Goal: Task Accomplishment & Management: Manage account settings

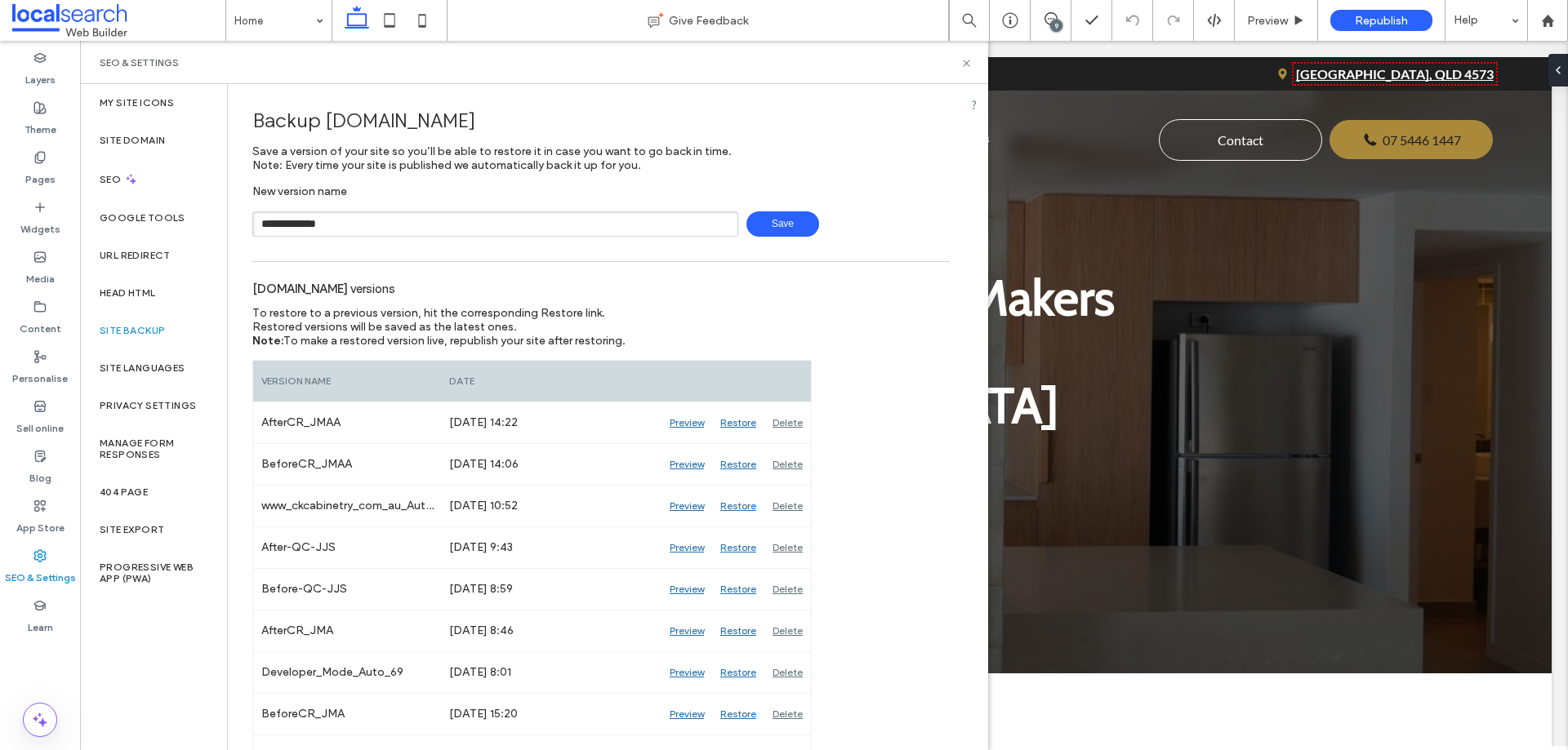
click at [318, 218] on input "**********" at bounding box center [495, 224] width 486 height 25
type input "**********"
click at [789, 224] on span "Save" at bounding box center [782, 224] width 73 height 25
click at [430, 212] on input "text" at bounding box center [495, 224] width 486 height 25
click at [437, 220] on input "text" at bounding box center [495, 224] width 486 height 25
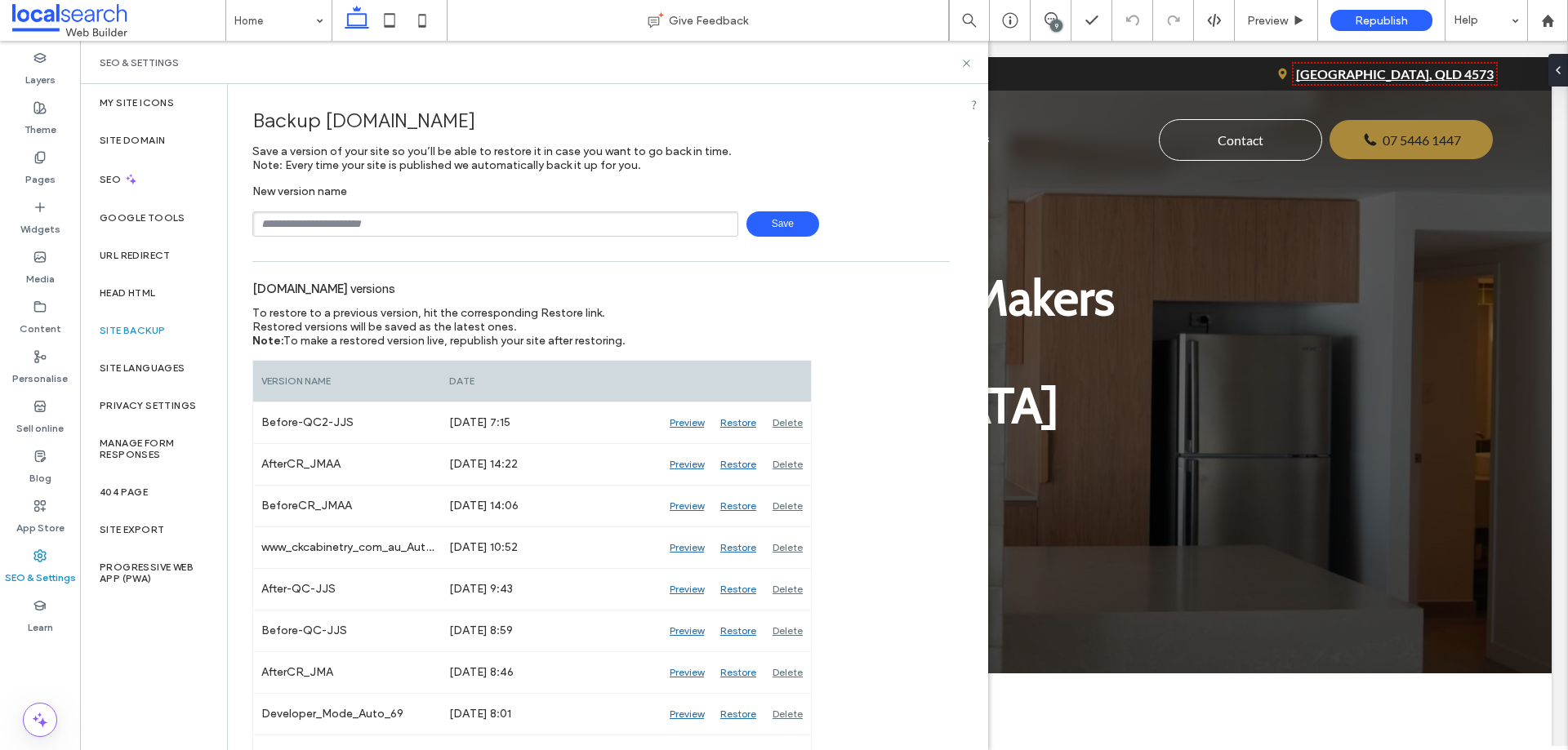
type input "**********"
drag, startPoint x: 774, startPoint y: 221, endPoint x: 781, endPoint y: 188, distance: 33.7
click at [774, 207] on div "**********" at bounding box center [601, 211] width 698 height 52
click at [525, 219] on input "**********" at bounding box center [495, 224] width 486 height 25
click at [907, 113] on div "Backup www.ckcabinetry.com.au" at bounding box center [601, 121] width 698 height 48
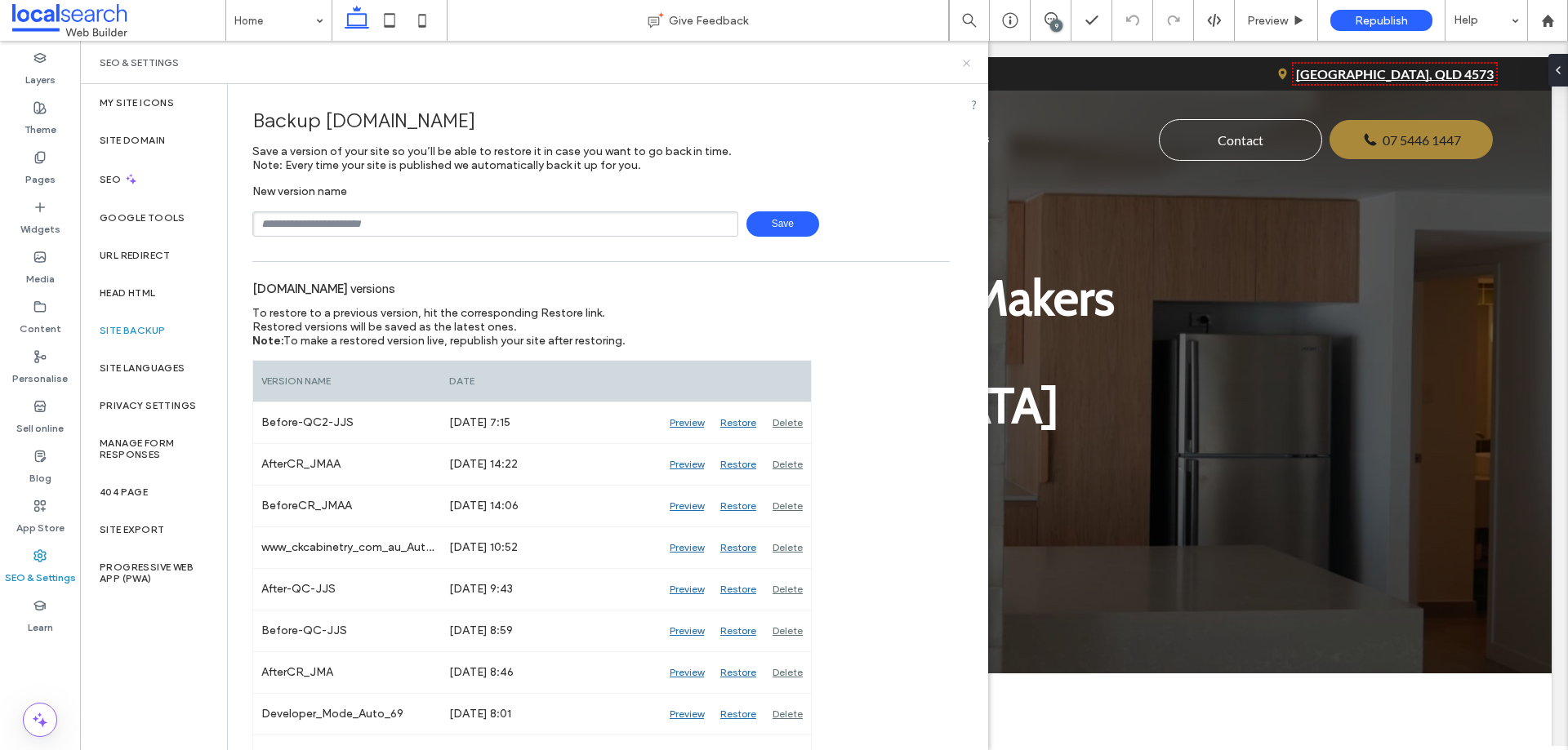
click at [966, 63] on icon at bounding box center [967, 63] width 13 height 13
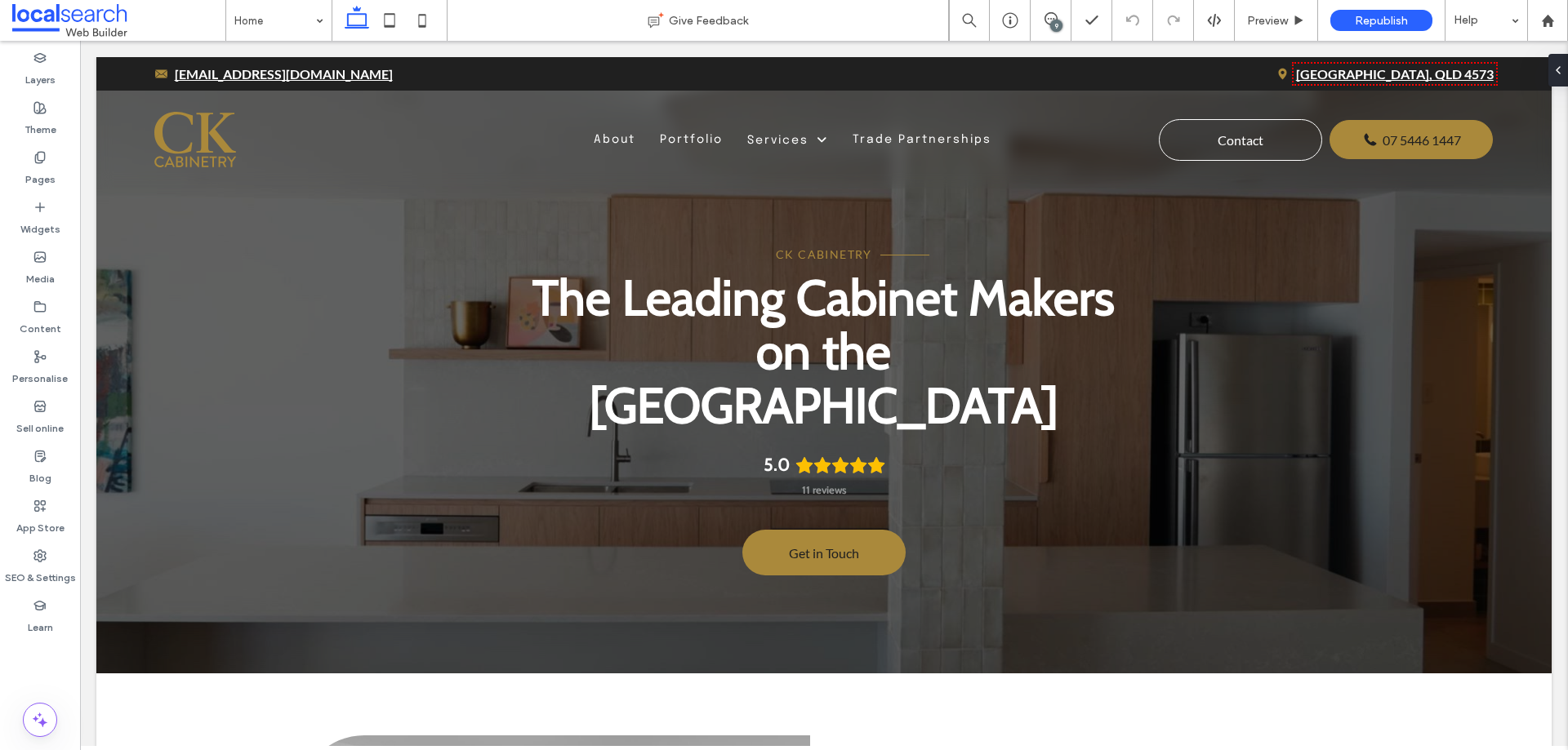
click at [1055, 21] on div "9" at bounding box center [1057, 25] width 13 height 13
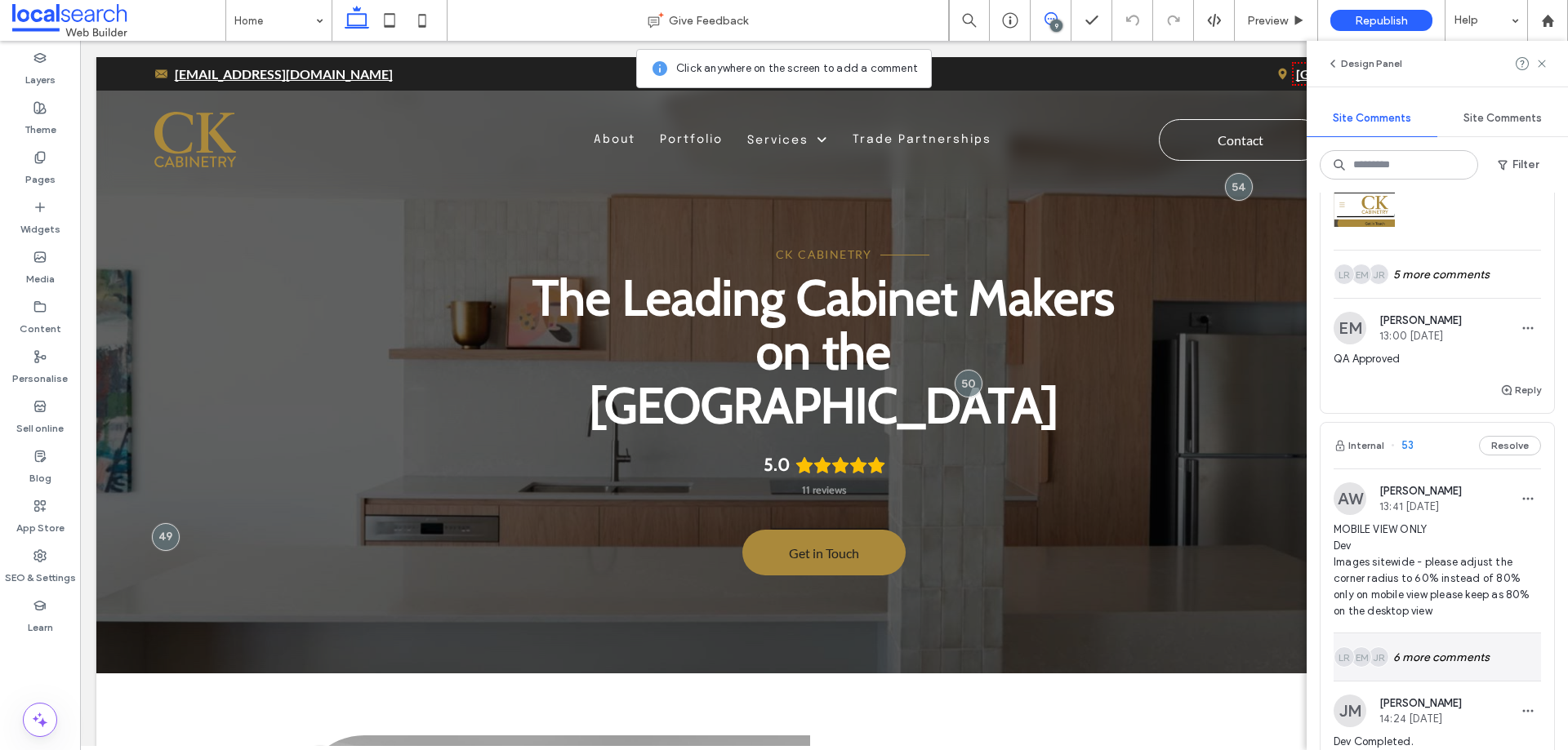
scroll to position [408, 0]
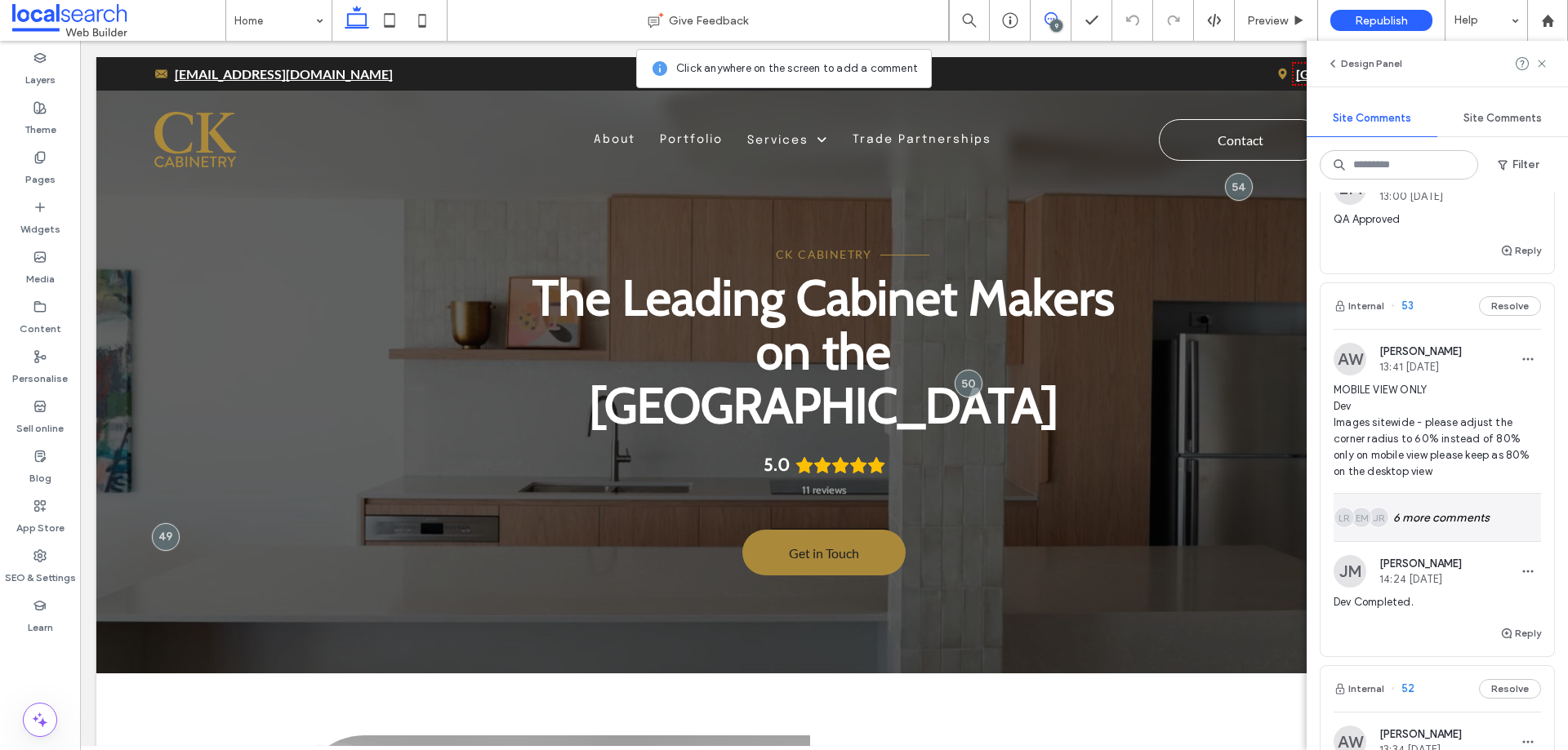
click at [1436, 519] on div "JR EM LR 6 more comments" at bounding box center [1437, 517] width 208 height 47
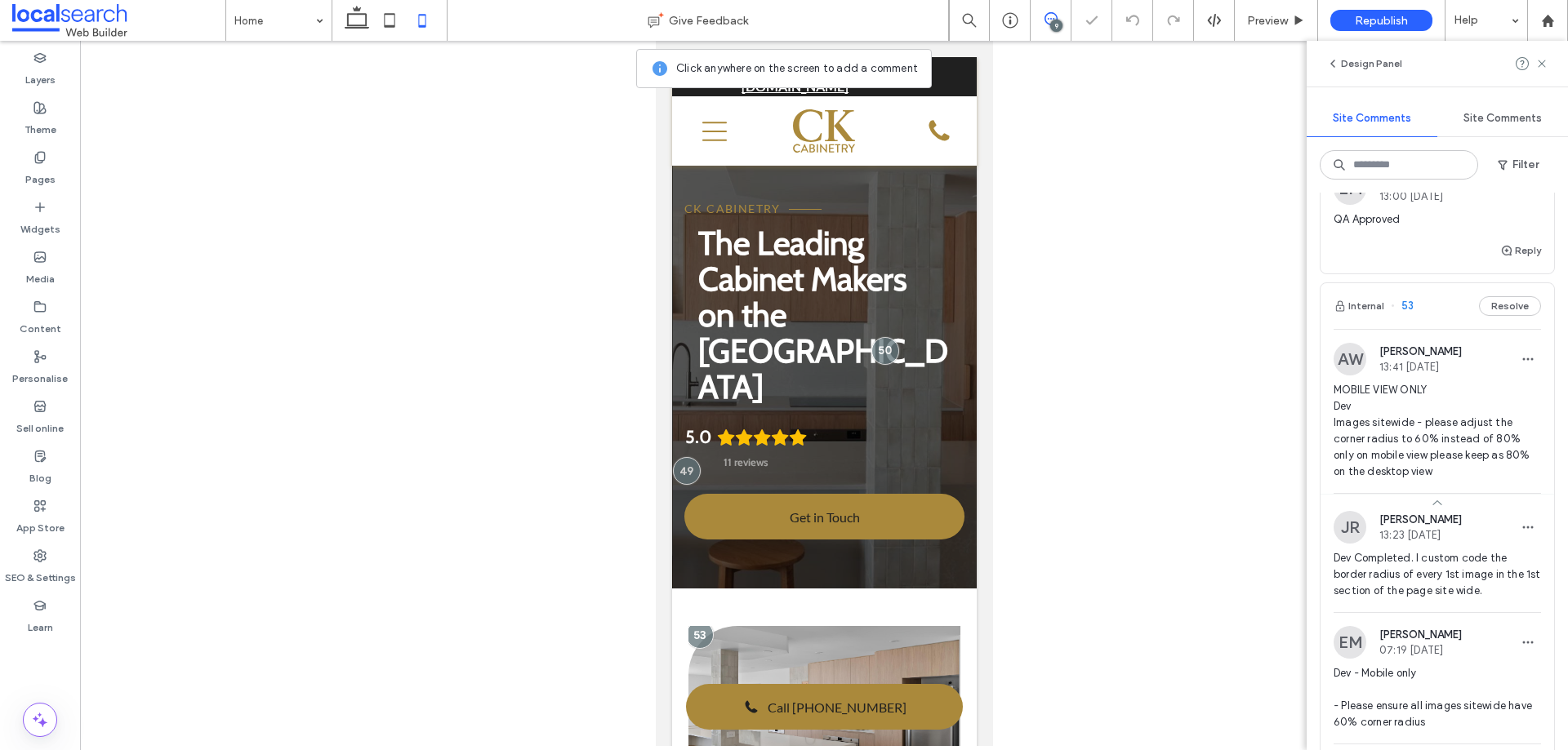
scroll to position [245, 0]
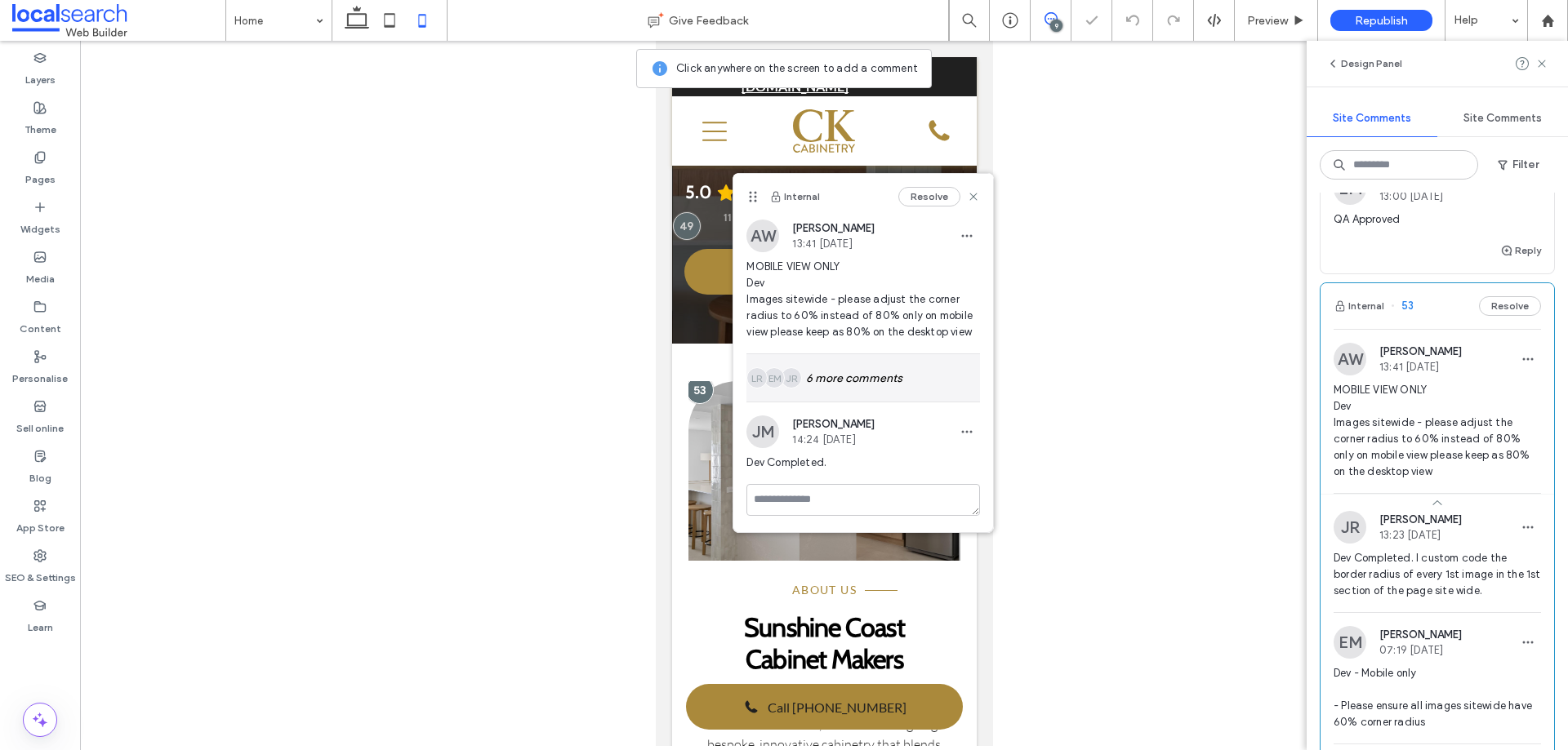
click at [835, 377] on div "JR EM LR 6 more comments" at bounding box center [863, 378] width 234 height 47
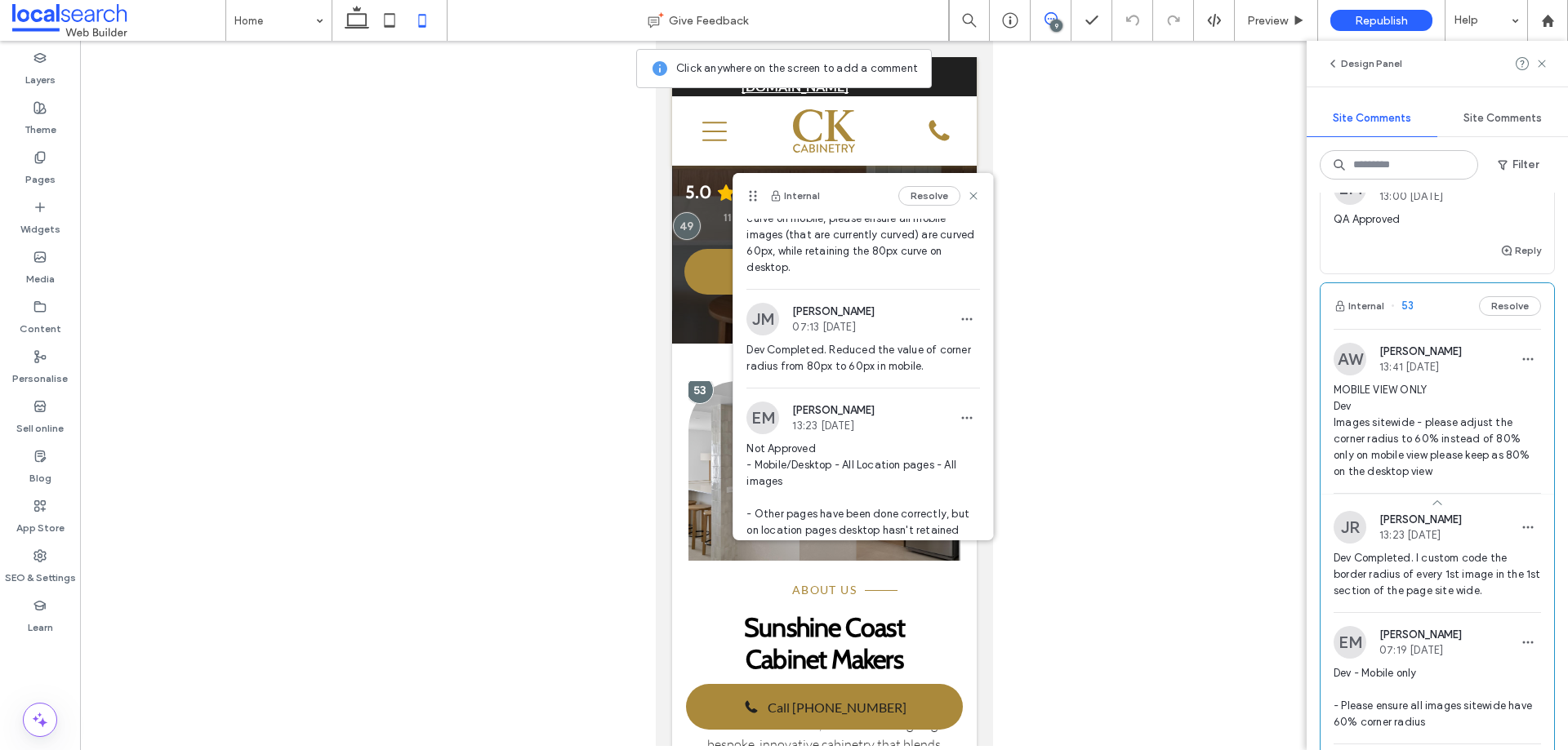
scroll to position [735, 0]
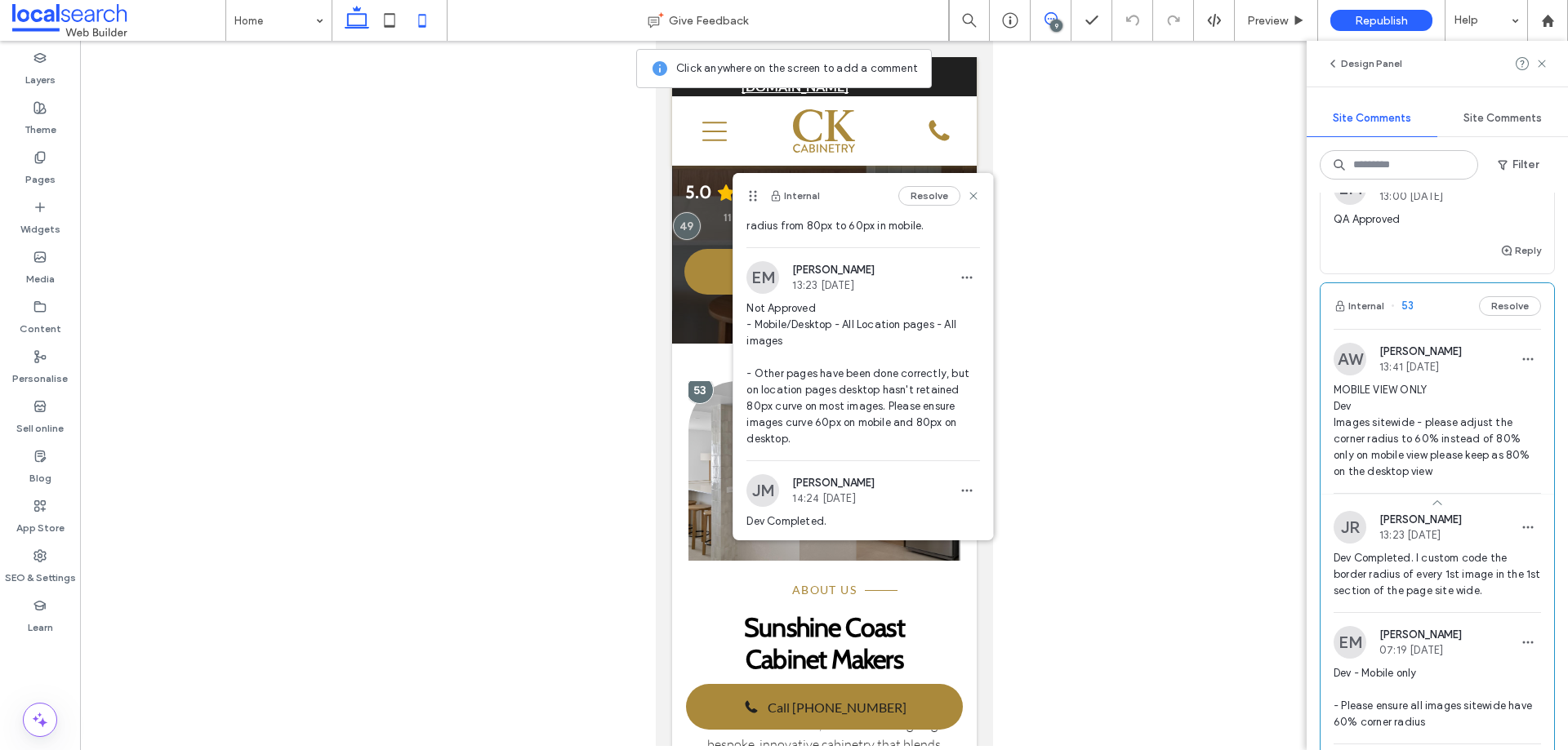
drag, startPoint x: 360, startPoint y: 28, endPoint x: 283, endPoint y: 47, distance: 79.3
click at [360, 28] on use at bounding box center [357, 17] width 24 height 23
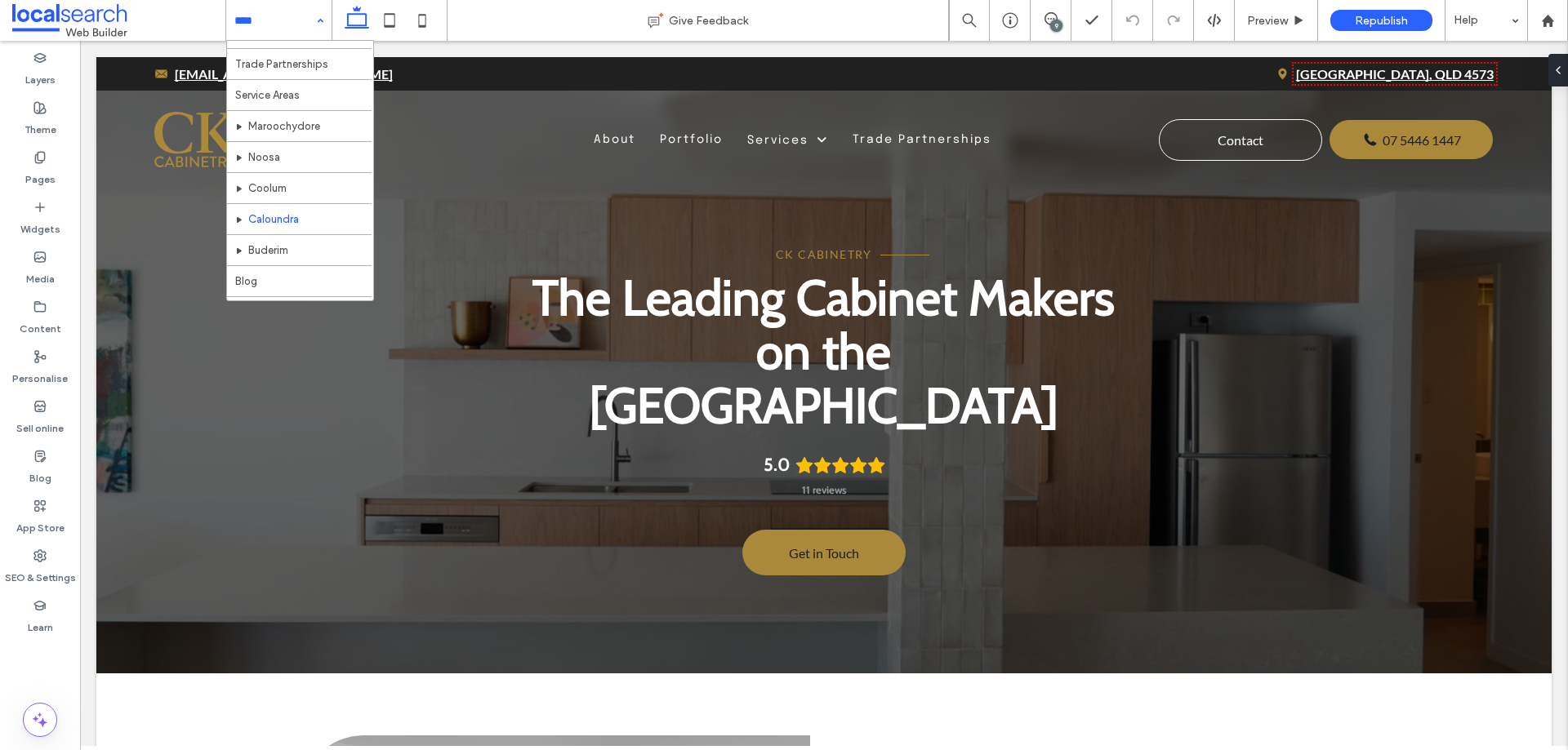
scroll to position [280, 0]
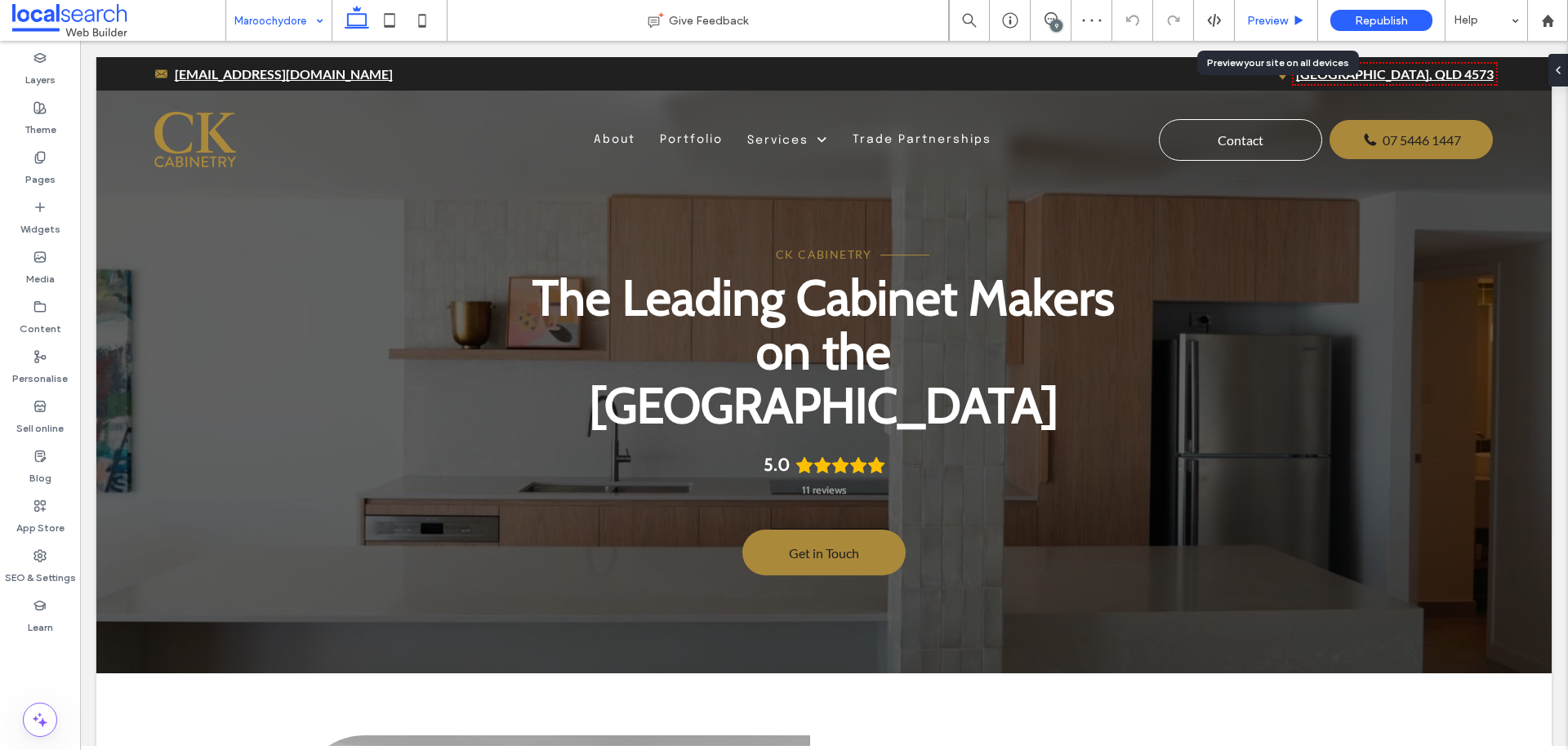
click at [1272, 23] on span "Preview" at bounding box center [1267, 20] width 41 height 14
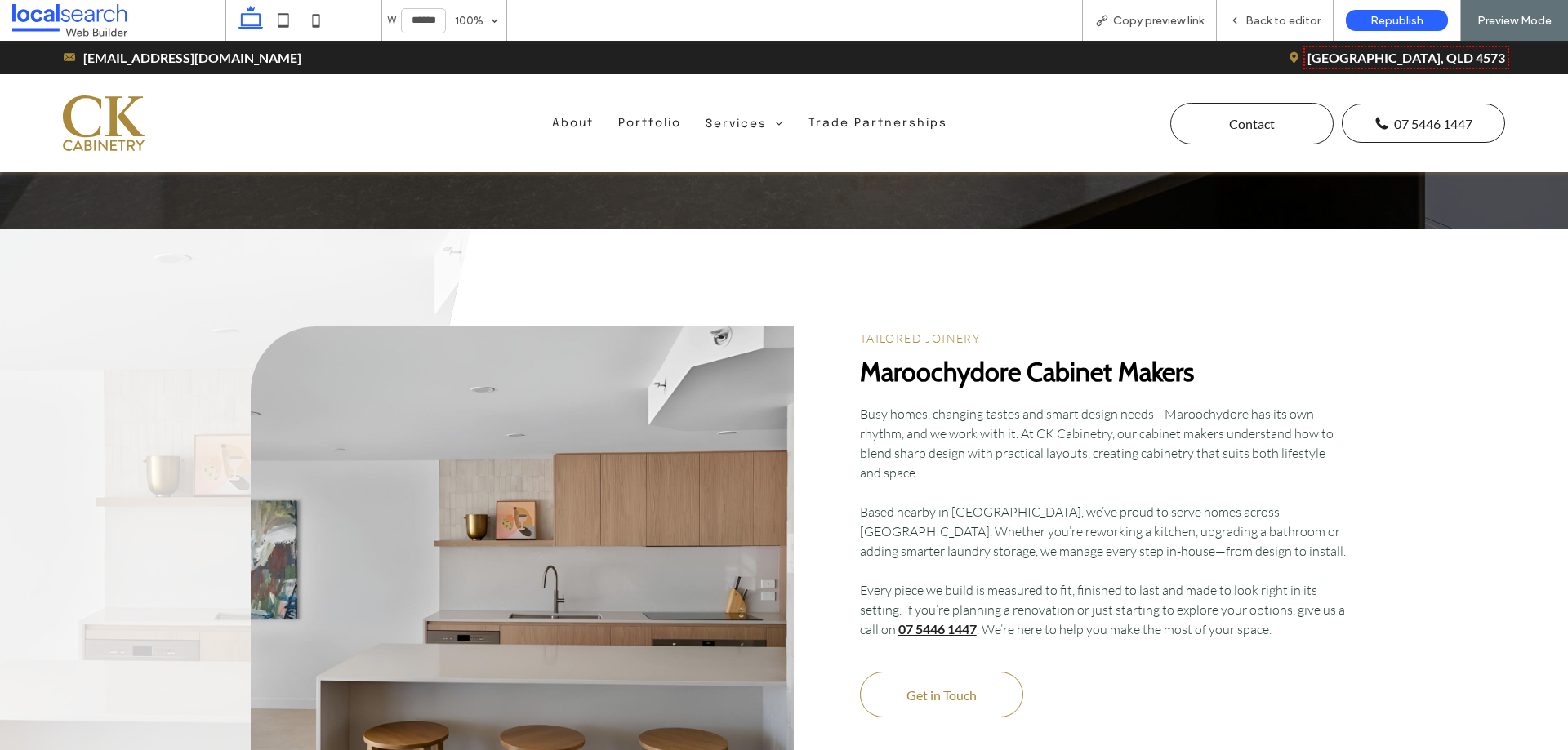
click at [692, 471] on link at bounding box center [522, 551] width 543 height 449
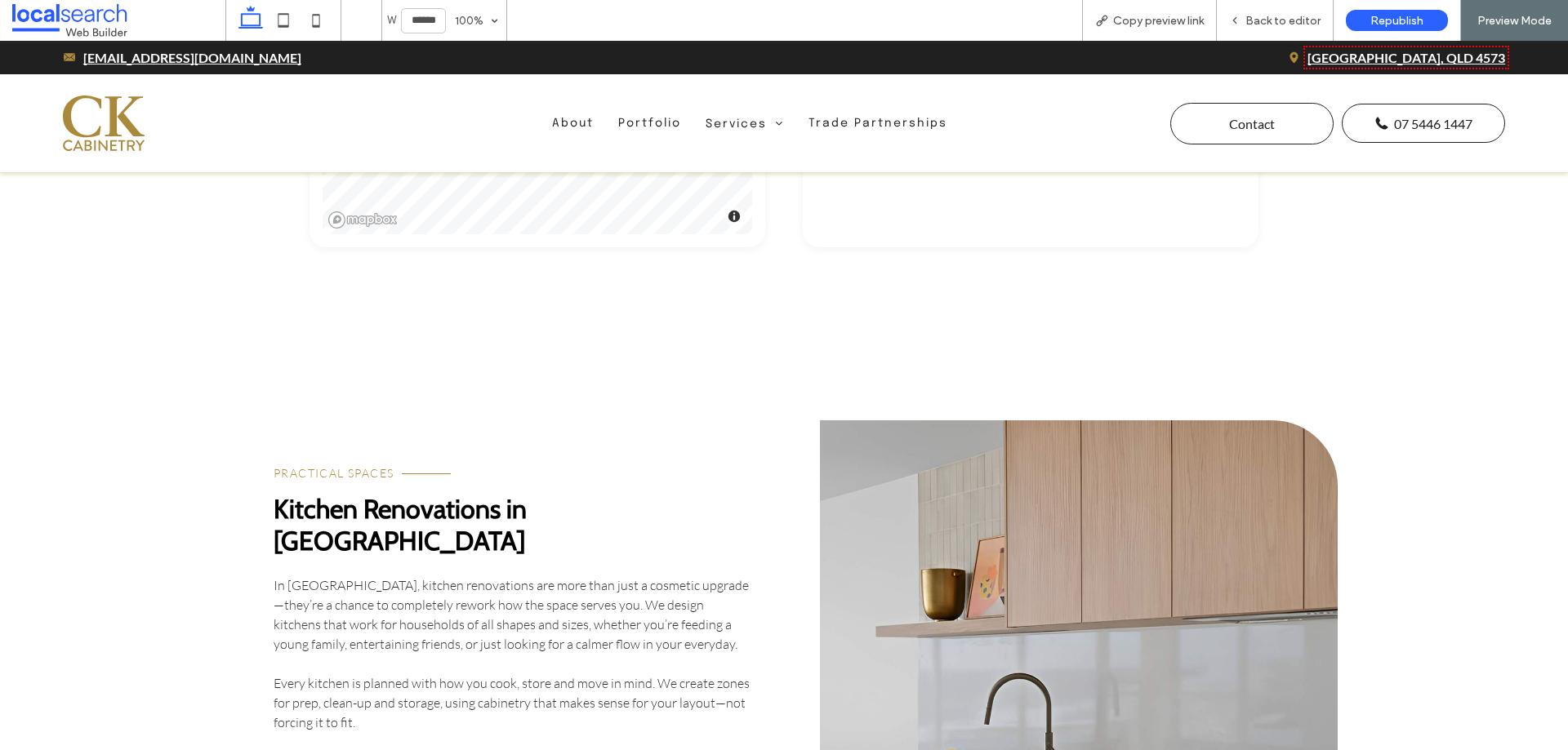
scroll to position [2515, 0]
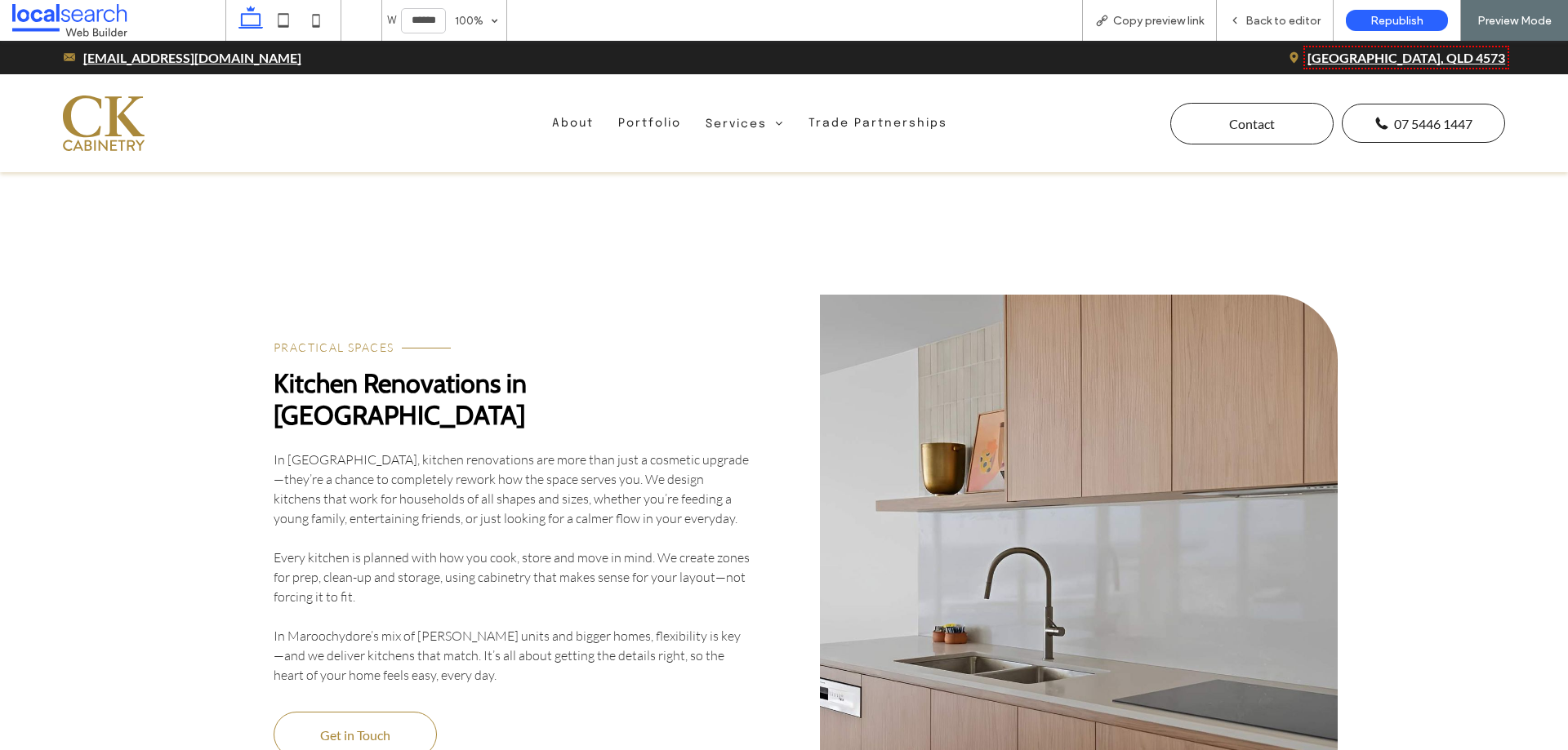
click at [1050, 503] on link at bounding box center [1079, 586] width 518 height 583
click at [1072, 350] on link at bounding box center [1079, 586] width 518 height 583
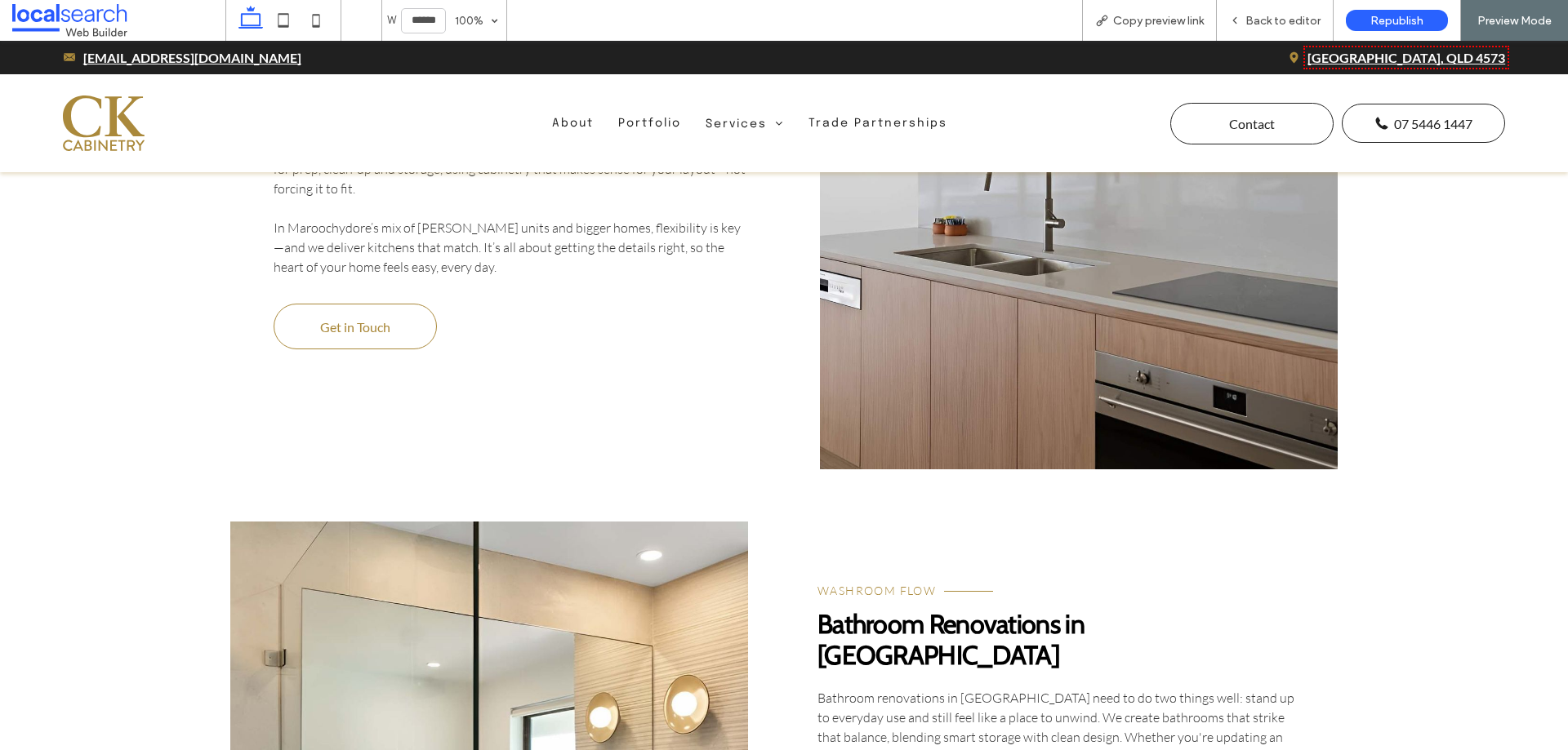
scroll to position [3332, 0]
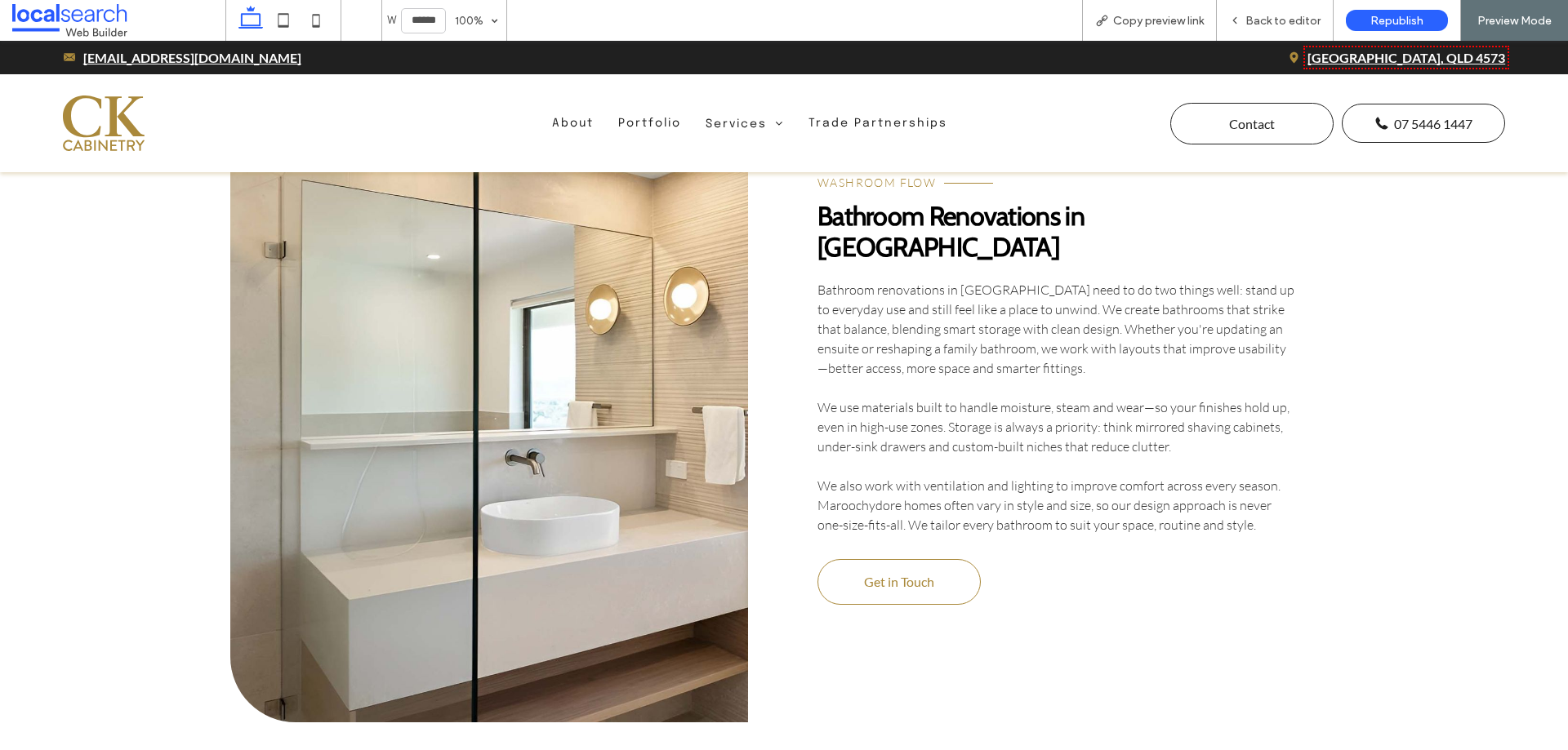
click at [655, 338] on link at bounding box center [489, 418] width 518 height 609
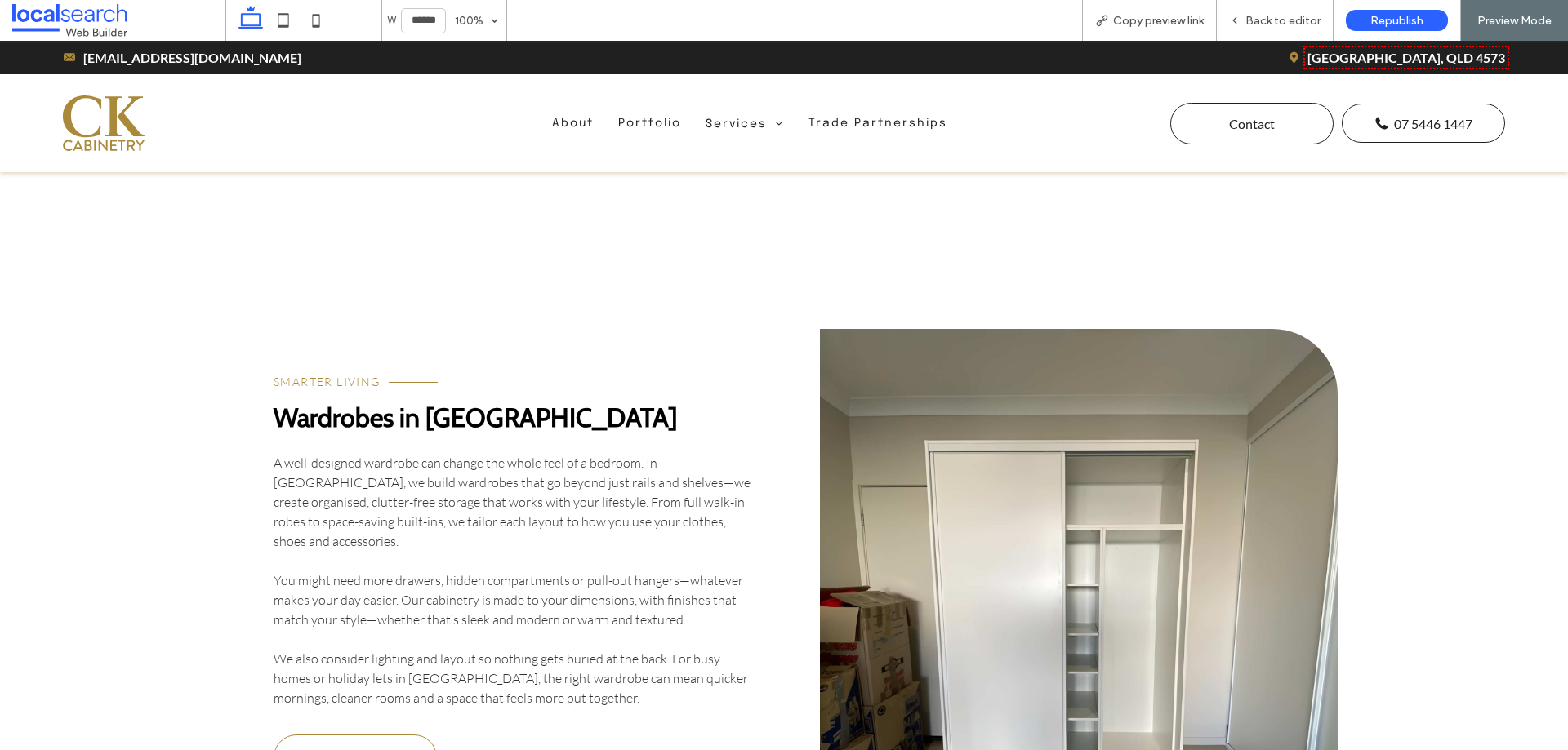
scroll to position [3985, 0]
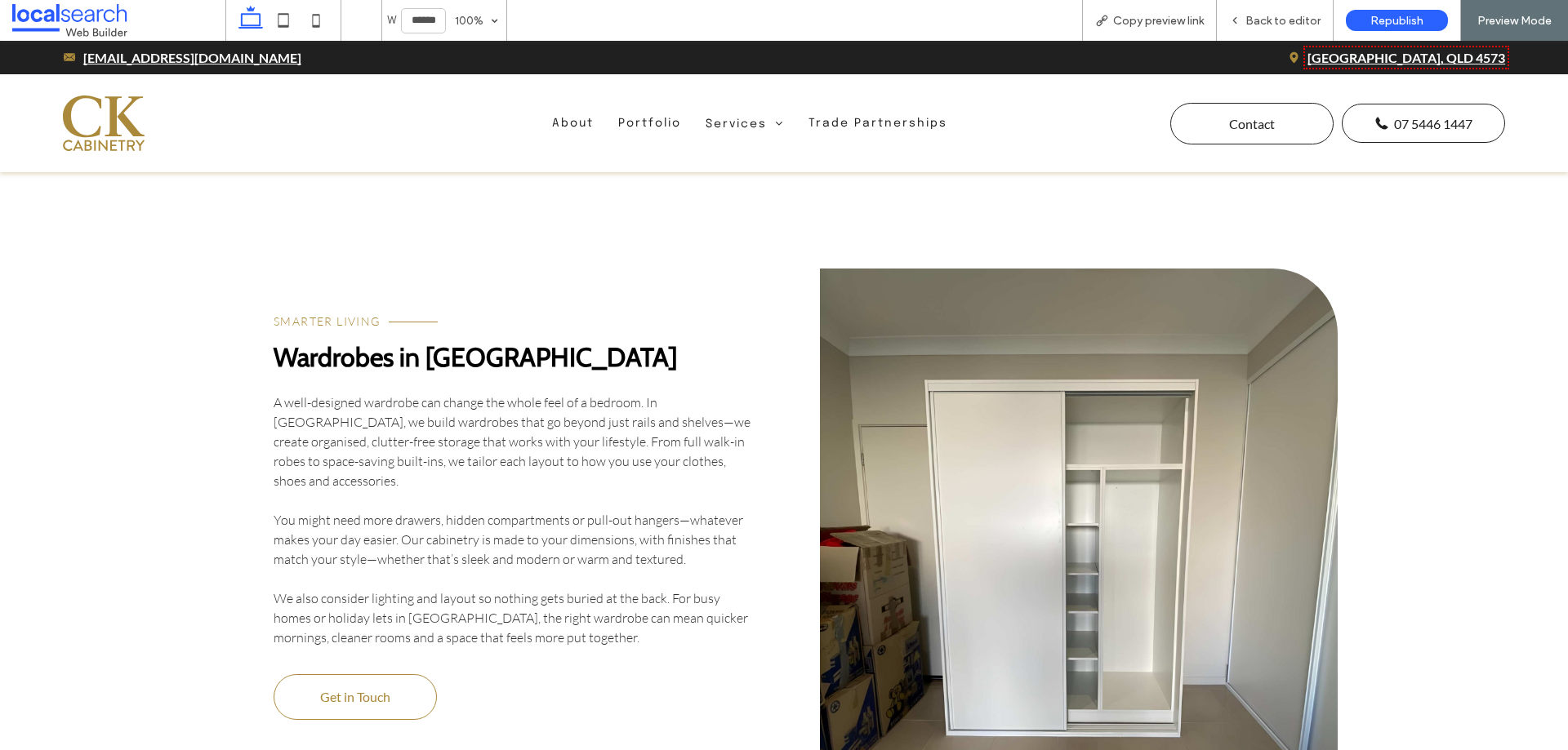
click at [946, 397] on link at bounding box center [1079, 560] width 518 height 583
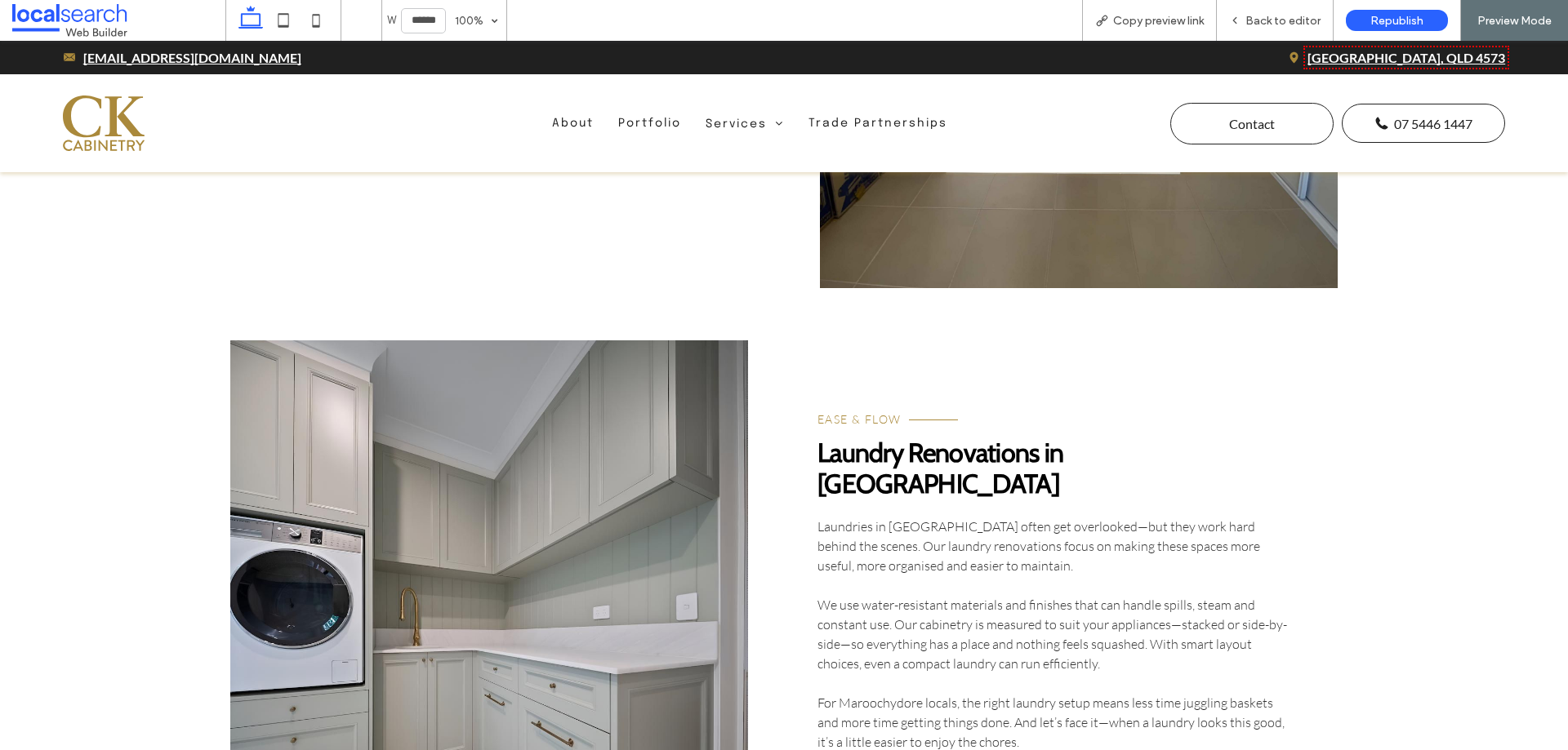
scroll to position [4720, 0]
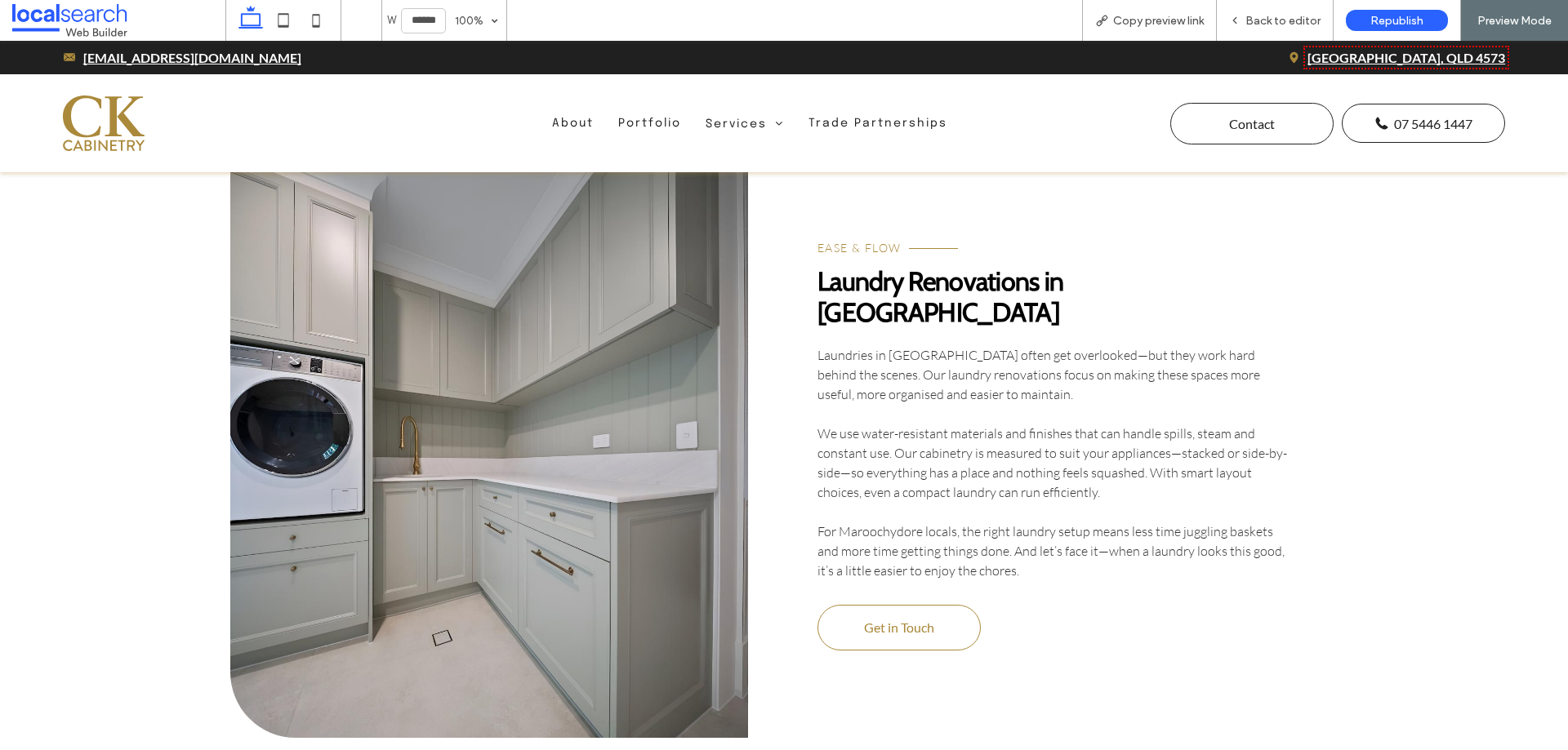
drag, startPoint x: 665, startPoint y: 375, endPoint x: 618, endPoint y: 371, distance: 47.2
click at [663, 373] on link at bounding box center [489, 453] width 518 height 569
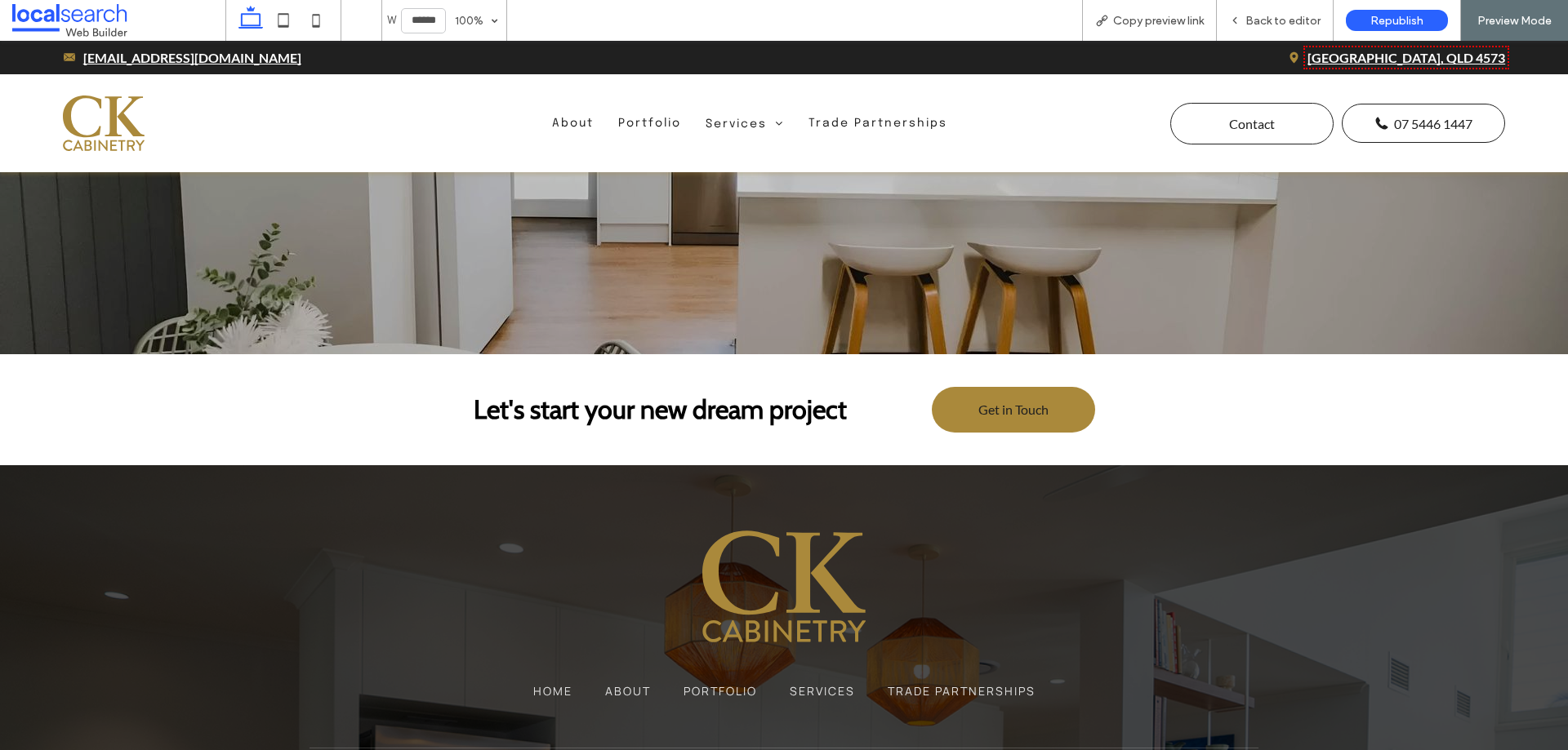
scroll to position [5864, 0]
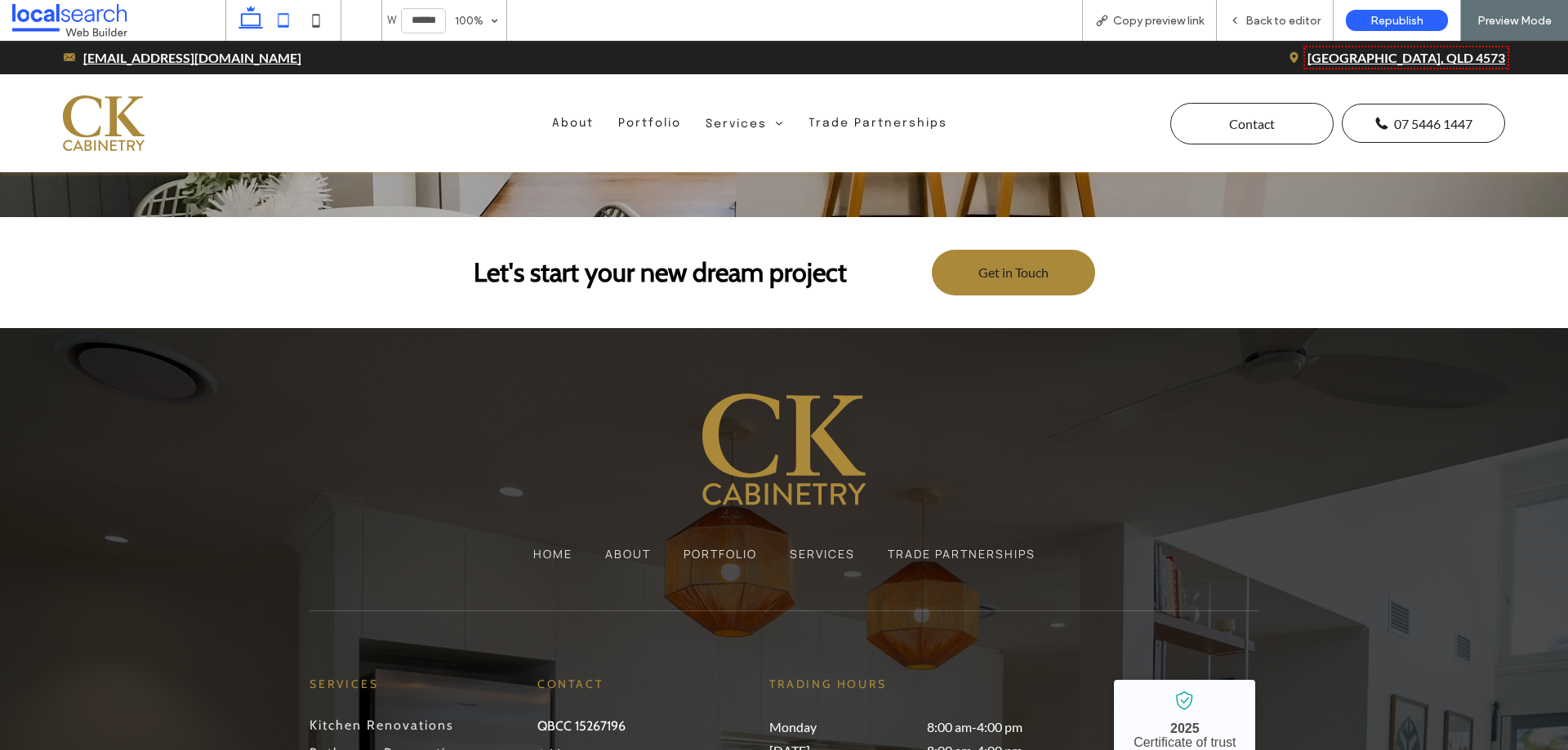
click at [284, 21] on icon at bounding box center [283, 20] width 33 height 33
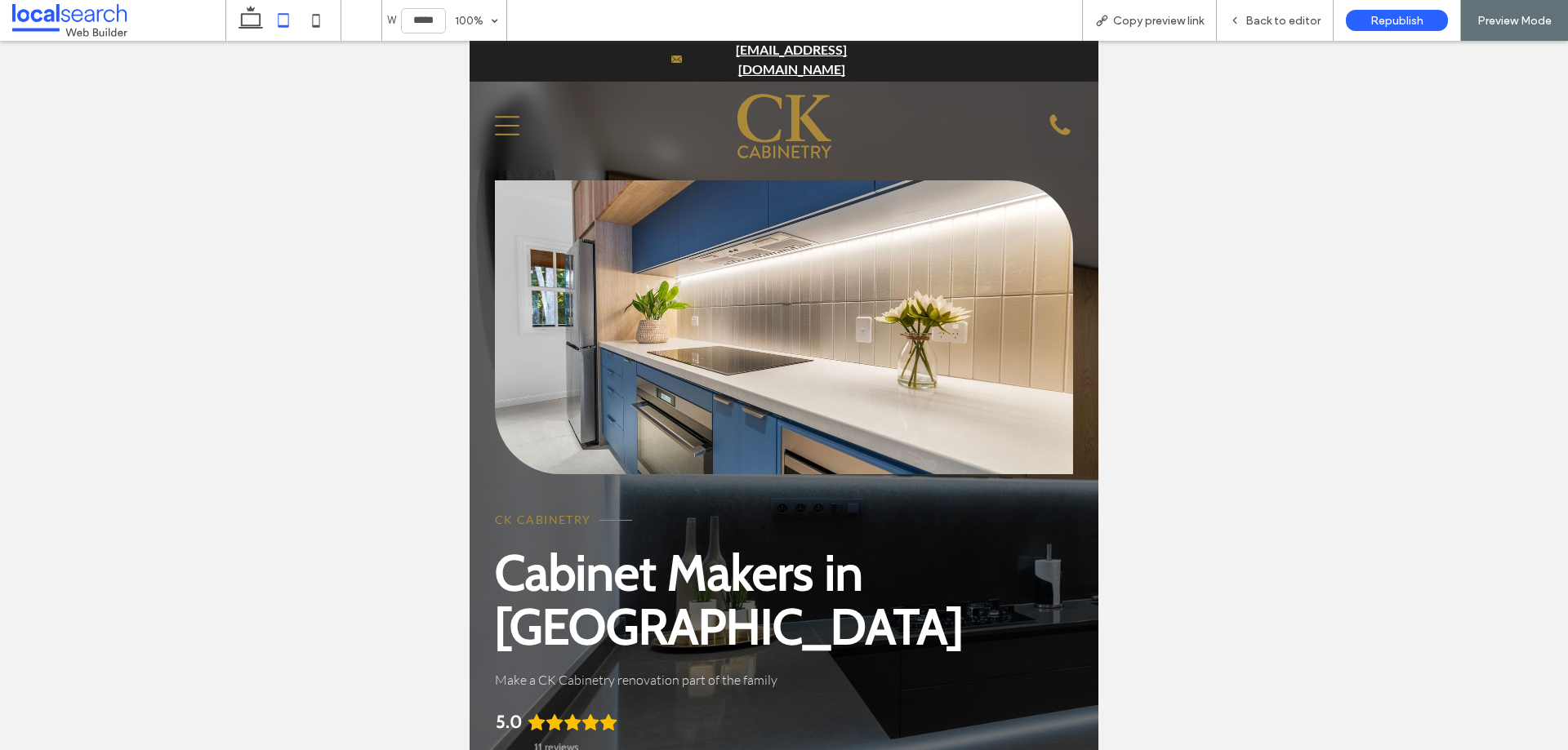
scroll to position [0, 0]
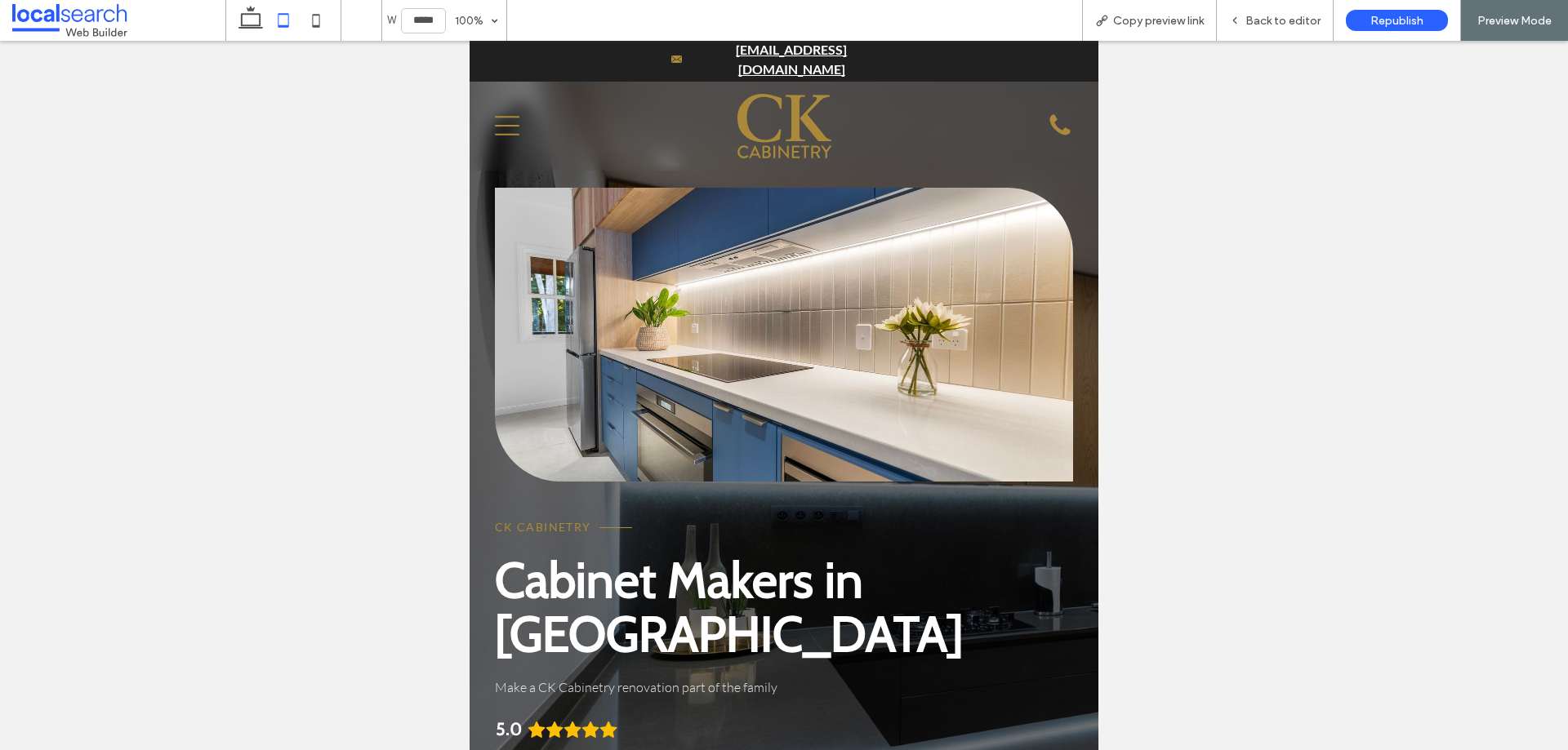
click at [795, 352] on link at bounding box center [784, 334] width 578 height 294
click at [243, 16] on use at bounding box center [250, 17] width 24 height 23
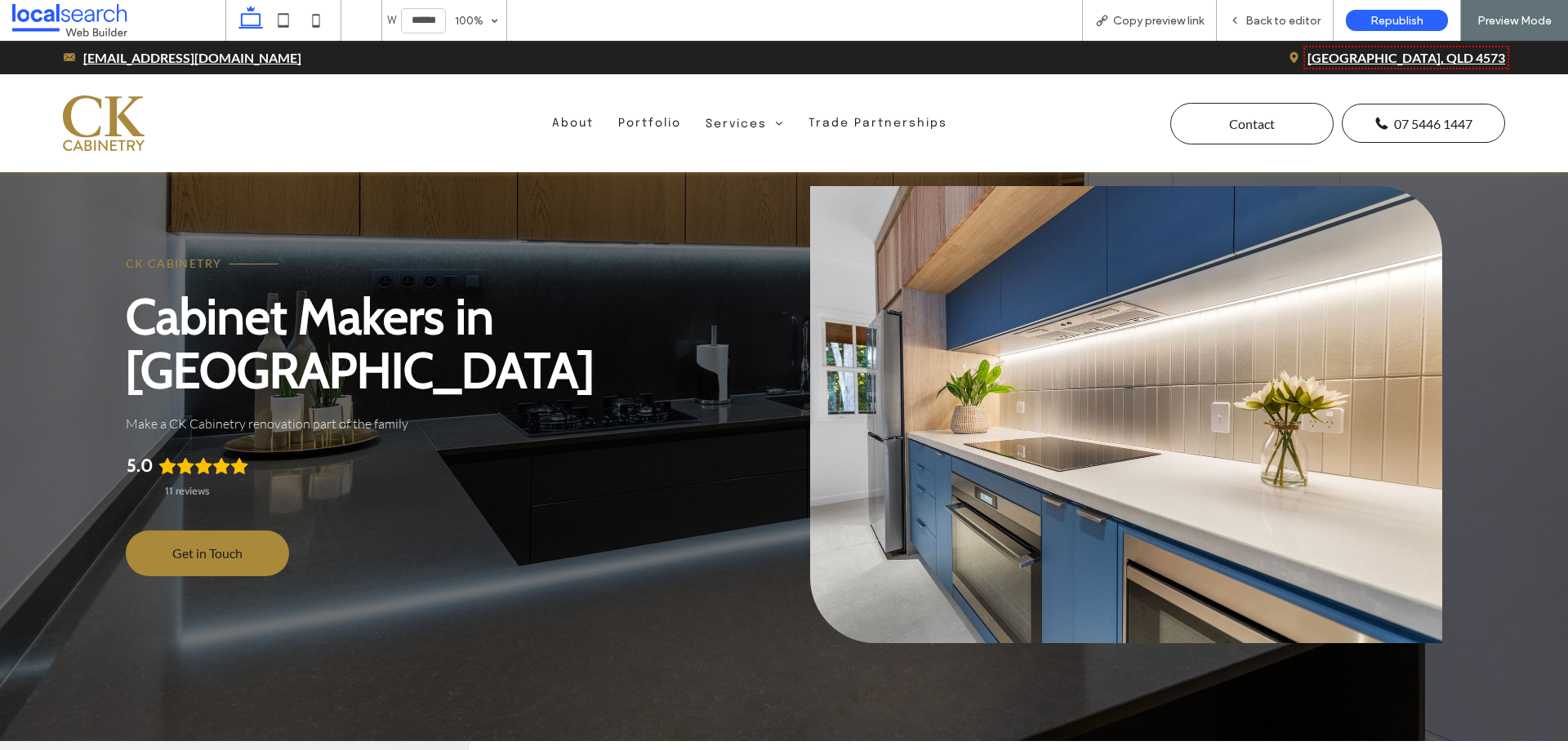
scroll to position [81, 0]
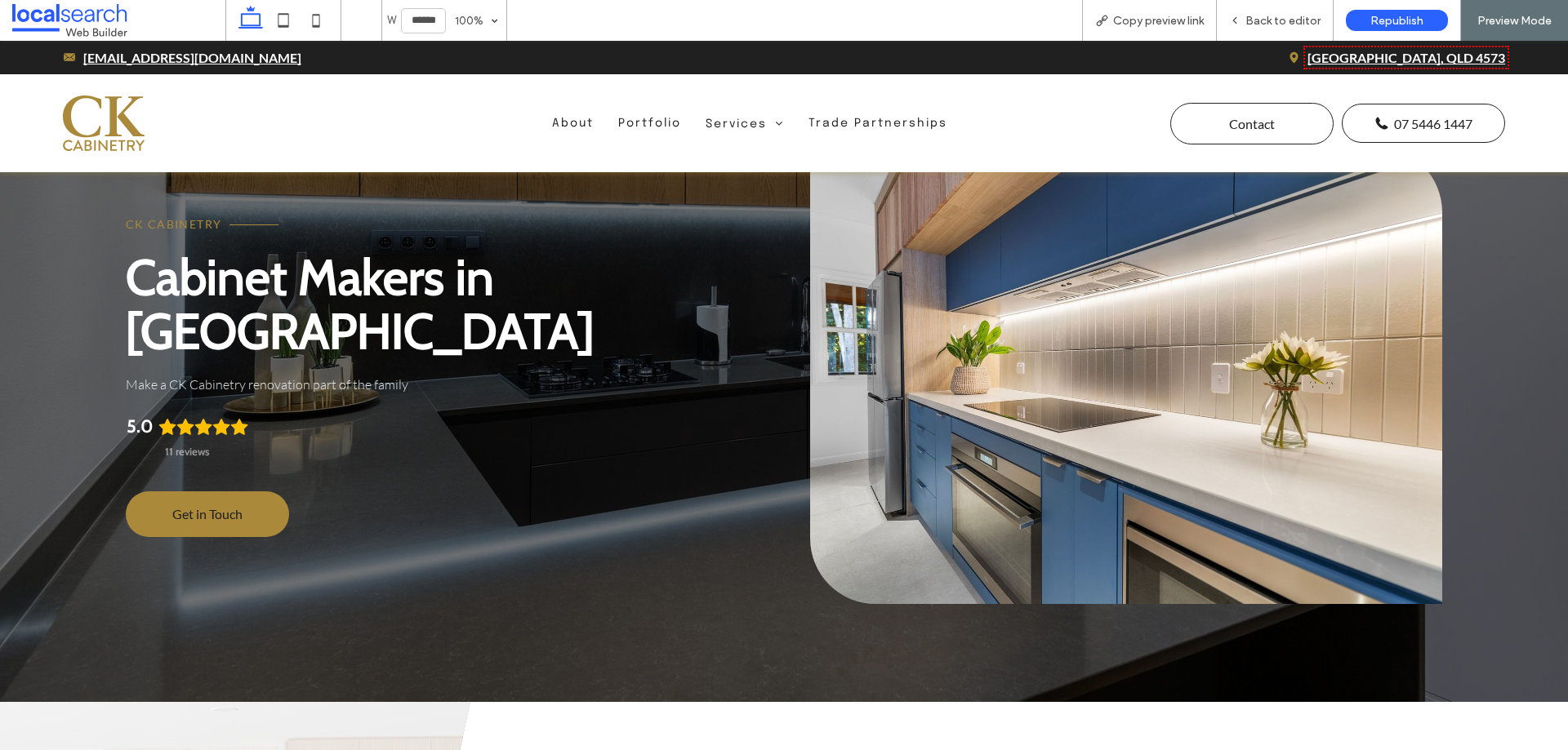
click at [1045, 370] on link at bounding box center [1126, 375] width 632 height 457
drag, startPoint x: 281, startPoint y: 23, endPoint x: 355, endPoint y: 115, distance: 118.1
click at [281, 23] on icon at bounding box center [283, 20] width 33 height 33
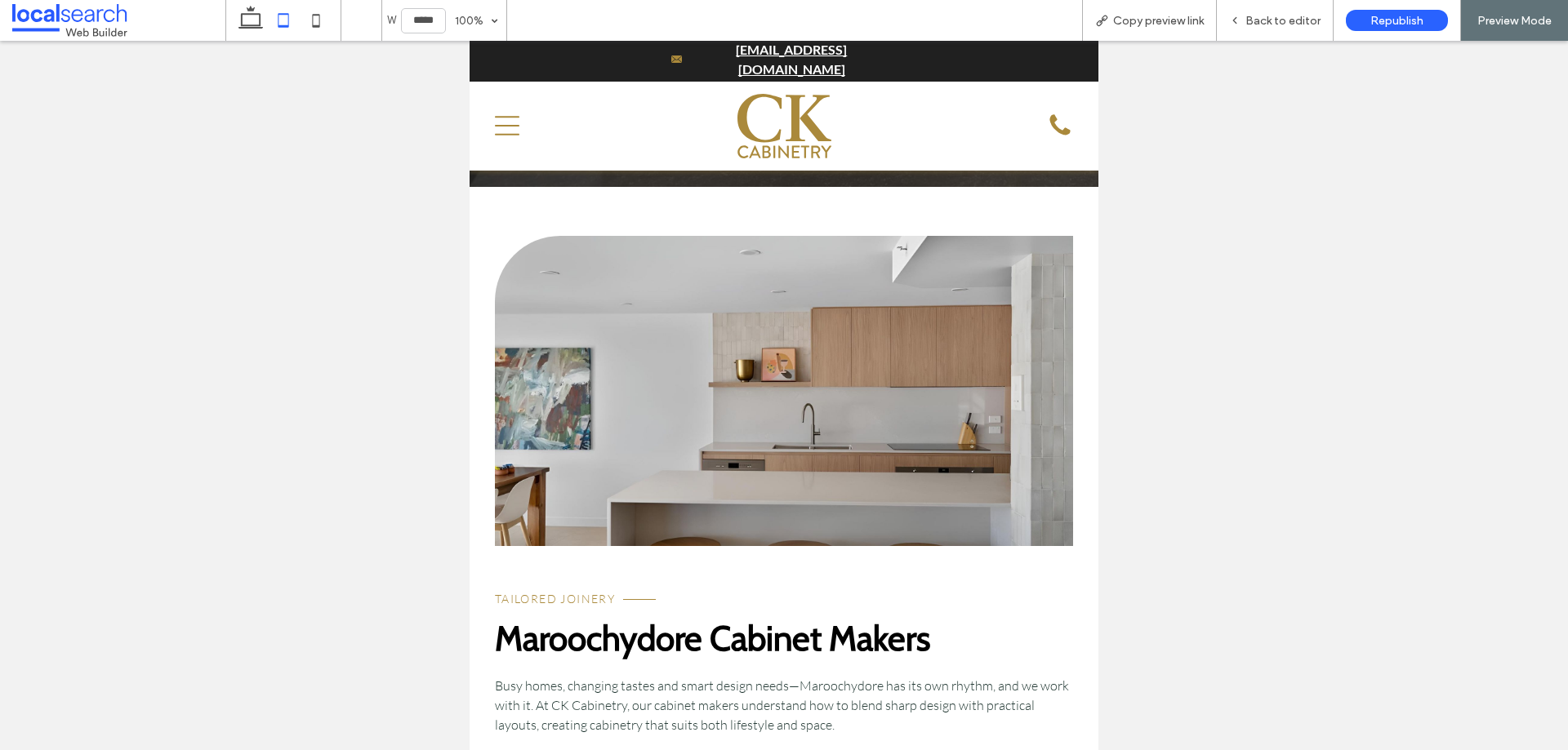
click at [759, 358] on link at bounding box center [784, 390] width 578 height 310
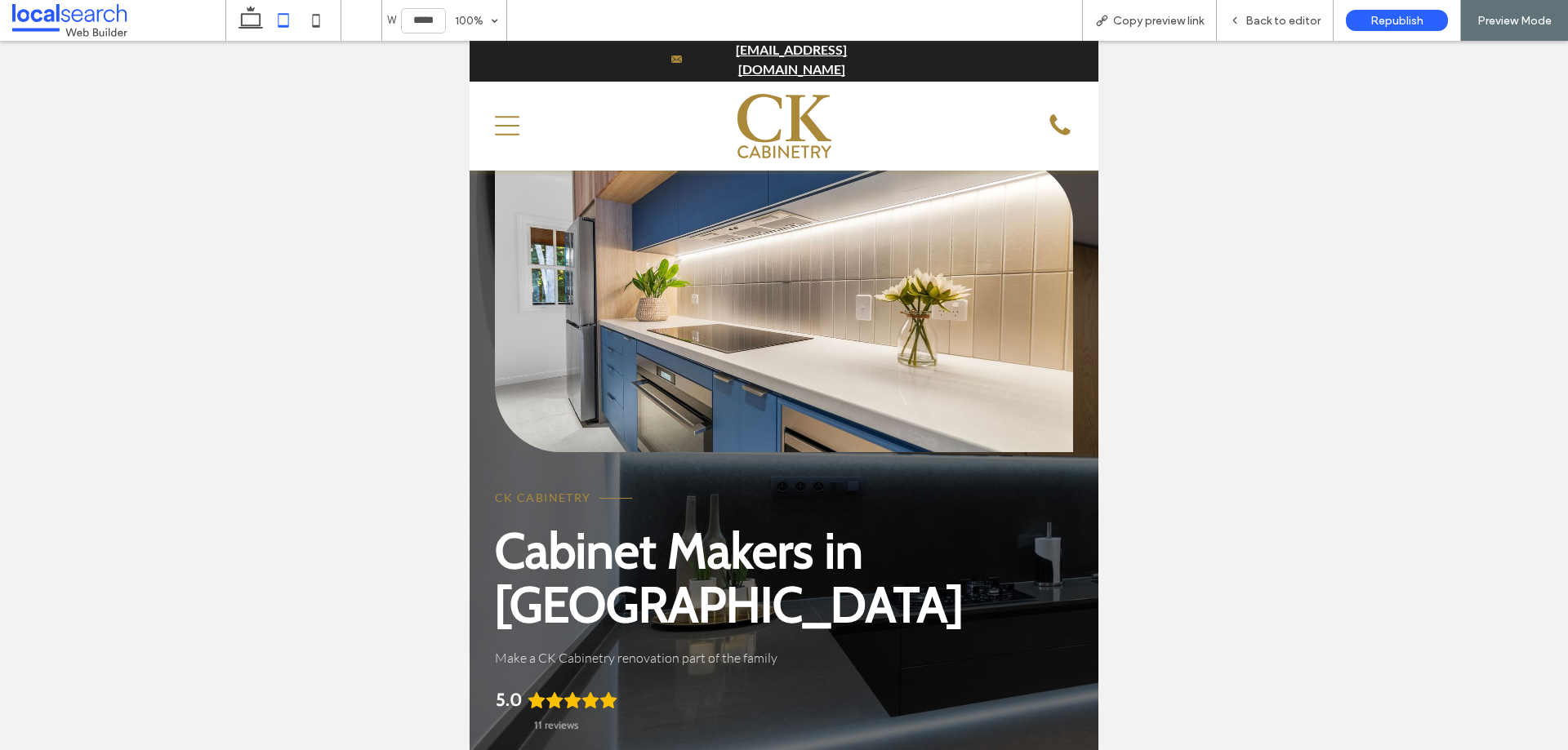
scroll to position [0, 0]
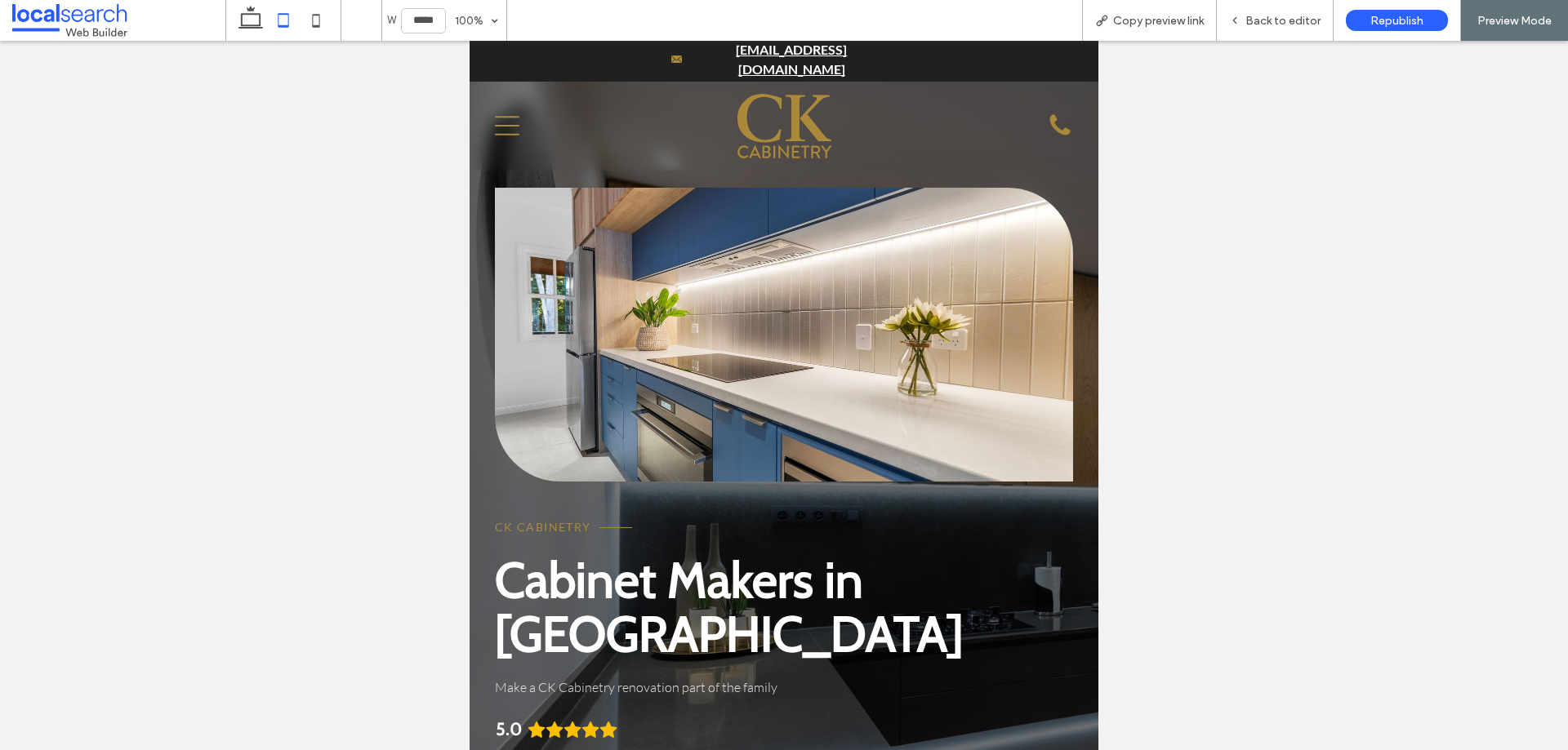
click at [619, 400] on link at bounding box center [784, 334] width 578 height 294
click at [316, 24] on icon at bounding box center [316, 20] width 33 height 33
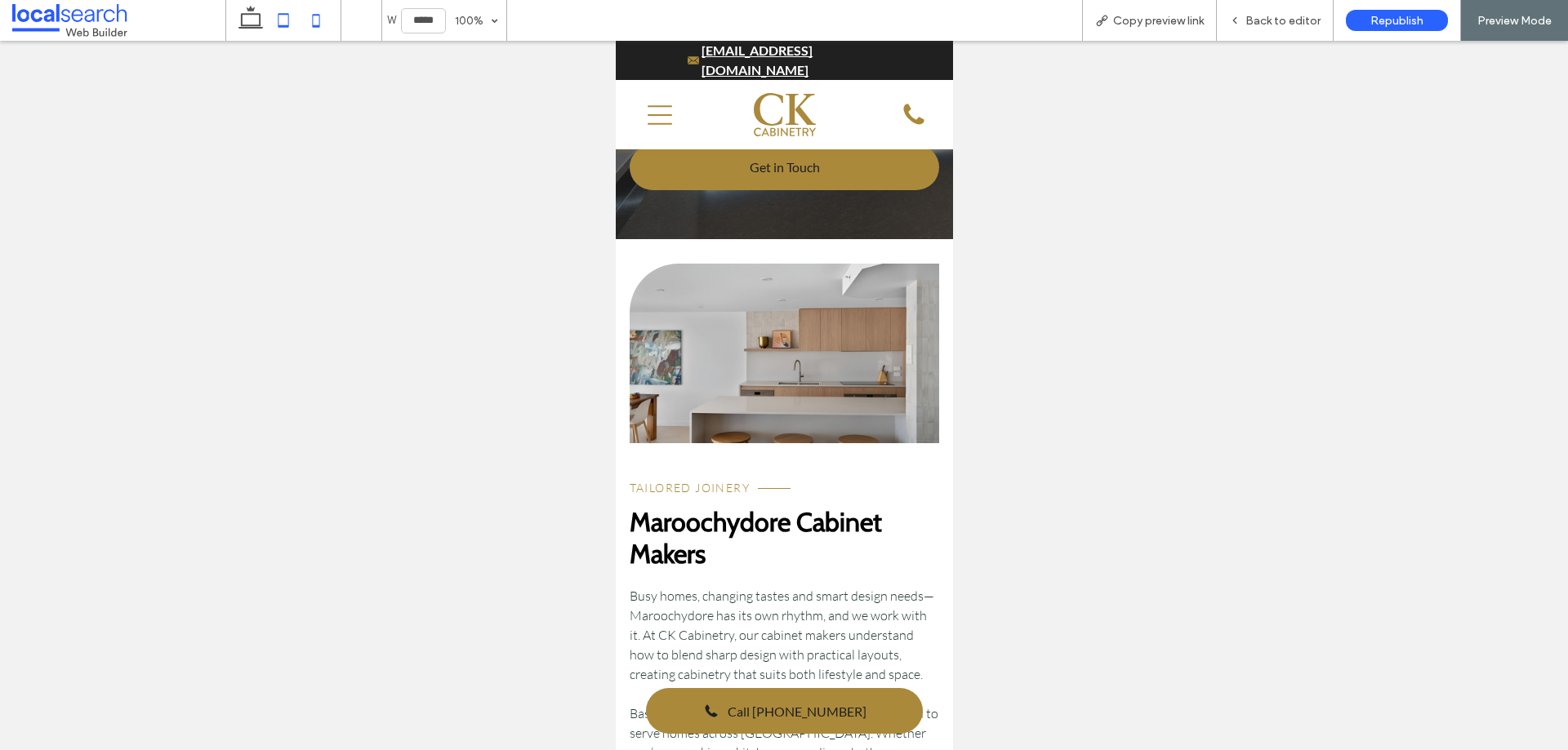
click at [281, 35] on icon at bounding box center [283, 20] width 33 height 33
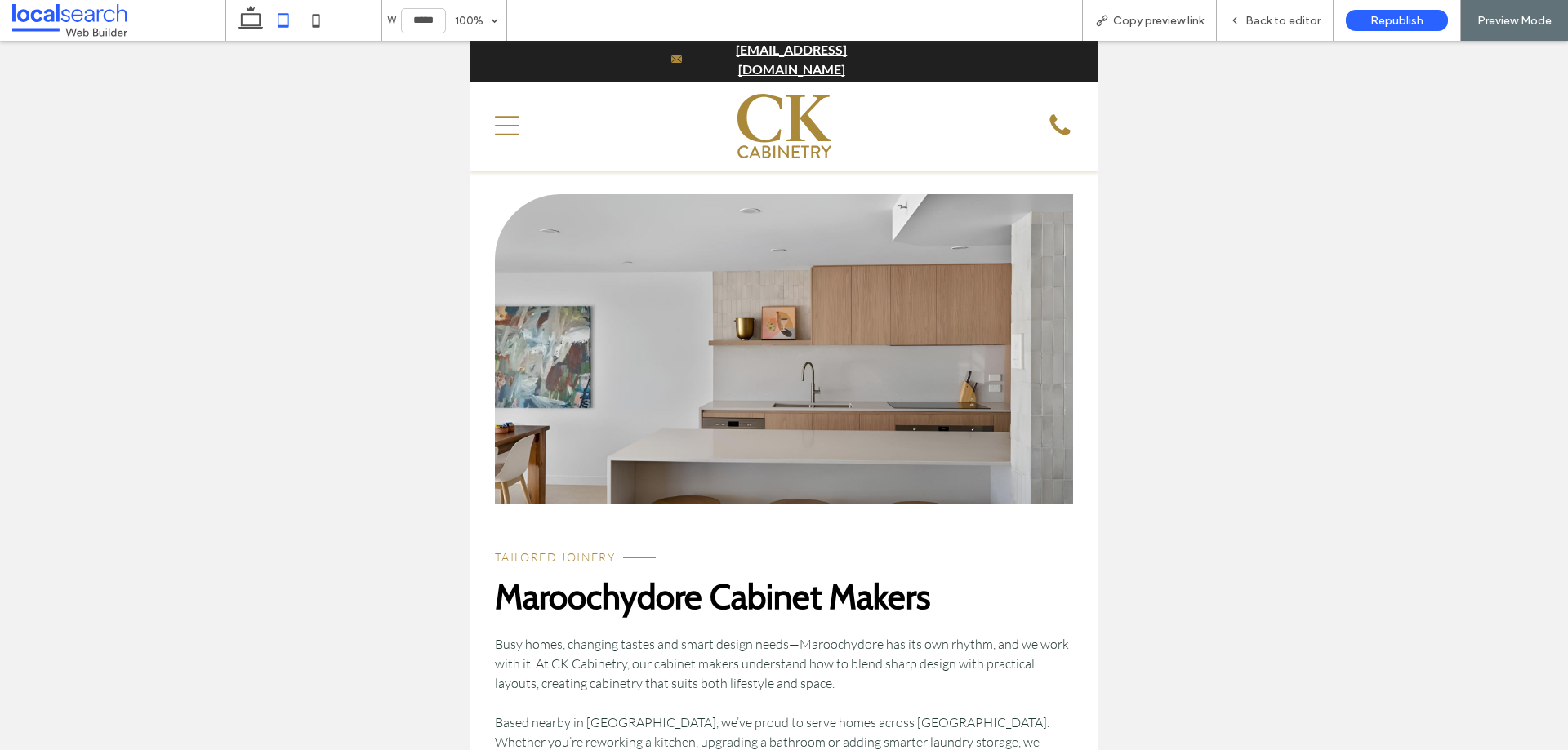
scroll to position [784, 0]
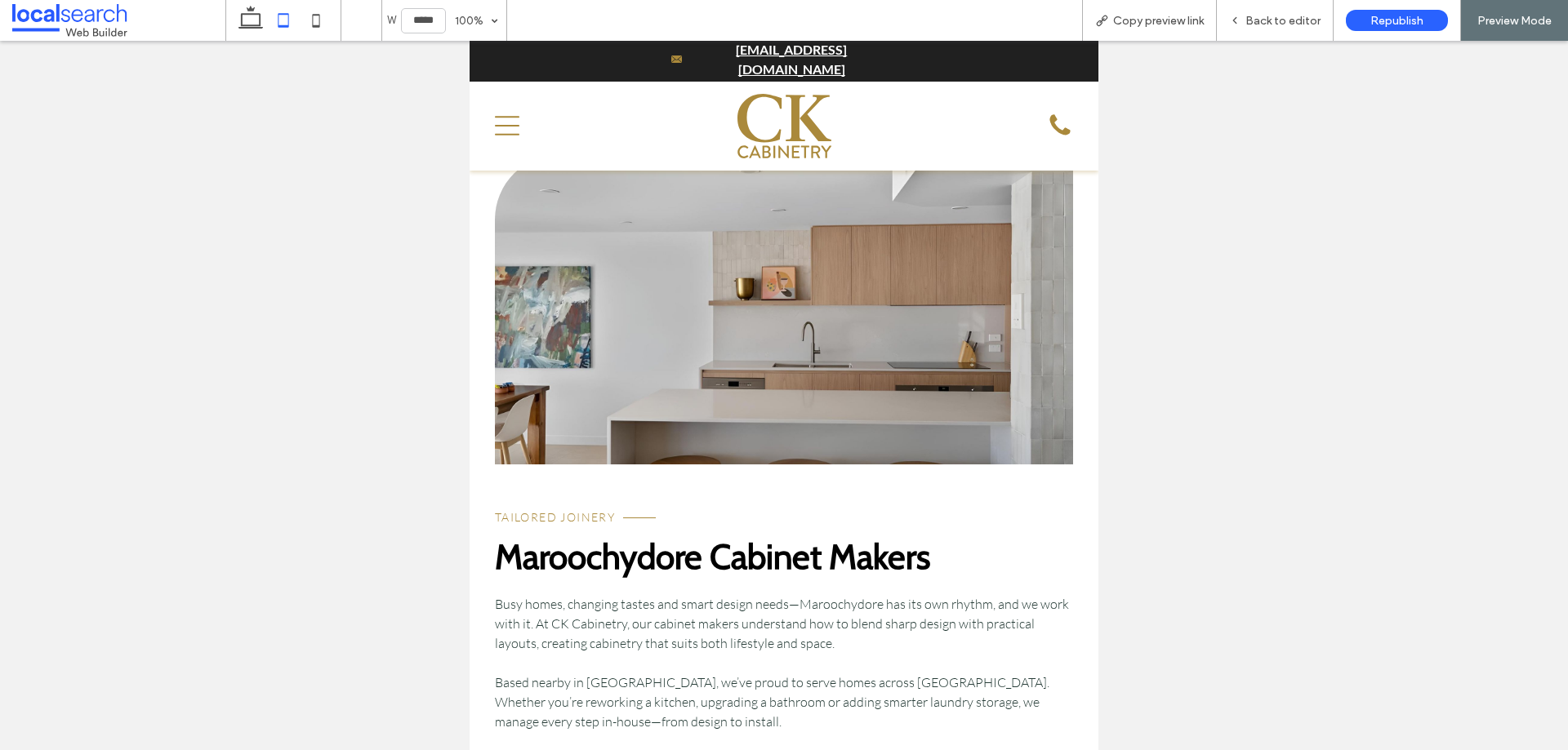
click at [756, 330] on link at bounding box center [784, 309] width 578 height 310
click at [550, 369] on link at bounding box center [784, 309] width 578 height 310
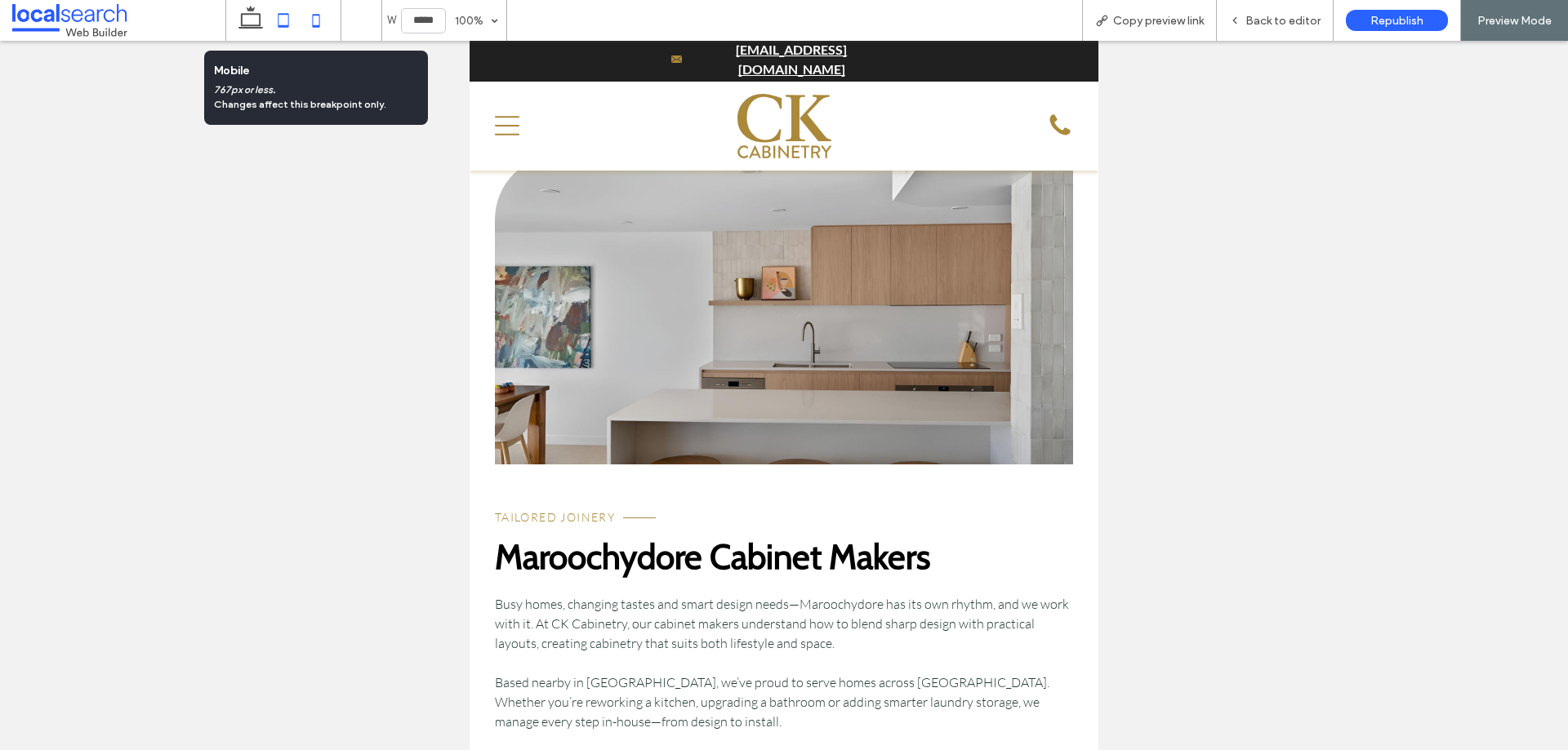
click at [327, 29] on icon at bounding box center [316, 20] width 33 height 33
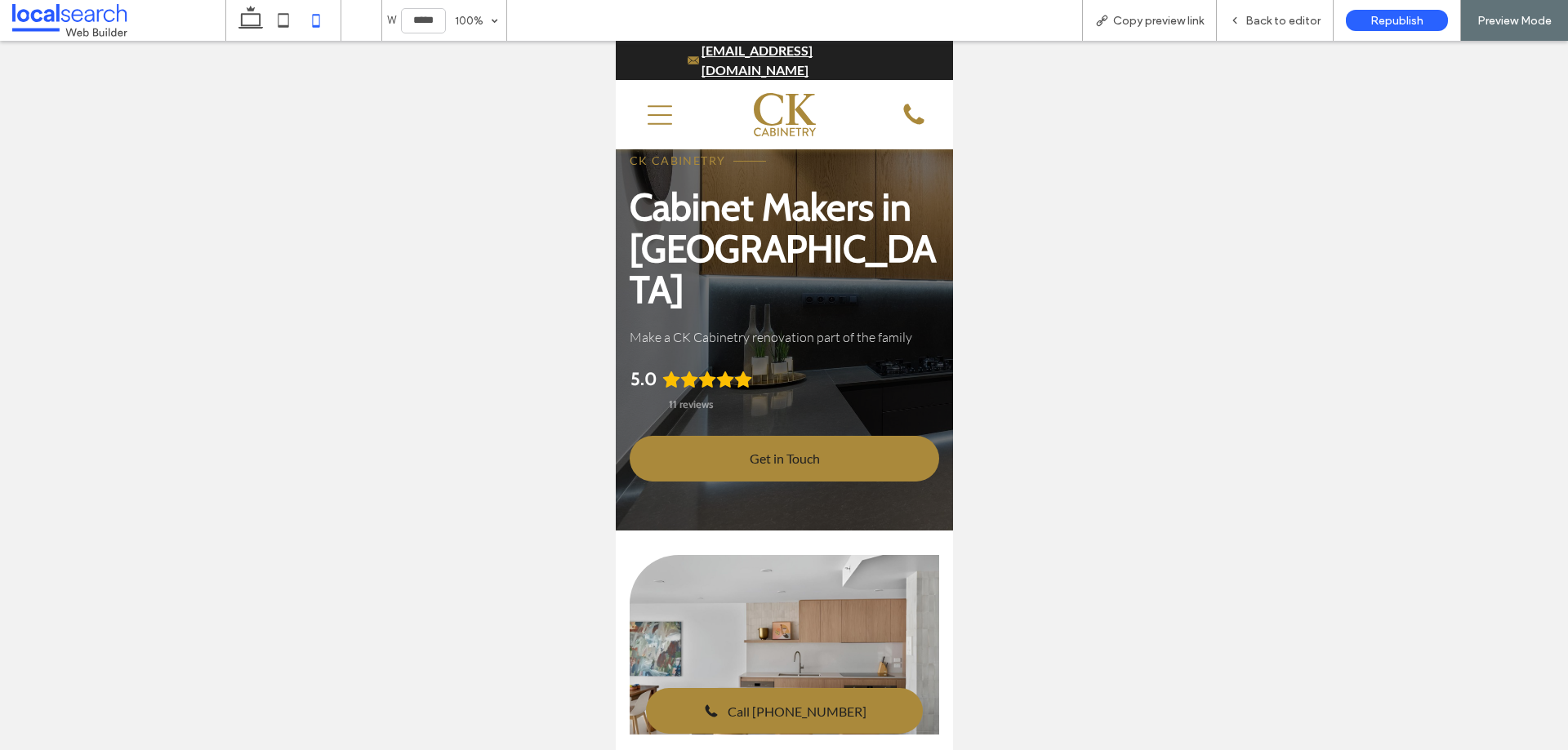
scroll to position [34, 0]
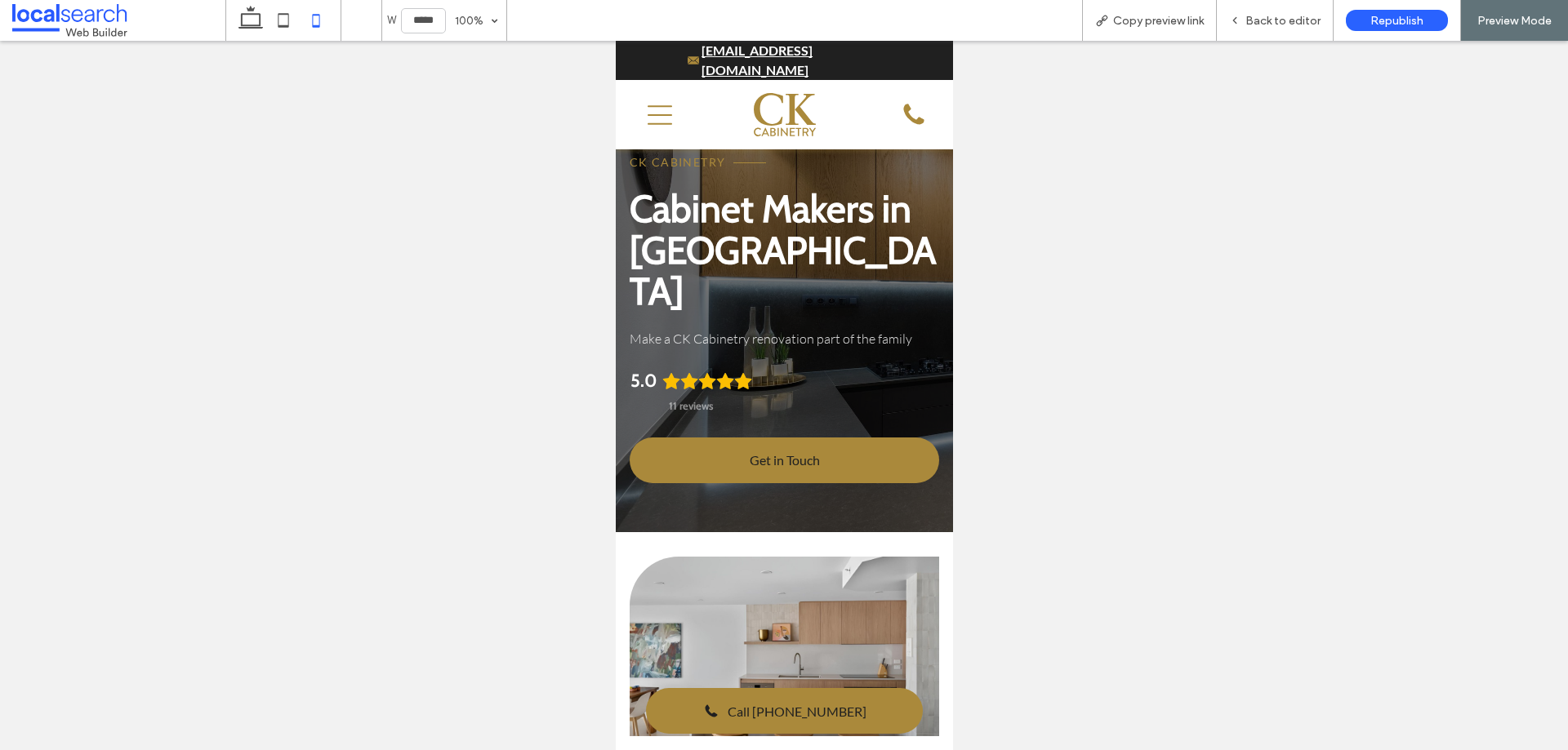
click at [767, 557] on link at bounding box center [784, 647] width 310 height 180
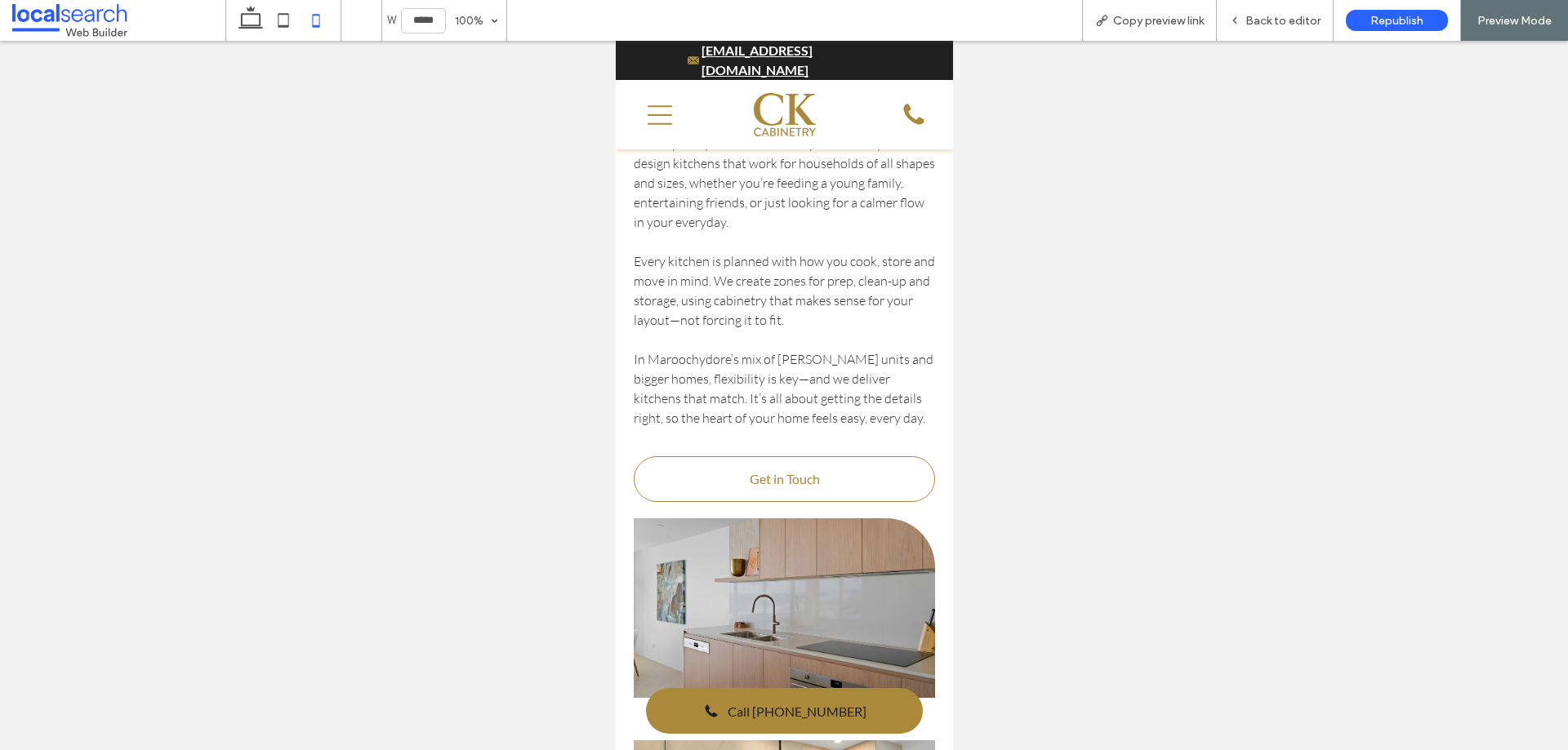
scroll to position [3545, 0]
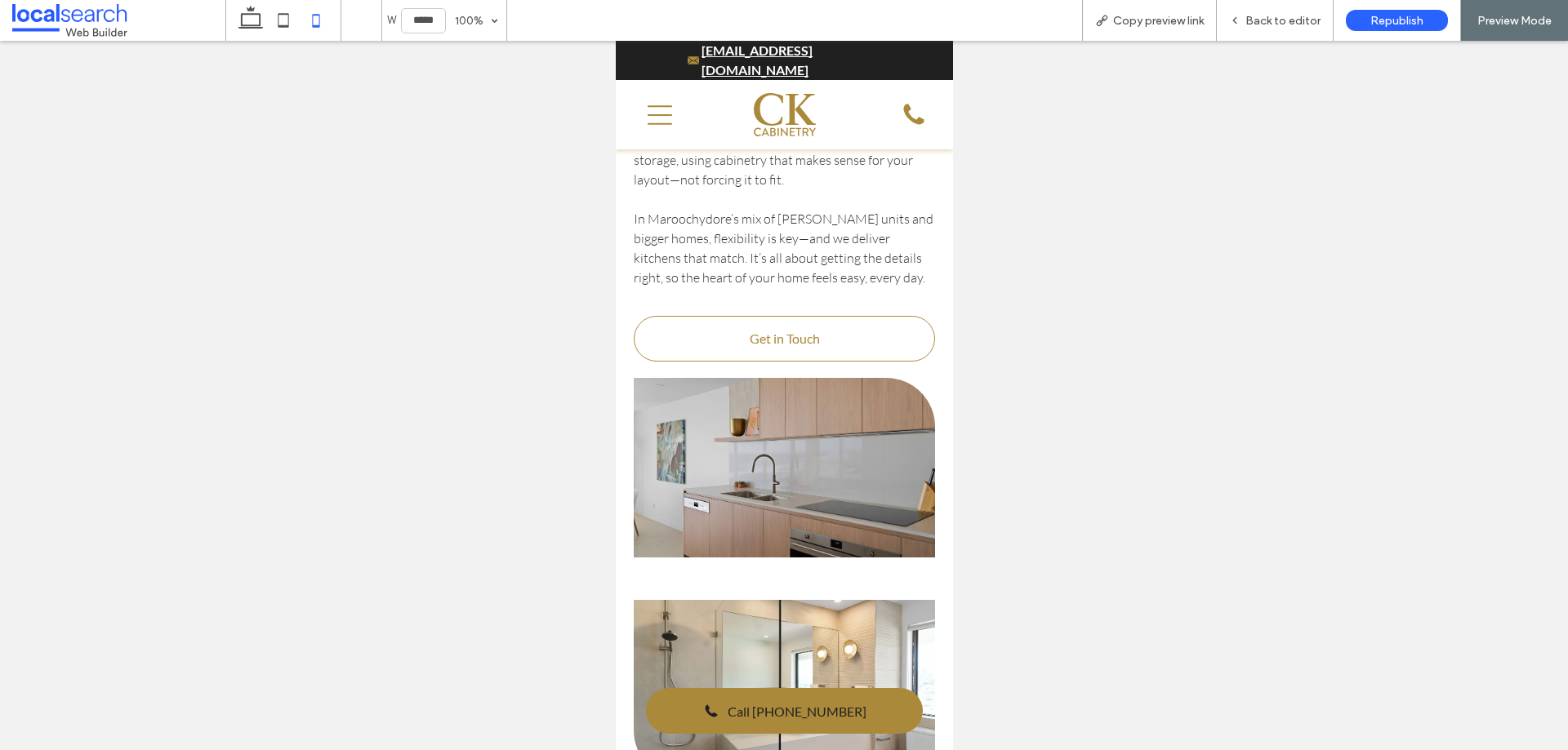
click at [785, 415] on link at bounding box center [784, 468] width 303 height 180
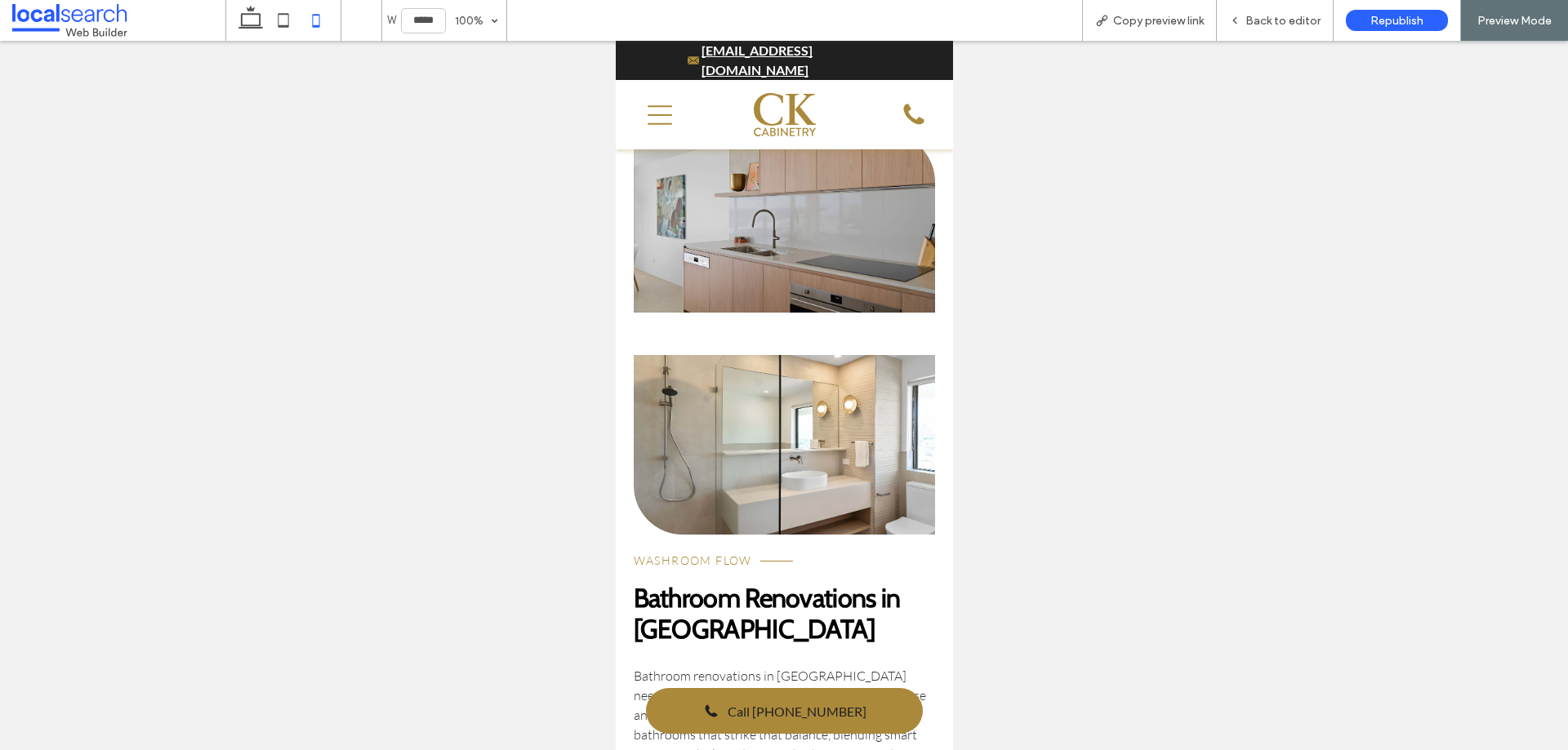
click at [875, 380] on link at bounding box center [784, 446] width 303 height 180
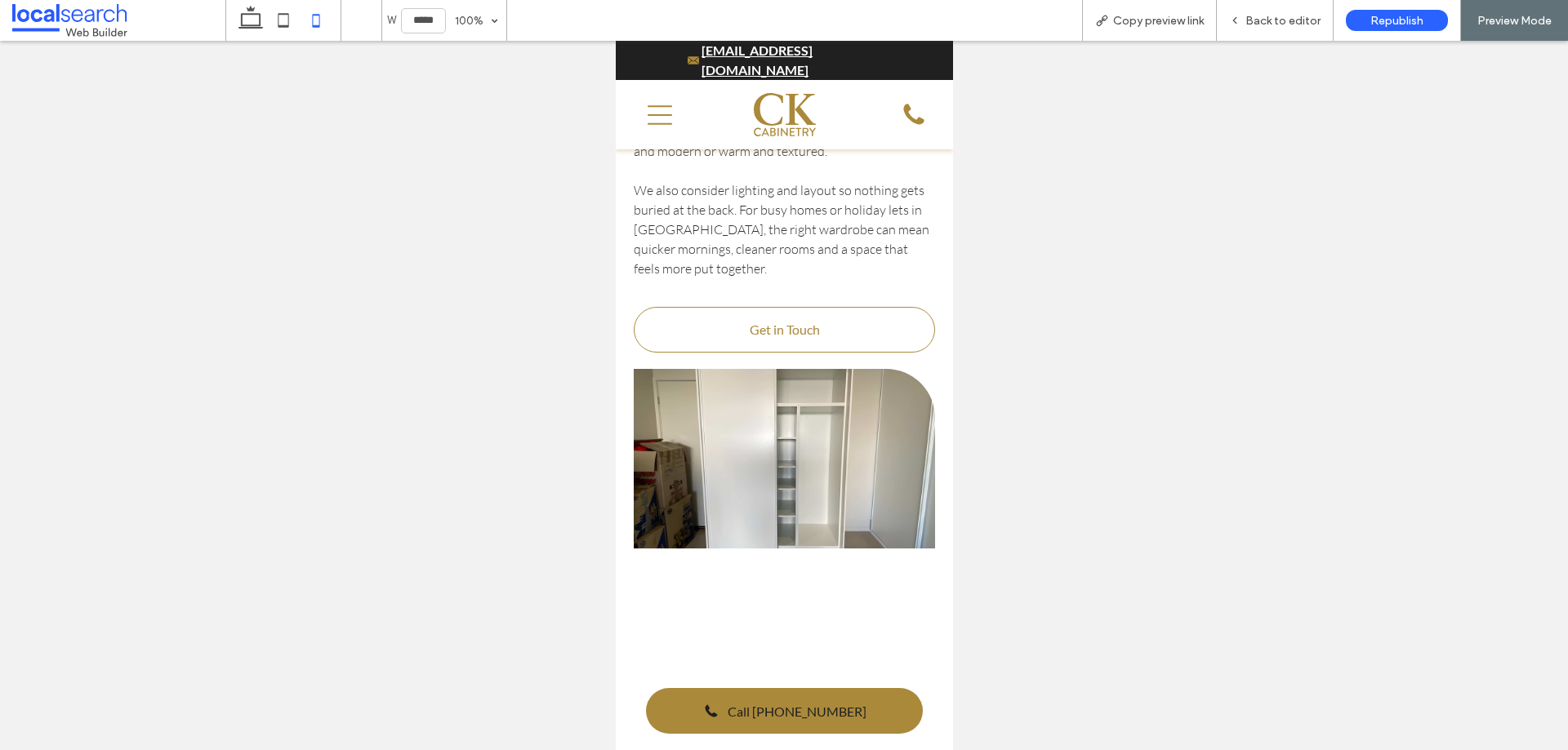
scroll to position [5342, 0]
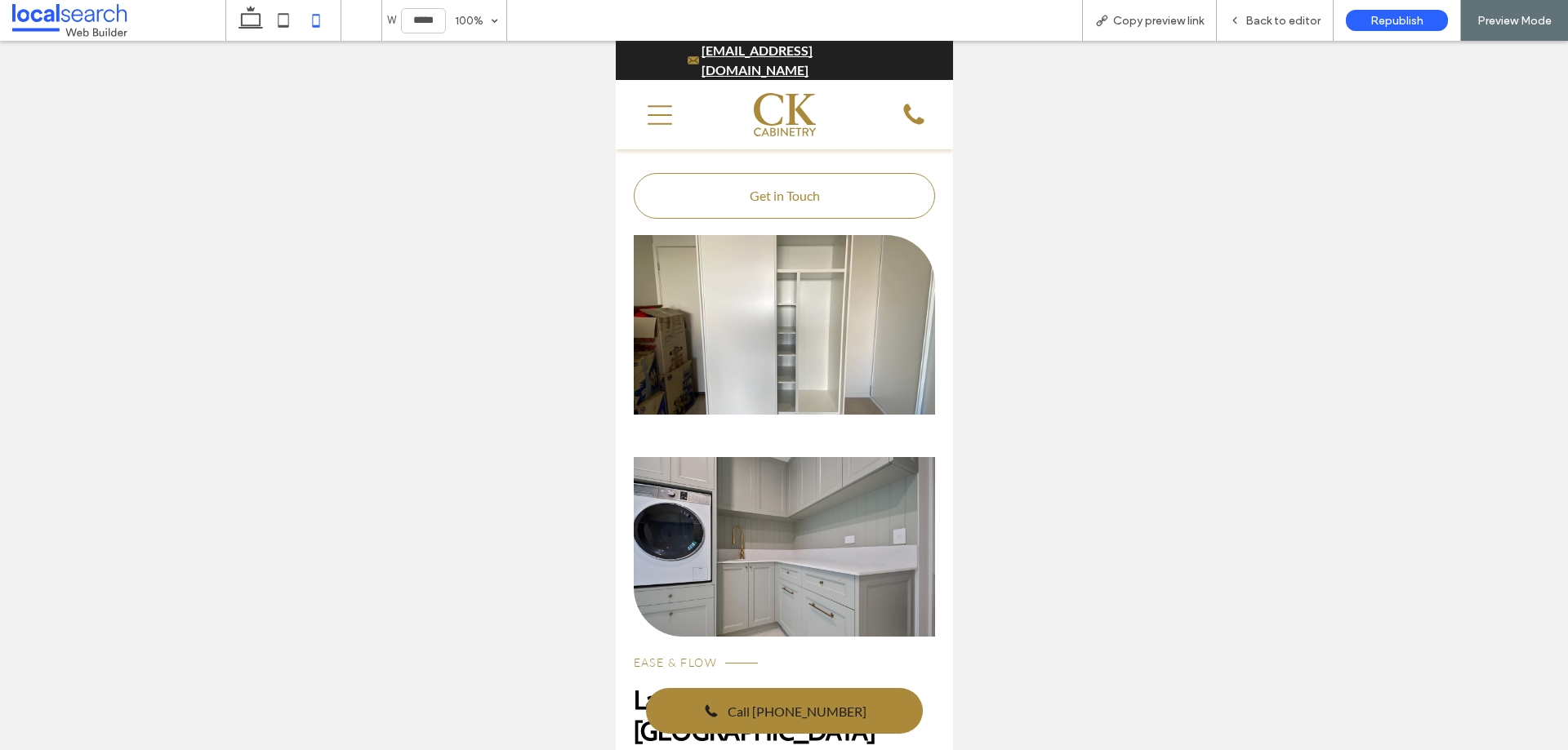
click at [849, 348] on link at bounding box center [784, 325] width 303 height 180
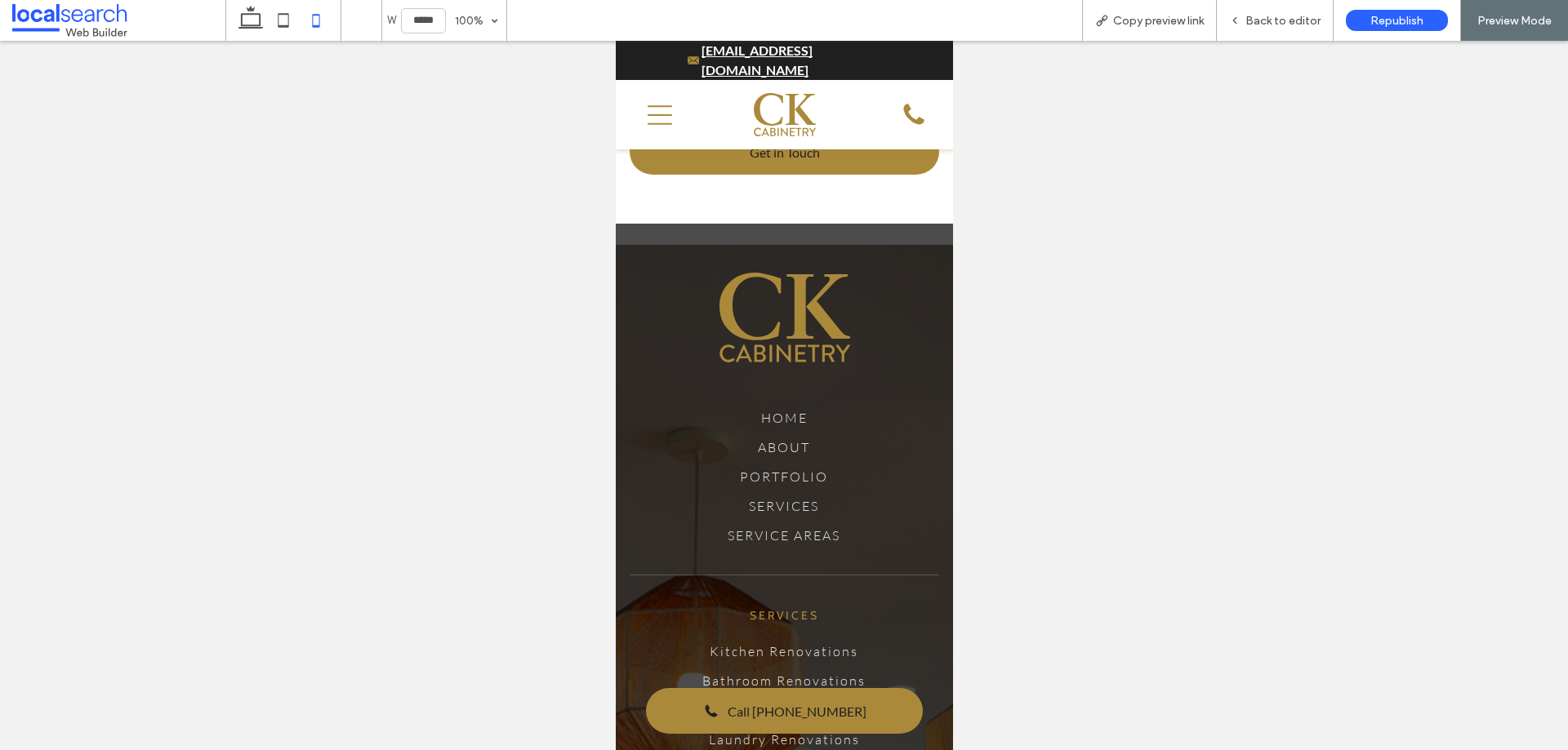
scroll to position [7220, 0]
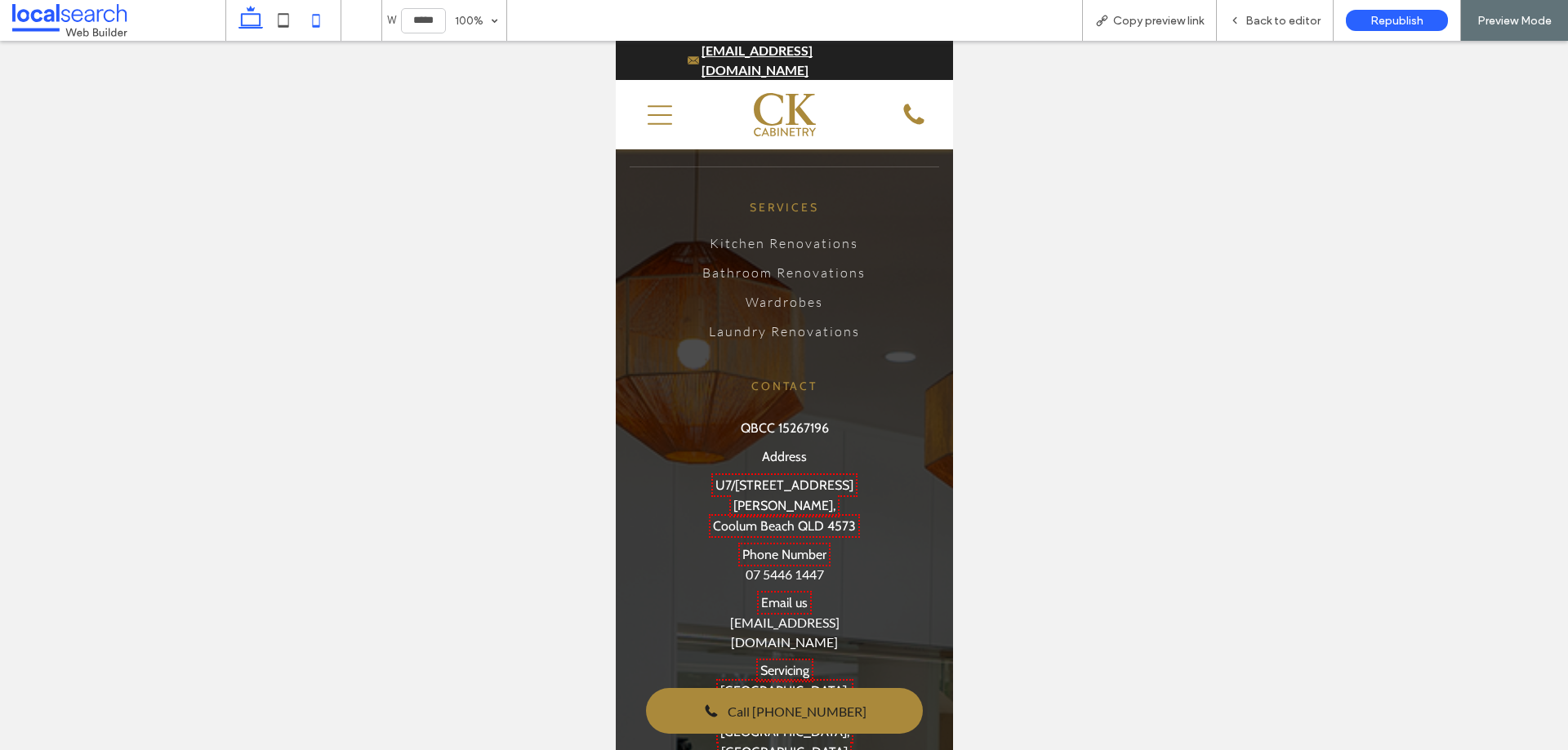
click at [250, 18] on icon at bounding box center [250, 20] width 33 height 33
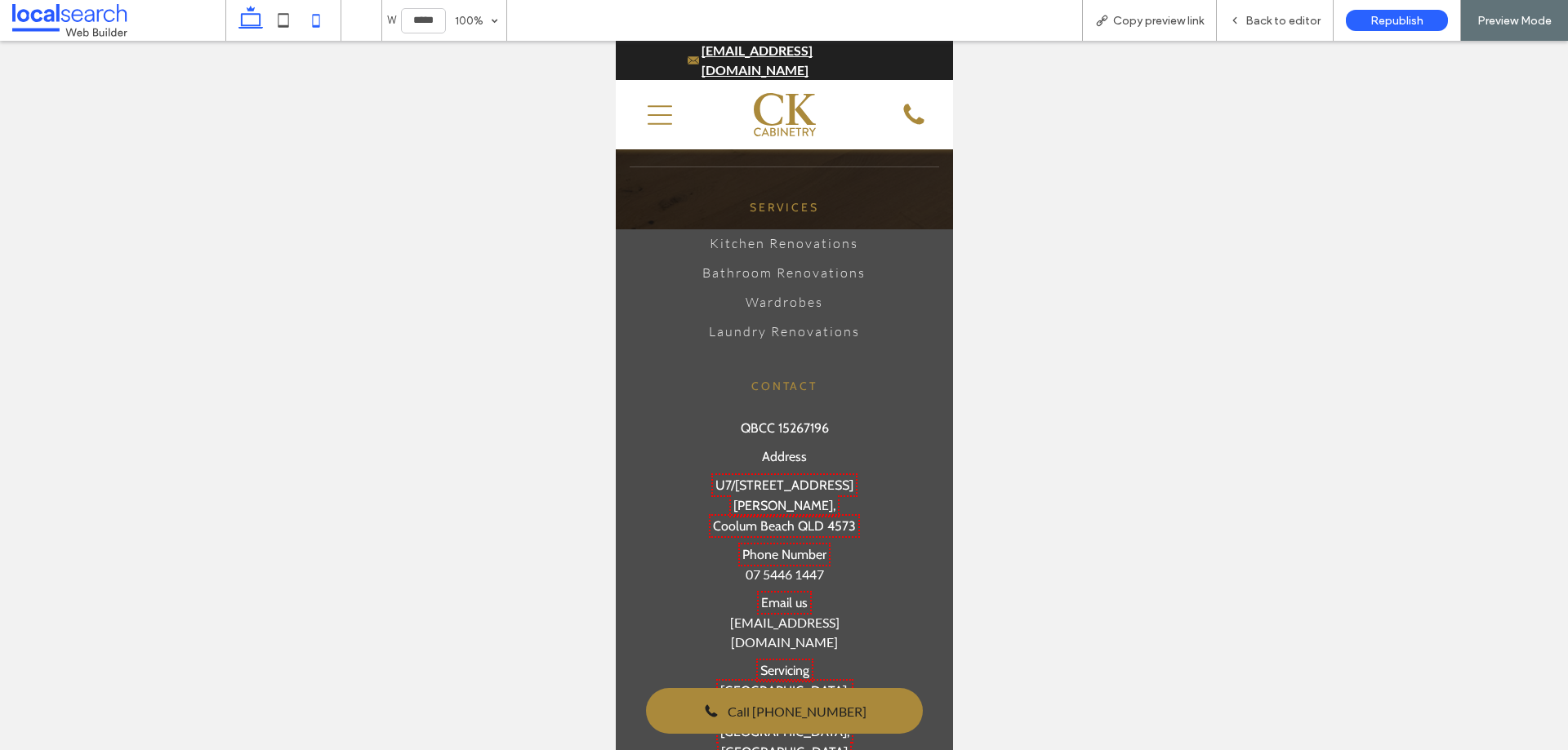
type input "******"
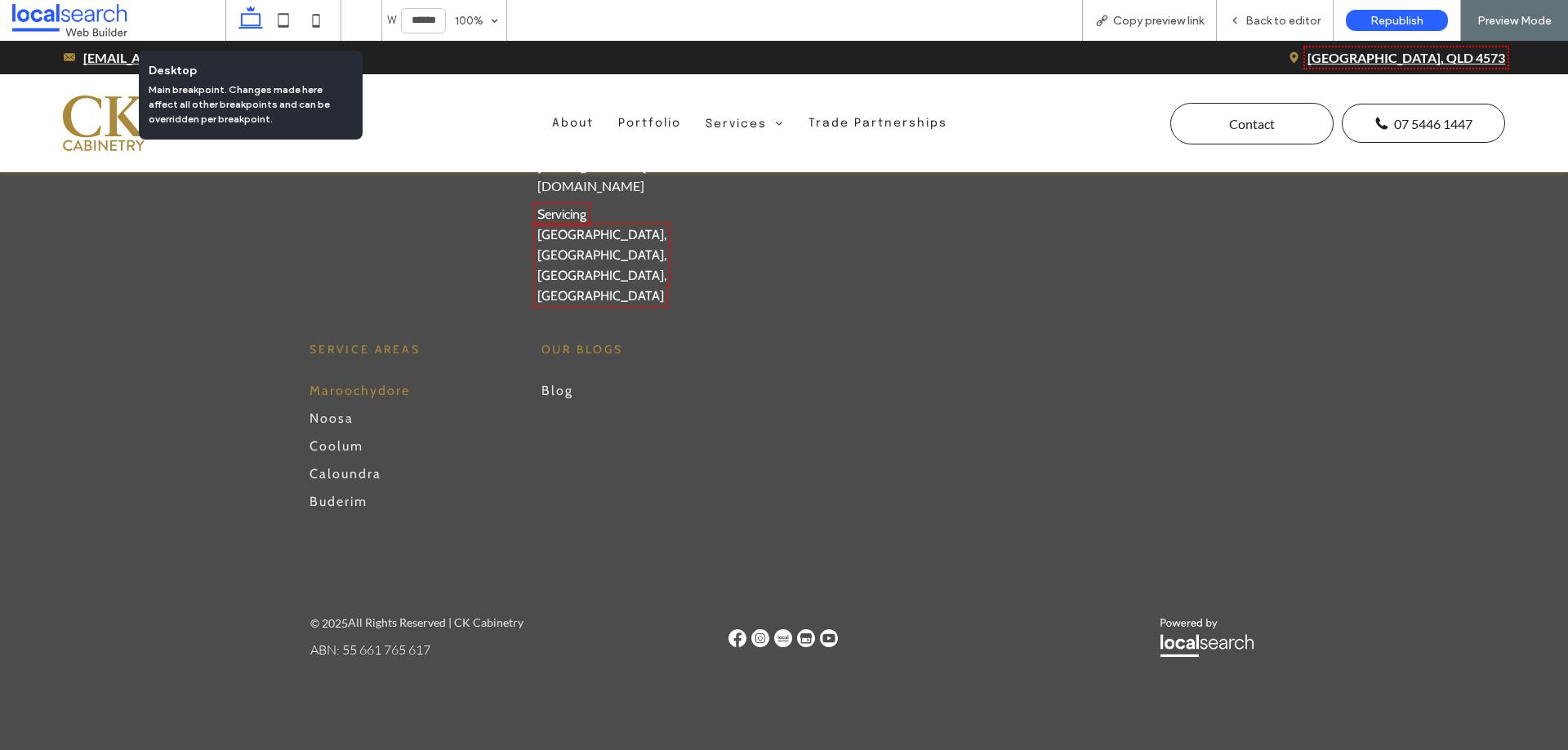
scroll to position [595, 0]
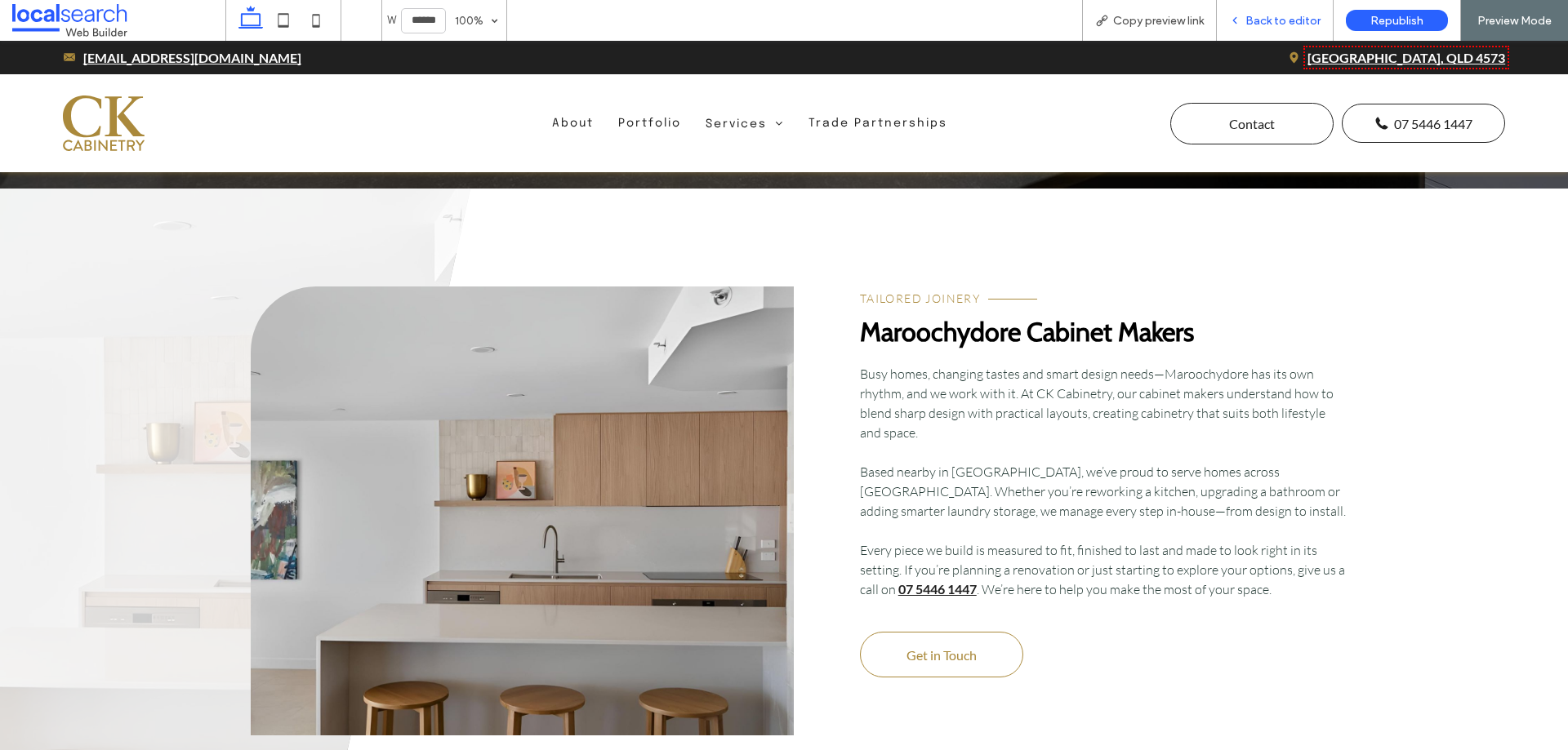
drag, startPoint x: 1292, startPoint y: 18, endPoint x: 978, endPoint y: 3, distance: 314.4
click at [1292, 18] on span "Back to editor" at bounding box center [1284, 20] width 75 height 14
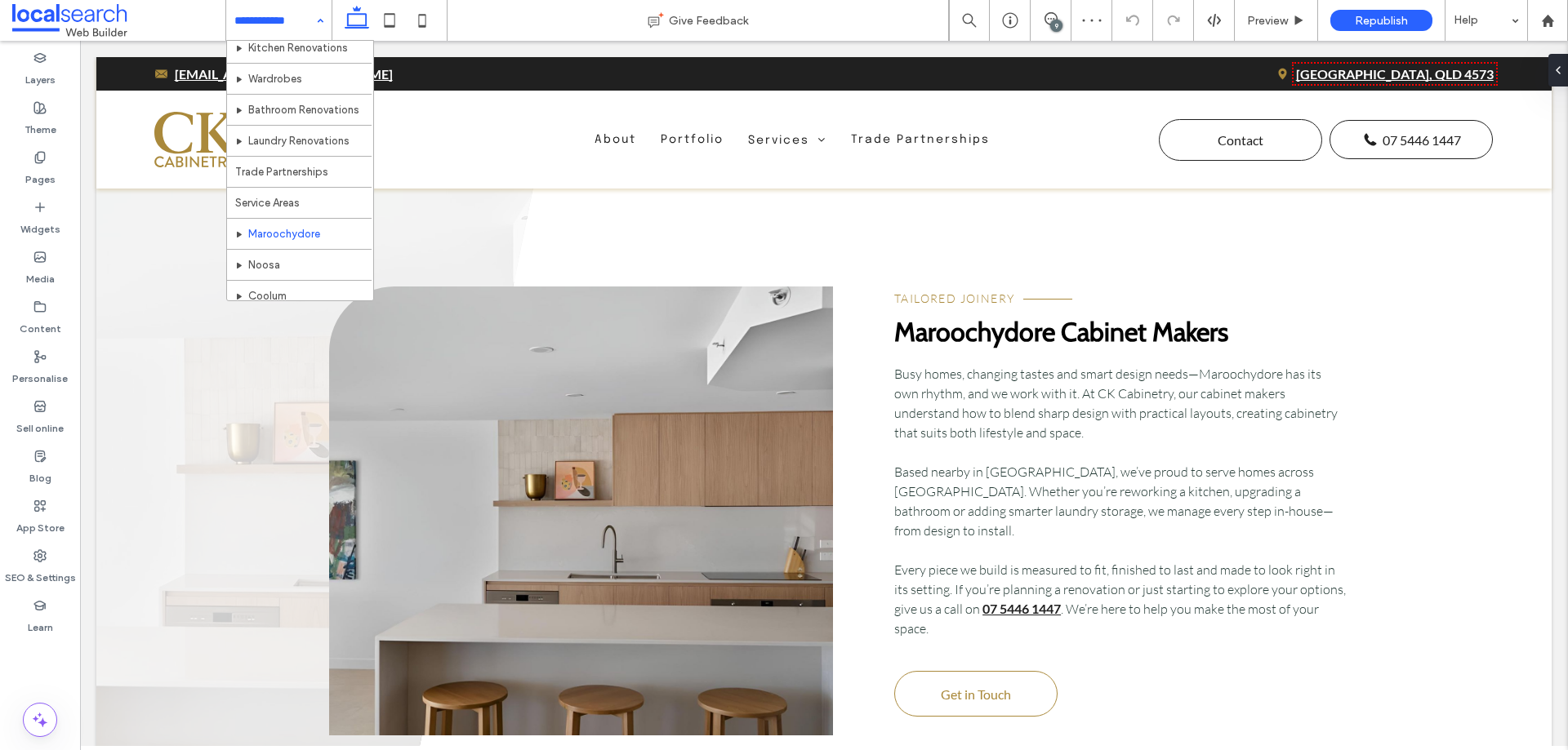
scroll to position [245, 0]
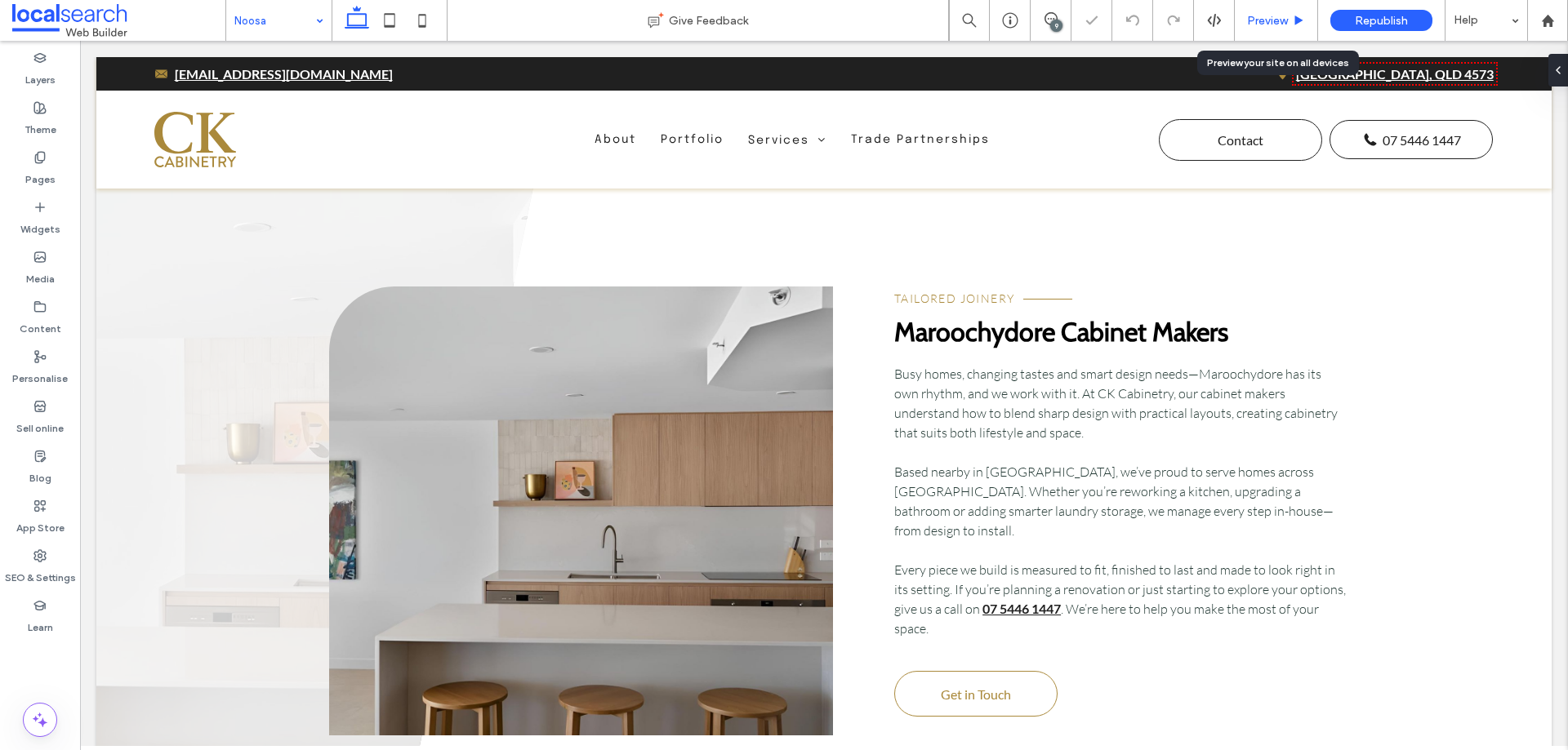
click at [1282, 19] on span "Preview" at bounding box center [1267, 20] width 41 height 14
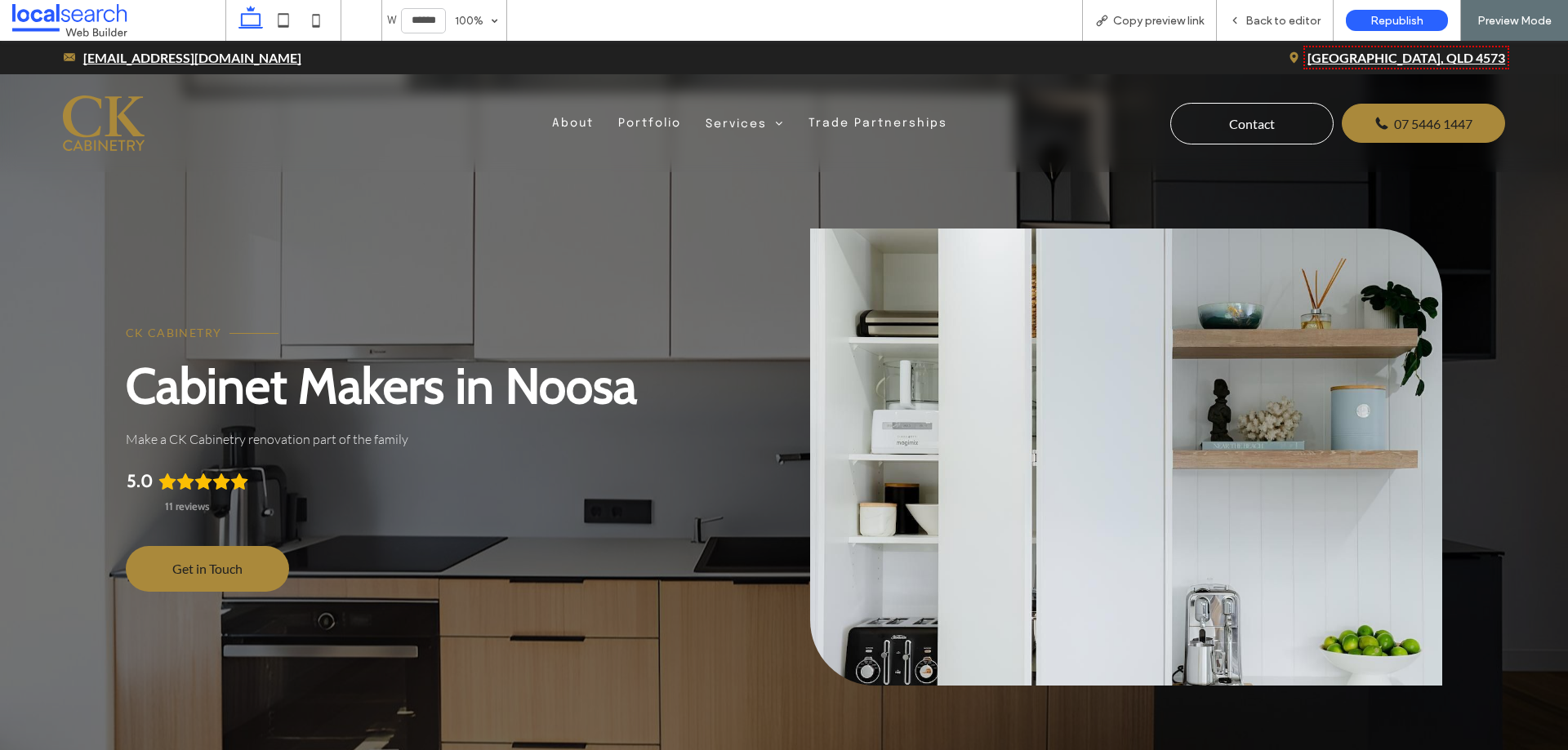
click at [1047, 383] on link at bounding box center [1126, 457] width 632 height 457
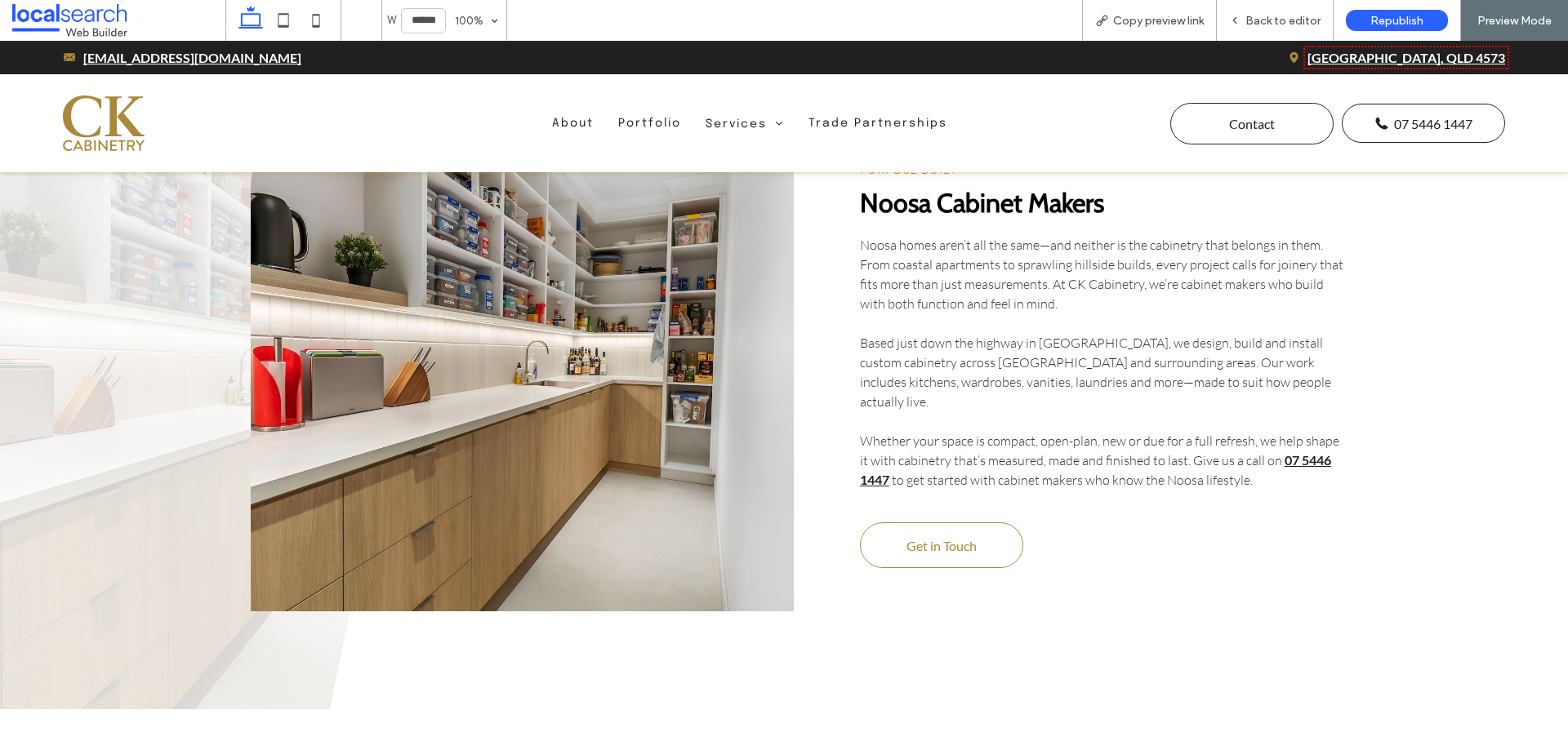
scroll to position [817, 0]
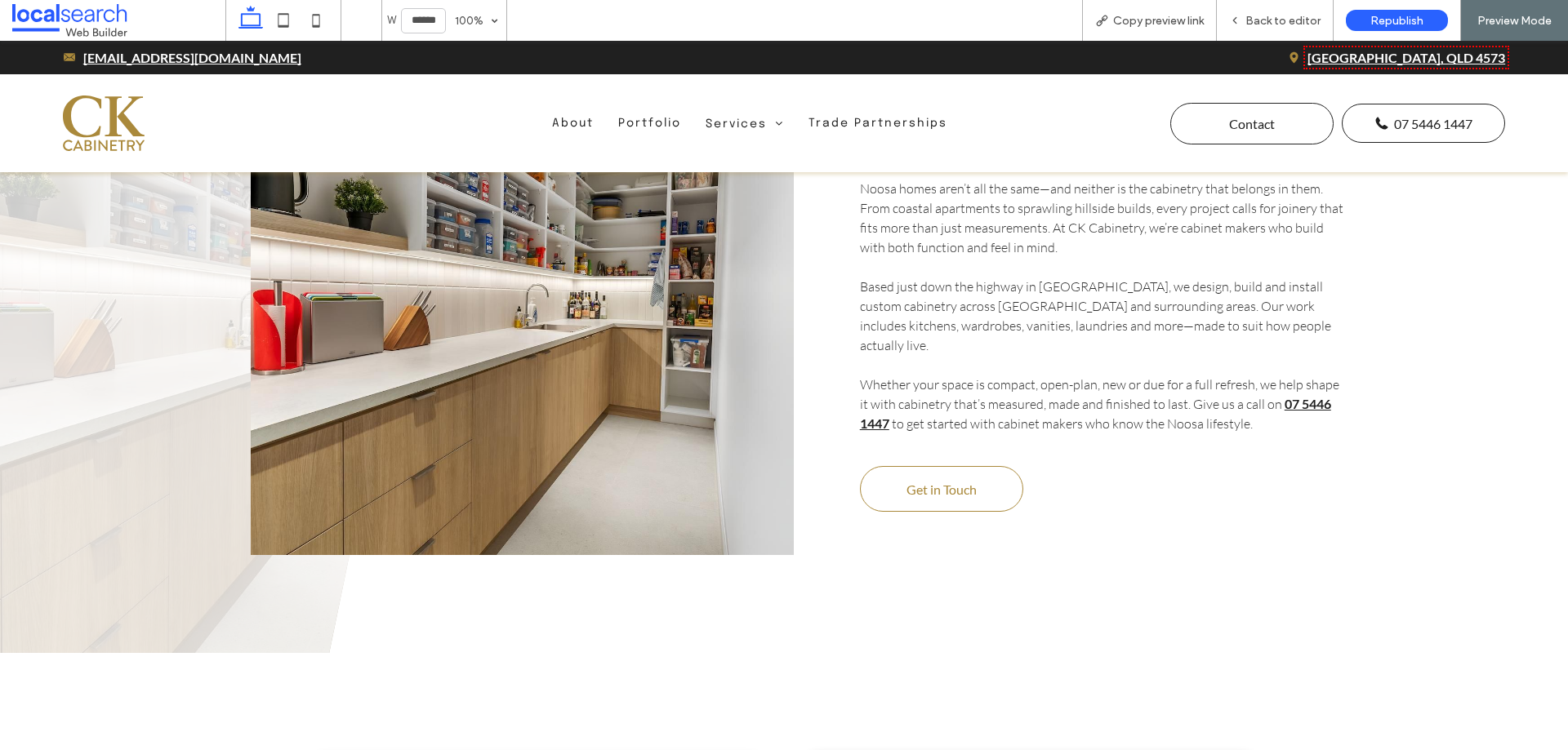
click at [684, 371] on link at bounding box center [522, 310] width 543 height 490
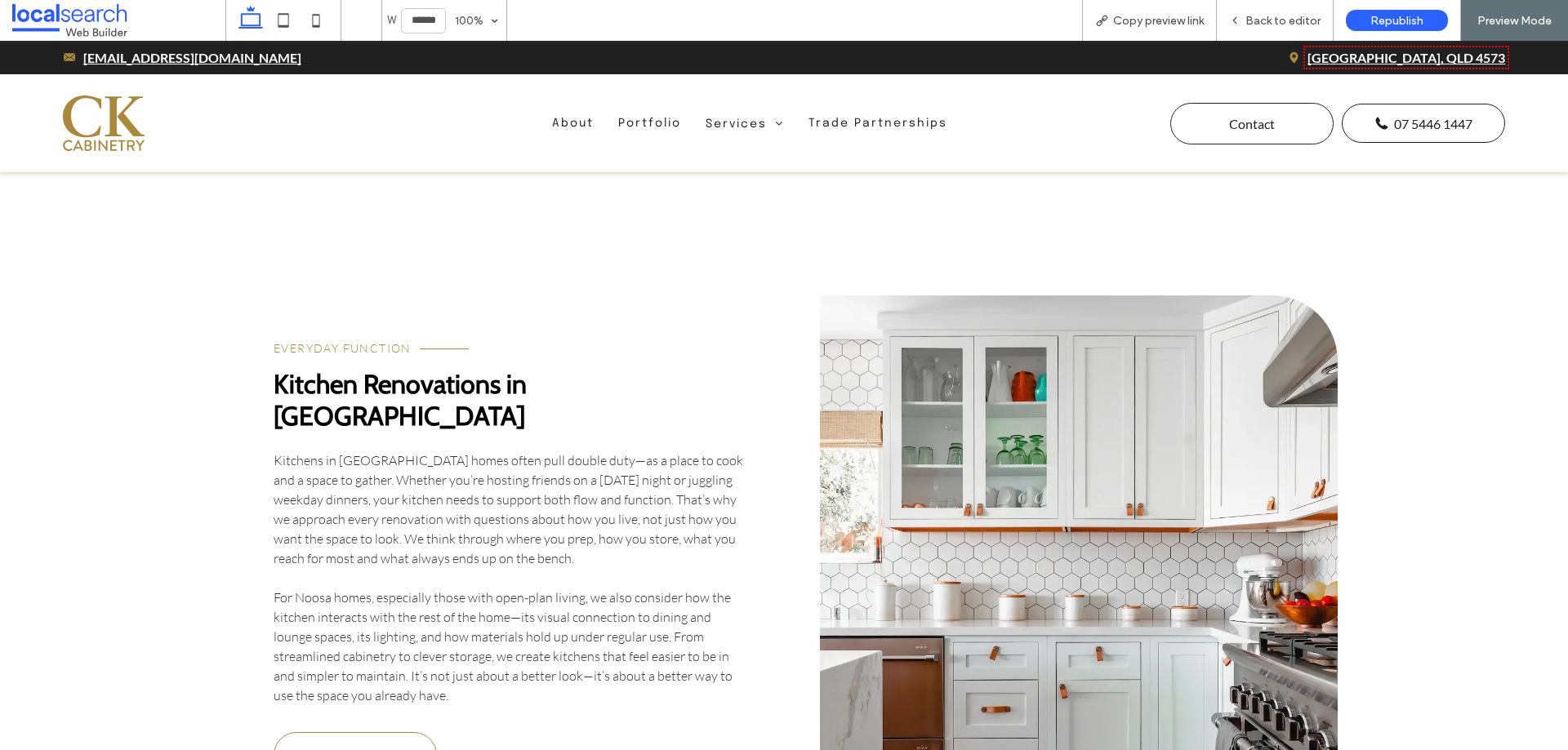
scroll to position [2613, 0]
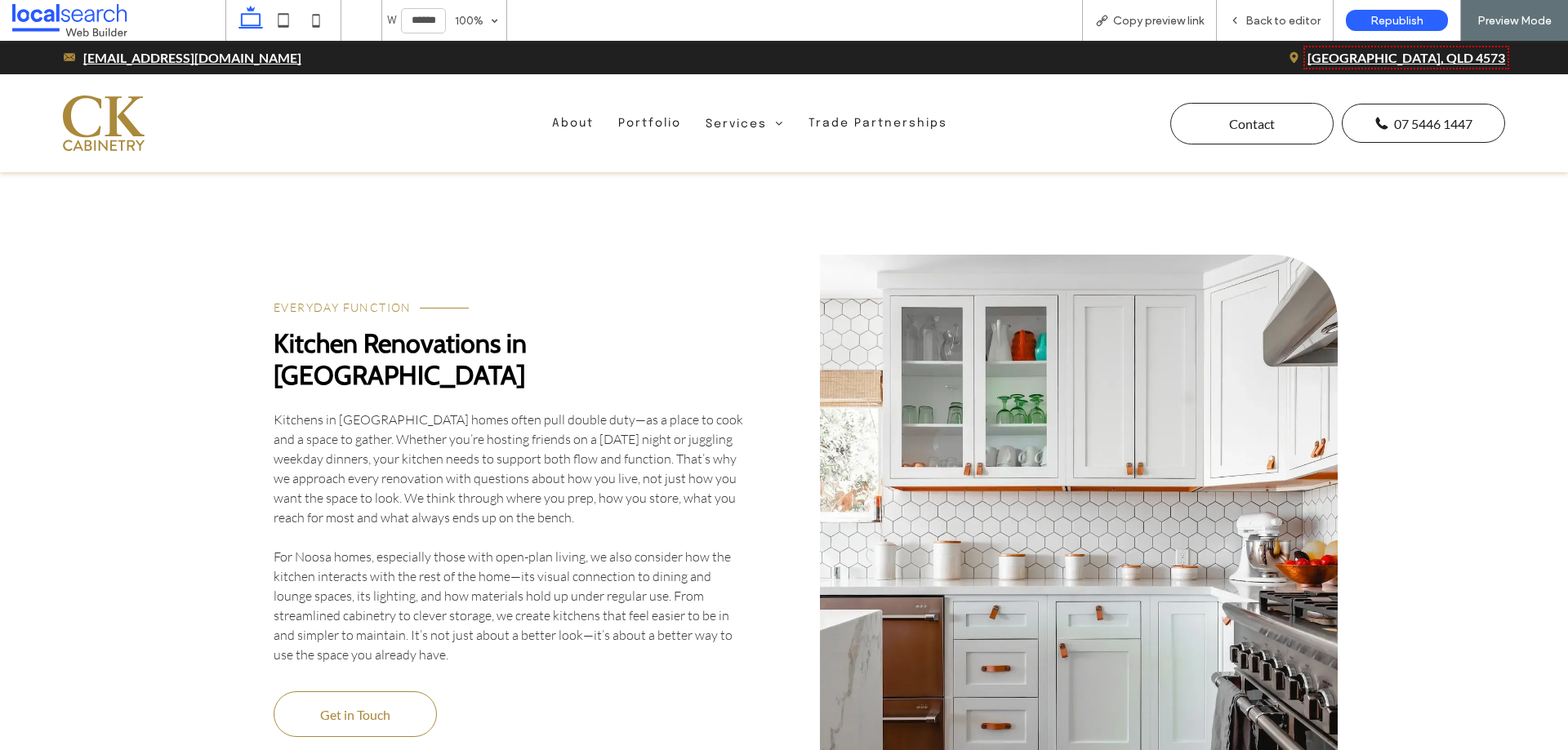
click at [918, 418] on link at bounding box center [1079, 546] width 518 height 583
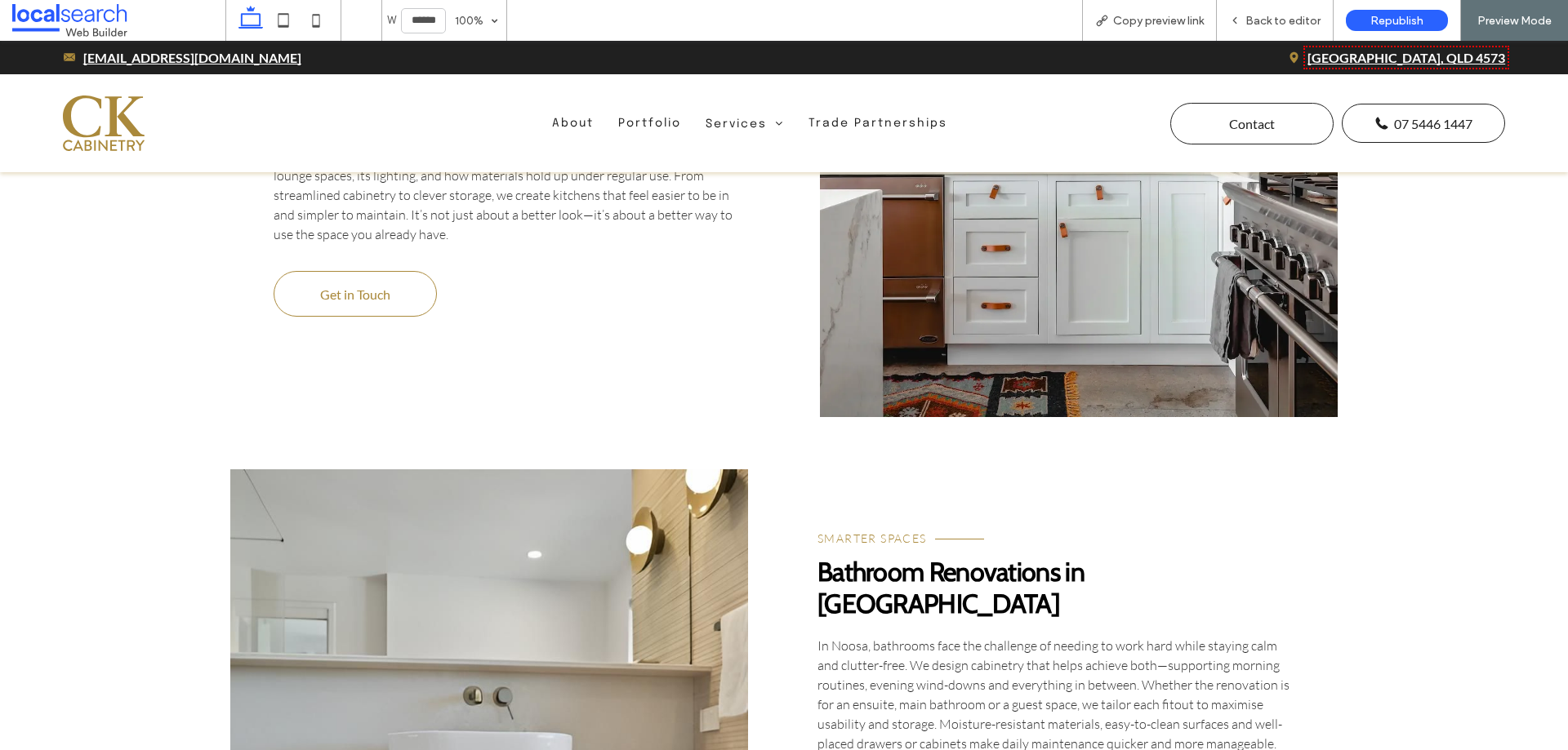
scroll to position [3348, 0]
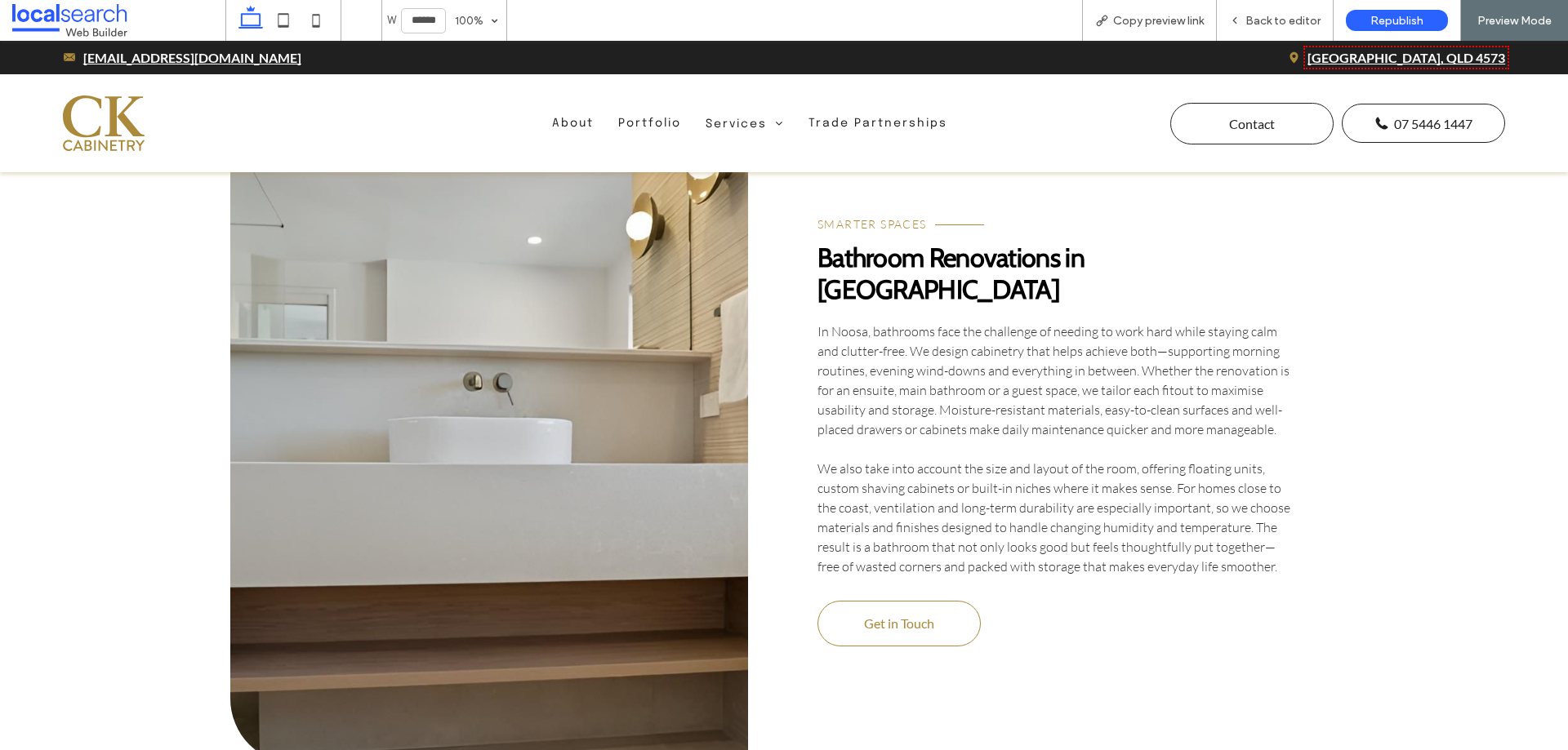
drag, startPoint x: 577, startPoint y: 321, endPoint x: 556, endPoint y: 331, distance: 23.3
click at [577, 321] on link at bounding box center [489, 460] width 518 height 609
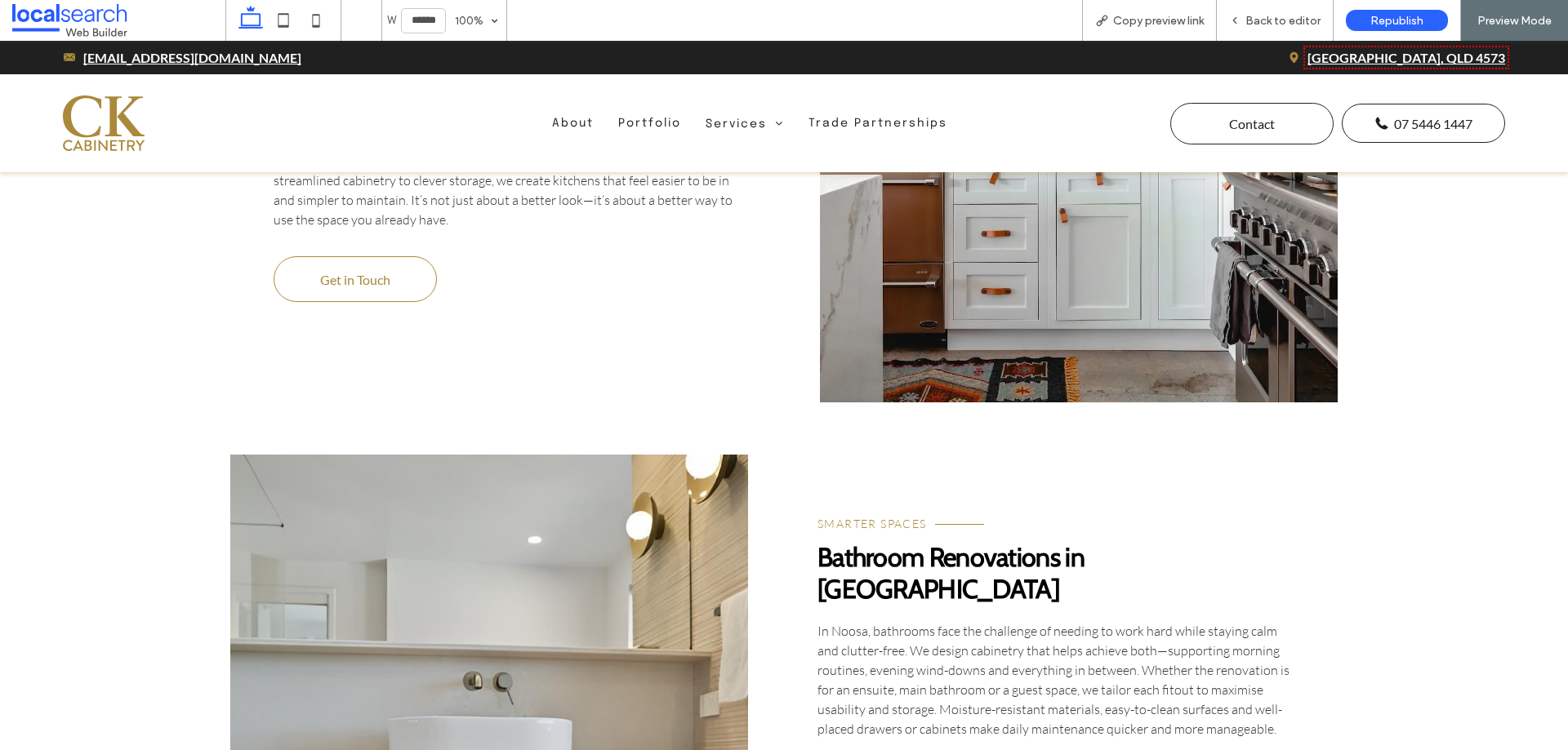
scroll to position [2858, 0]
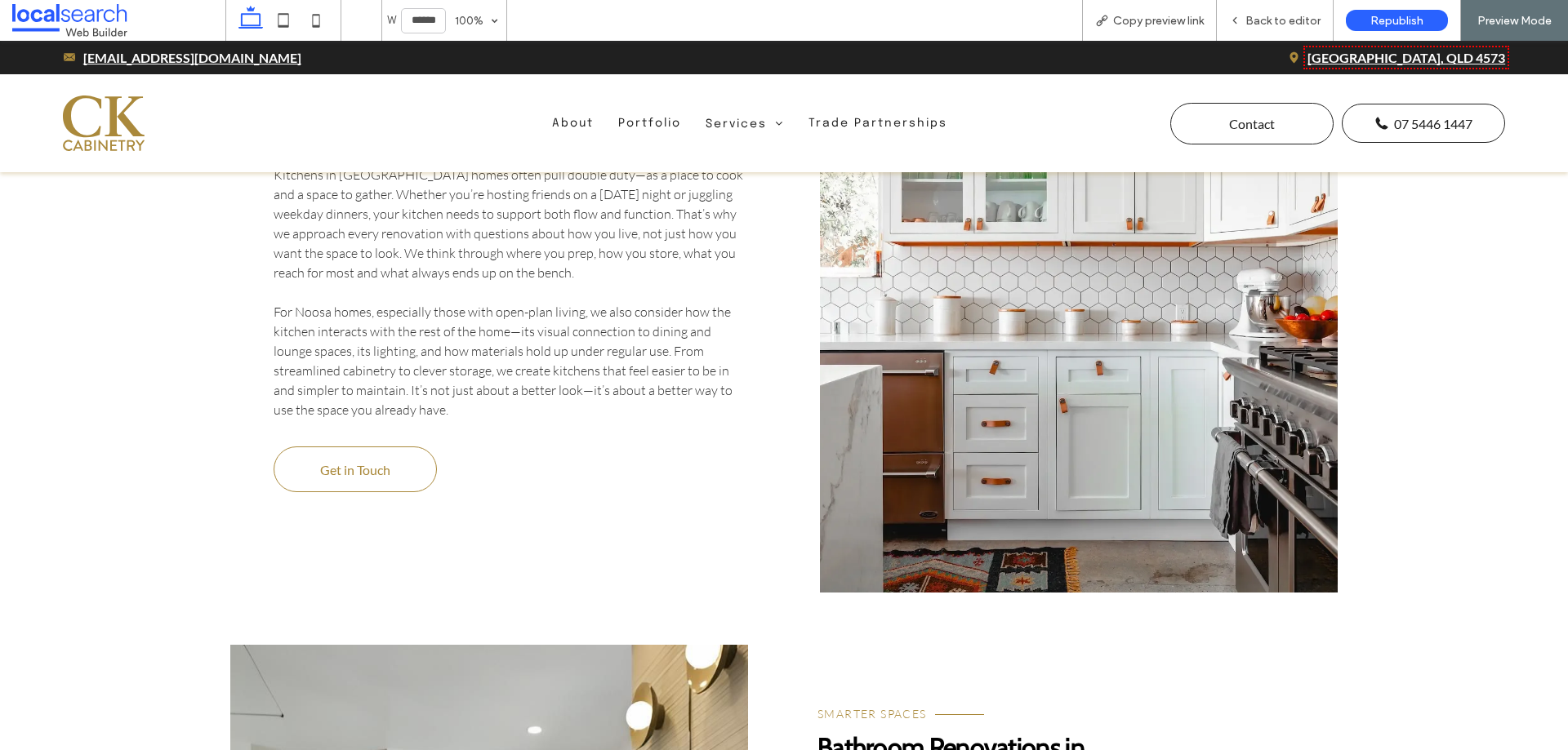
click at [1031, 427] on link at bounding box center [1079, 301] width 518 height 583
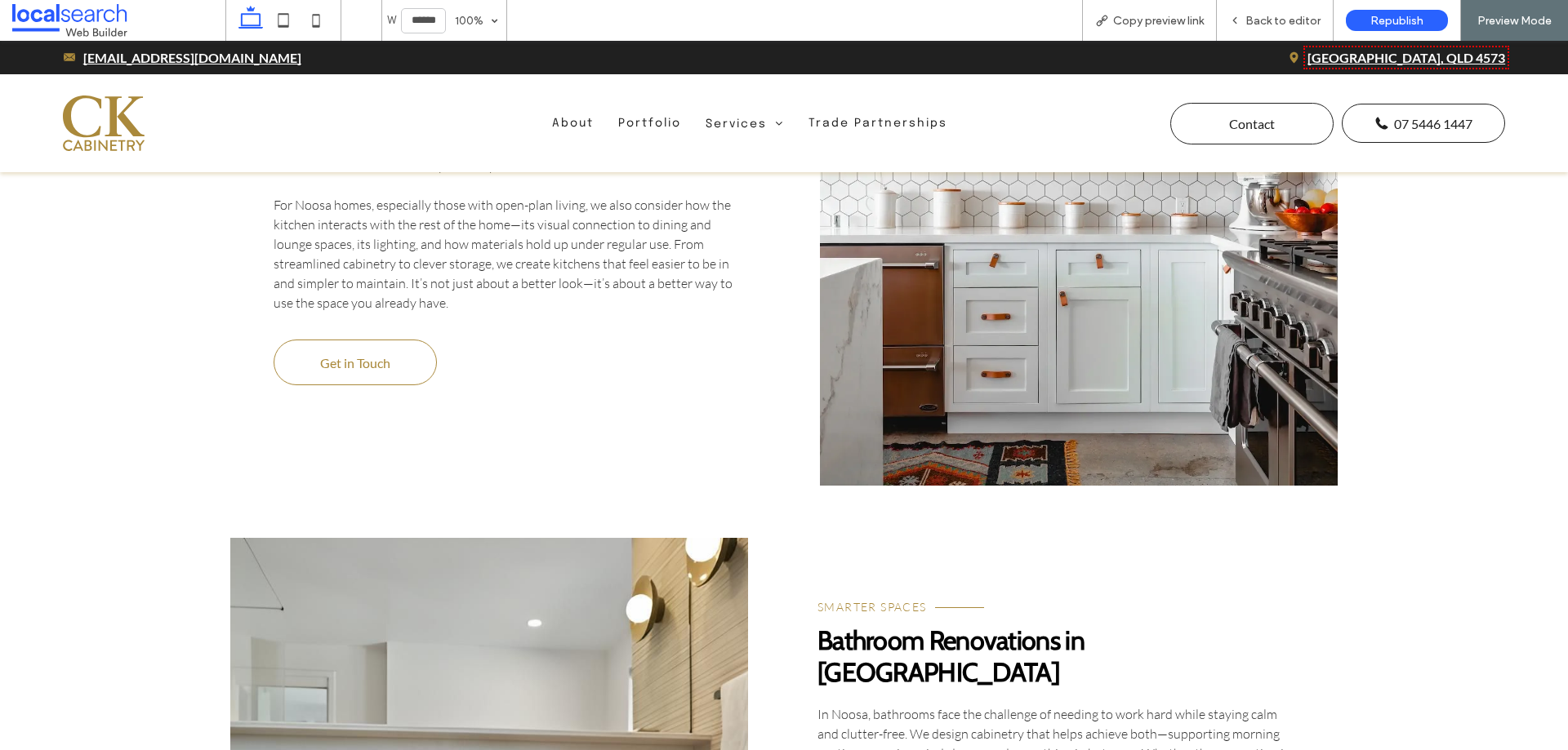
scroll to position [3103, 0]
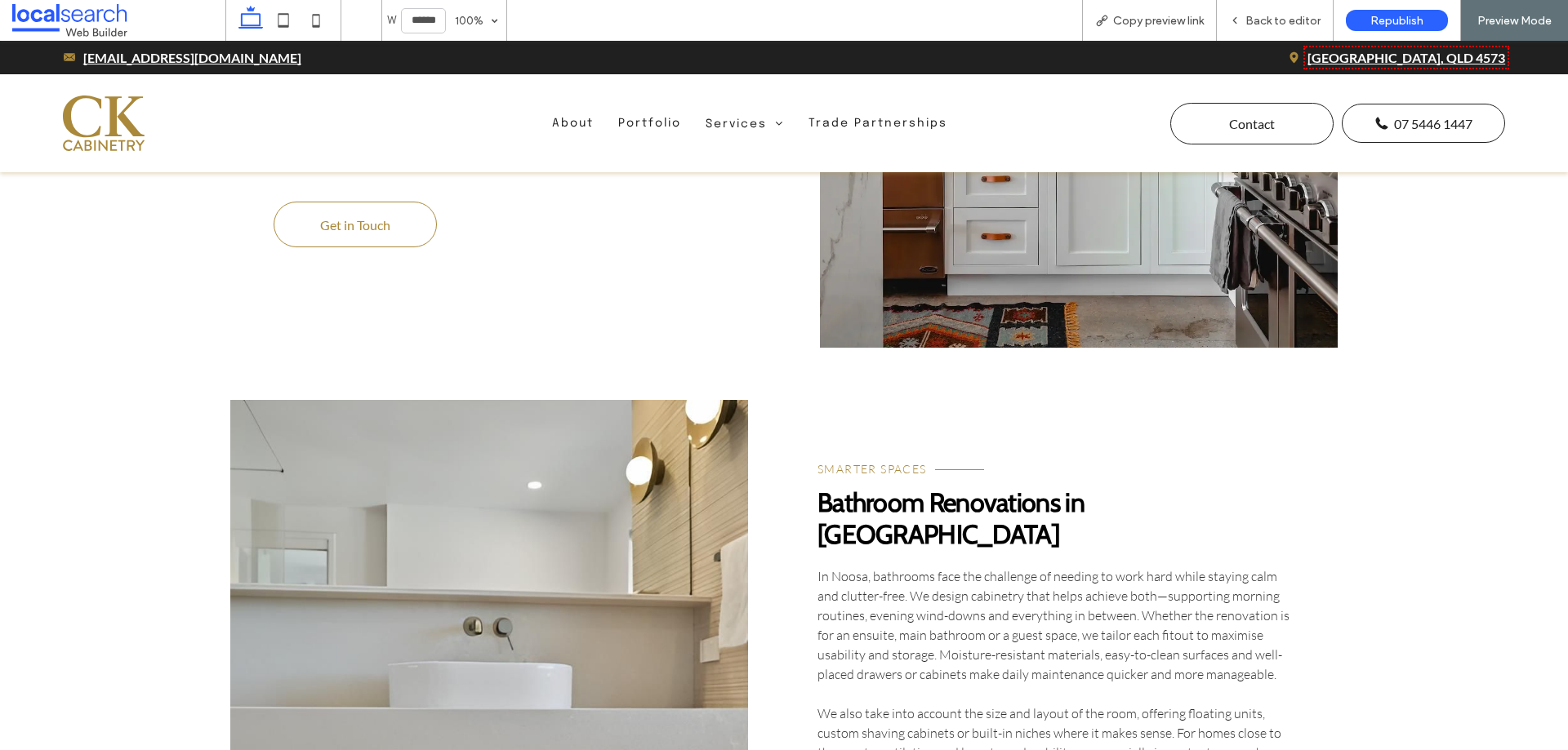
click at [535, 528] on link at bounding box center [489, 705] width 518 height 609
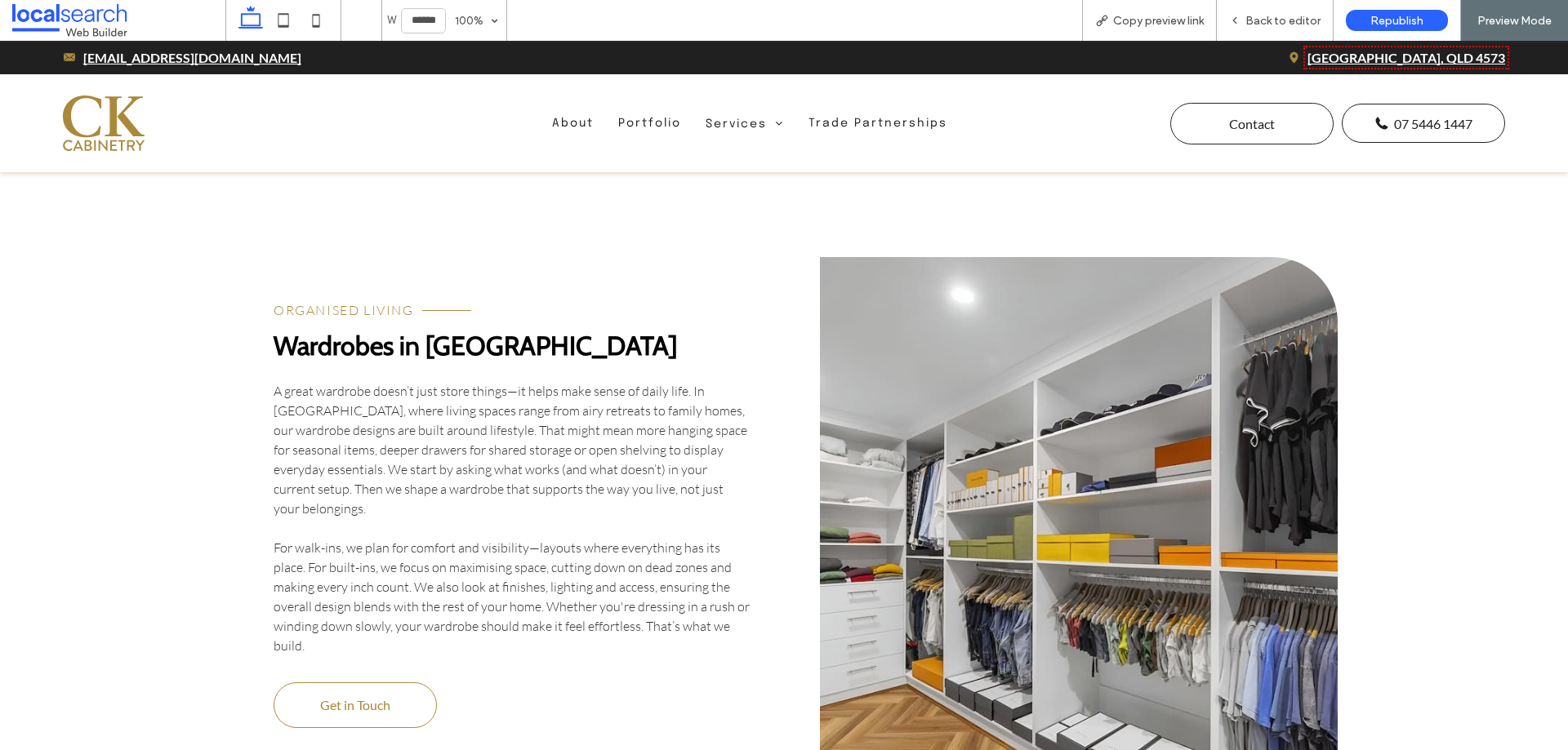
scroll to position [4083, 0]
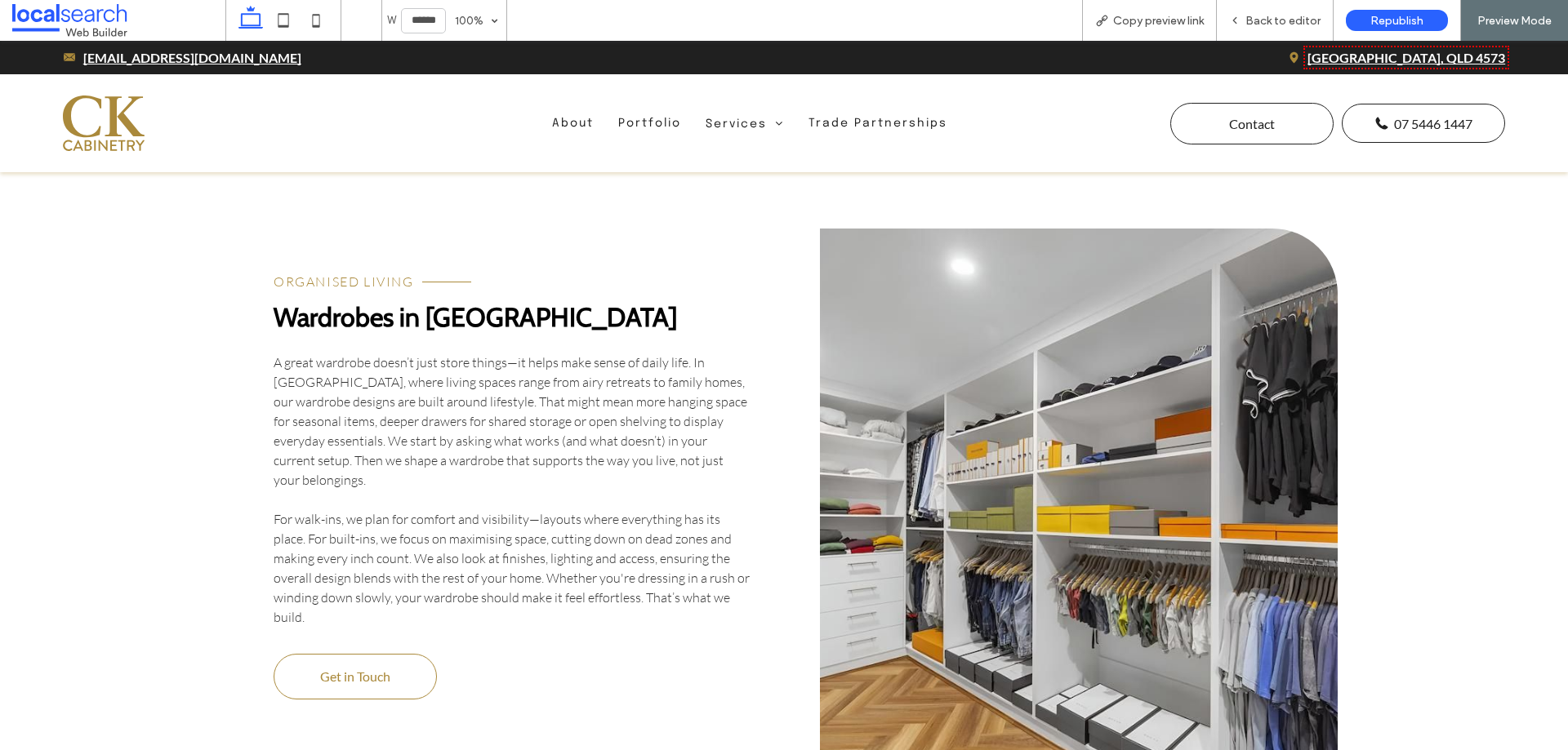
click at [983, 385] on link at bounding box center [1079, 520] width 518 height 583
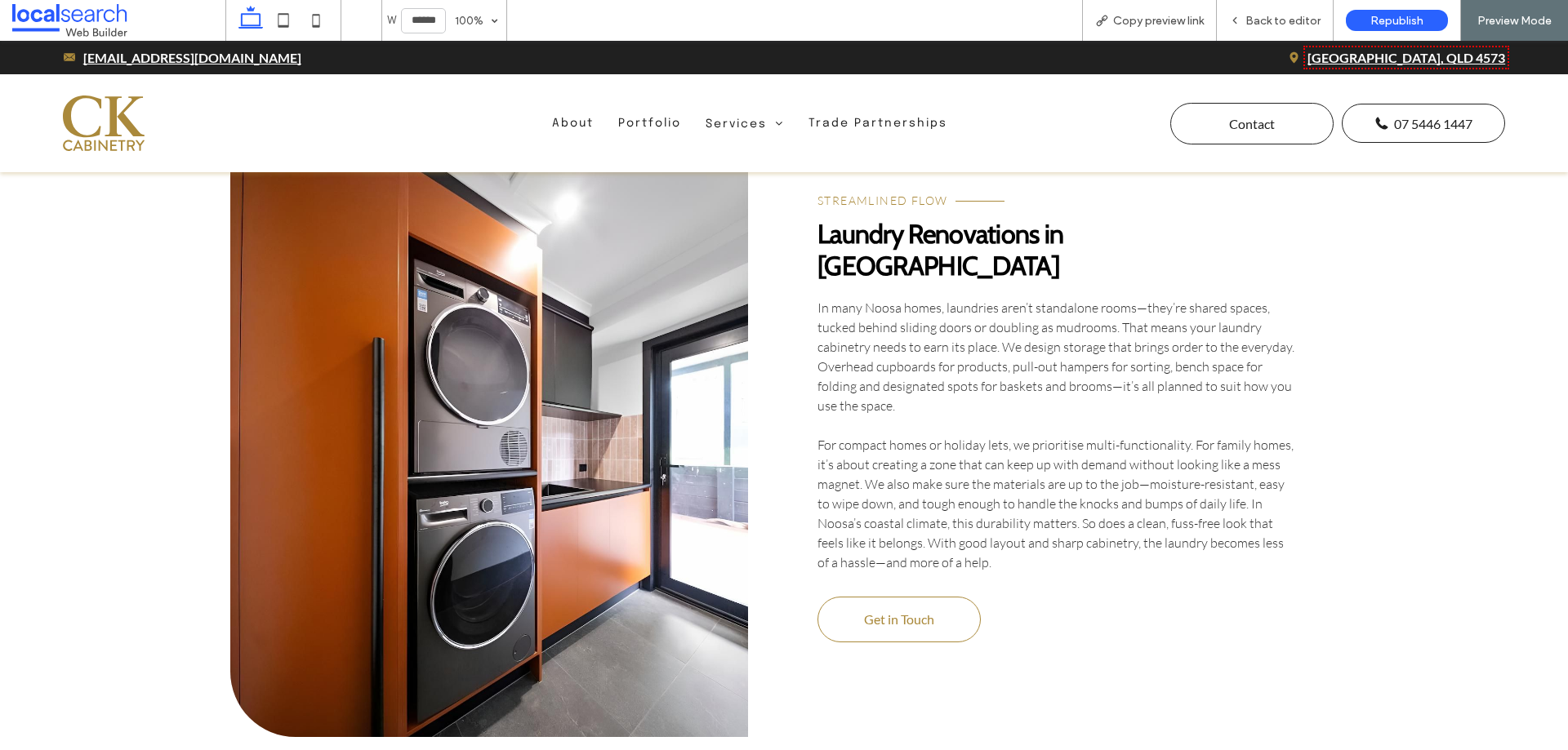
scroll to position [4981, 0]
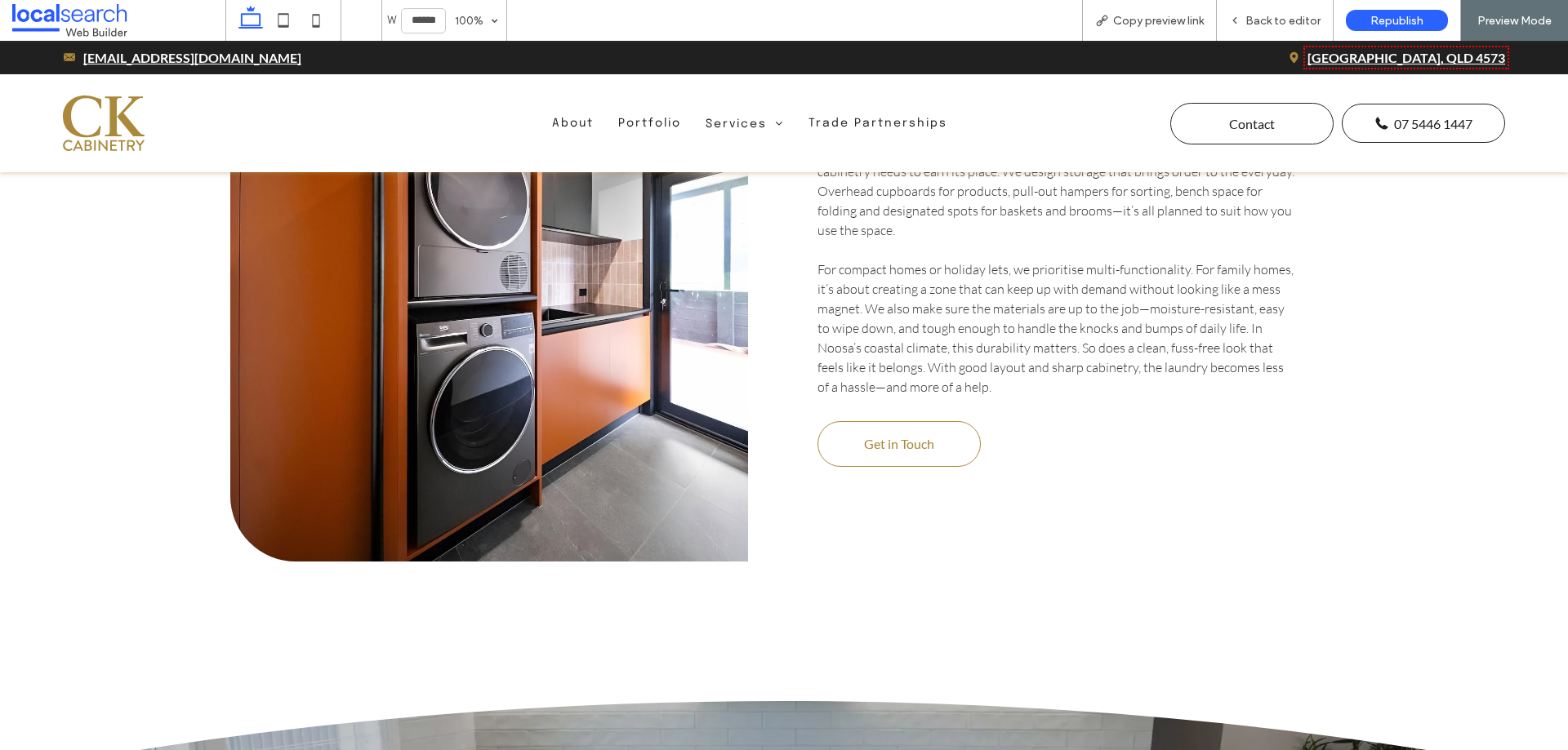
click at [525, 371] on link at bounding box center [489, 264] width 518 height 596
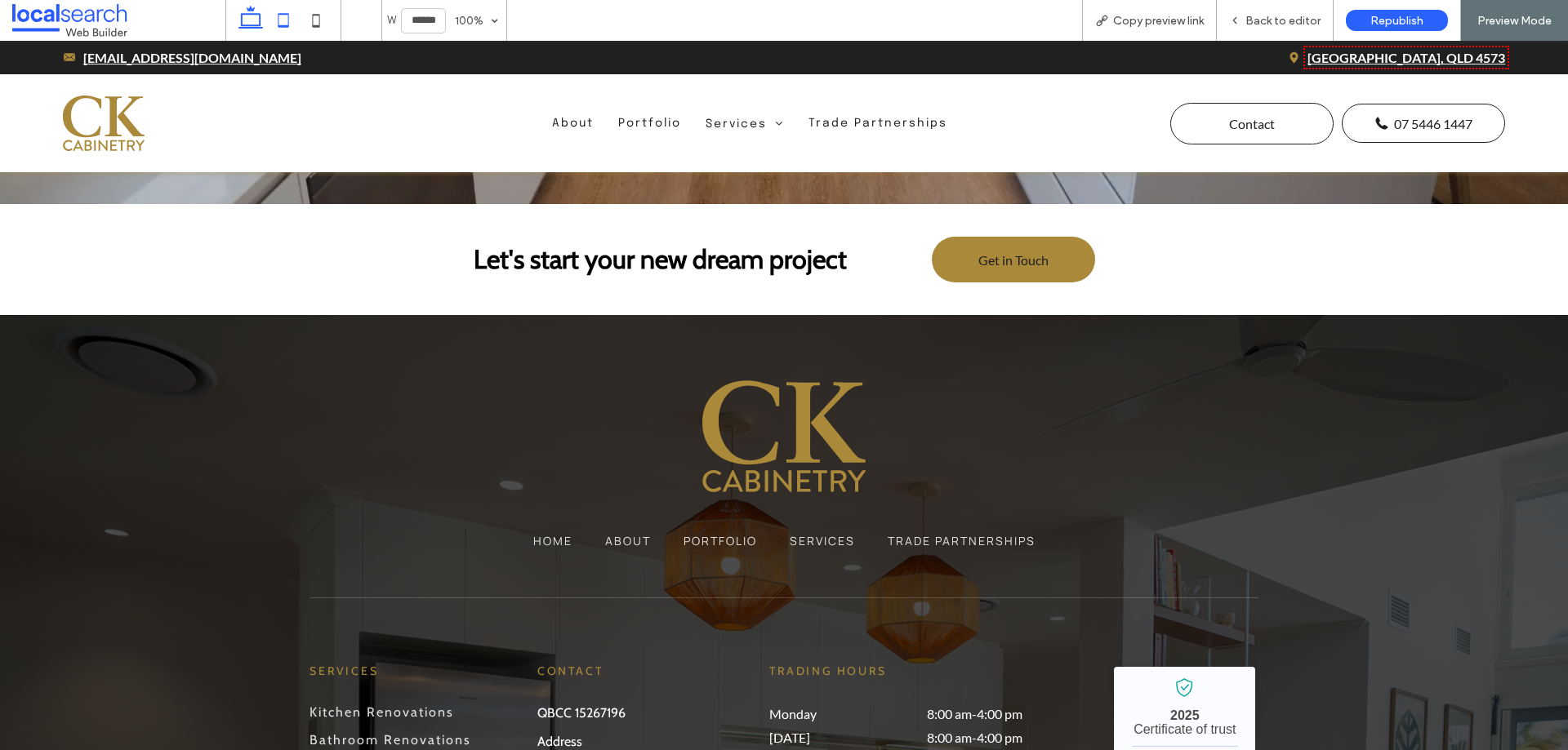
click at [284, 24] on icon at bounding box center [283, 20] width 33 height 33
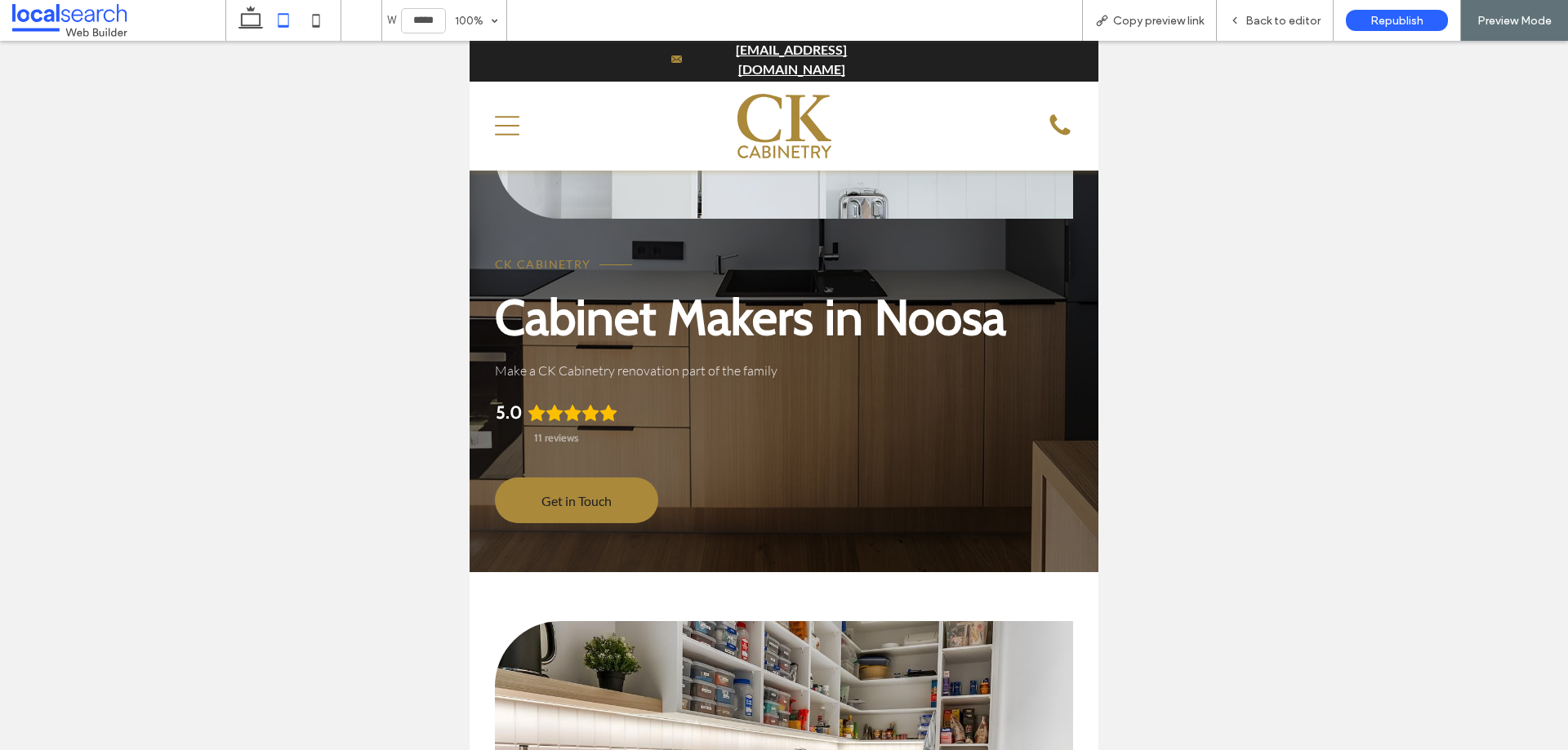
scroll to position [0, 0]
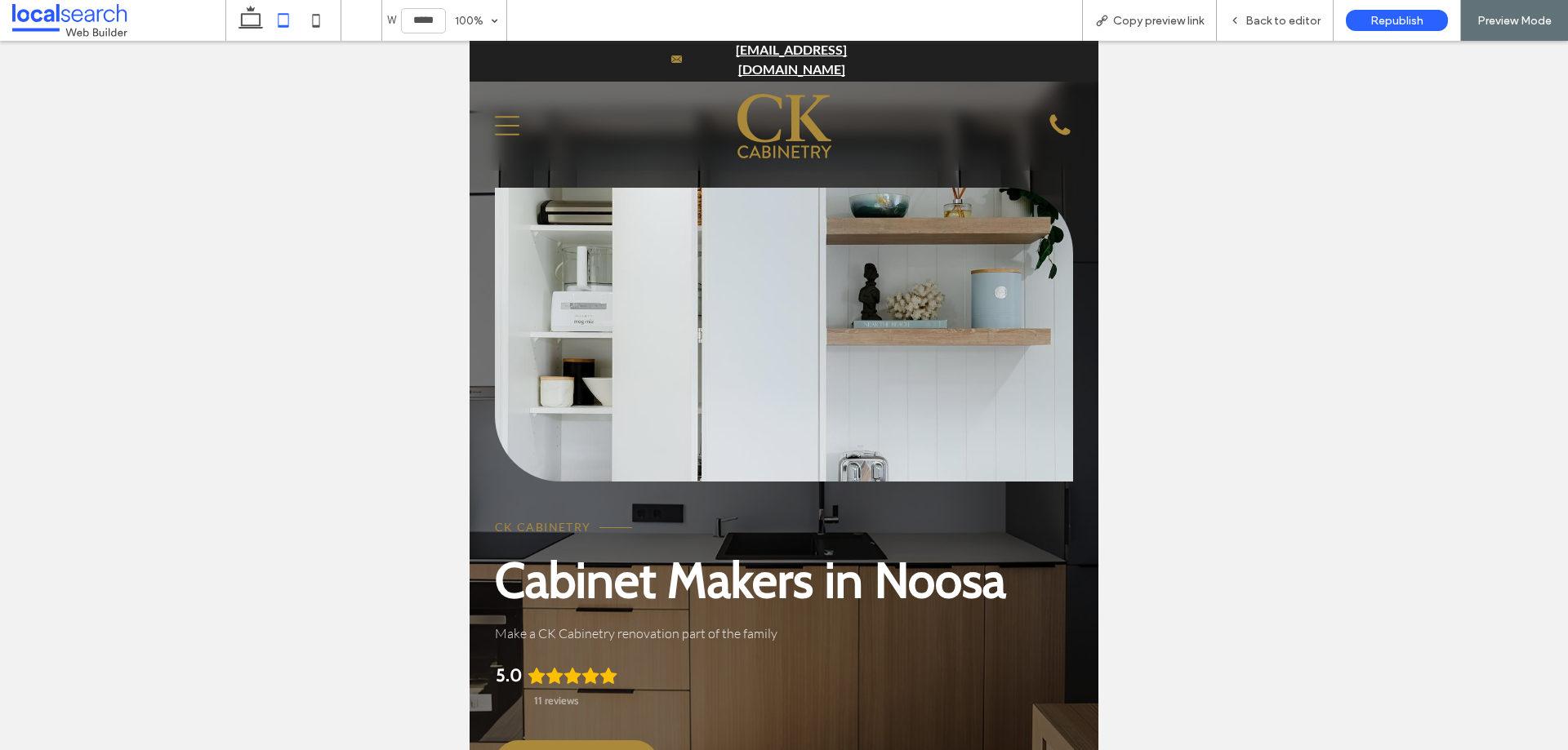
click at [682, 423] on link at bounding box center [784, 334] width 578 height 294
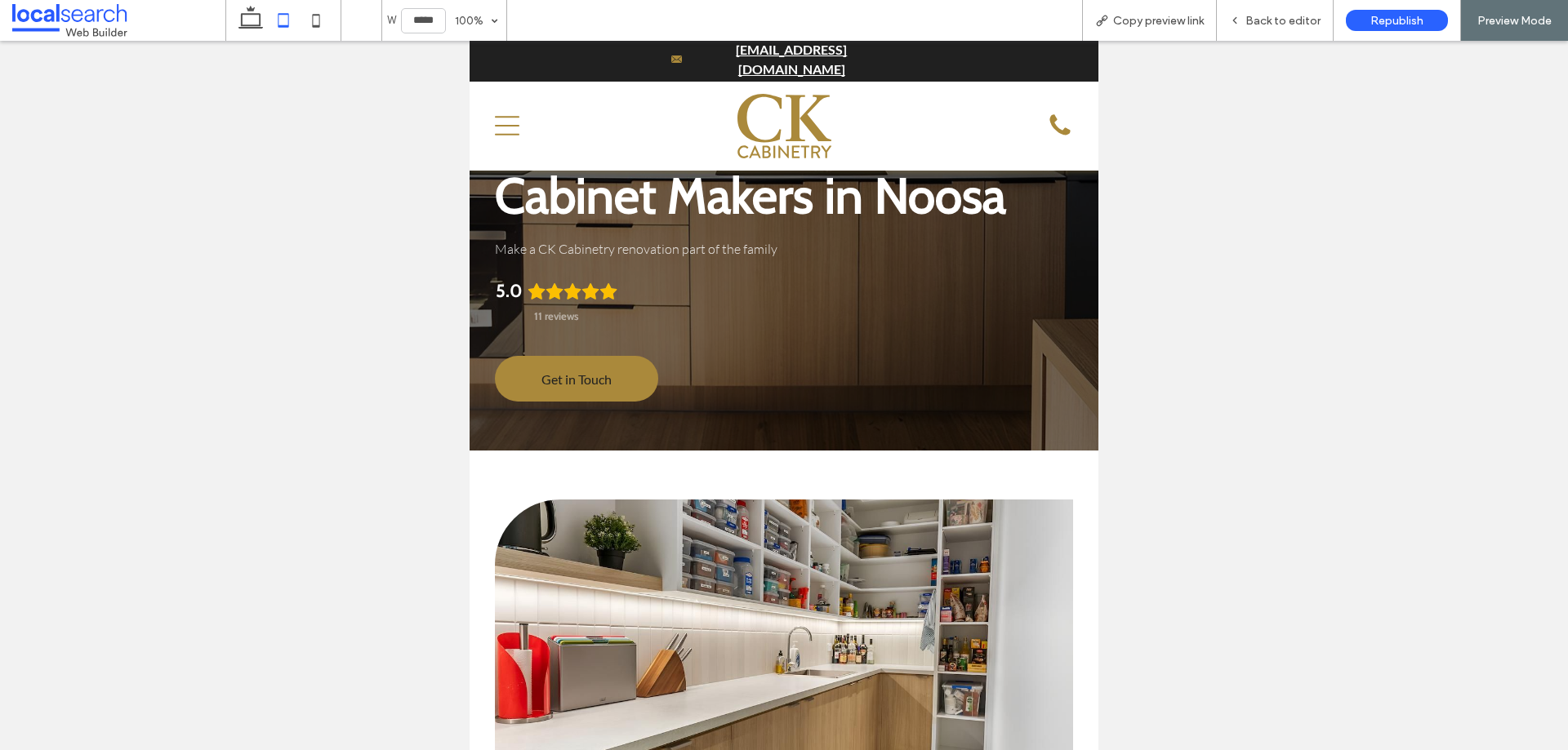
scroll to position [571, 0]
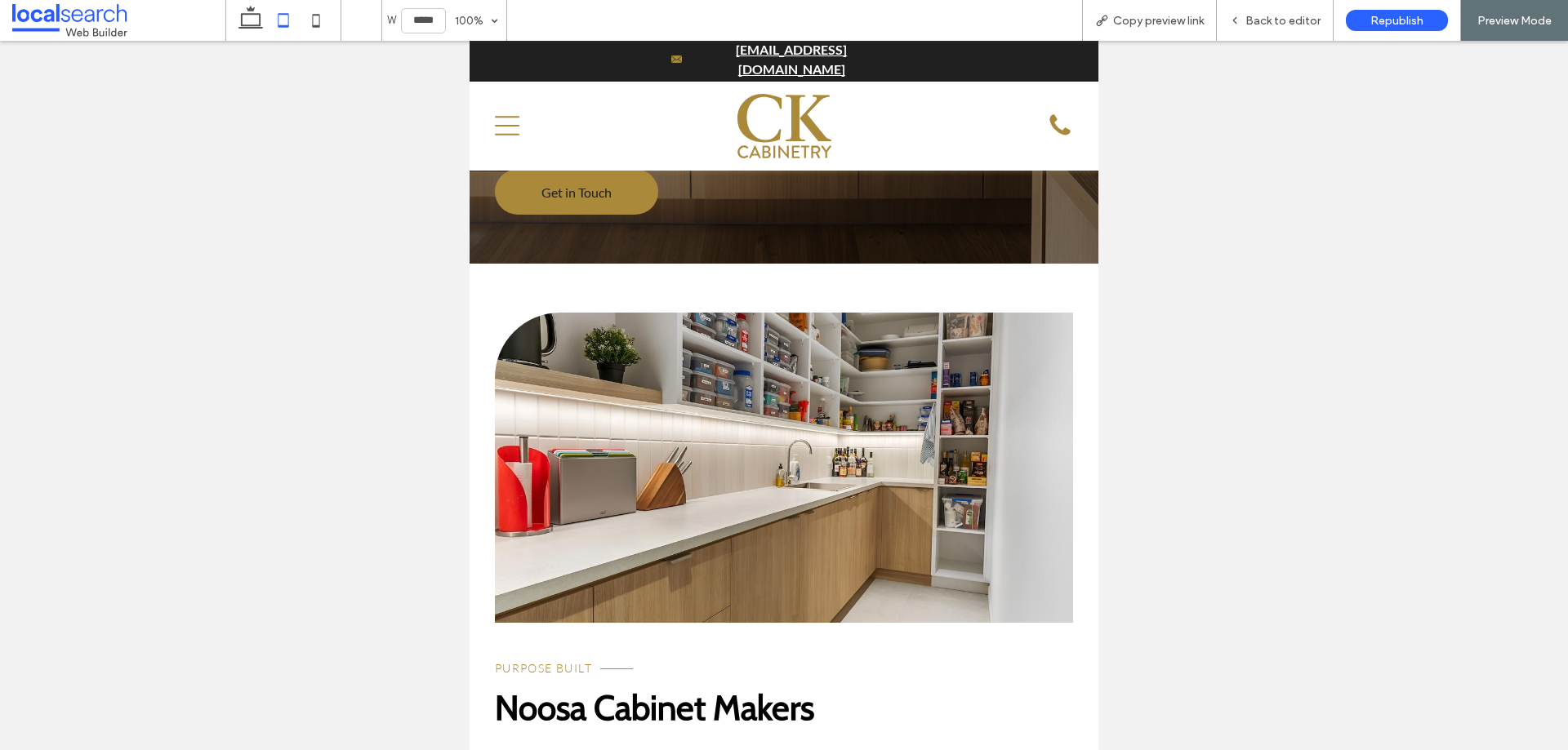
click at [741, 434] on link at bounding box center [784, 468] width 578 height 310
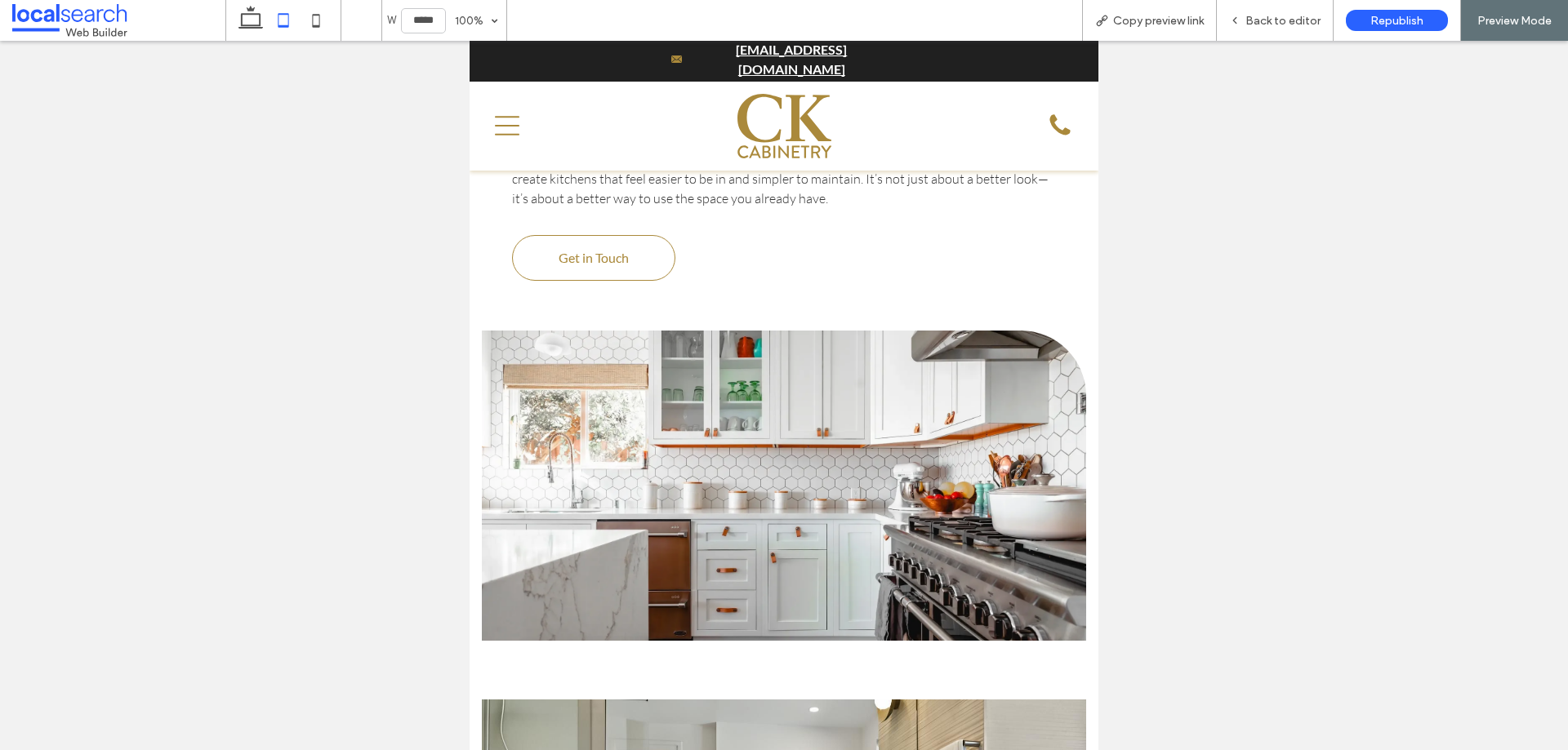
scroll to position [3511, 0]
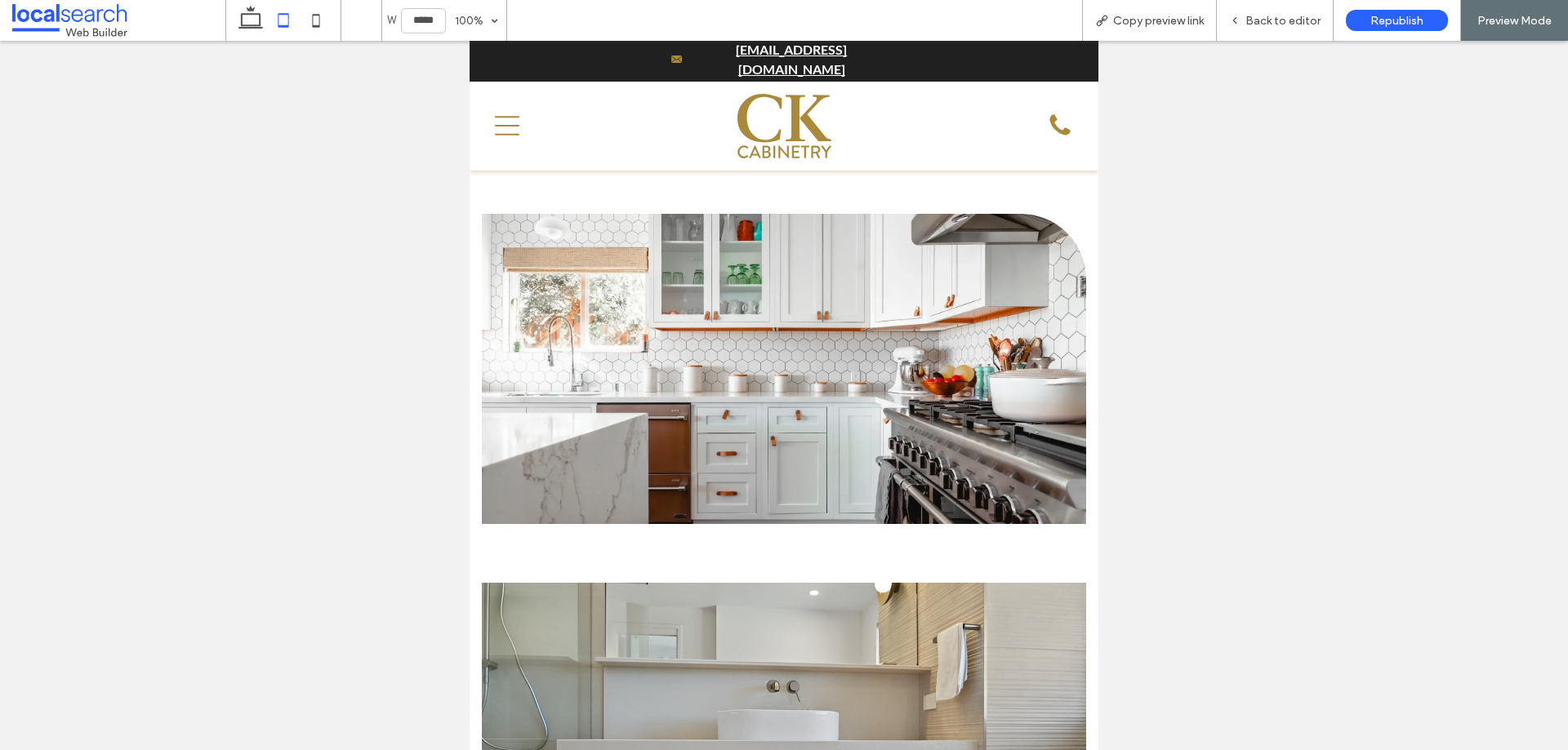
click at [752, 372] on link at bounding box center [784, 368] width 603 height 310
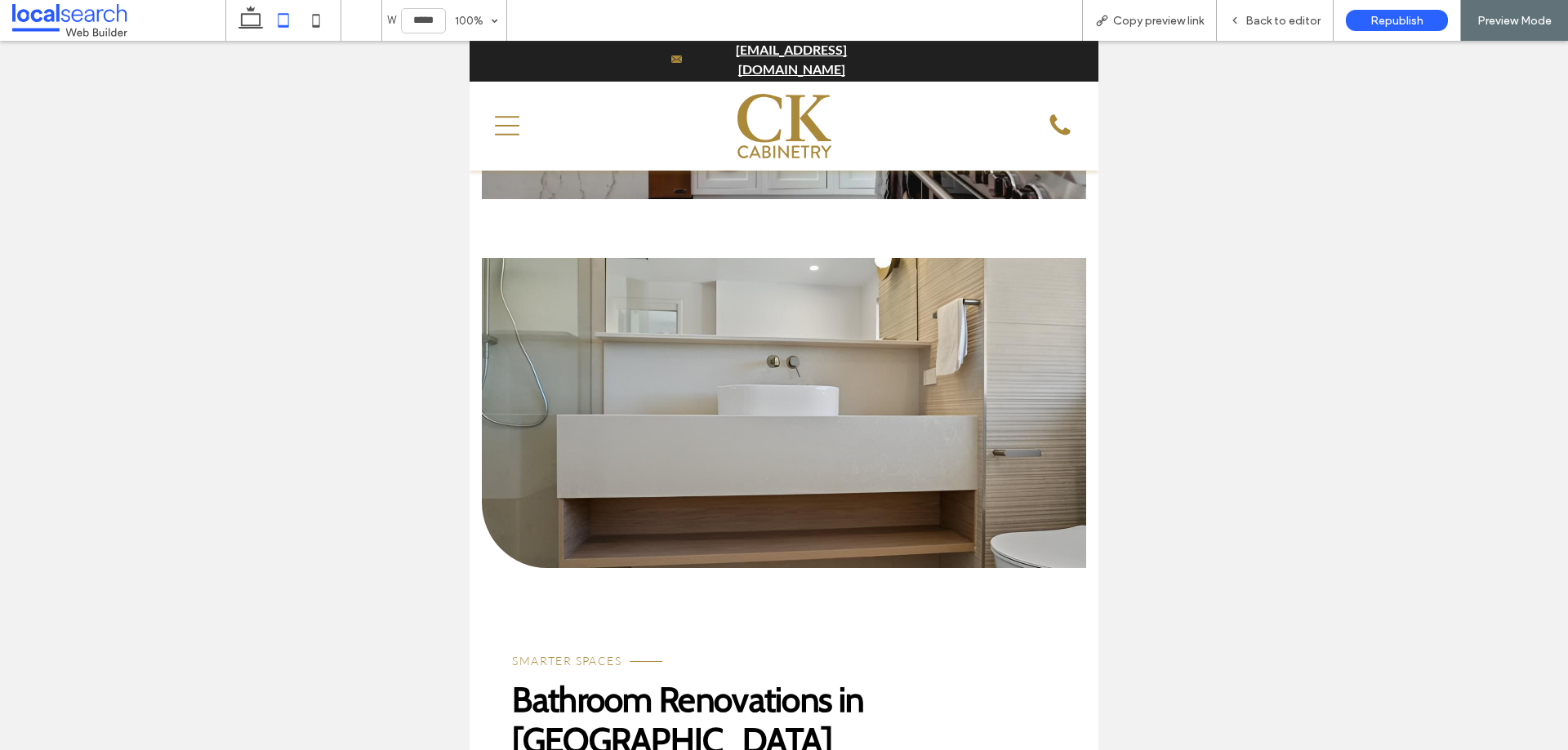
scroll to position [3757, 0]
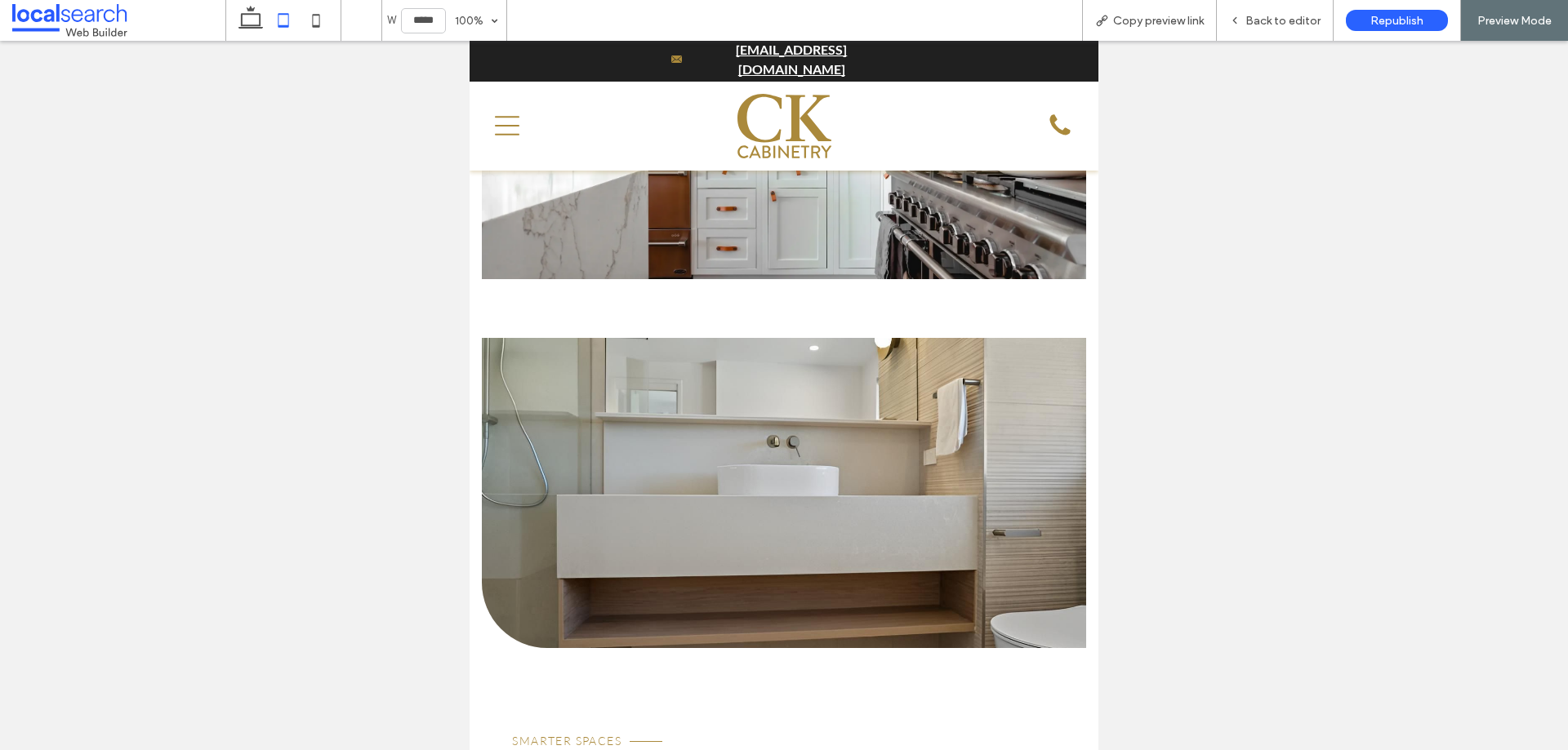
click at [767, 466] on link at bounding box center [784, 493] width 603 height 310
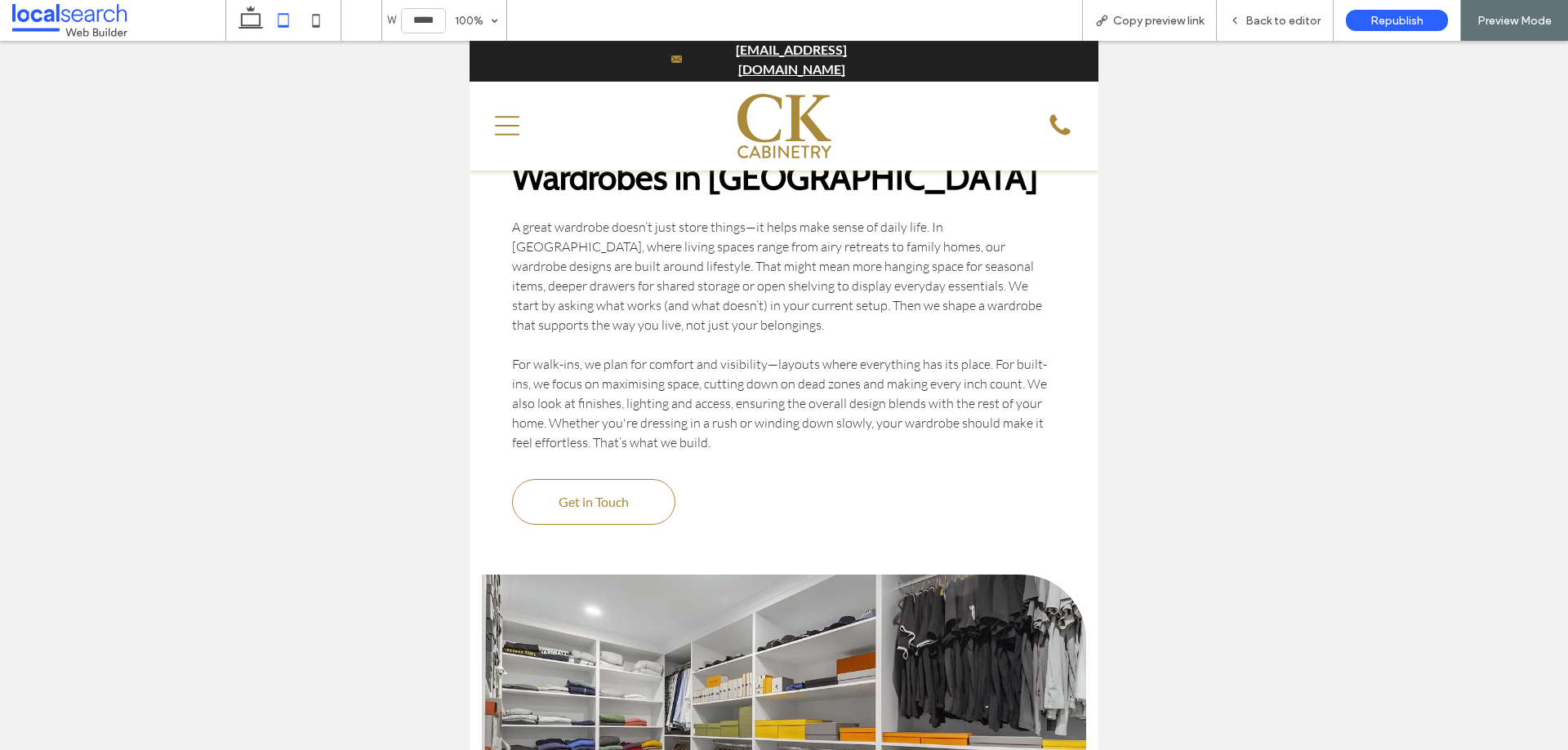
scroll to position [5145, 0]
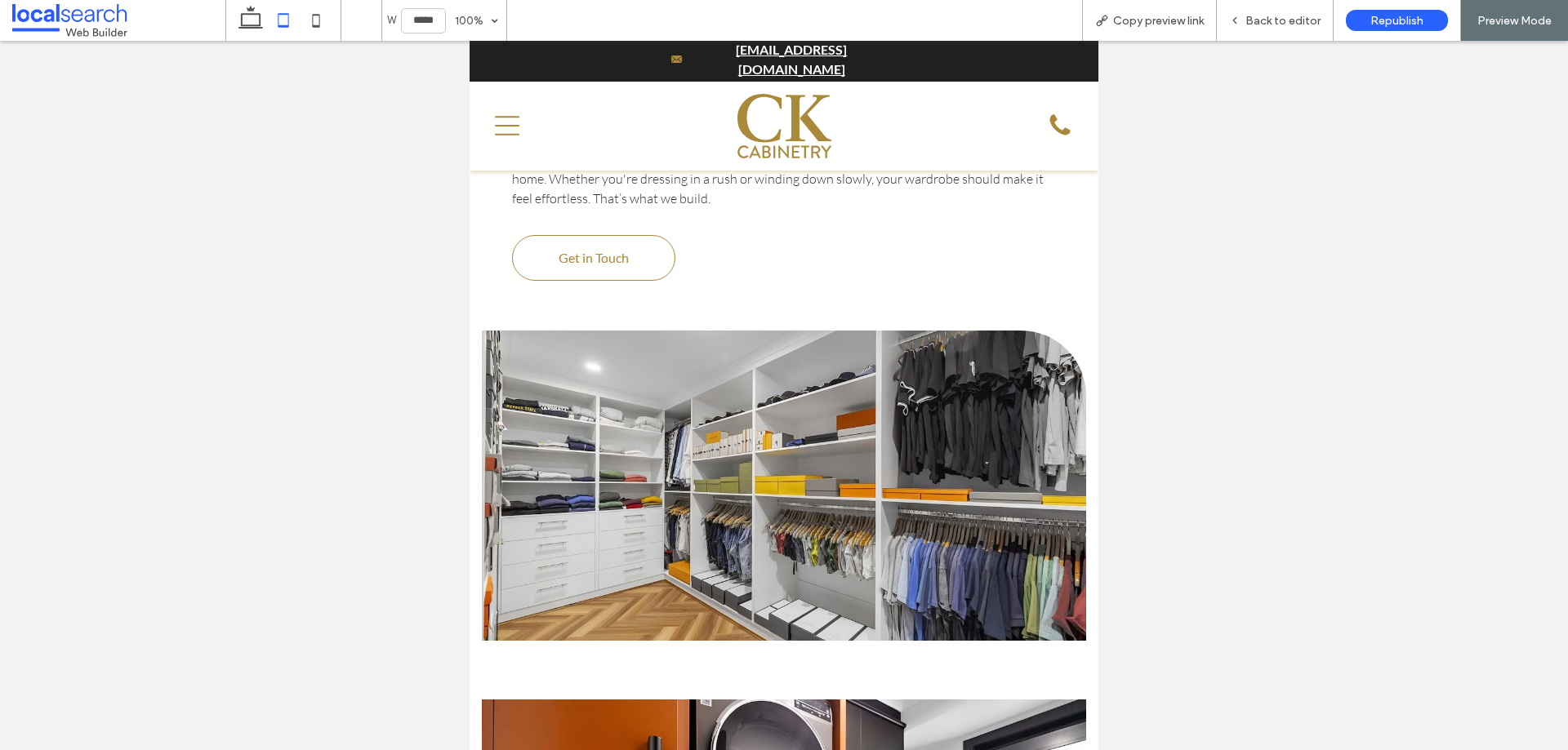
click at [775, 429] on link at bounding box center [784, 485] width 603 height 310
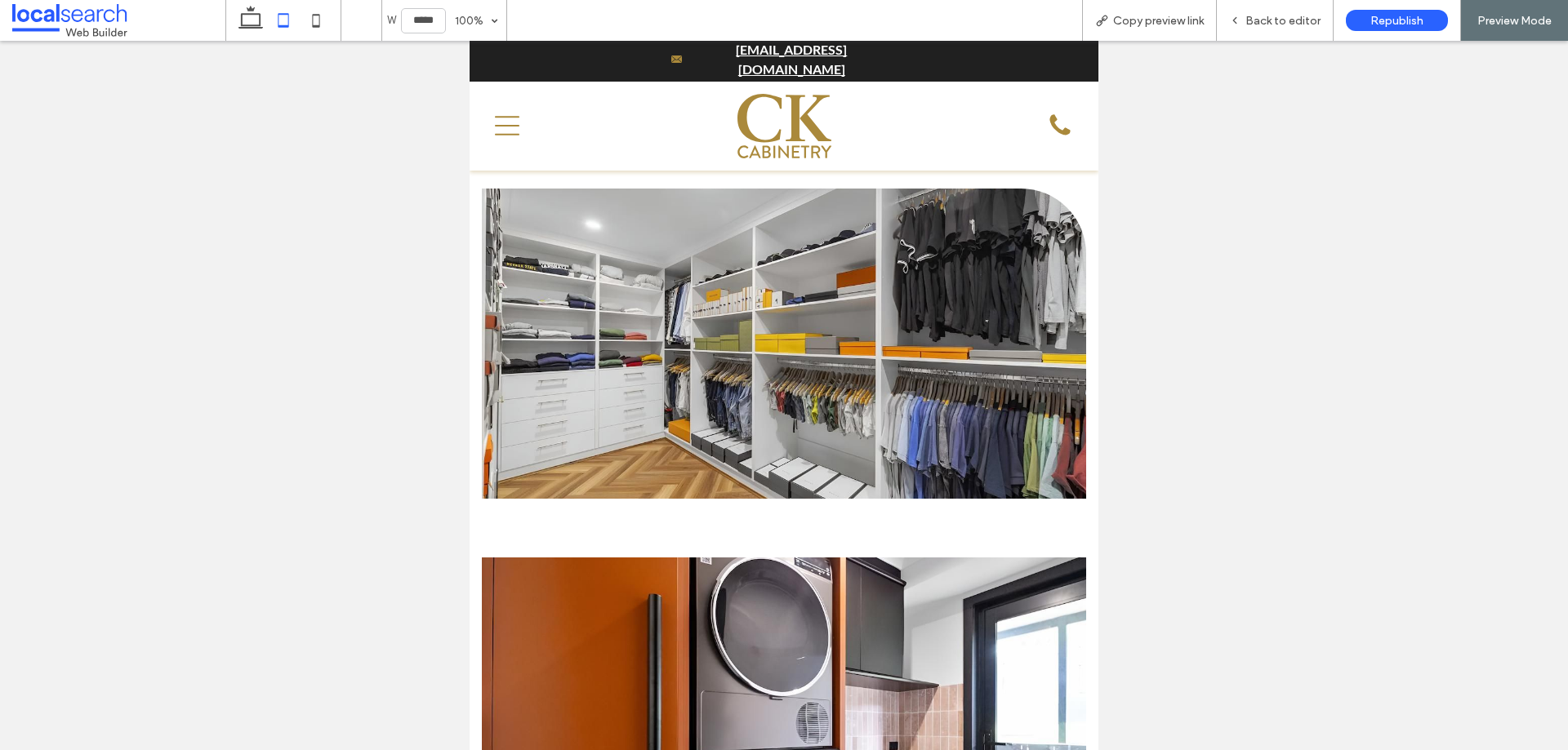
scroll to position [5471, 0]
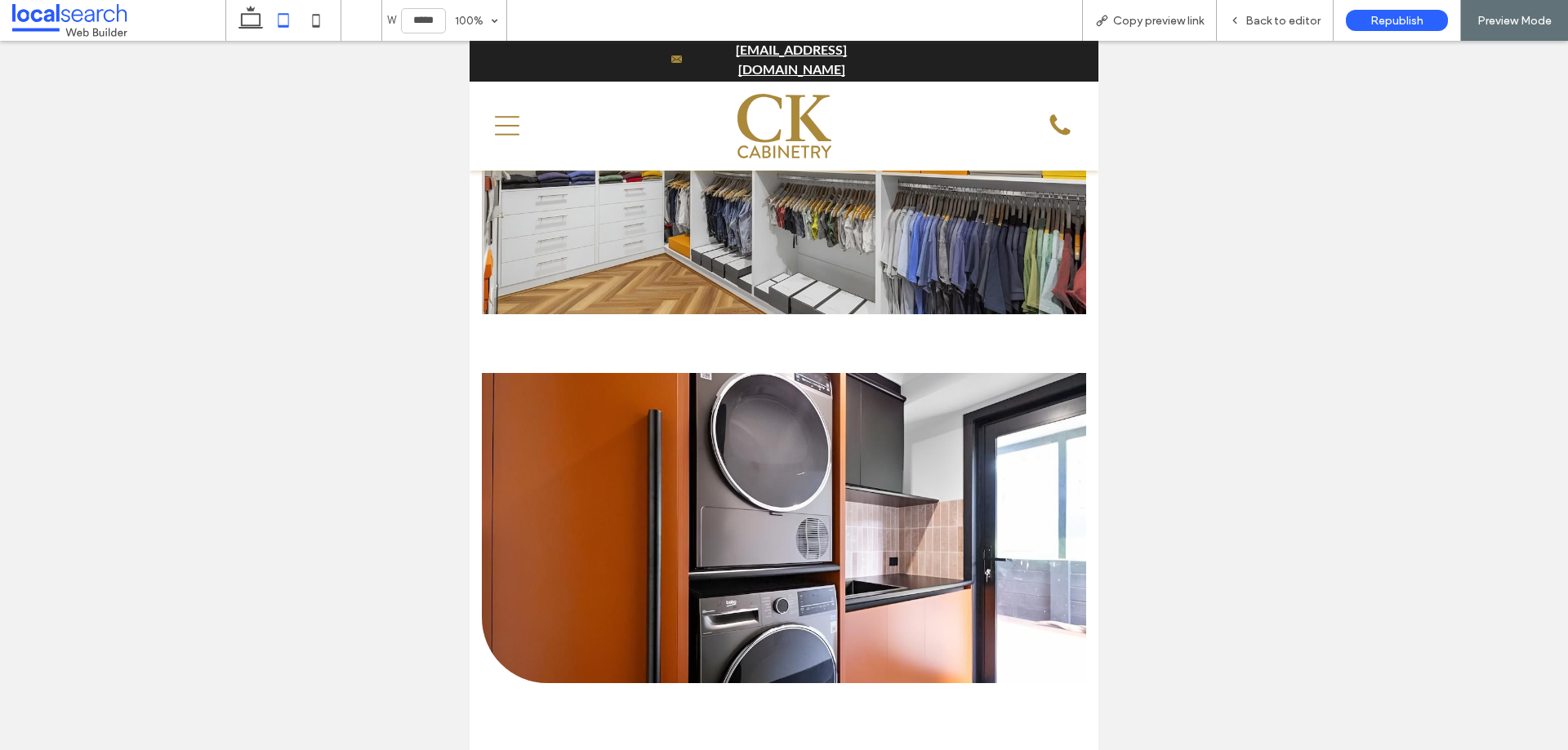
click at [764, 387] on link at bounding box center [784, 528] width 603 height 310
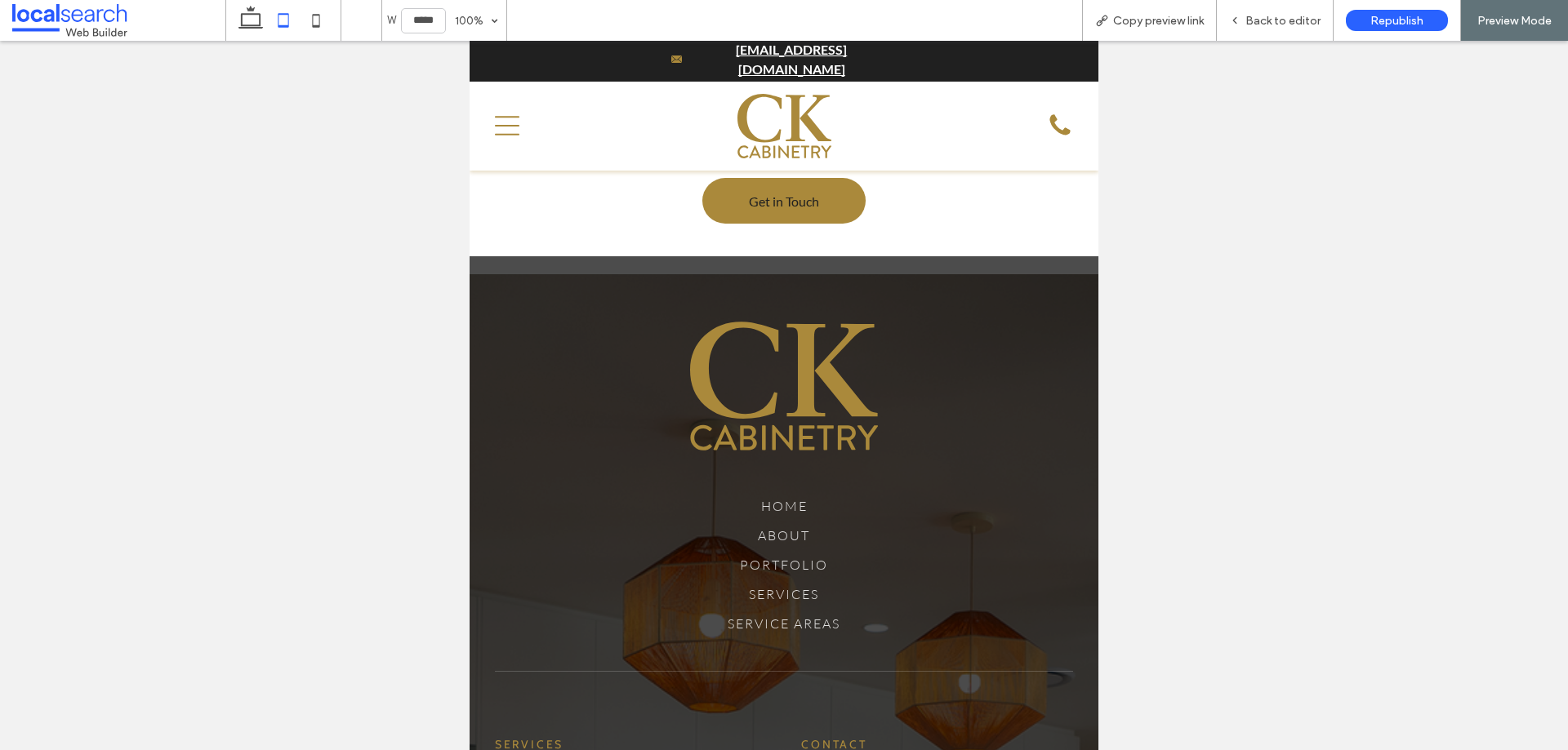
scroll to position [7023, 0]
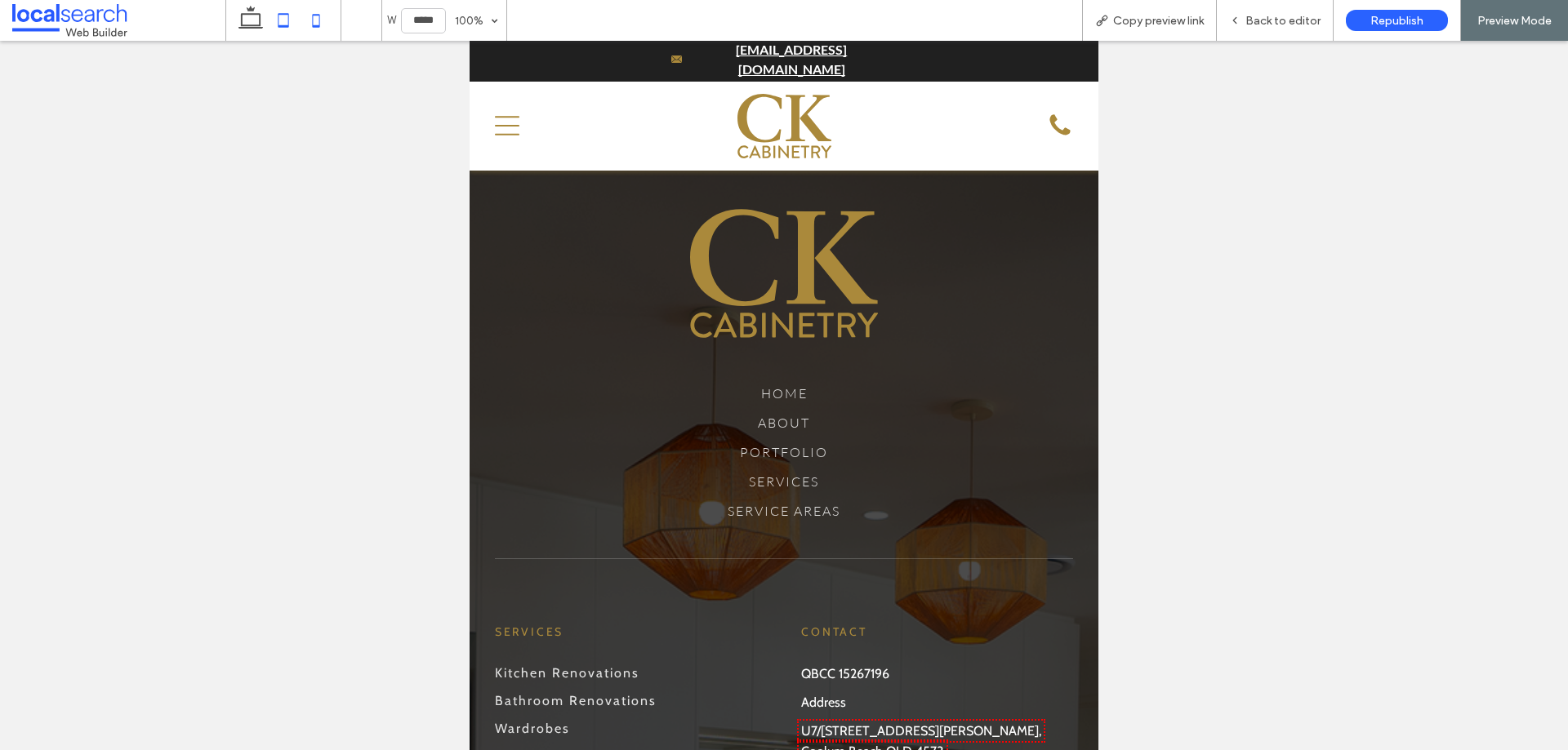
click at [325, 20] on icon at bounding box center [316, 20] width 33 height 33
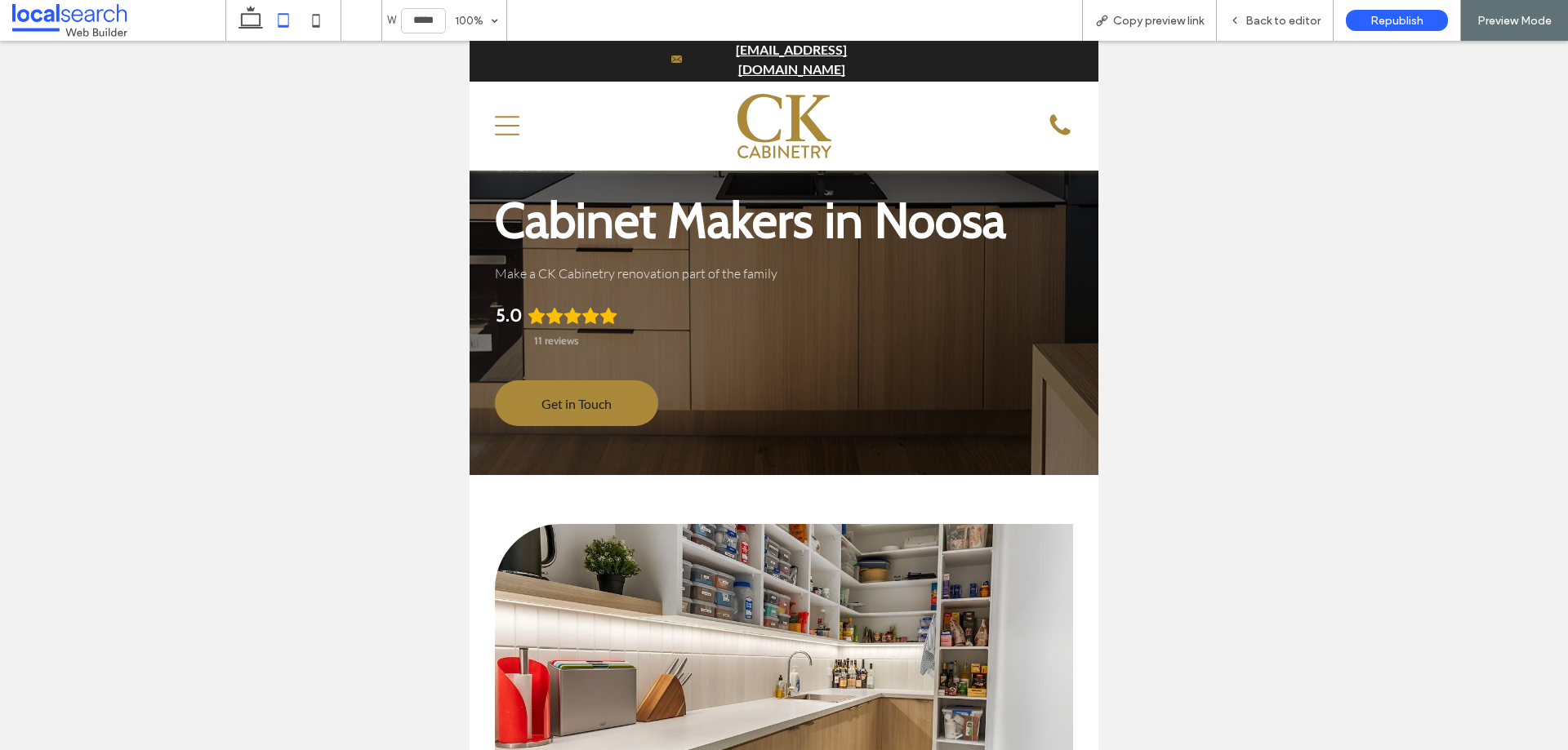
type input "*****"
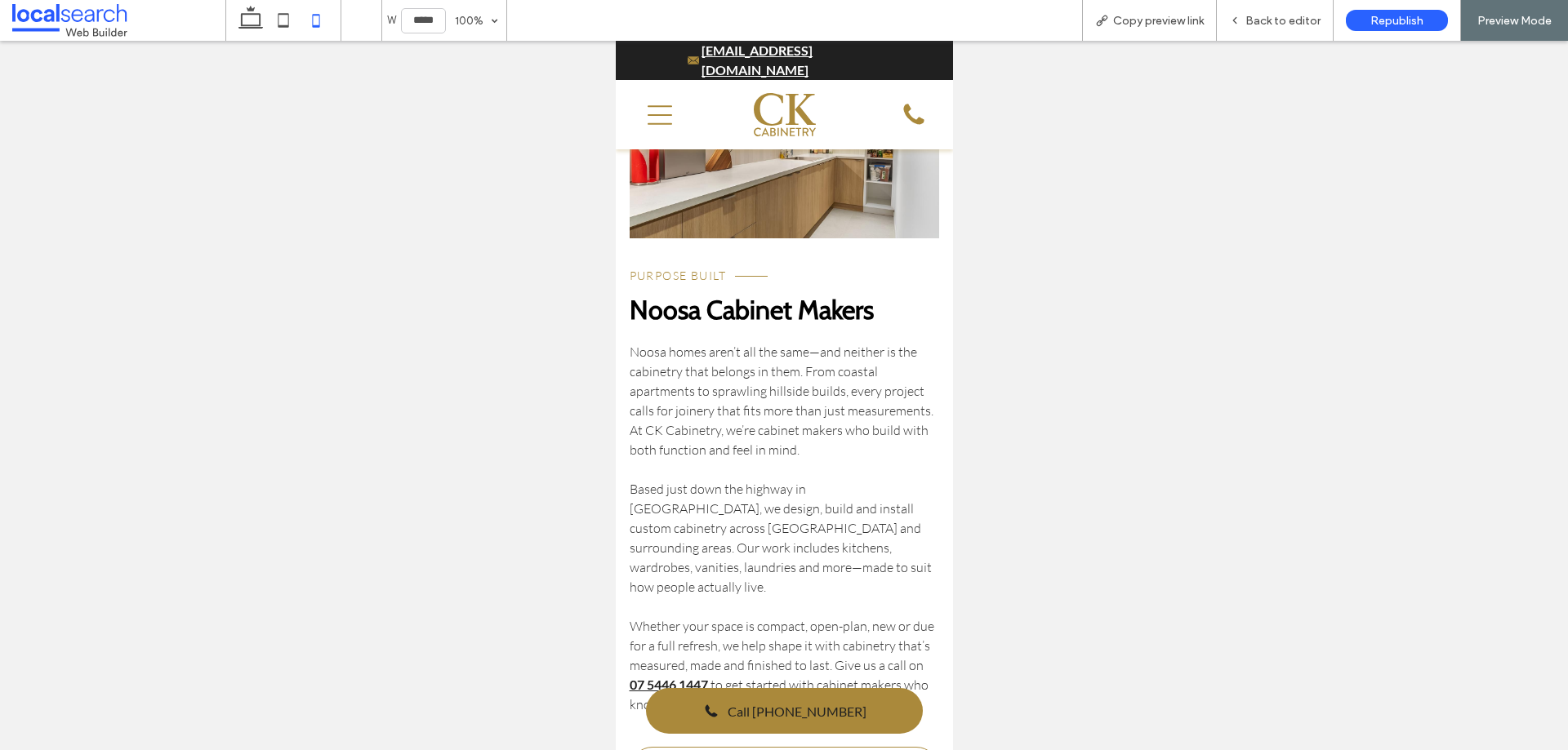
scroll to position [245, 0]
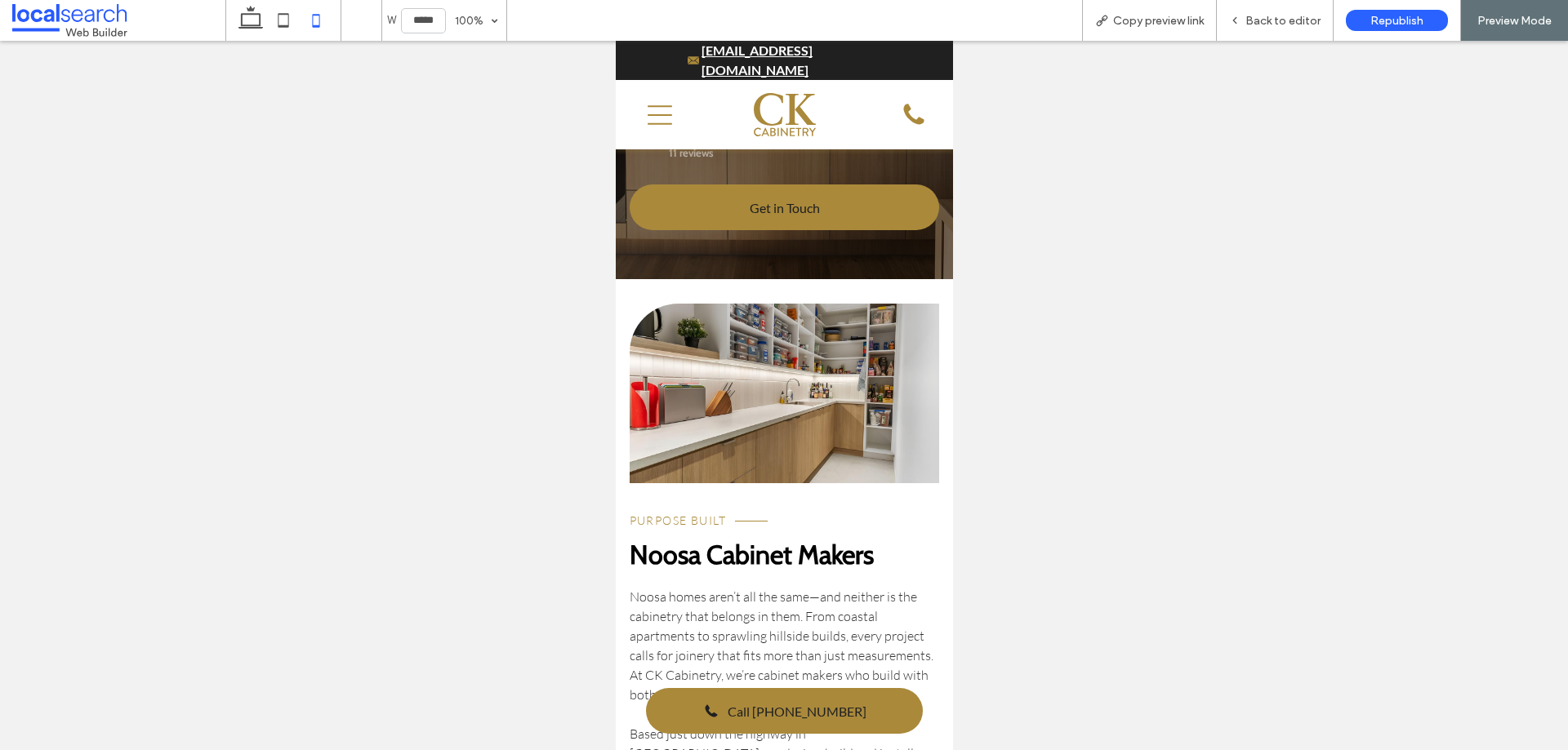
click at [818, 340] on link at bounding box center [784, 393] width 310 height 180
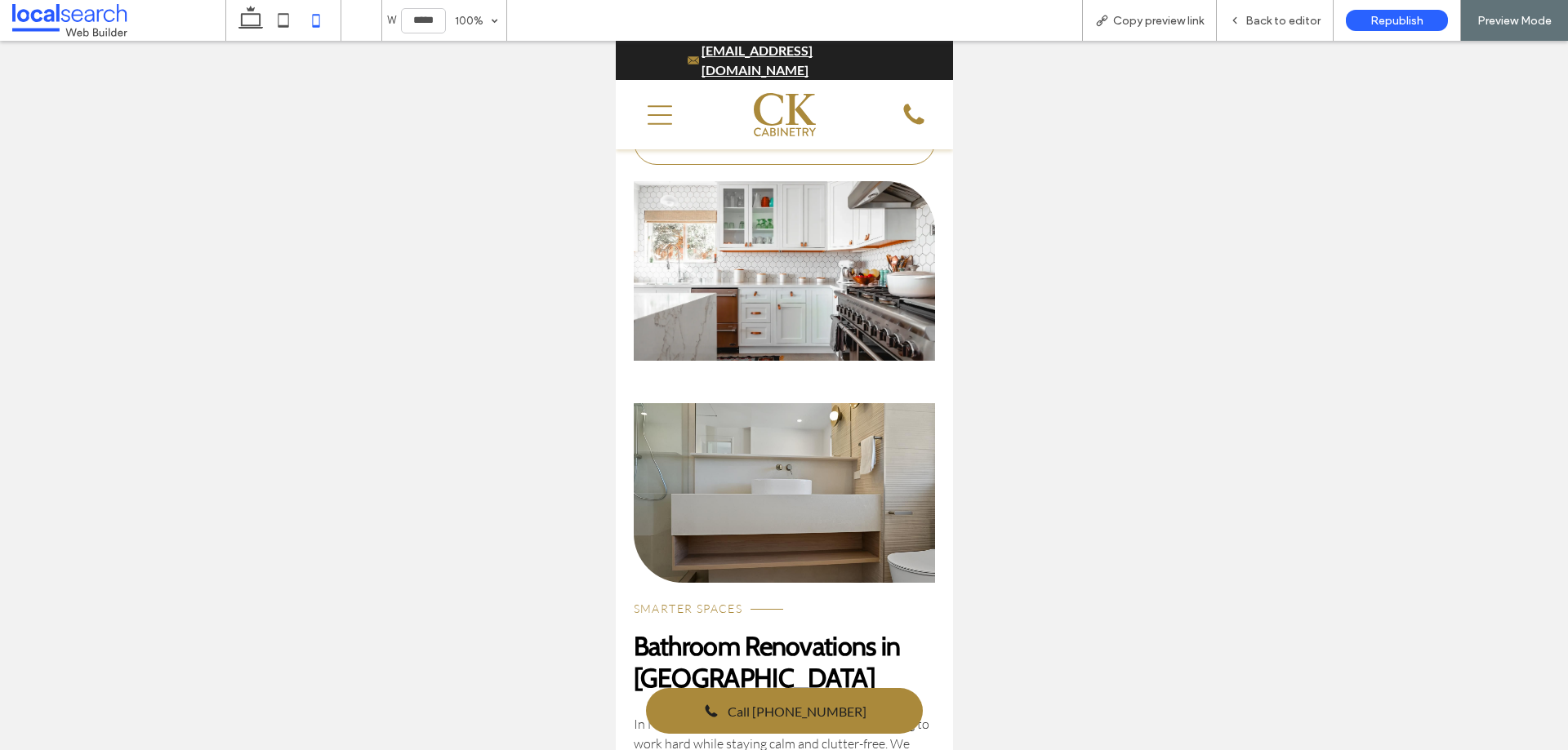
scroll to position [3593, 0]
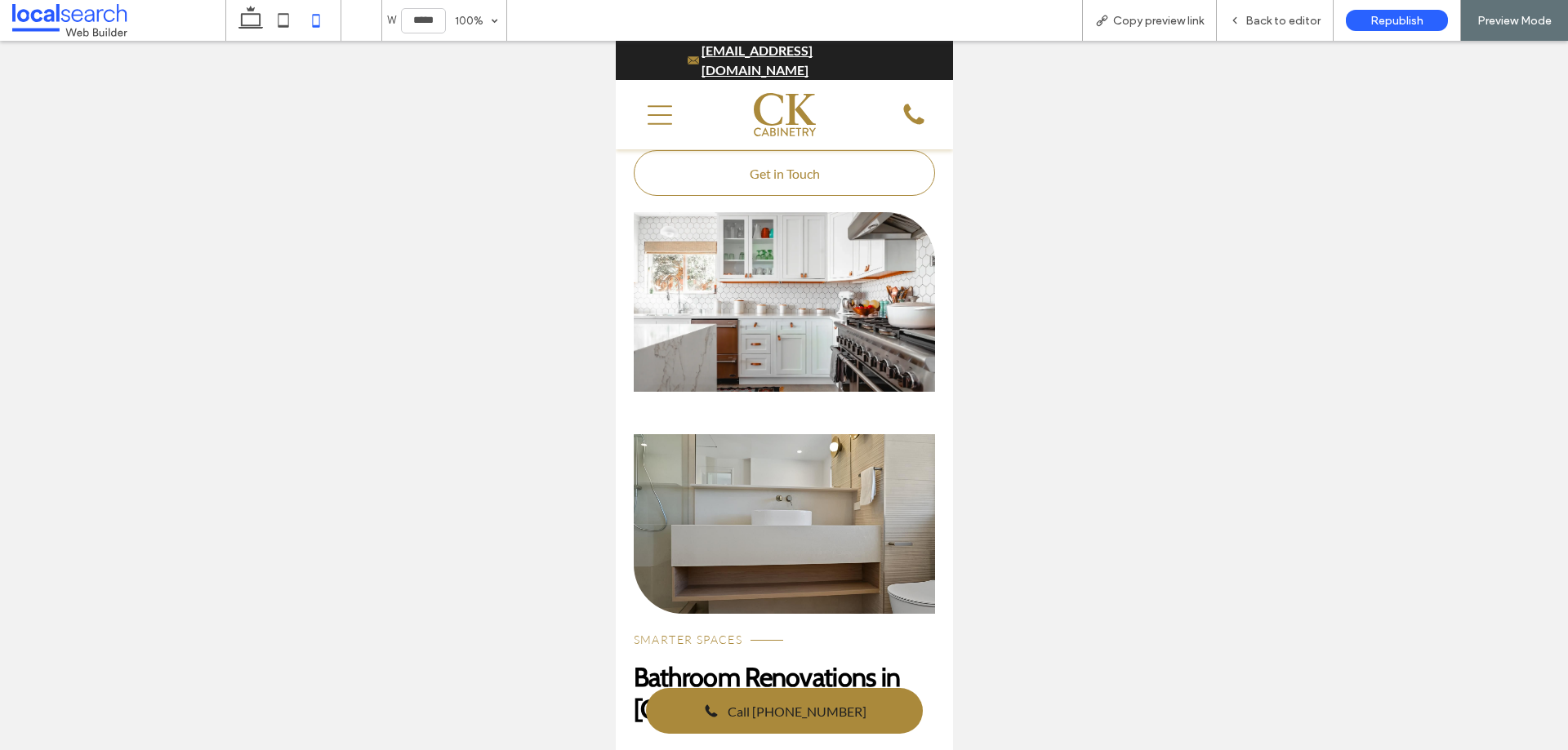
click at [830, 327] on link at bounding box center [784, 303] width 303 height 180
click at [723, 438] on link at bounding box center [784, 524] width 303 height 180
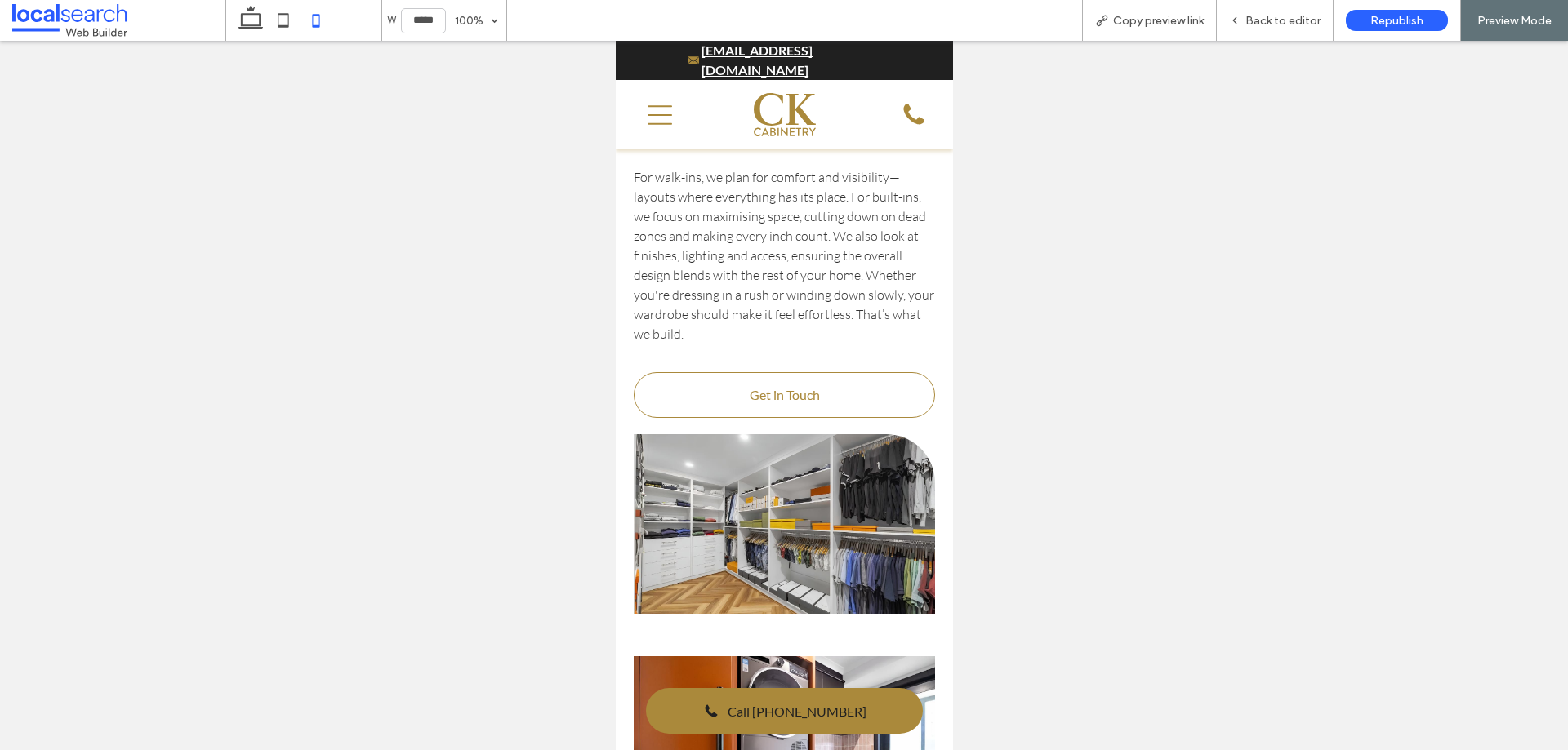
scroll to position [5226, 0]
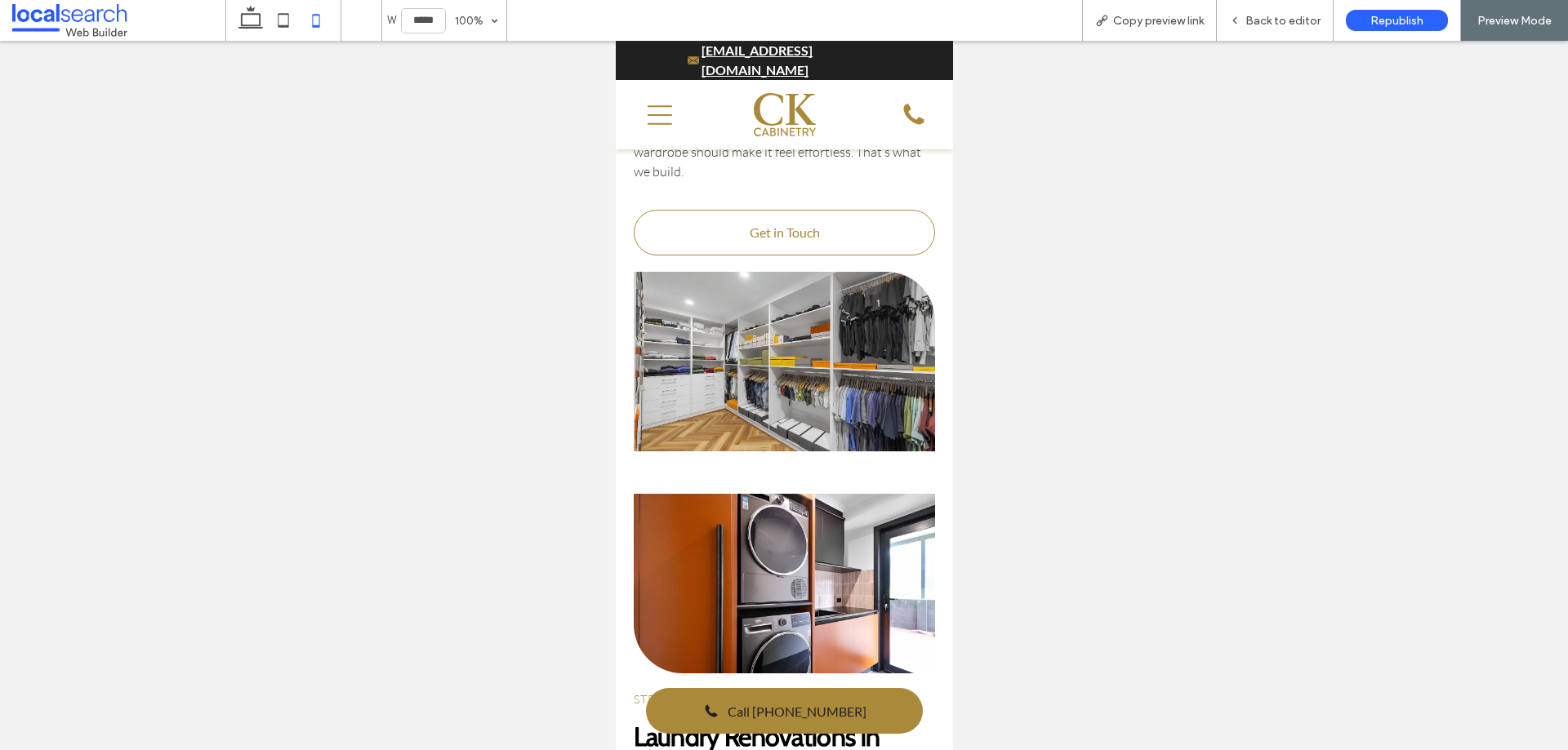
click at [822, 378] on link at bounding box center [784, 361] width 303 height 180
click at [832, 494] on link at bounding box center [784, 584] width 303 height 180
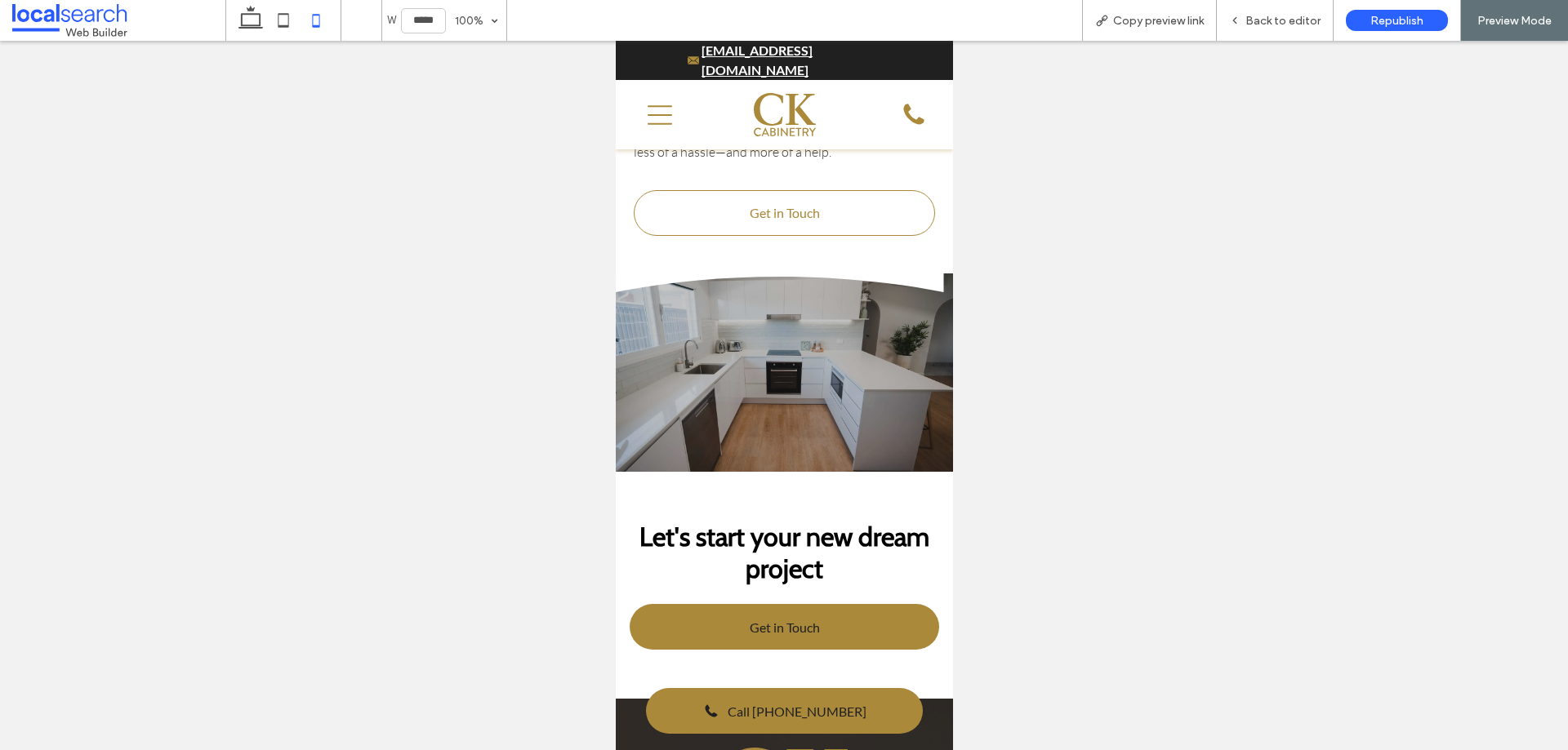
scroll to position [6288, 0]
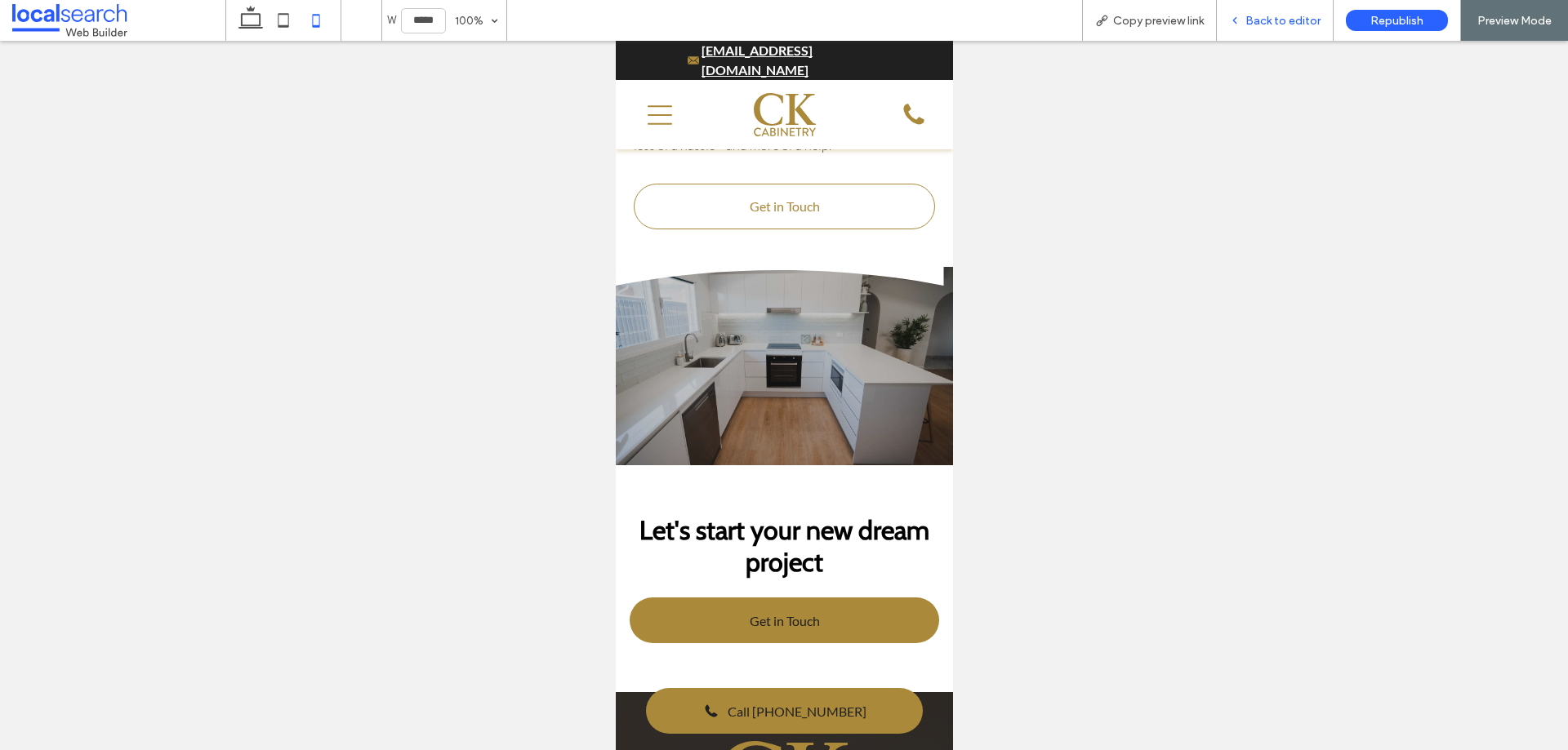
click at [1266, 31] on div "Back to editor" at bounding box center [1275, 20] width 117 height 41
click at [1249, 20] on span "Back to editor" at bounding box center [1284, 20] width 75 height 14
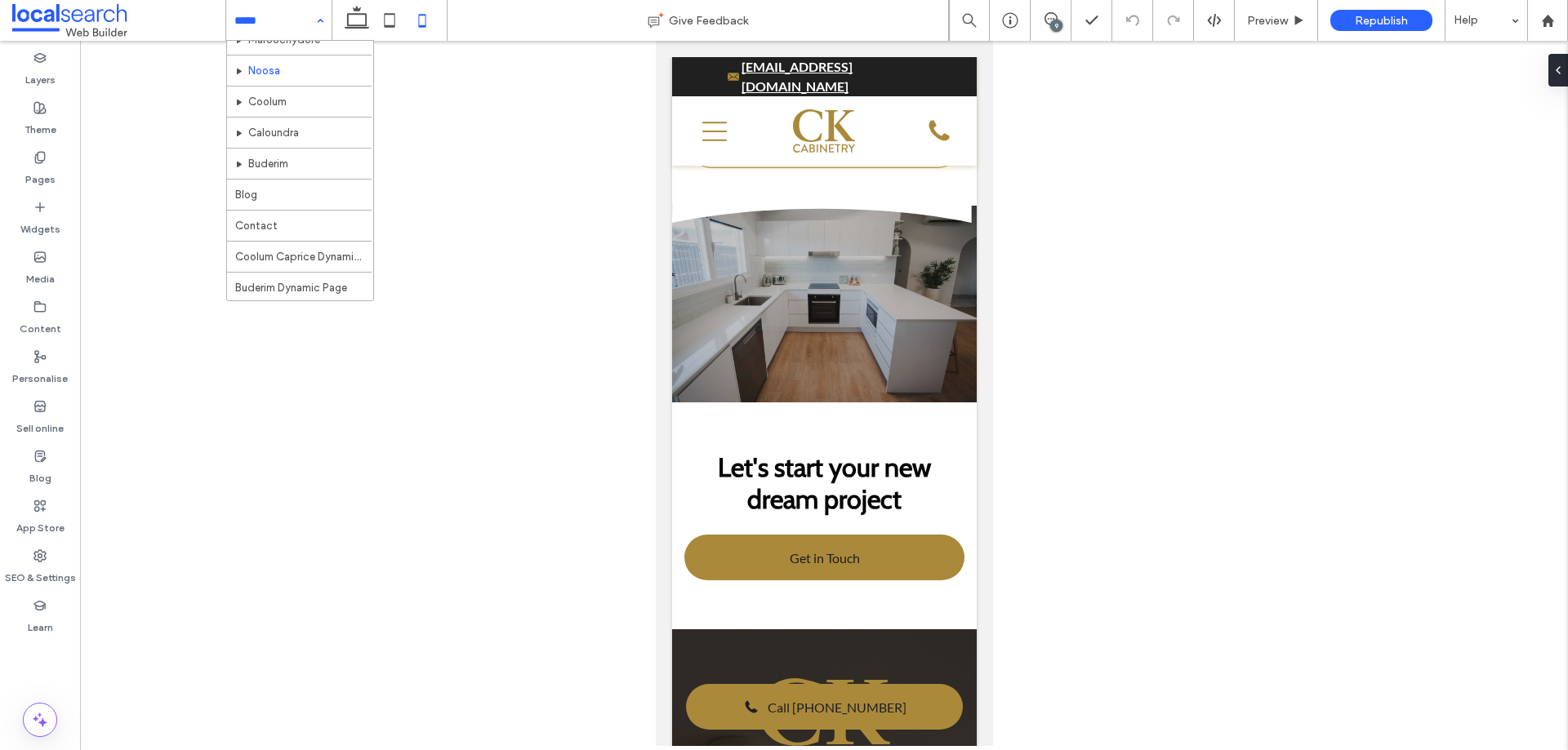
scroll to position [245, 0]
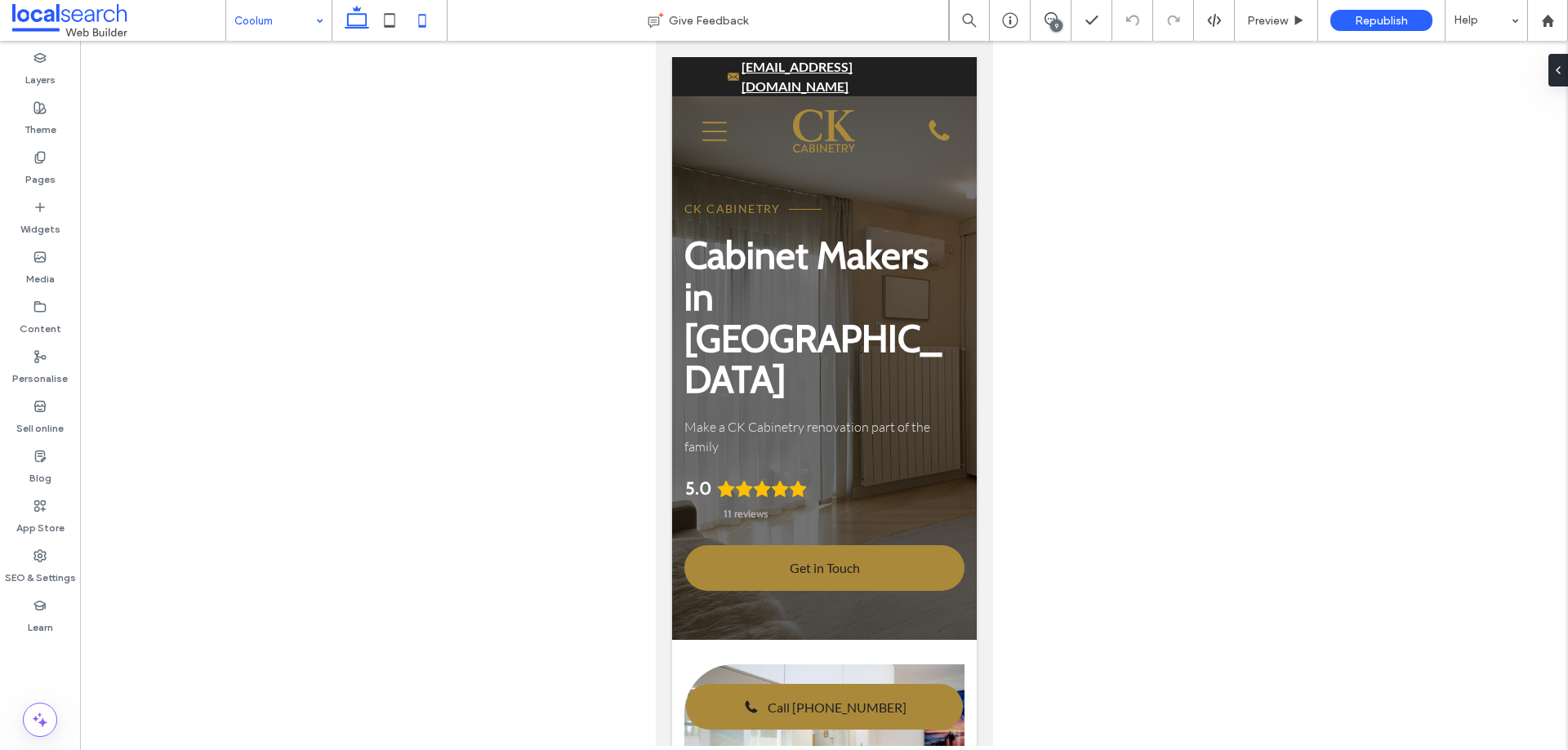
click at [364, 18] on icon at bounding box center [357, 20] width 33 height 33
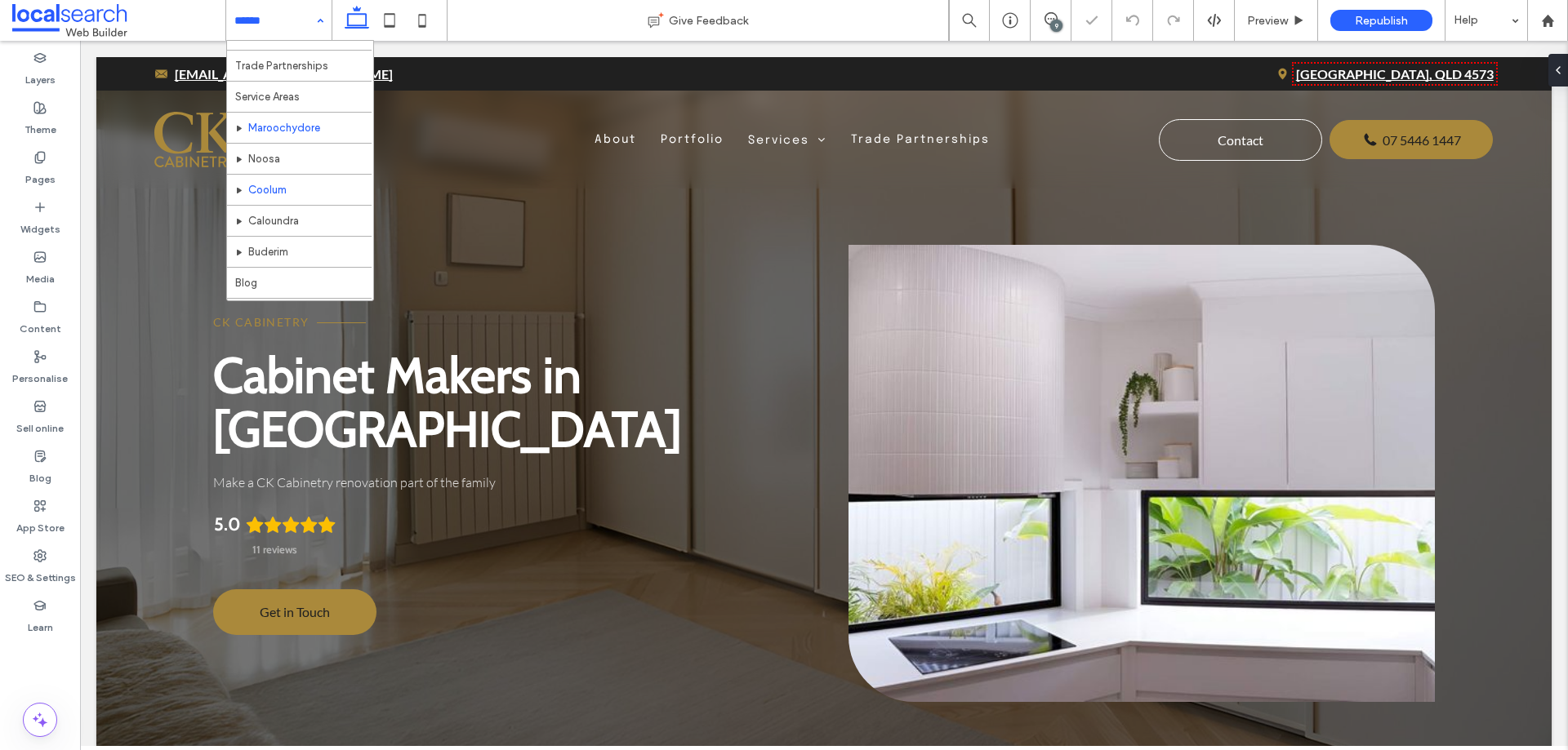
scroll to position [245, 0]
click at [1291, 25] on div "Preview" at bounding box center [1276, 20] width 82 height 14
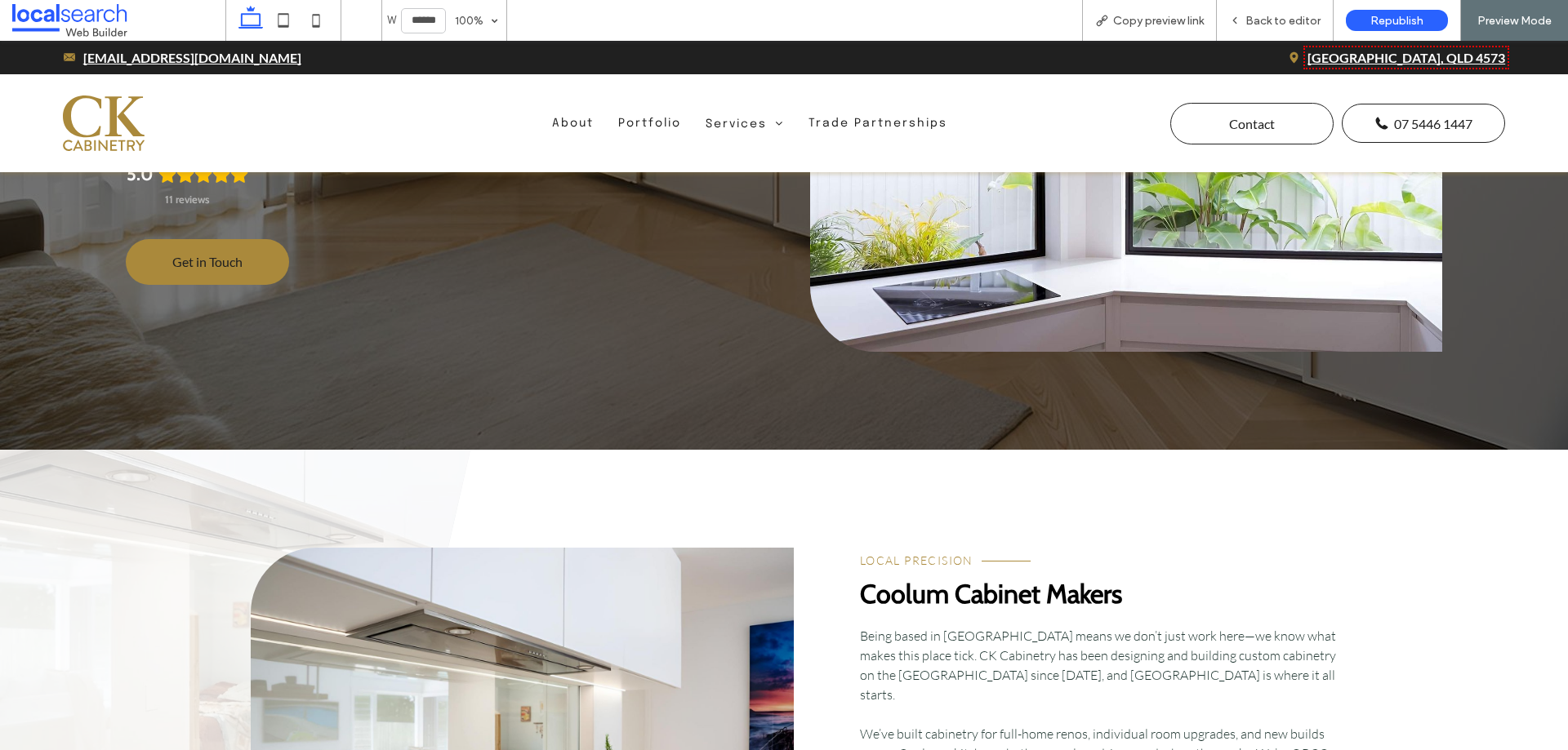
scroll to position [81, 0]
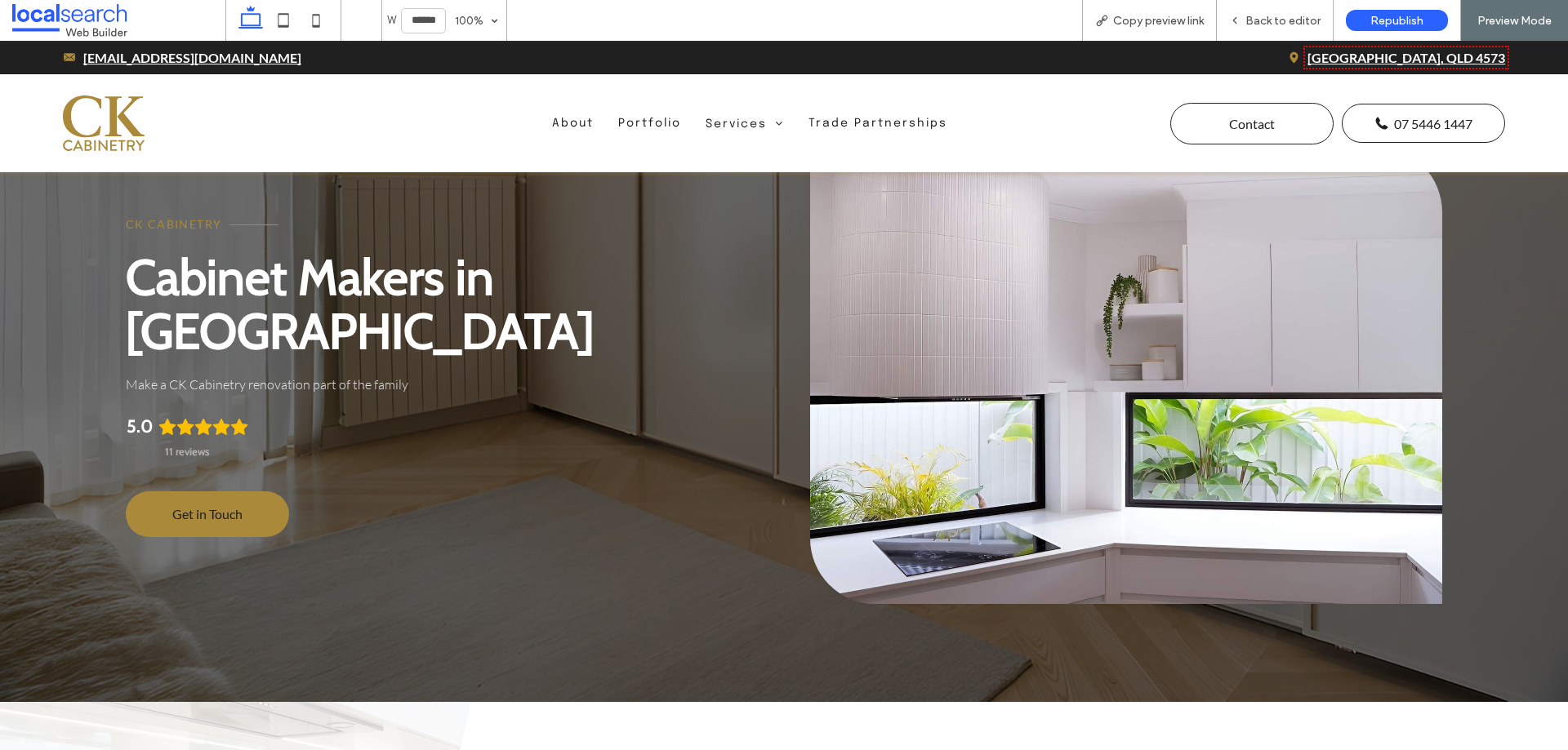
click at [947, 360] on link at bounding box center [1126, 375] width 632 height 457
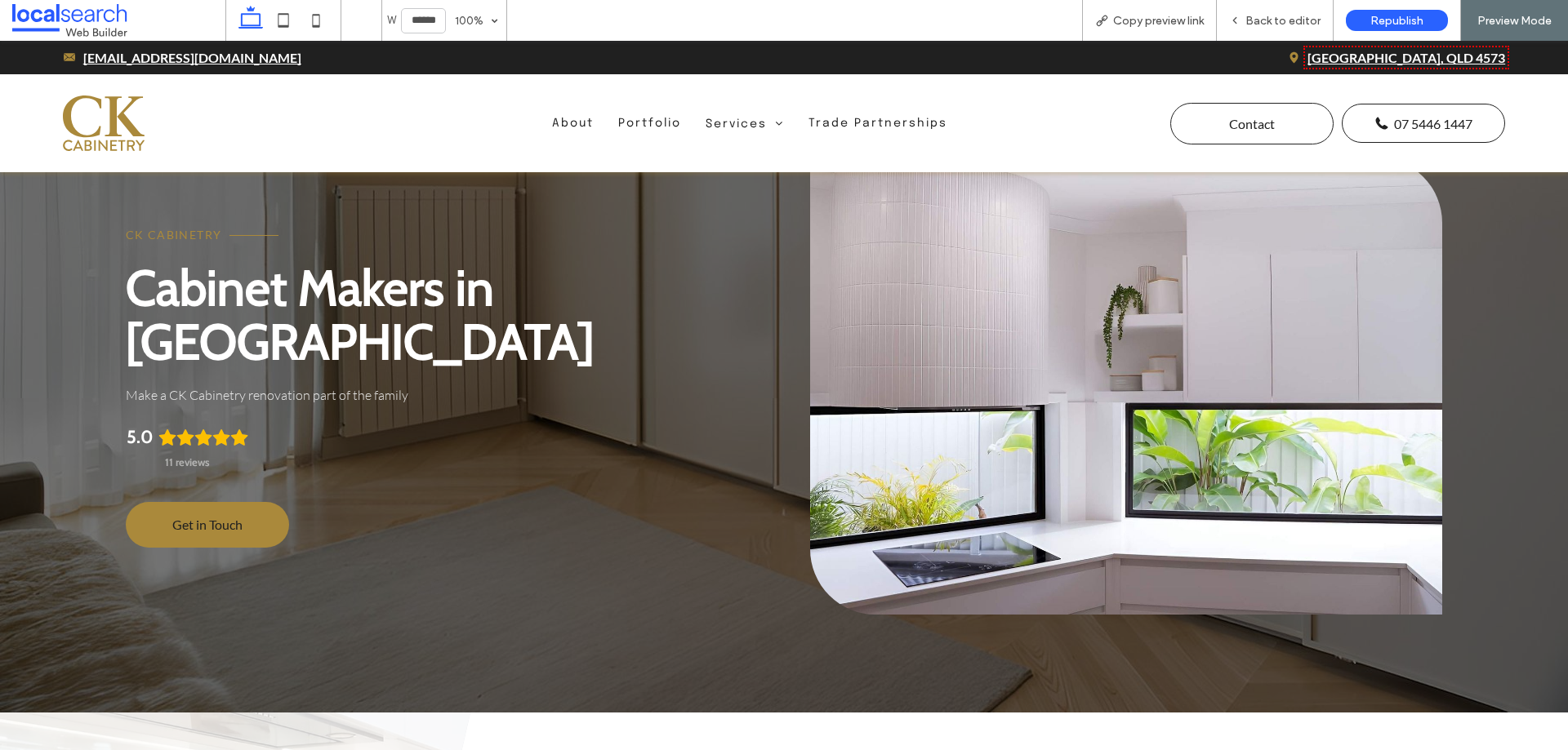
scroll to position [0, 0]
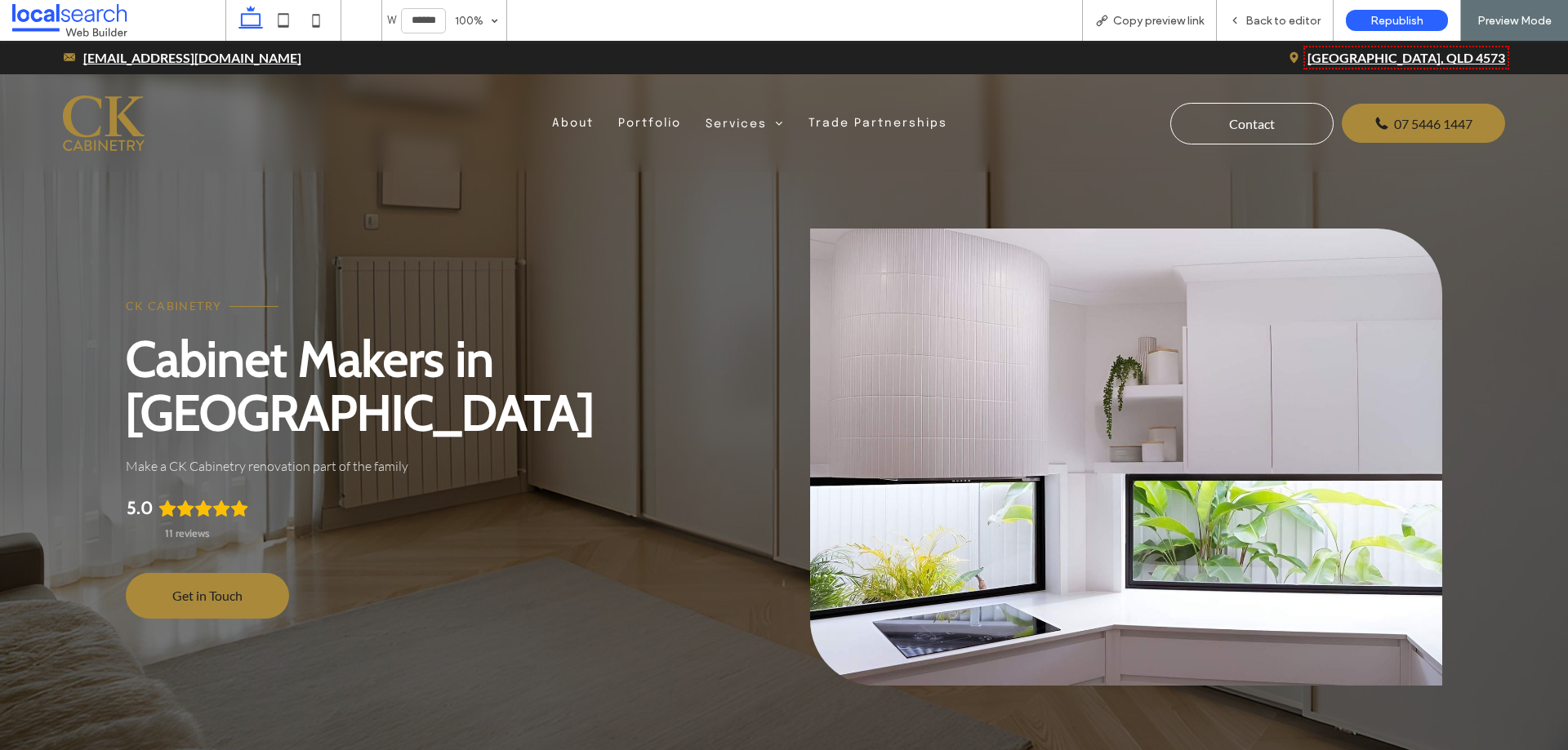
click at [978, 311] on link at bounding box center [1126, 457] width 632 height 457
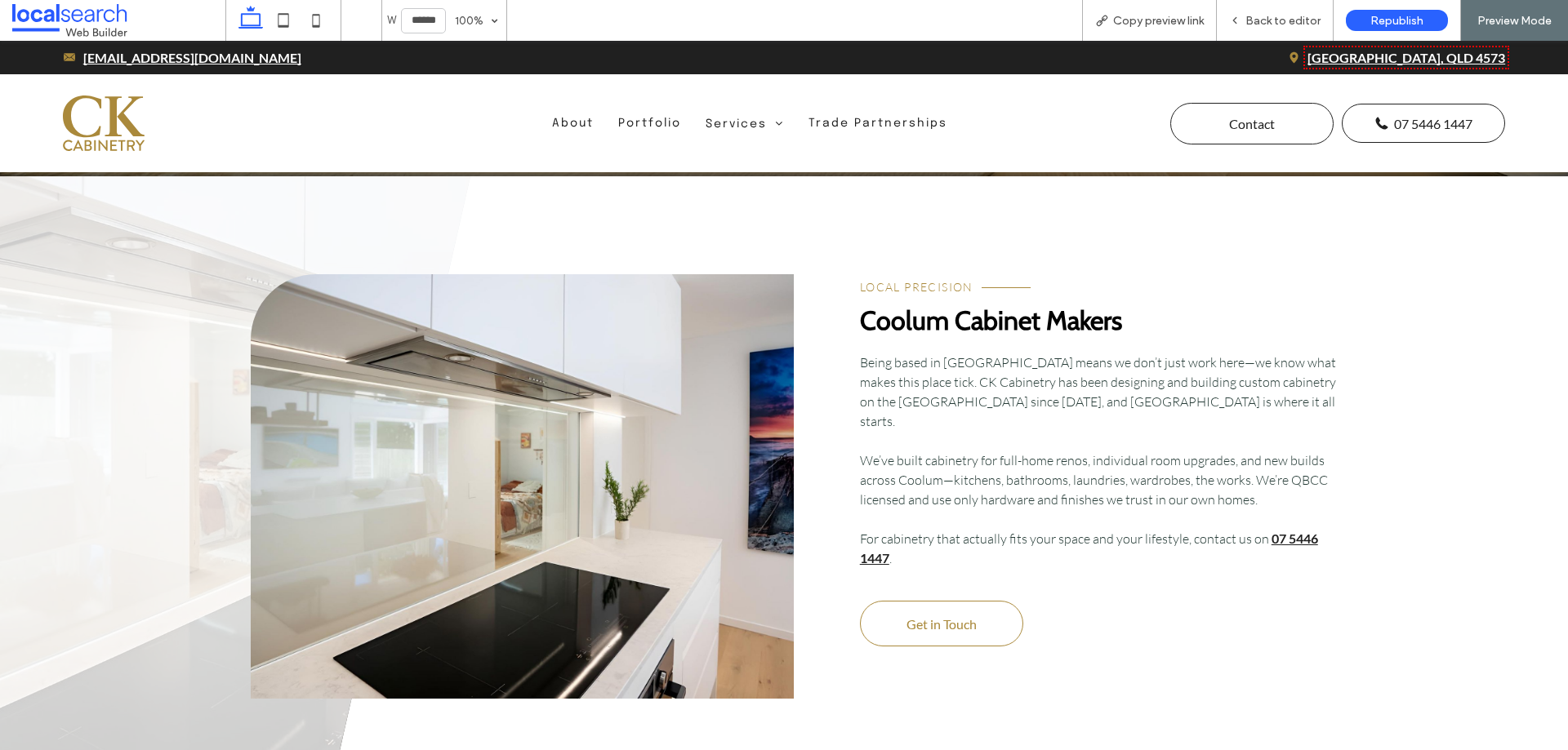
scroll to position [817, 0]
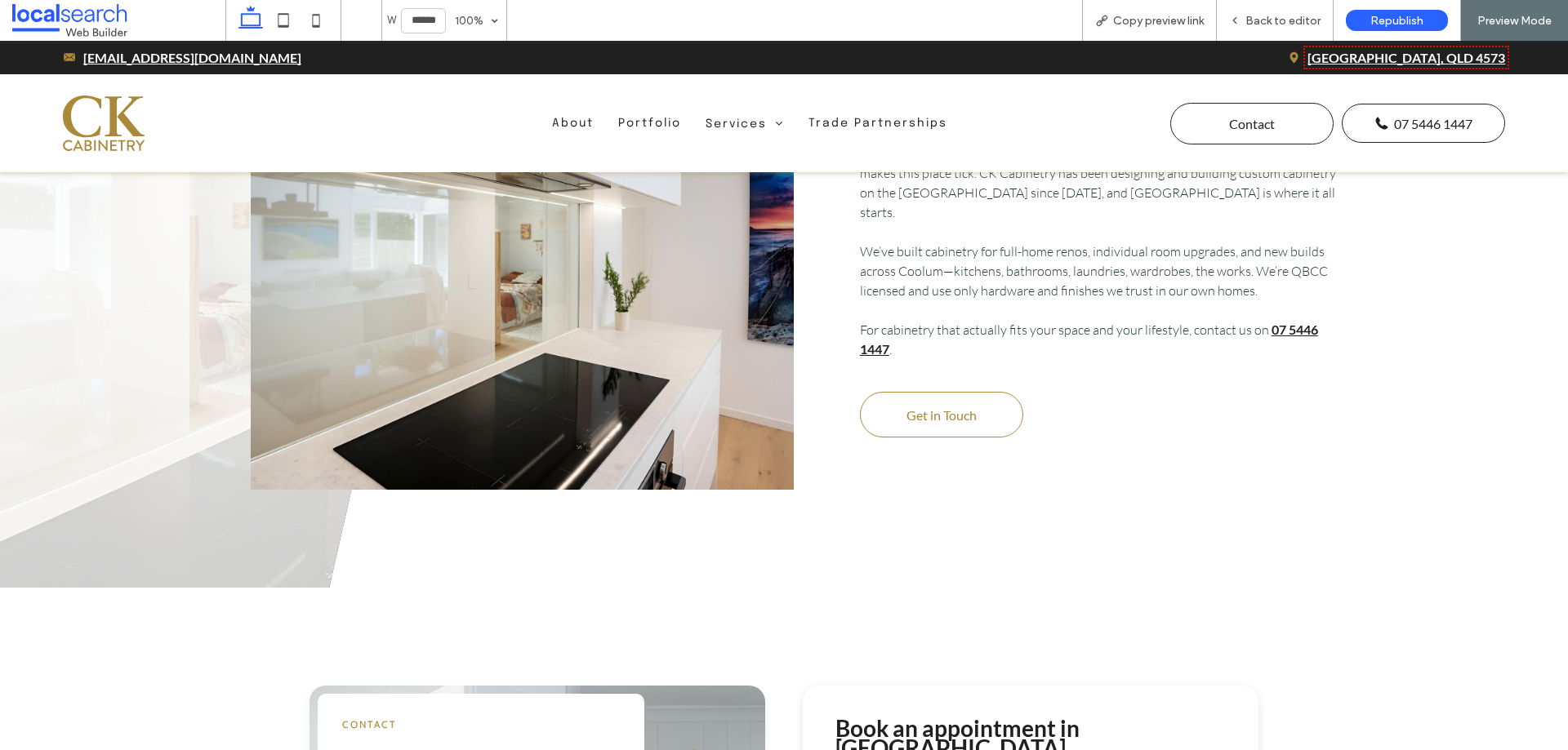
click at [590, 351] on link at bounding box center [522, 277] width 543 height 424
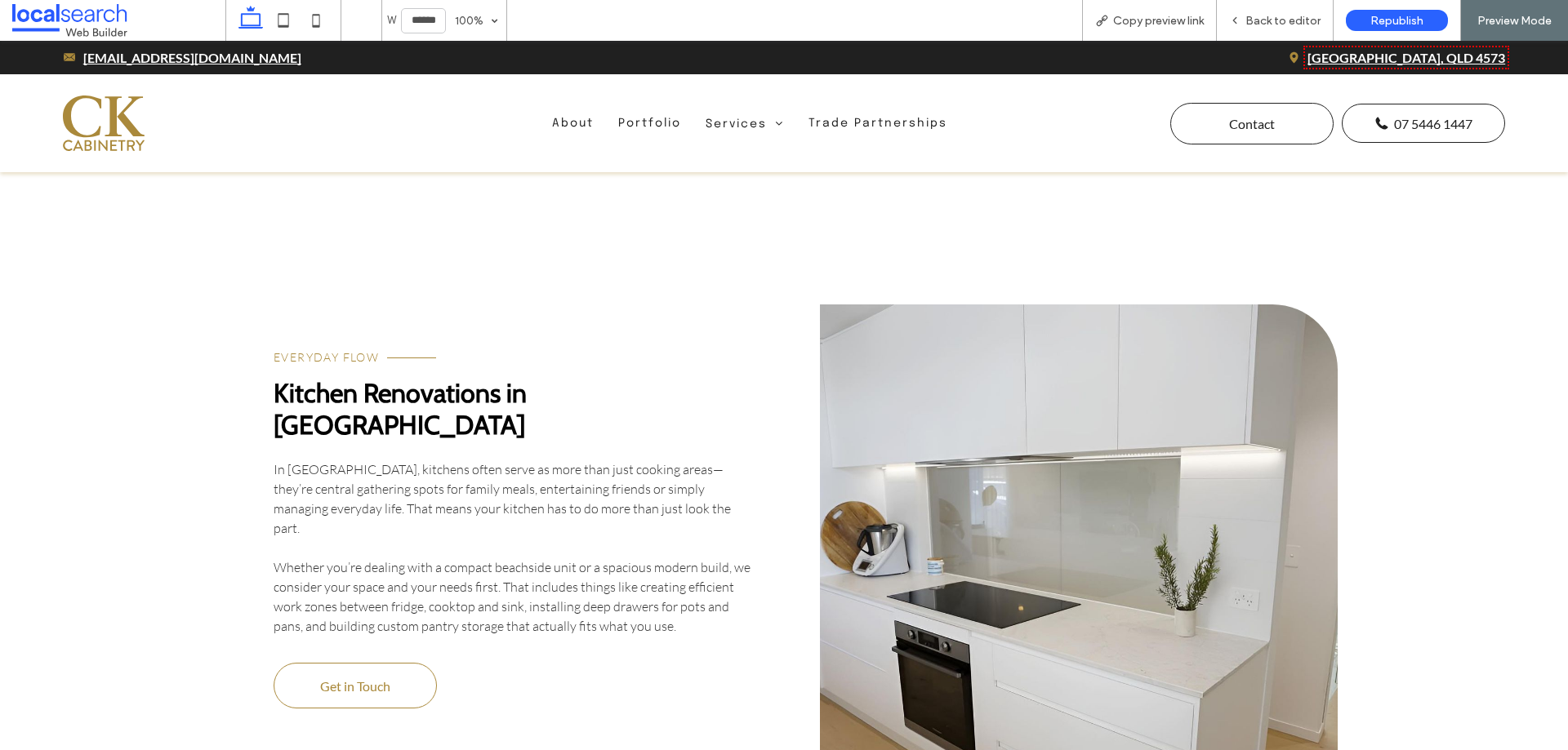
scroll to position [2613, 0]
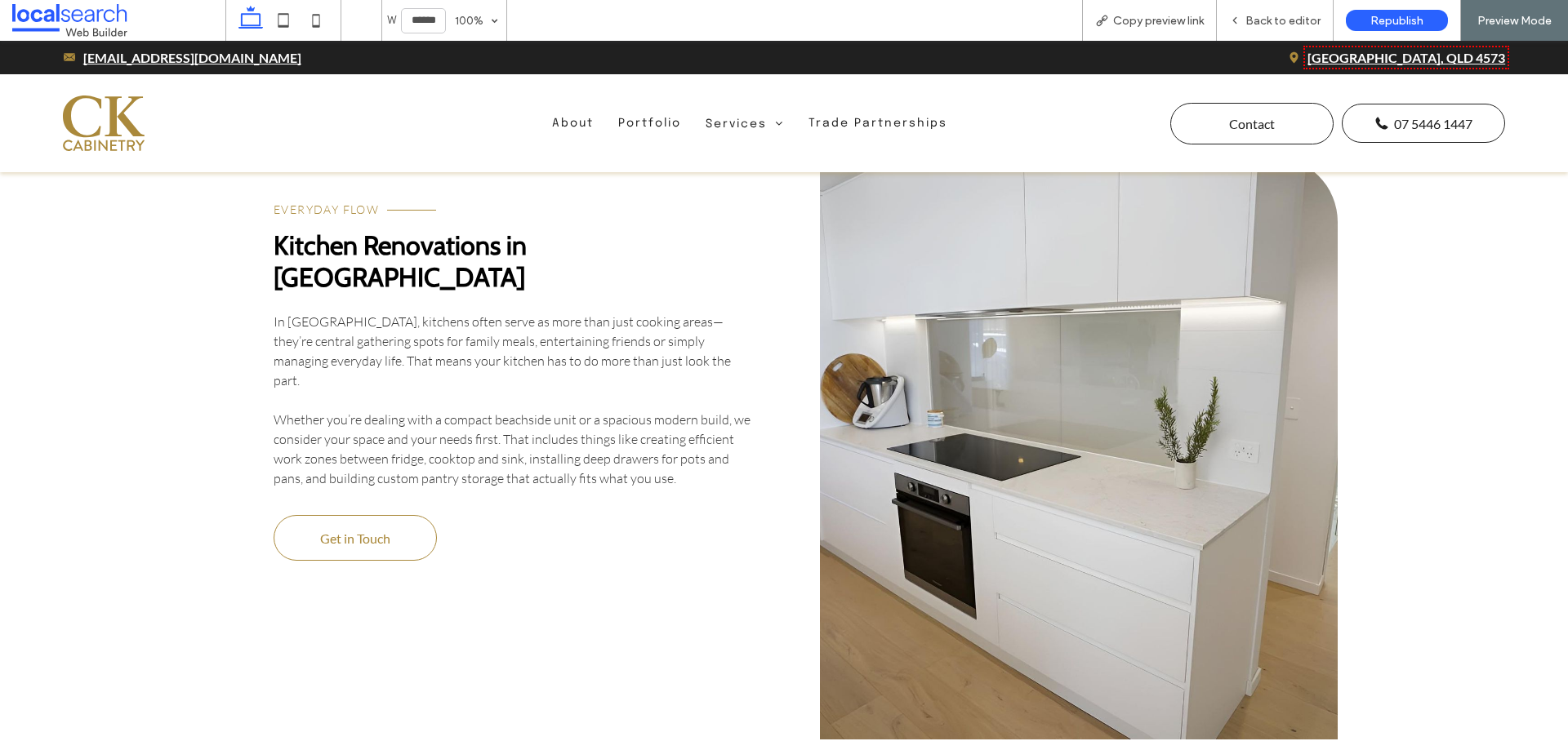
click at [918, 380] on link at bounding box center [1079, 447] width 518 height 583
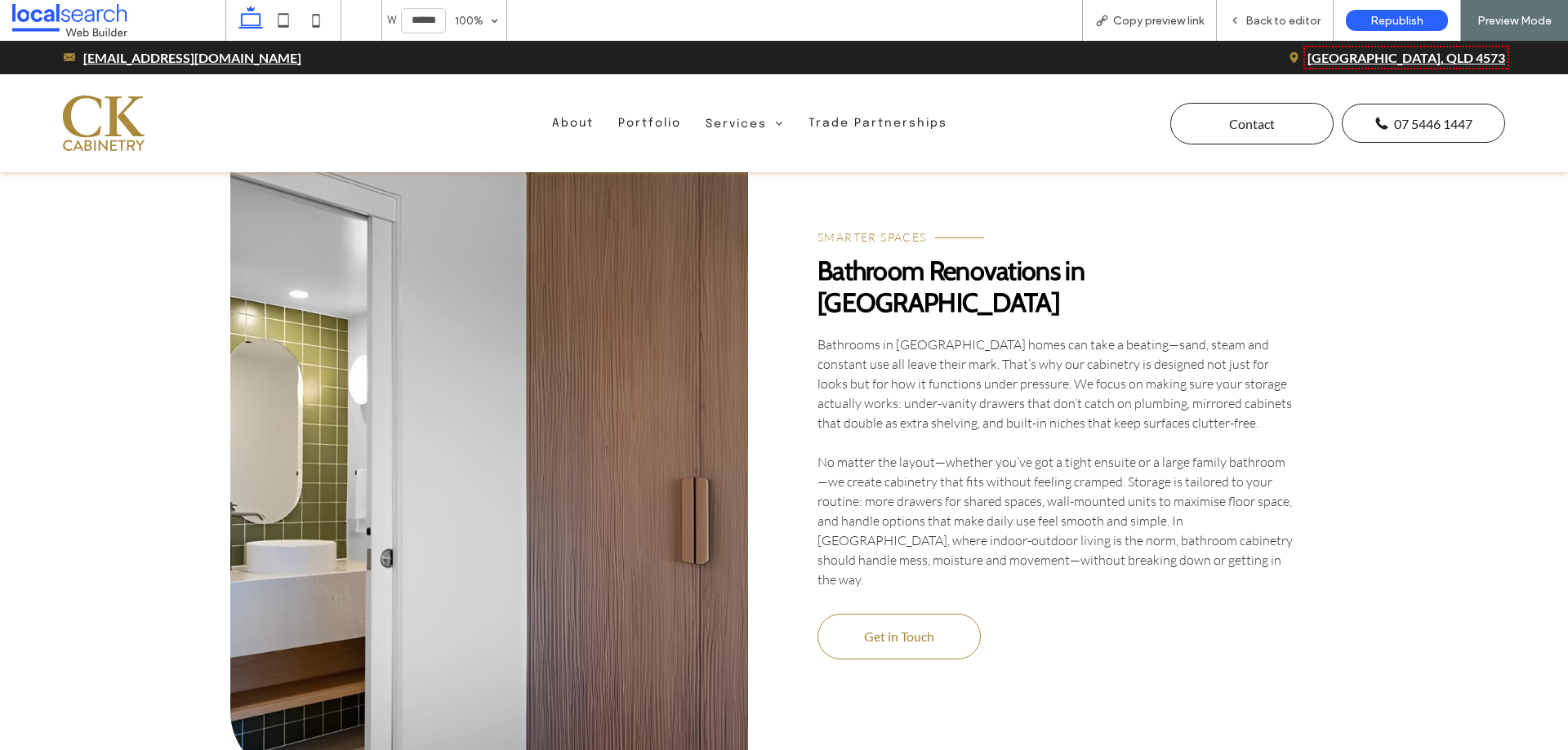
scroll to position [3267, 0]
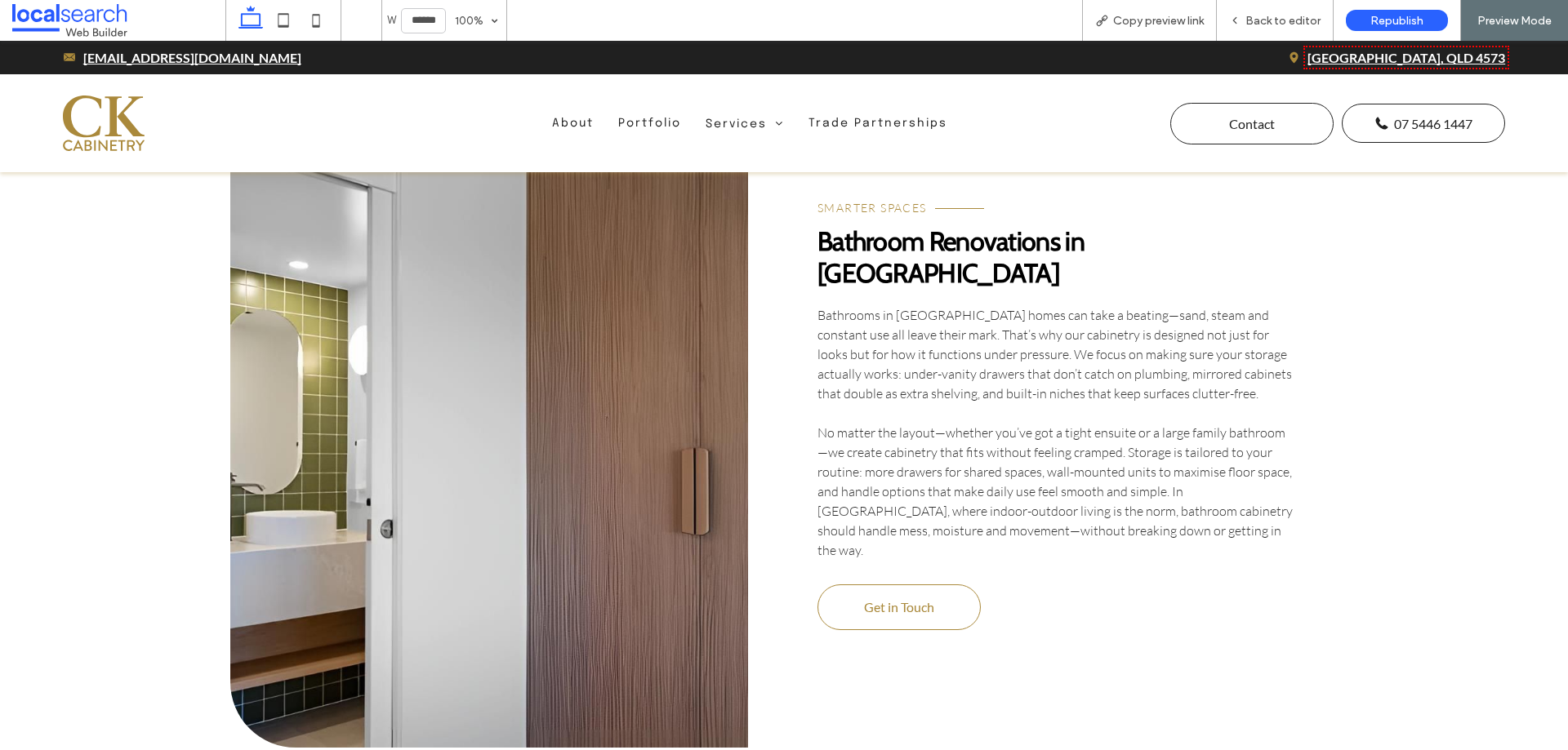
drag, startPoint x: 570, startPoint y: 387, endPoint x: 537, endPoint y: 408, distance: 39.1
click at [570, 387] on link at bounding box center [489, 444] width 518 height 609
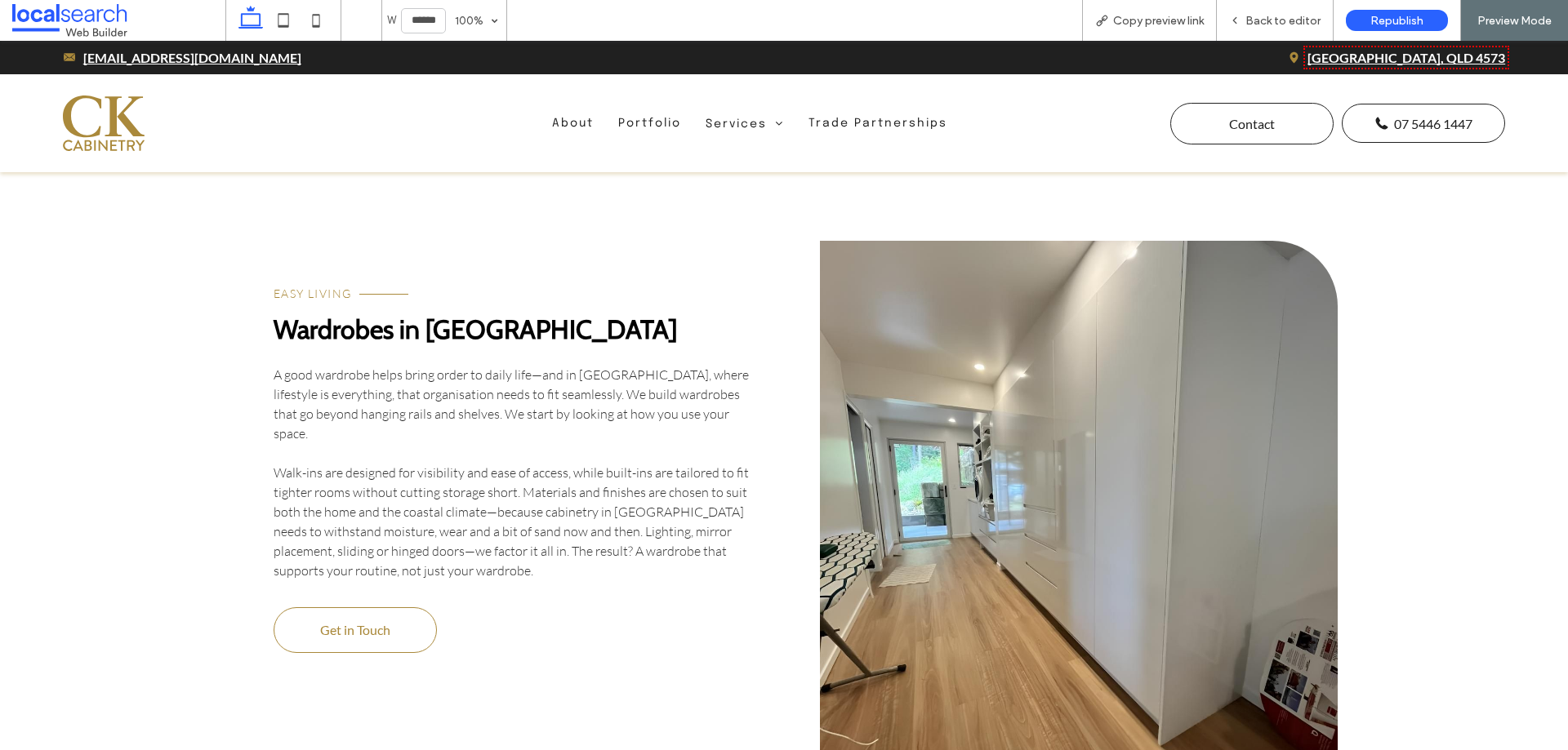
scroll to position [4001, 0]
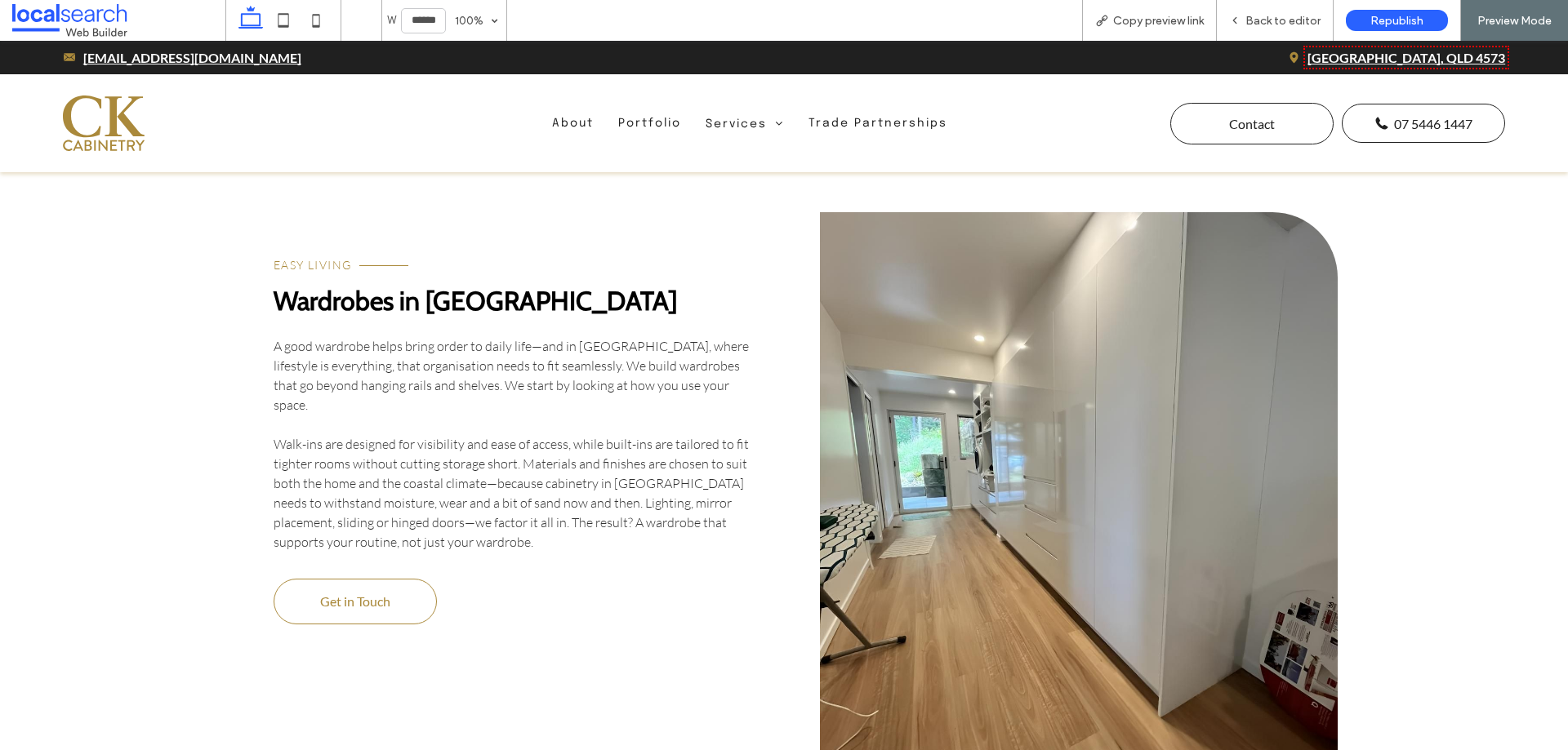
click at [868, 374] on link at bounding box center [1079, 504] width 518 height 583
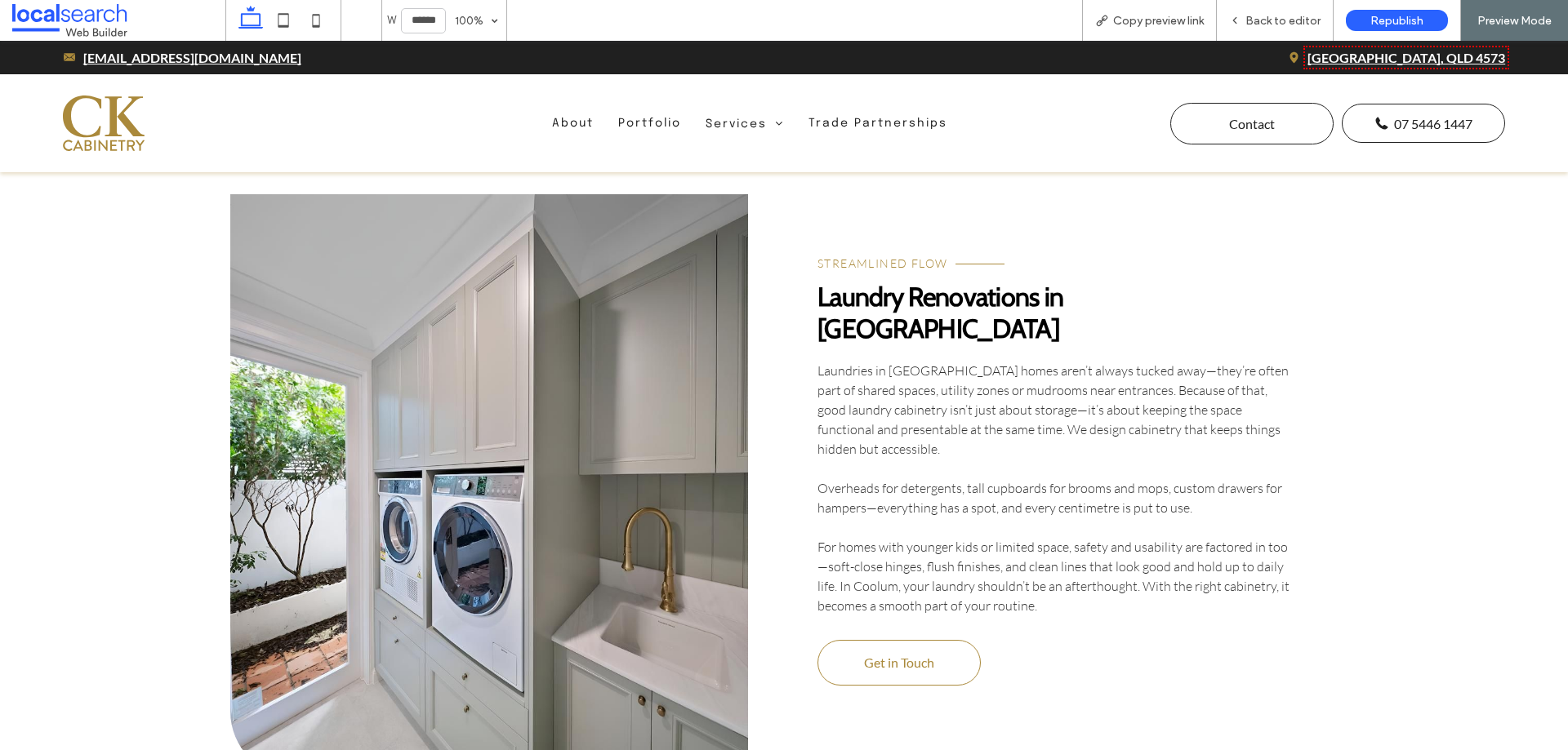
scroll to position [4900, 0]
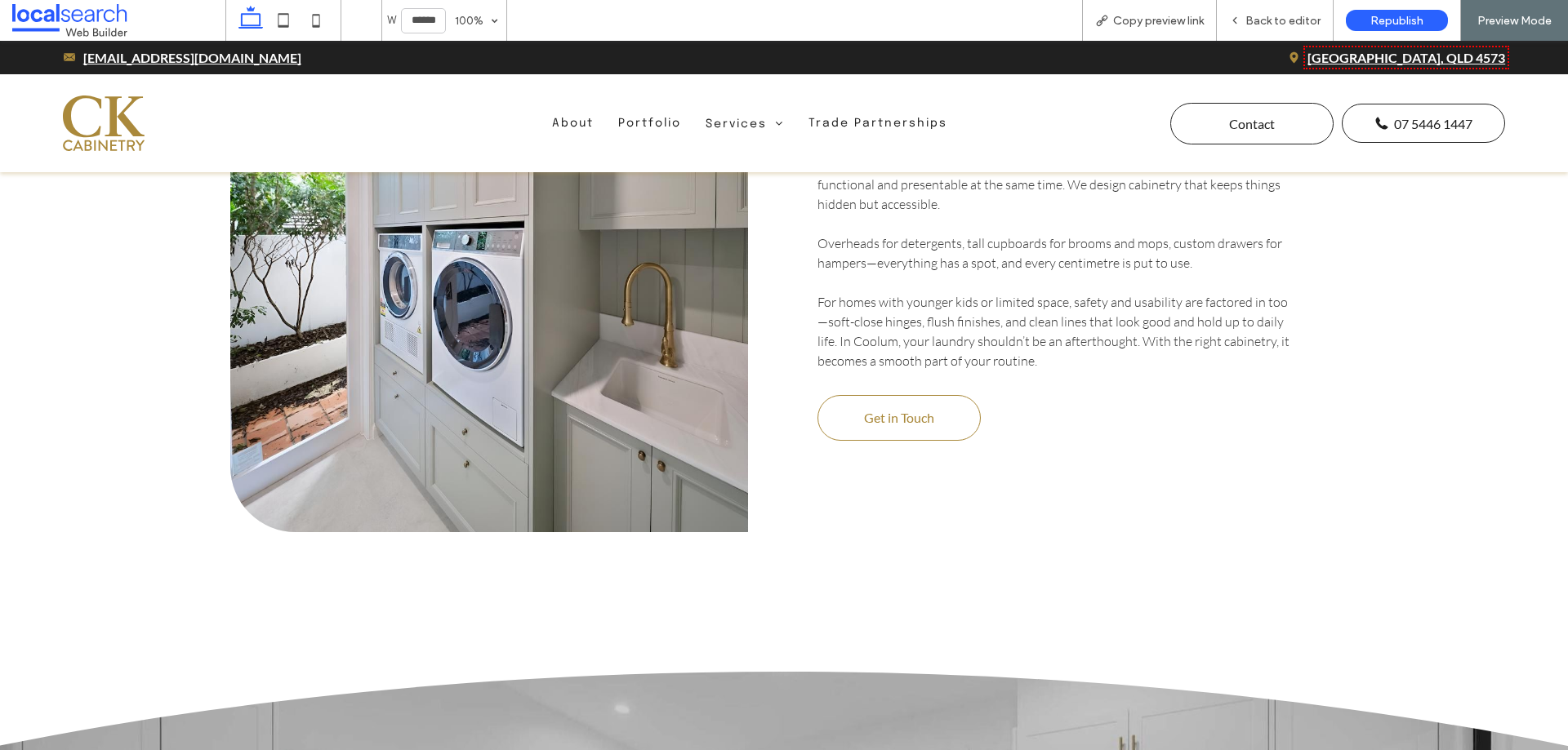
click at [651, 358] on link at bounding box center [489, 241] width 518 height 583
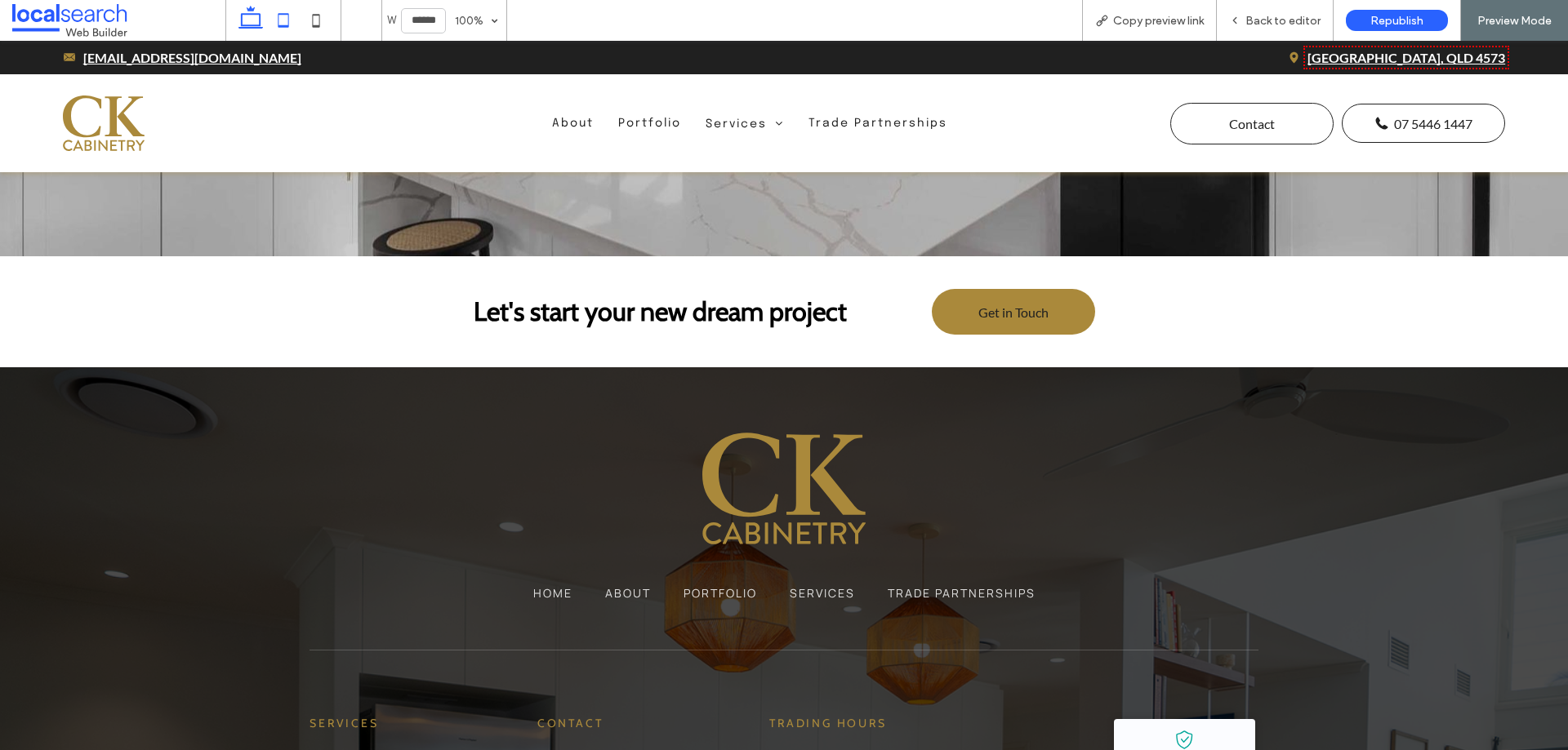
click at [288, 24] on icon at bounding box center [283, 20] width 33 height 33
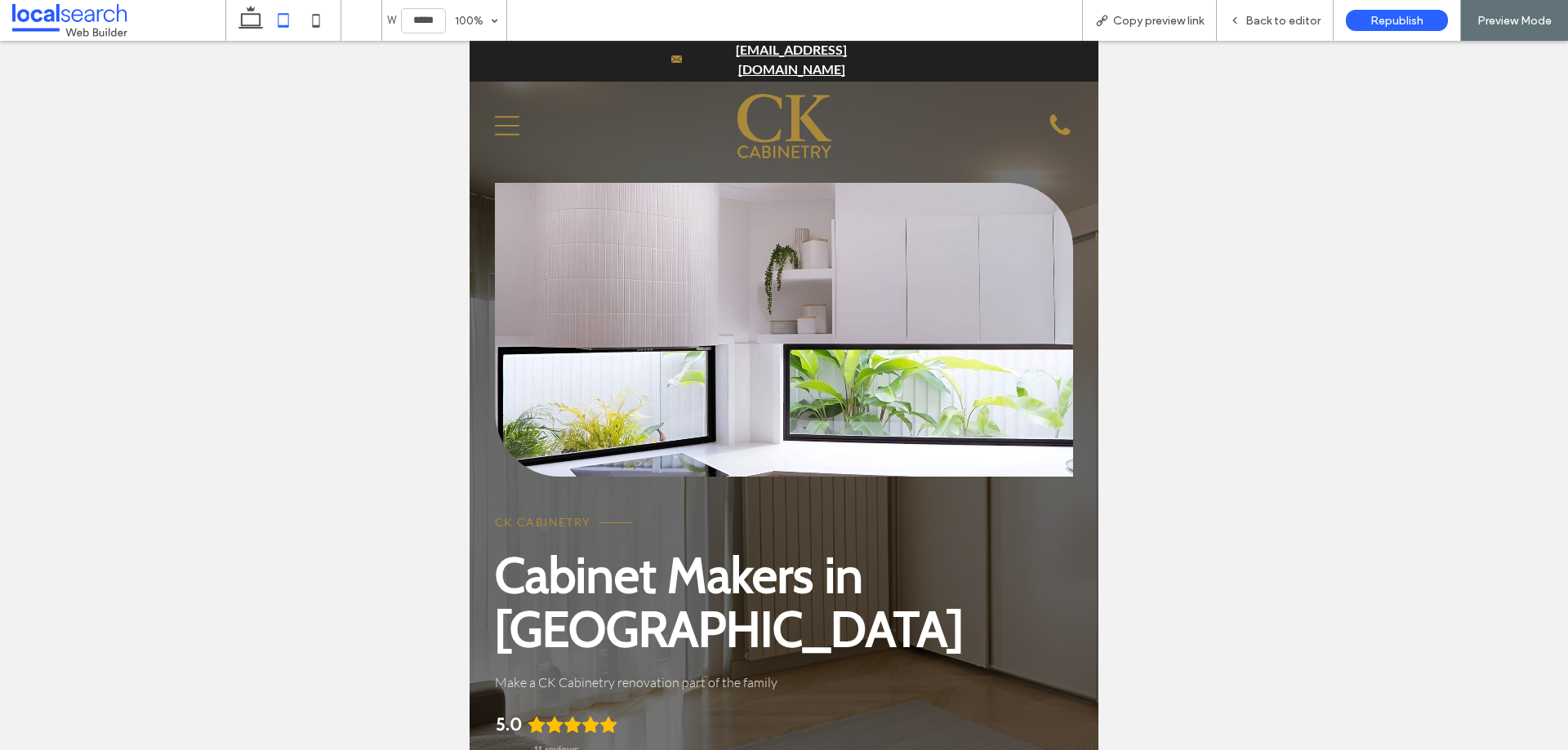
scroll to position [0, 0]
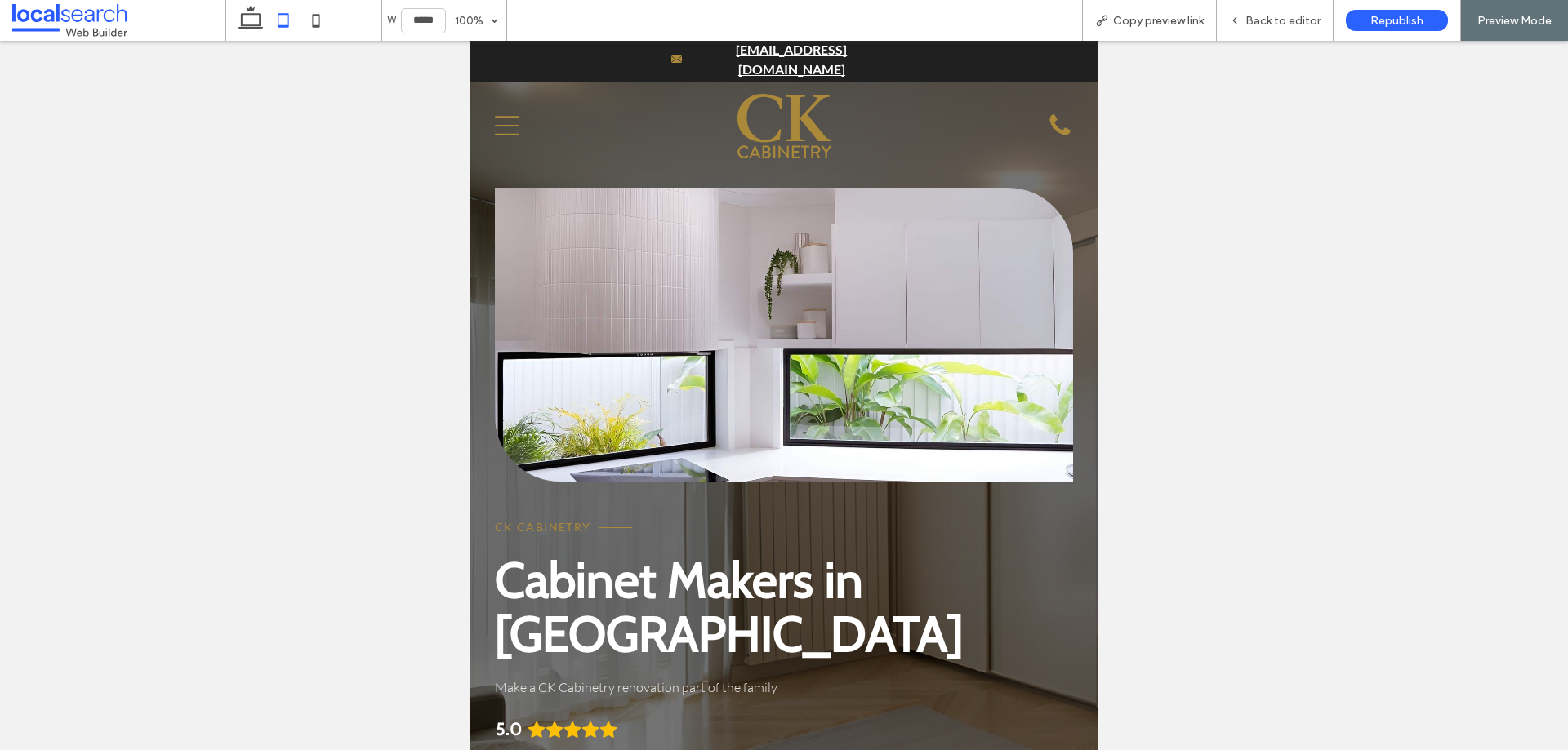
click at [781, 291] on link at bounding box center [784, 334] width 578 height 294
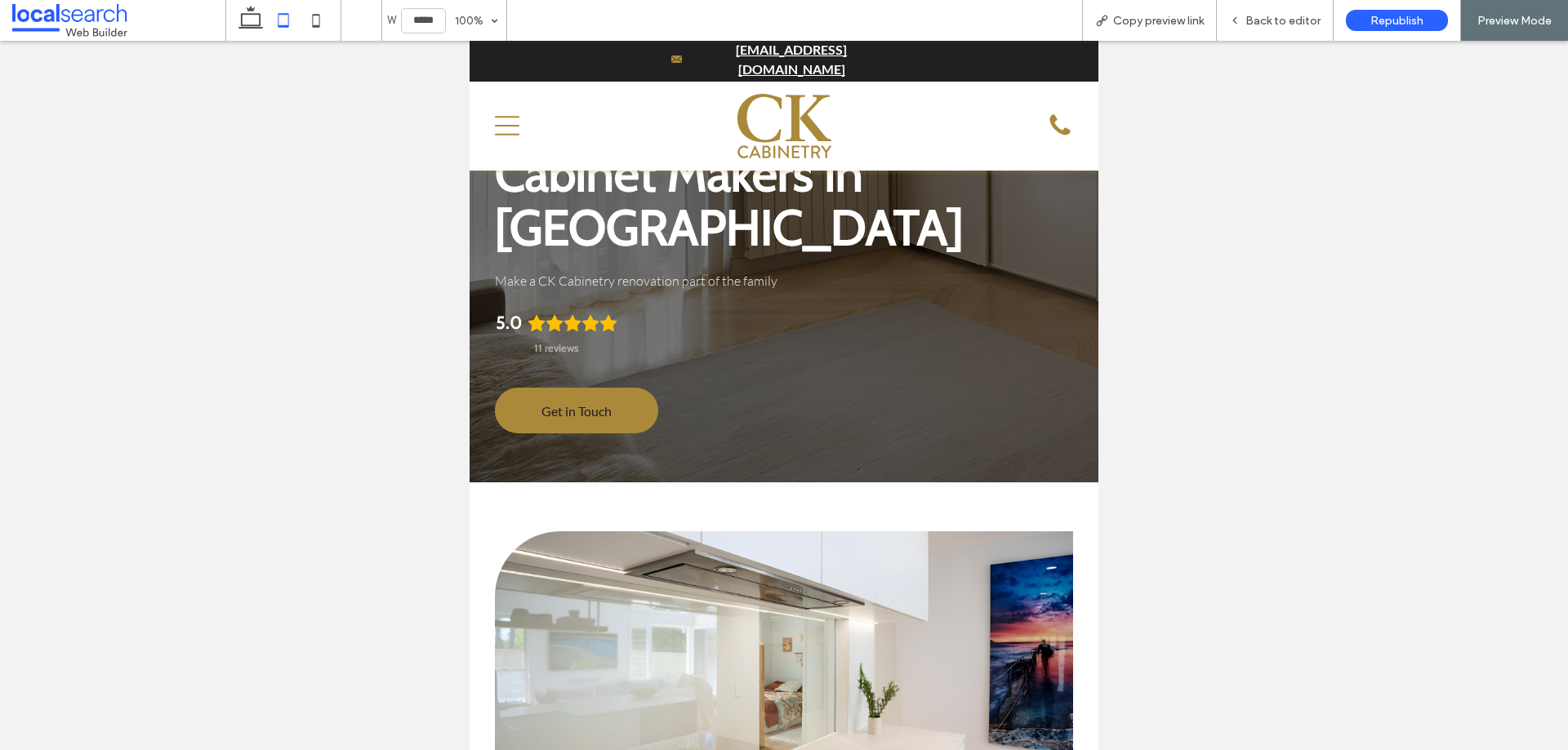
scroll to position [571, 0]
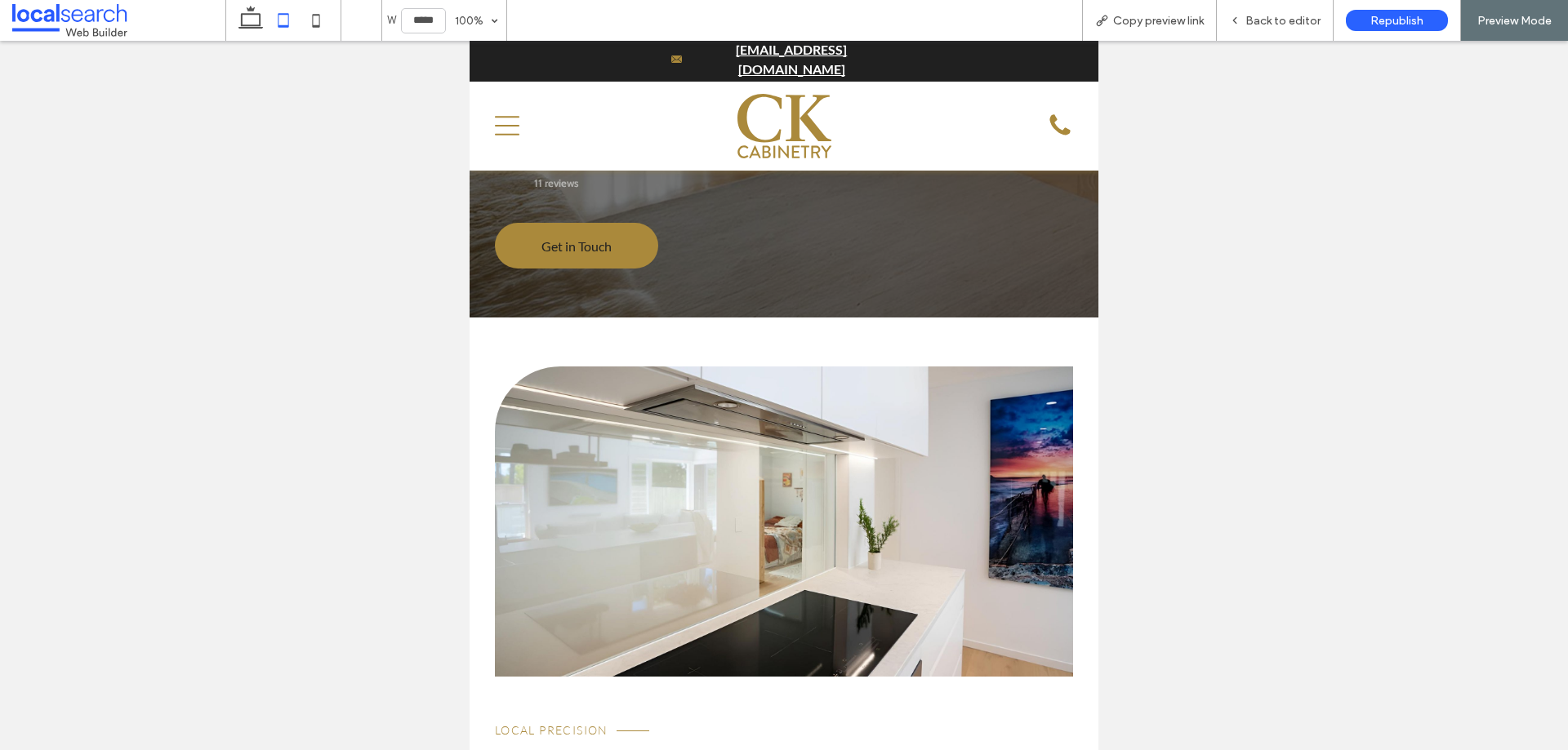
click at [841, 372] on link at bounding box center [784, 521] width 578 height 310
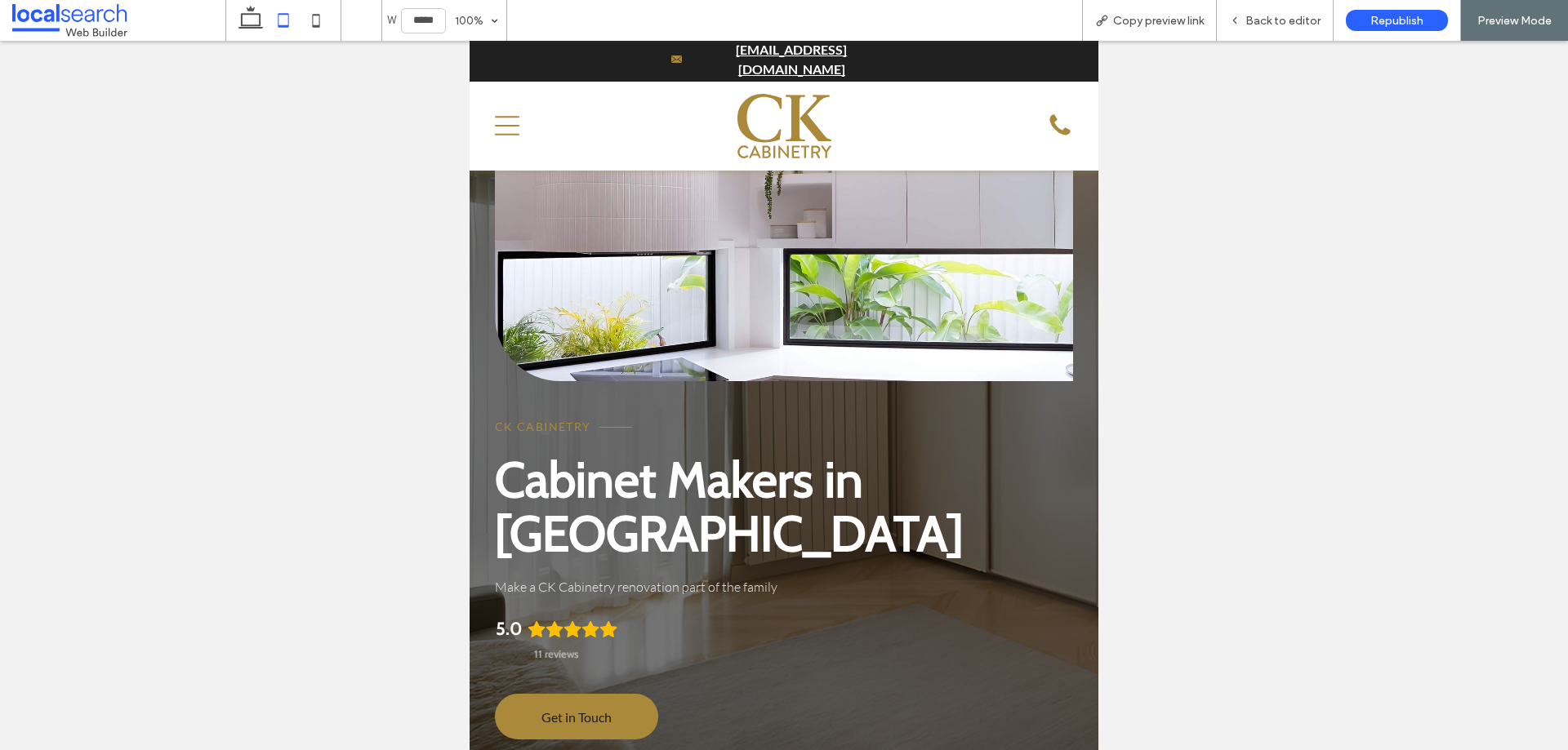
scroll to position [81, 0]
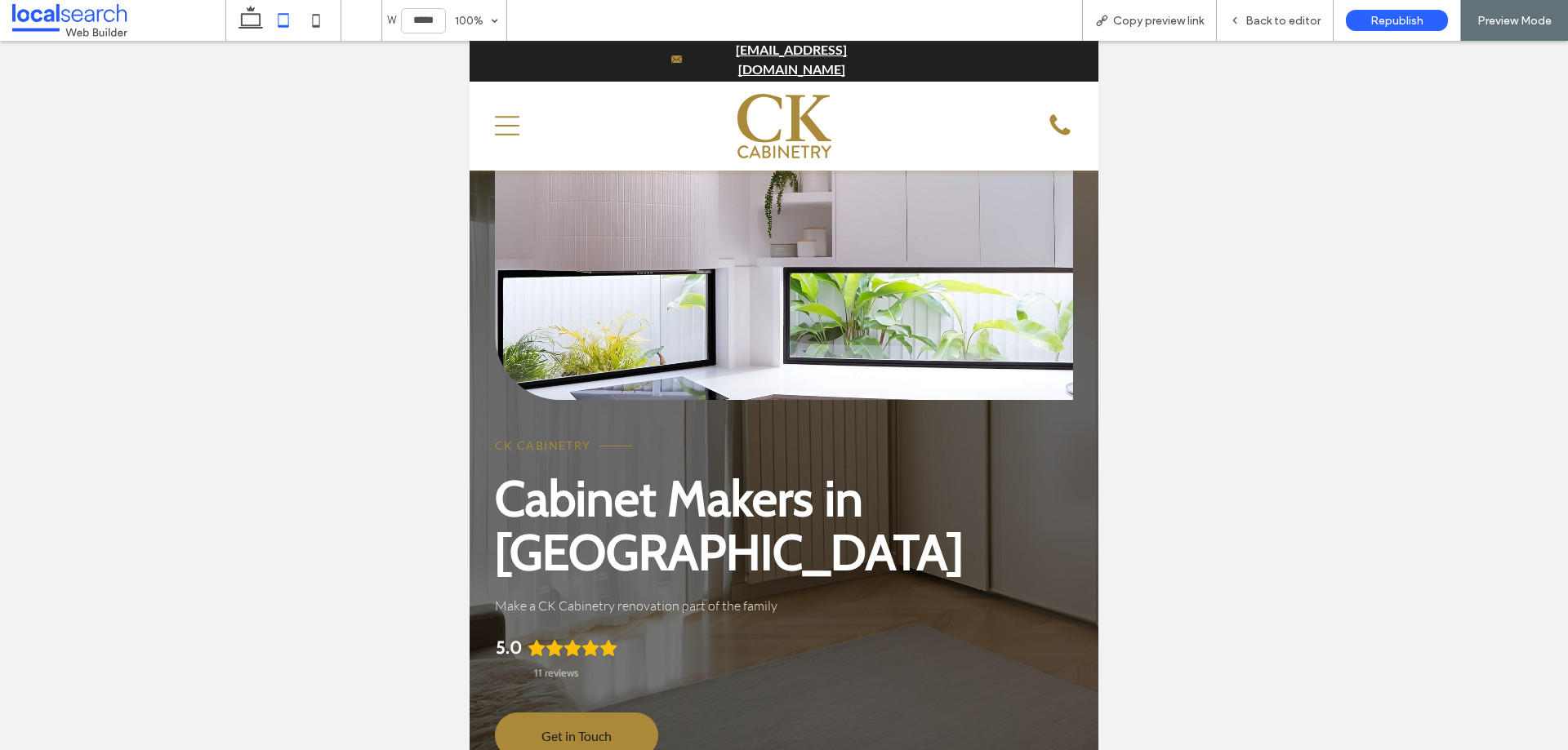
click at [756, 335] on link at bounding box center [784, 253] width 578 height 294
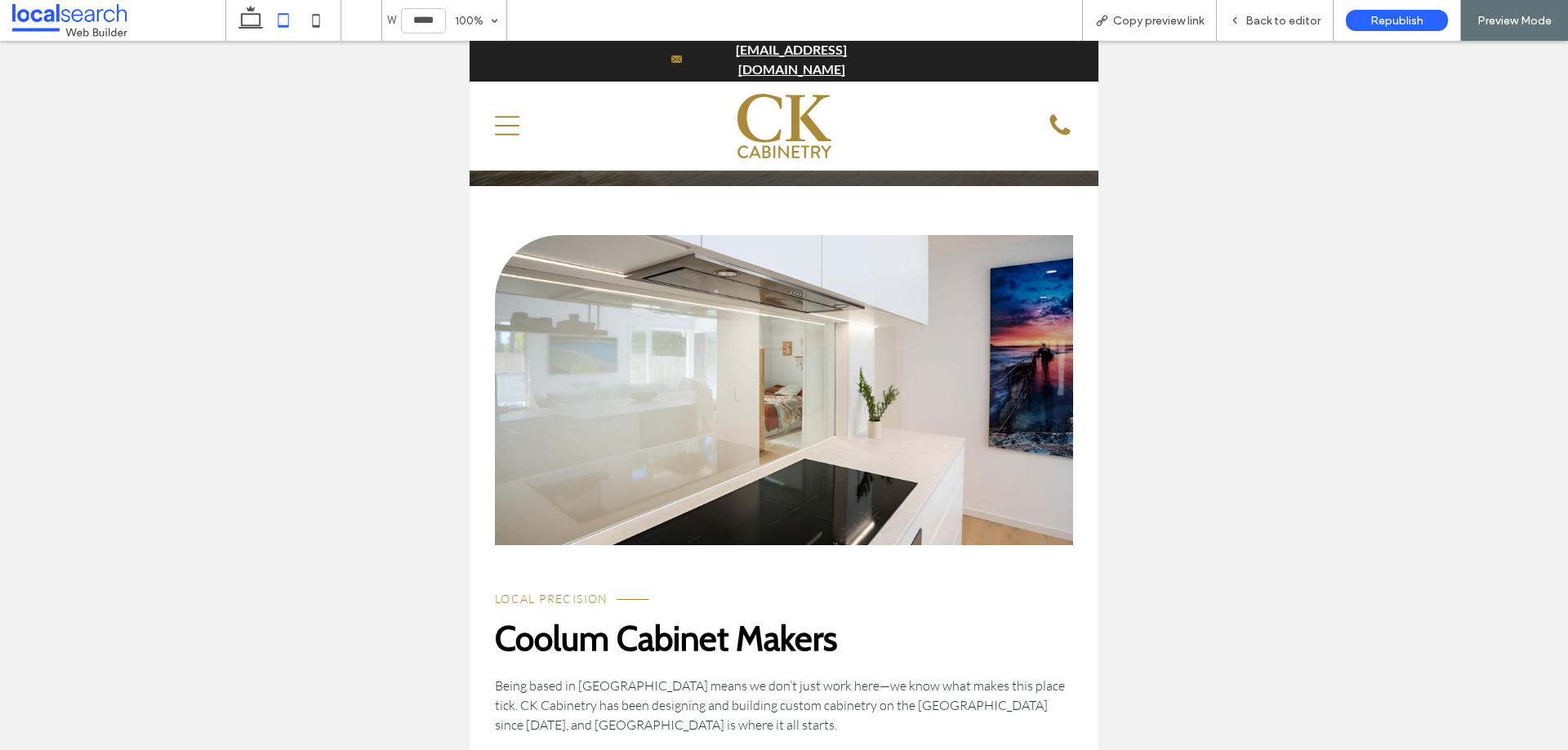
scroll to position [817, 0]
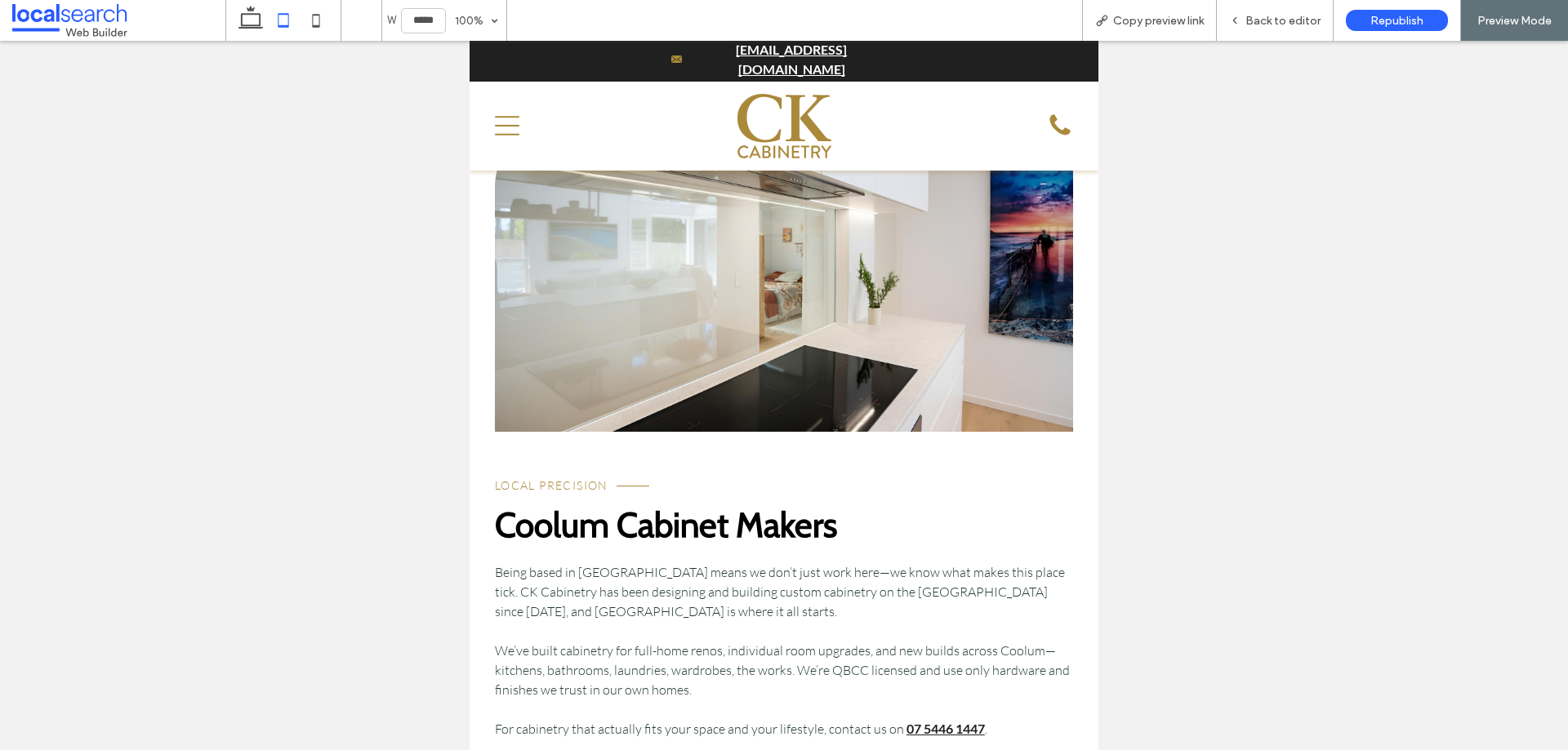
drag, startPoint x: 792, startPoint y: 384, endPoint x: 782, endPoint y: 382, distance: 10.2
click at [791, 383] on div "Local Precision Coolum Cabinet Makers Being based in Coolum Beach means we don’…" at bounding box center [784, 470] width 578 height 696
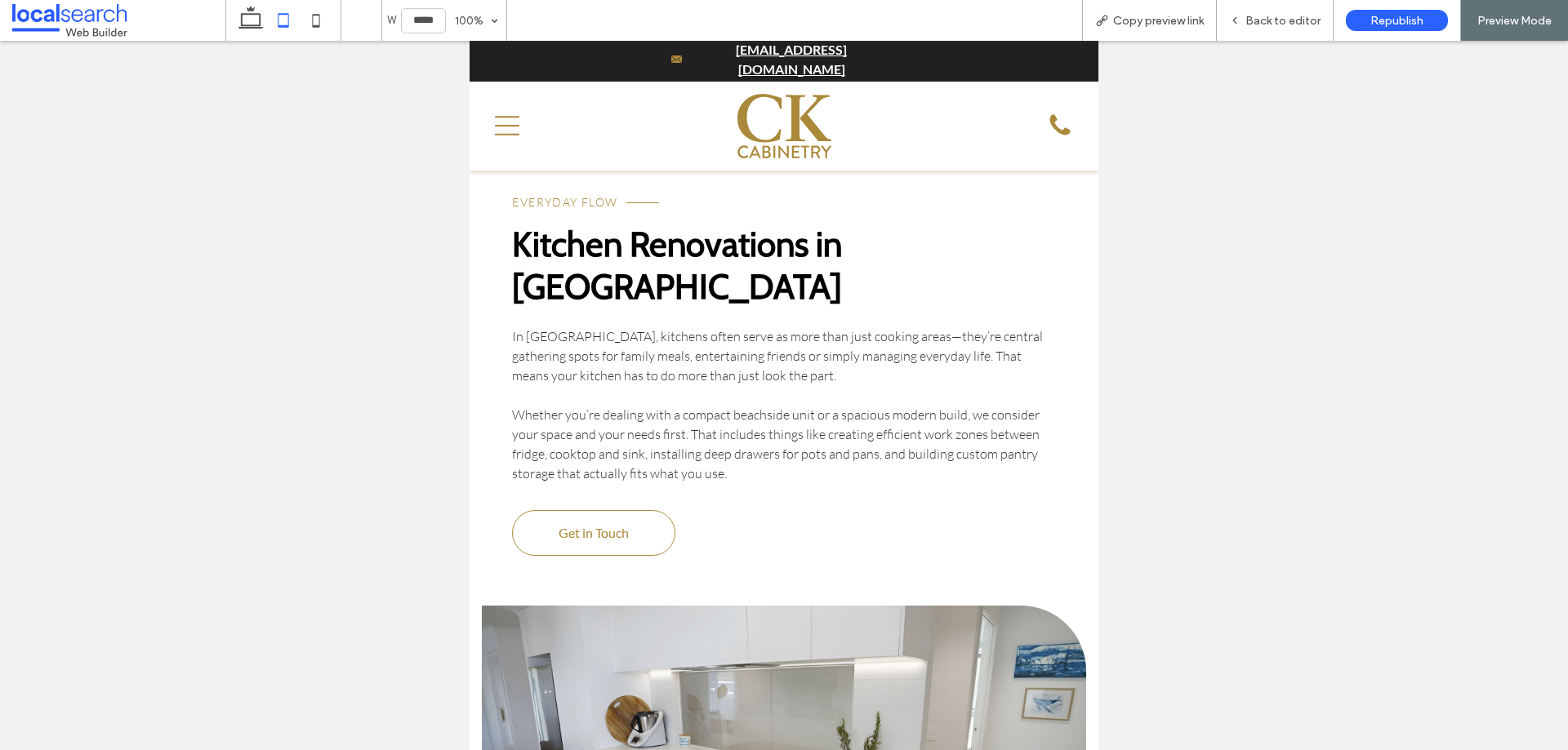
scroll to position [3430, 0]
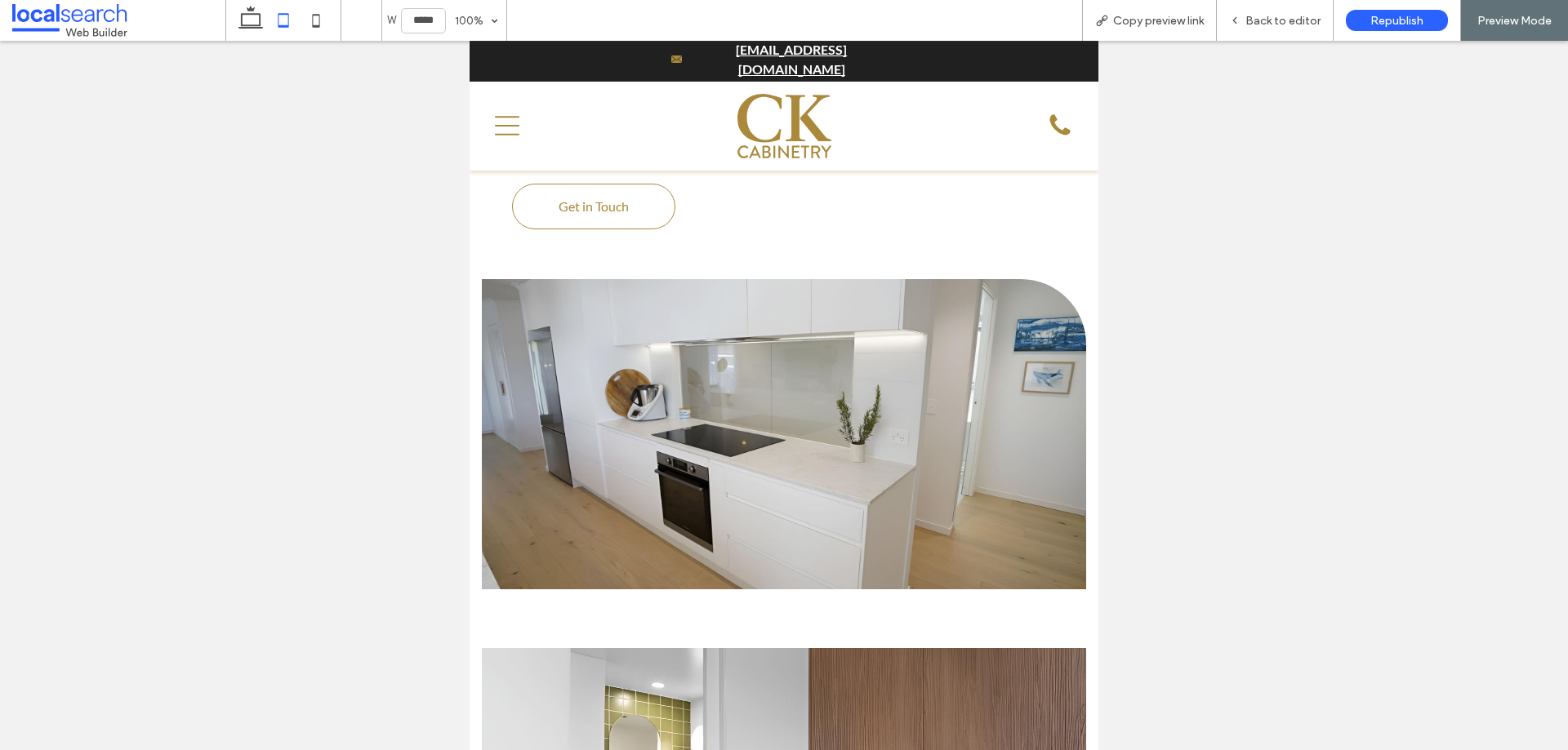
click at [803, 393] on link at bounding box center [784, 434] width 603 height 310
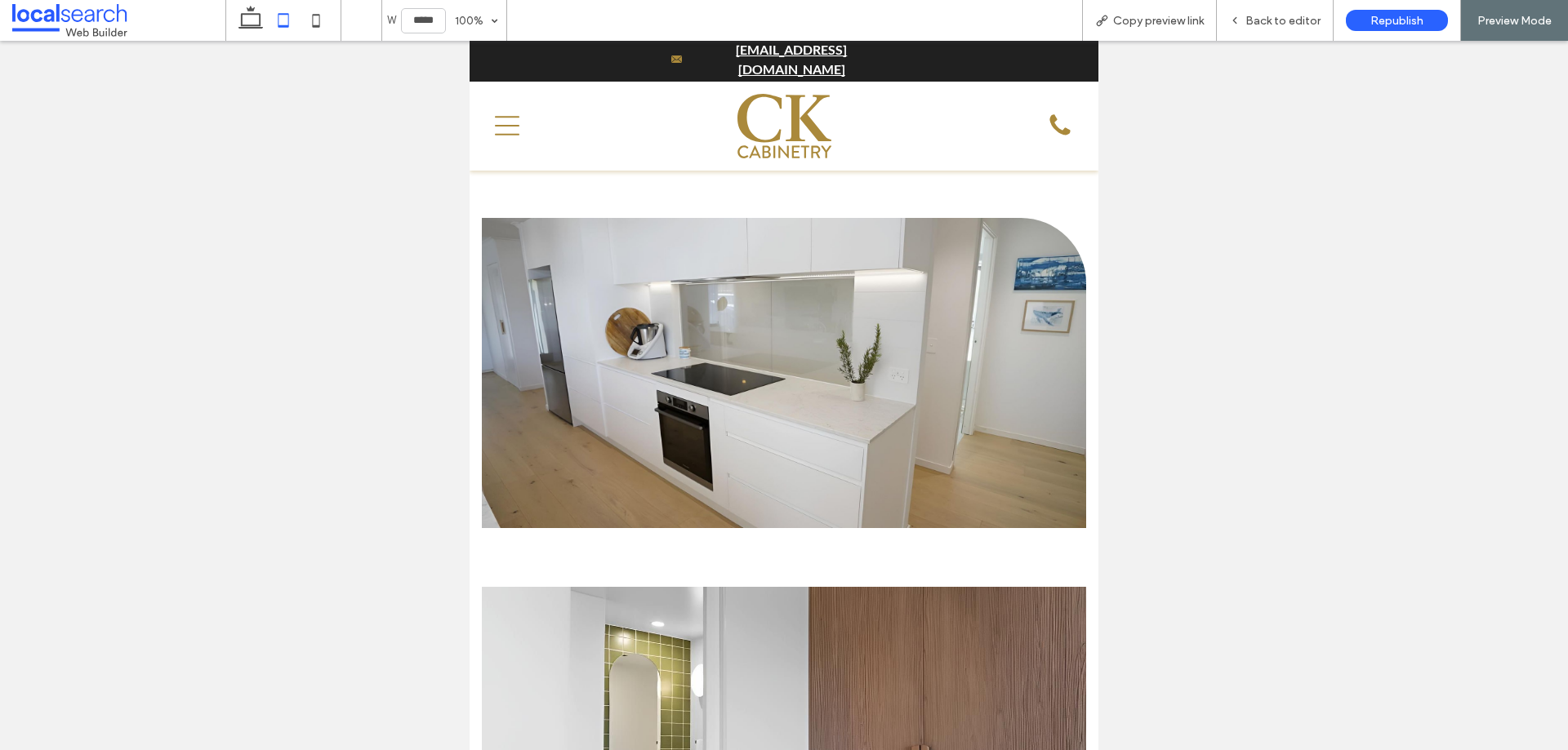
scroll to position [3757, 0]
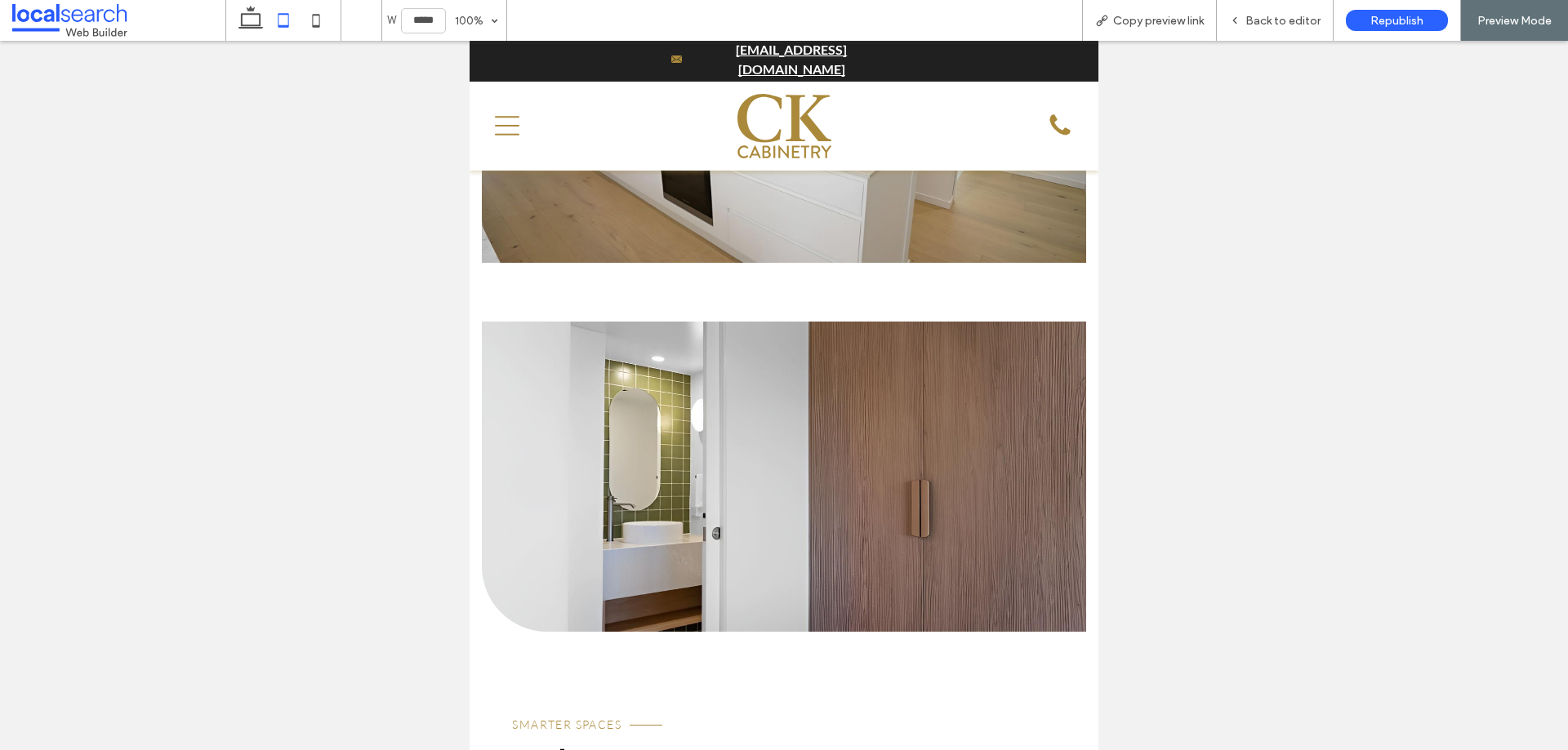
click at [710, 366] on link at bounding box center [784, 476] width 603 height 310
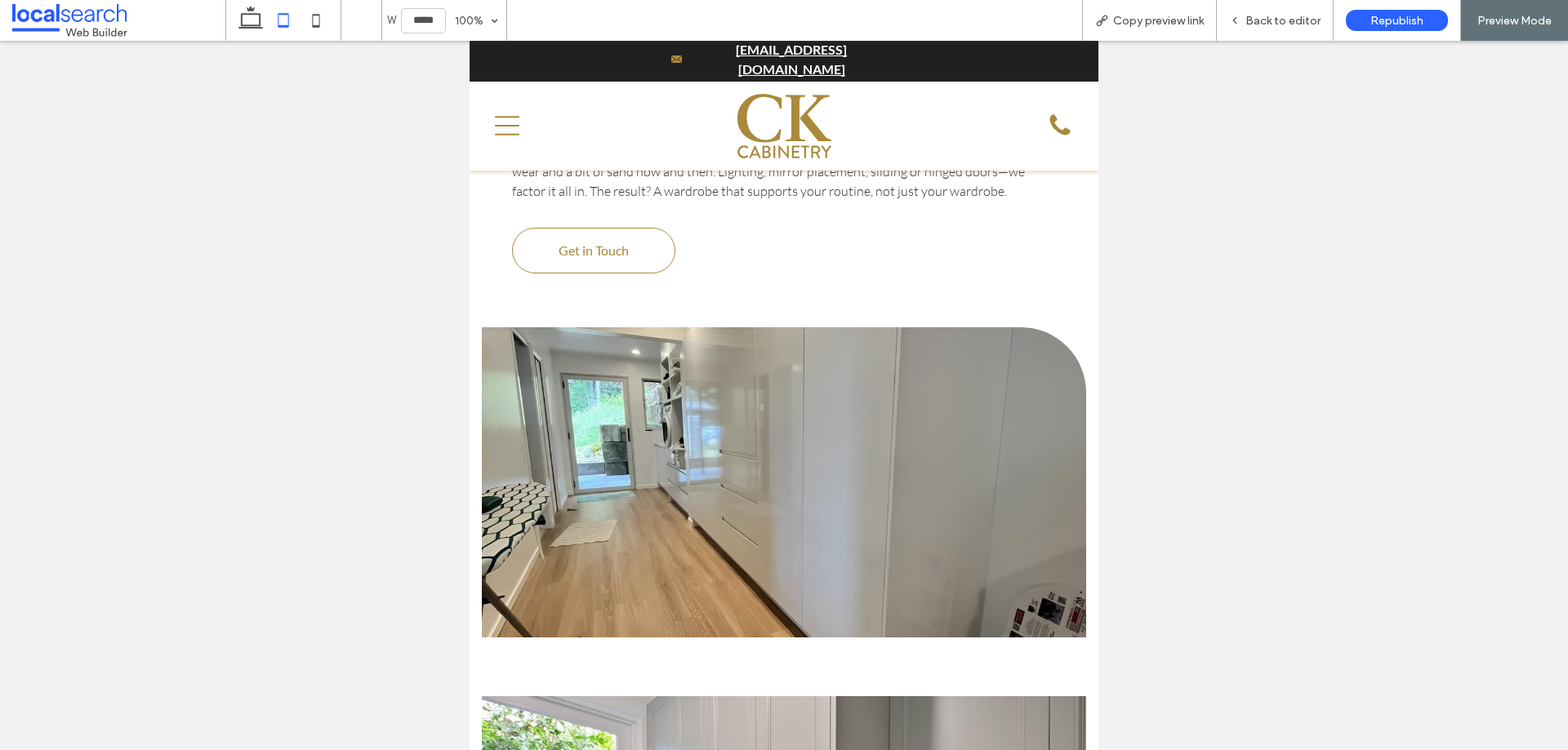
scroll to position [5063, 0]
click at [756, 368] on link at bounding box center [784, 480] width 603 height 310
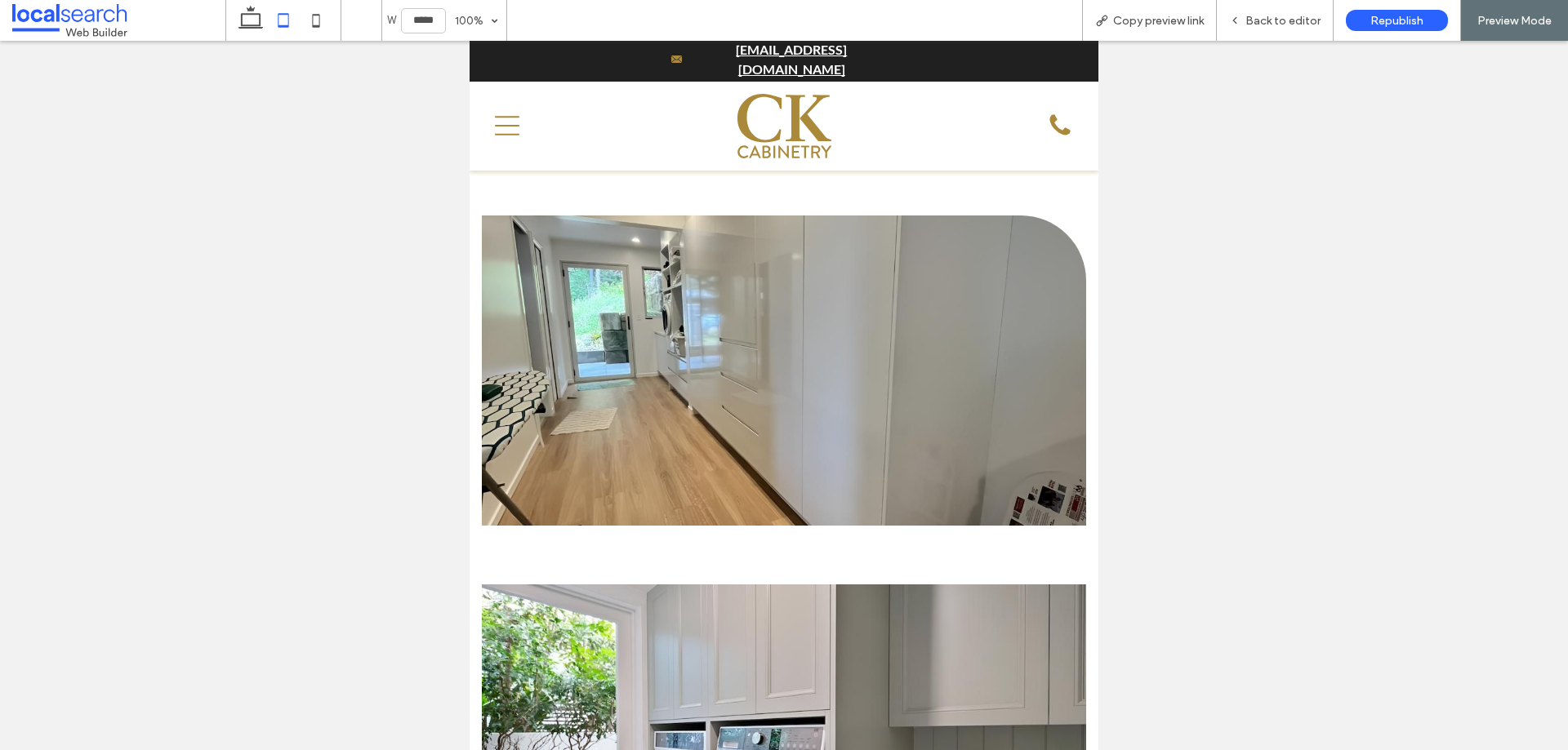
scroll to position [5389, 0]
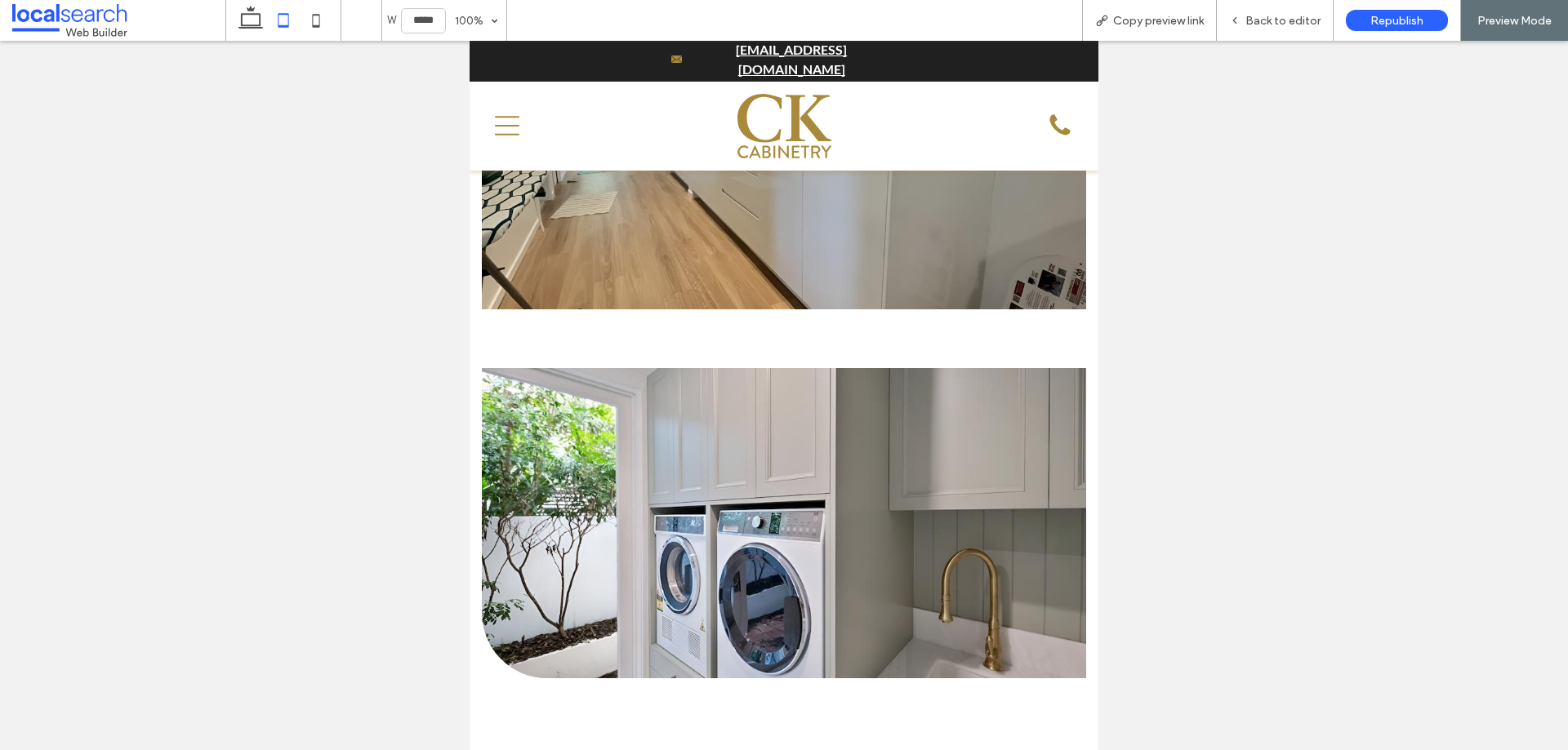
click at [735, 368] on link at bounding box center [784, 523] width 603 height 310
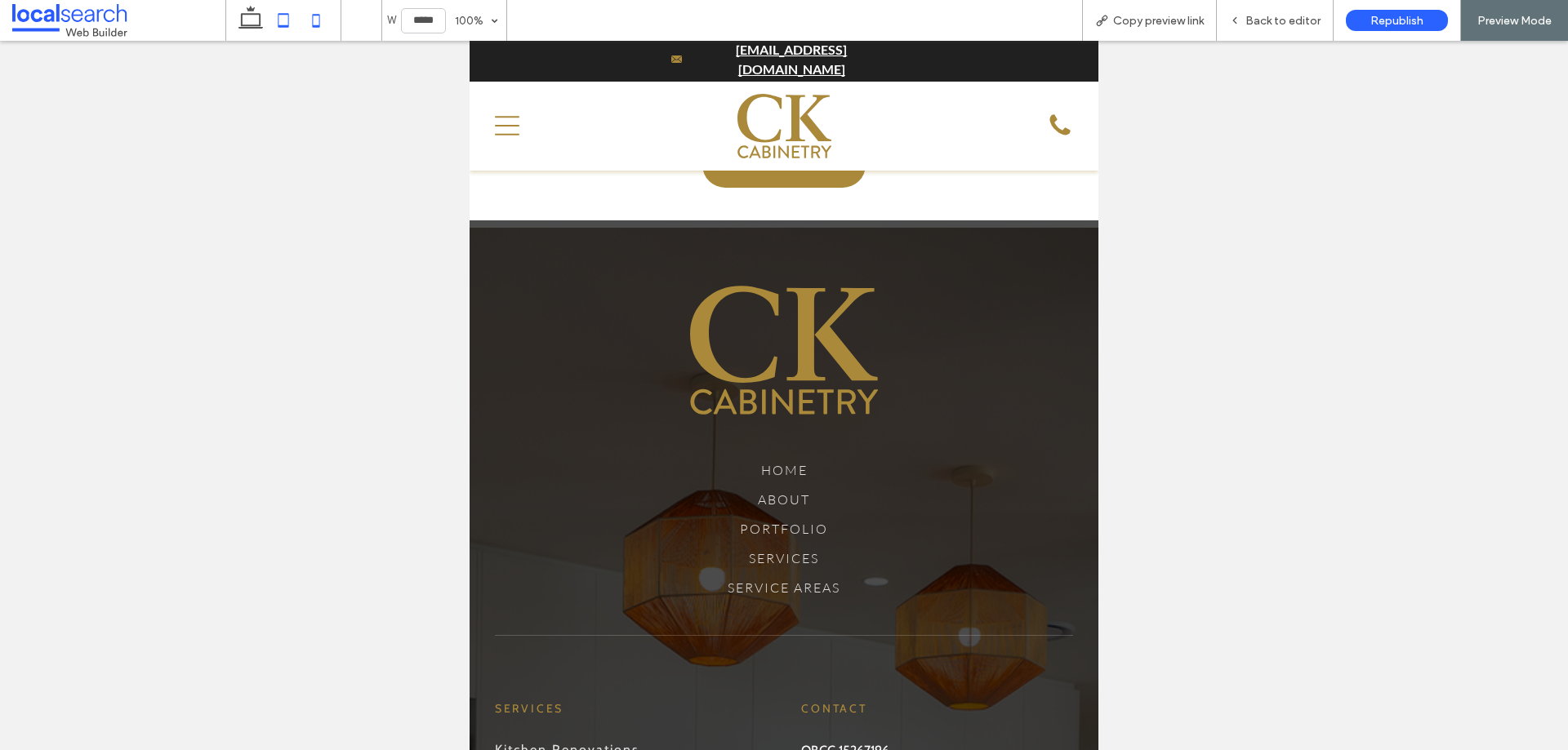
drag, startPoint x: 320, startPoint y: 21, endPoint x: 330, endPoint y: 16, distance: 11.2
click at [320, 21] on use at bounding box center [317, 20] width 8 height 14
type input "*****"
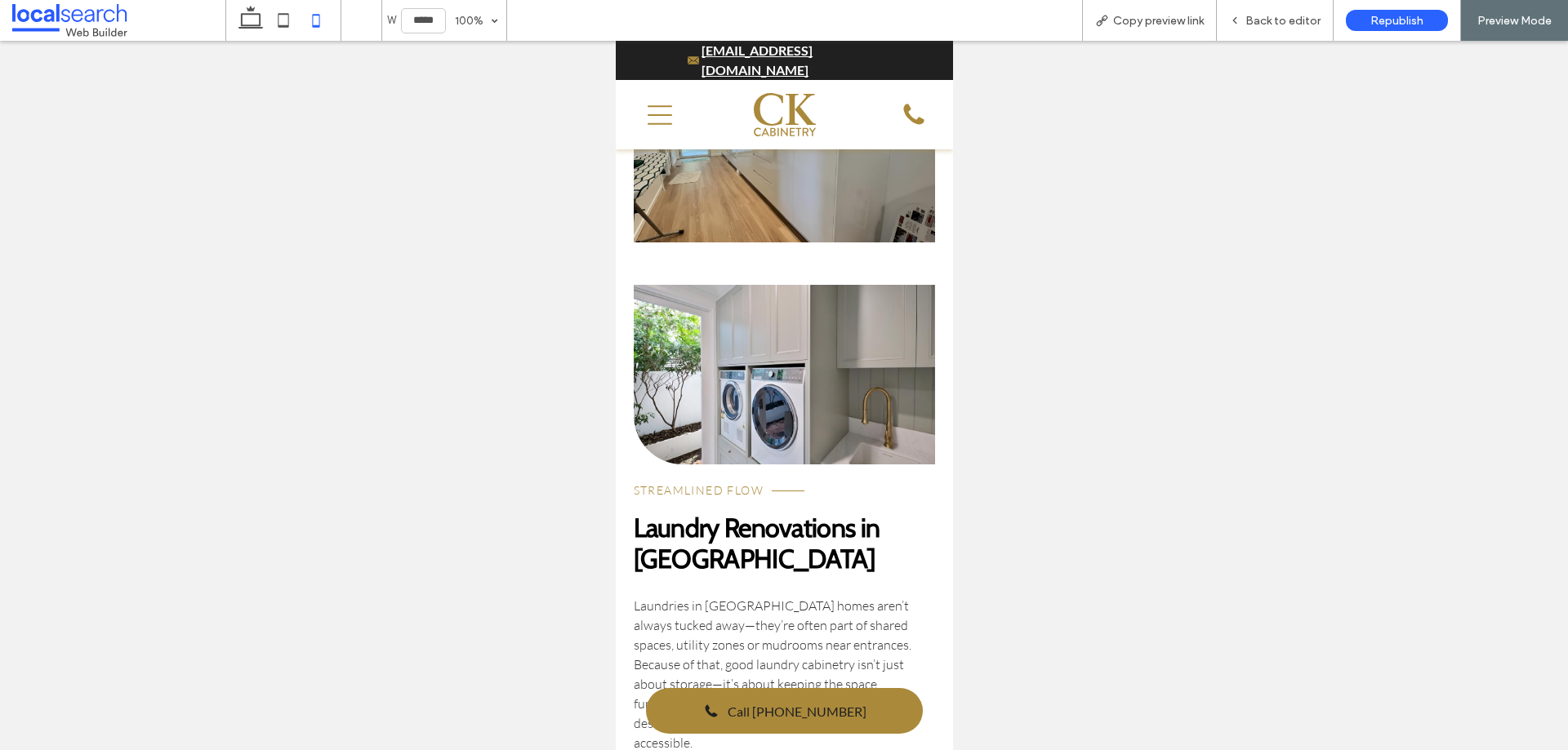
scroll to position [5185, 0]
click at [835, 334] on link at bounding box center [784, 377] width 303 height 180
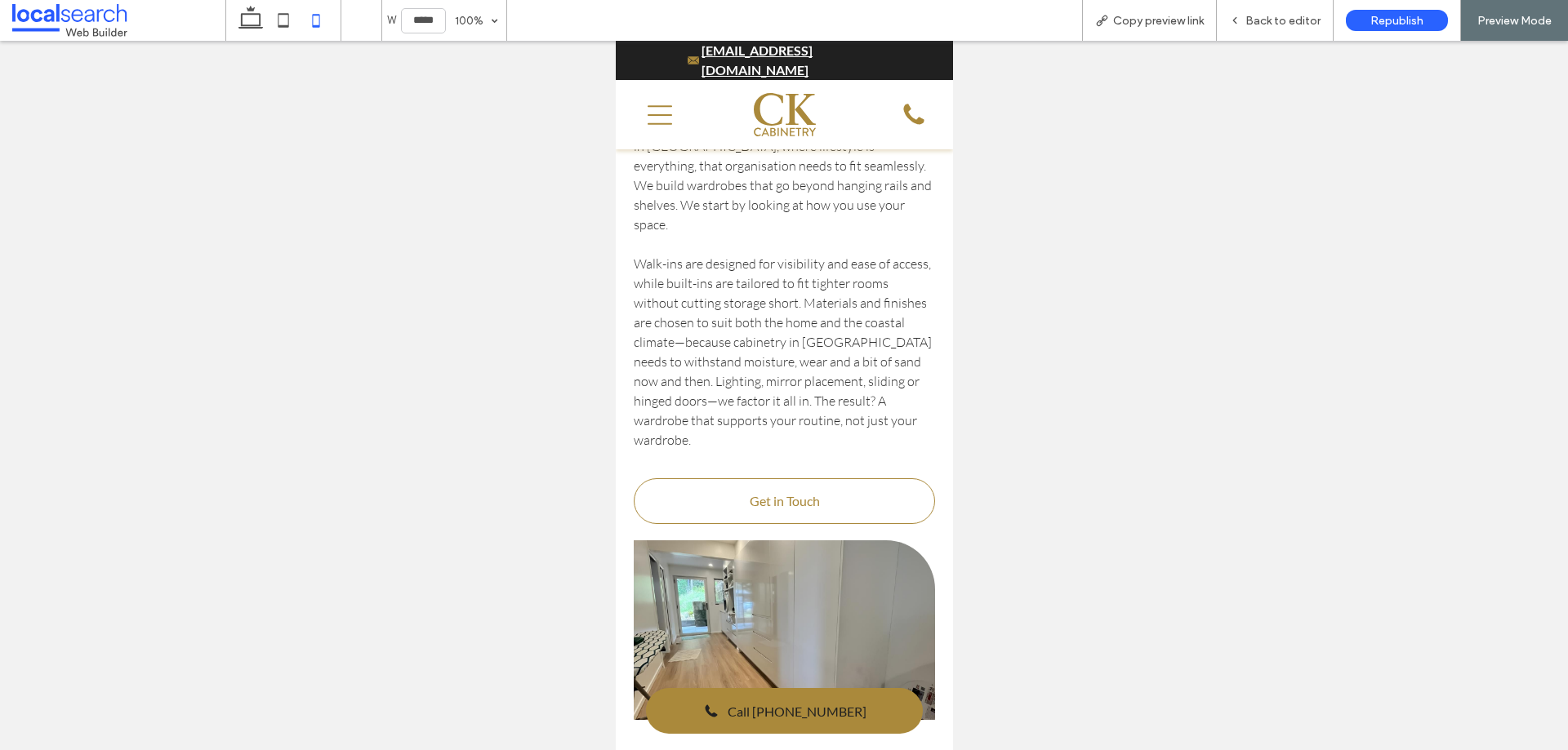
scroll to position [4859, 0]
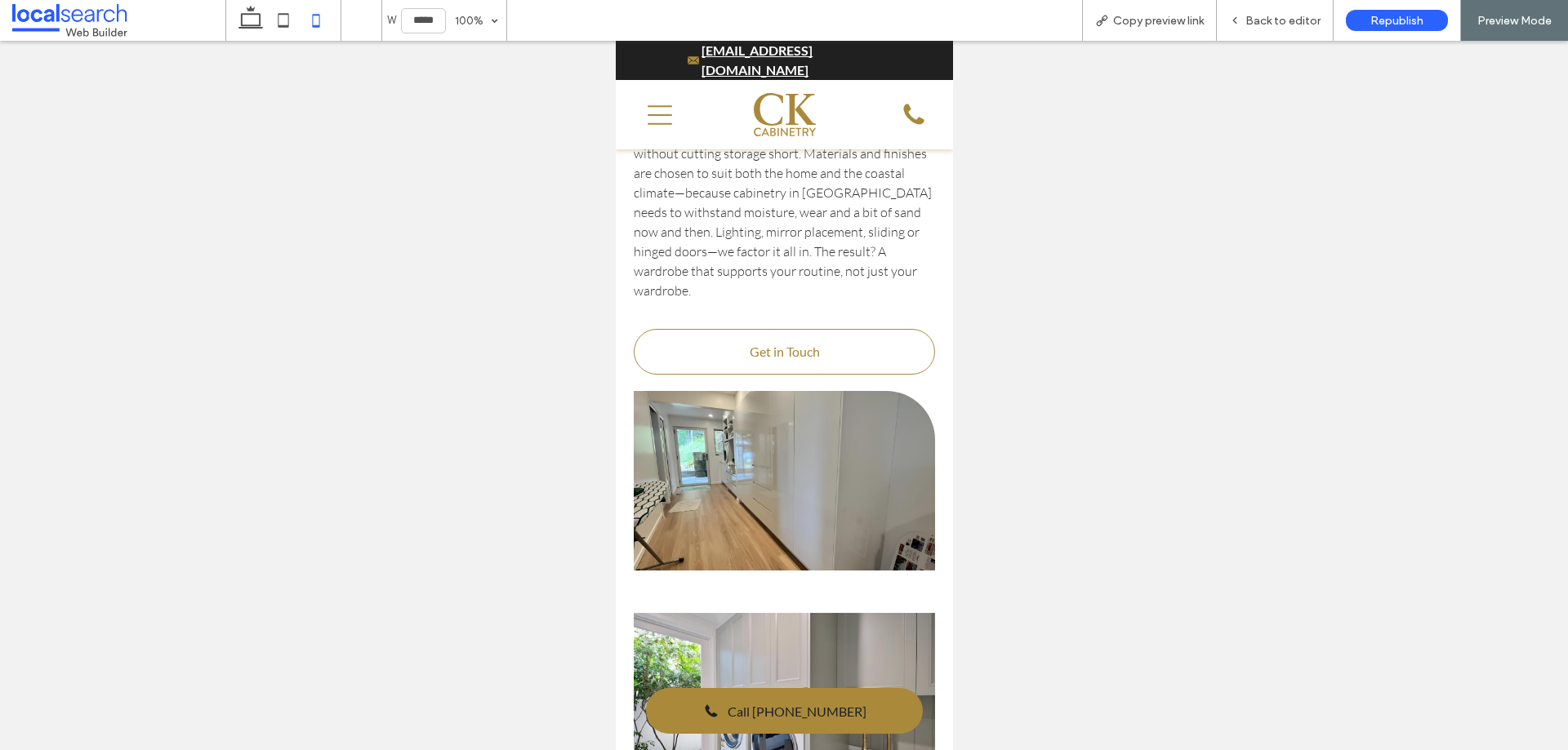
click at [792, 412] on link at bounding box center [784, 481] width 303 height 180
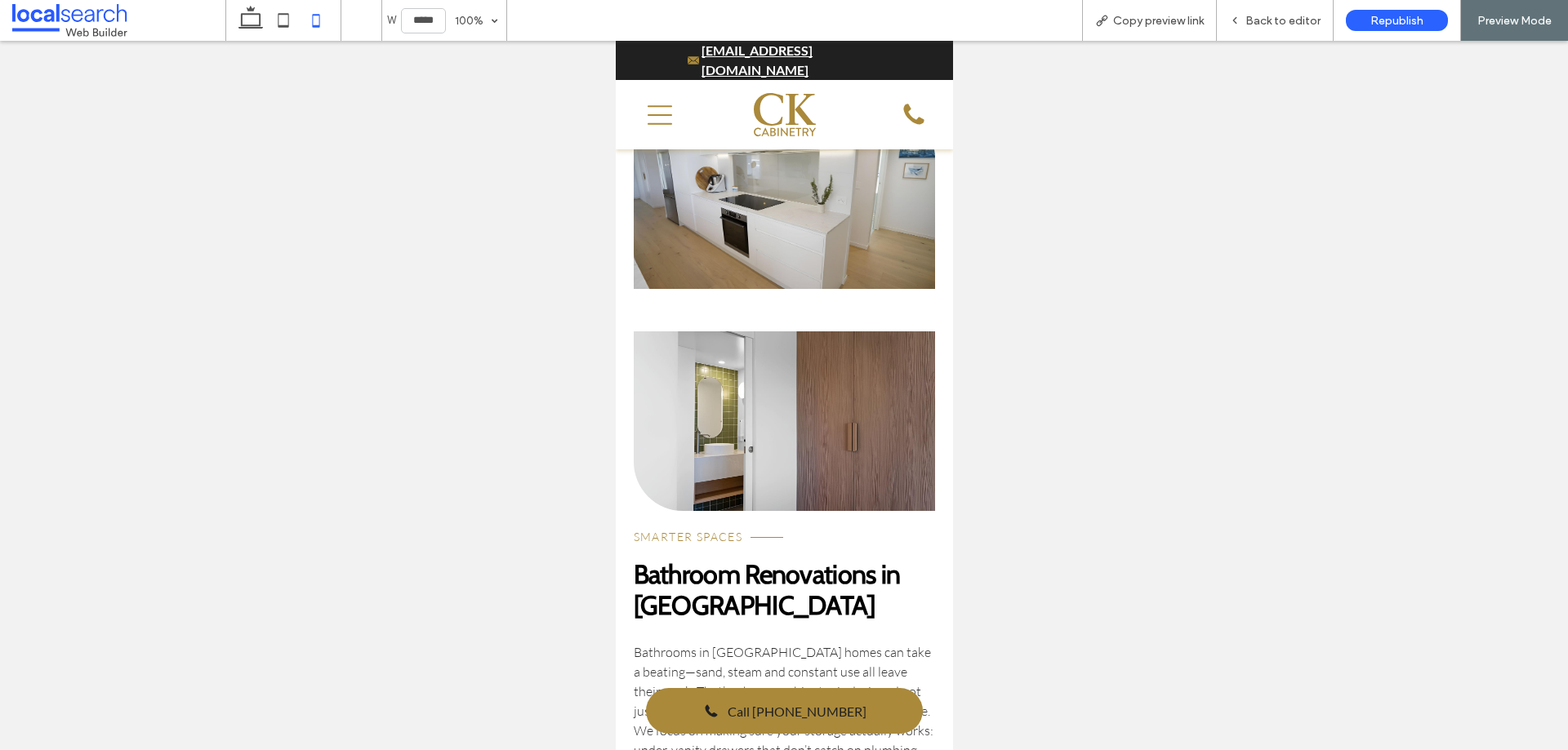
scroll to position [3389, 0]
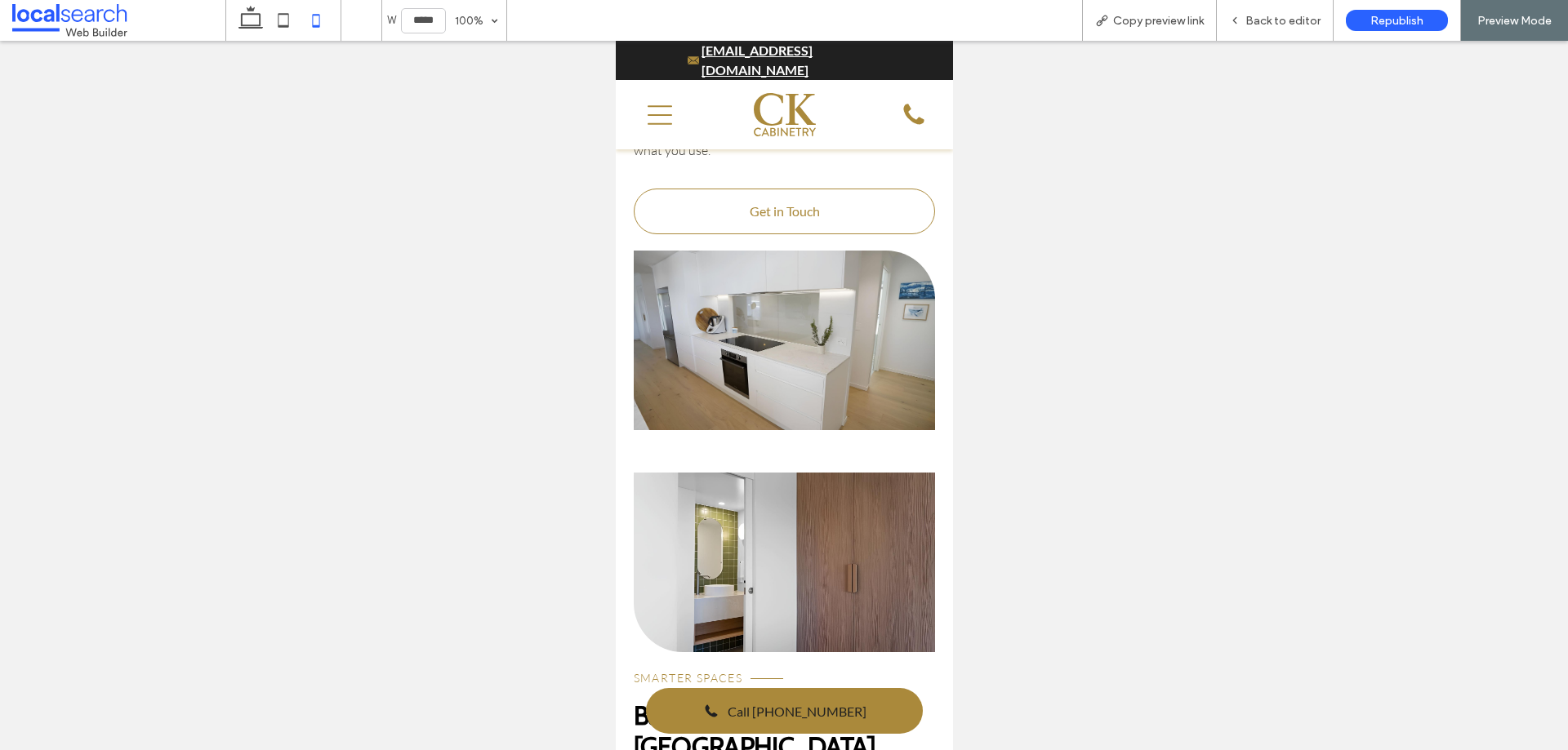
click at [847, 480] on link at bounding box center [784, 562] width 303 height 180
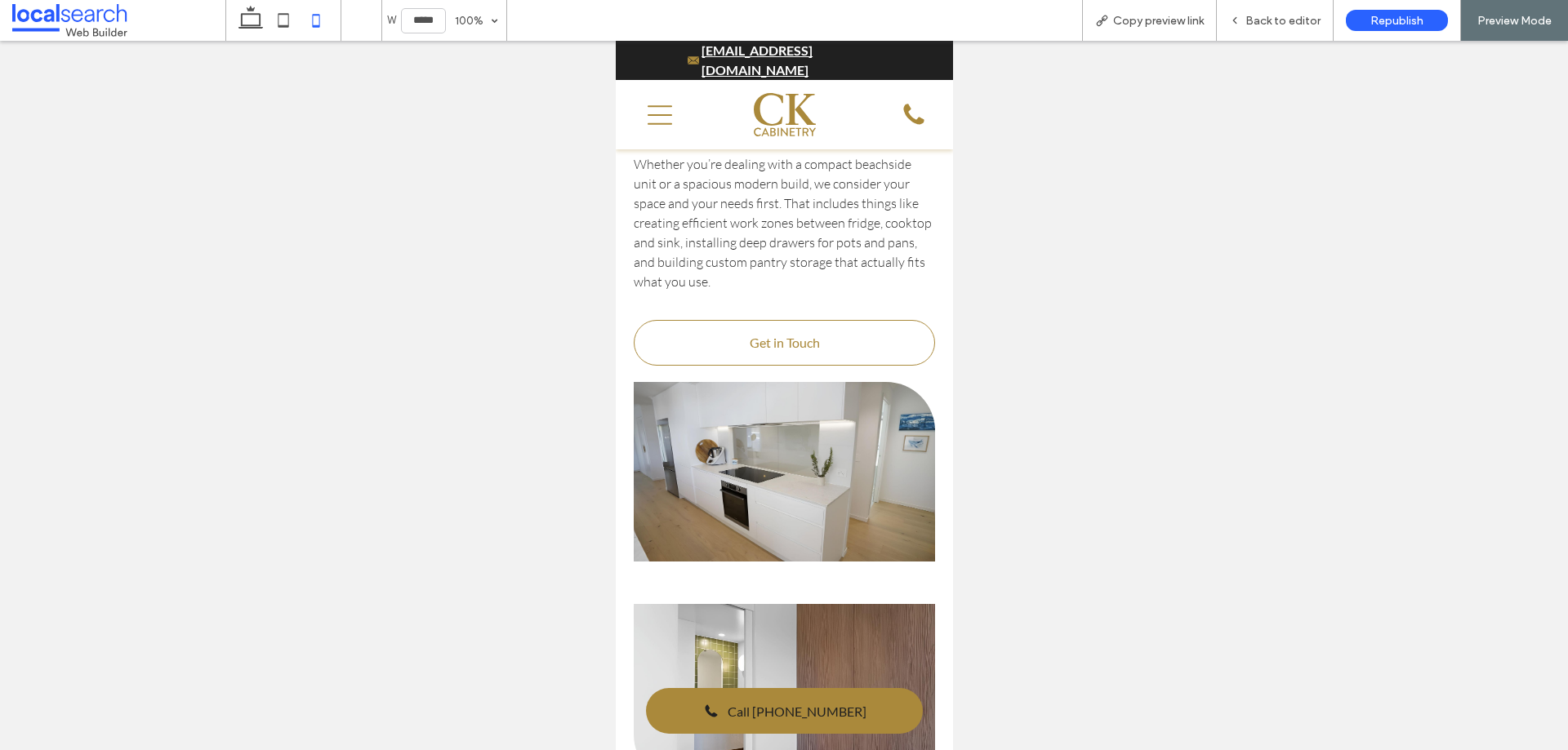
scroll to position [3225, 0]
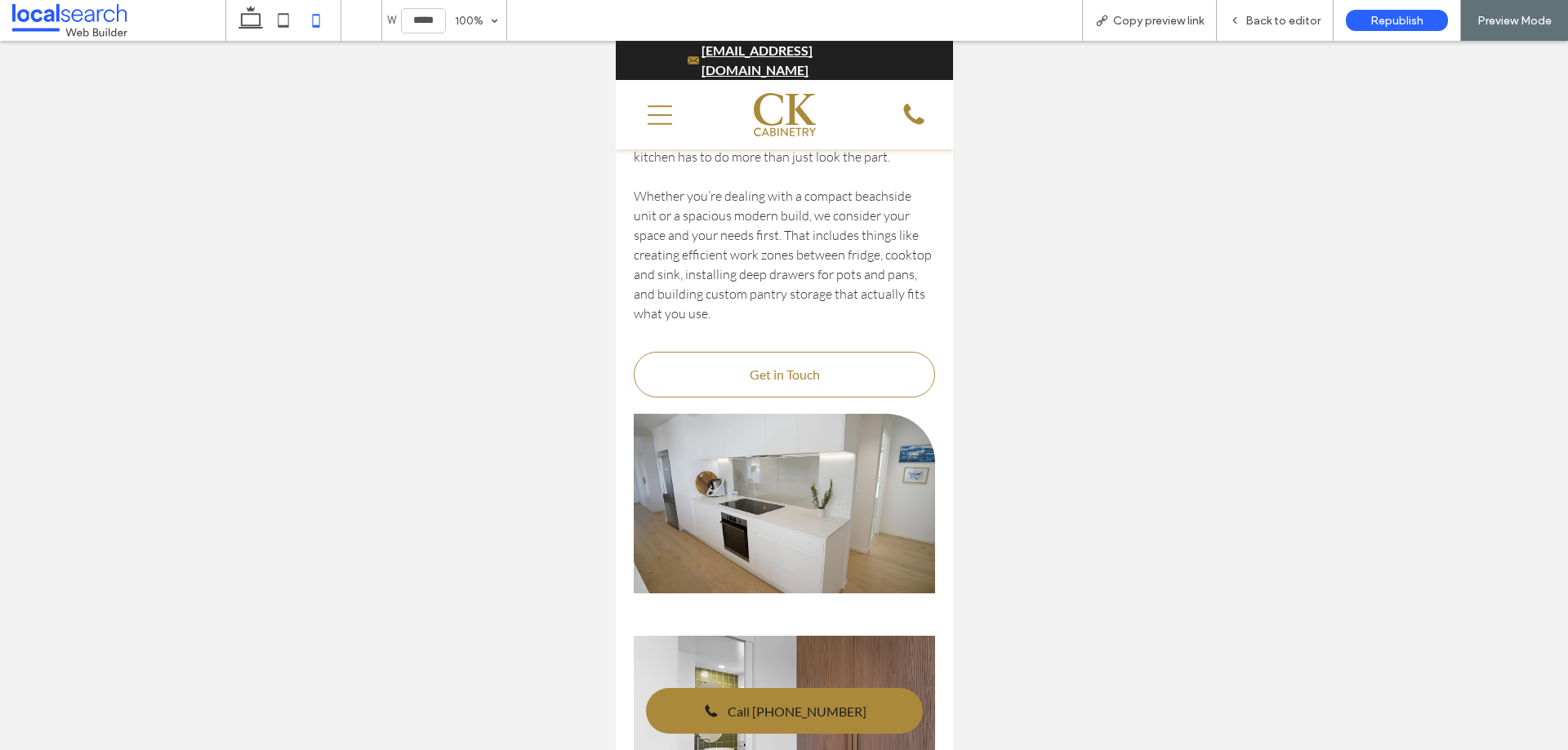
click at [814, 491] on link at bounding box center [784, 504] width 303 height 180
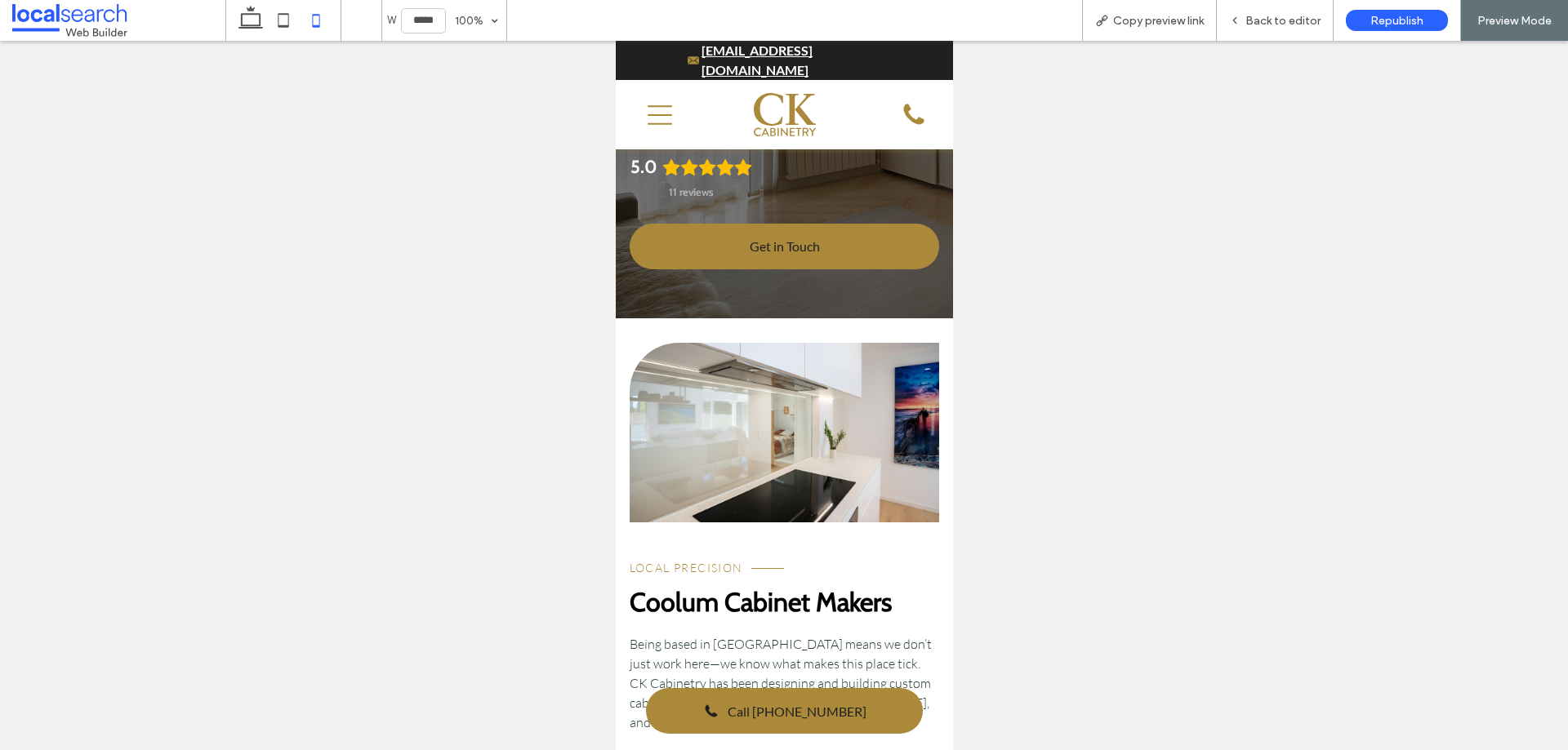
scroll to position [245, 0]
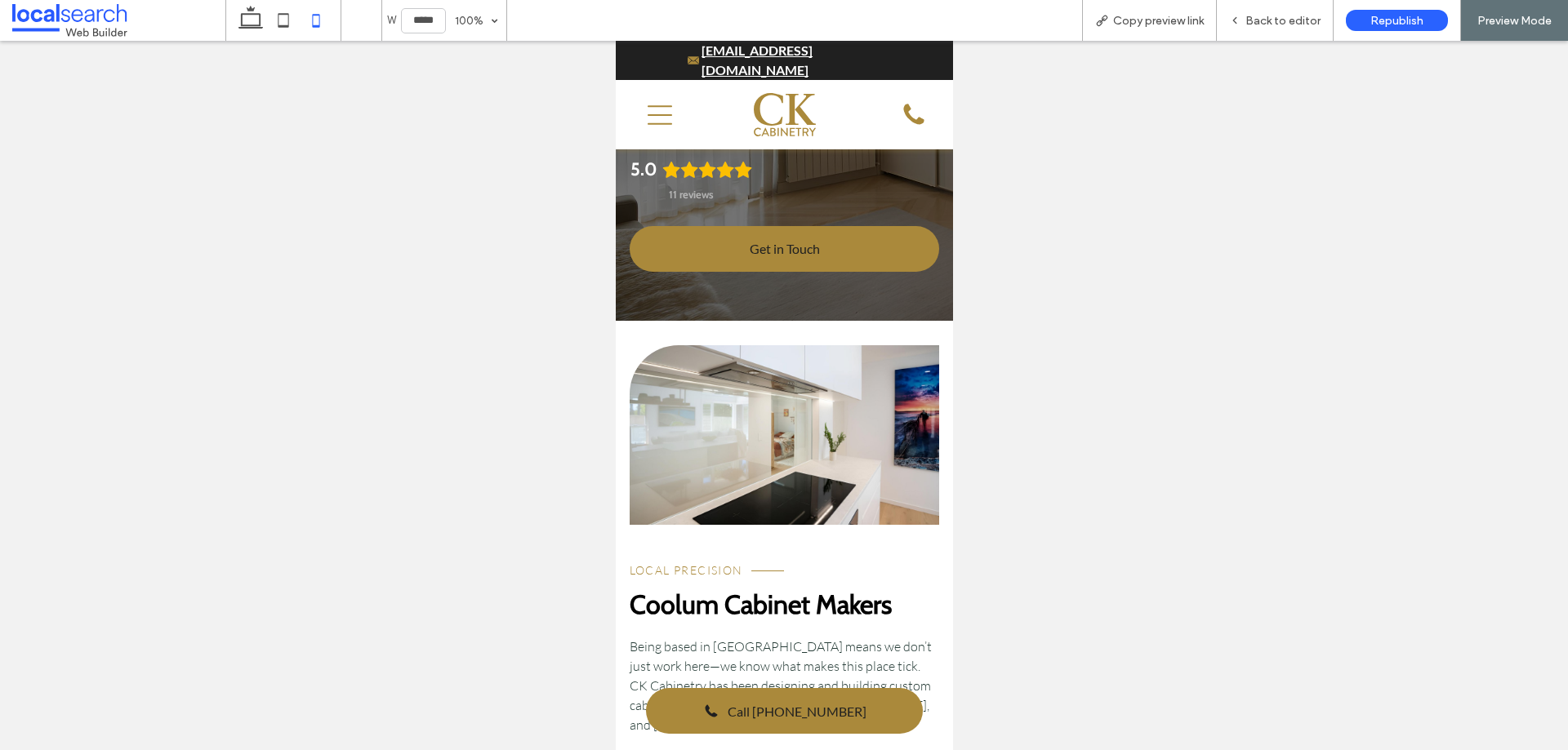
click at [813, 371] on link at bounding box center [784, 435] width 310 height 180
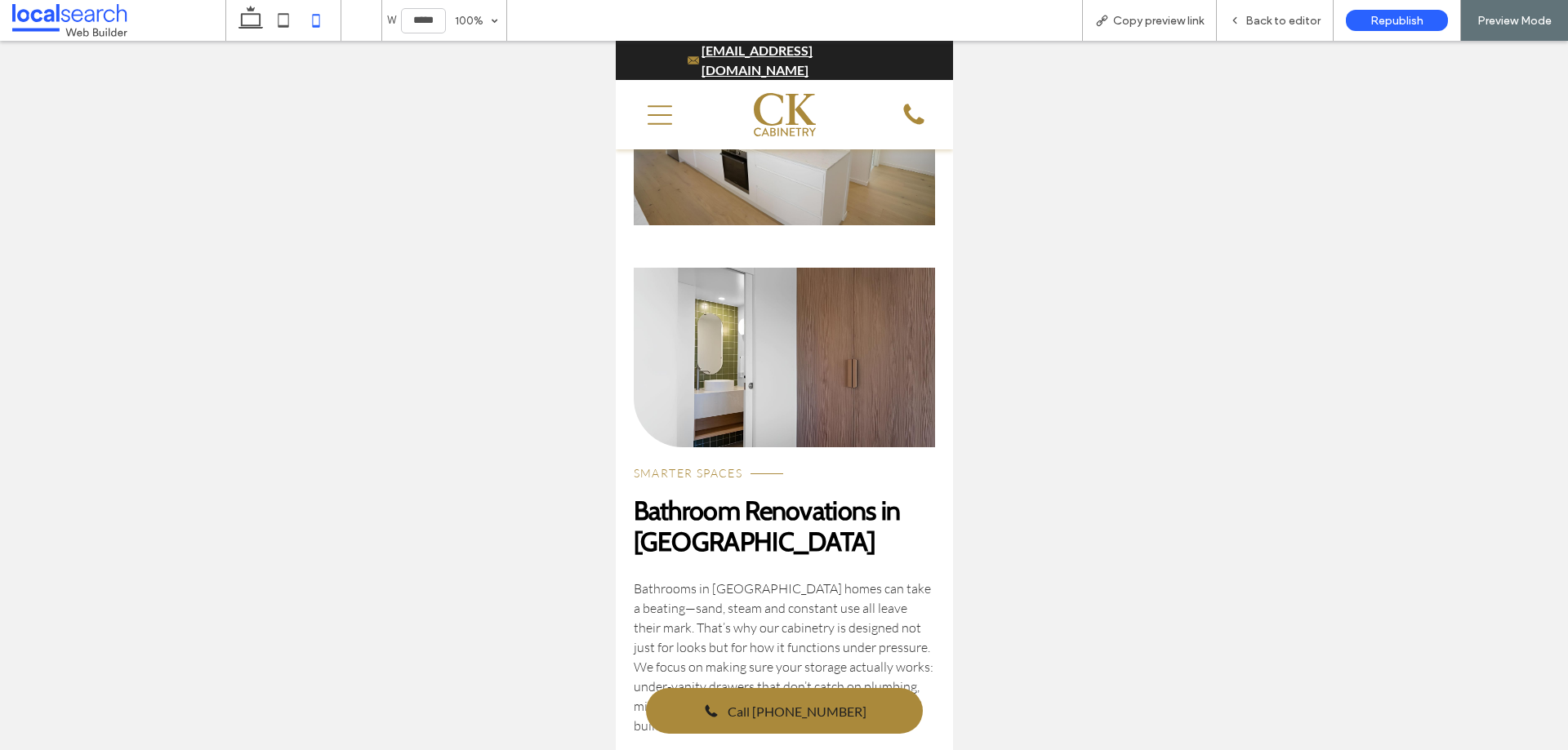
scroll to position [3593, 0]
click at [734, 362] on link at bounding box center [784, 359] width 303 height 180
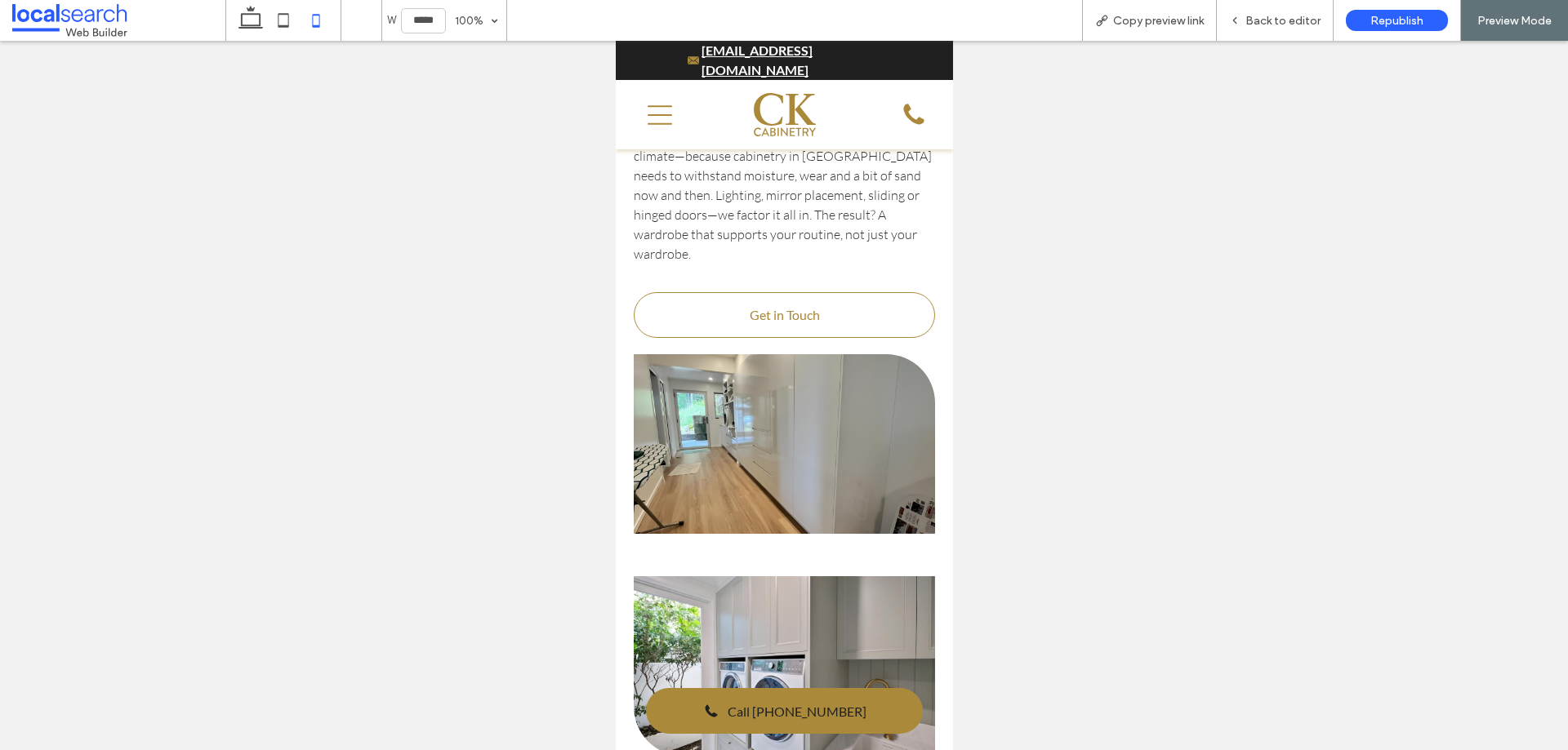
scroll to position [4981, 0]
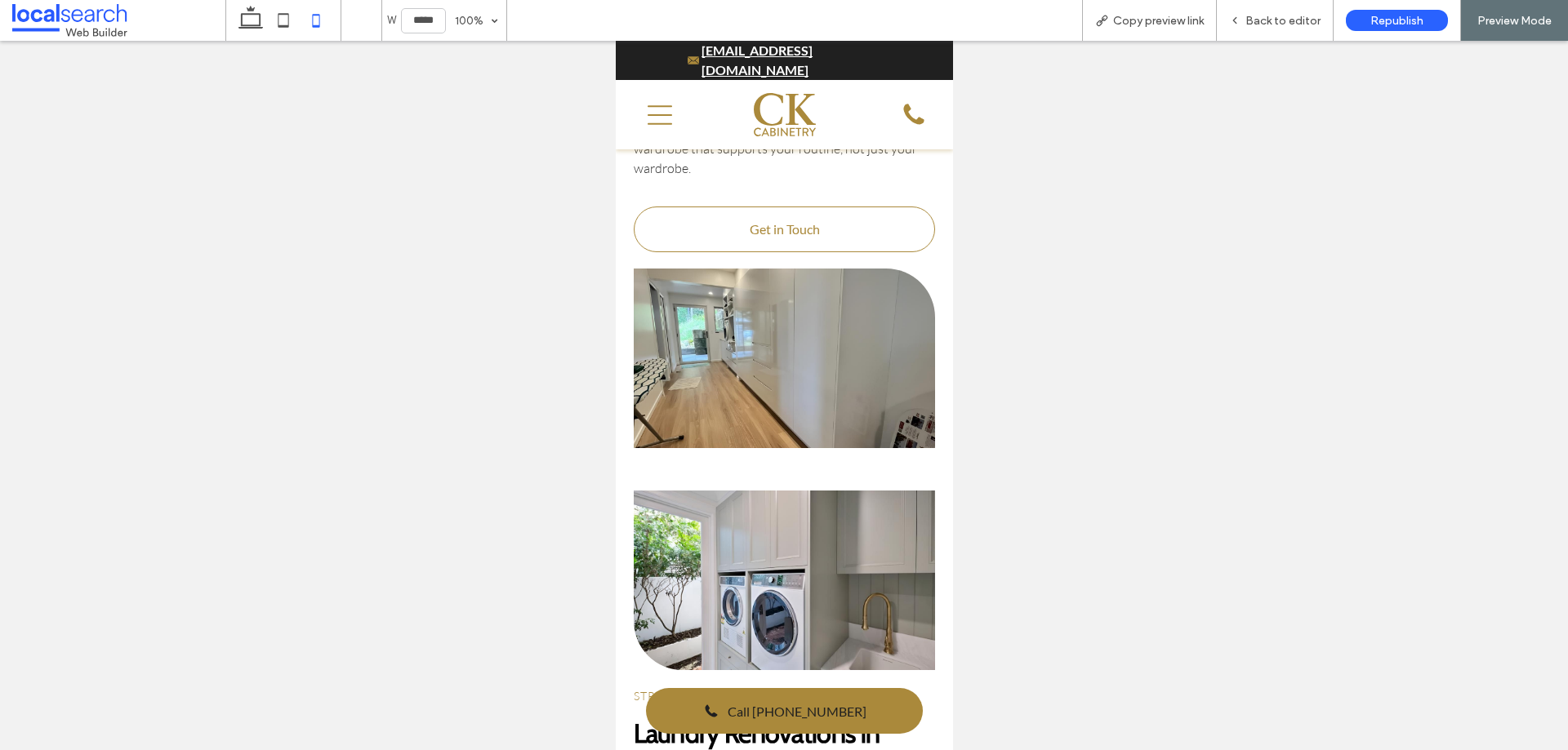
click at [793, 295] on link at bounding box center [784, 359] width 303 height 180
click at [773, 491] on link at bounding box center [784, 581] width 303 height 180
click at [1264, 27] on span "Back to editor" at bounding box center [1284, 20] width 75 height 14
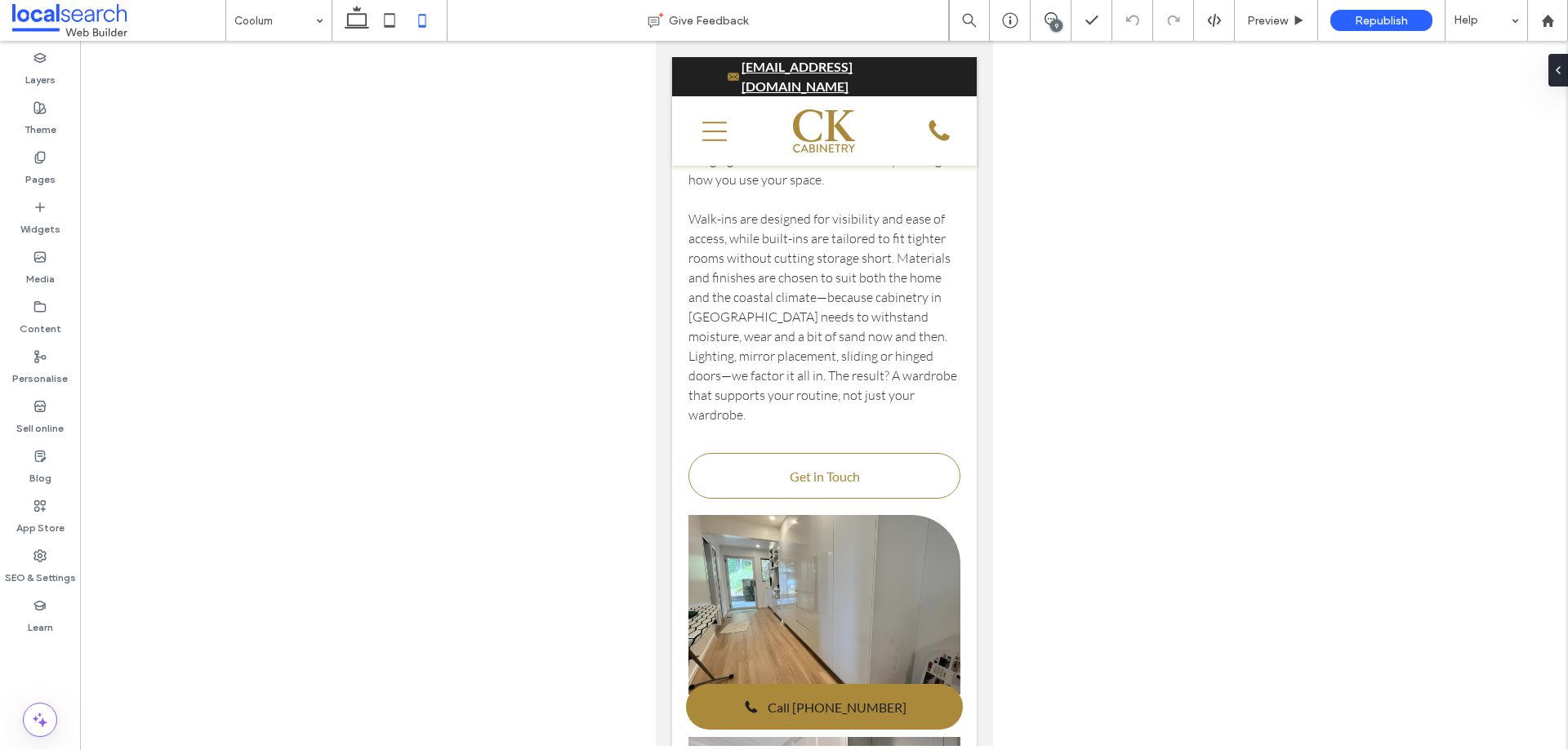
scroll to position [5187, 0]
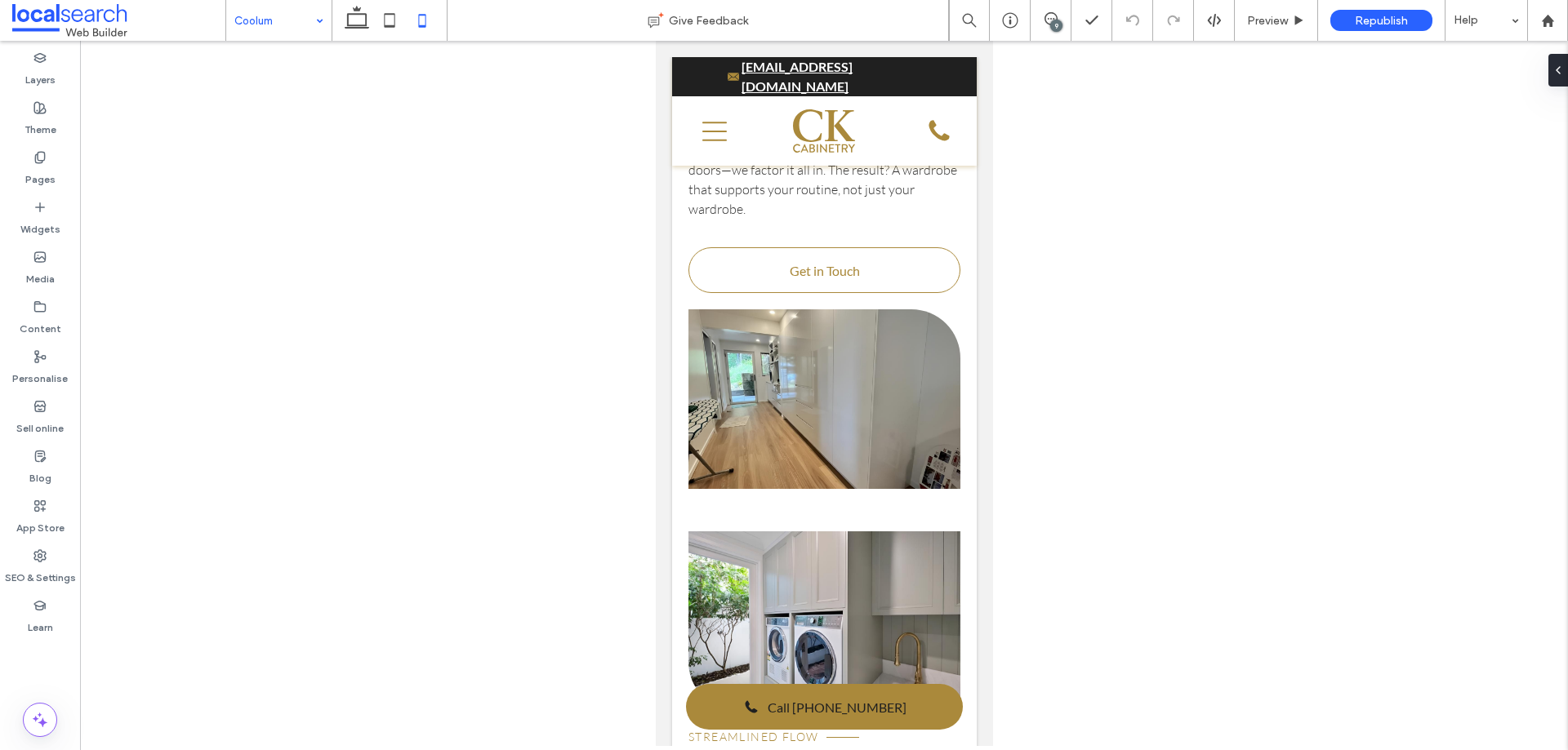
drag, startPoint x: 245, startPoint y: 24, endPoint x: 253, endPoint y: 39, distance: 17.0
click at [1273, 18] on span "Preview" at bounding box center [1267, 20] width 41 height 14
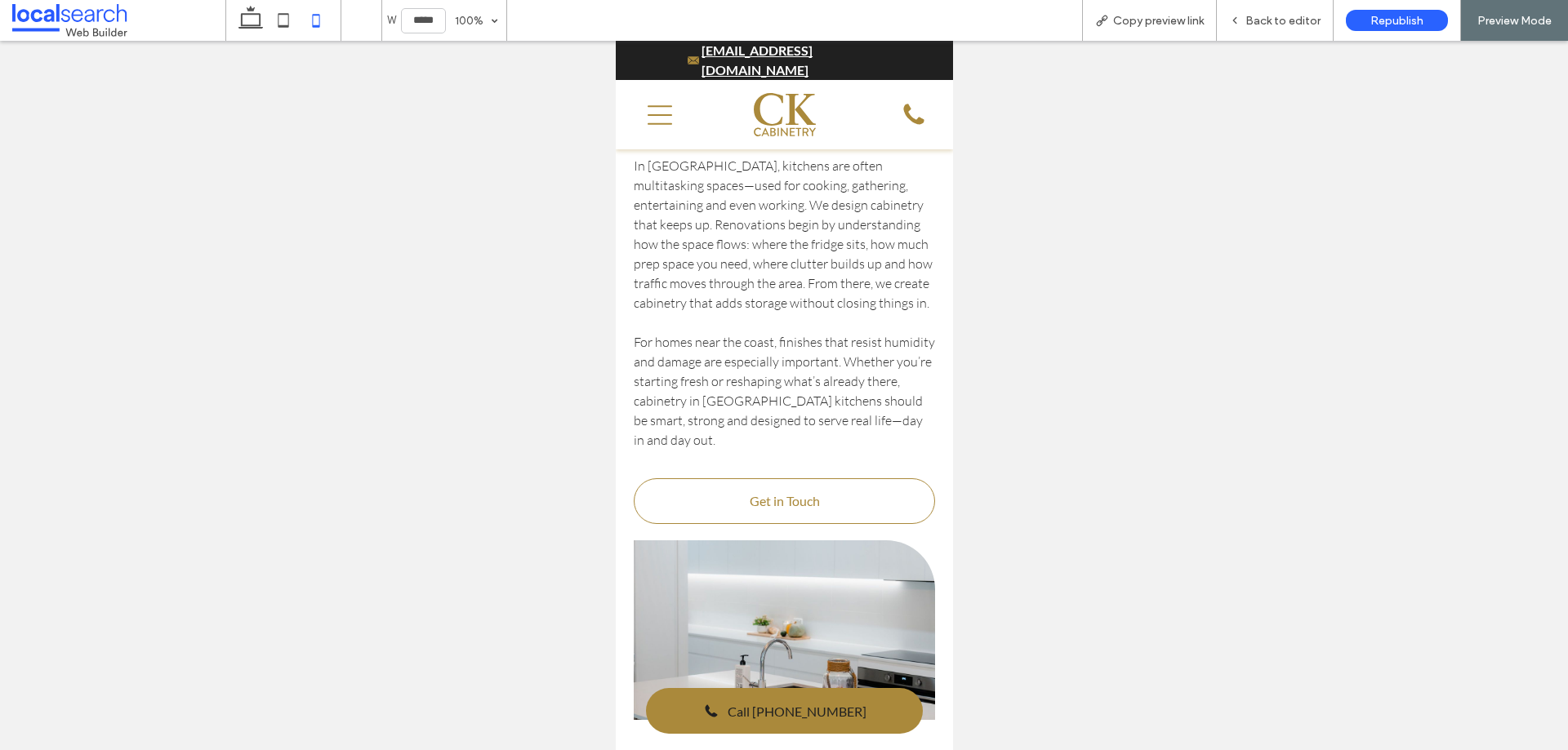
scroll to position [3675, 0]
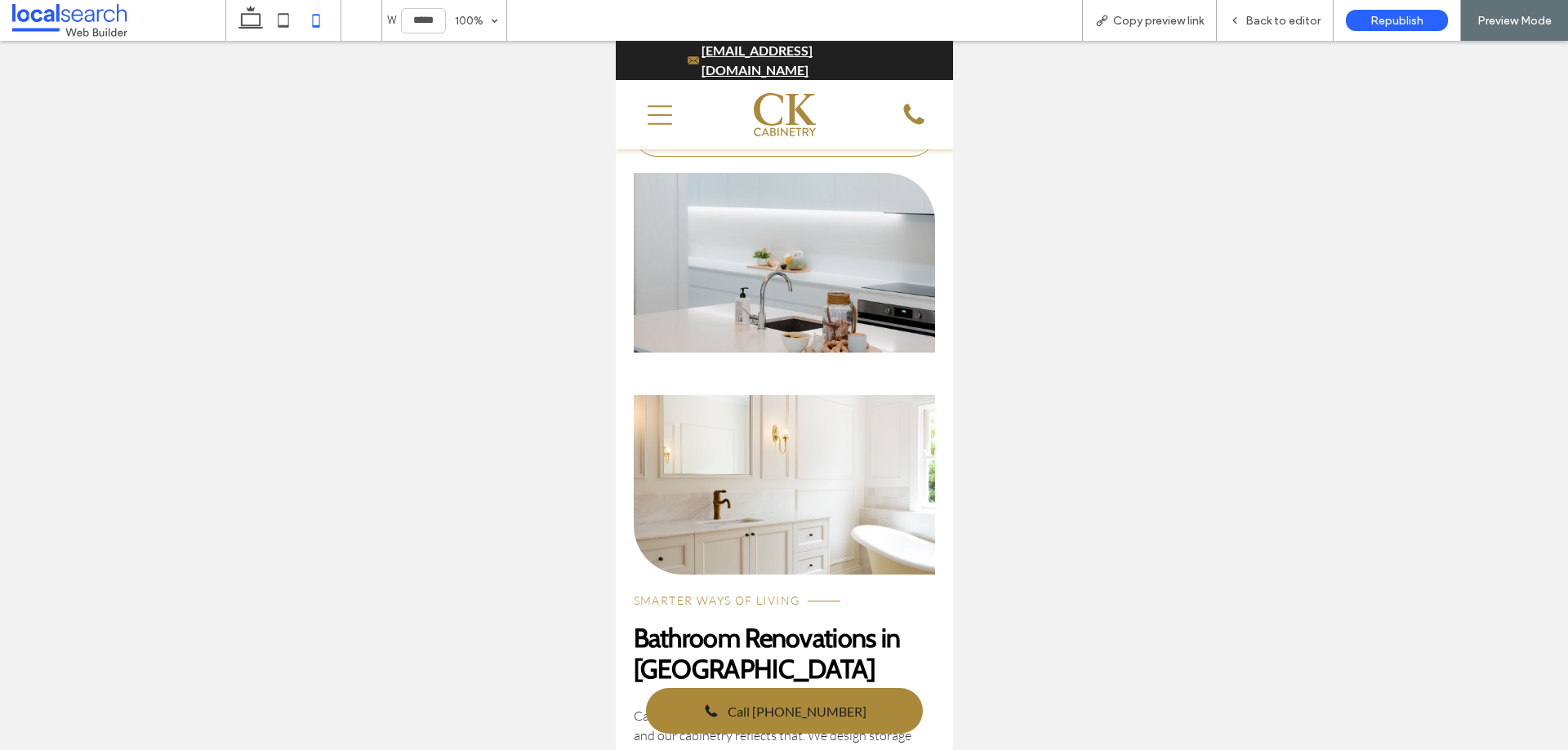
click at [822, 300] on link at bounding box center [784, 263] width 303 height 180
click at [724, 452] on link at bounding box center [784, 485] width 303 height 180
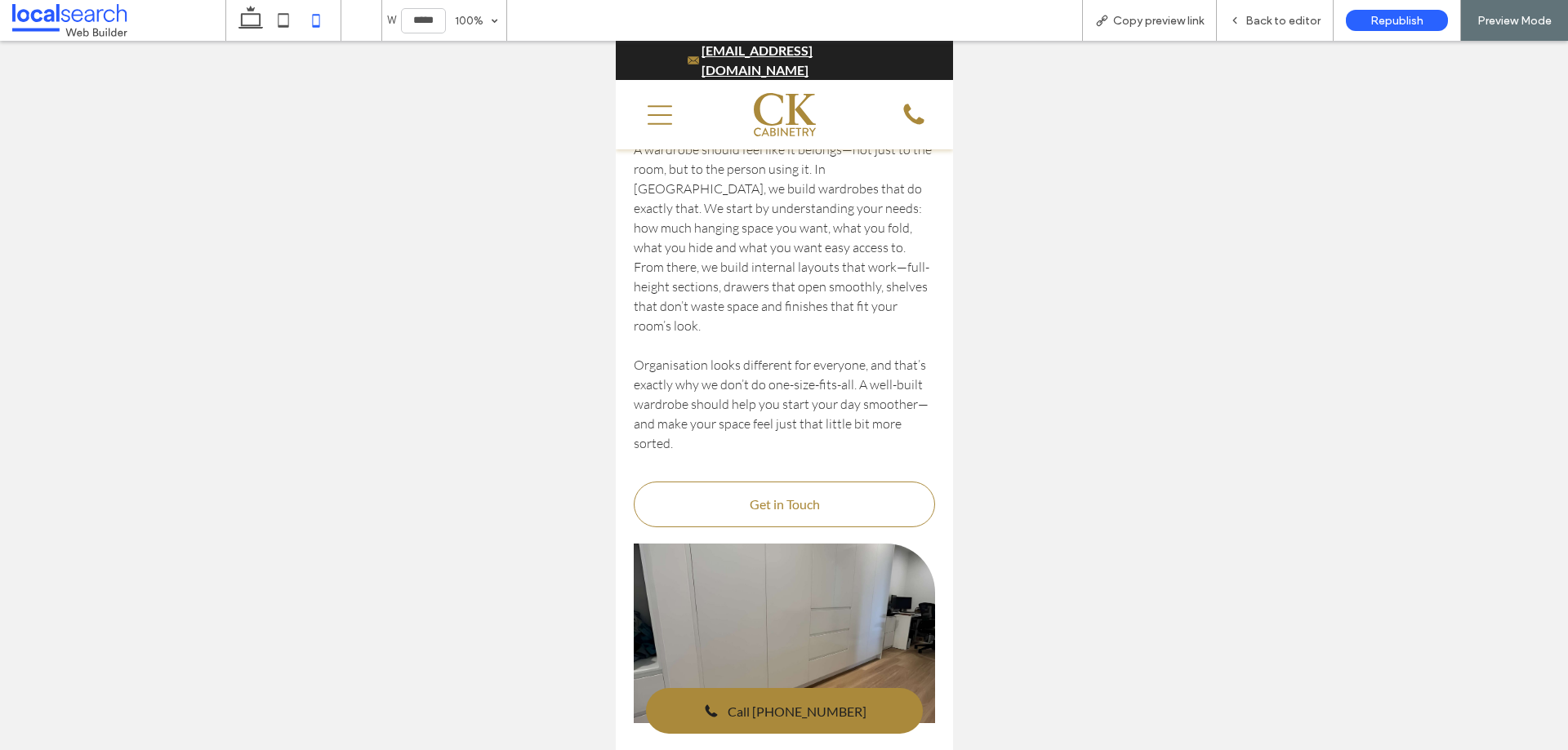
scroll to position [4981, 0]
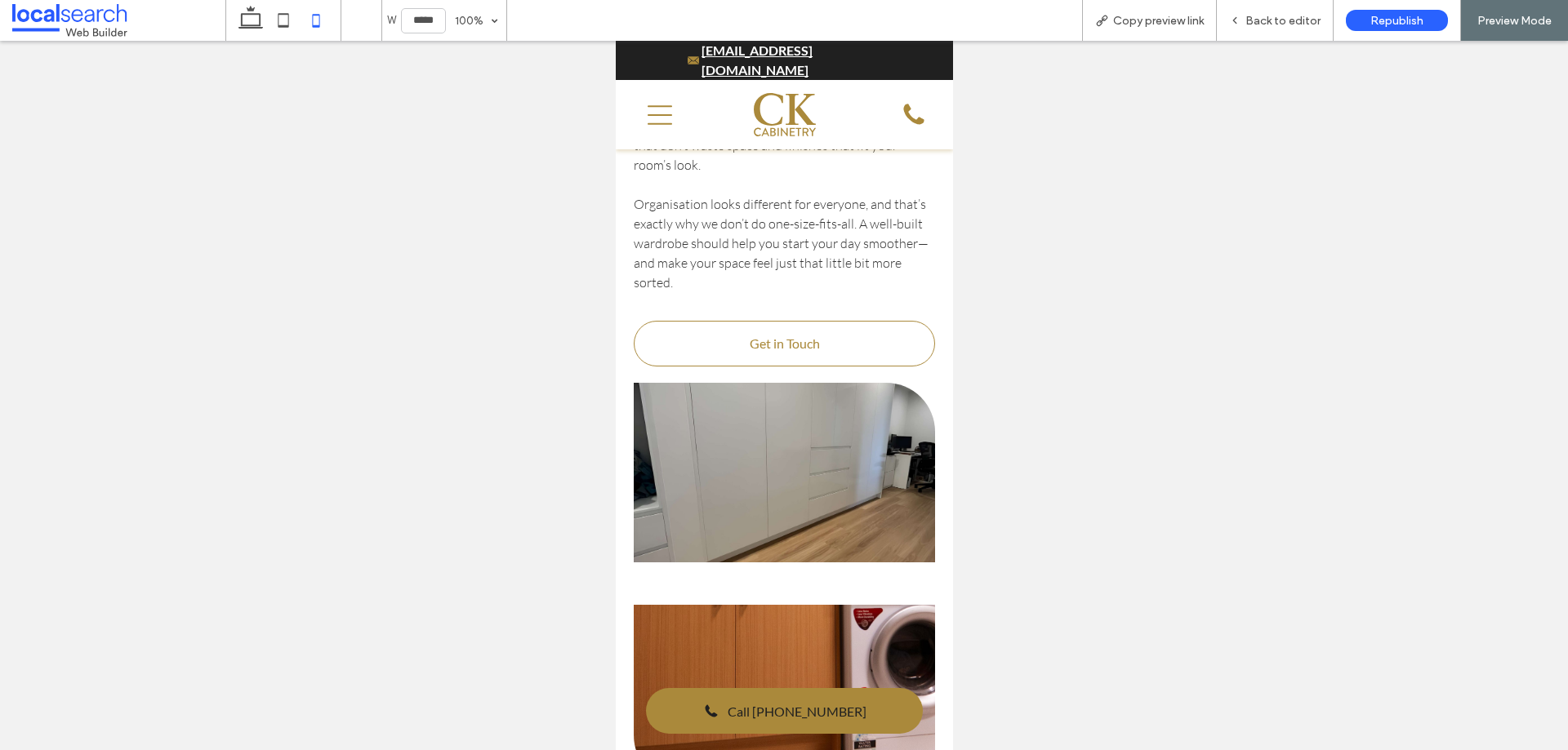
click at [820, 387] on link at bounding box center [784, 473] width 303 height 180
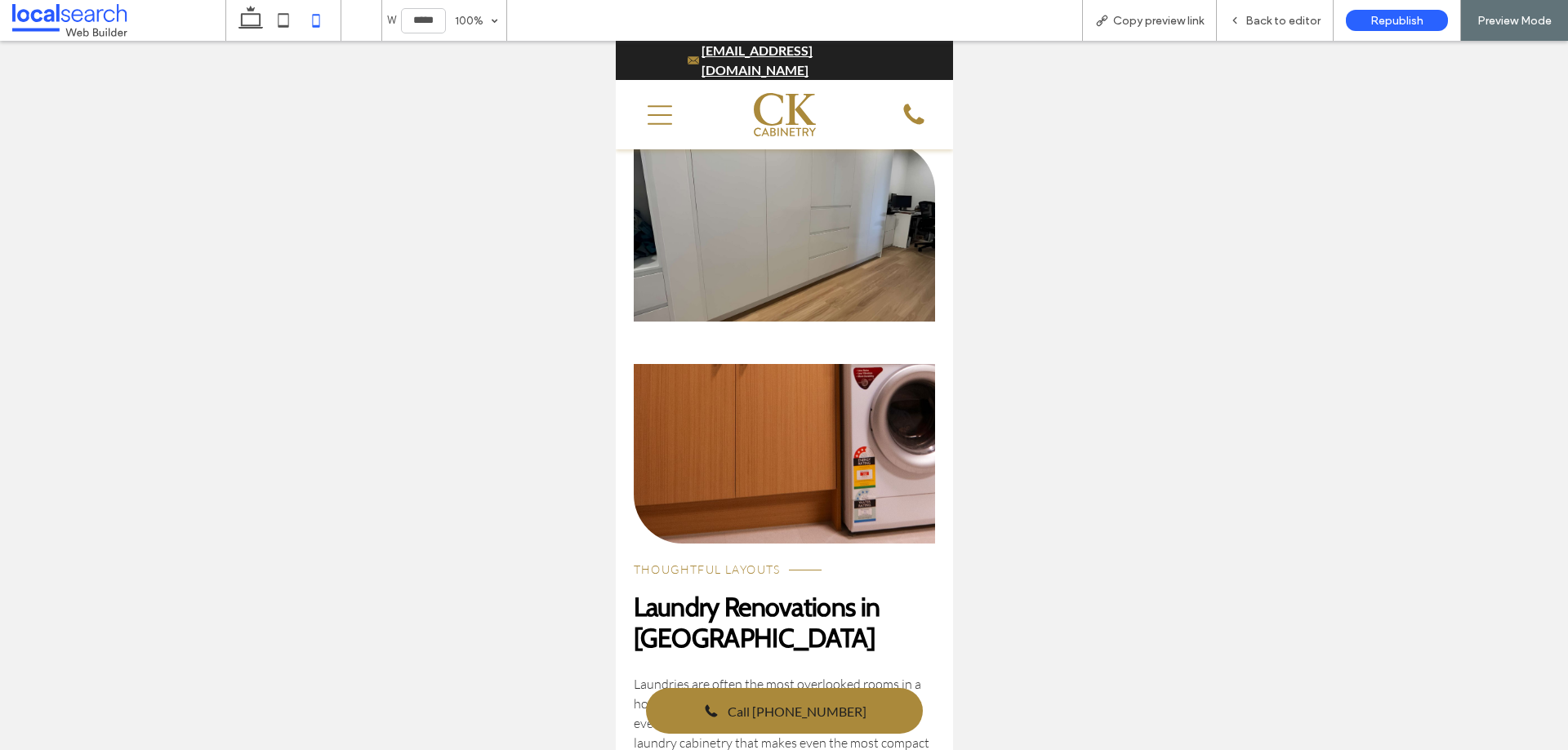
scroll to position [5226, 0]
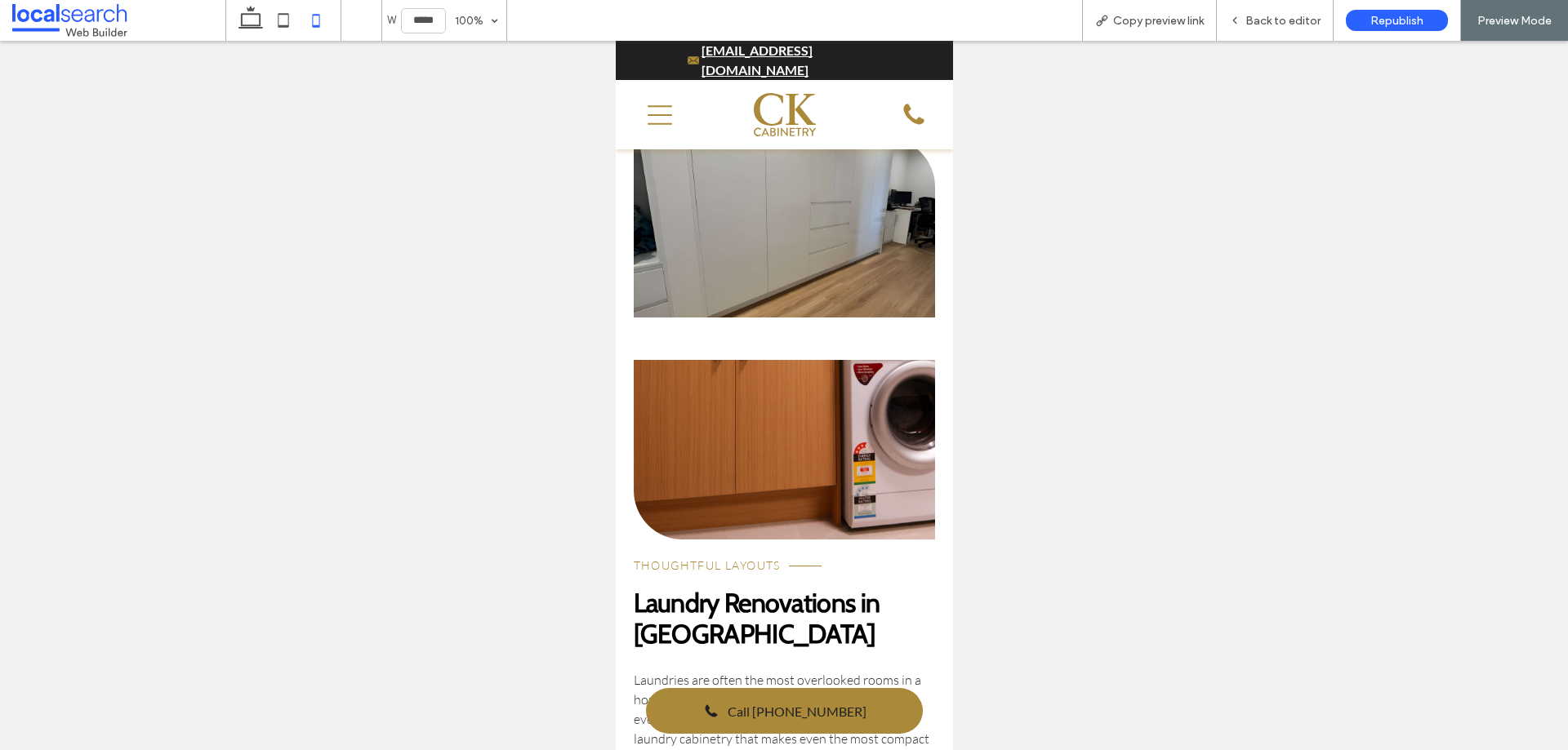
click at [782, 403] on link at bounding box center [784, 450] width 303 height 180
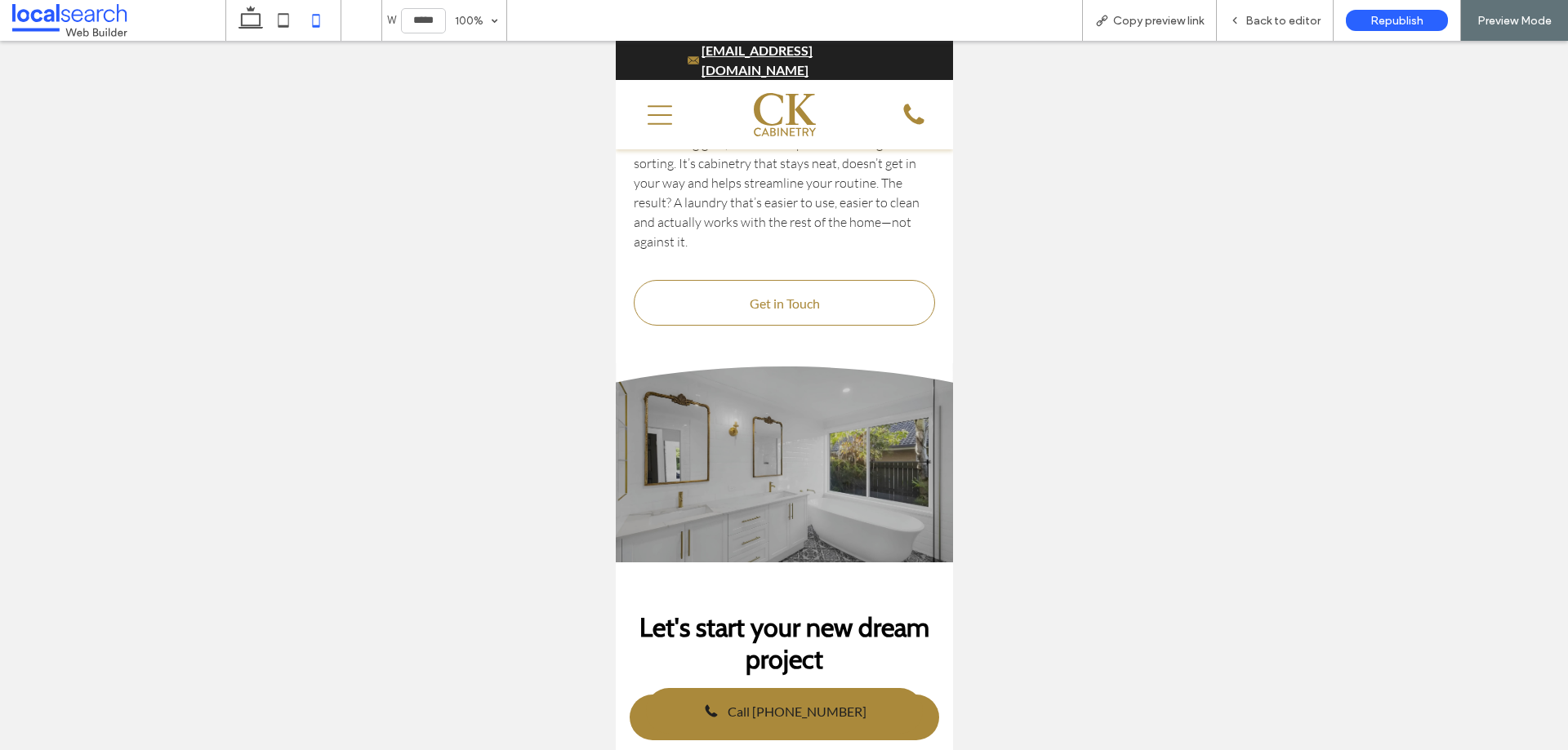
scroll to position [6125, 0]
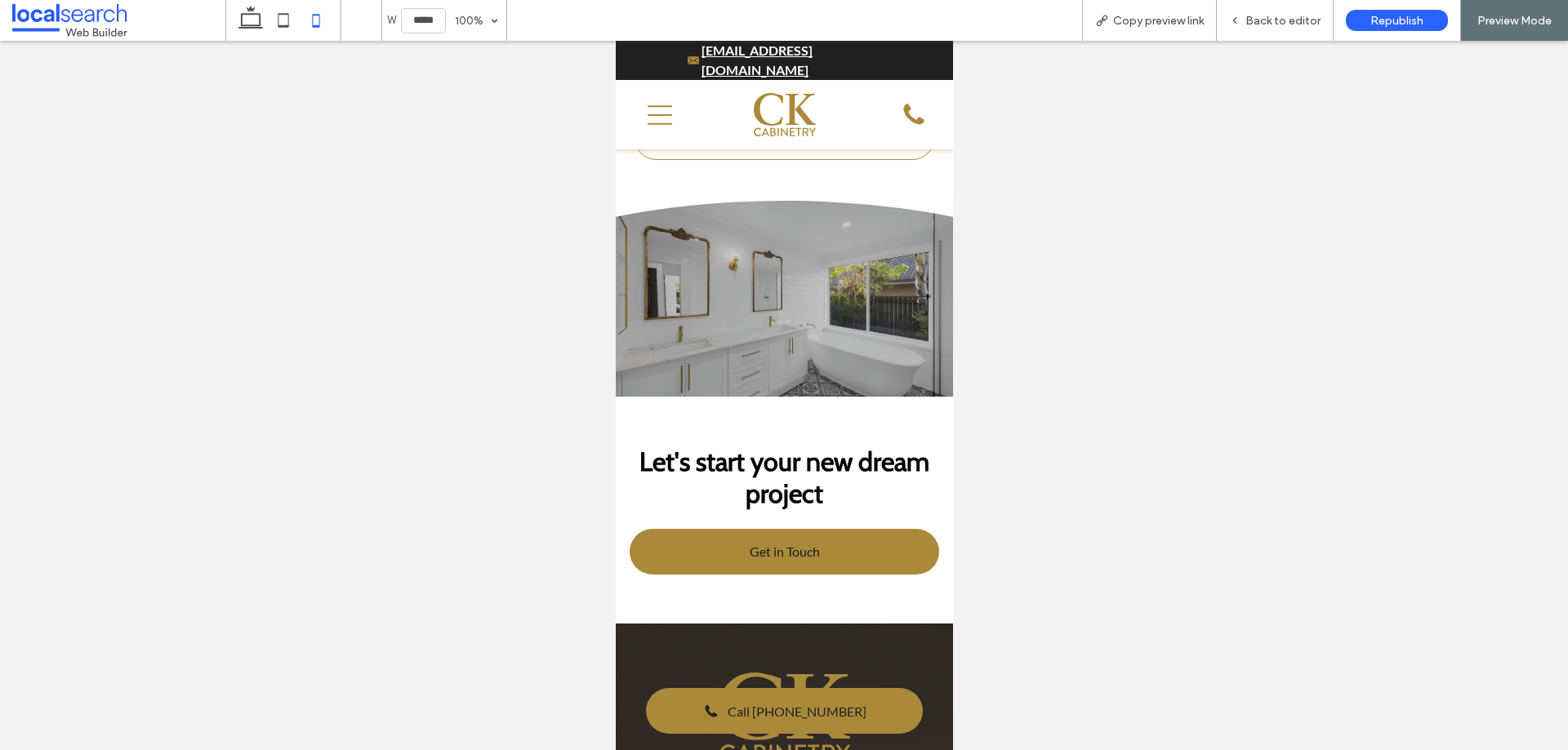
drag, startPoint x: 280, startPoint y: 13, endPoint x: 299, endPoint y: 45, distance: 37.2
click at [280, 13] on icon at bounding box center [283, 20] width 33 height 33
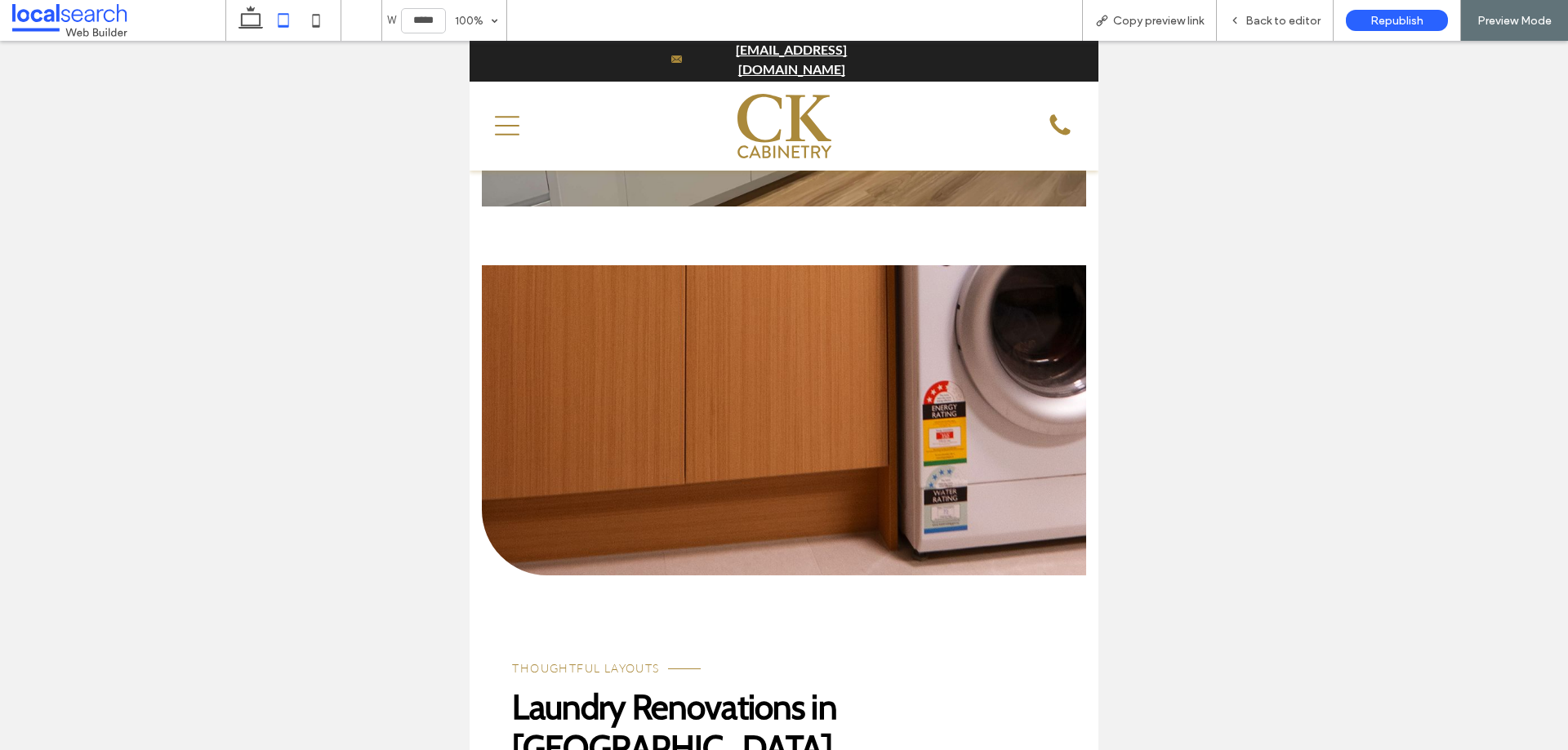
scroll to position [5471, 0]
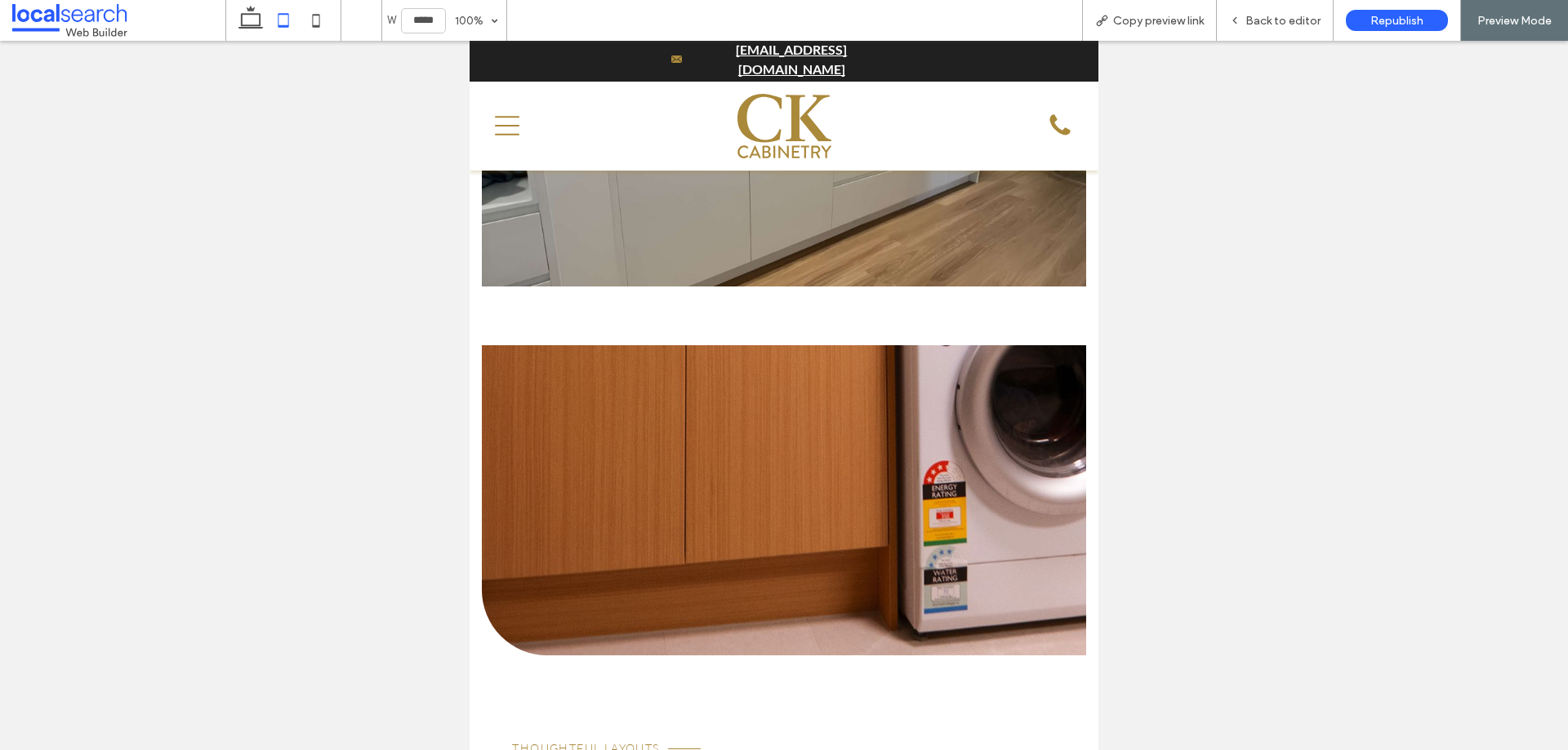
click at [804, 366] on link at bounding box center [784, 500] width 603 height 310
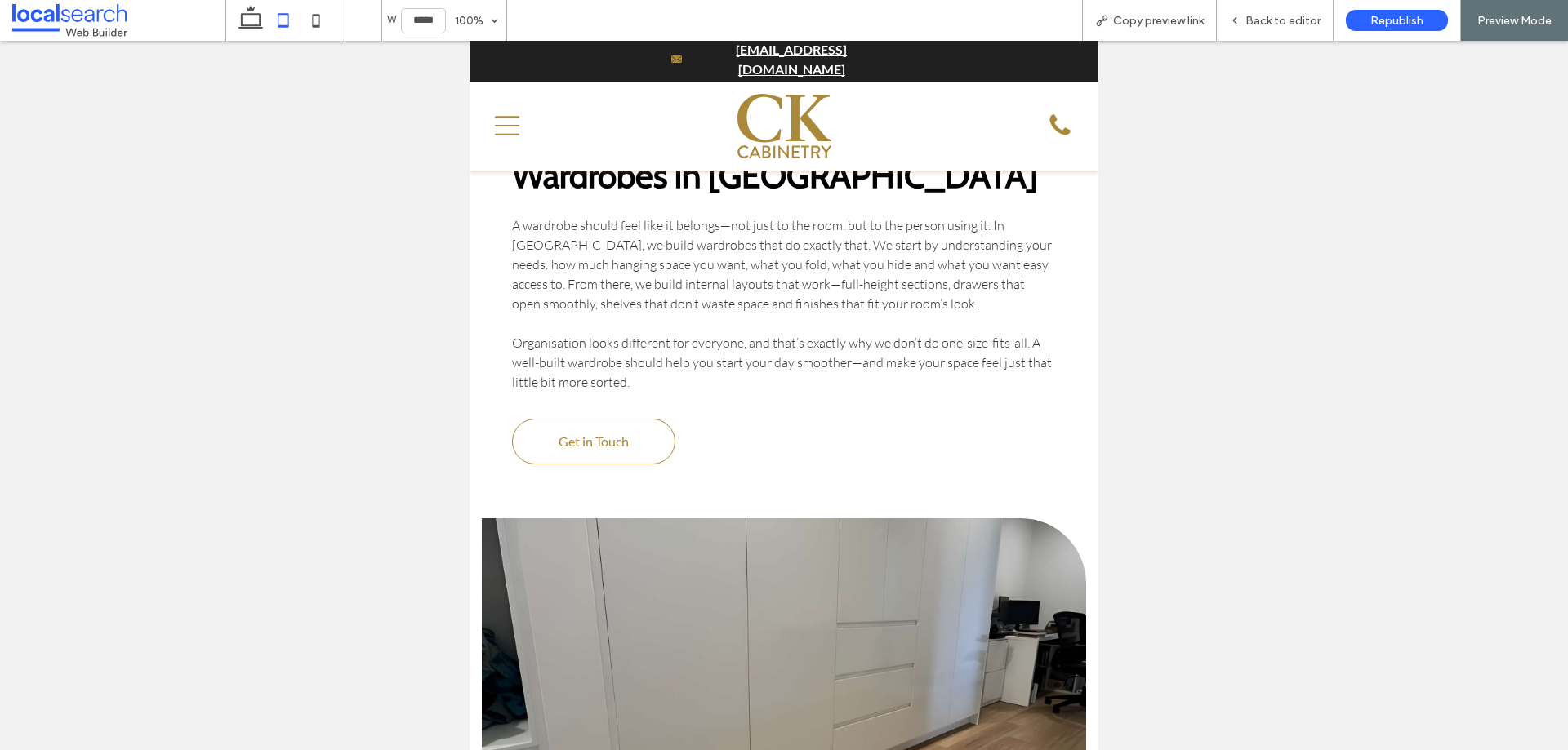
scroll to position [4900, 0]
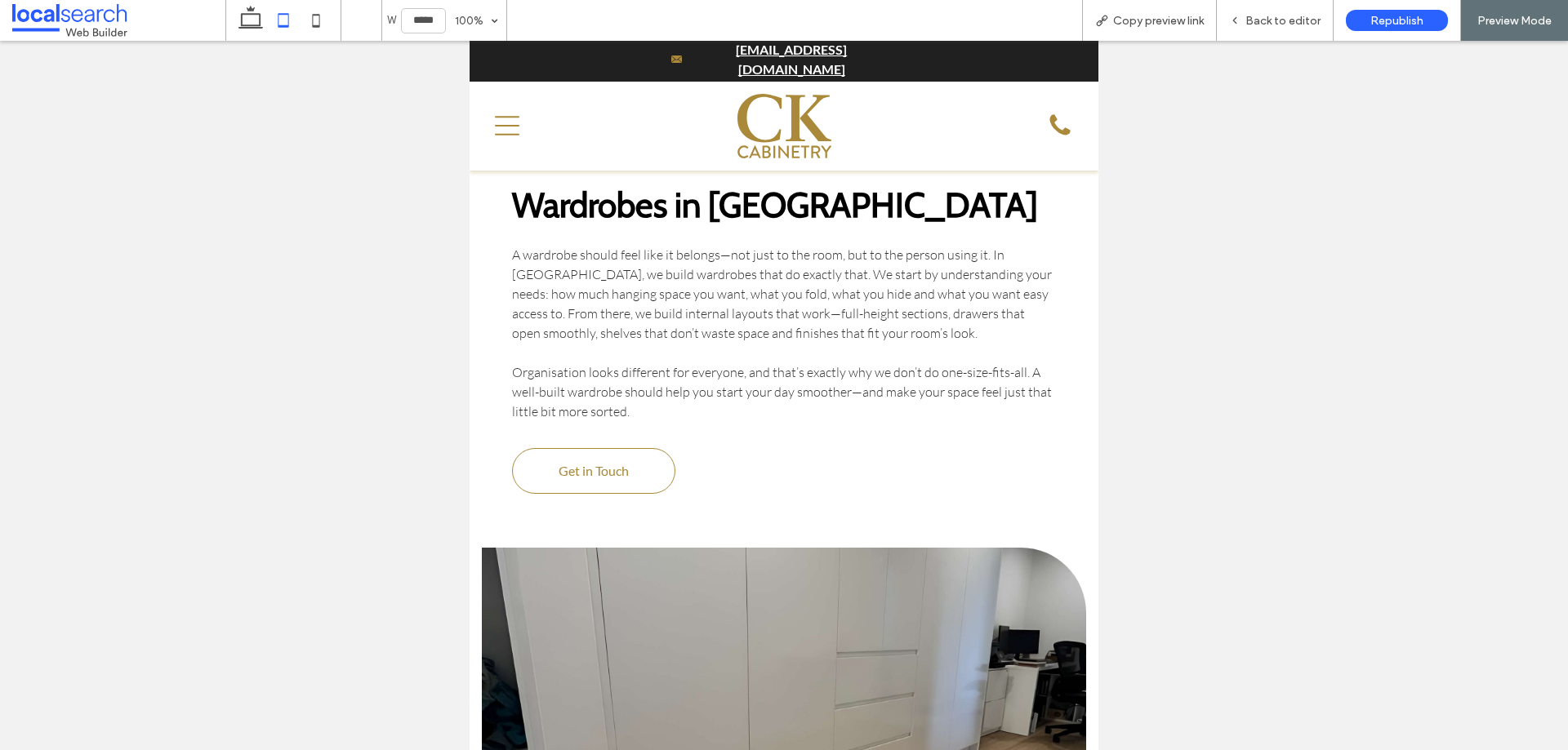
click at [829, 548] on link at bounding box center [784, 703] width 603 height 310
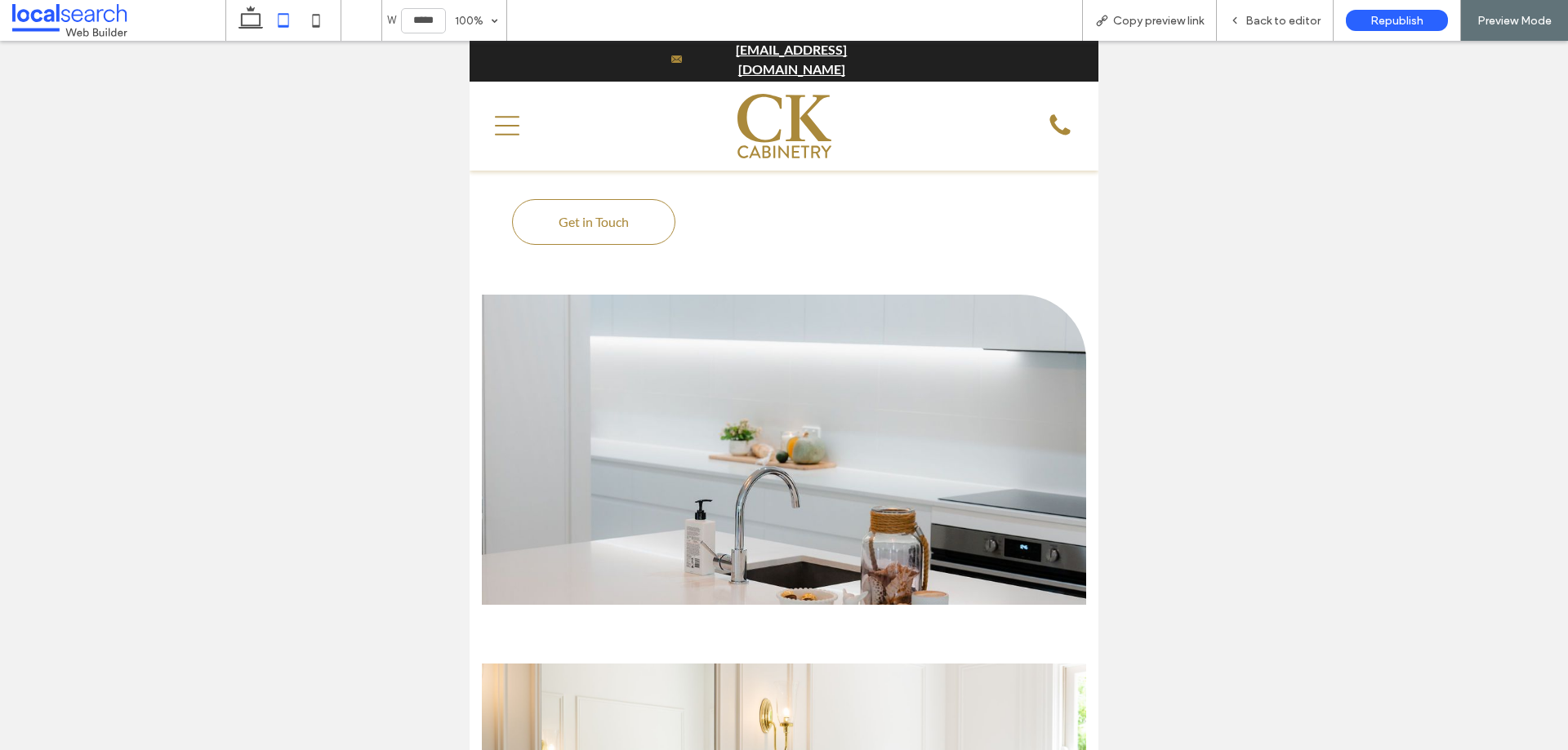
scroll to position [3675, 0]
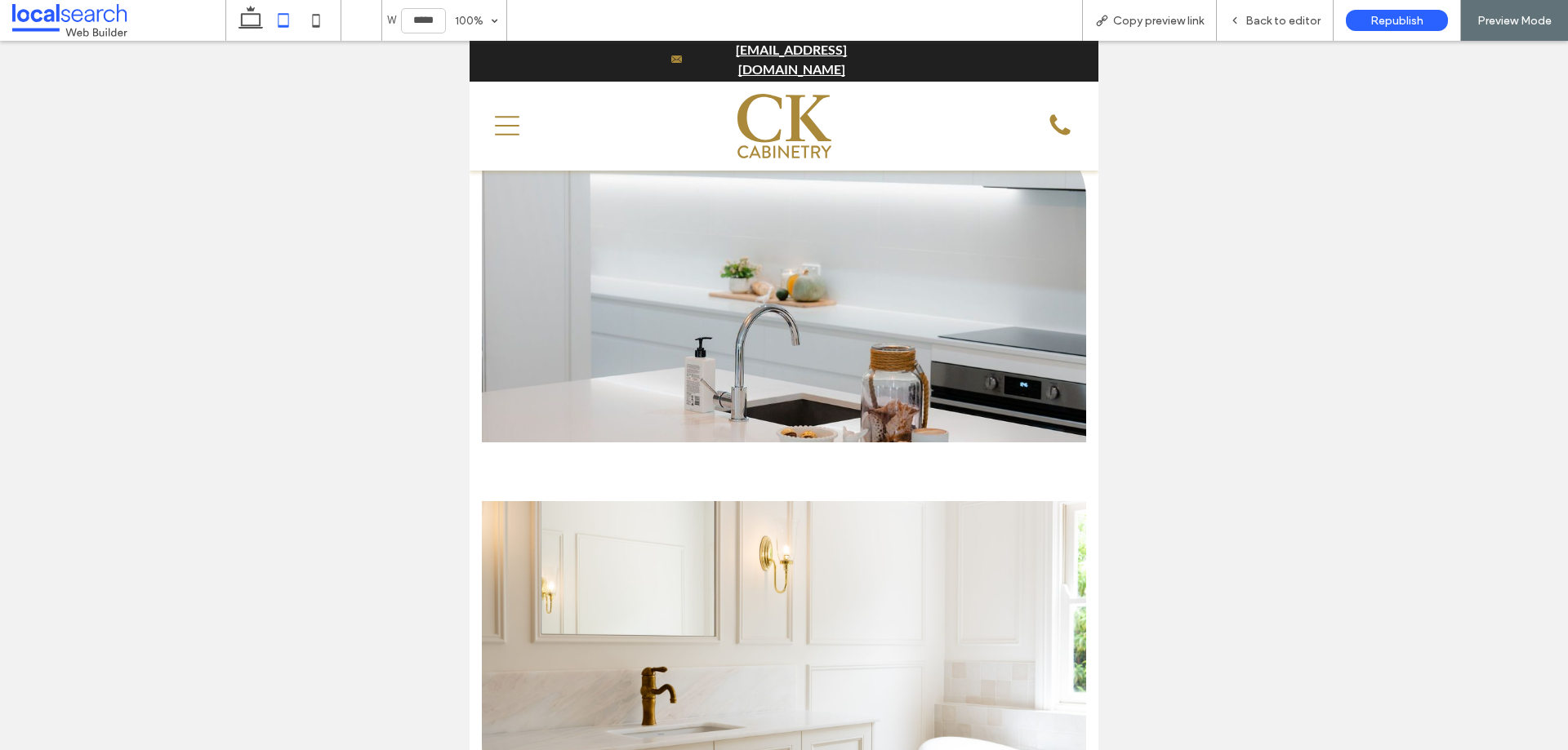
click at [792, 469] on div at bounding box center [784, 657] width 603 height 377
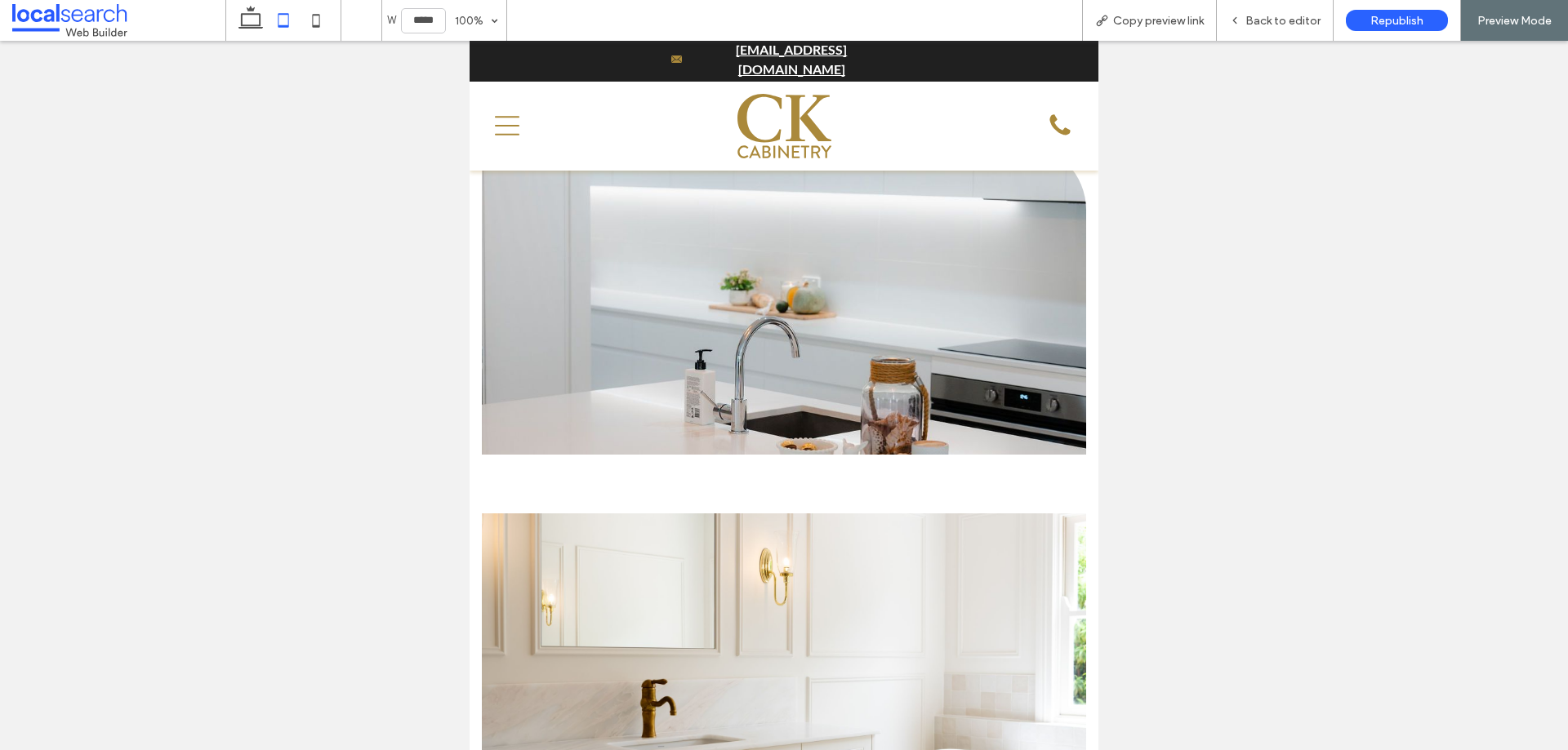
scroll to position [3348, 0]
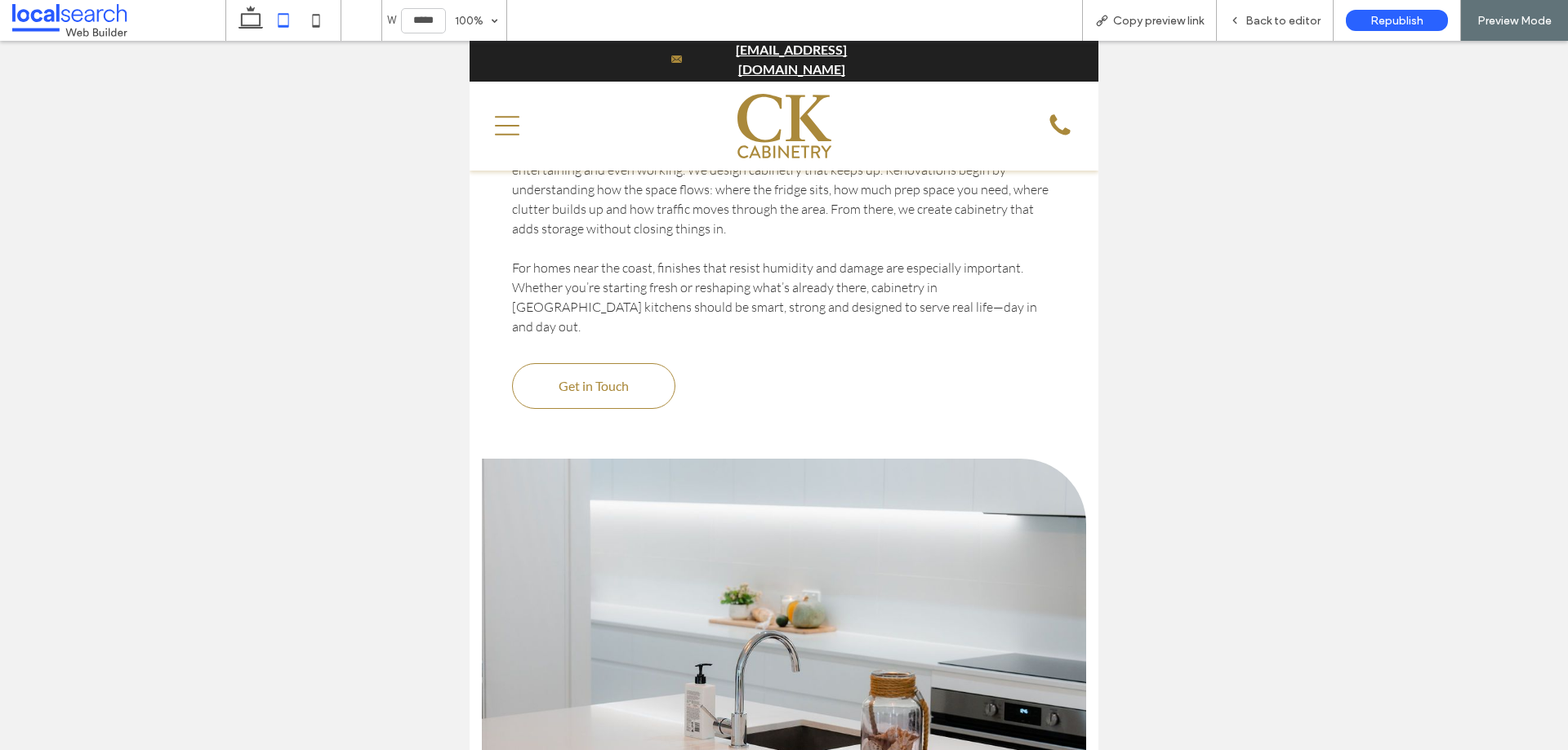
click at [798, 466] on link at bounding box center [784, 614] width 603 height 310
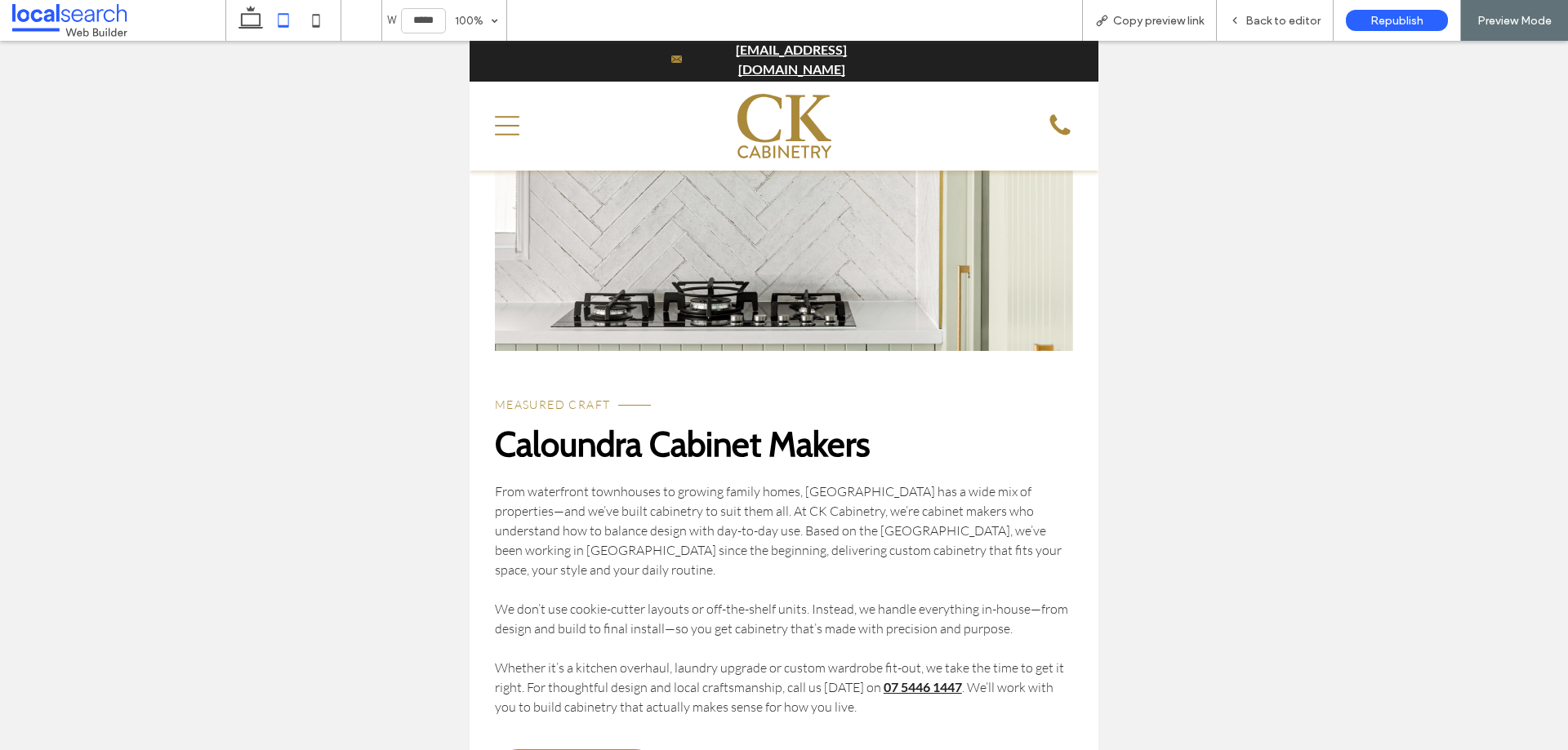
scroll to position [571, 0]
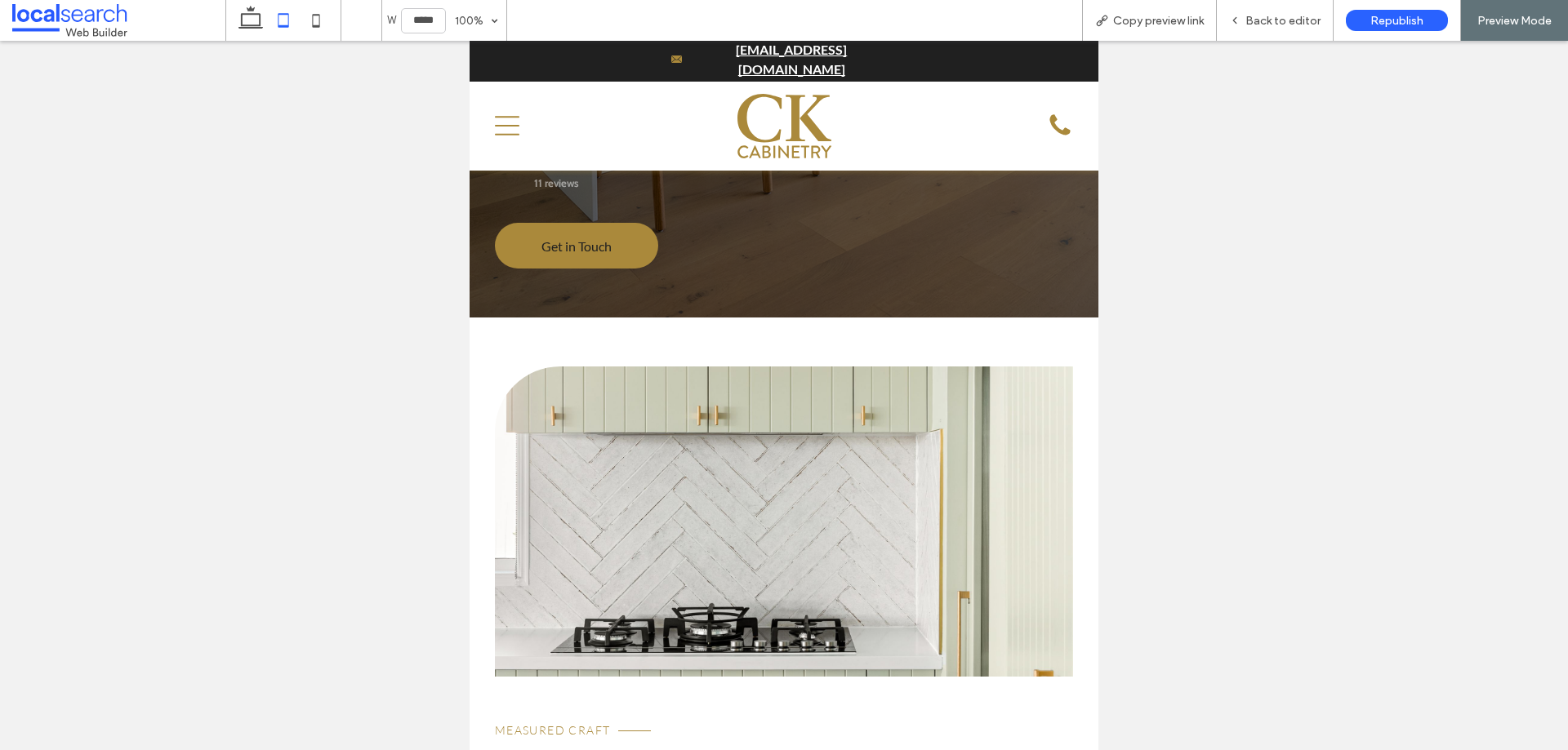
click at [767, 479] on link at bounding box center [784, 521] width 578 height 310
click at [782, 406] on link at bounding box center [784, 521] width 578 height 310
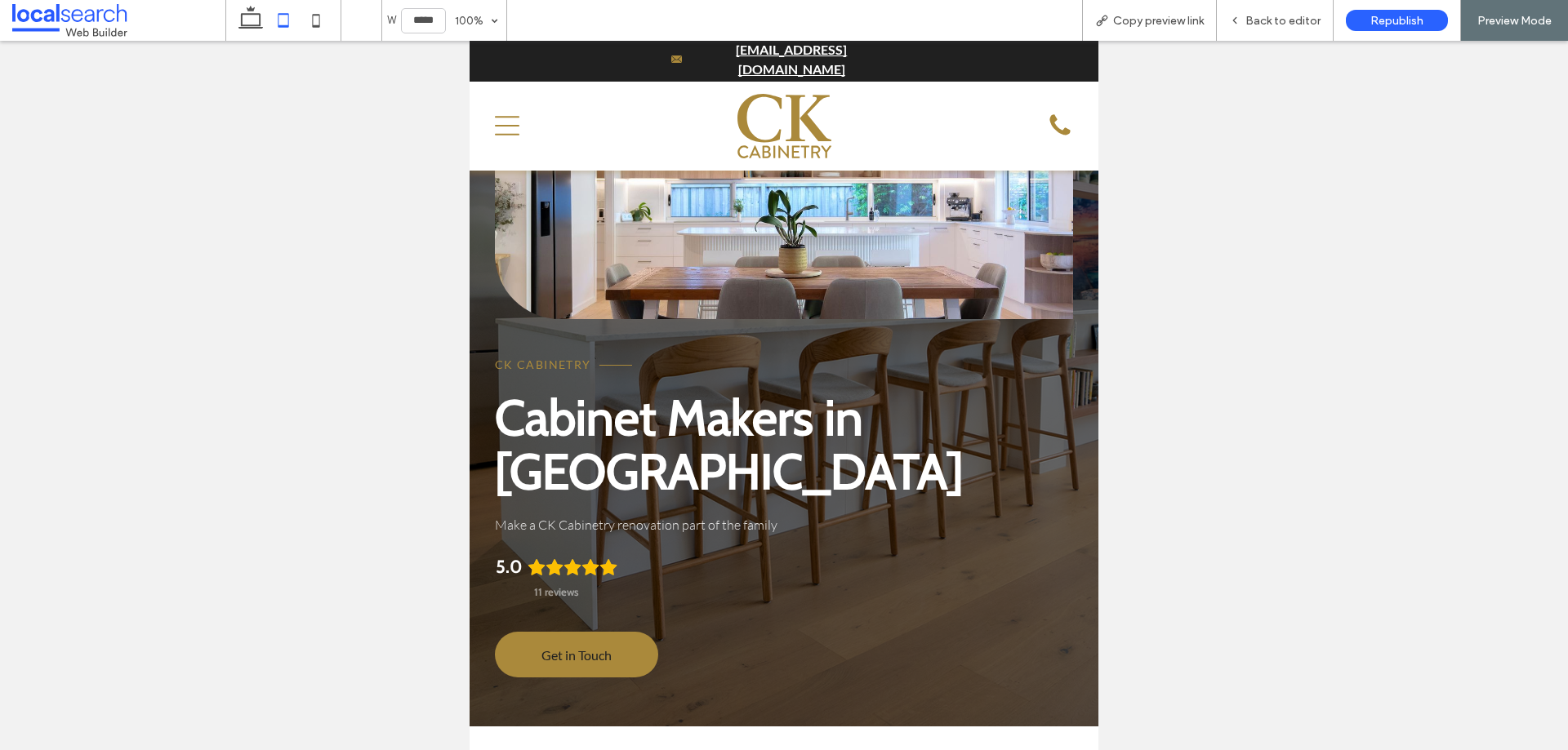
scroll to position [0, 0]
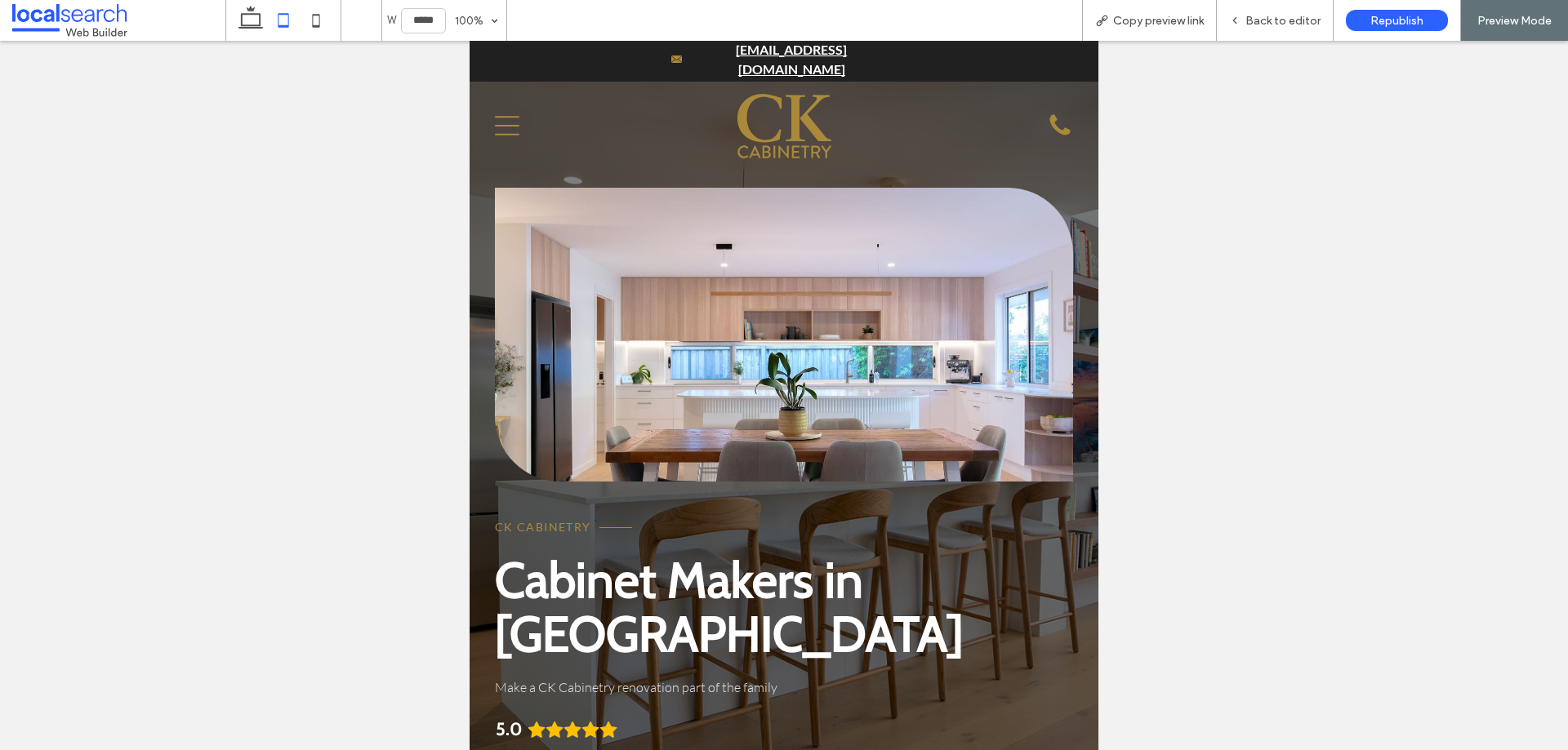
click at [793, 397] on link at bounding box center [784, 334] width 578 height 294
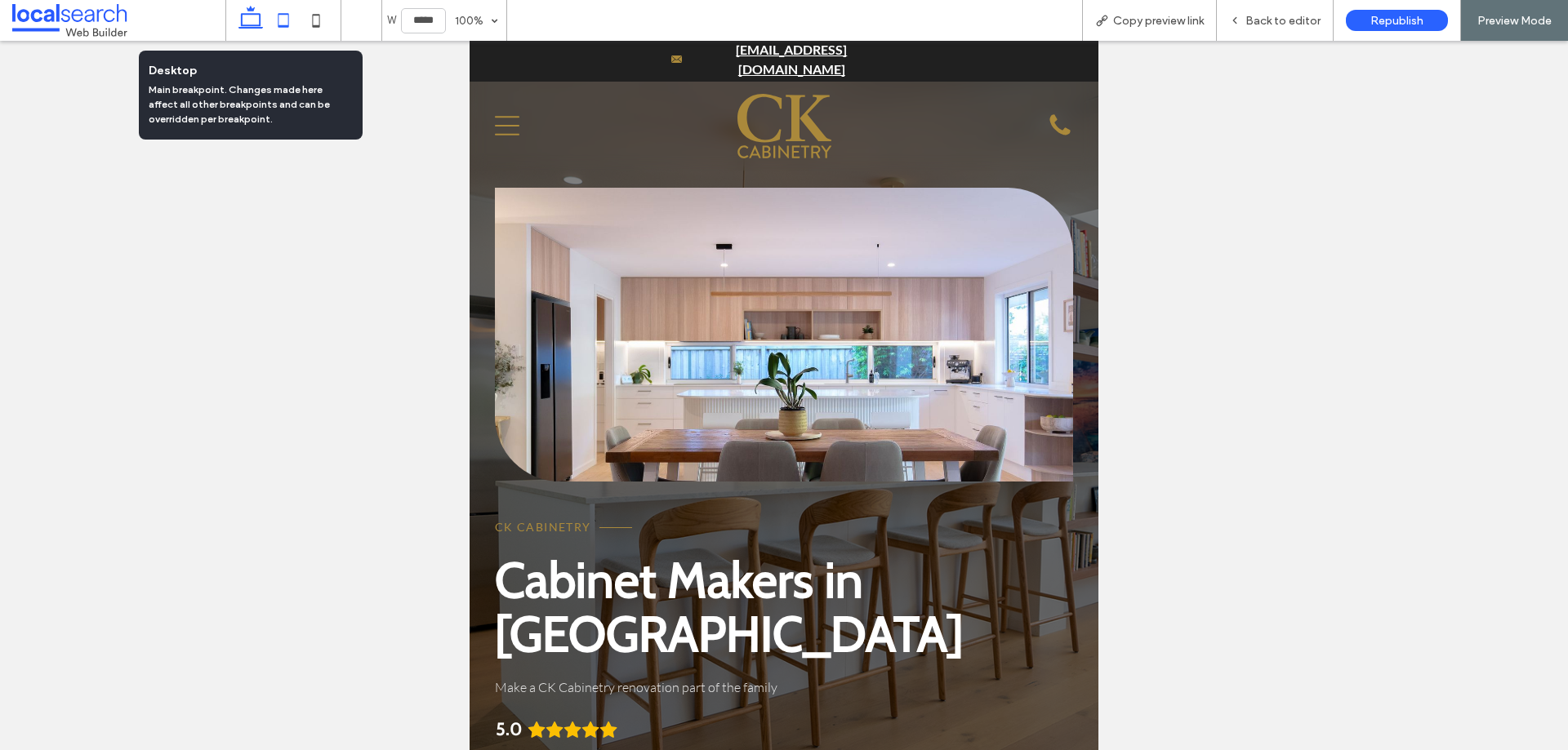
click at [253, 18] on icon at bounding box center [250, 20] width 33 height 33
type input "******"
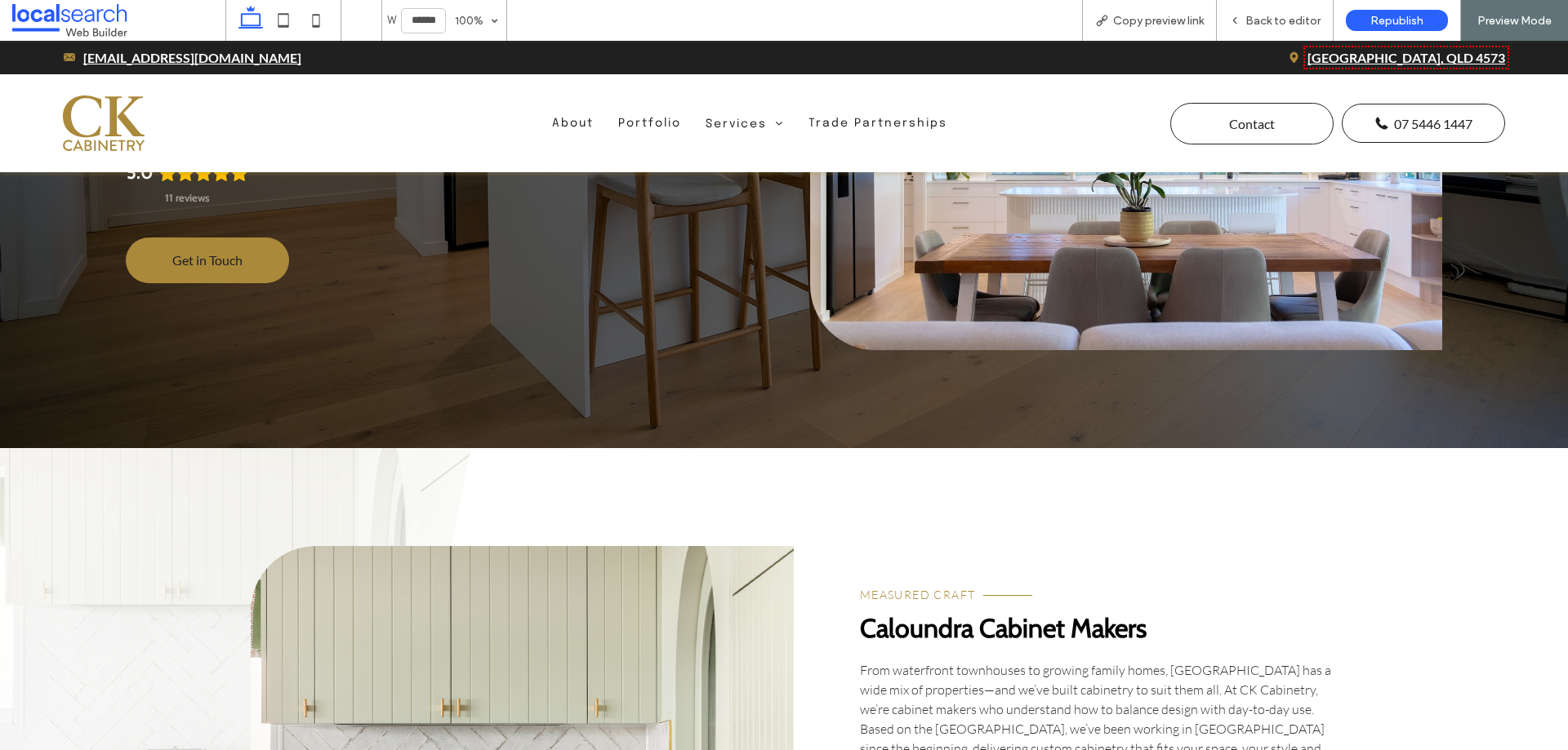
scroll to position [81, 0]
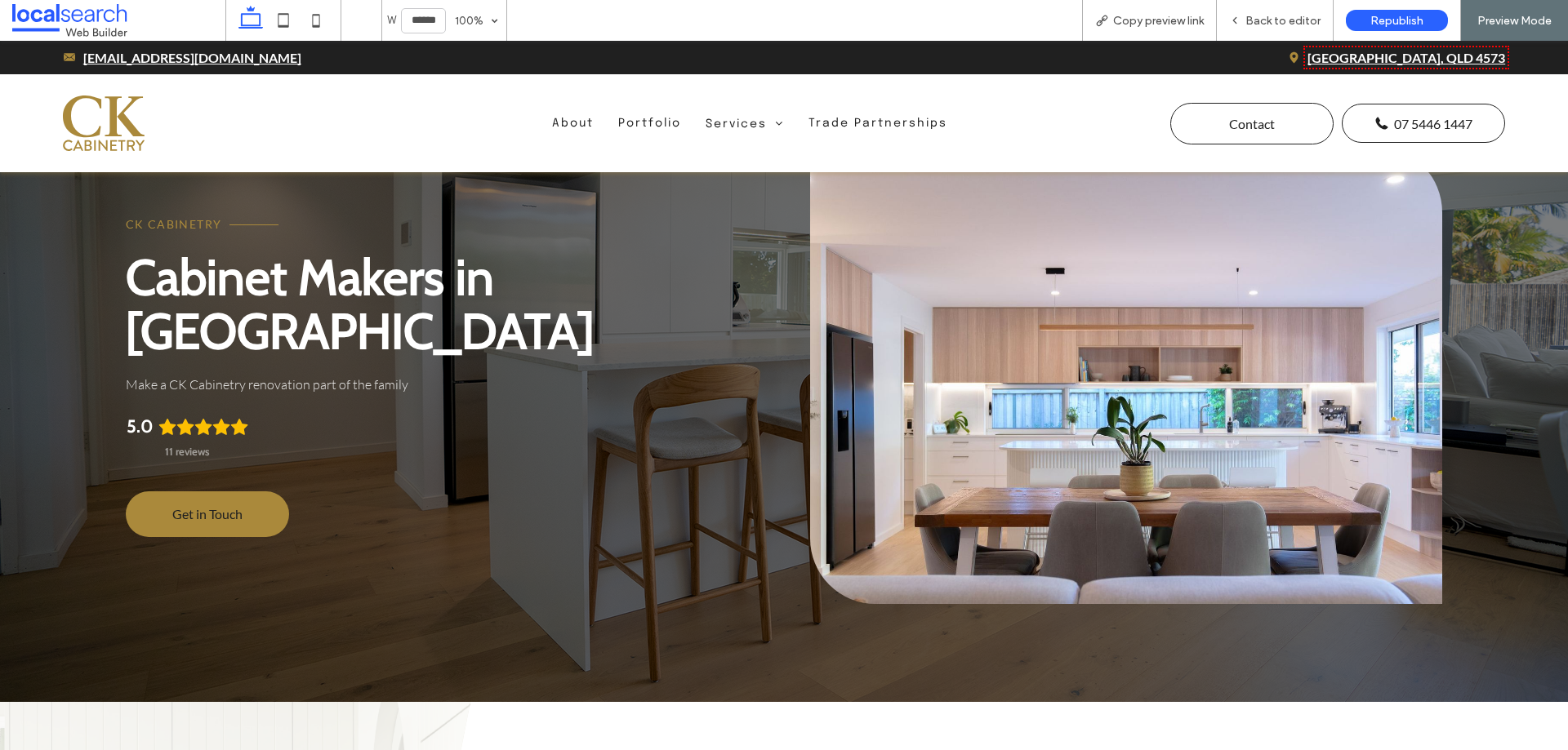
click at [939, 319] on link at bounding box center [1126, 375] width 632 height 457
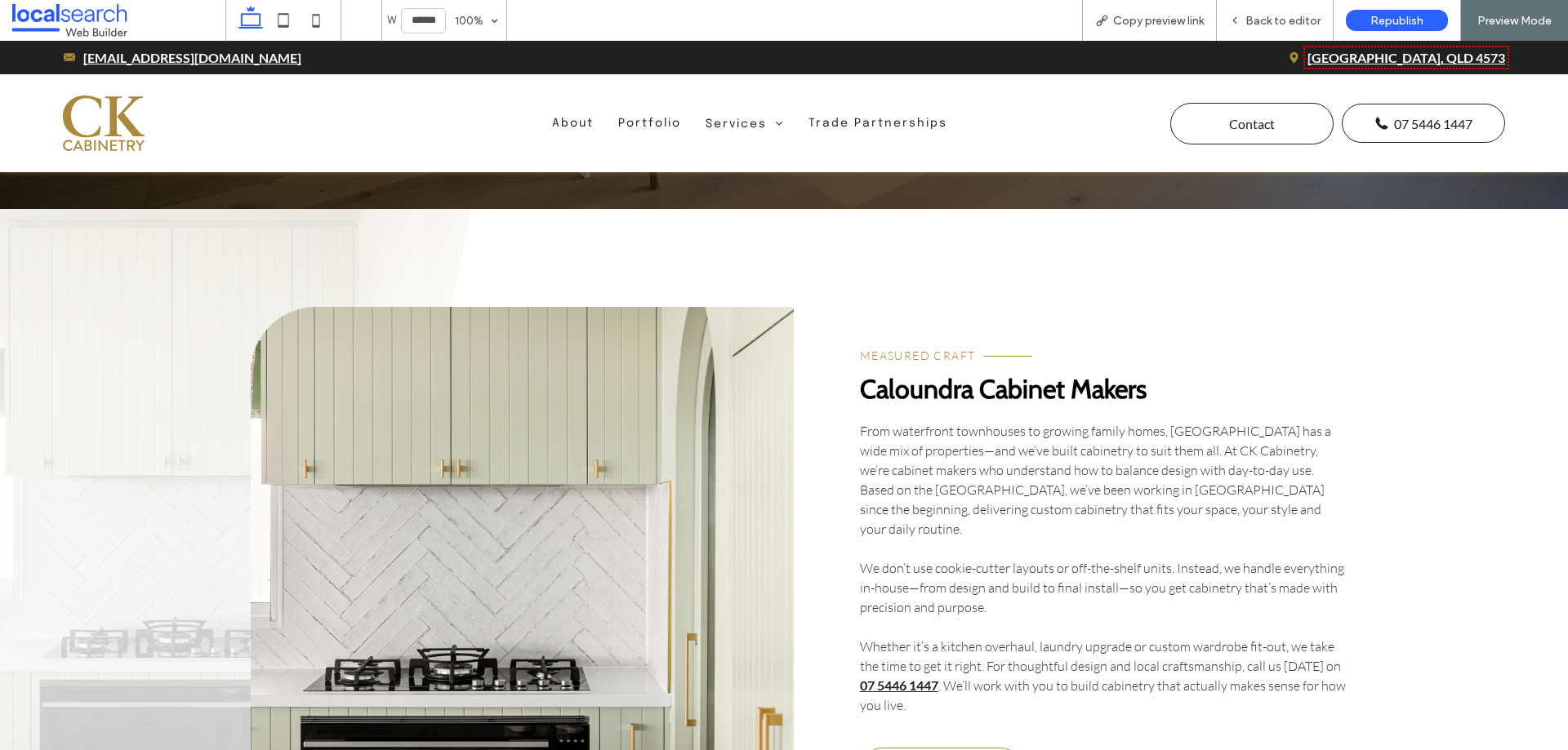
scroll to position [653, 0]
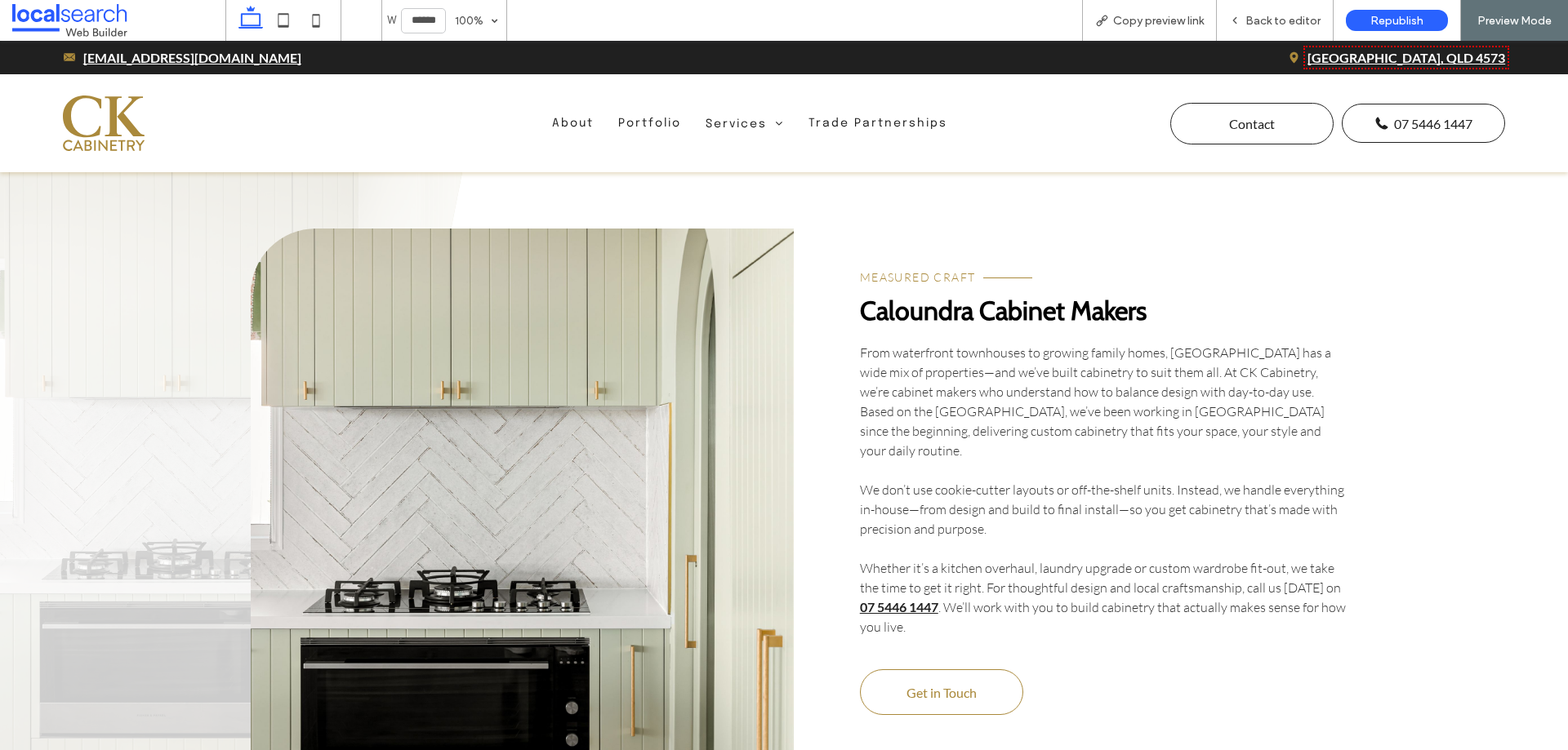
click at [621, 410] on link at bounding box center [522, 490] width 543 height 523
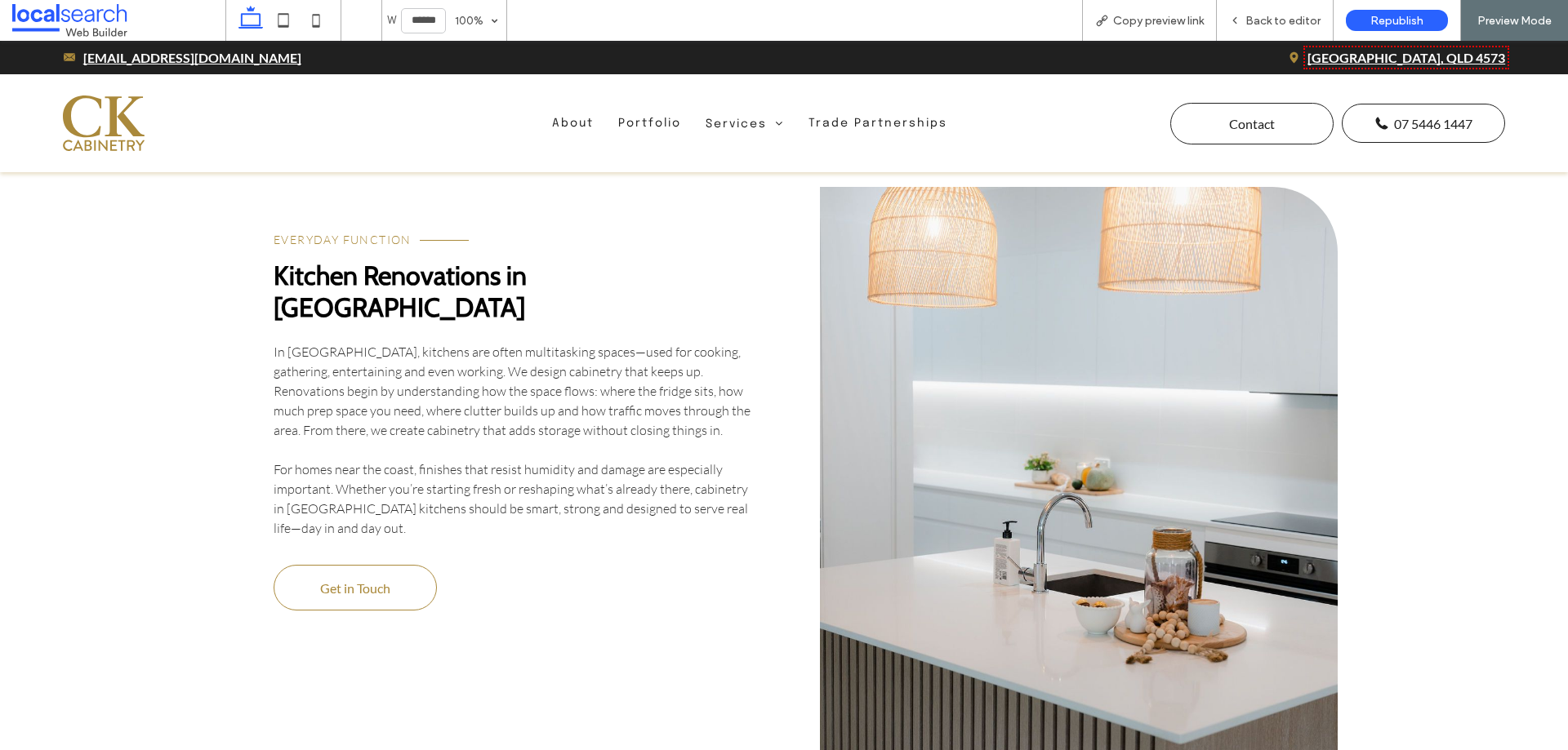
scroll to position [2777, 0]
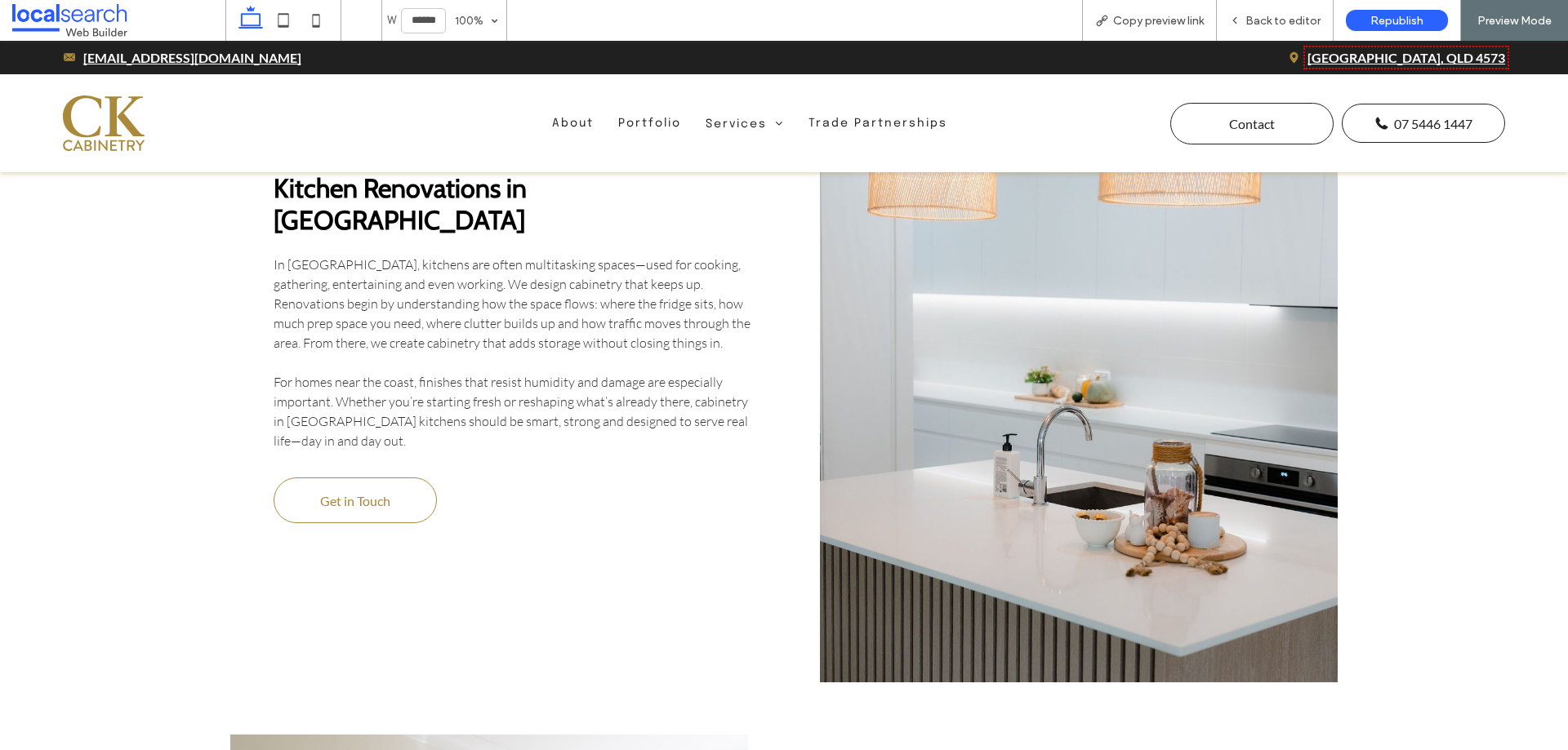
click at [967, 394] on link at bounding box center [1079, 390] width 518 height 583
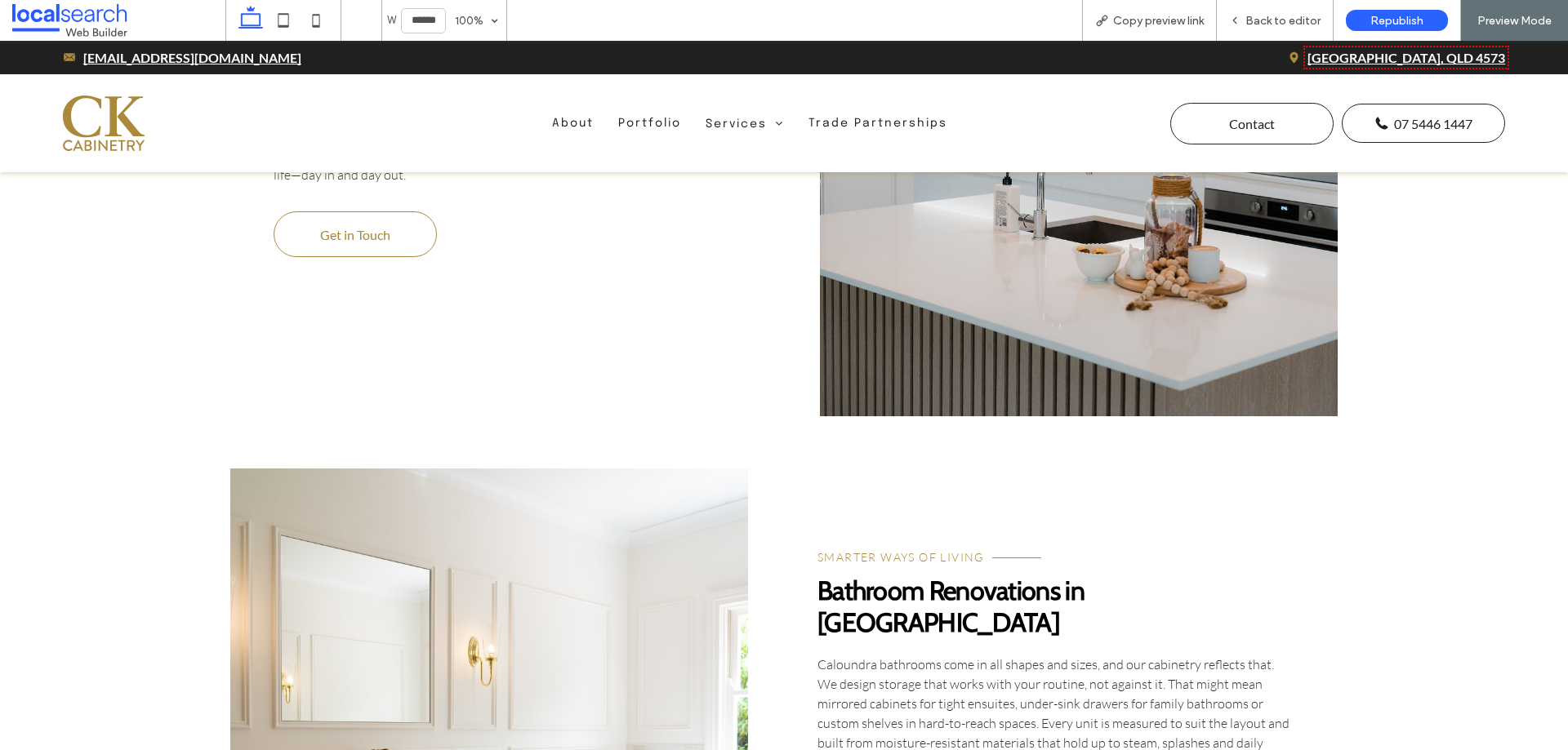
scroll to position [3185, 0]
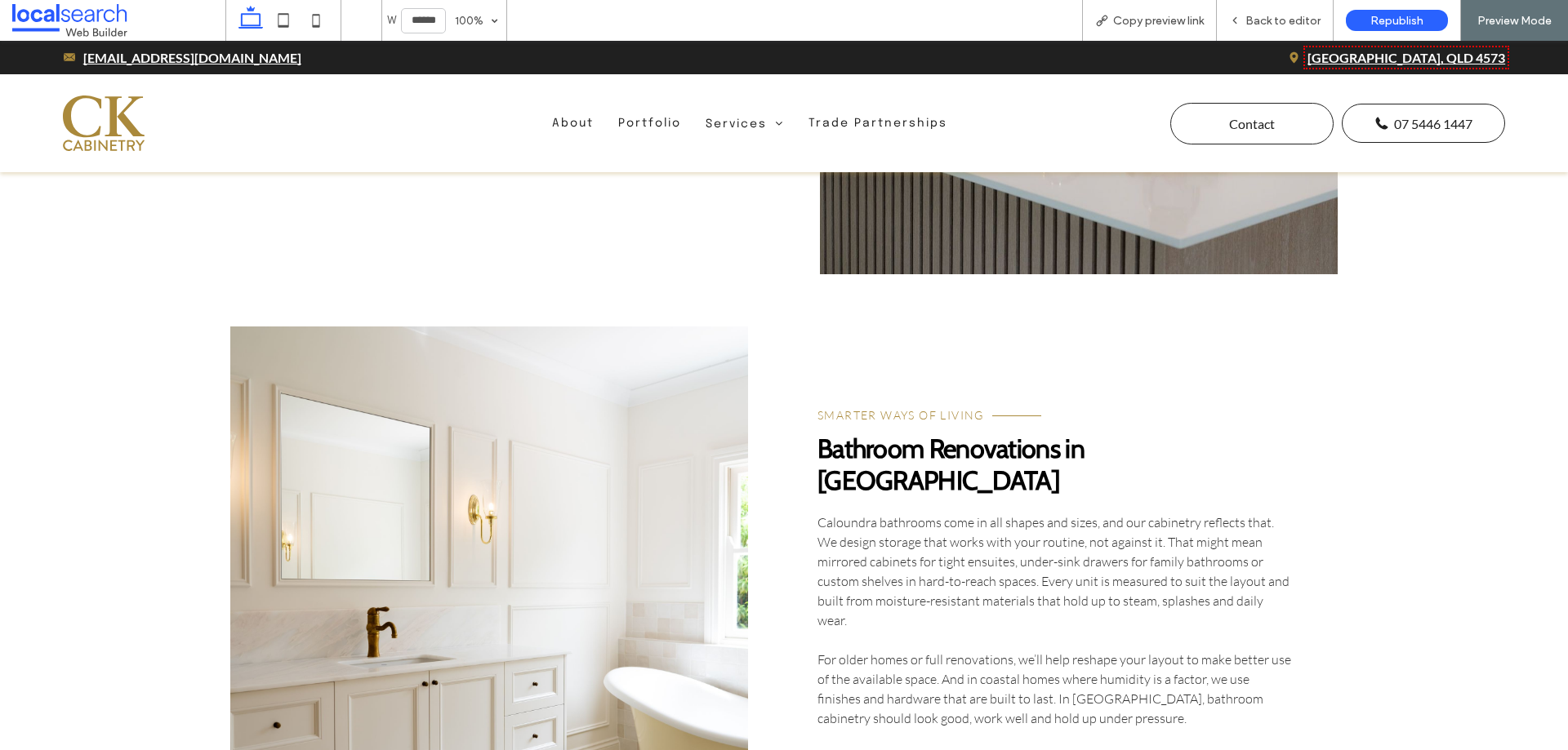
click at [585, 400] on link at bounding box center [489, 598] width 518 height 543
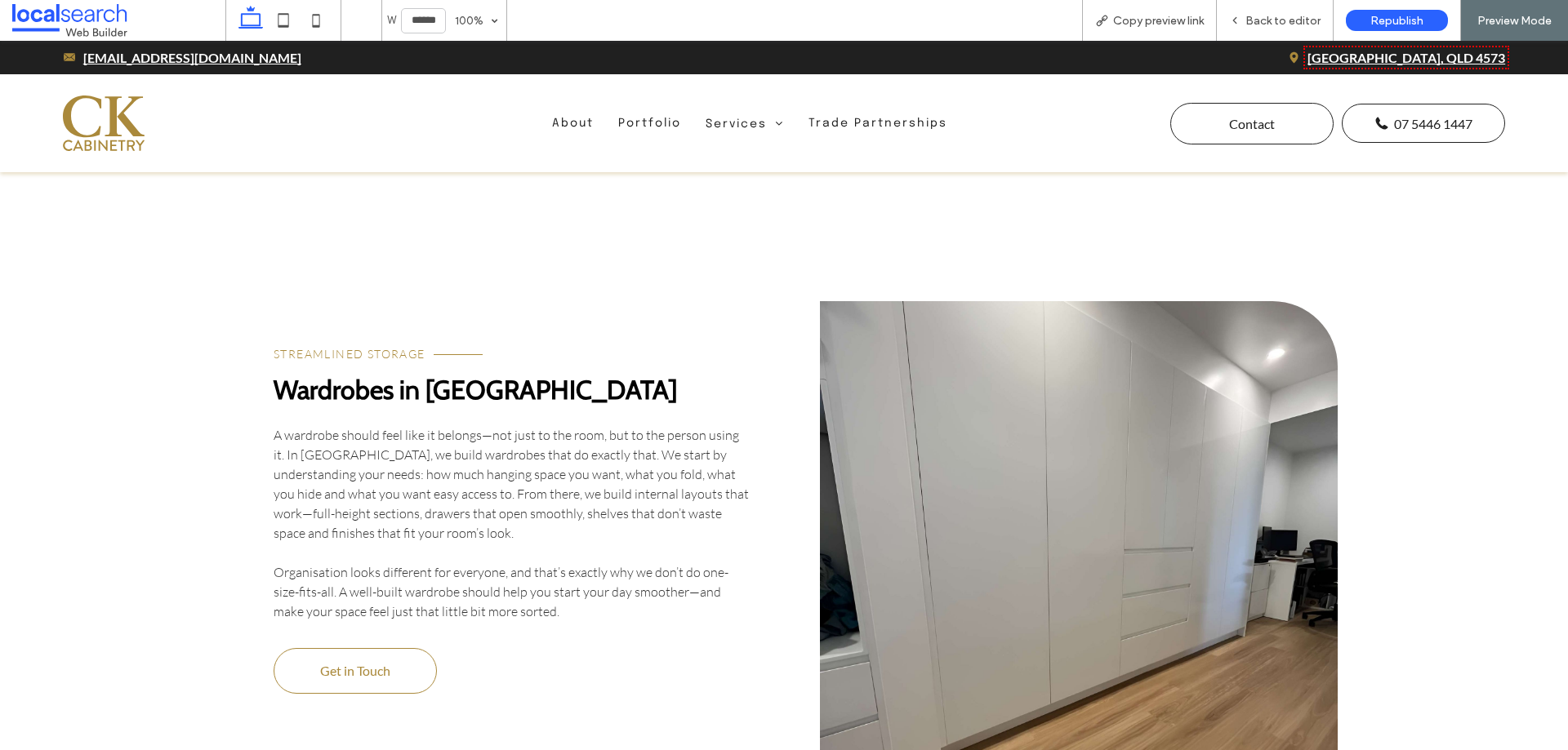
scroll to position [4165, 0]
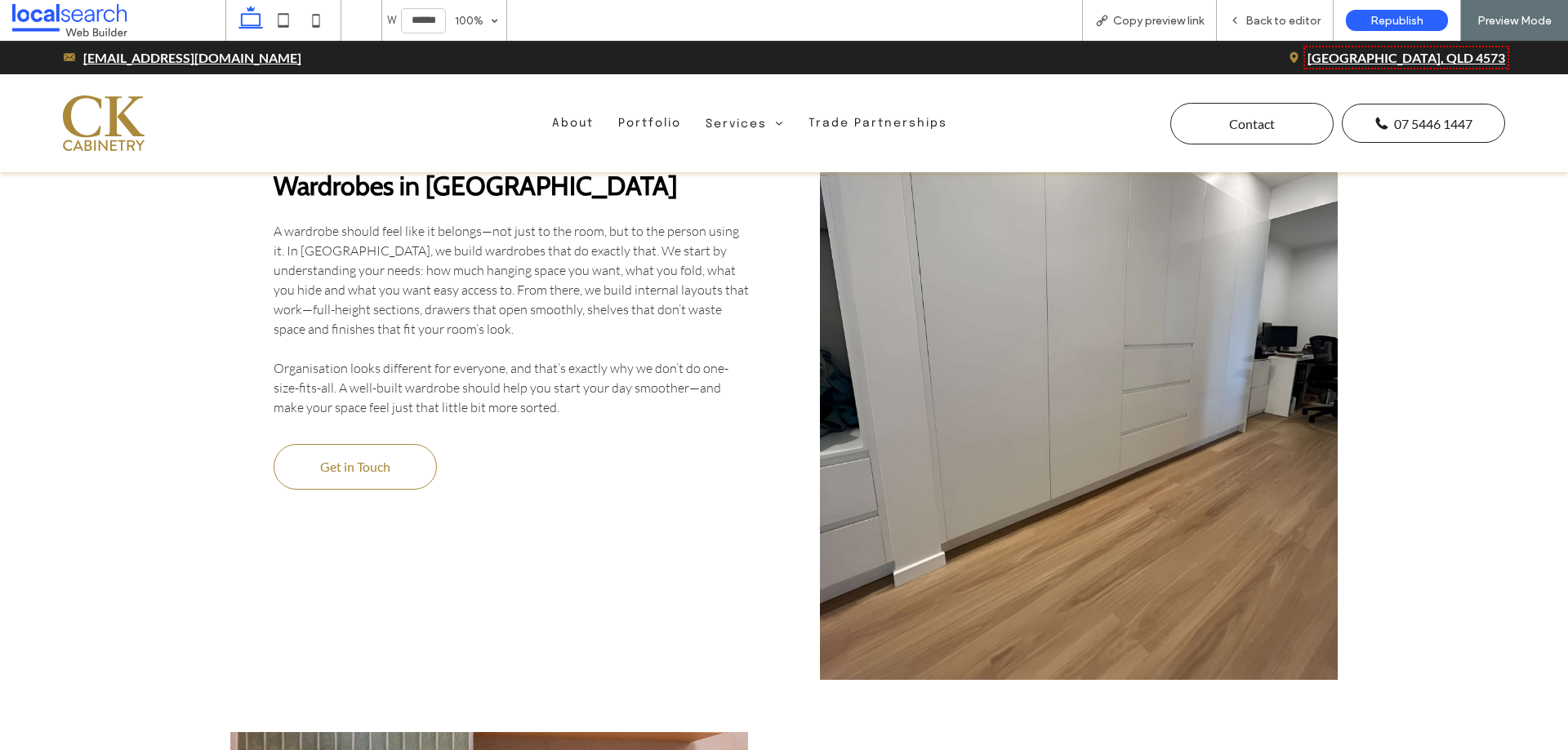
click at [967, 439] on link at bounding box center [1079, 389] width 518 height 583
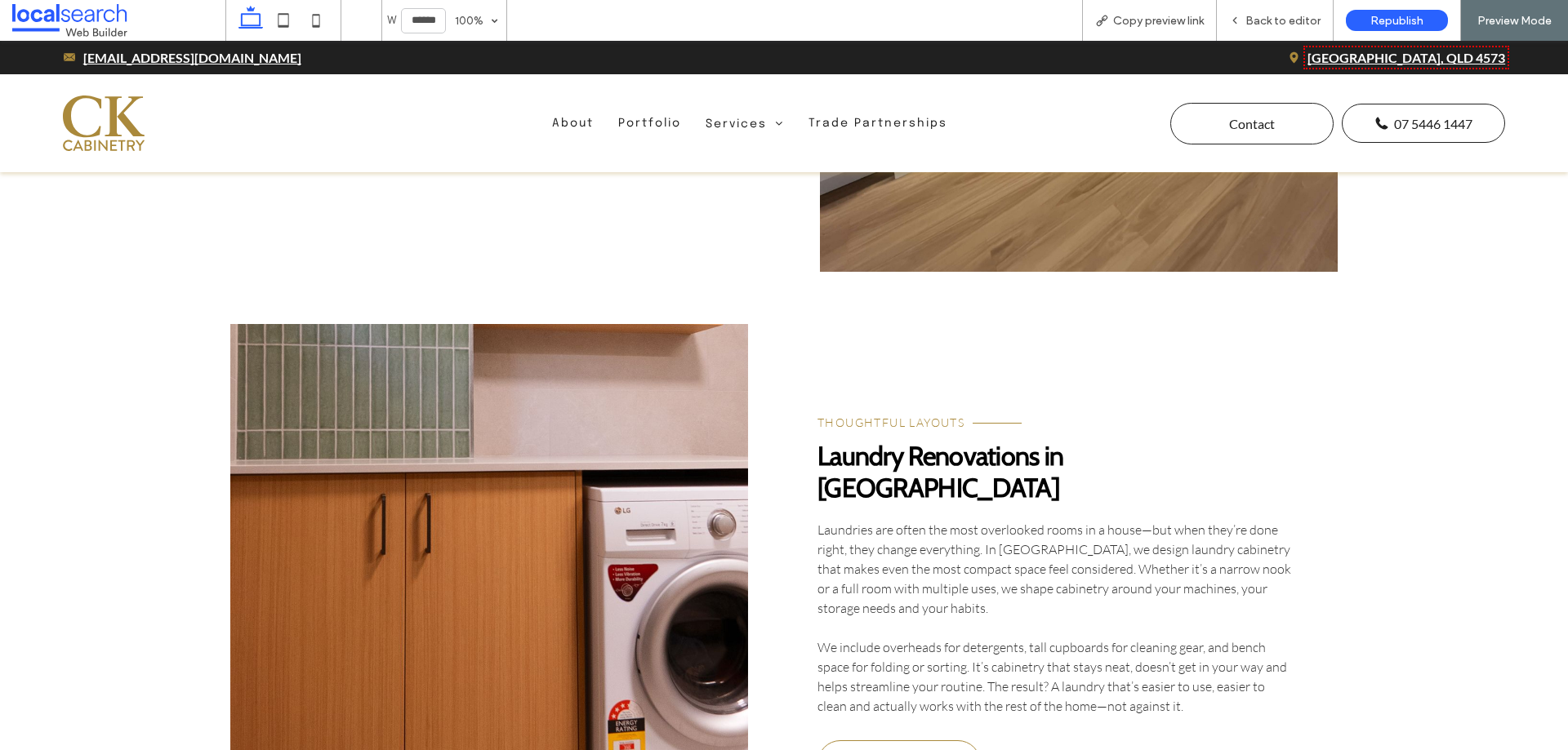
click at [531, 441] on link at bounding box center [489, 595] width 518 height 543
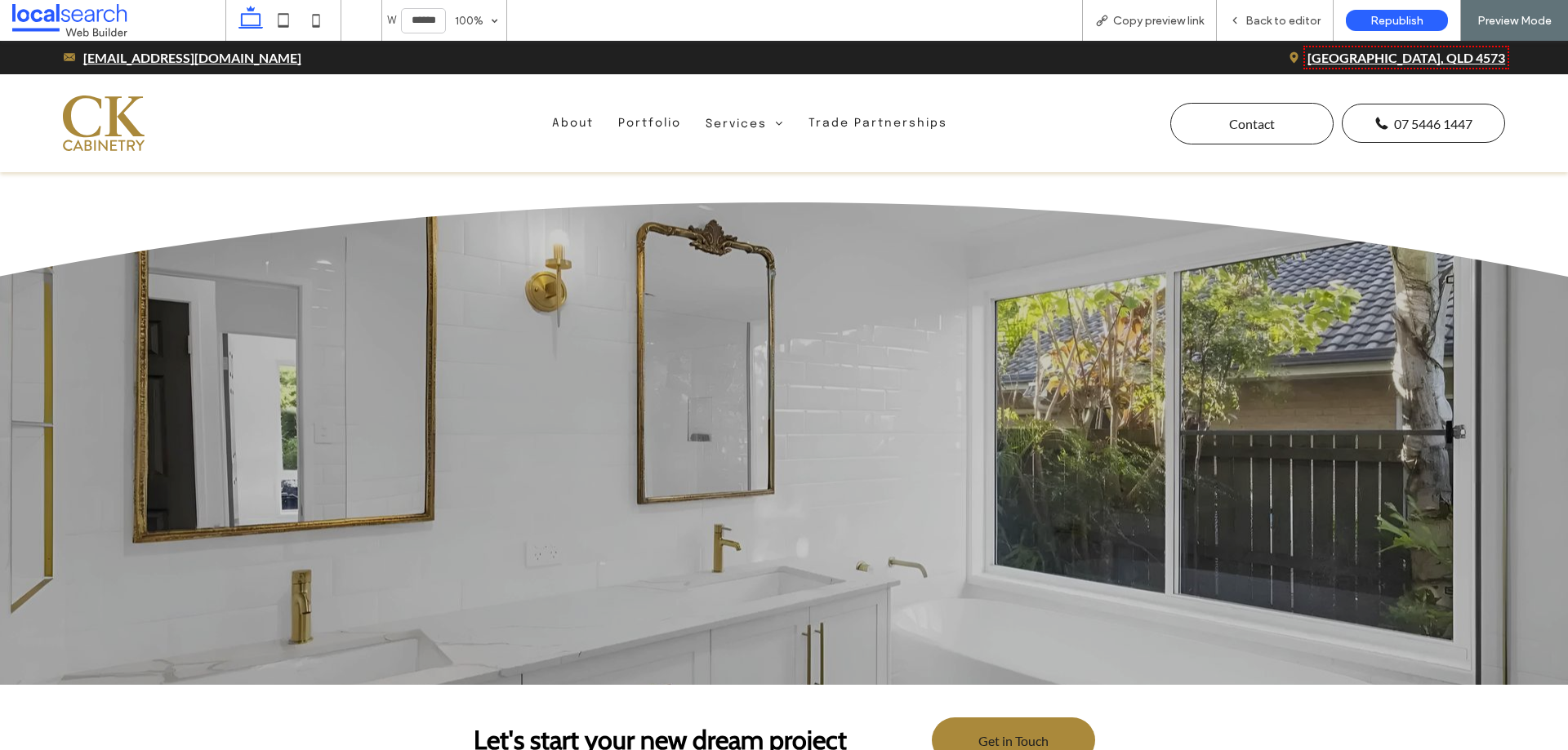
scroll to position [5389, 0]
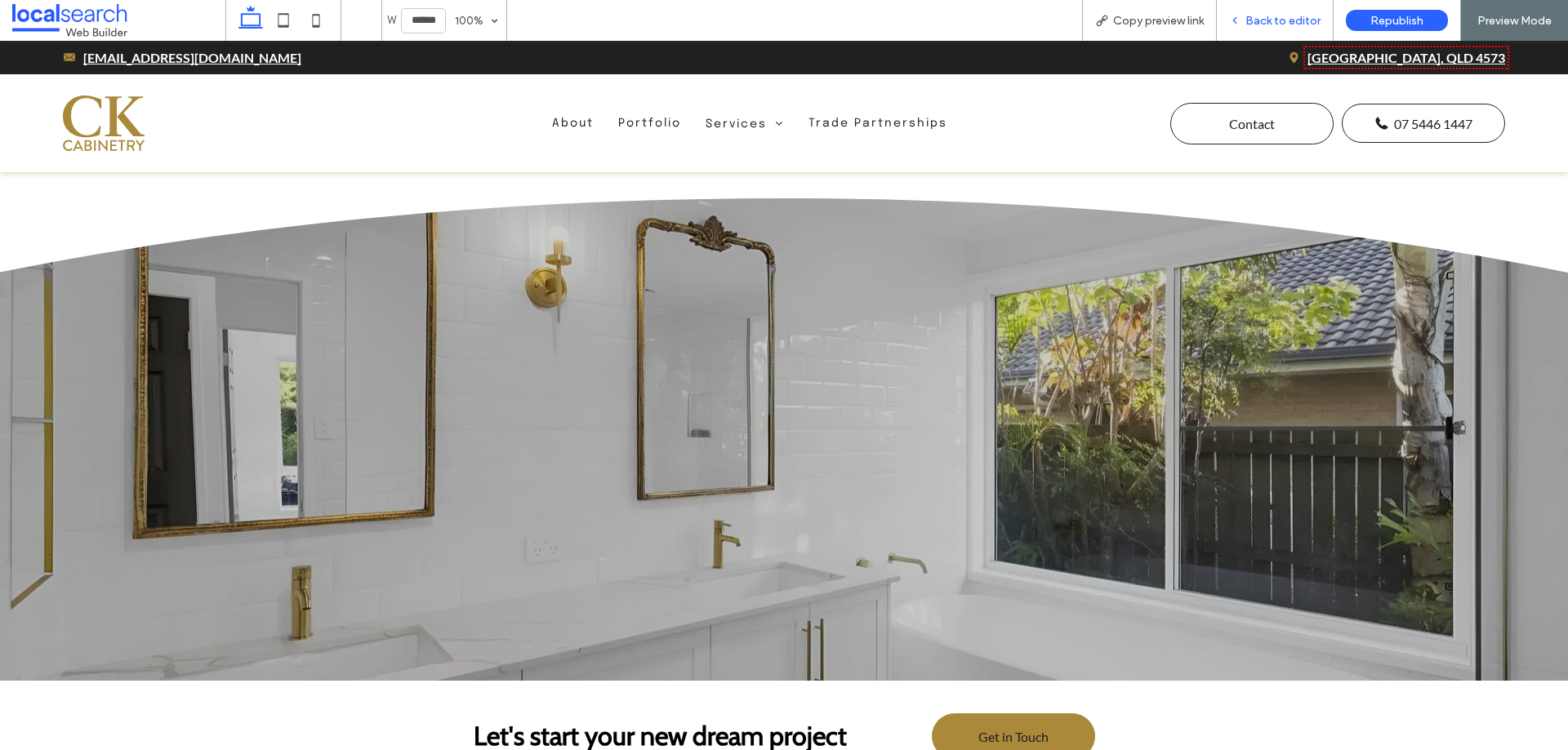
click at [1272, 26] on span "Back to editor" at bounding box center [1284, 20] width 75 height 14
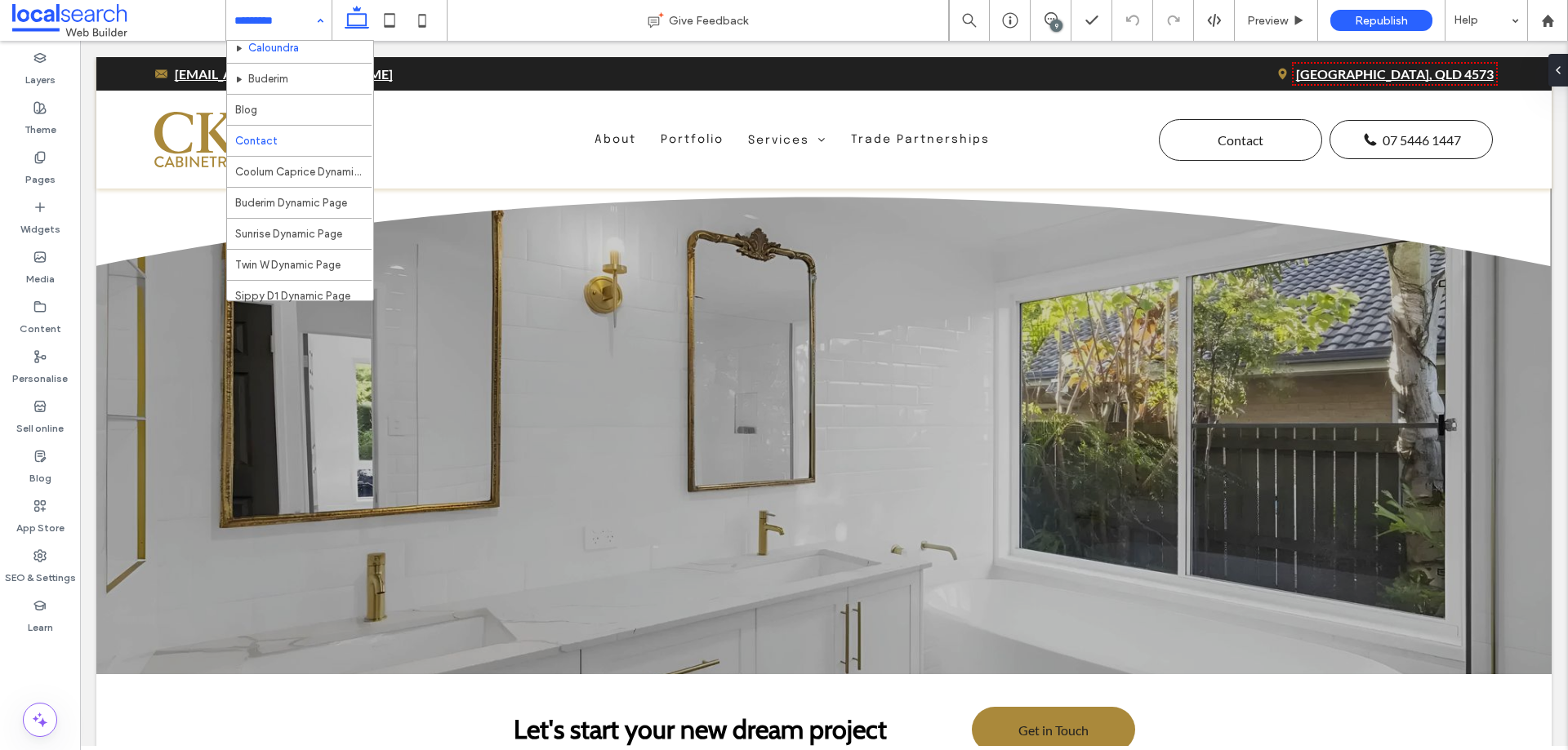
scroll to position [361, 0]
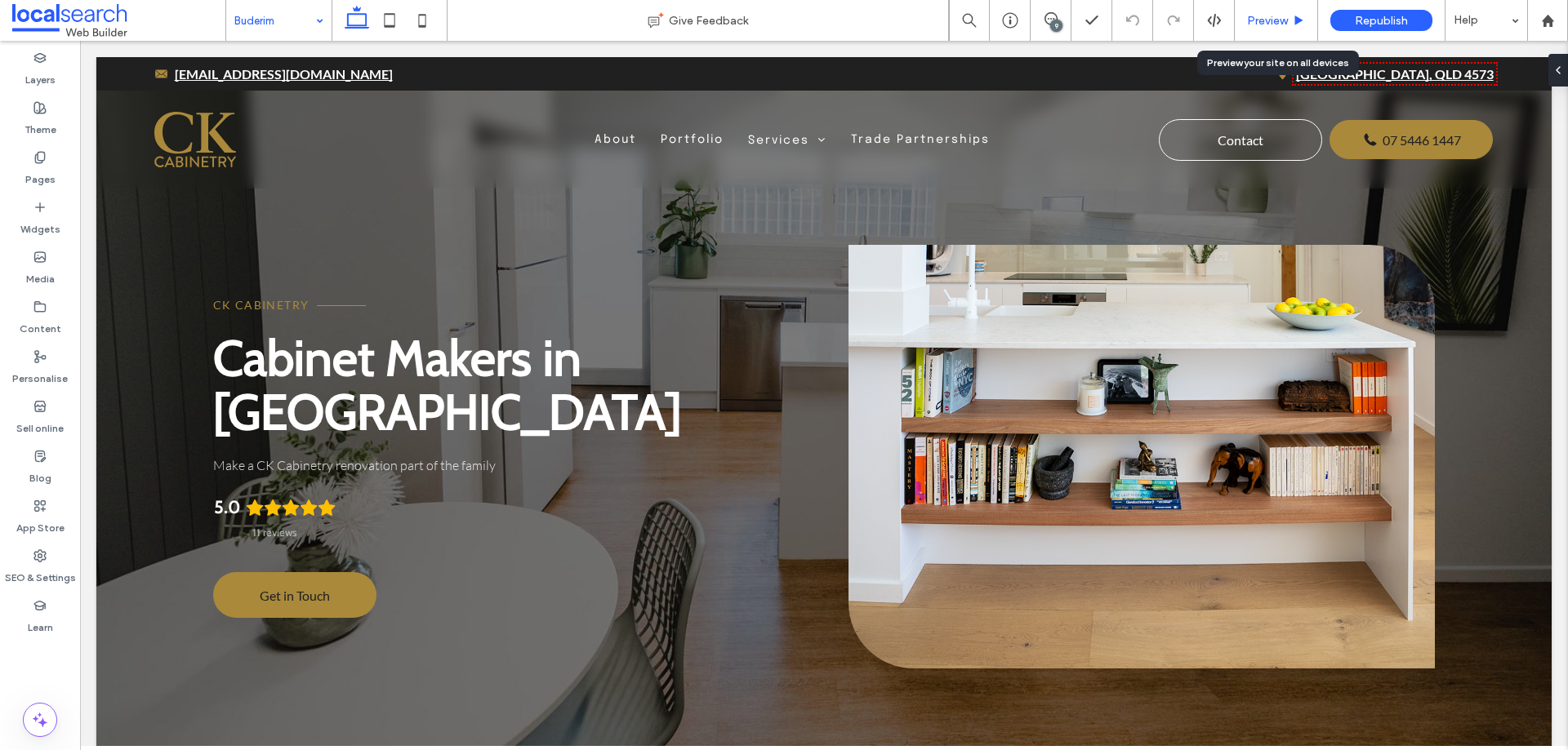
click at [1256, 19] on span "Preview" at bounding box center [1267, 20] width 41 height 14
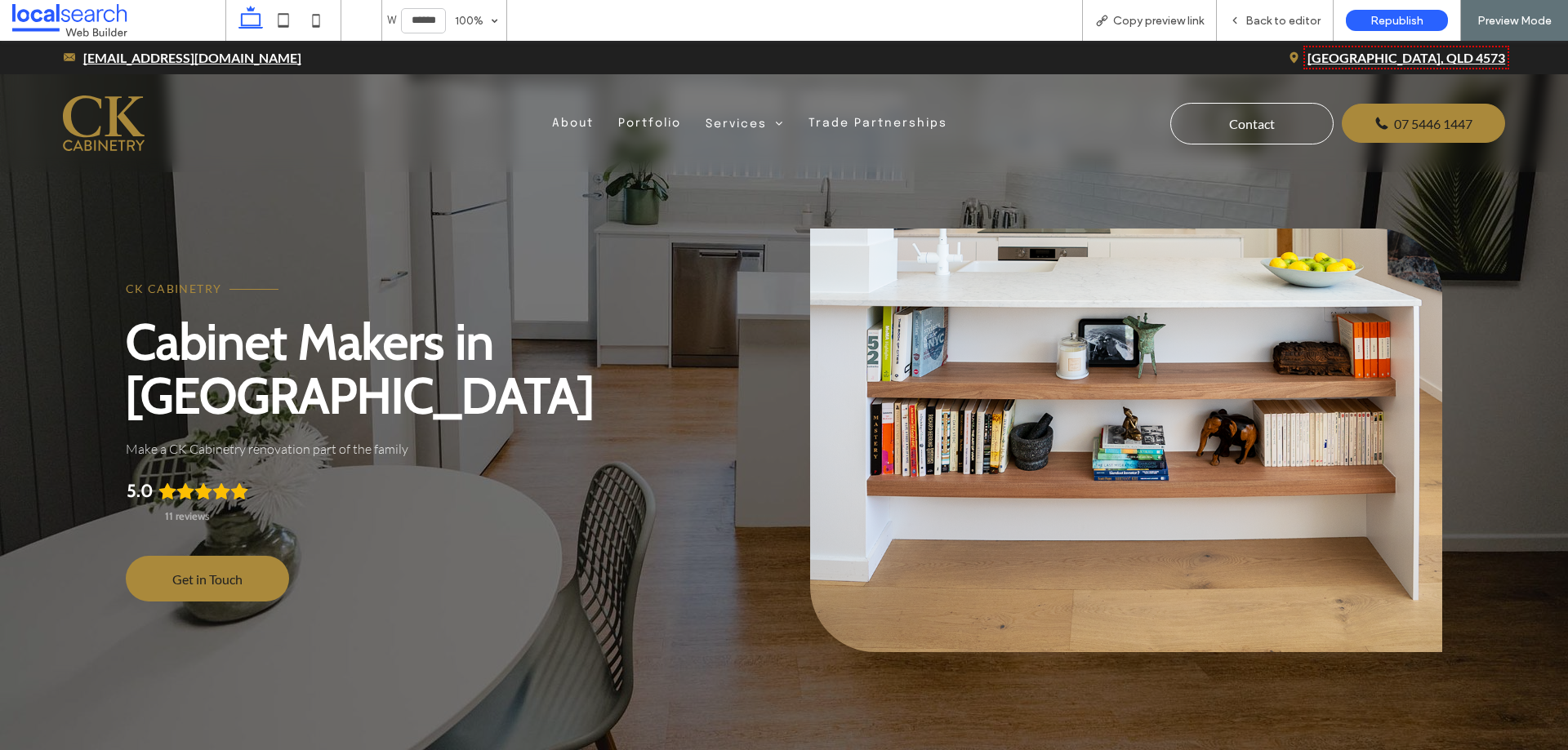
click at [1088, 277] on link at bounding box center [1126, 441] width 632 height 424
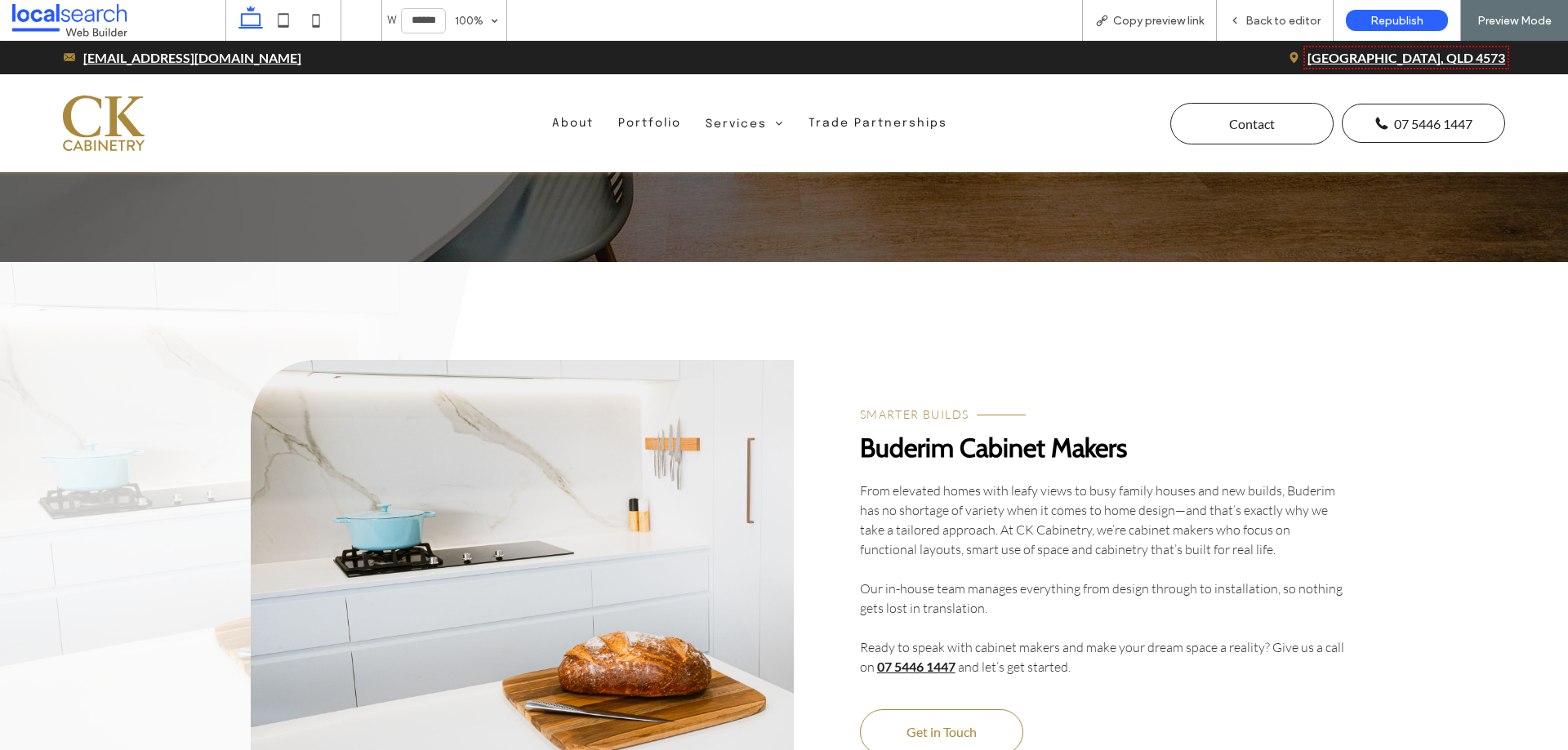
scroll to position [653, 0]
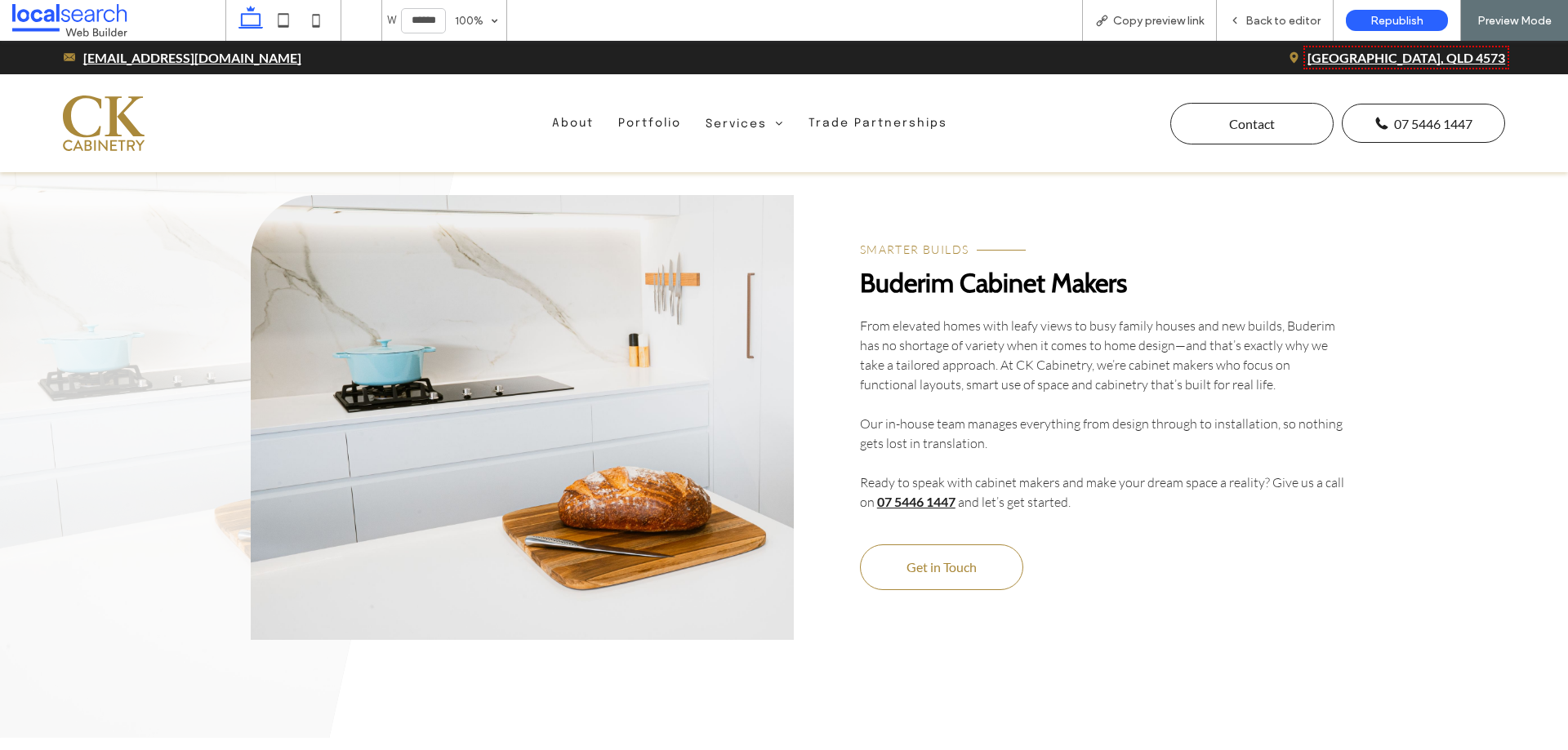
click at [638, 468] on link at bounding box center [522, 418] width 543 height 445
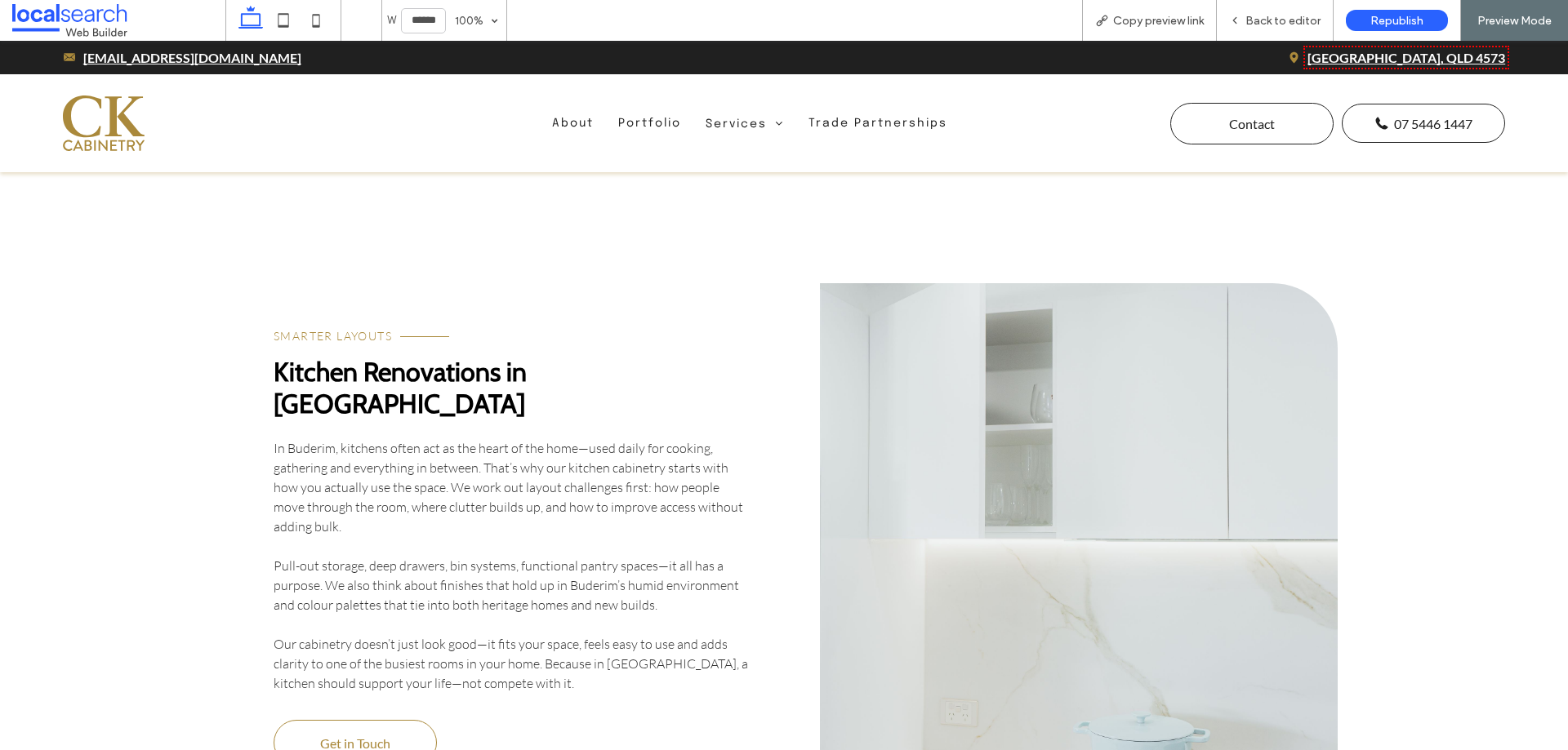
scroll to position [2695, 0]
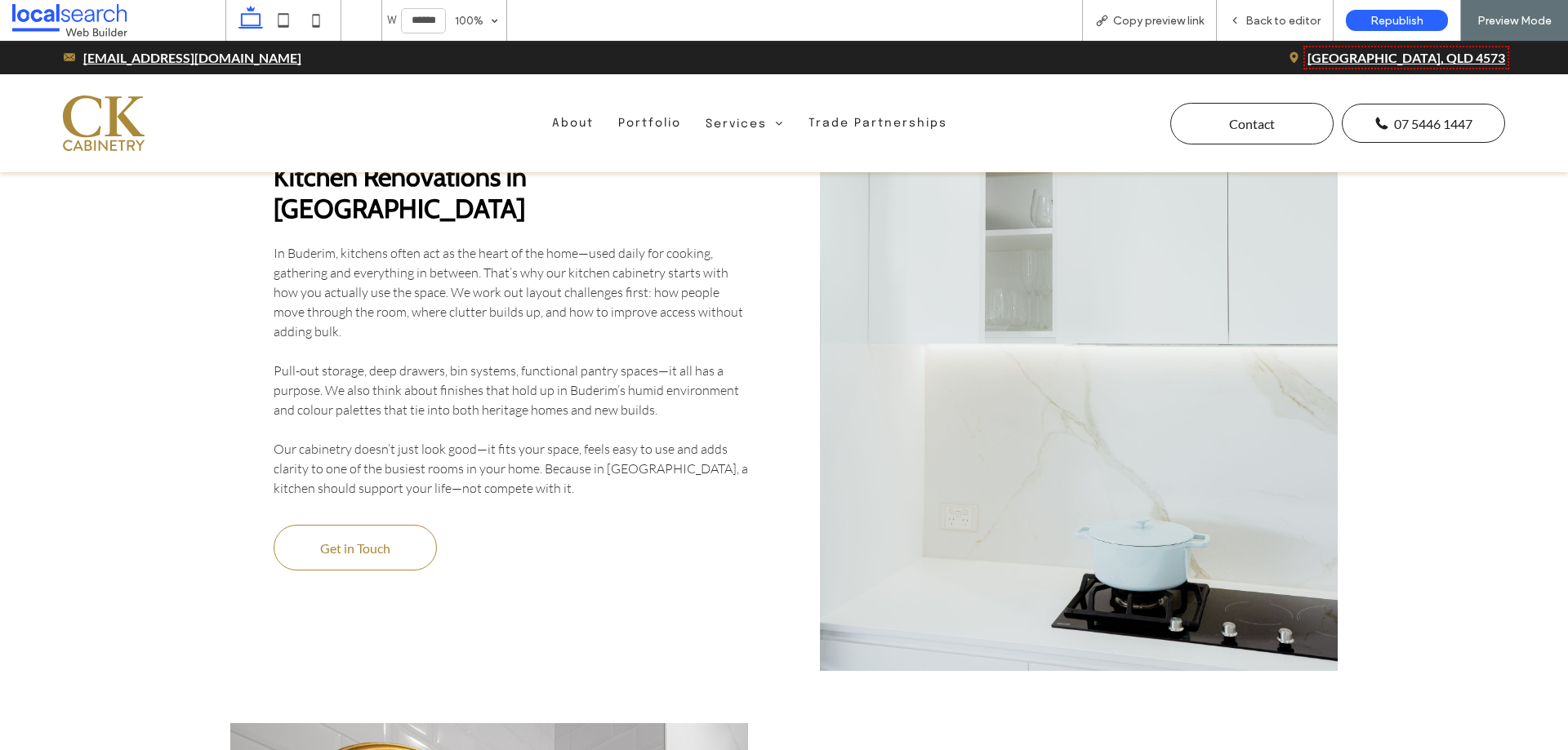
click at [977, 379] on link at bounding box center [1079, 379] width 518 height 583
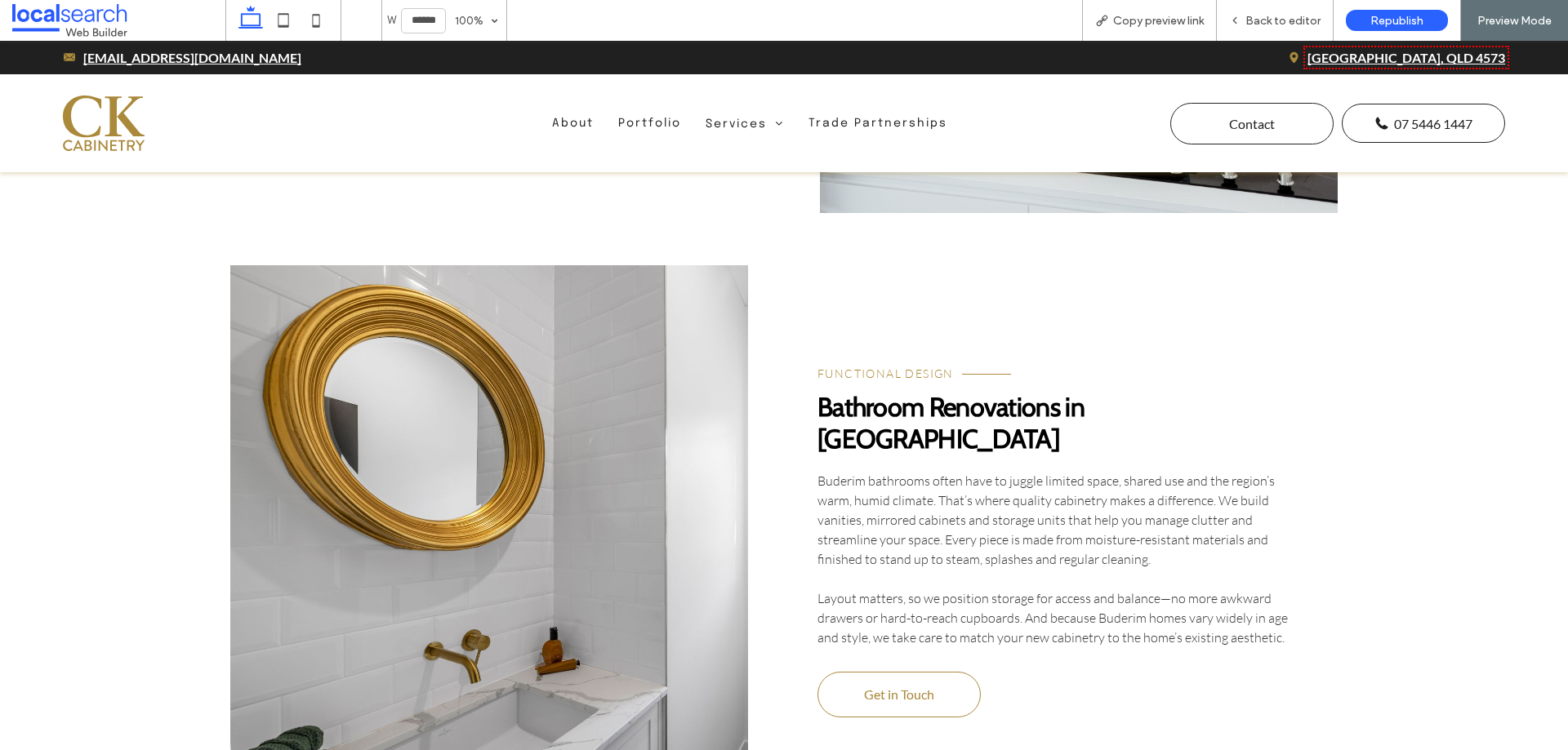
scroll to position [3348, 0]
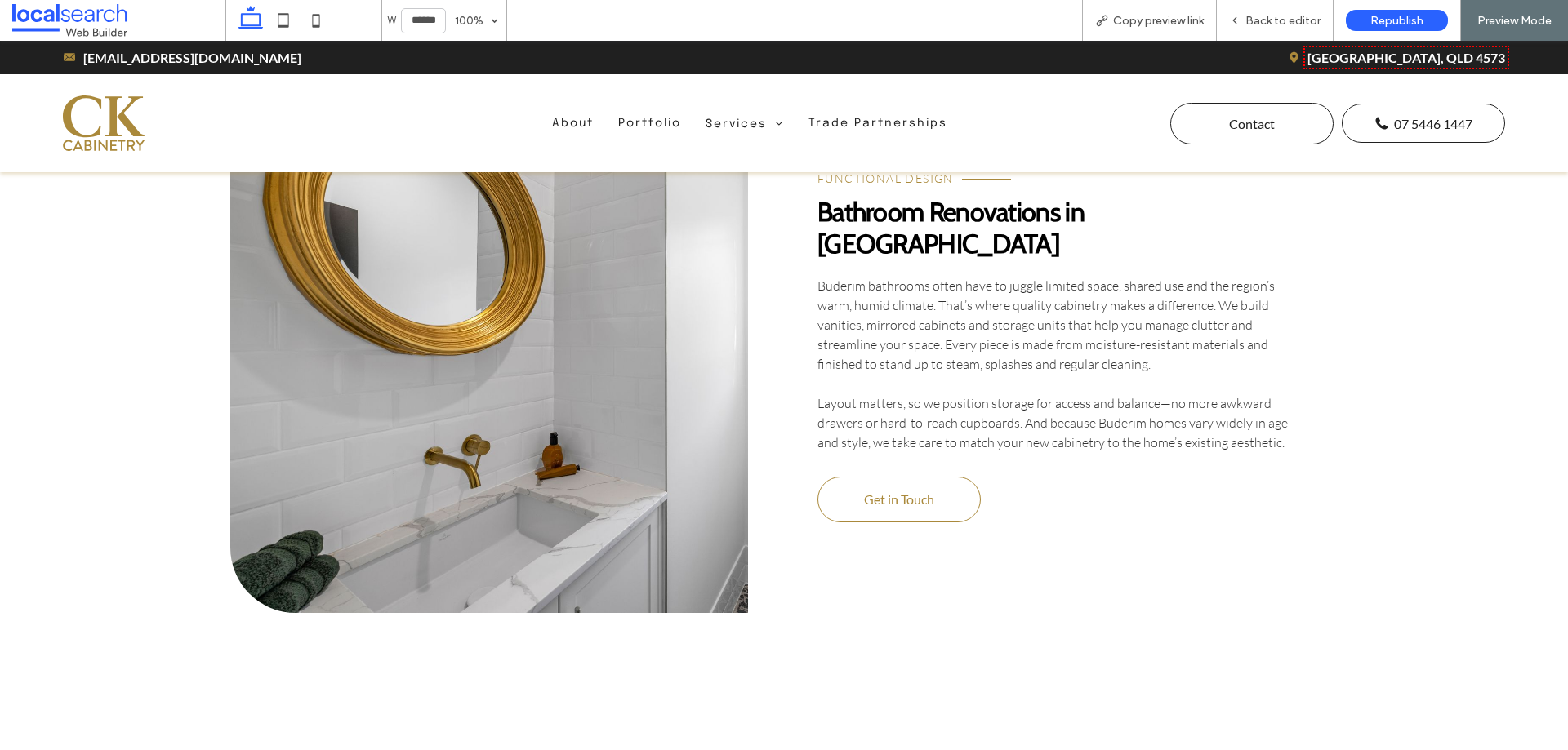
click at [692, 327] on link at bounding box center [489, 342] width 518 height 543
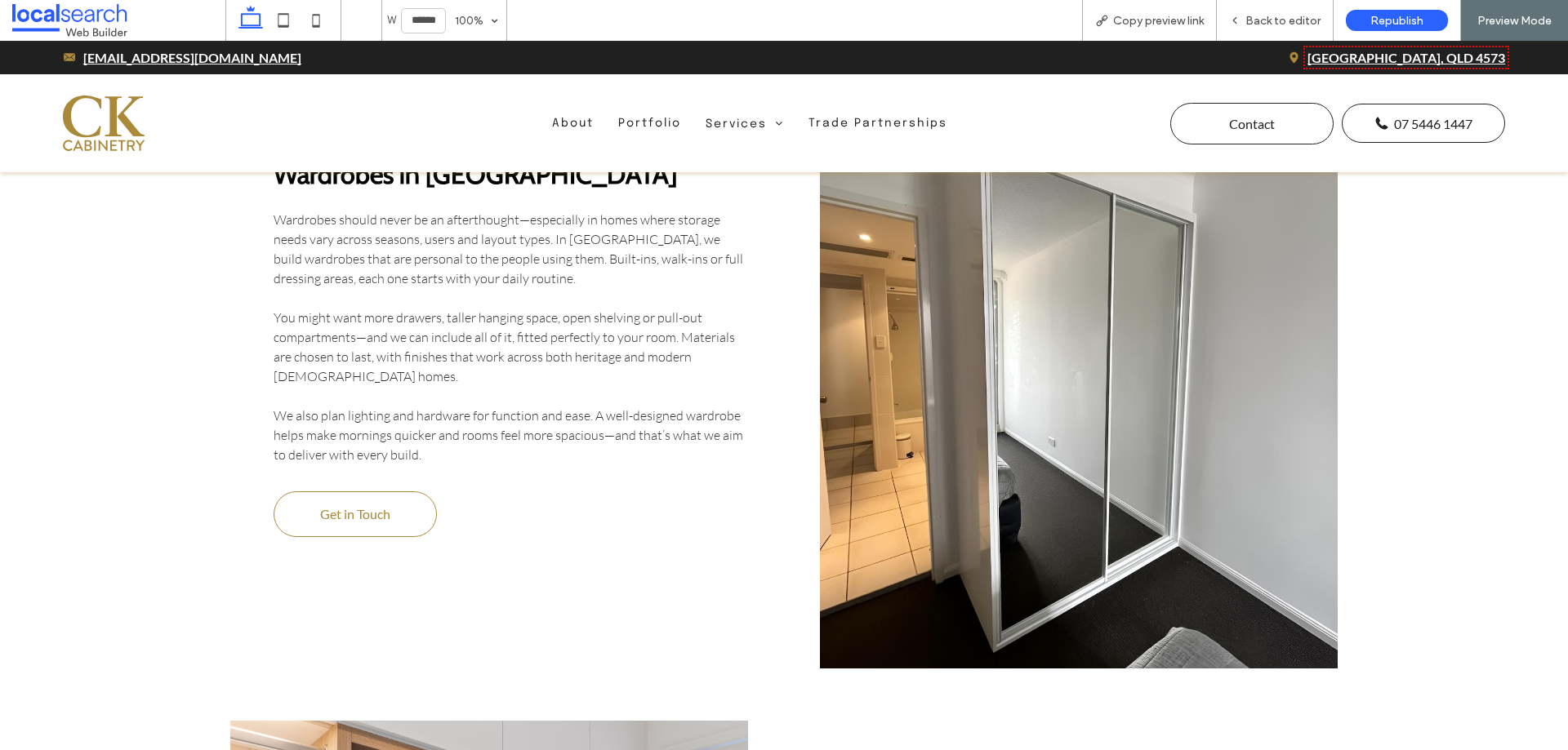
scroll to position [4247, 0]
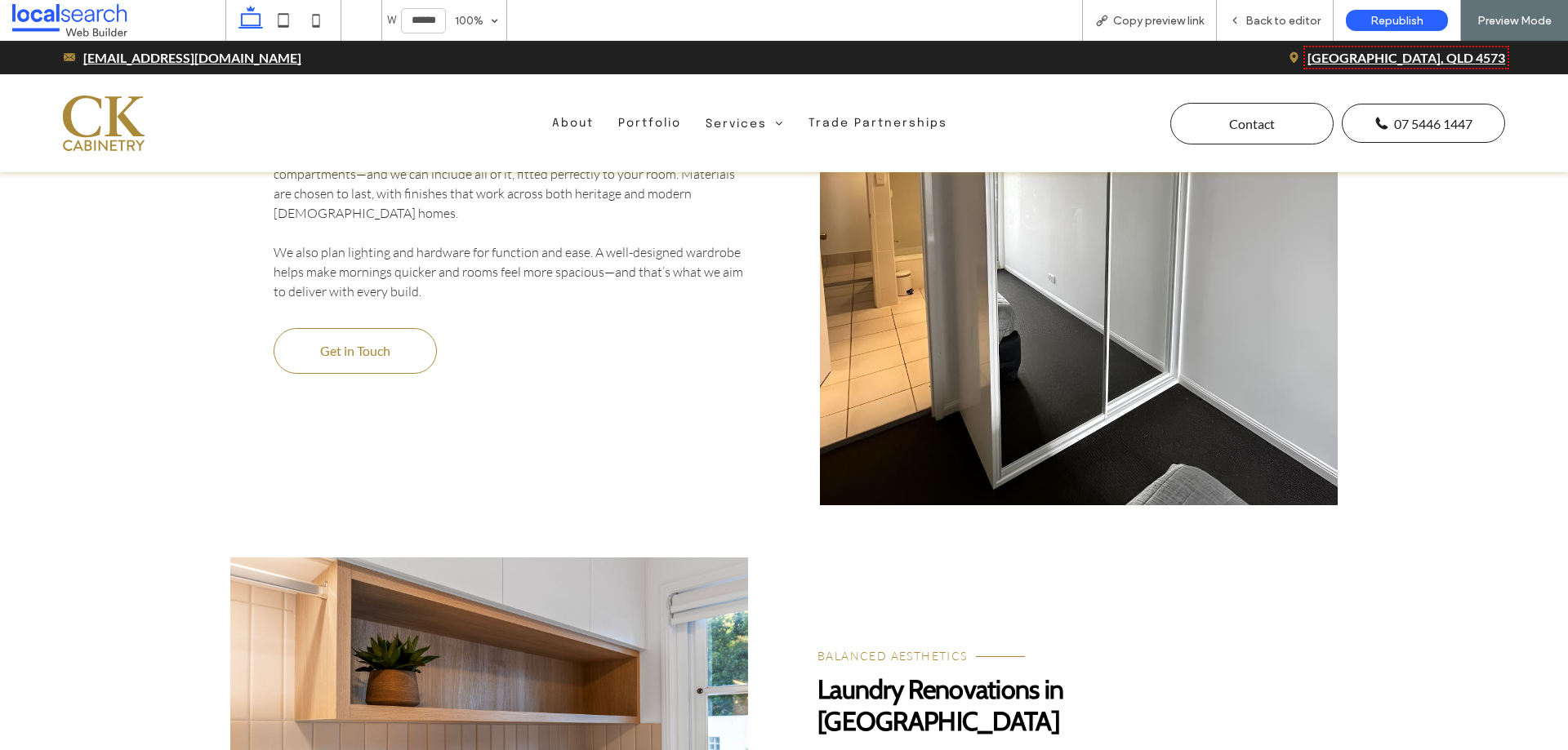
click at [978, 415] on link at bounding box center [1079, 214] width 518 height 583
click at [919, 404] on link at bounding box center [1079, 214] width 518 height 583
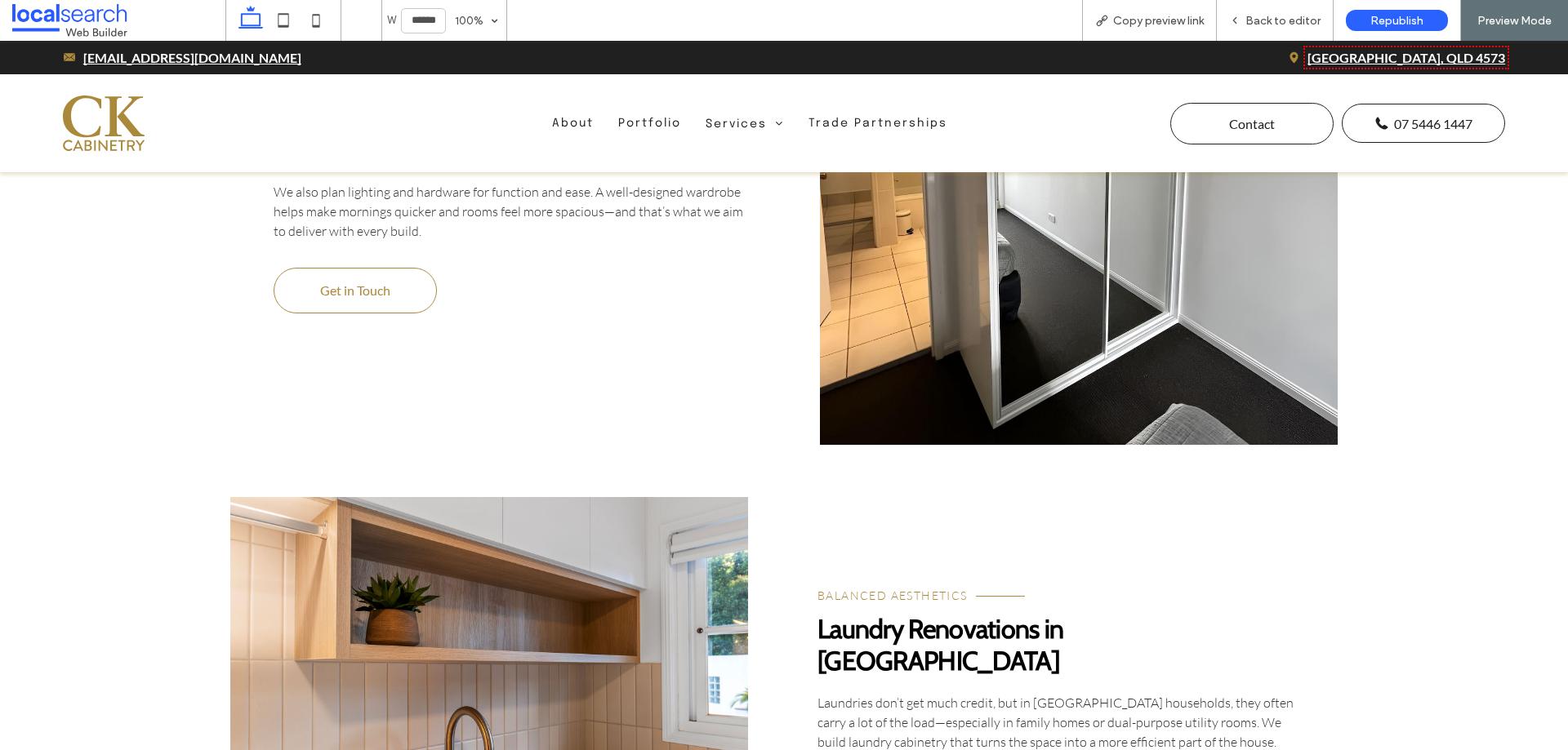
scroll to position [4410, 0]
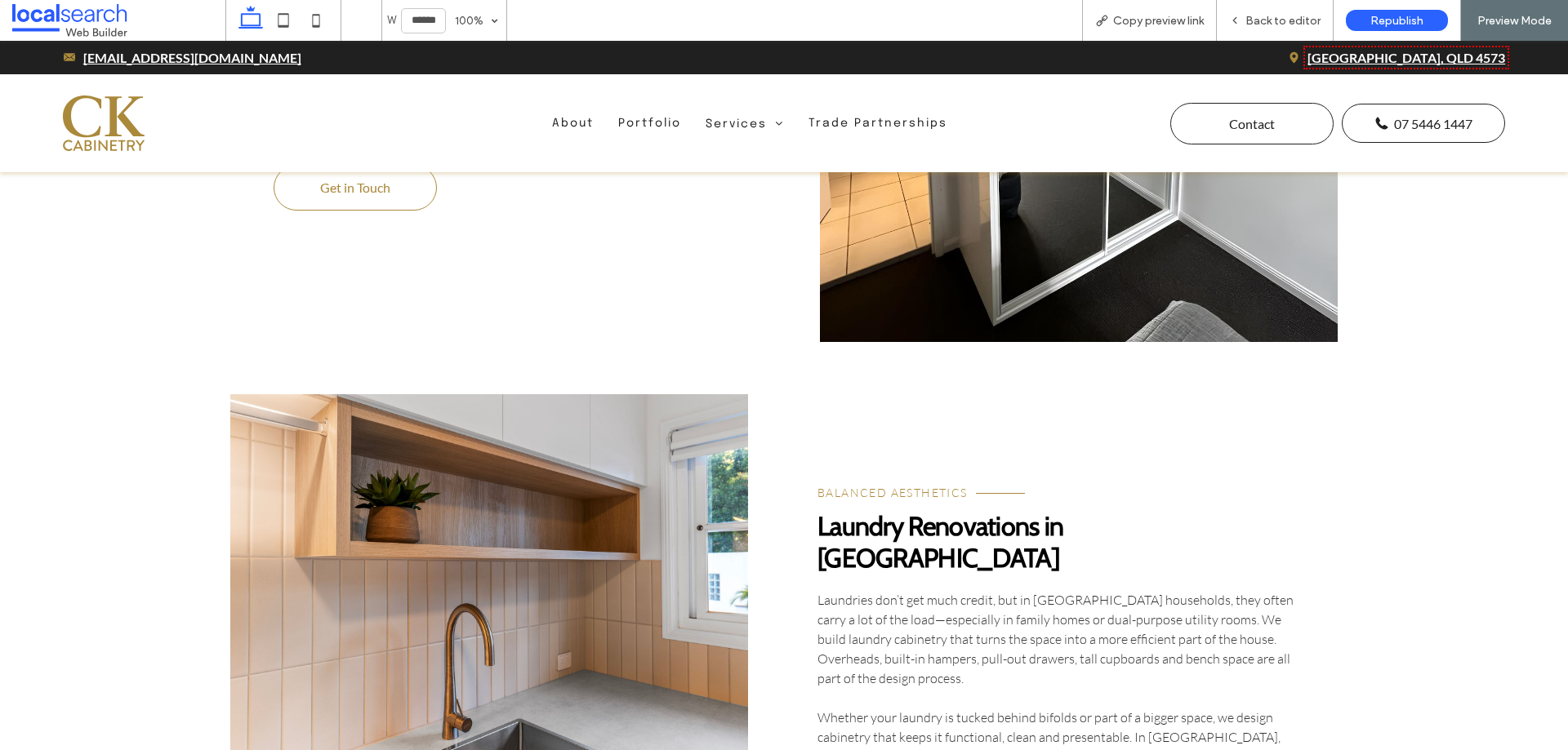
drag, startPoint x: 460, startPoint y: 426, endPoint x: 475, endPoint y: 439, distance: 19.8
click at [461, 426] on link at bounding box center [489, 666] width 518 height 543
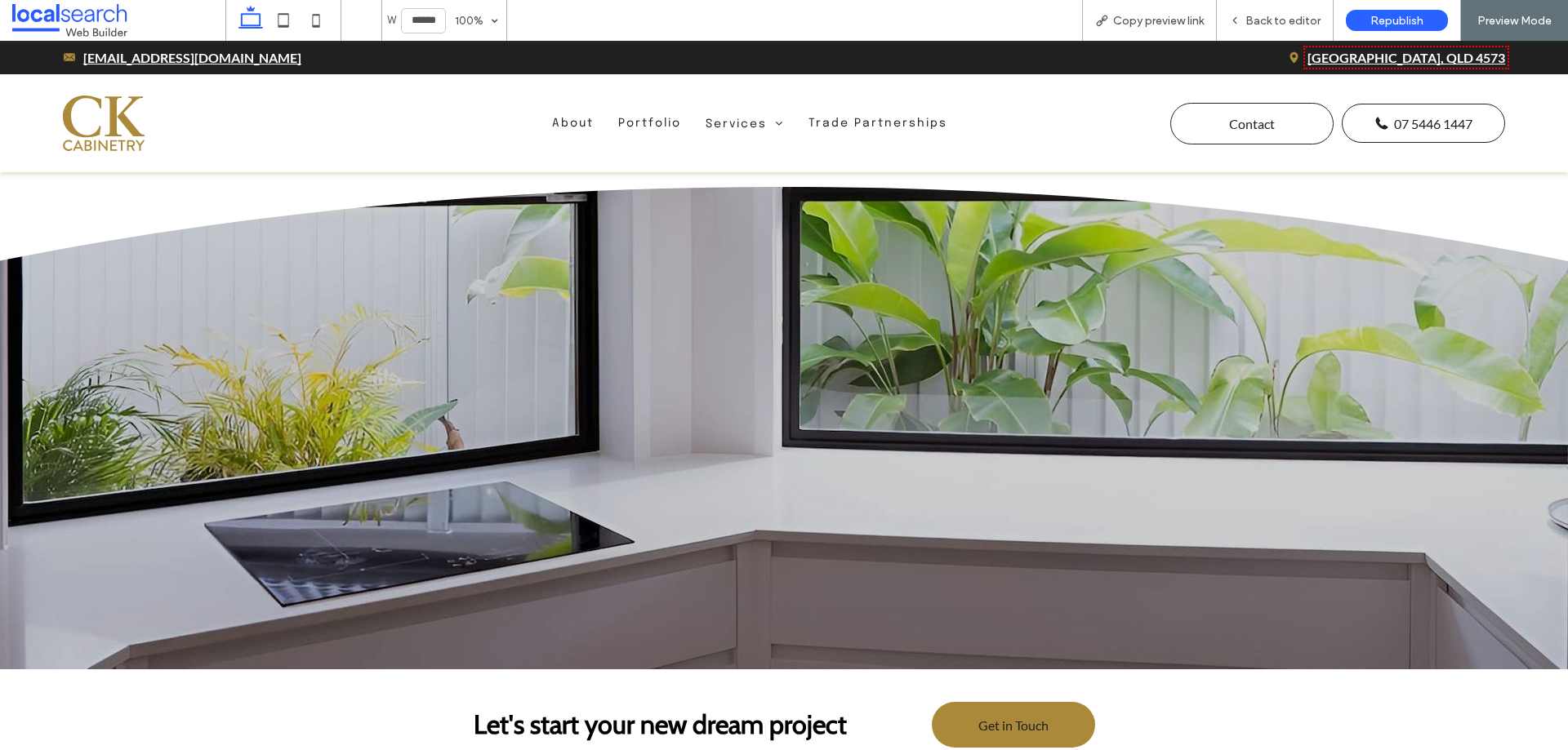
scroll to position [5635, 0]
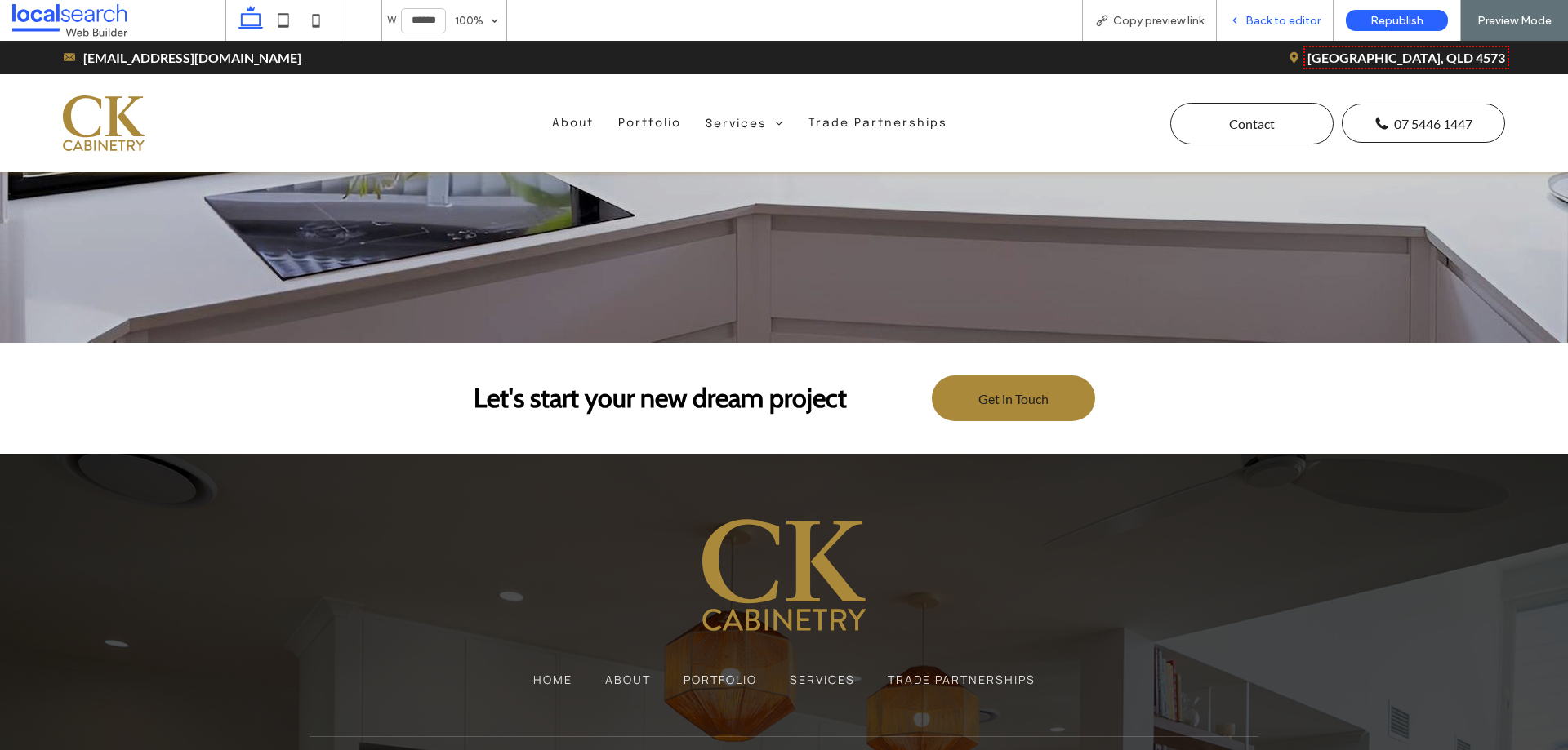
click at [1305, 20] on span "Back to editor" at bounding box center [1284, 20] width 75 height 14
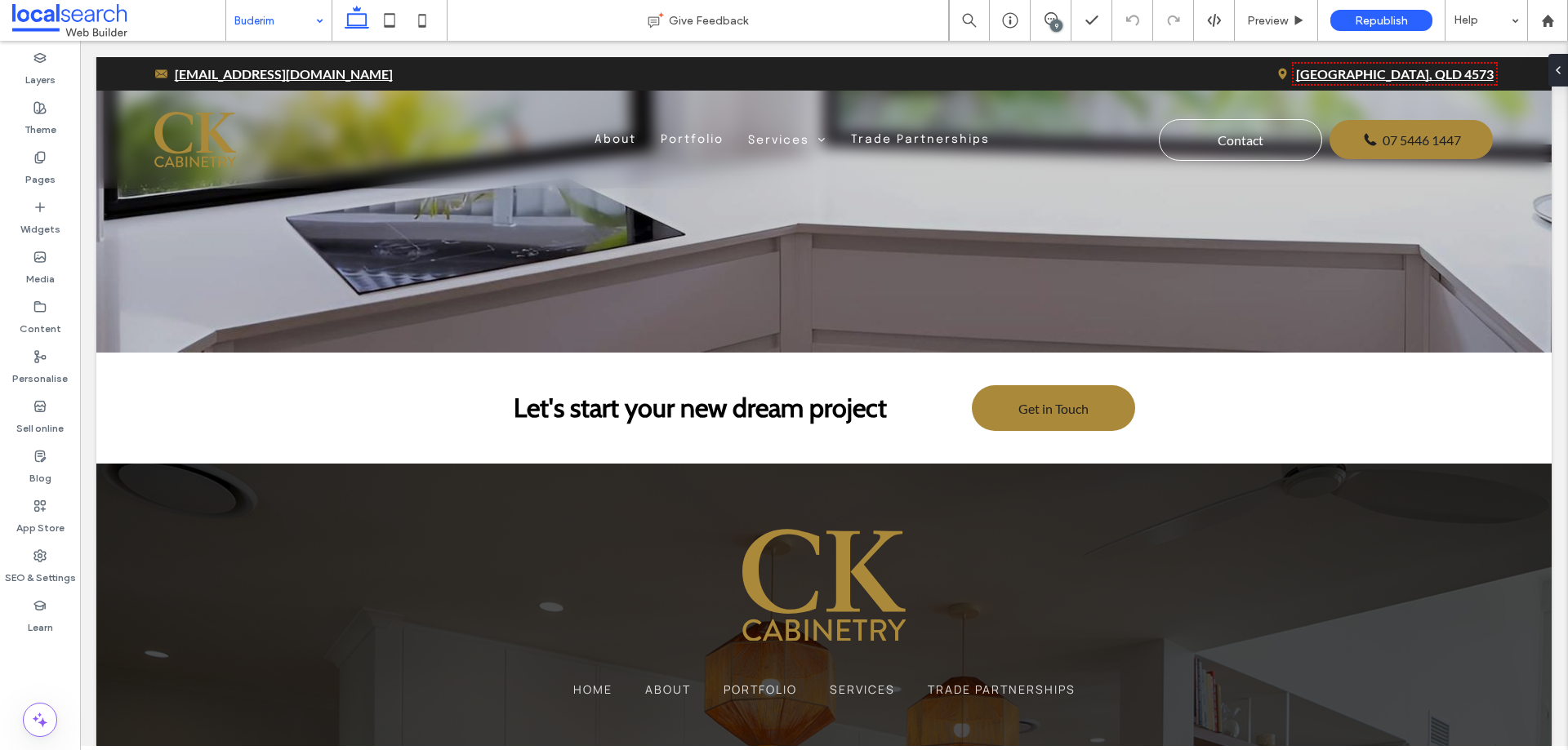
scroll to position [5651, 0]
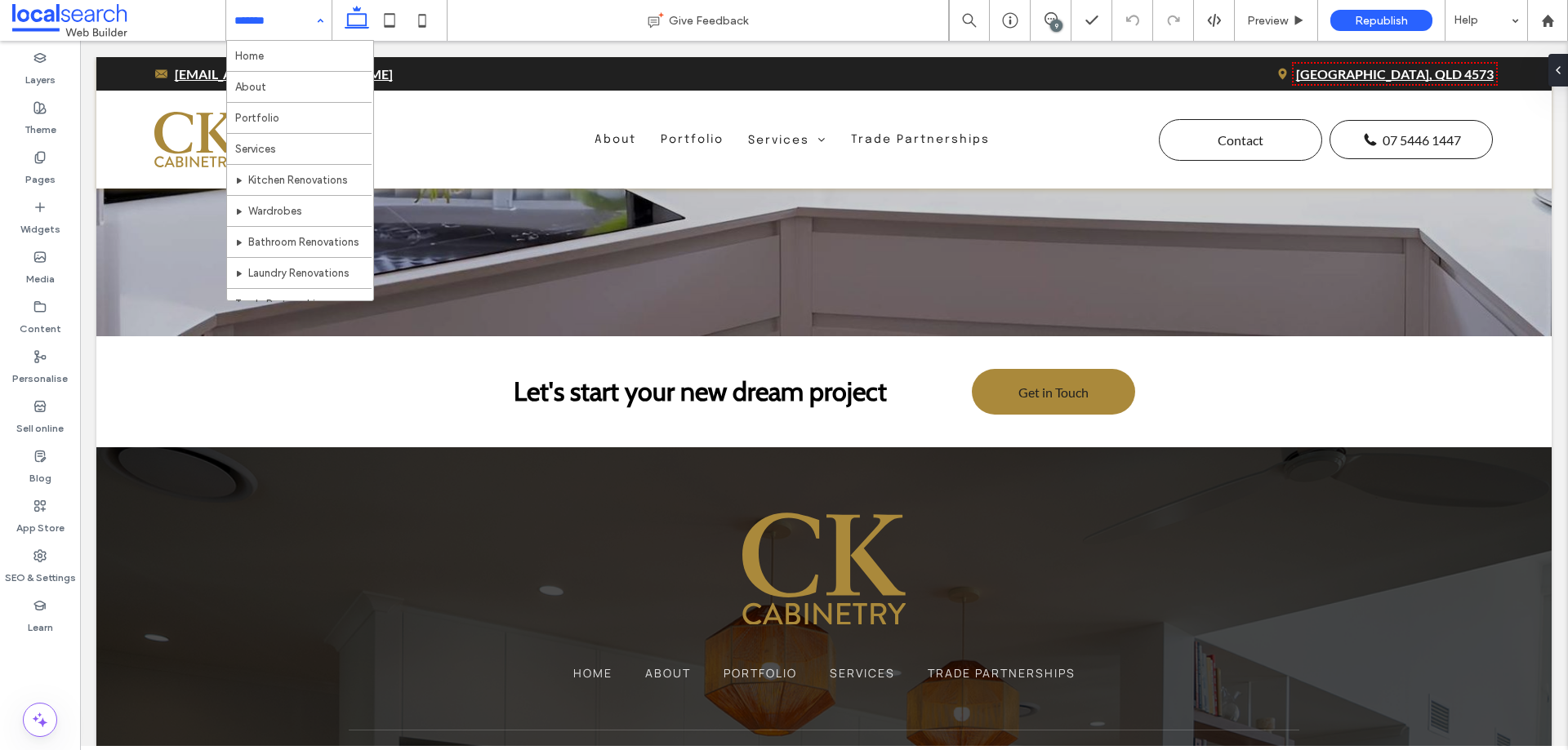
click at [315, 26] on div "Home About Portfolio Services Kitchen Renovations Wardrobes Bathroom Renovation…" at bounding box center [278, 20] width 105 height 41
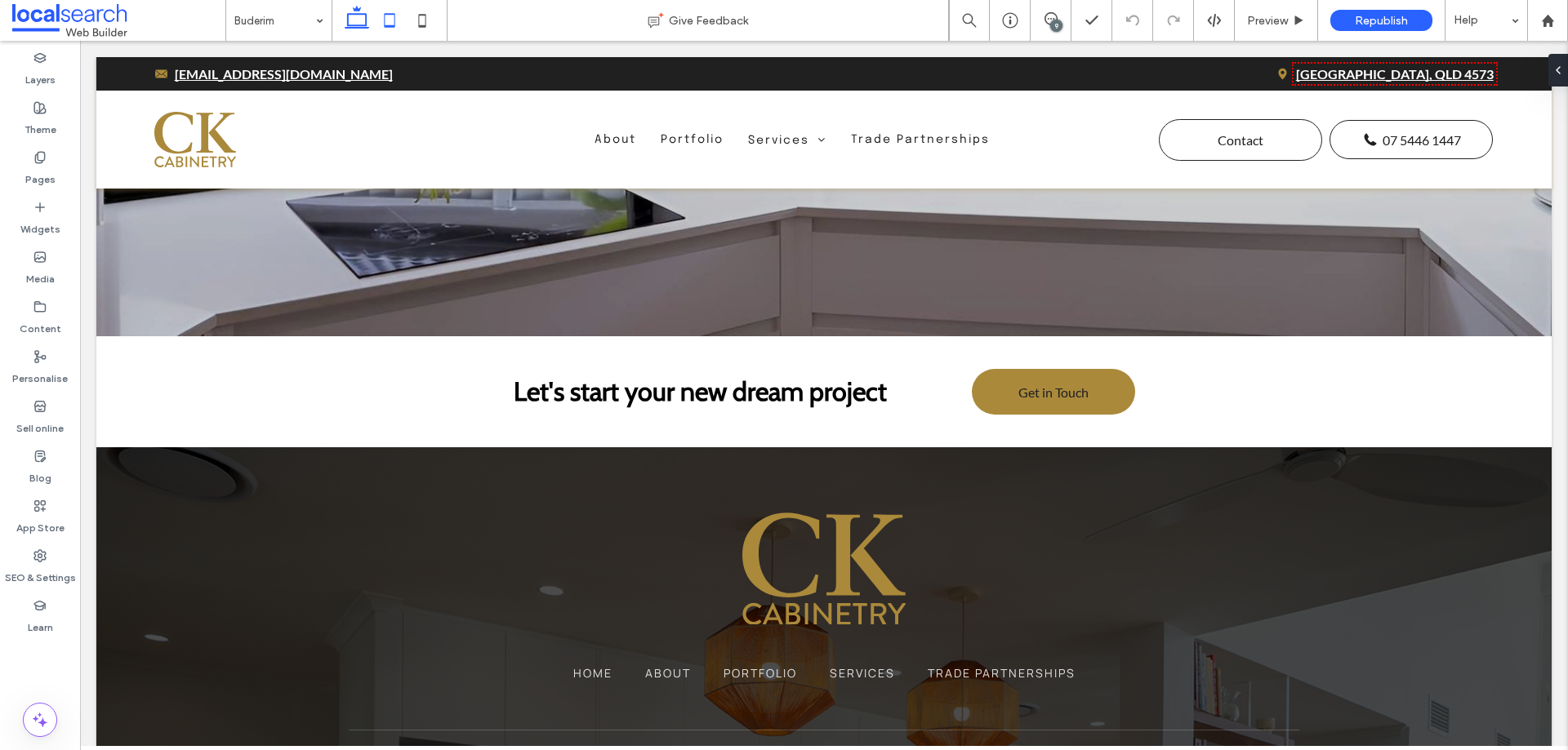
click at [388, 20] on icon at bounding box center [390, 20] width 33 height 33
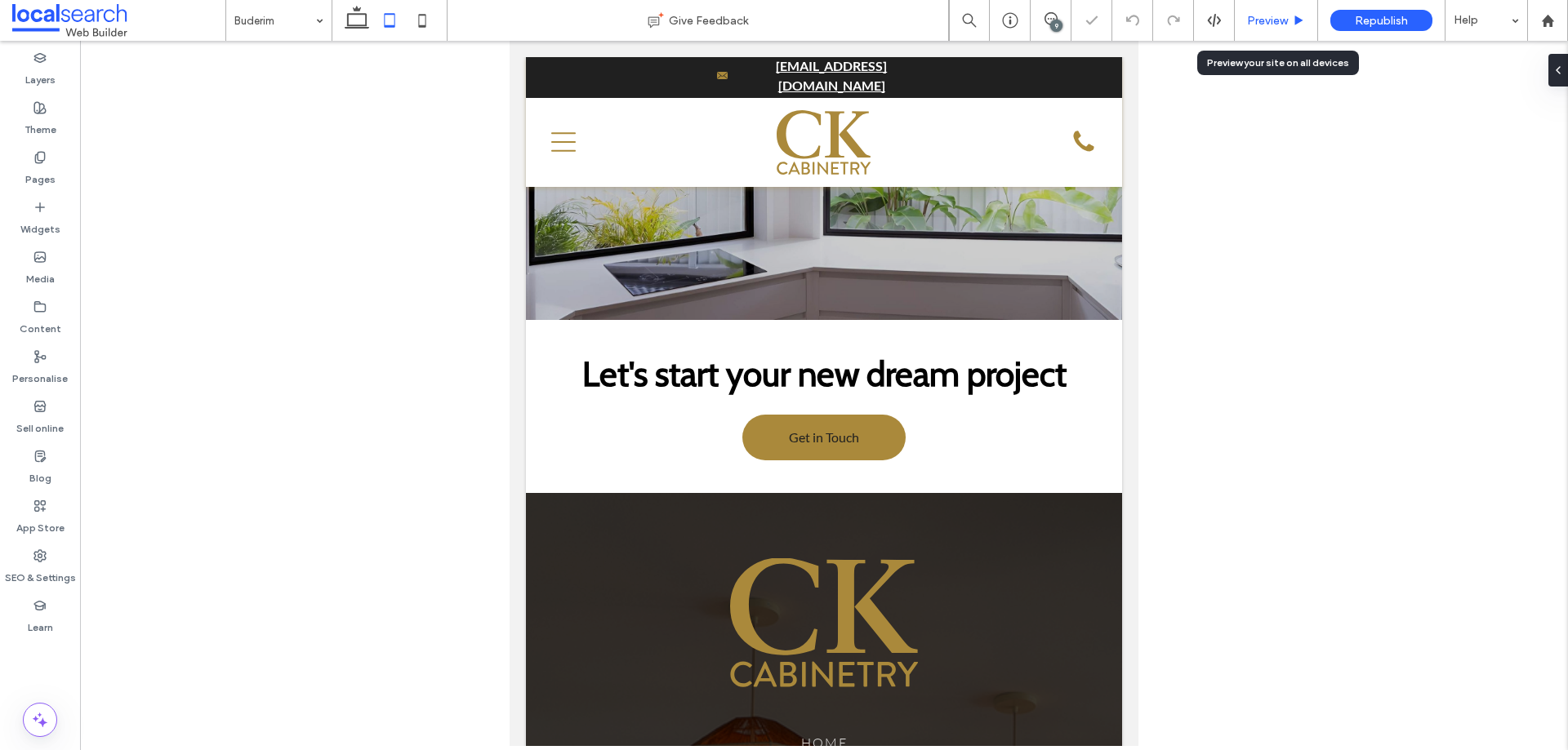
click at [1288, 24] on span "Preview" at bounding box center [1267, 20] width 41 height 14
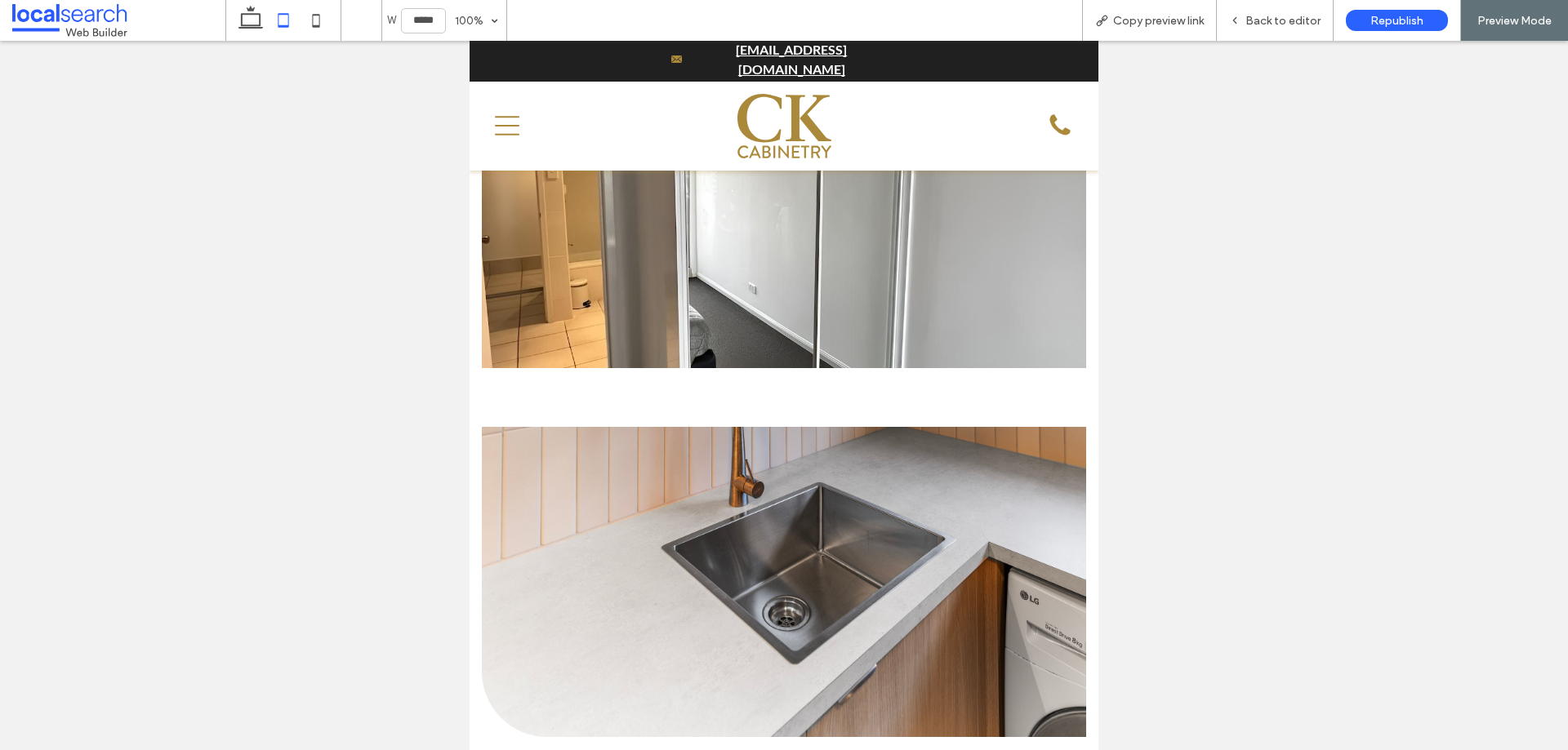
scroll to position [5406, 0]
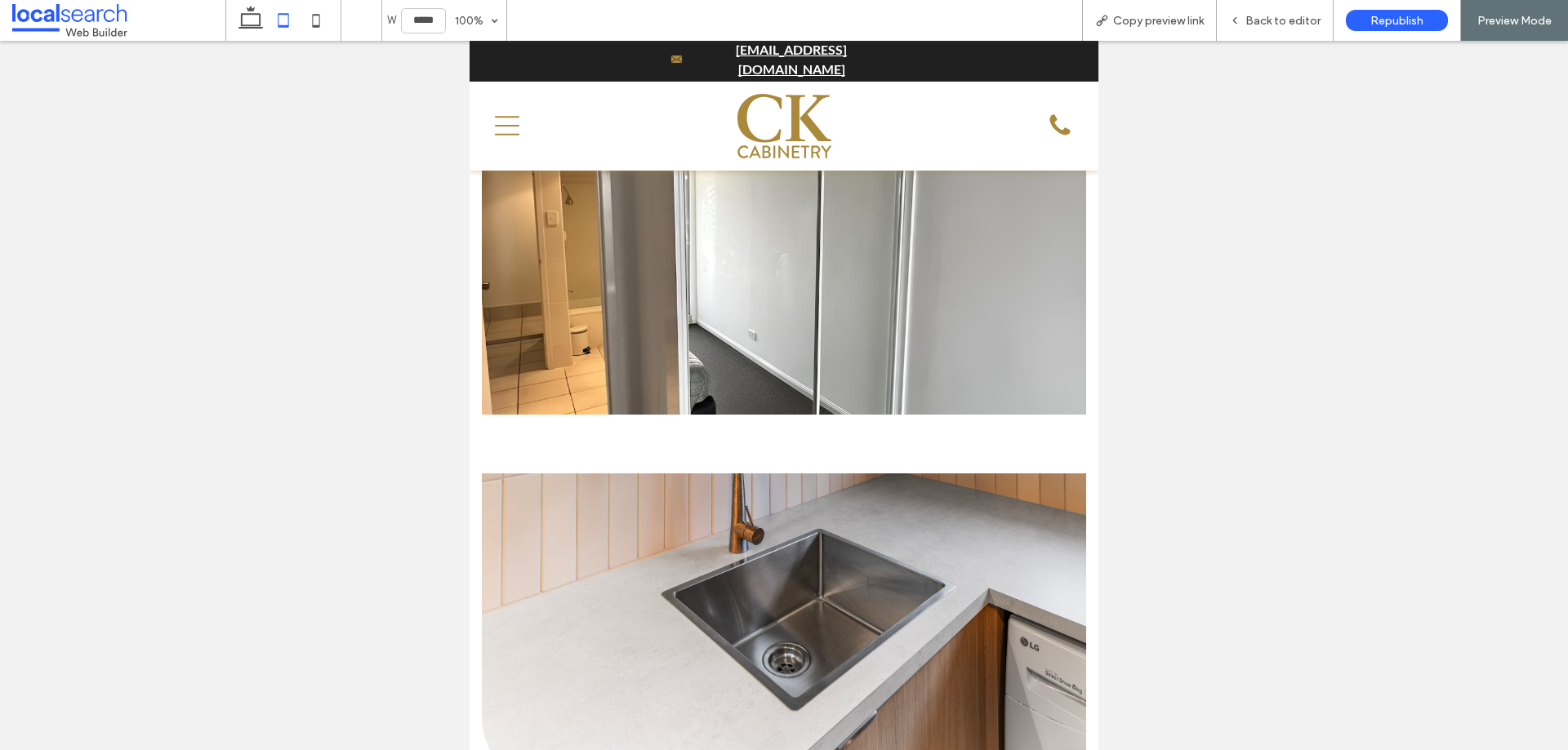
click at [777, 474] on link at bounding box center [784, 628] width 603 height 310
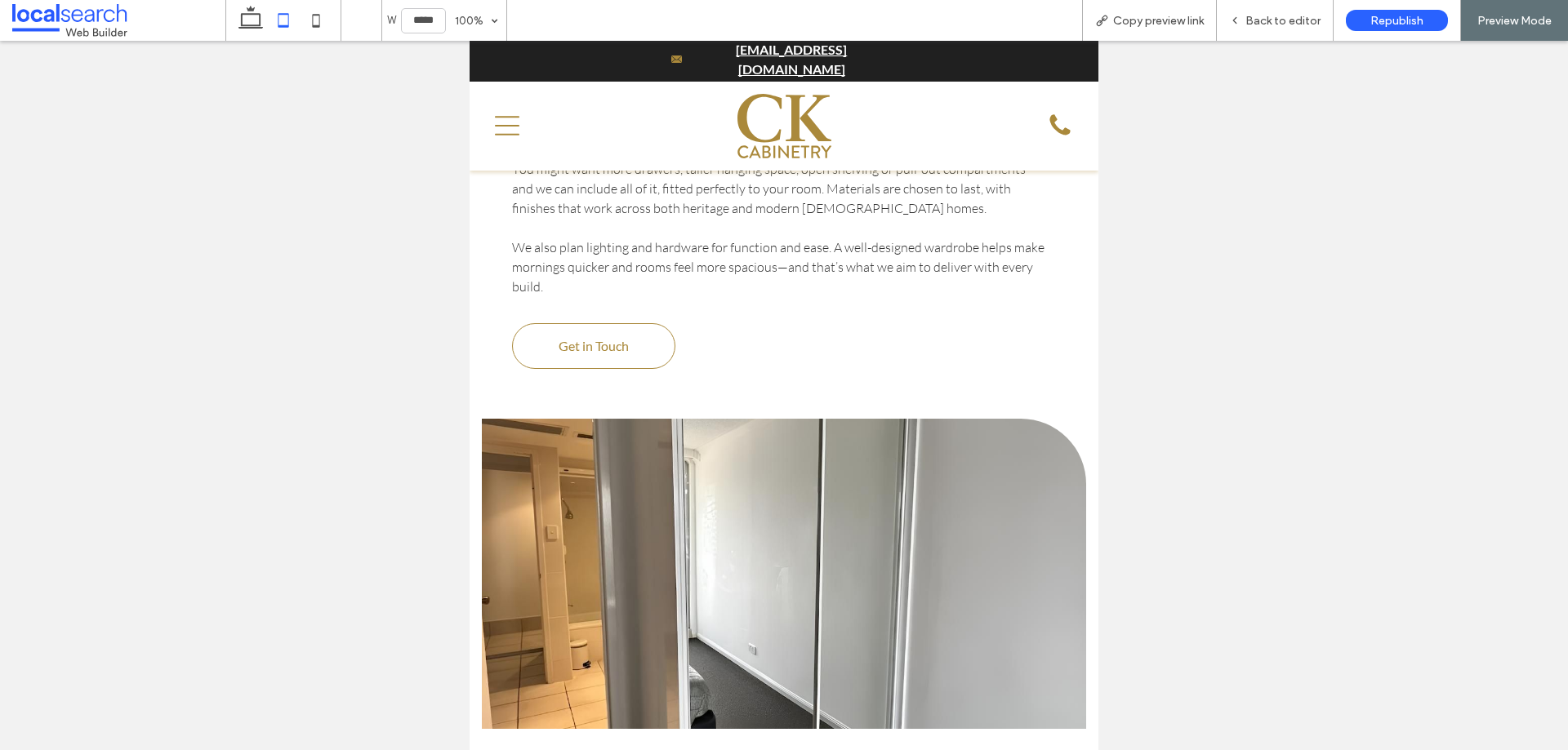
scroll to position [5079, 0]
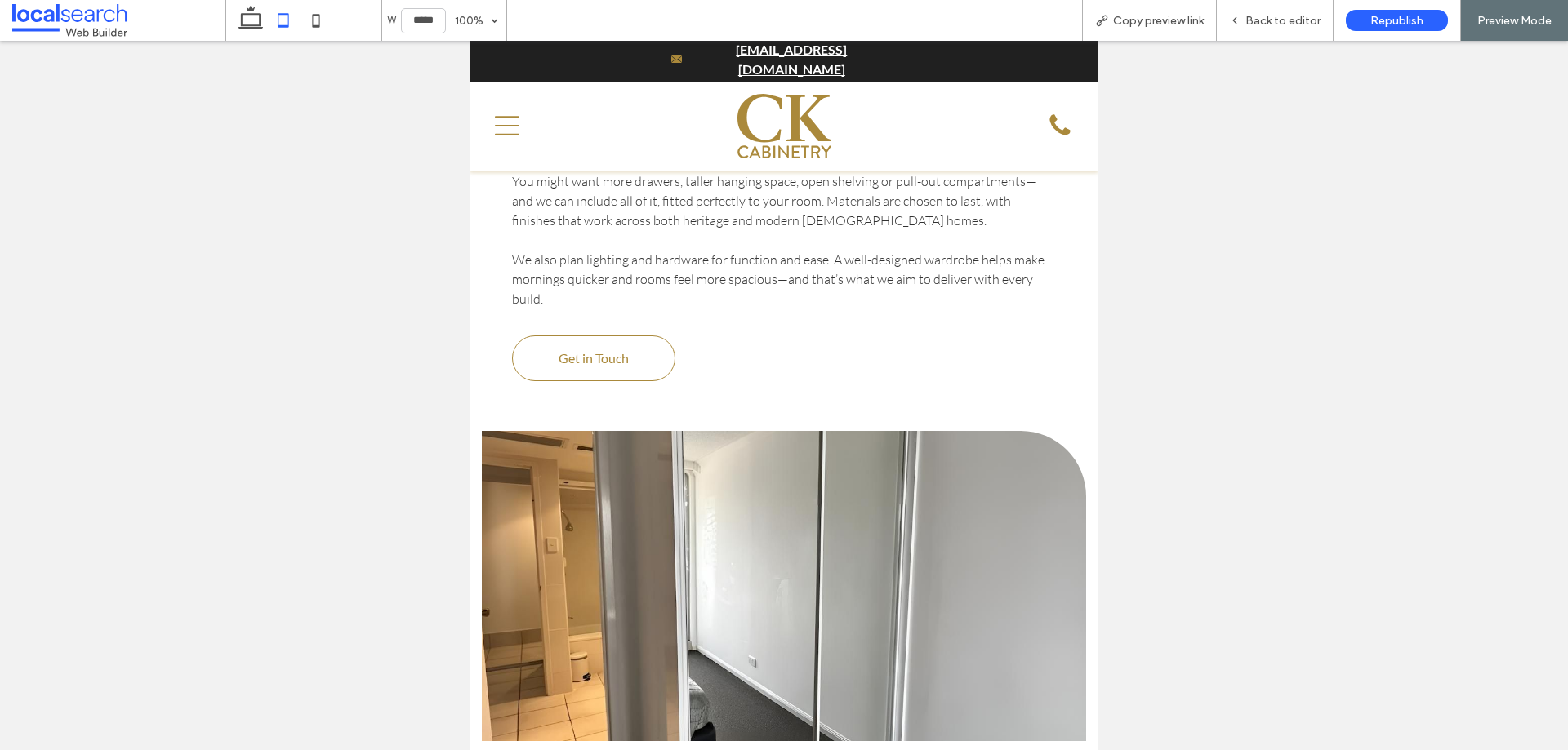
click at [840, 503] on link at bounding box center [784, 586] width 603 height 310
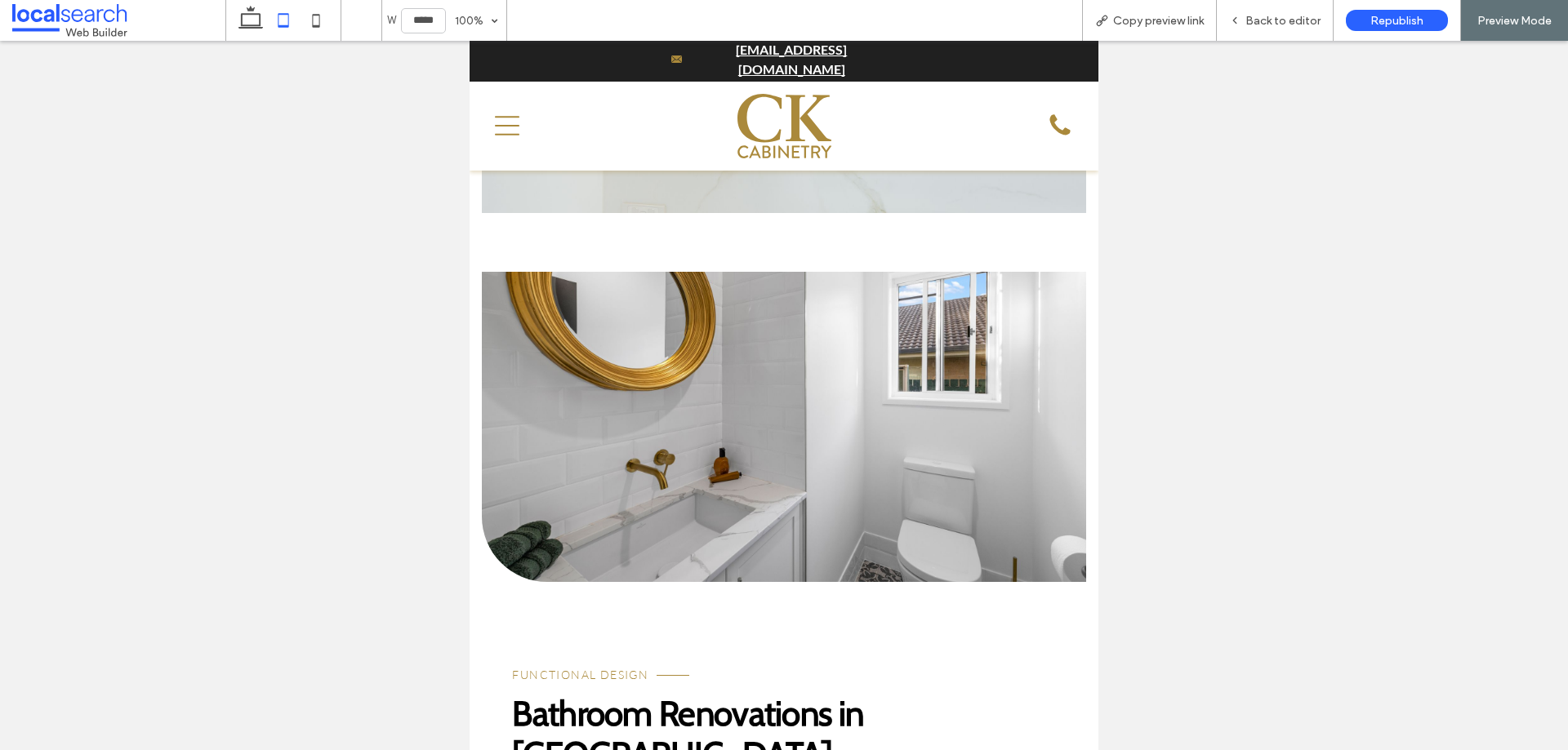
click at [901, 410] on link at bounding box center [784, 426] width 603 height 310
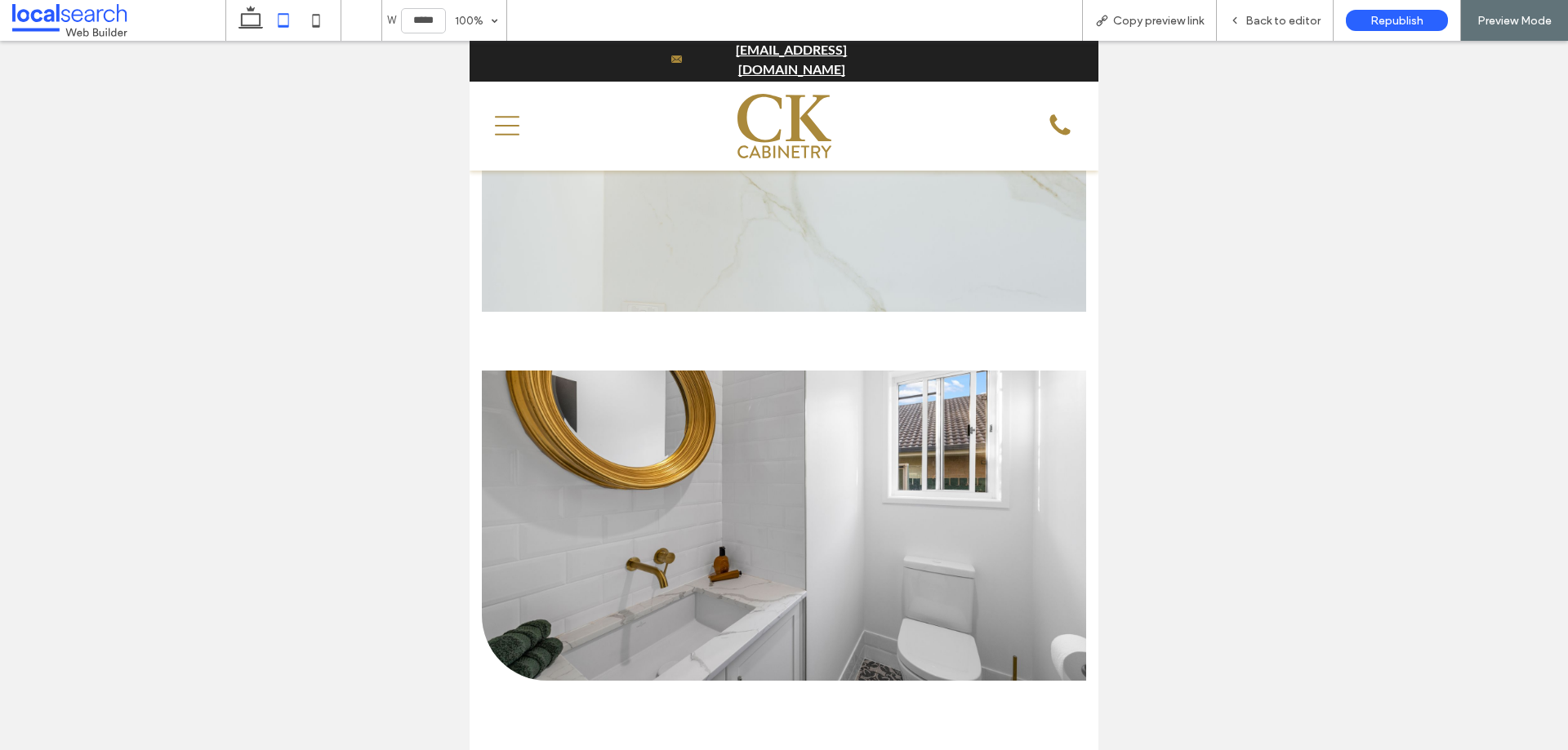
scroll to position [3690, 0]
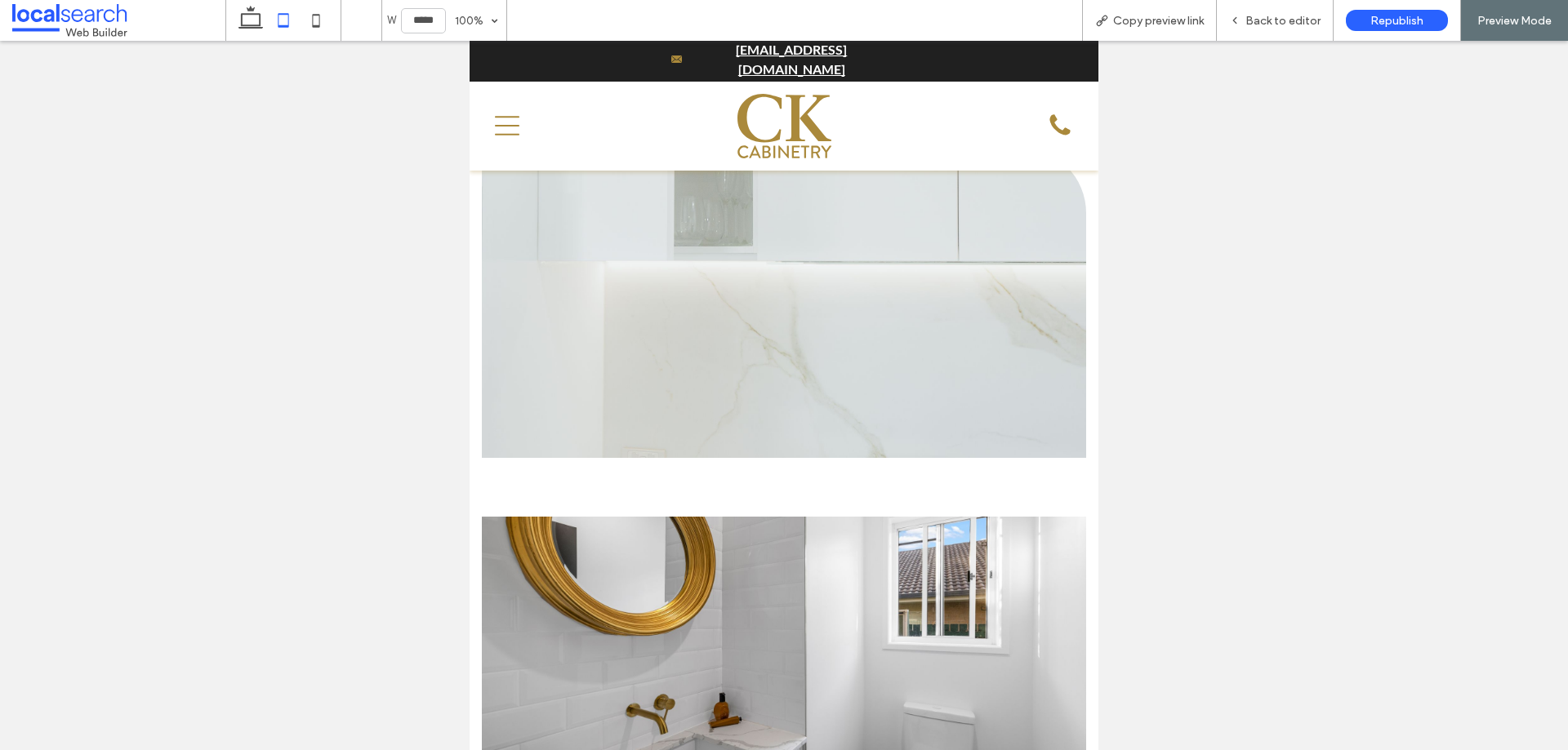
click at [890, 517] on link at bounding box center [784, 672] width 603 height 310
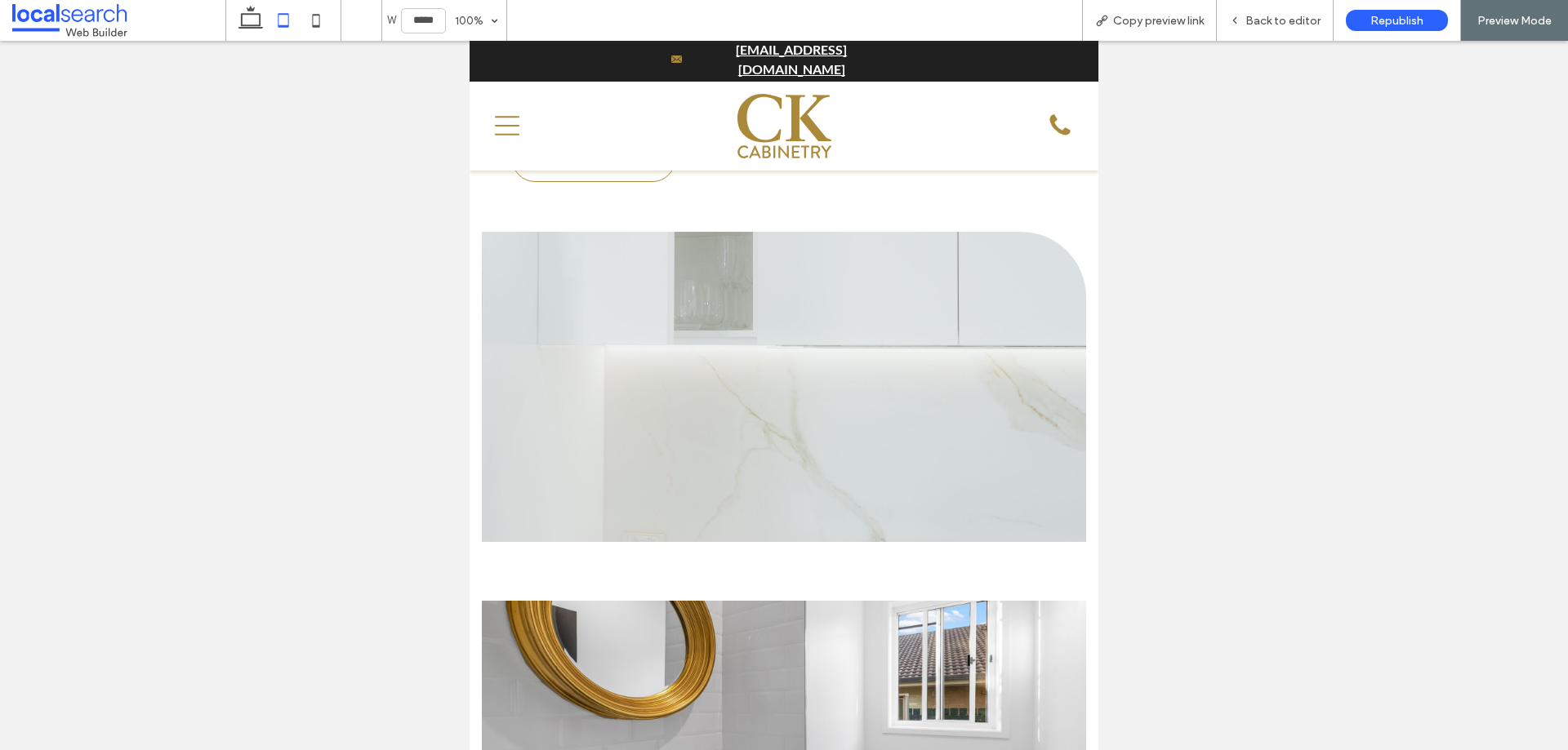
scroll to position [3527, 0]
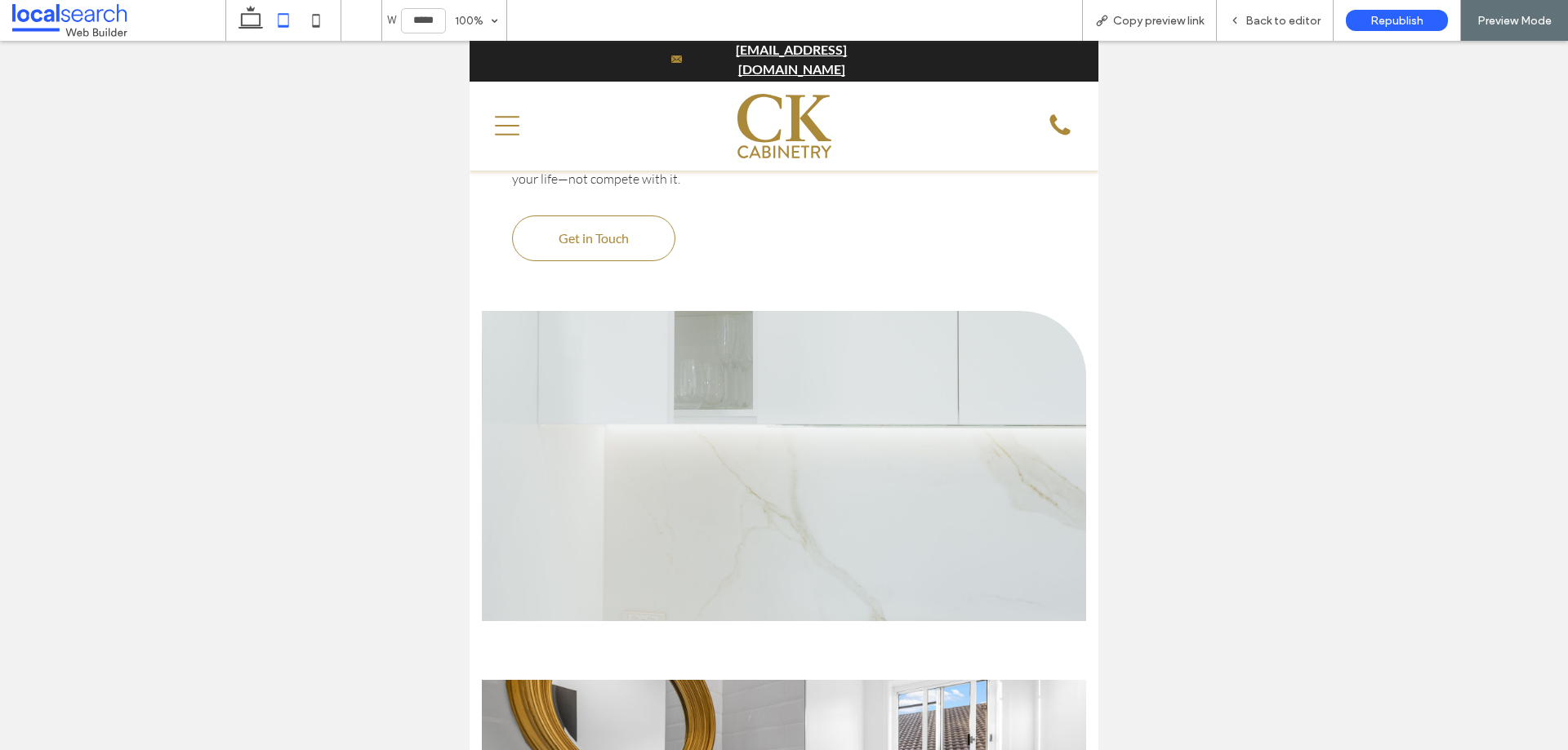
click at [723, 447] on link at bounding box center [784, 466] width 603 height 310
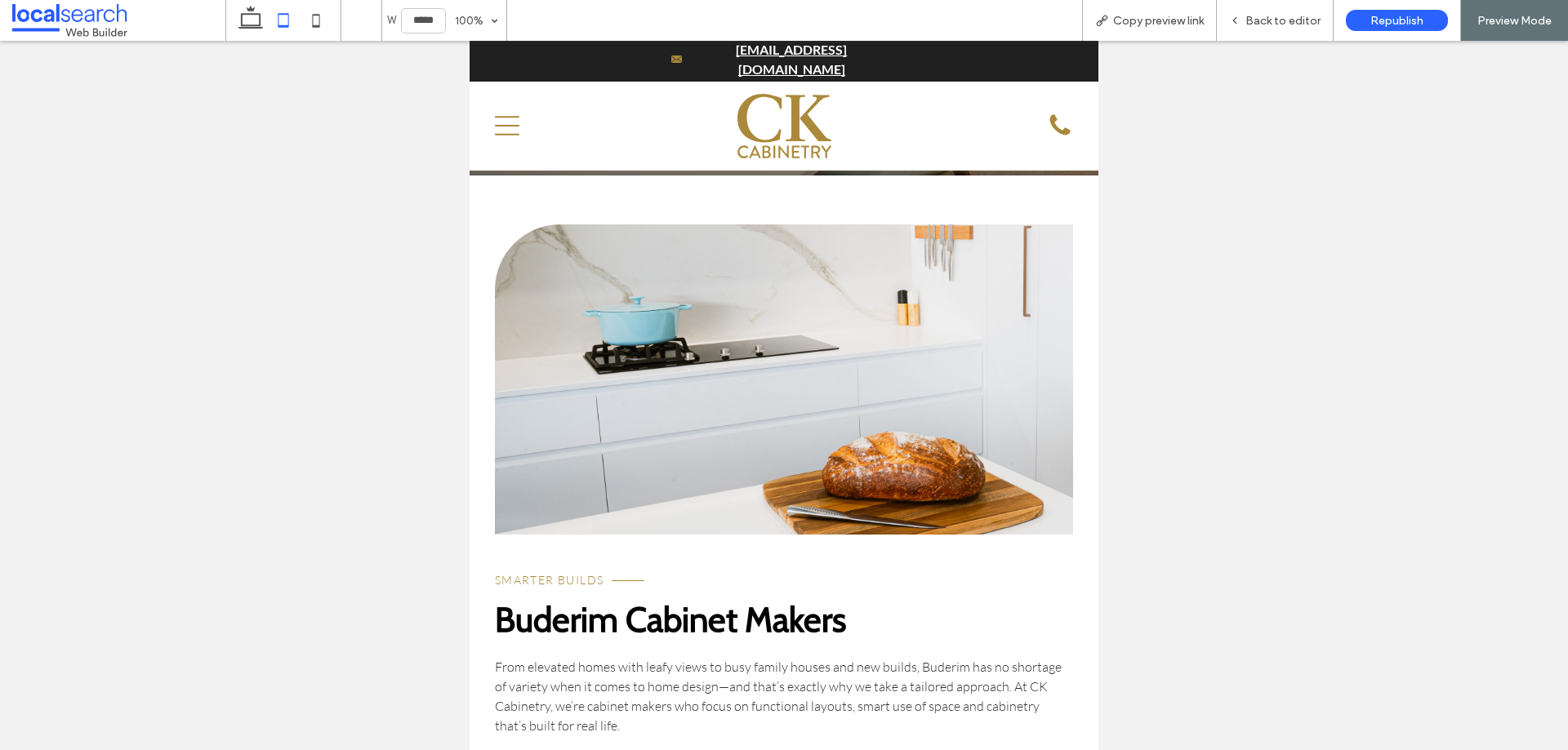
scroll to position [505, 0]
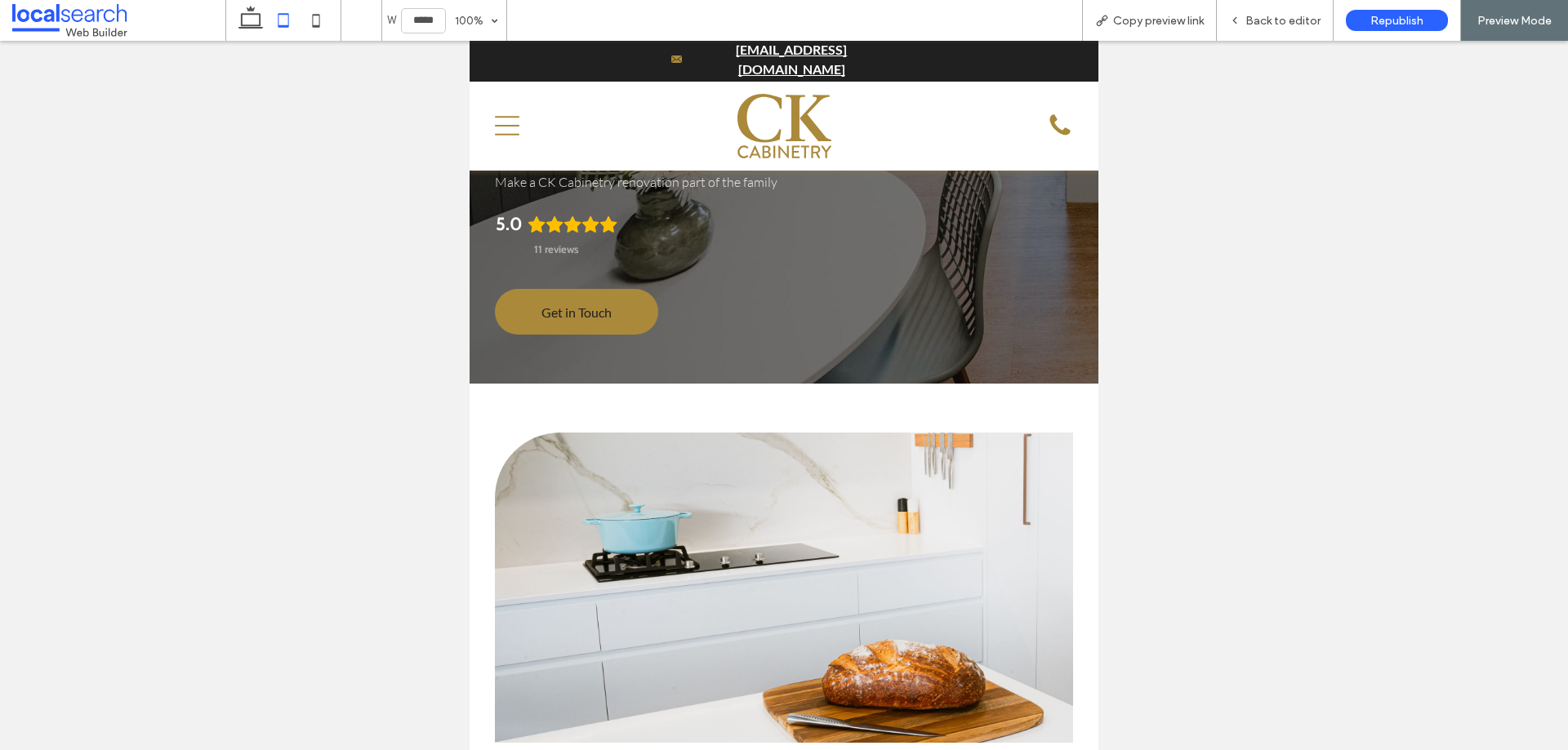
drag, startPoint x: 818, startPoint y: 423, endPoint x: 815, endPoint y: 431, distance: 8.5
click at [818, 433] on link at bounding box center [784, 588] width 578 height 310
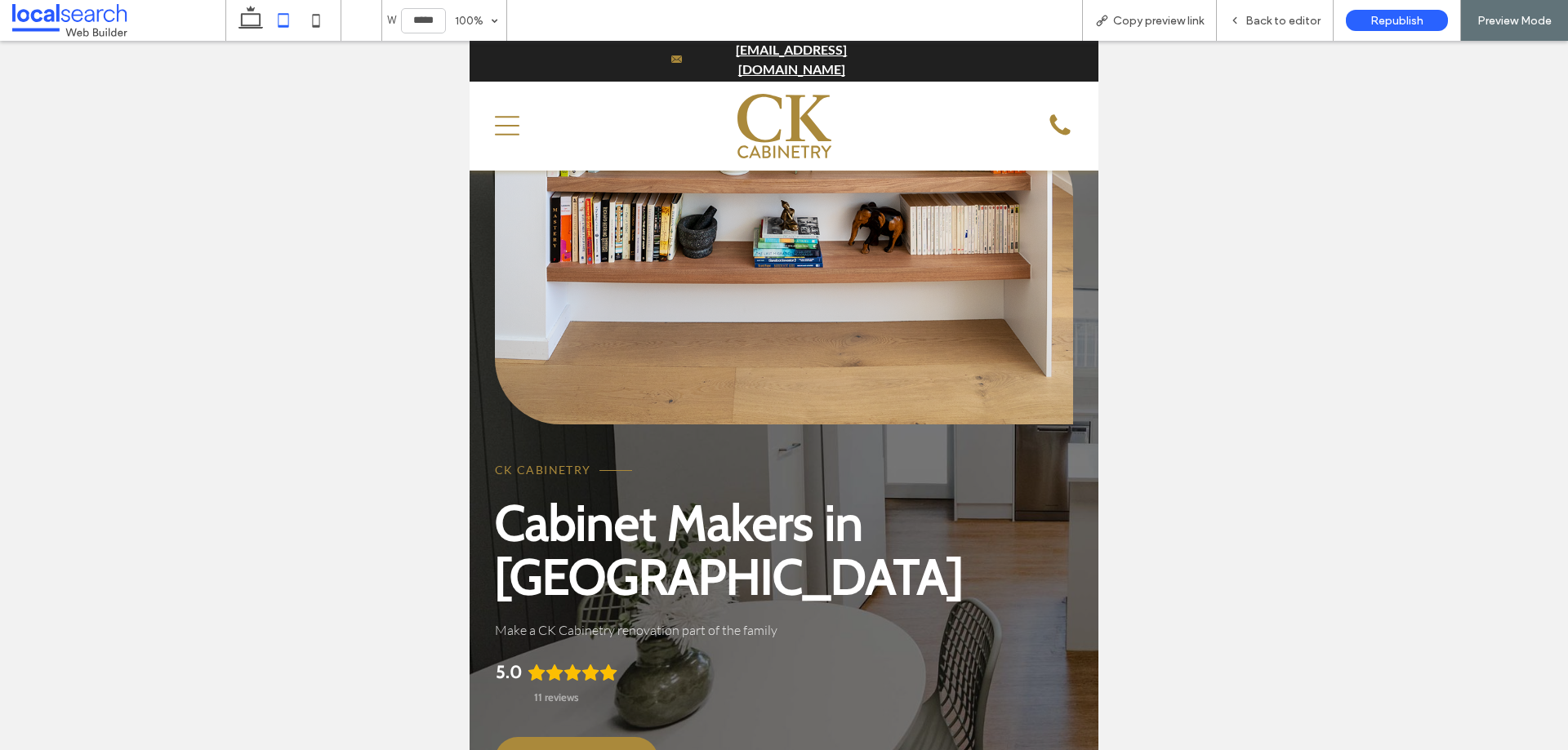
scroll to position [0, 0]
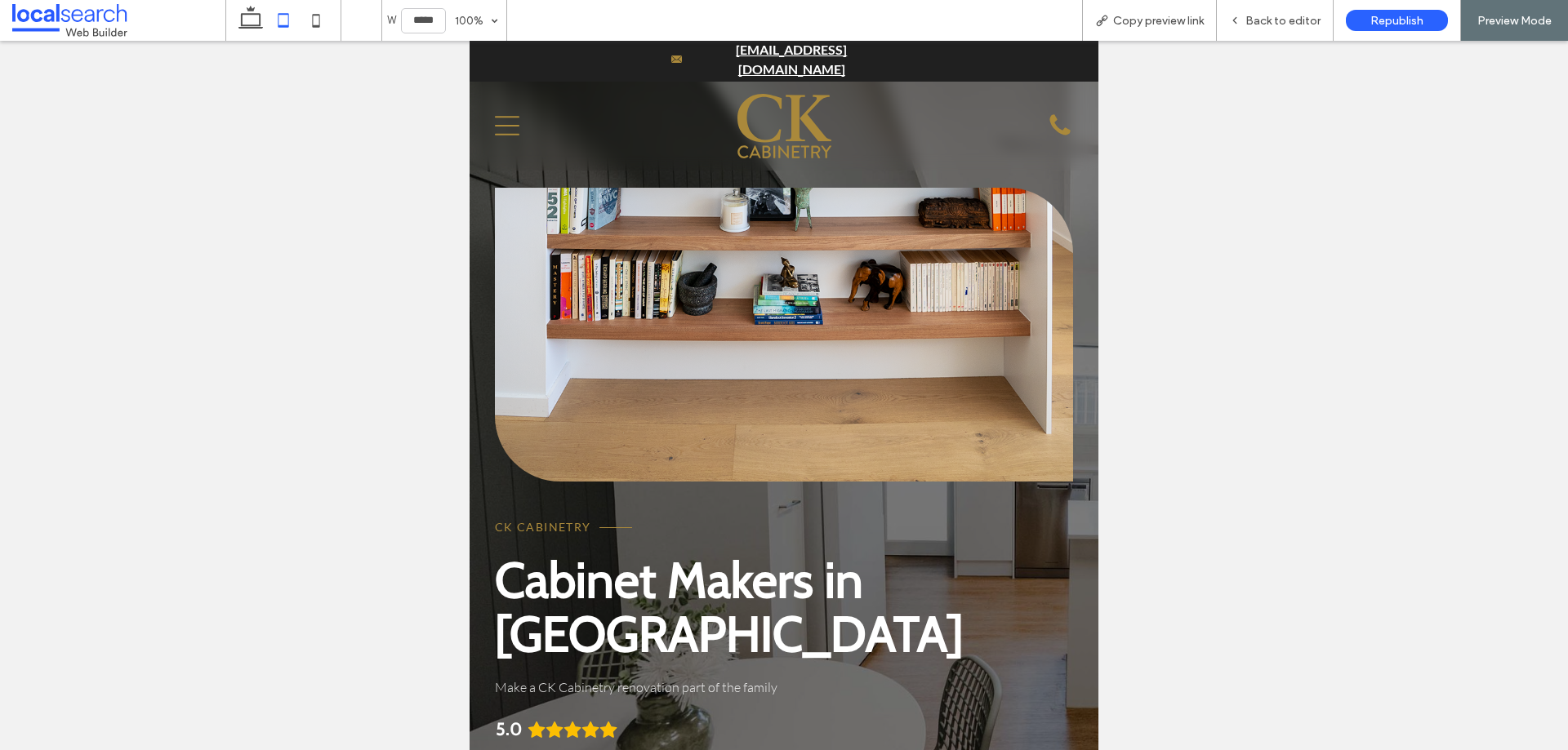
click at [846, 323] on link at bounding box center [784, 334] width 578 height 294
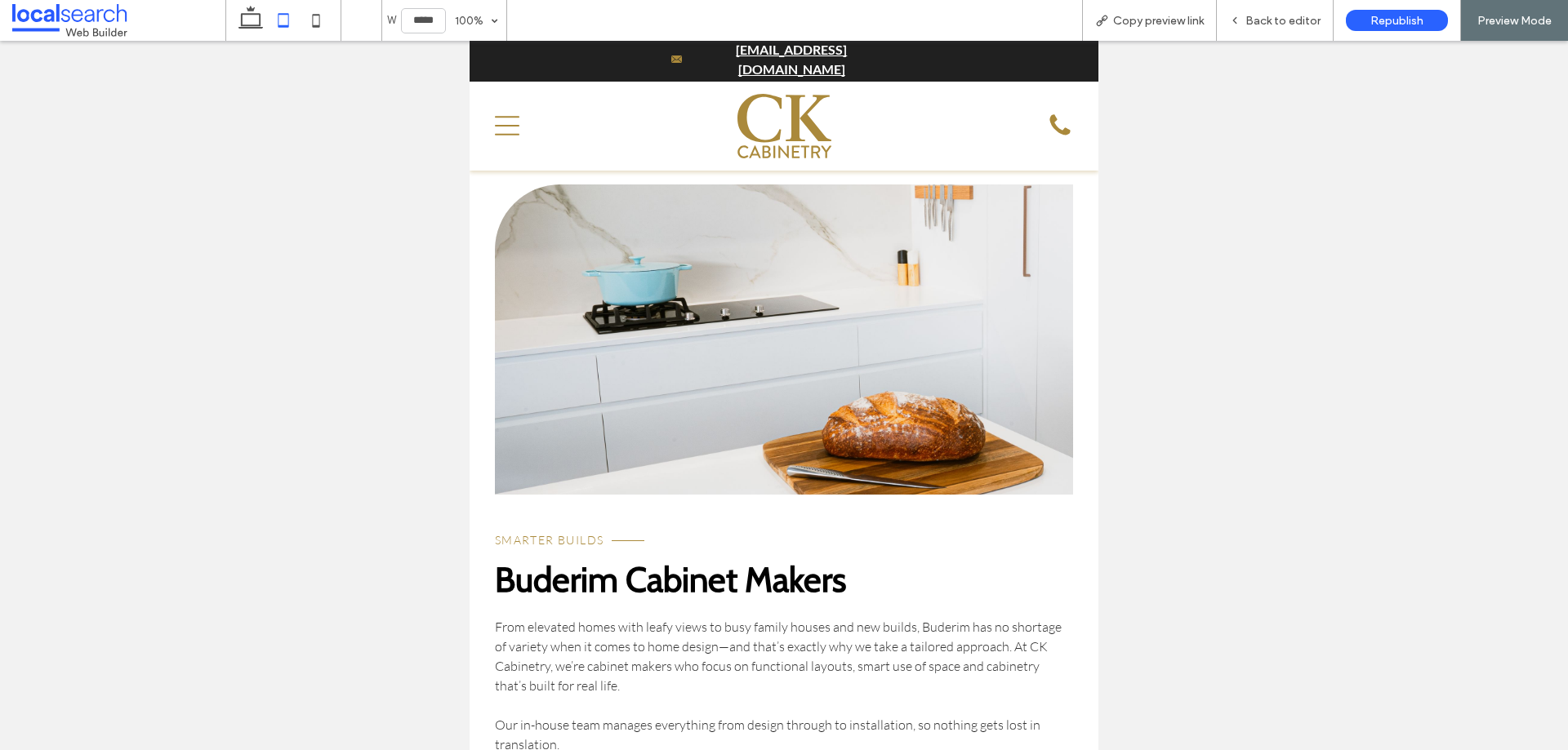
scroll to position [817, 0]
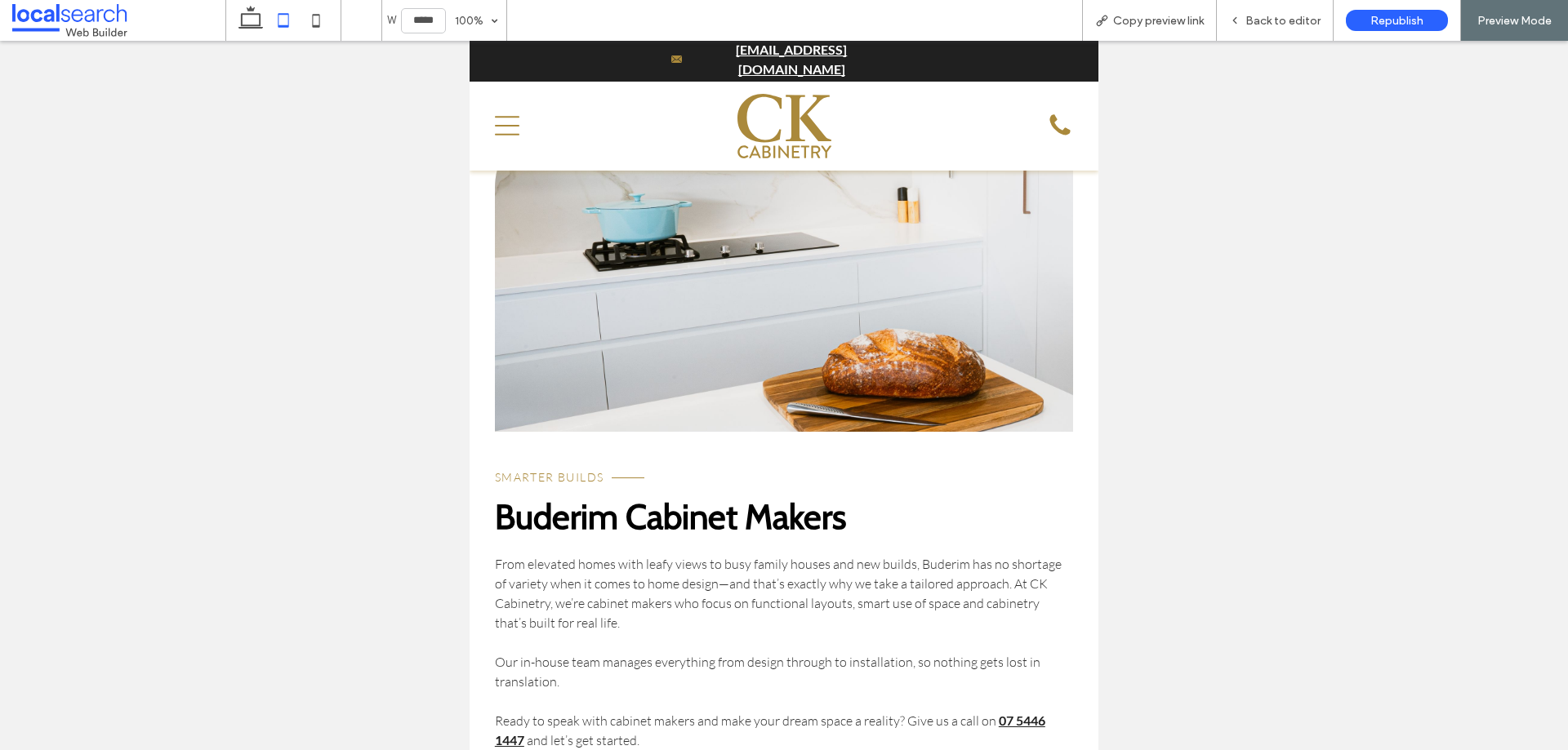
click at [782, 468] on p "Smarter Builds" at bounding box center [784, 477] width 578 height 19
click at [798, 339] on link at bounding box center [784, 276] width 578 height 310
click at [748, 496] on span "Buderim Cabinet Makers" at bounding box center [670, 517] width 351 height 43
click at [778, 343] on link at bounding box center [784, 276] width 578 height 310
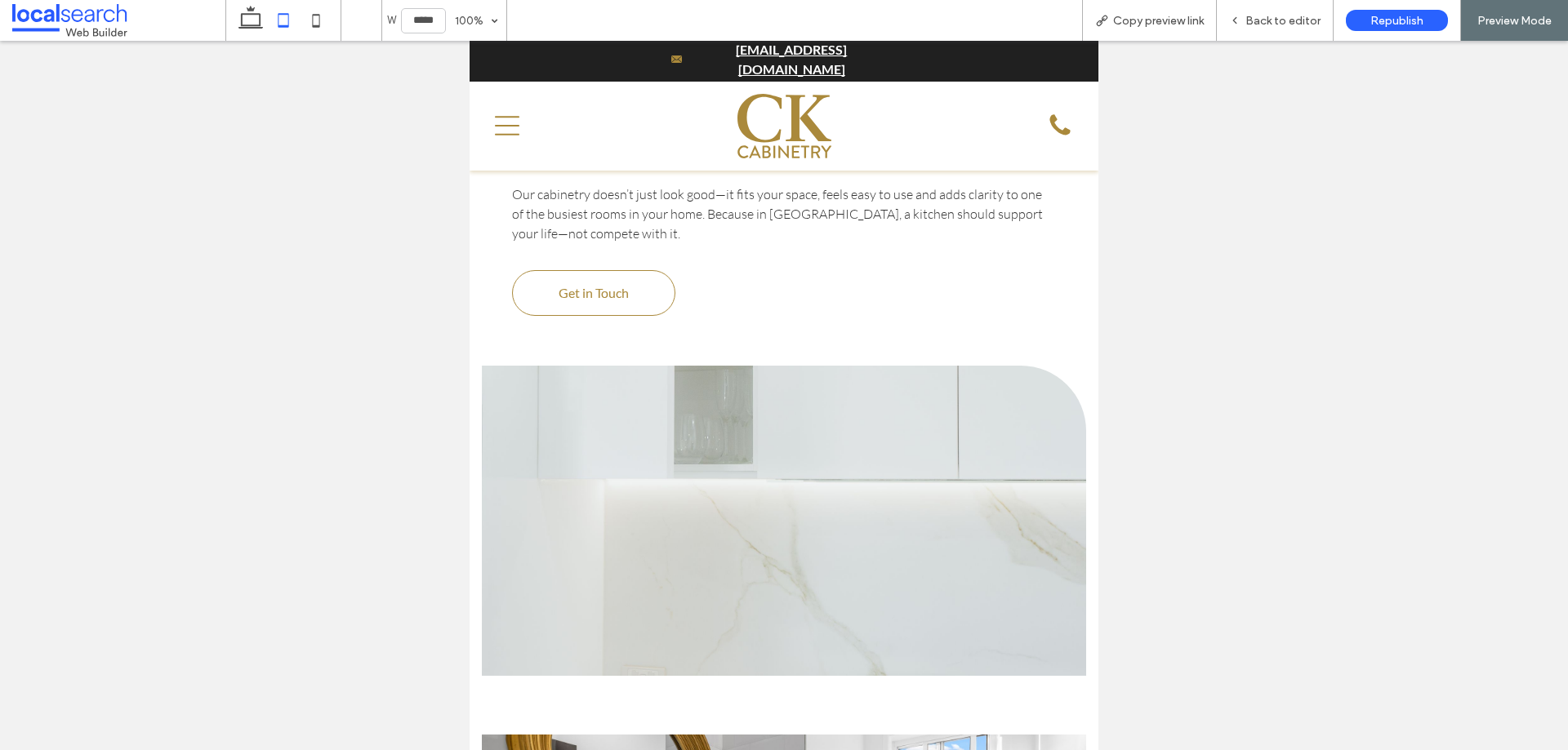
scroll to position [3593, 0]
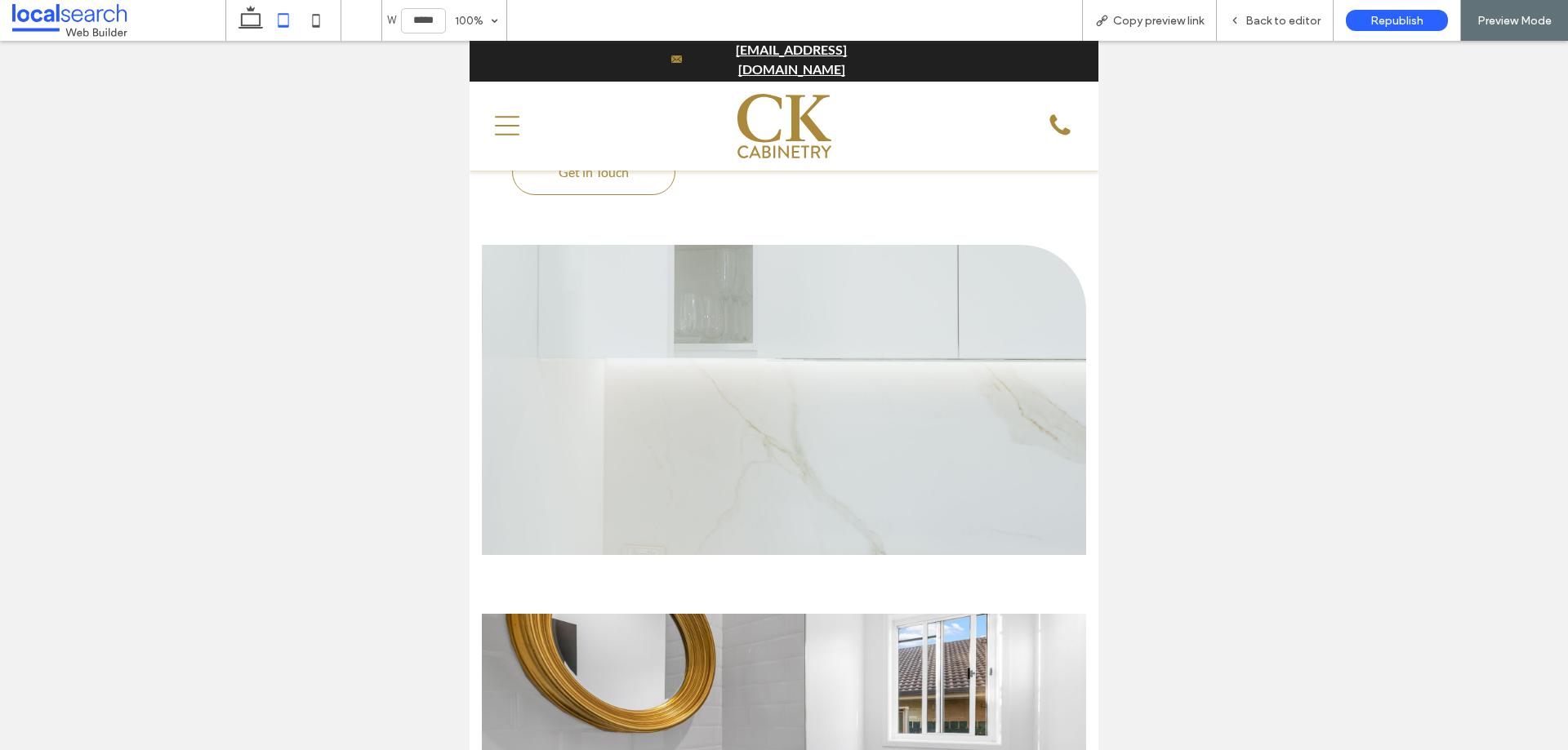
drag, startPoint x: 814, startPoint y: 328, endPoint x: 798, endPoint y: 347, distance: 24.8
click at [814, 328] on link at bounding box center [784, 399] width 603 height 310
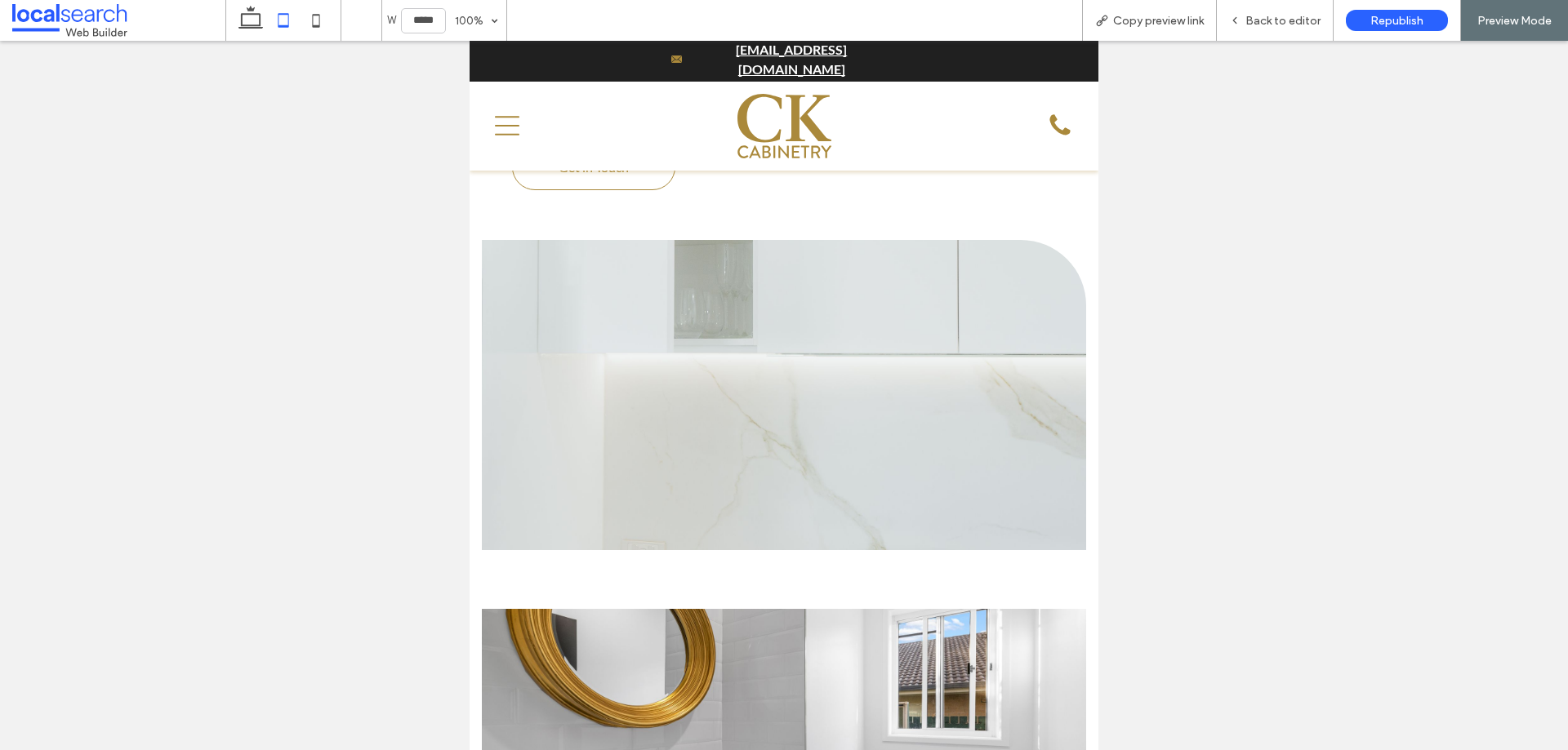
scroll to position [3757, 0]
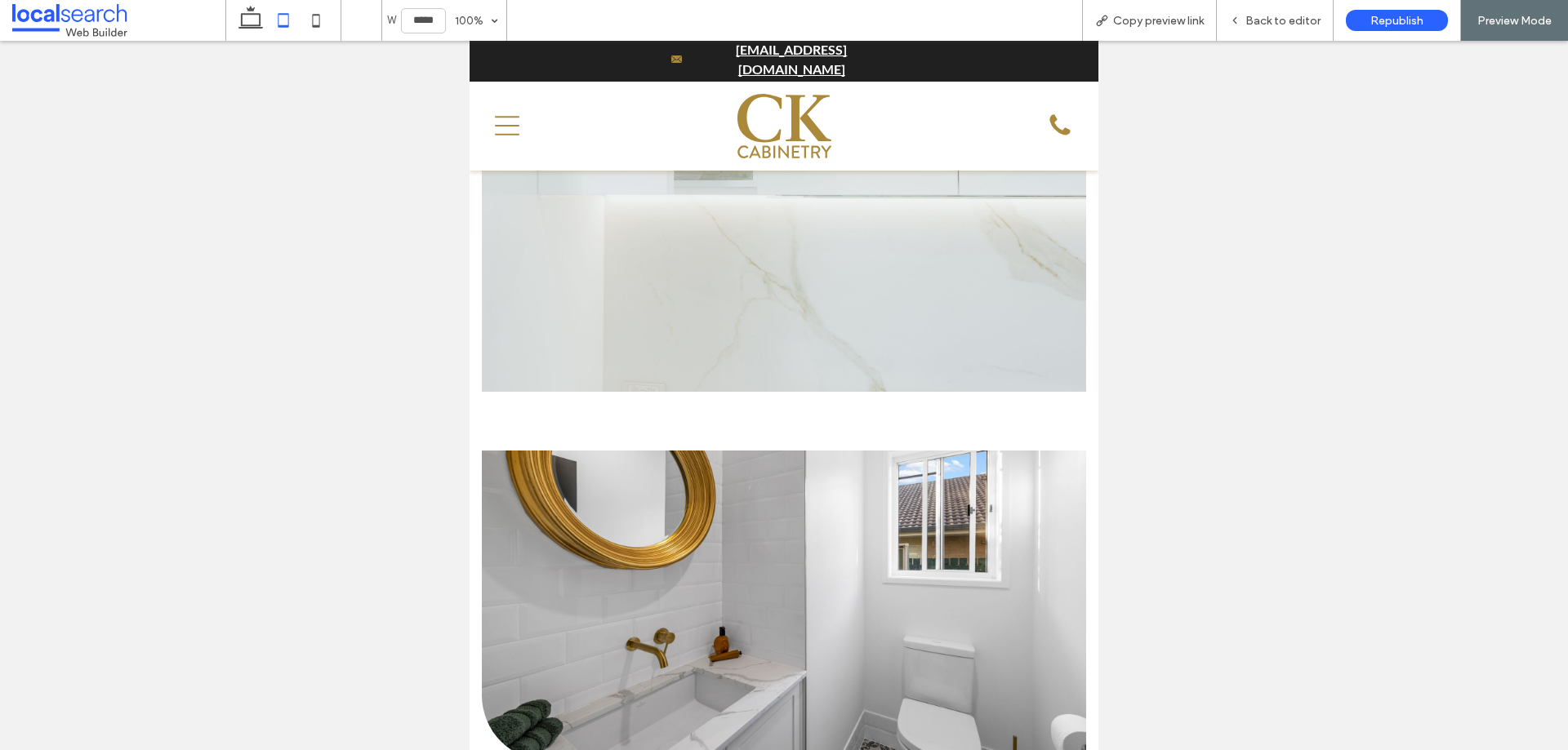
click at [788, 450] on link at bounding box center [784, 605] width 603 height 310
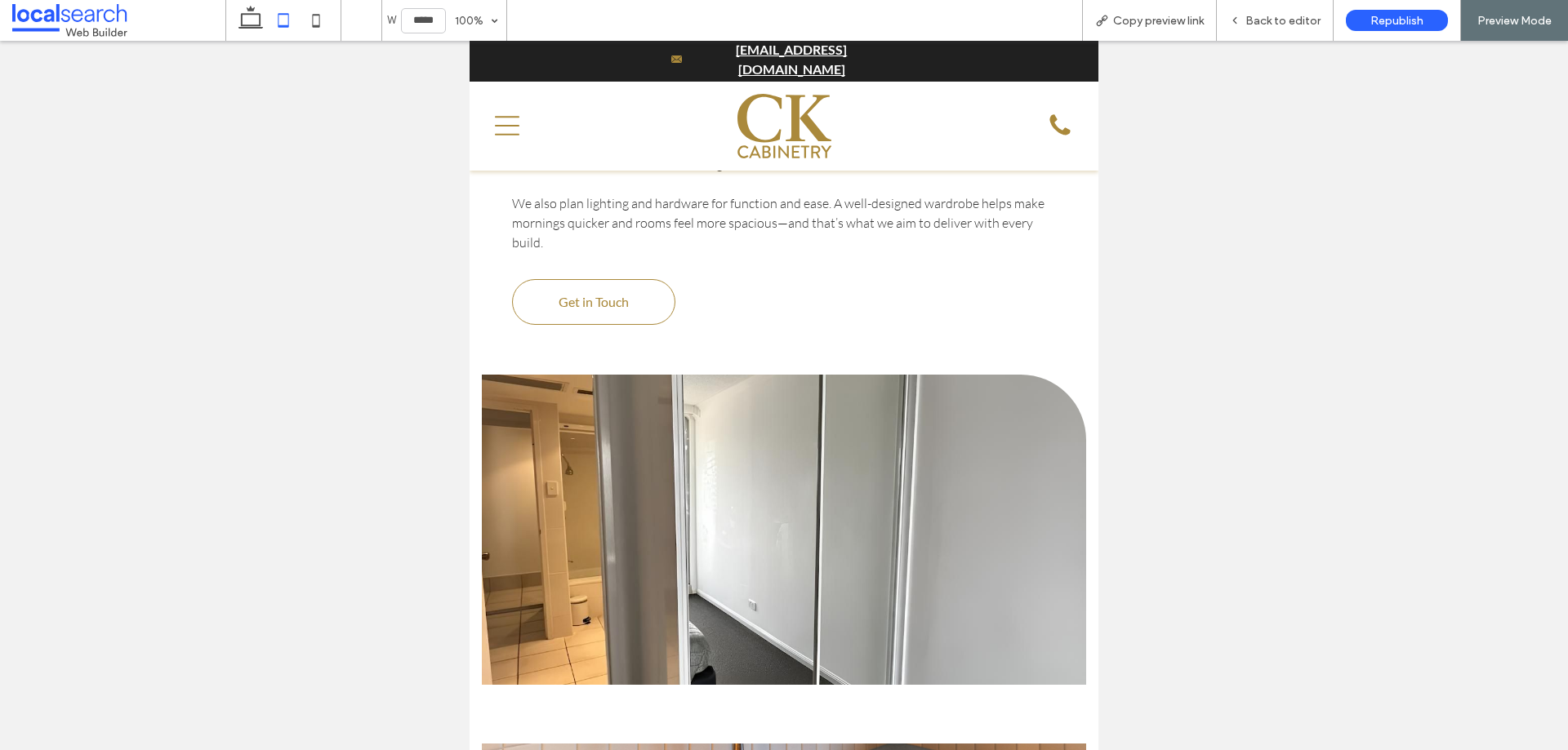
scroll to position [5308, 0]
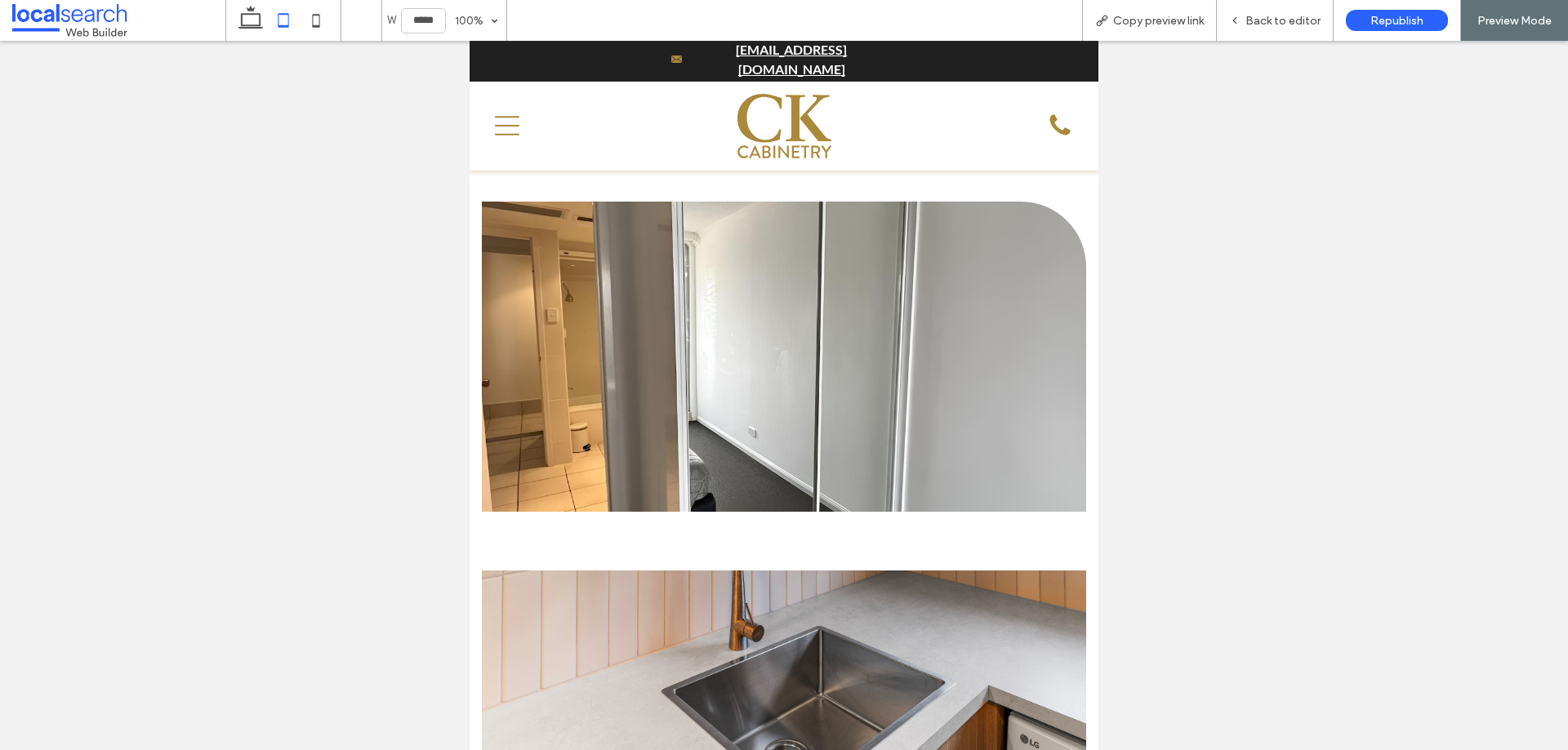
click at [823, 284] on link at bounding box center [784, 357] width 603 height 310
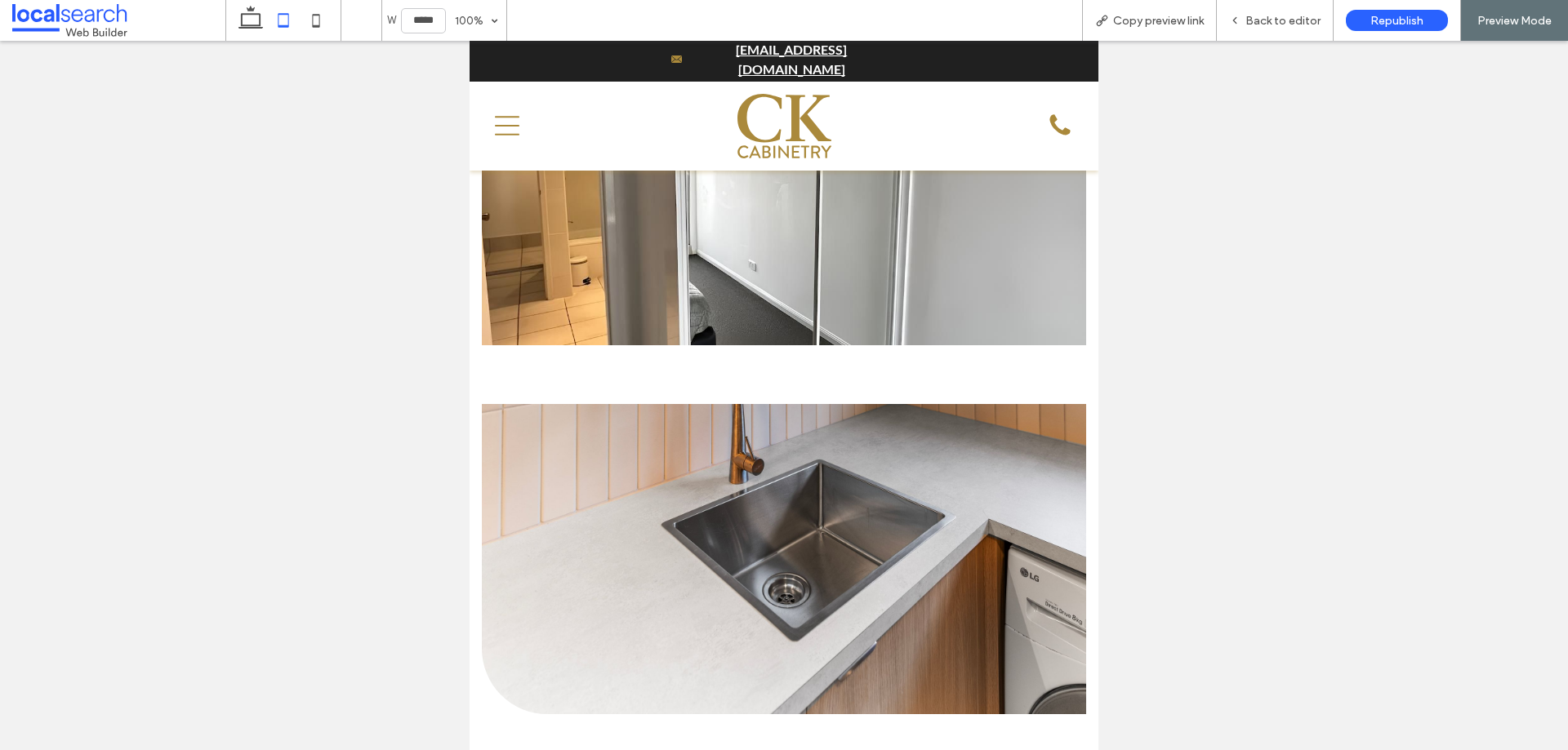
scroll to position [5635, 0]
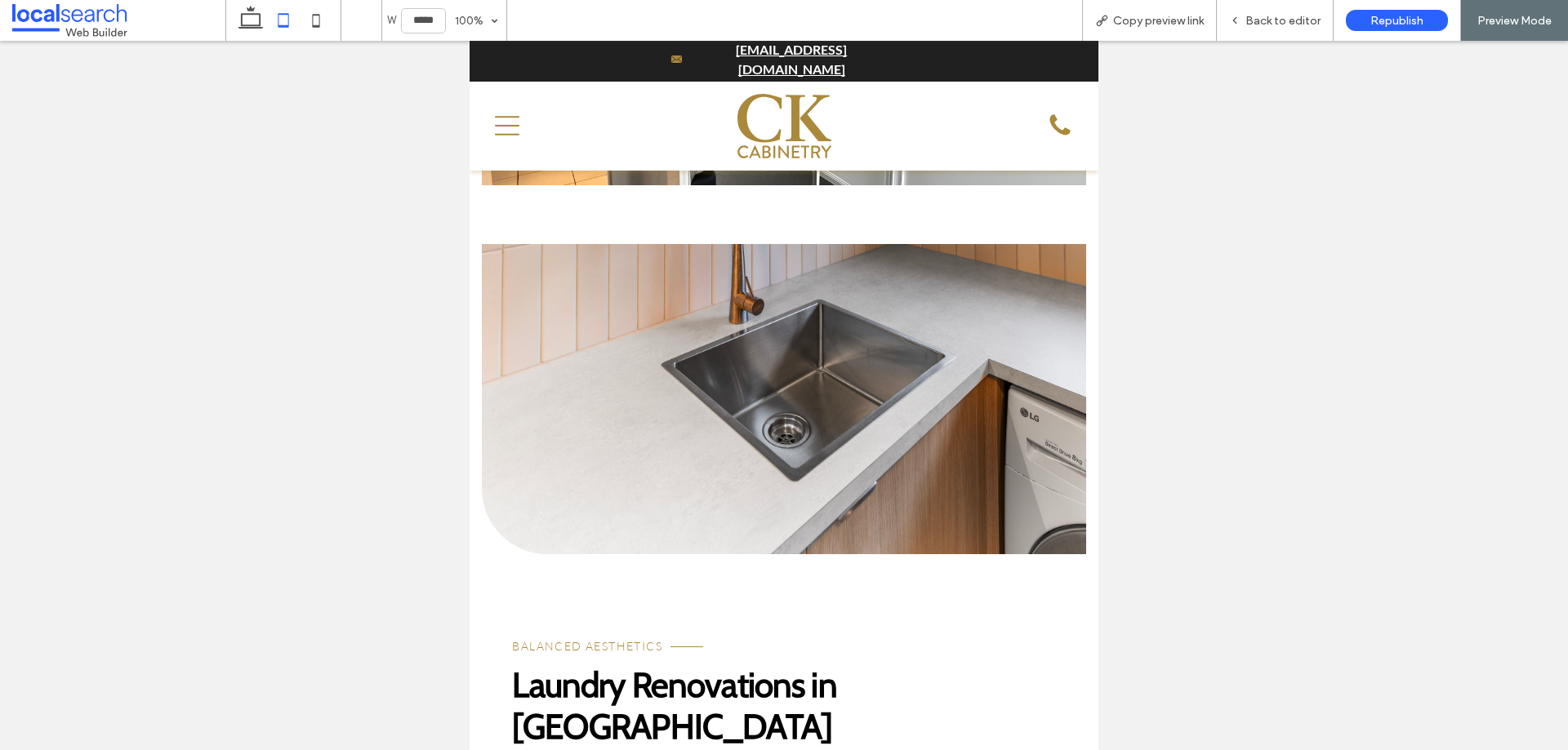
click at [793, 337] on link at bounding box center [784, 399] width 603 height 310
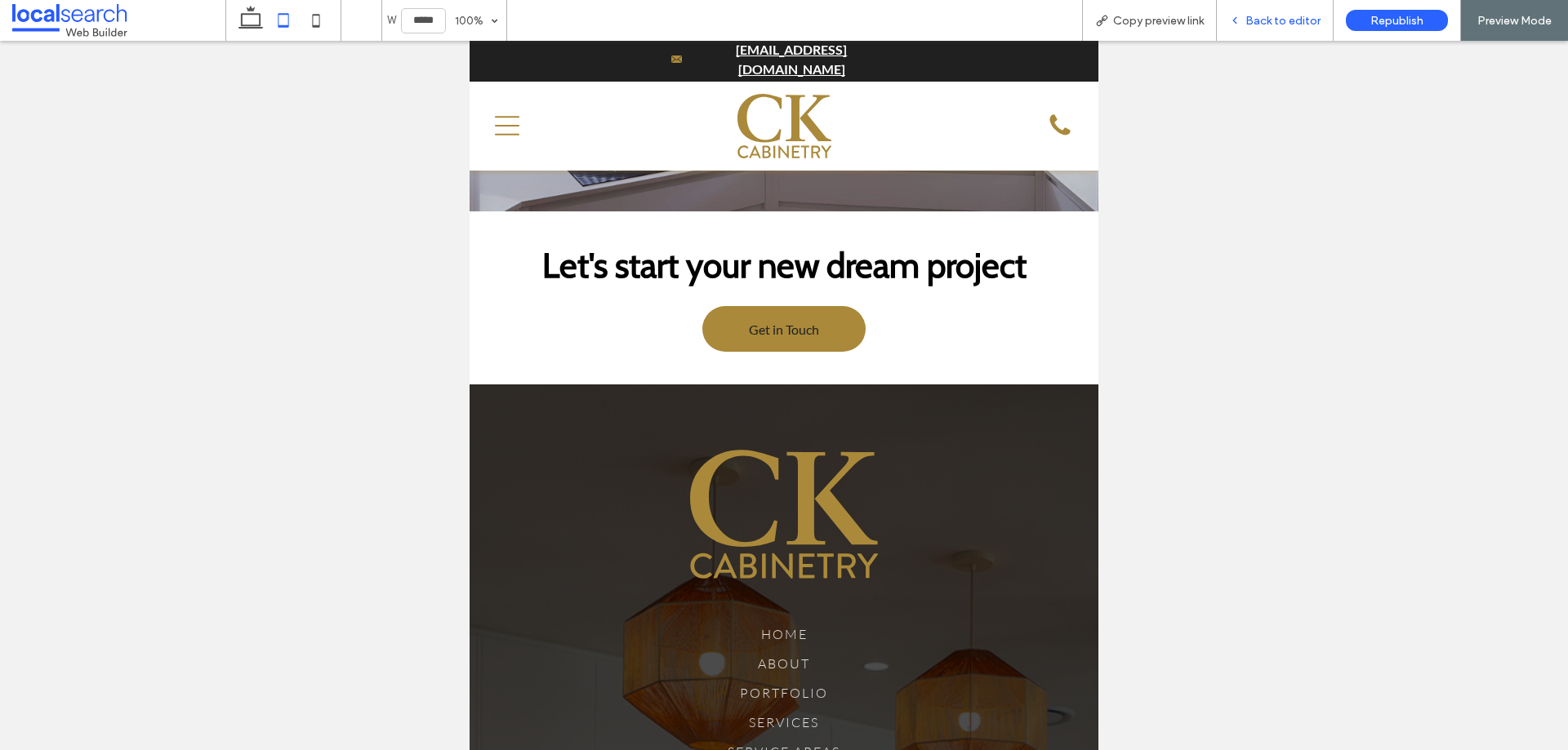
scroll to position [6859, 0]
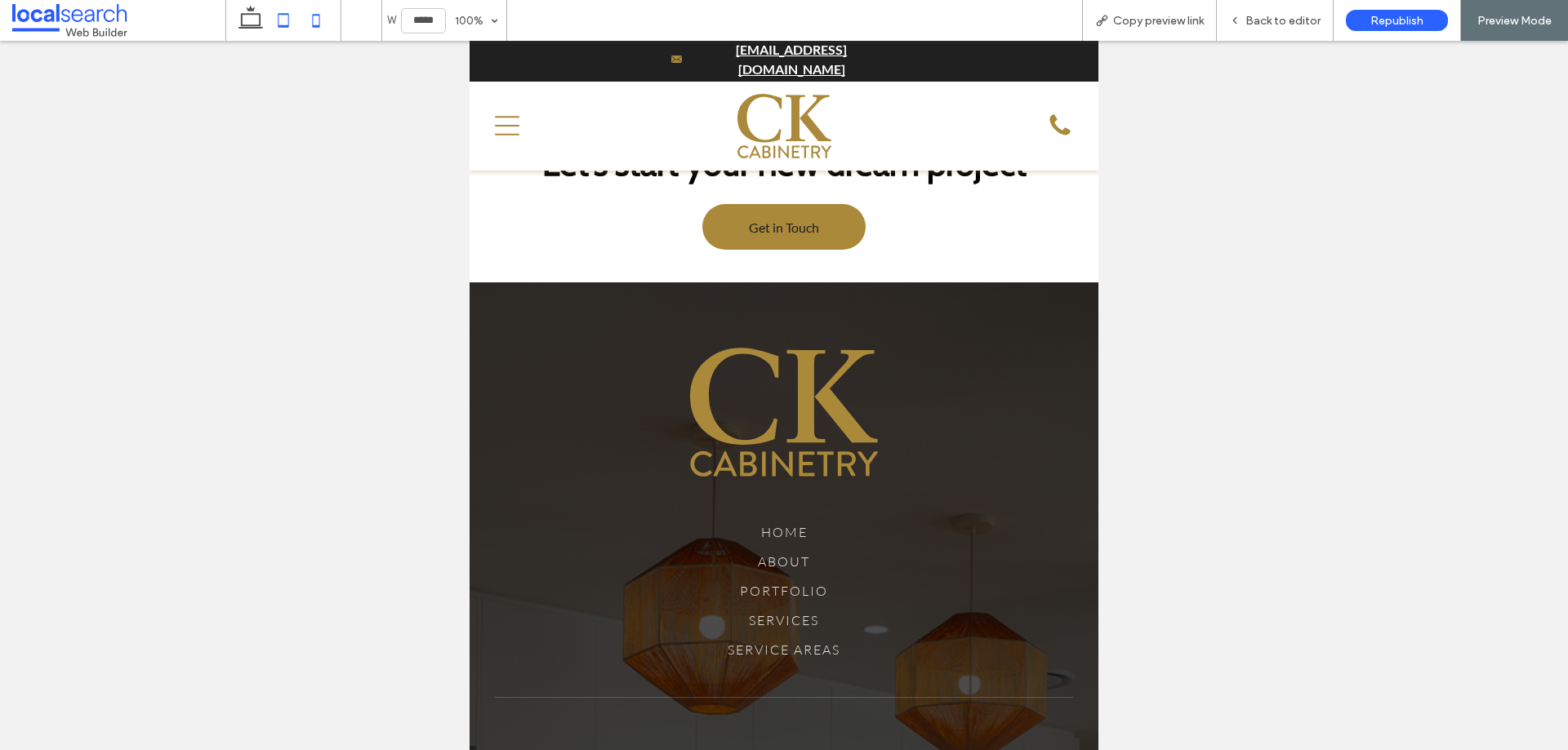
click at [326, 24] on icon at bounding box center [316, 20] width 33 height 33
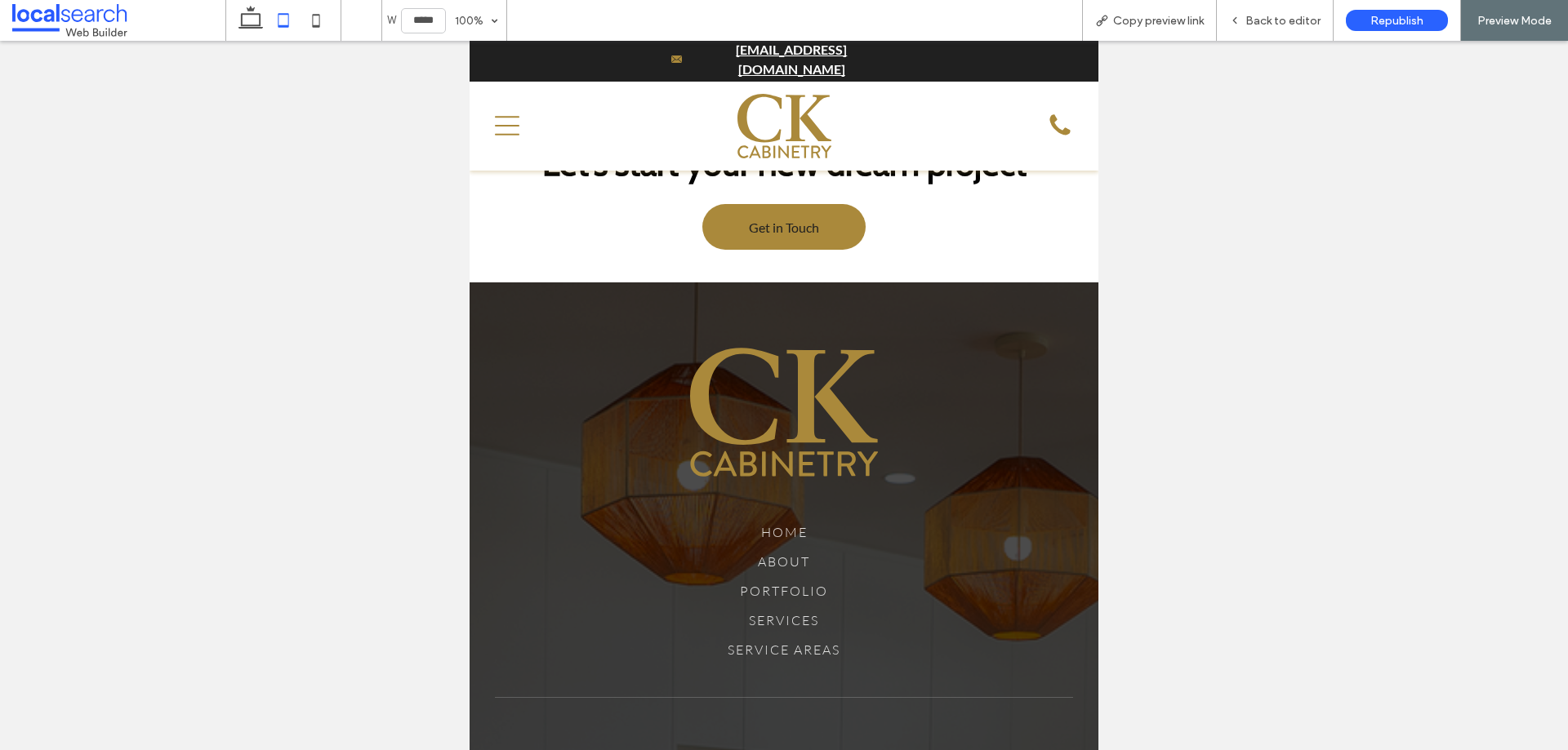
type input "*****"
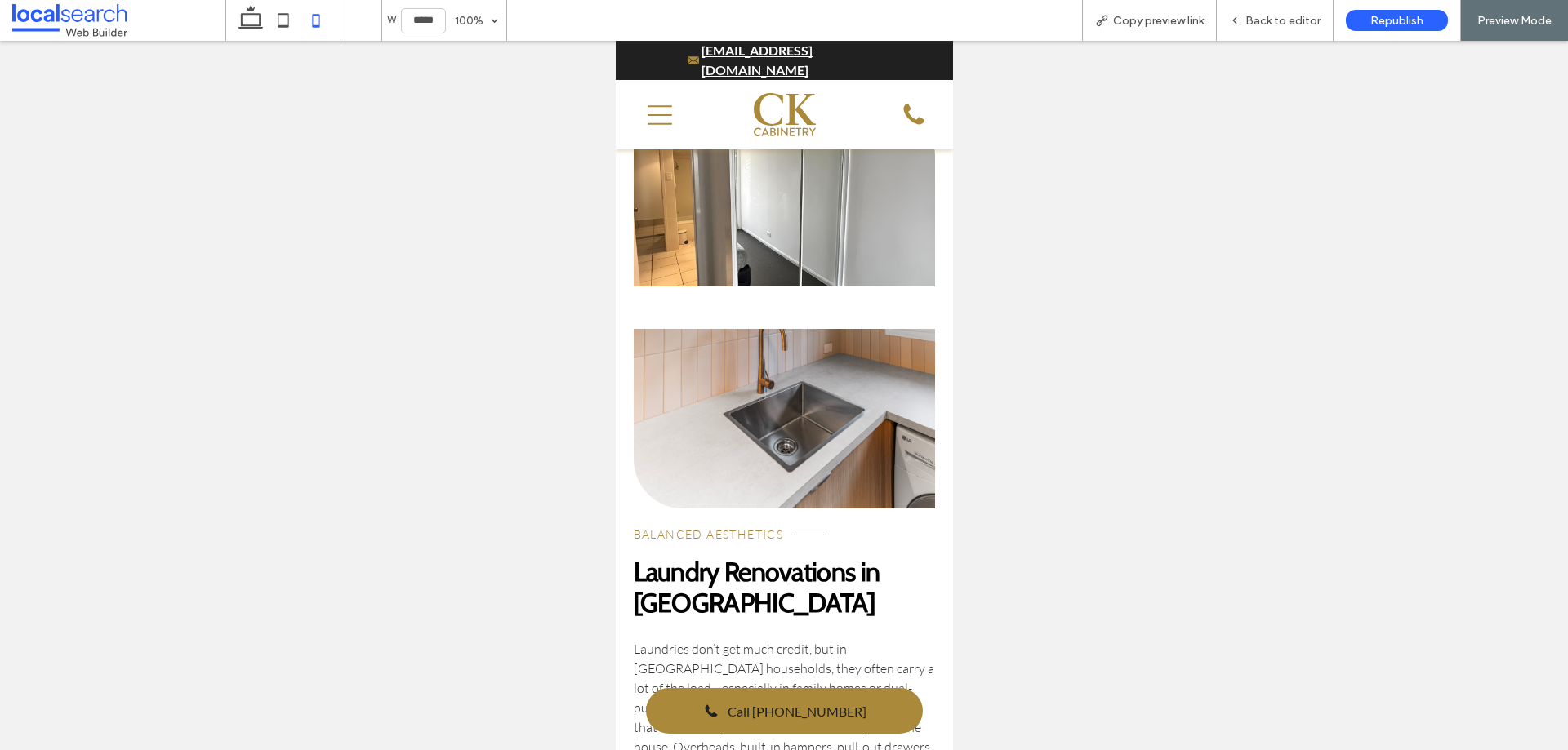
scroll to position [5209, 0]
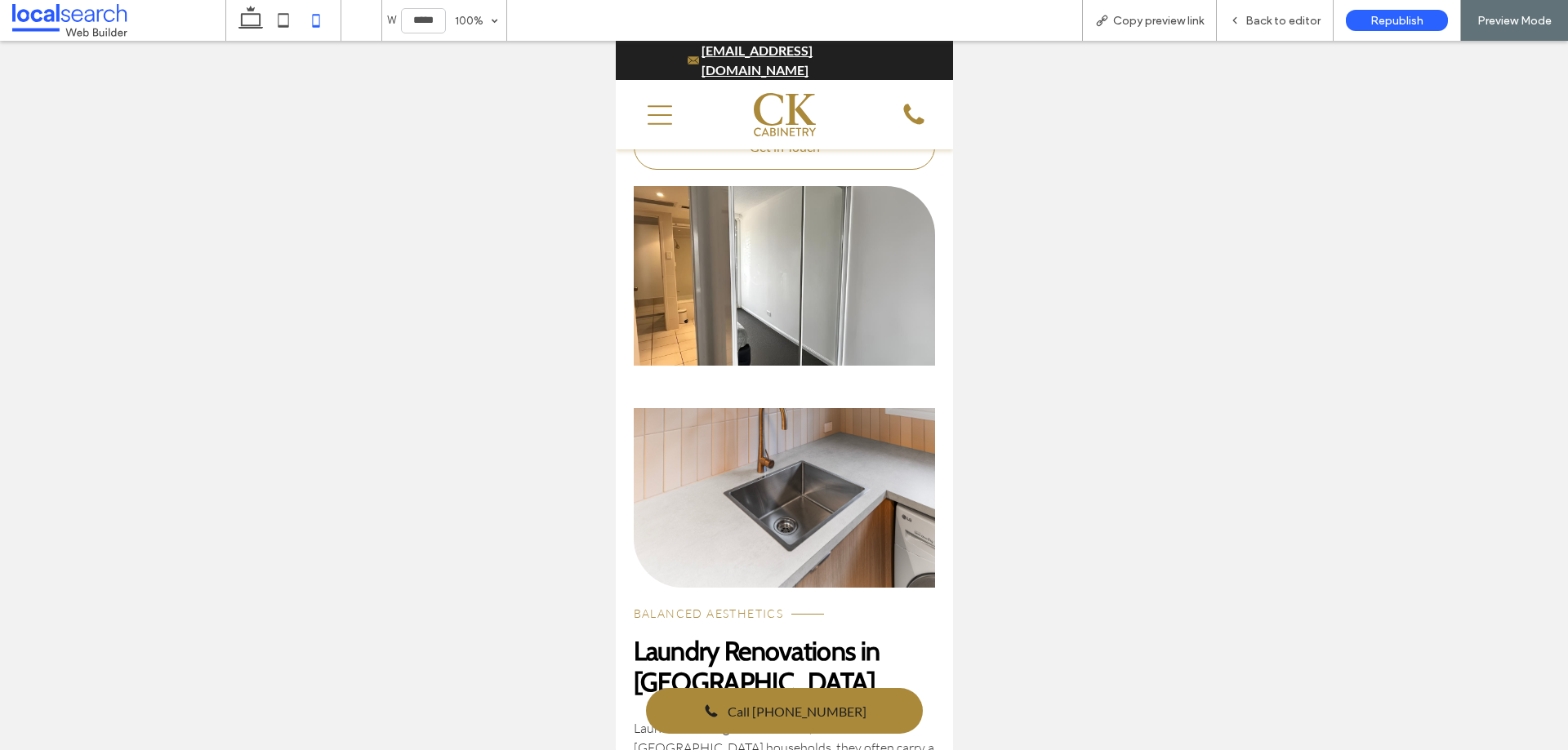
click at [813, 408] on link at bounding box center [784, 498] width 303 height 180
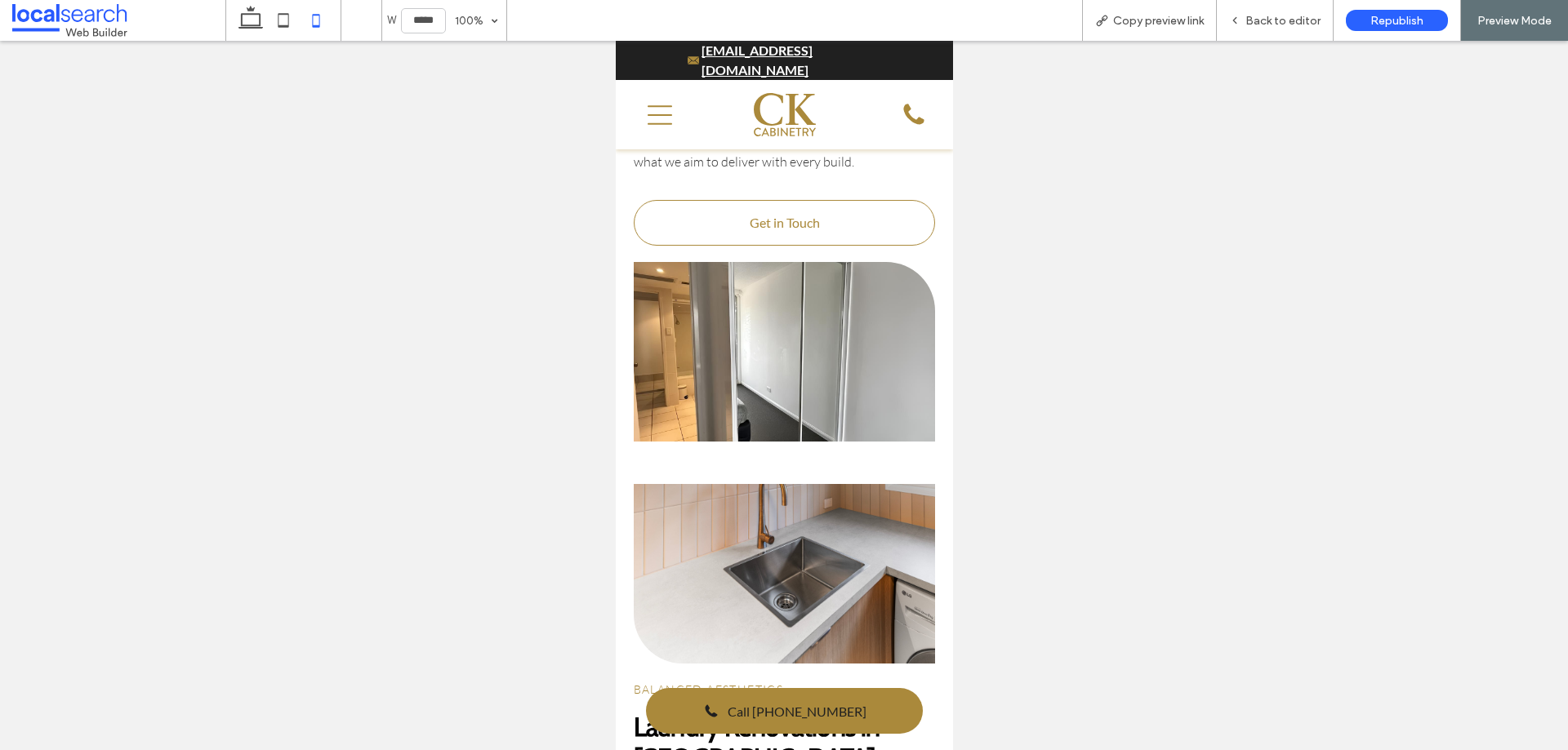
scroll to position [5046, 0]
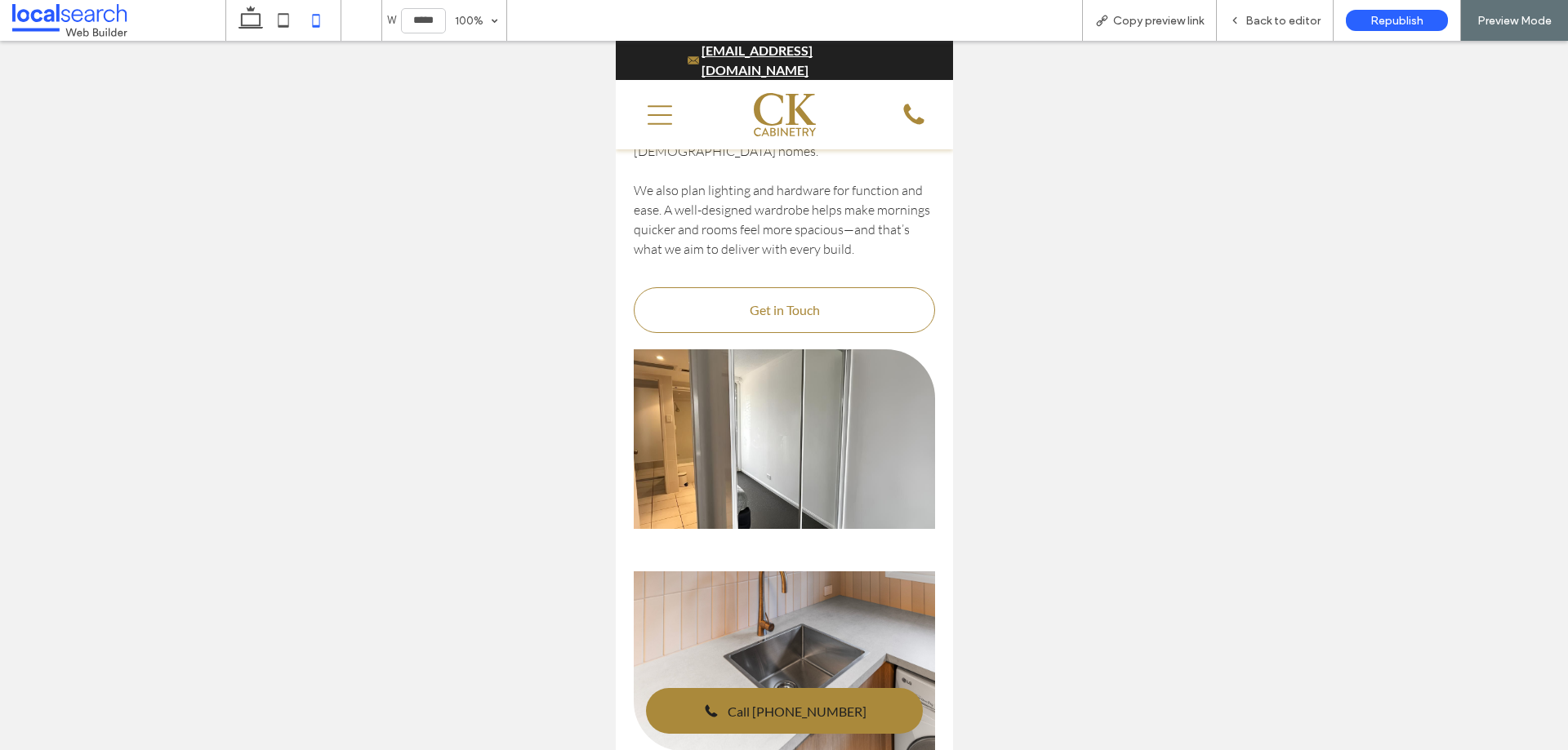
click at [796, 387] on link at bounding box center [784, 440] width 303 height 180
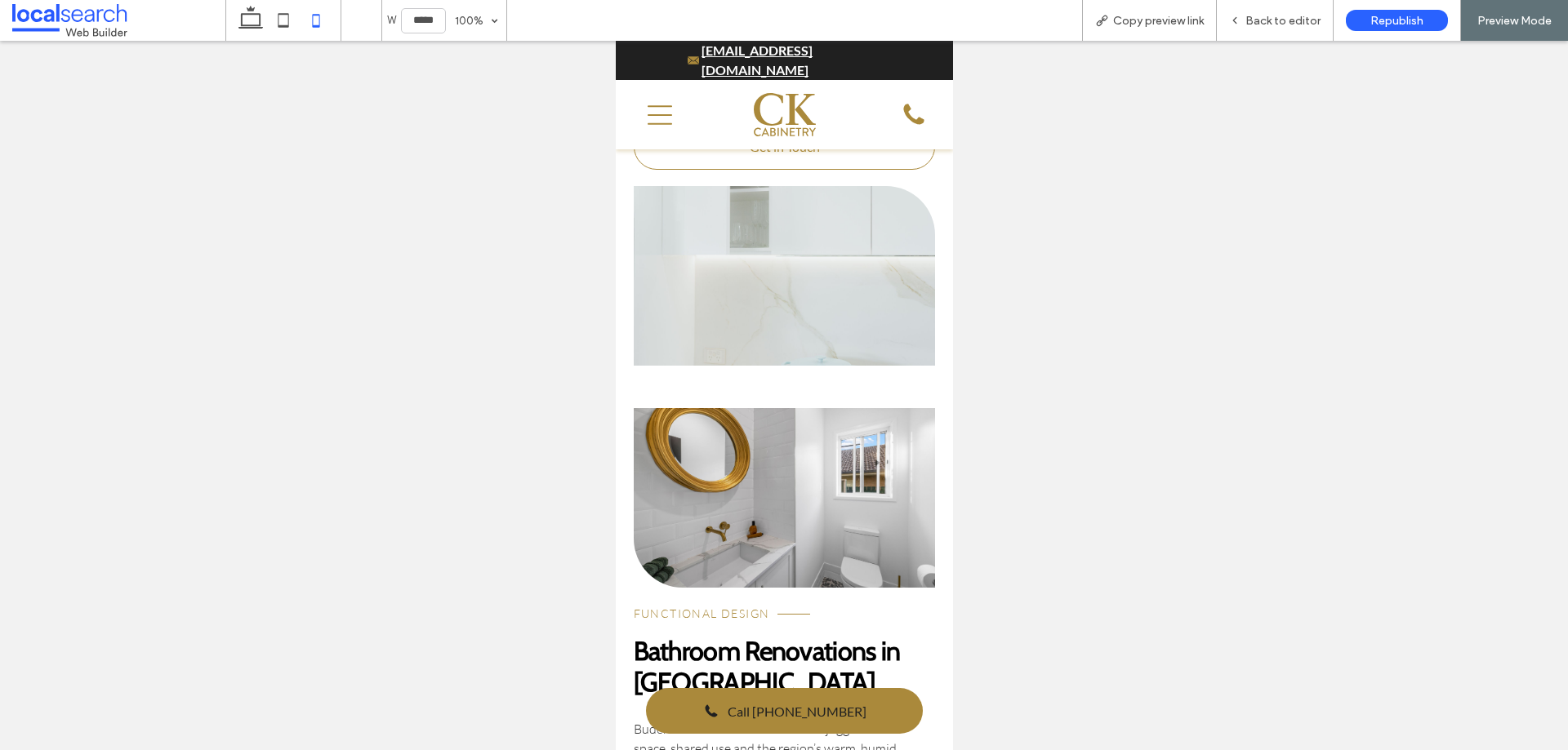
scroll to position [3494, 0]
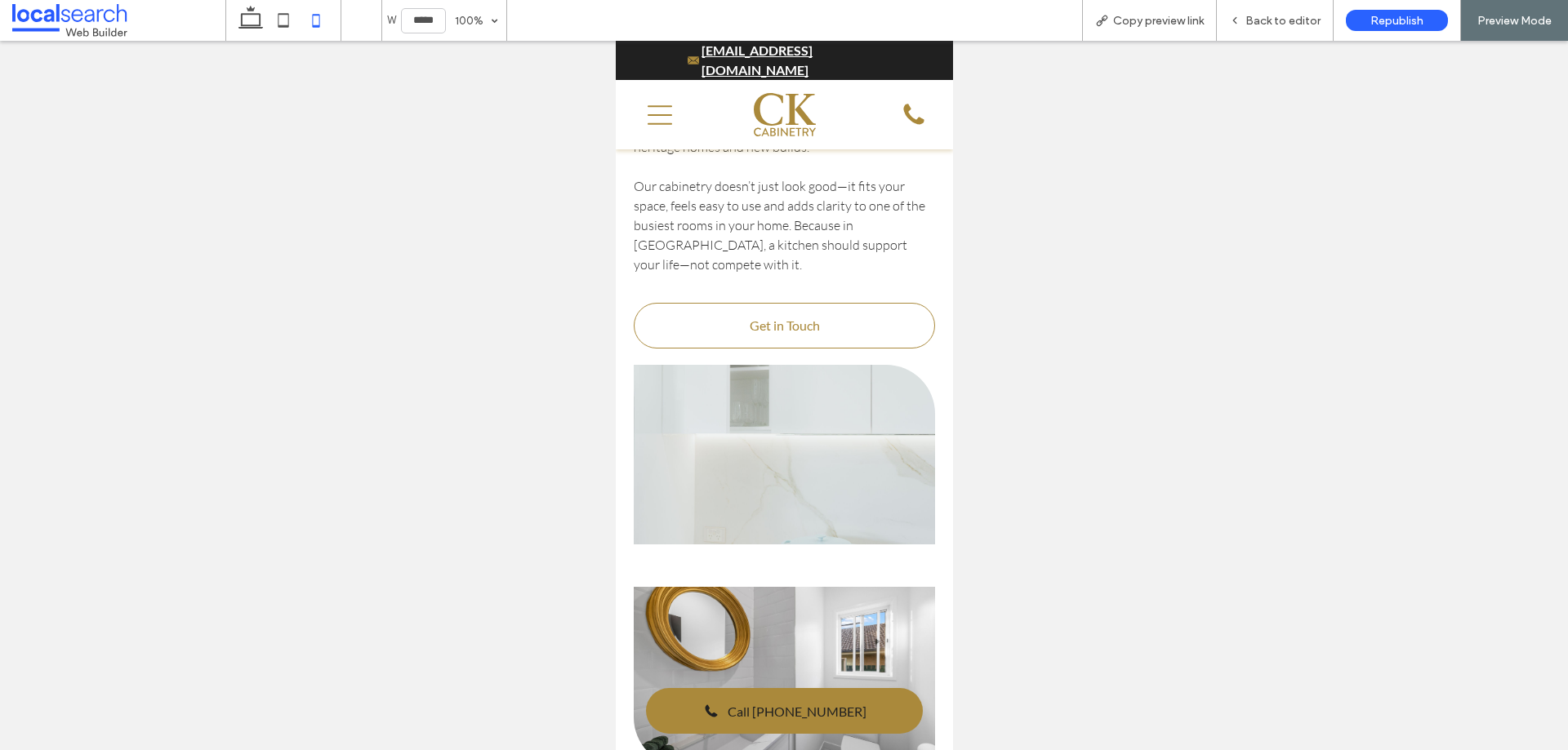
click at [824, 462] on link at bounding box center [784, 455] width 303 height 180
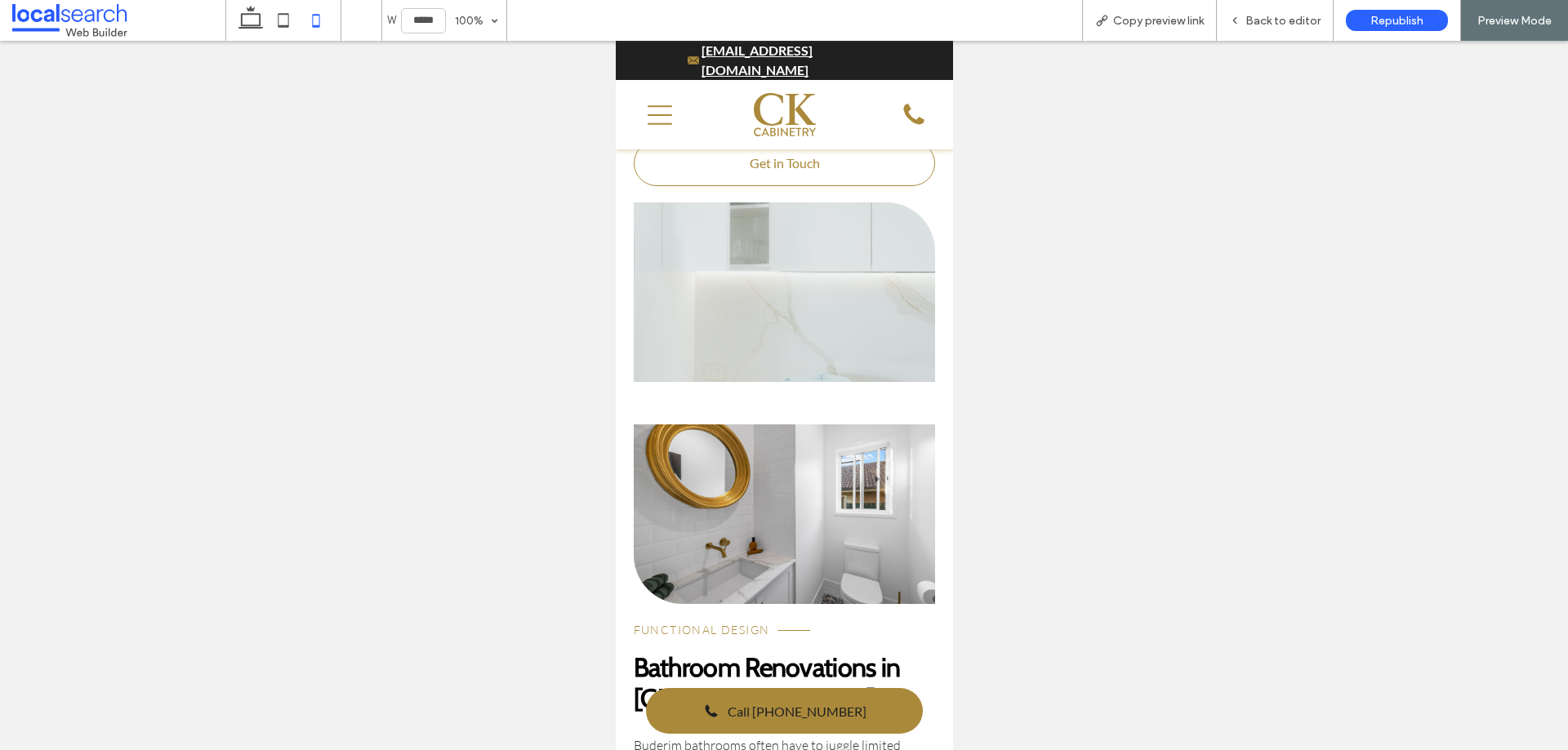
scroll to position [3657, 0]
click at [852, 307] on link at bounding box center [784, 292] width 303 height 180
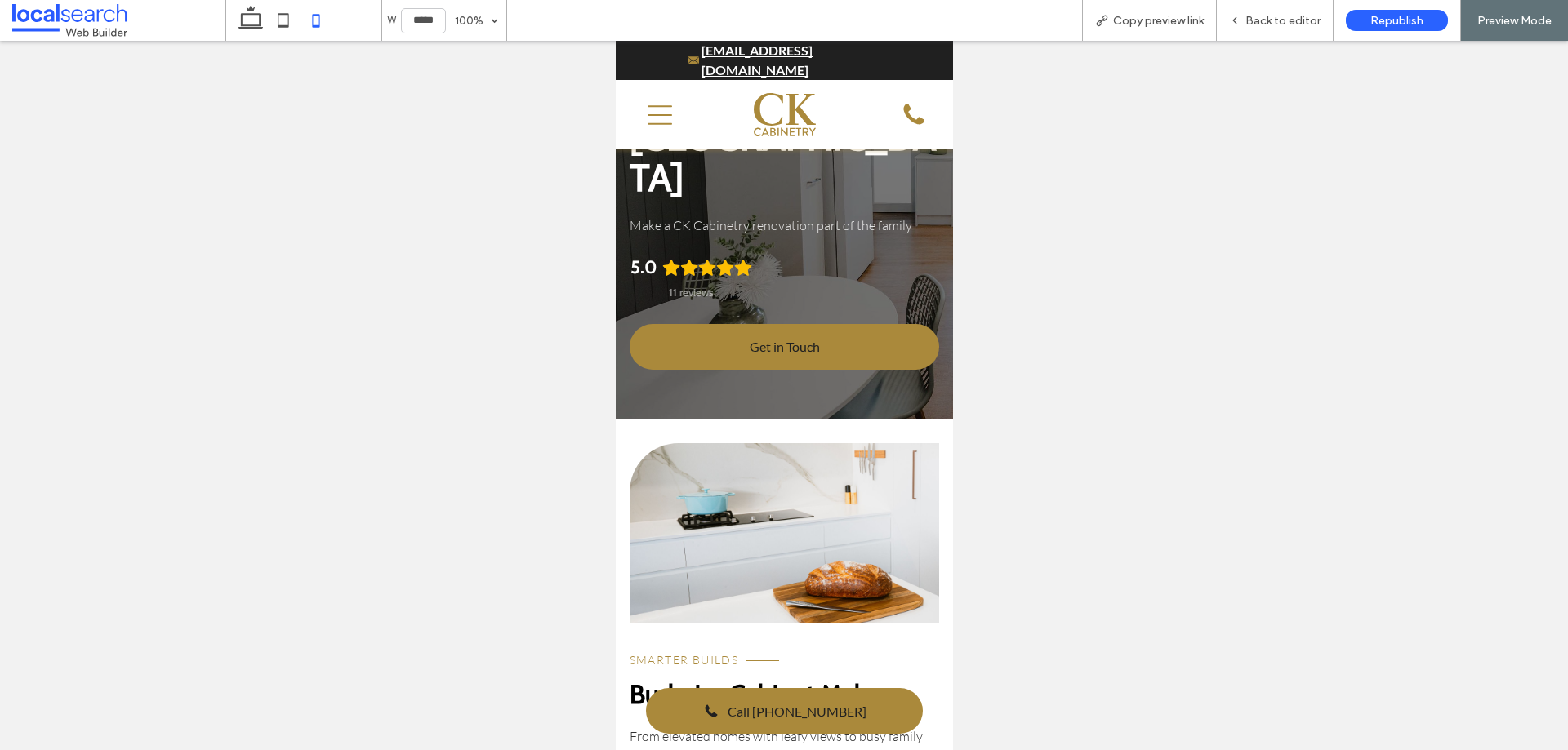
scroll to position [146, 0]
click at [837, 445] on link at bounding box center [784, 534] width 310 height 180
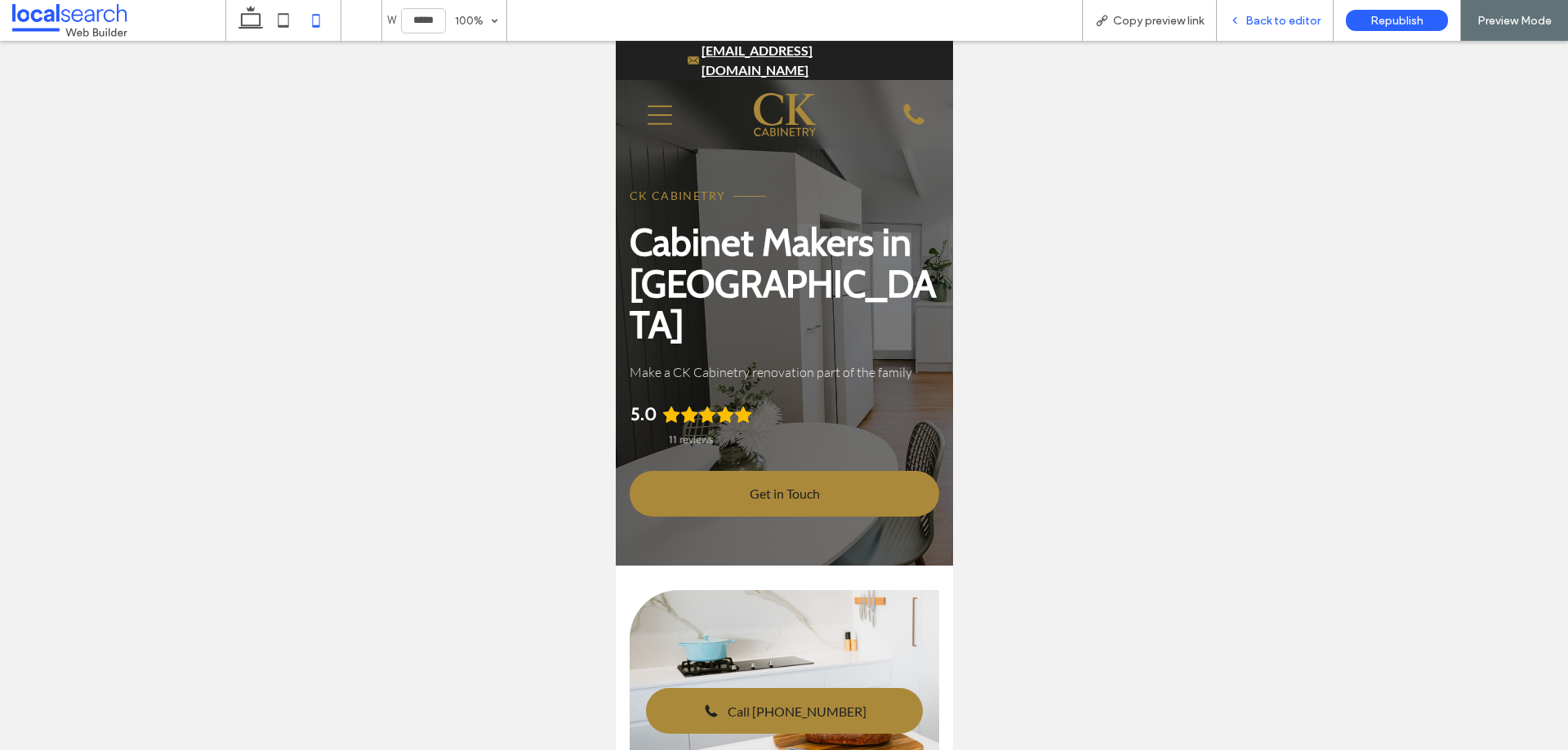
click at [1268, 24] on span "Back to editor" at bounding box center [1284, 20] width 75 height 14
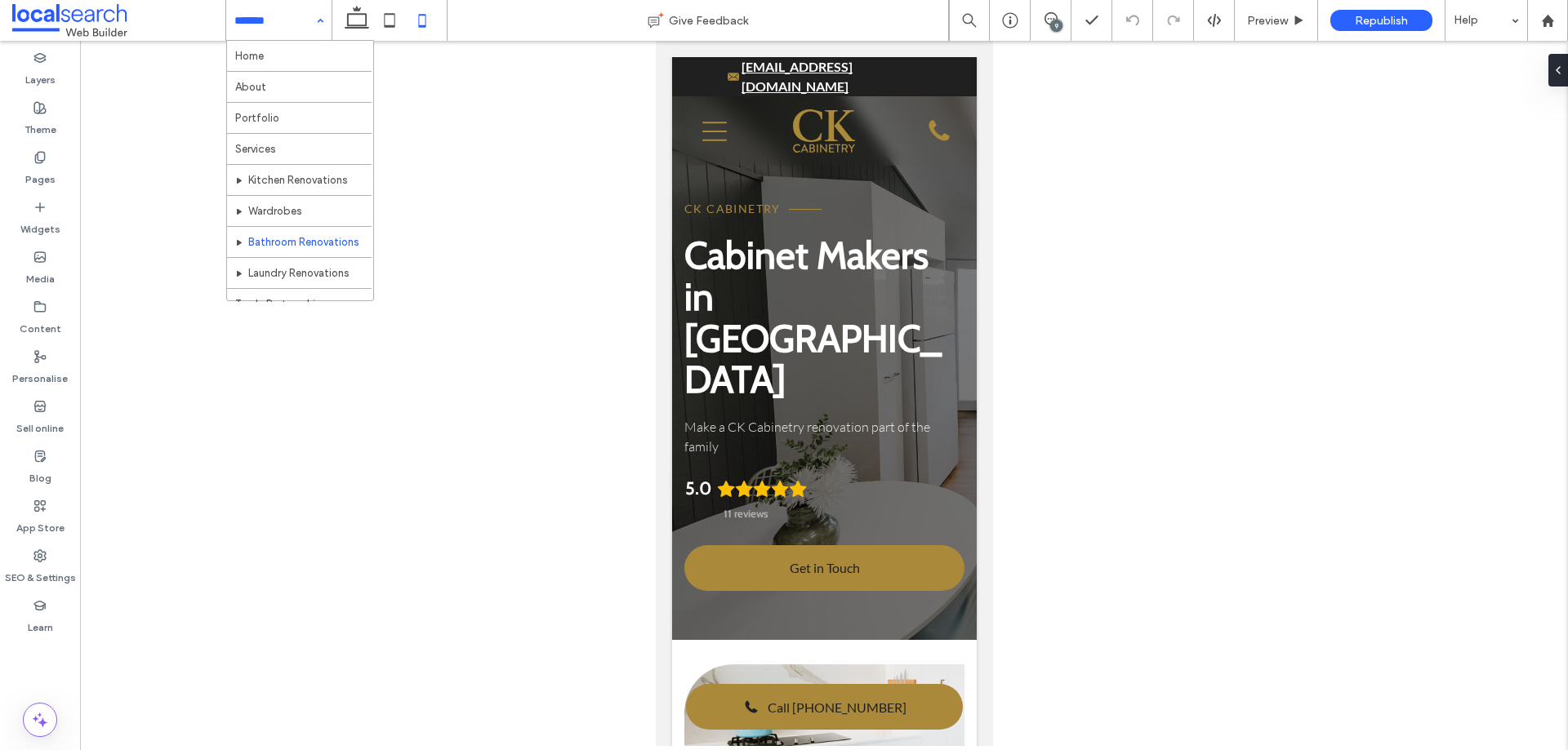
scroll to position [81, 0]
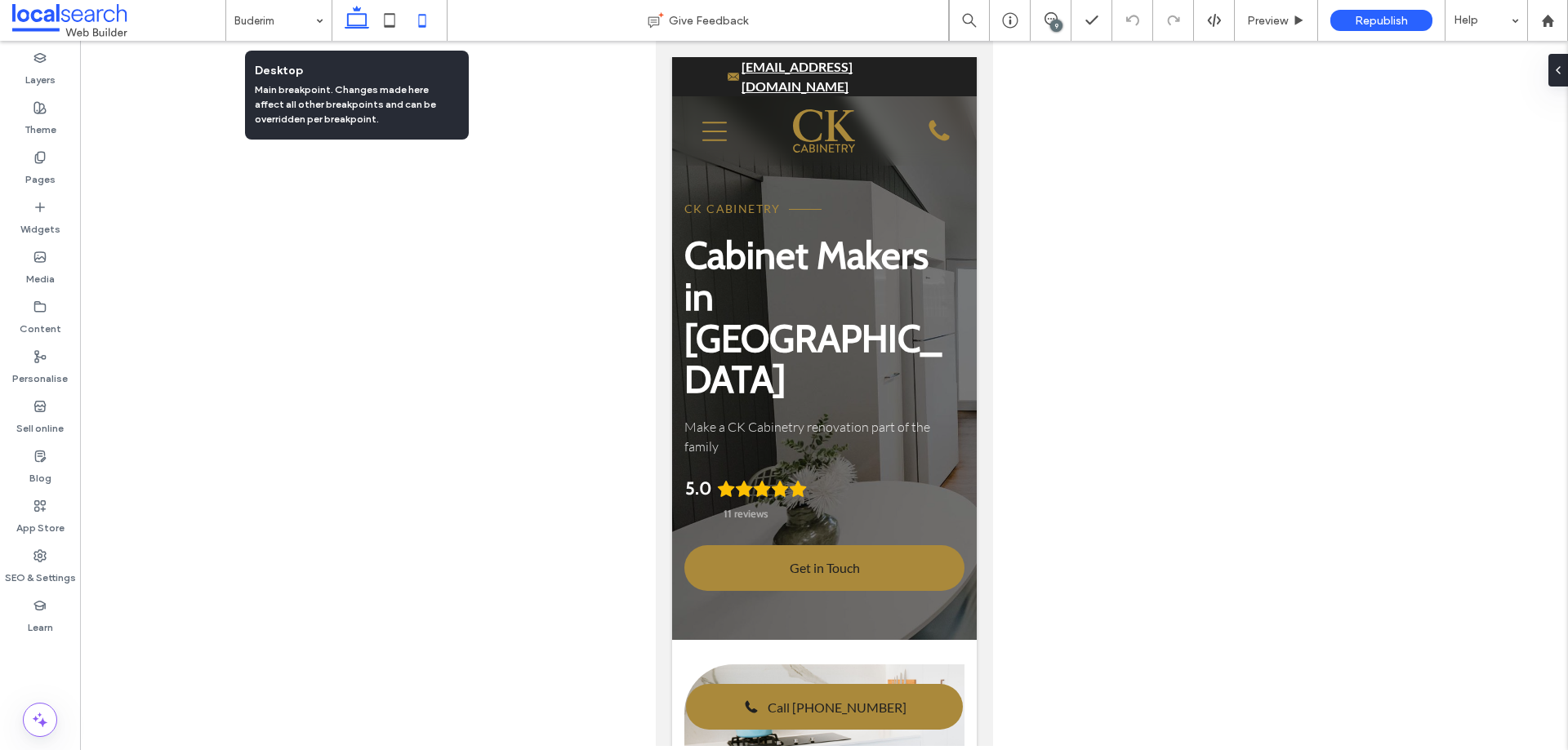
click at [356, 29] on icon at bounding box center [357, 20] width 33 height 33
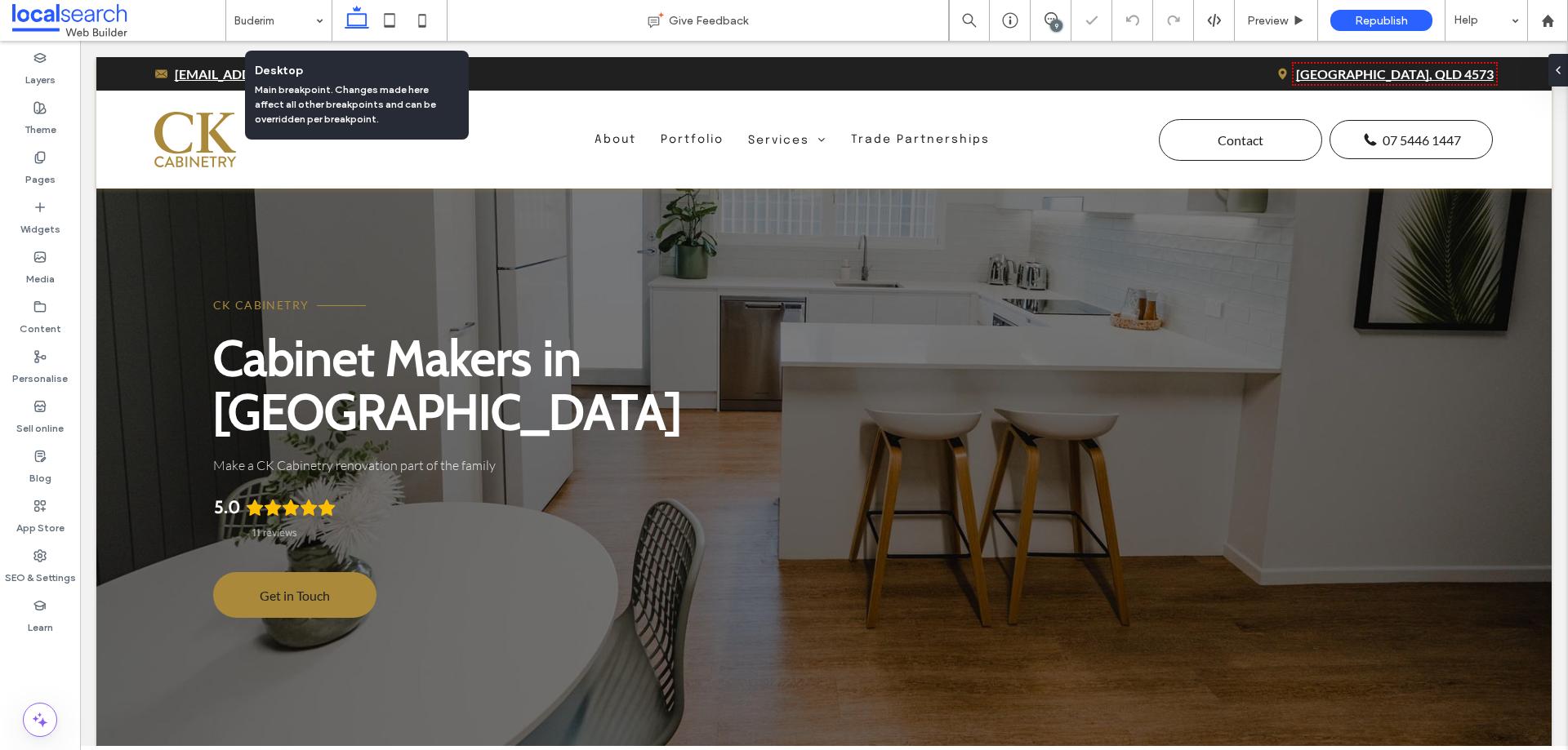
scroll to position [5776, 0]
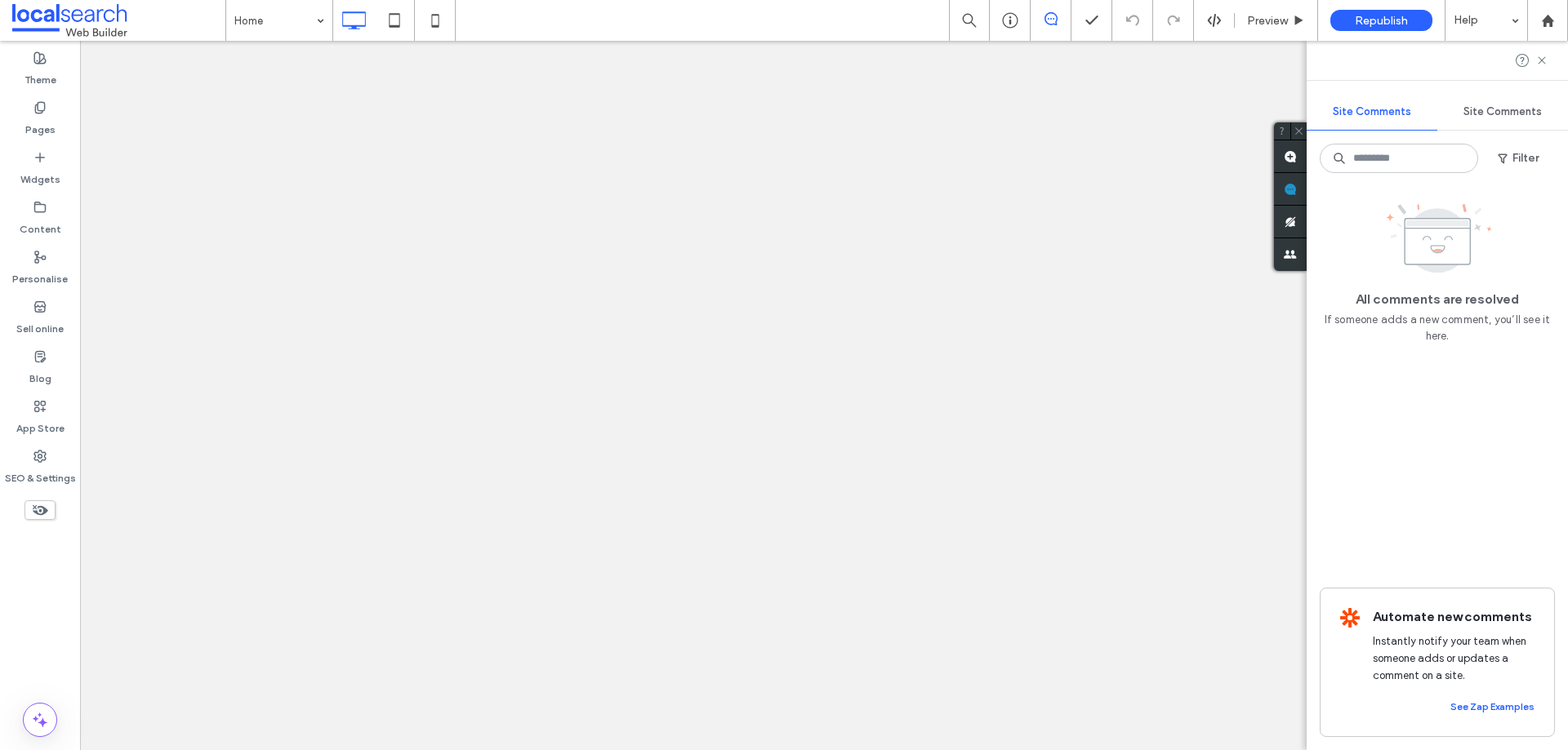
click at [49, 126] on label "Pages" at bounding box center [40, 126] width 30 height 23
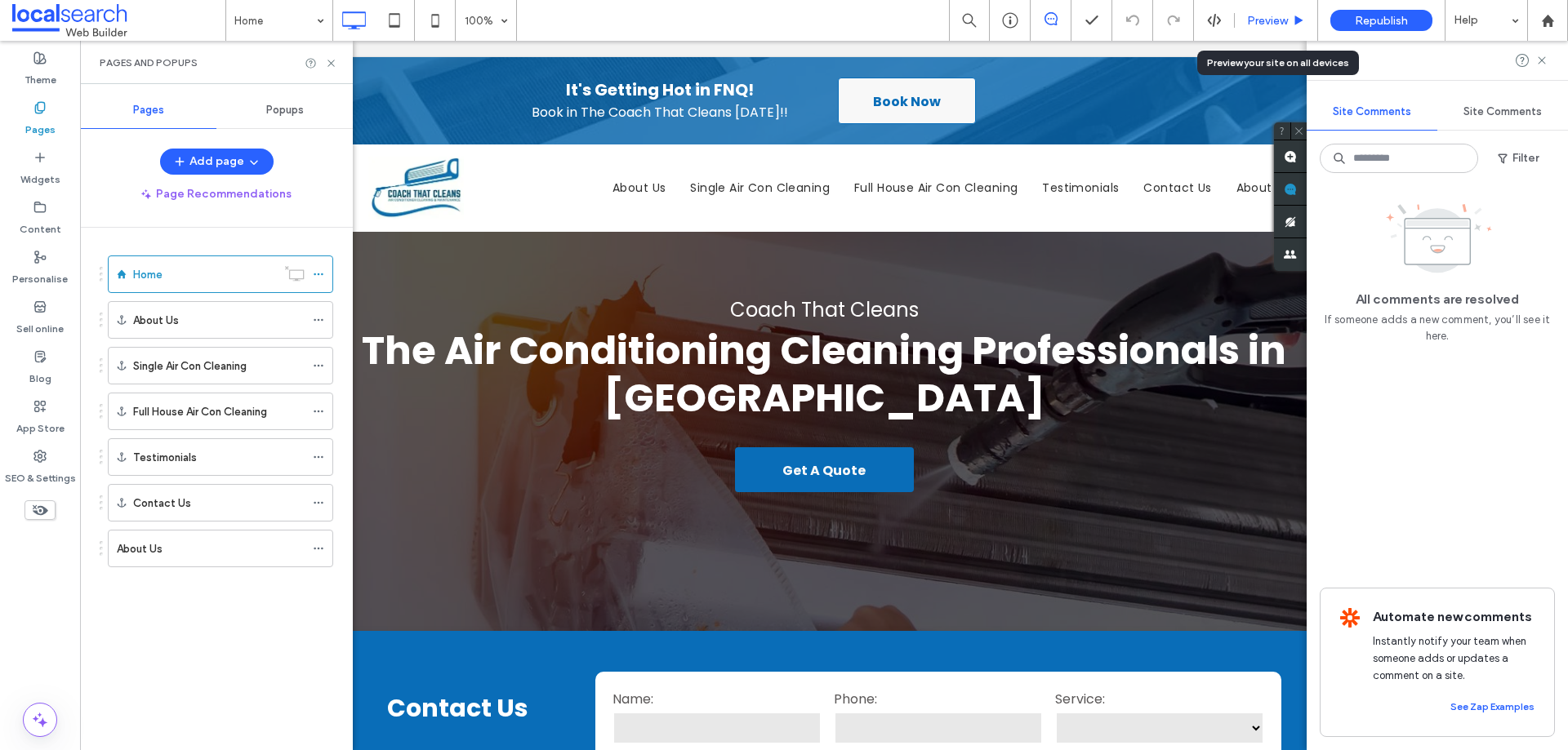
click at [1274, 14] on span "Preview" at bounding box center [1267, 20] width 41 height 14
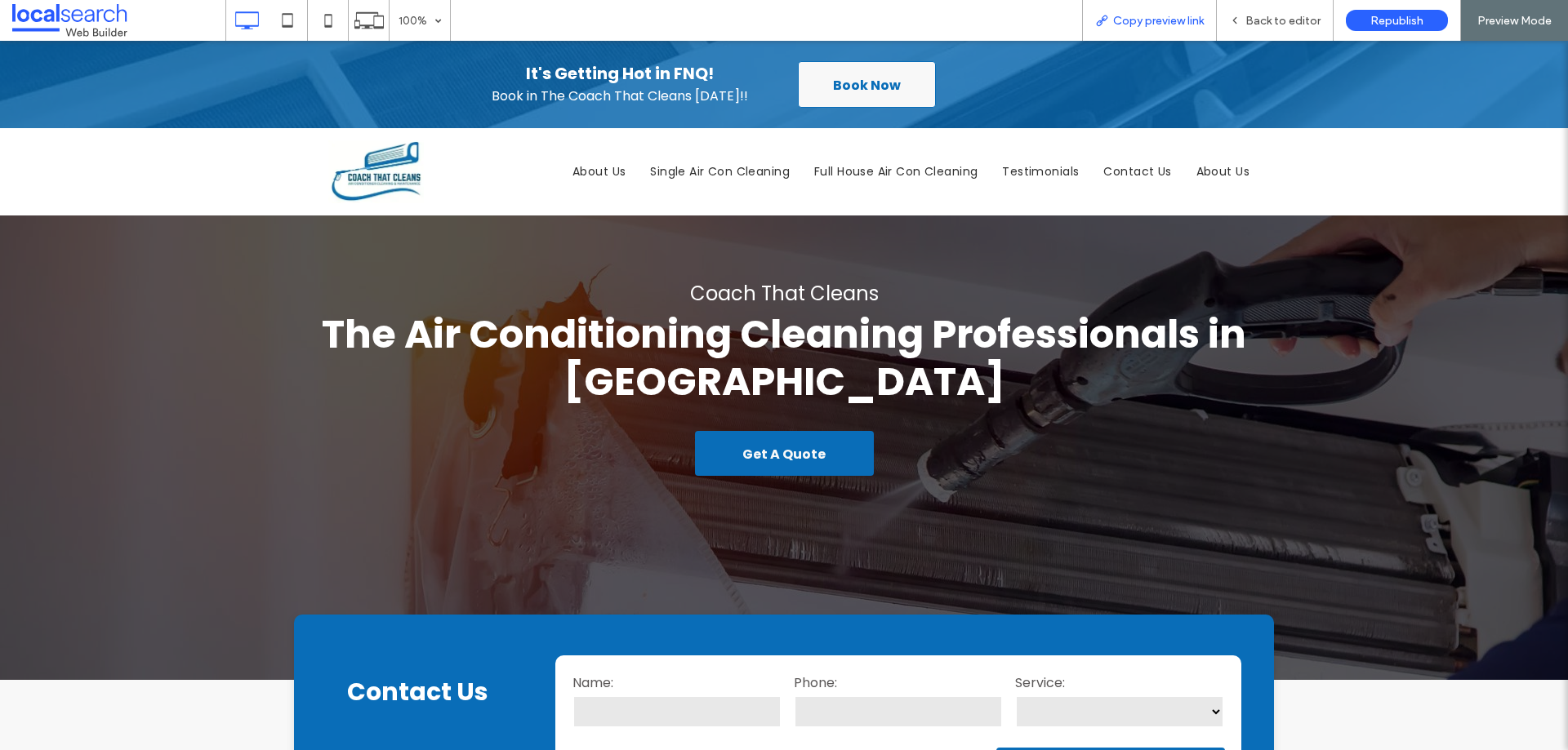
click at [1198, 16] on span "Copy preview link" at bounding box center [1159, 20] width 91 height 14
click at [1283, 25] on span "Back to editor" at bounding box center [1284, 20] width 75 height 14
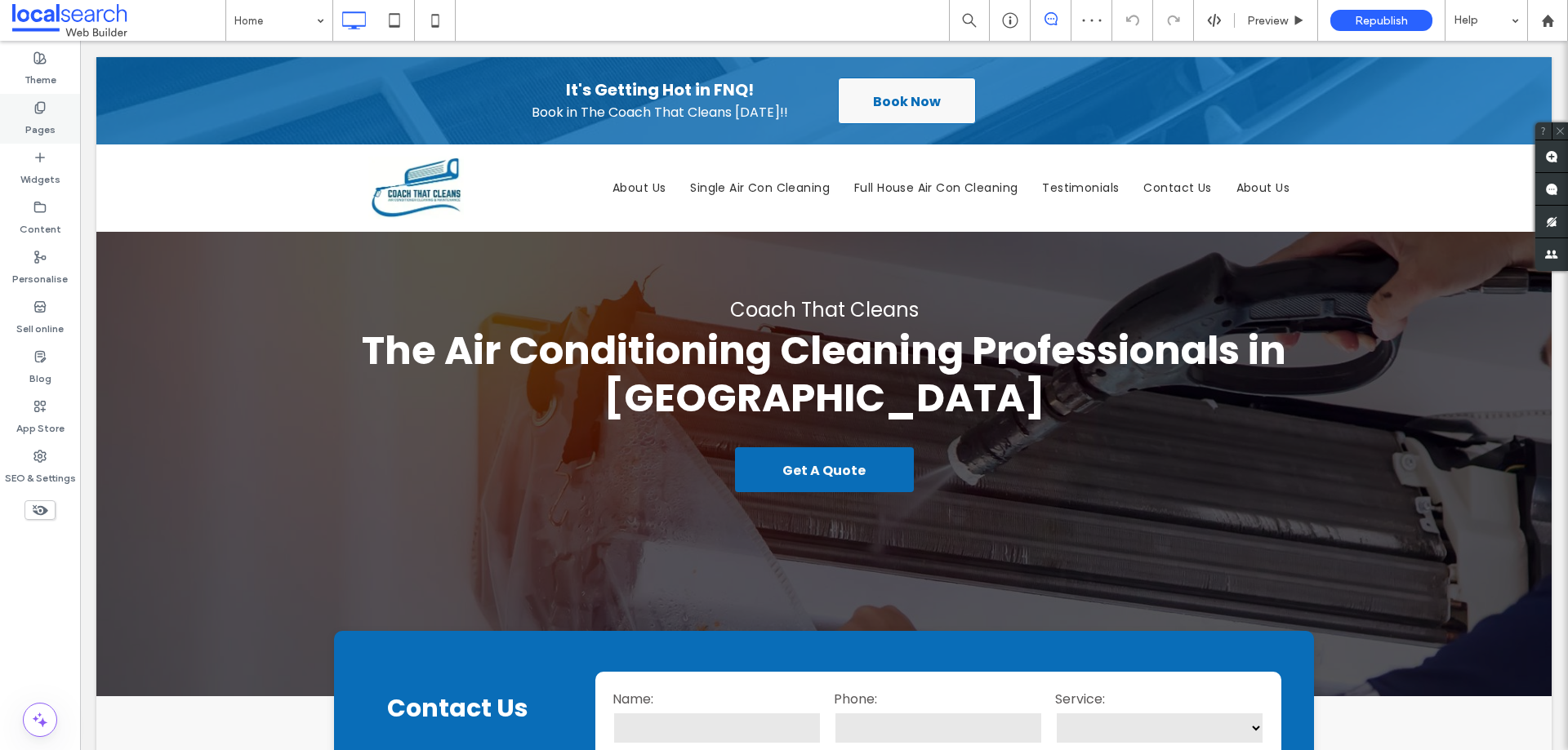
click at [24, 110] on div "Pages" at bounding box center [40, 119] width 80 height 50
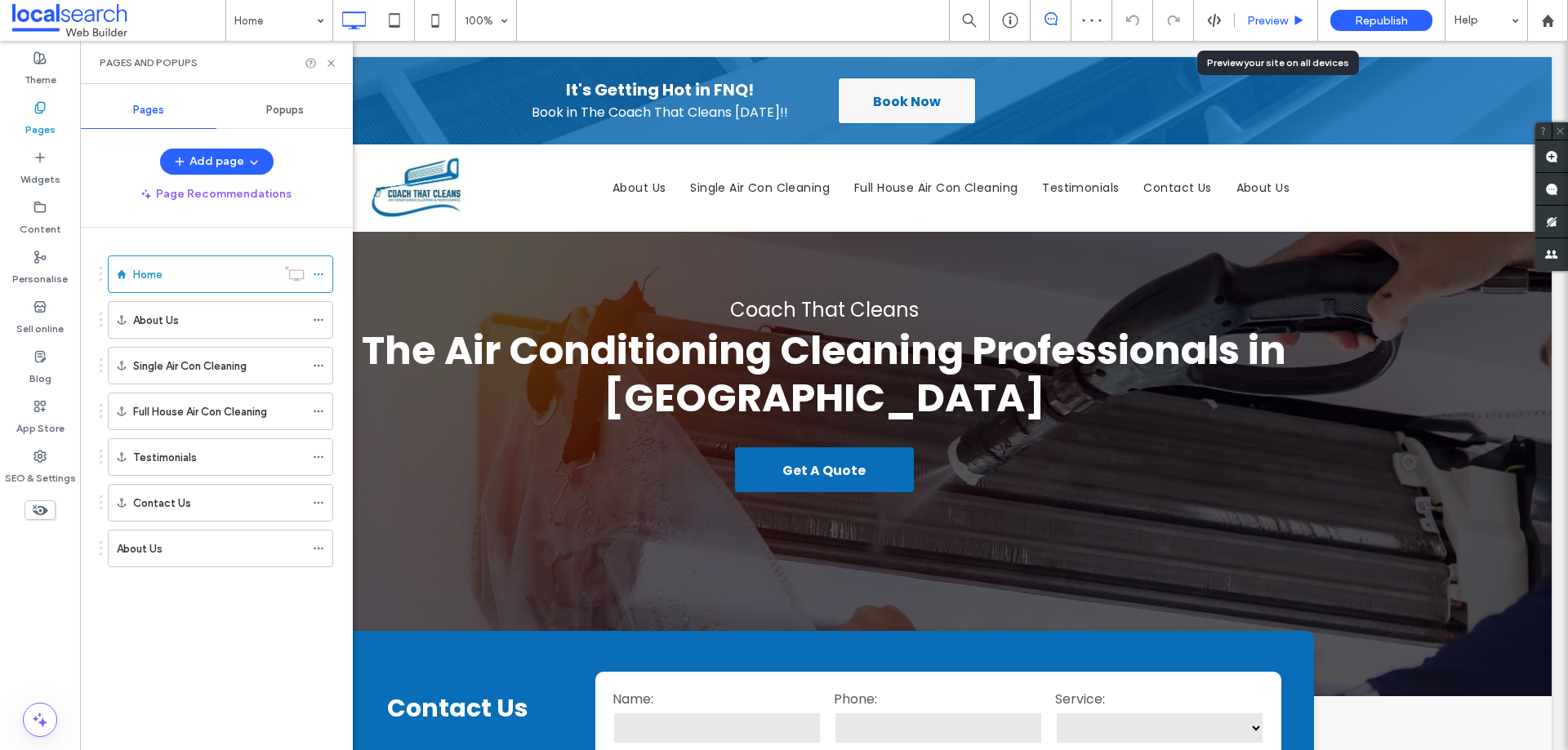
click at [1272, 24] on span "Preview" at bounding box center [1267, 20] width 41 height 14
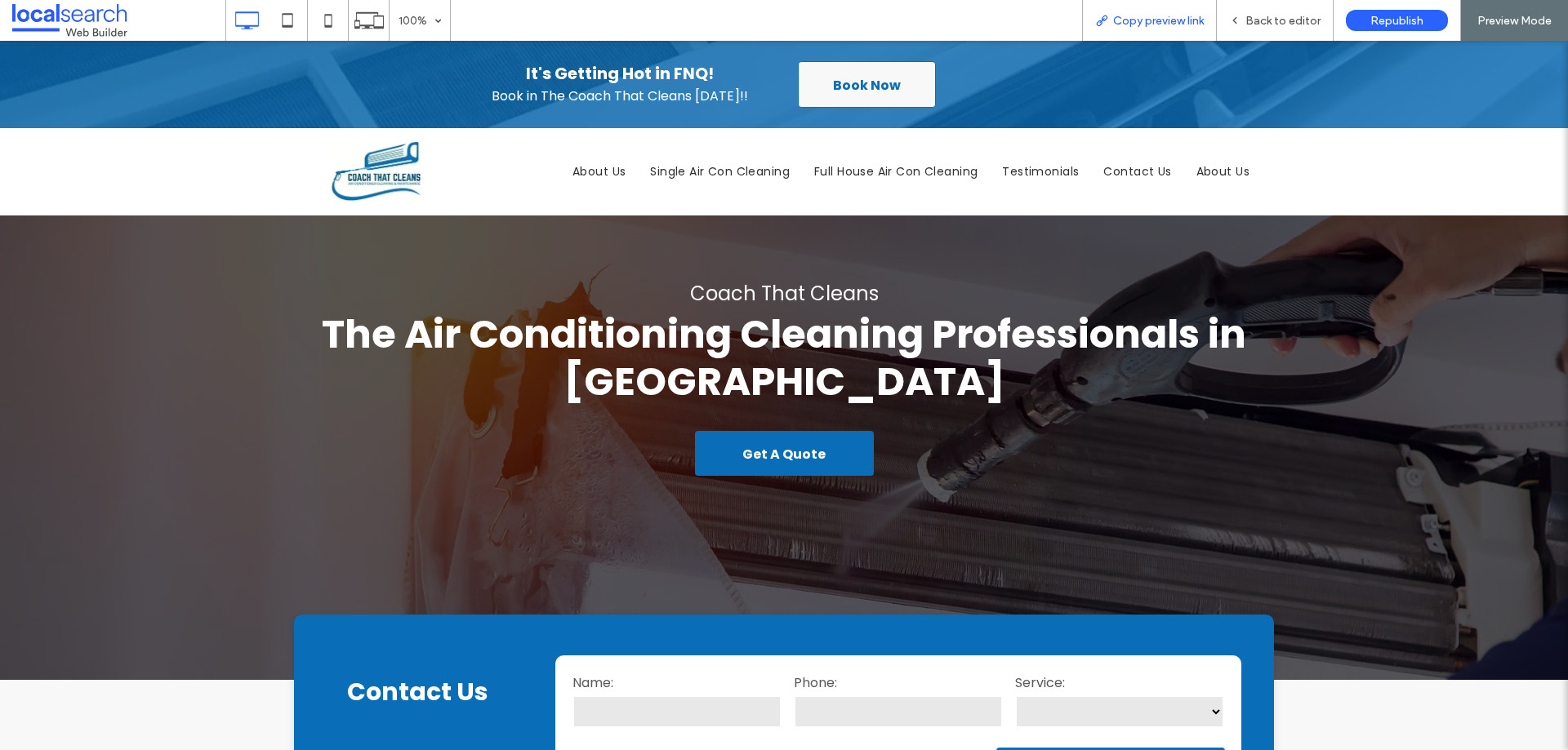
click at [1150, 14] on span "Copy preview link" at bounding box center [1159, 20] width 91 height 14
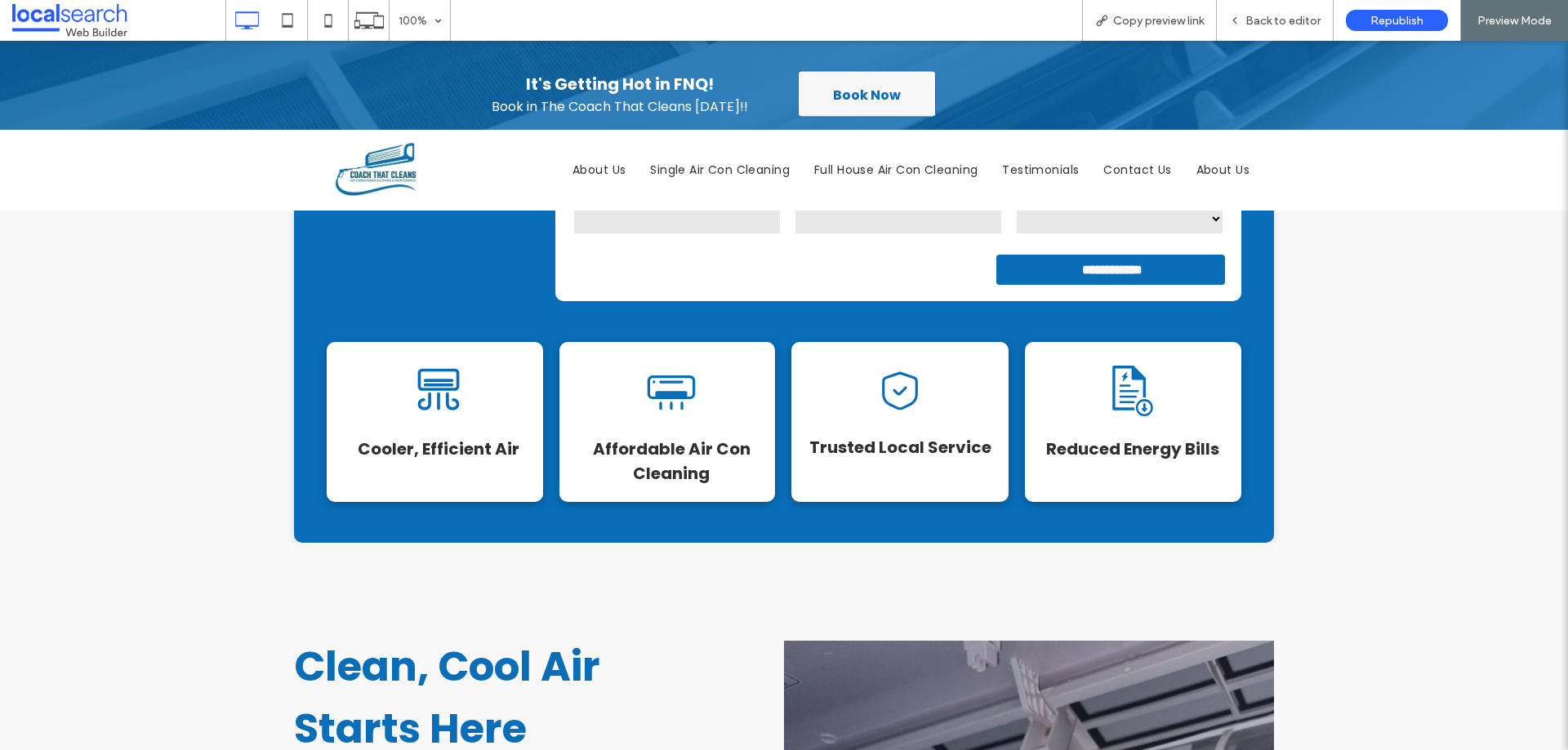
scroll to position [653, 0]
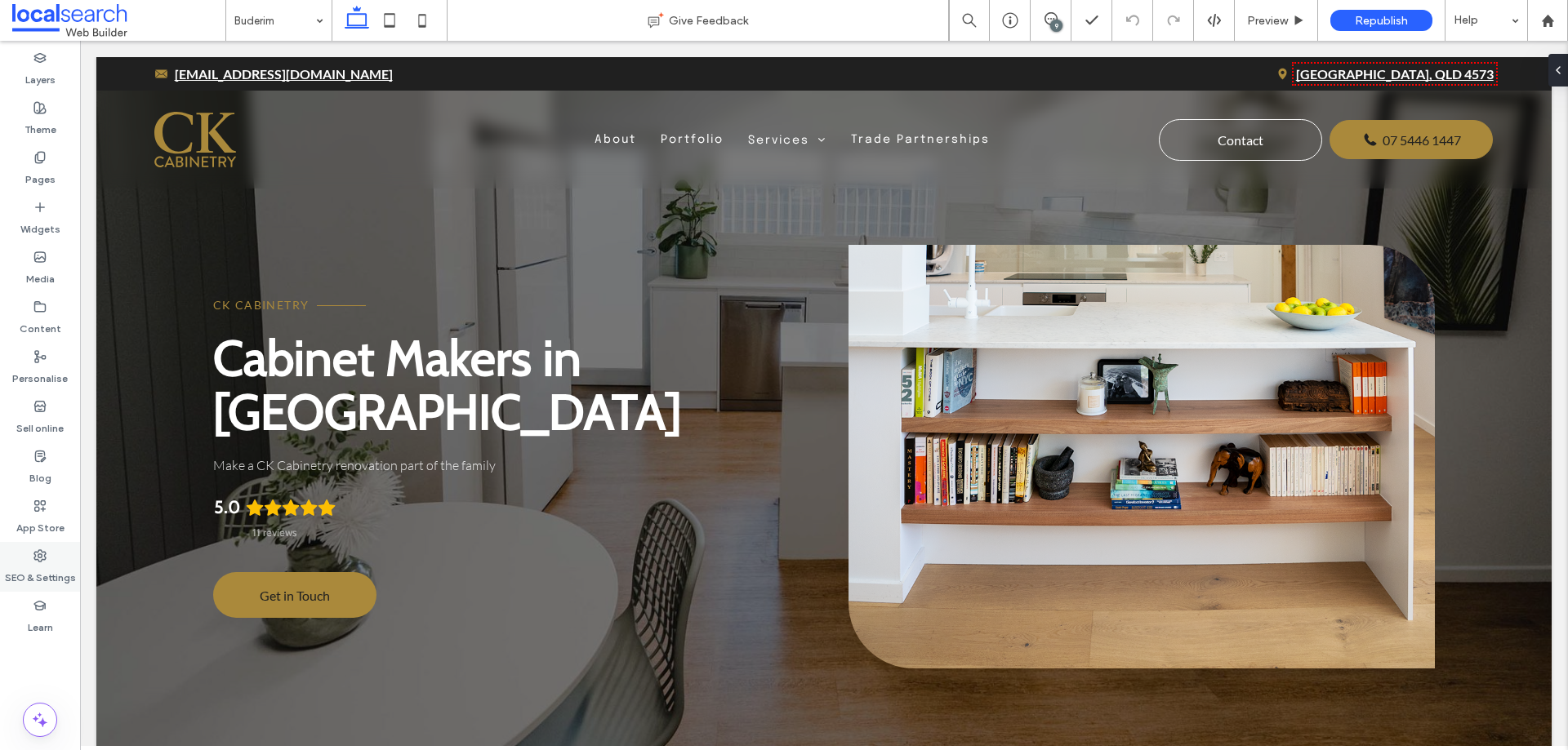
click at [55, 546] on div "SEO & Settings" at bounding box center [40, 567] width 80 height 50
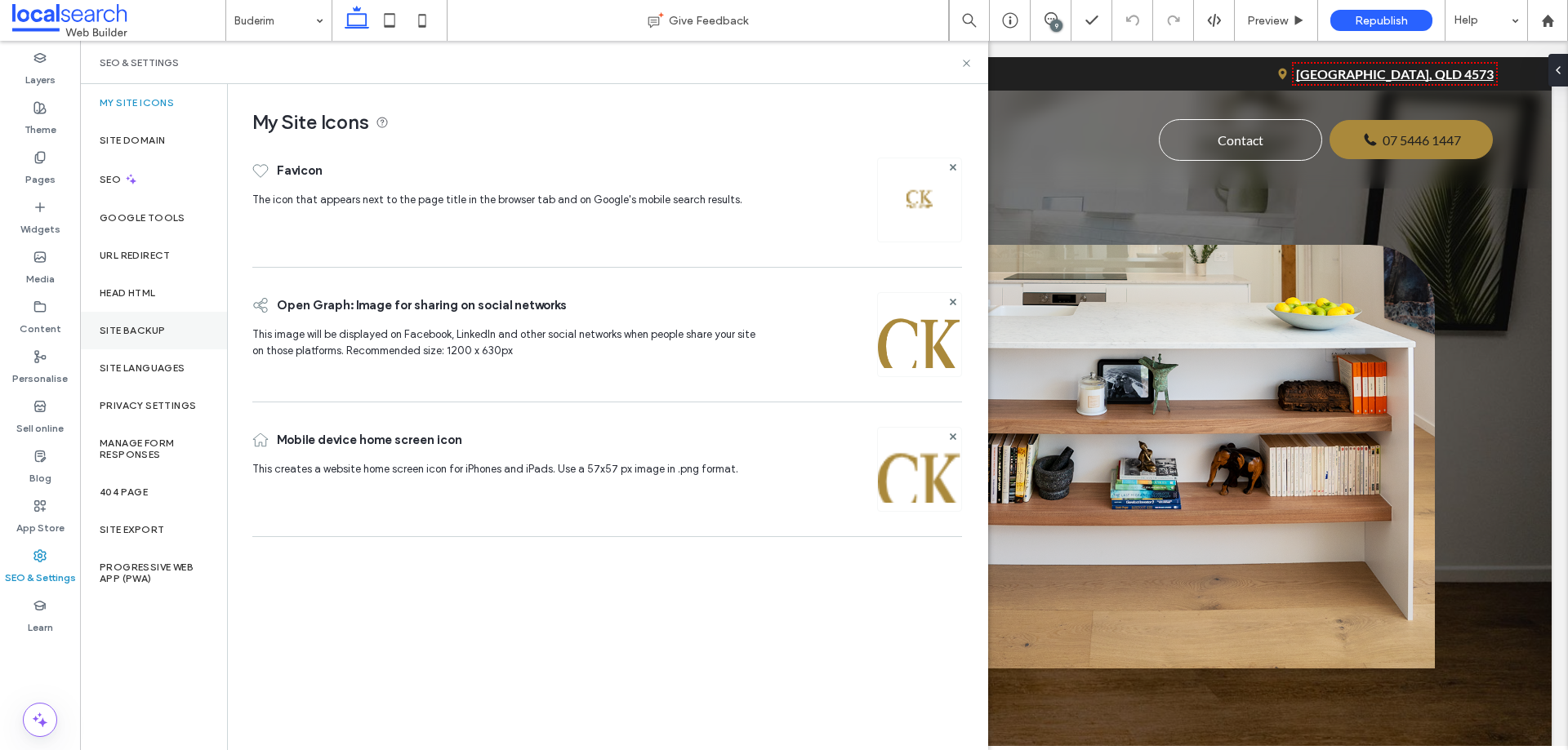
click at [144, 342] on div "Site backup" at bounding box center [154, 331] width 147 height 38
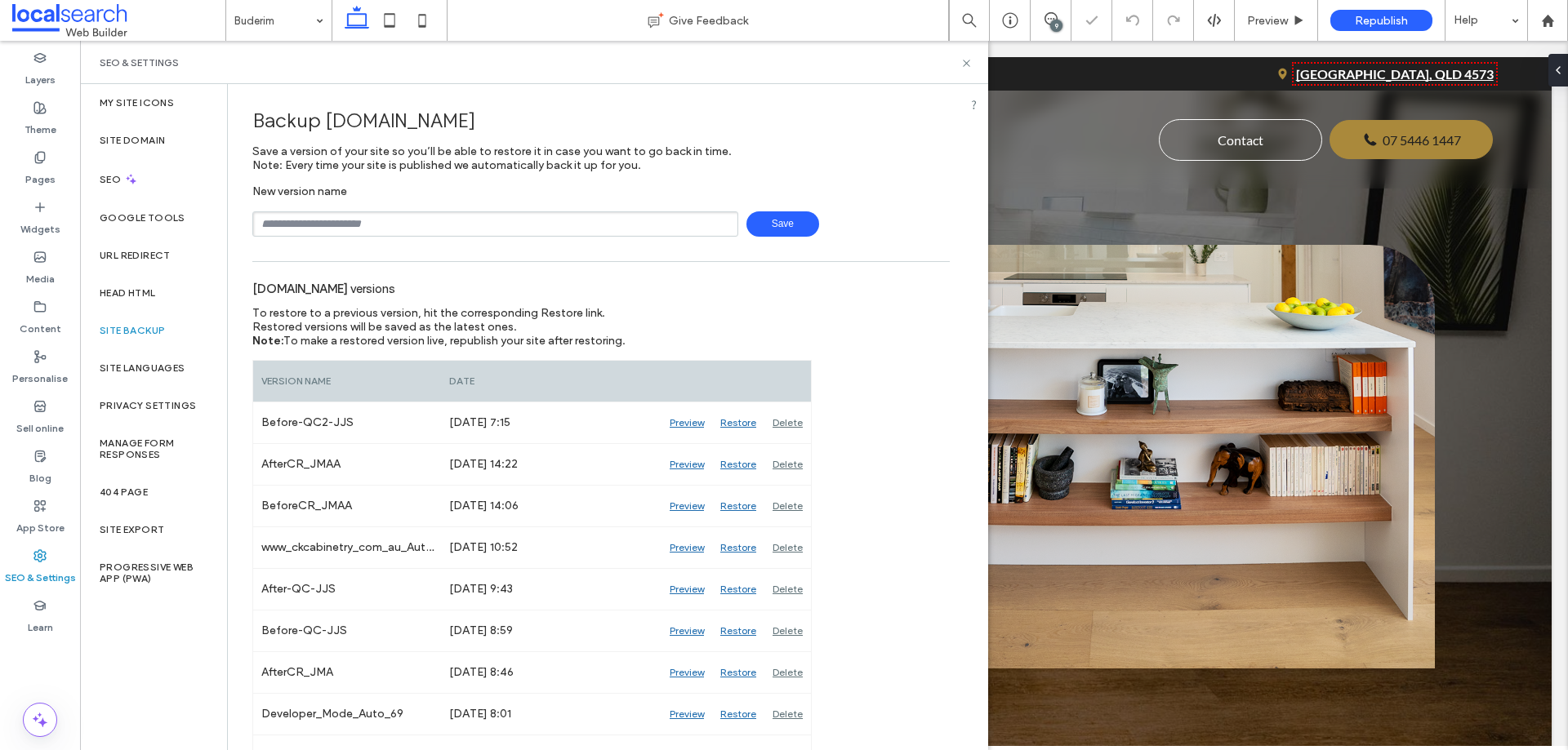
click at [415, 224] on input "text" at bounding box center [495, 224] width 486 height 25
type input "**********"
click at [748, 221] on span "Save" at bounding box center [782, 224] width 73 height 25
click at [1055, 20] on div "9" at bounding box center [1057, 25] width 13 height 13
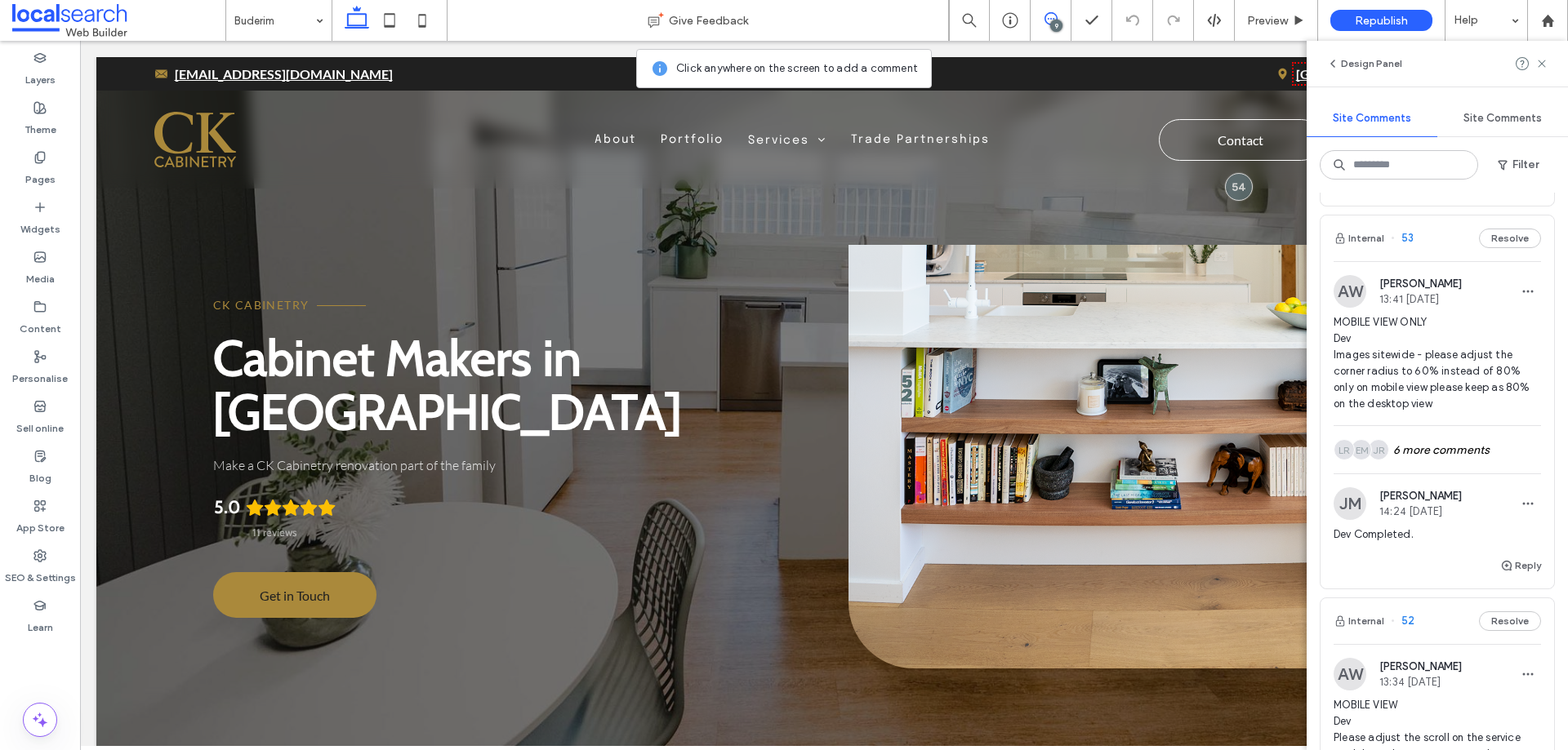
scroll to position [490, 0]
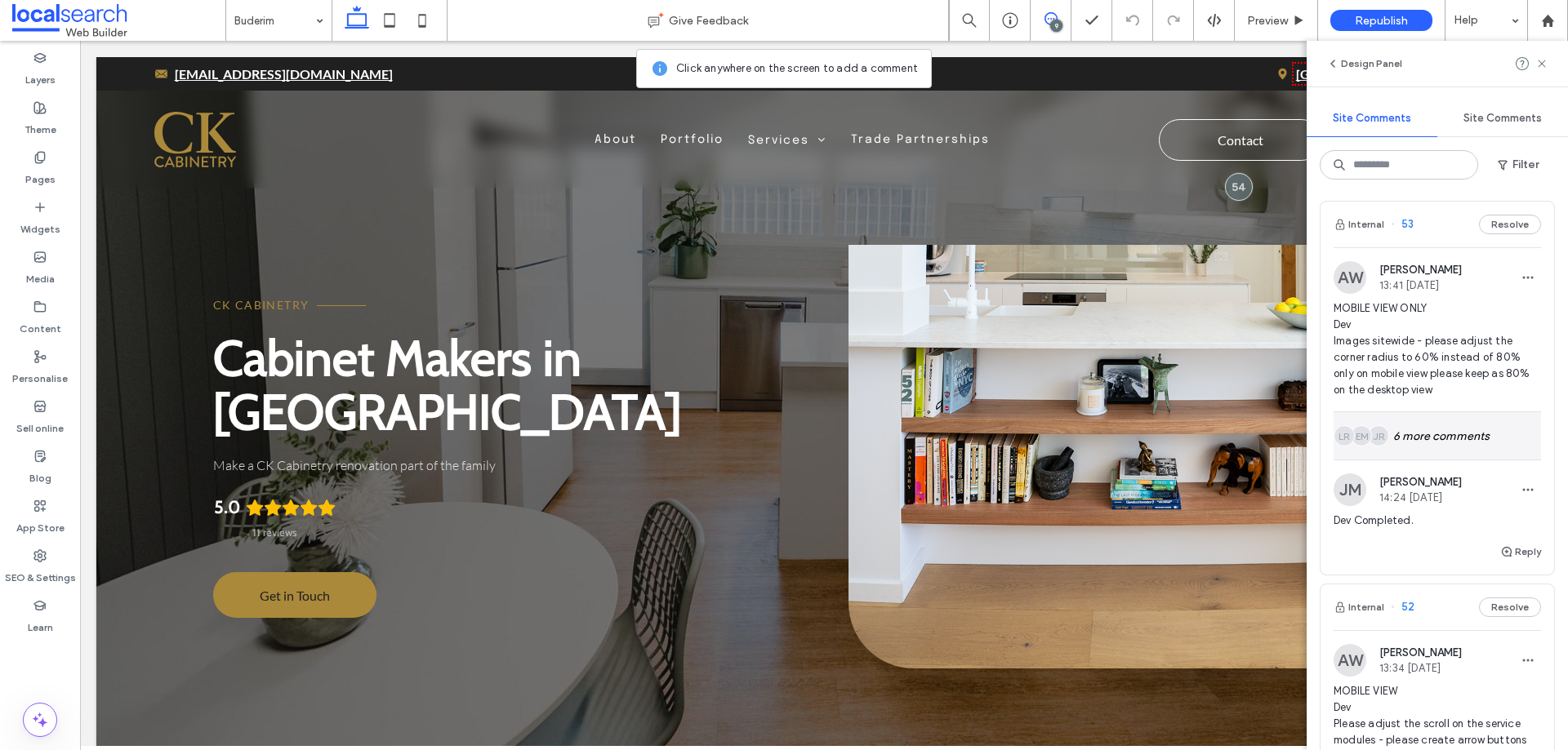
click at [1436, 433] on div "JR EM LR 6 more comments" at bounding box center [1437, 436] width 208 height 47
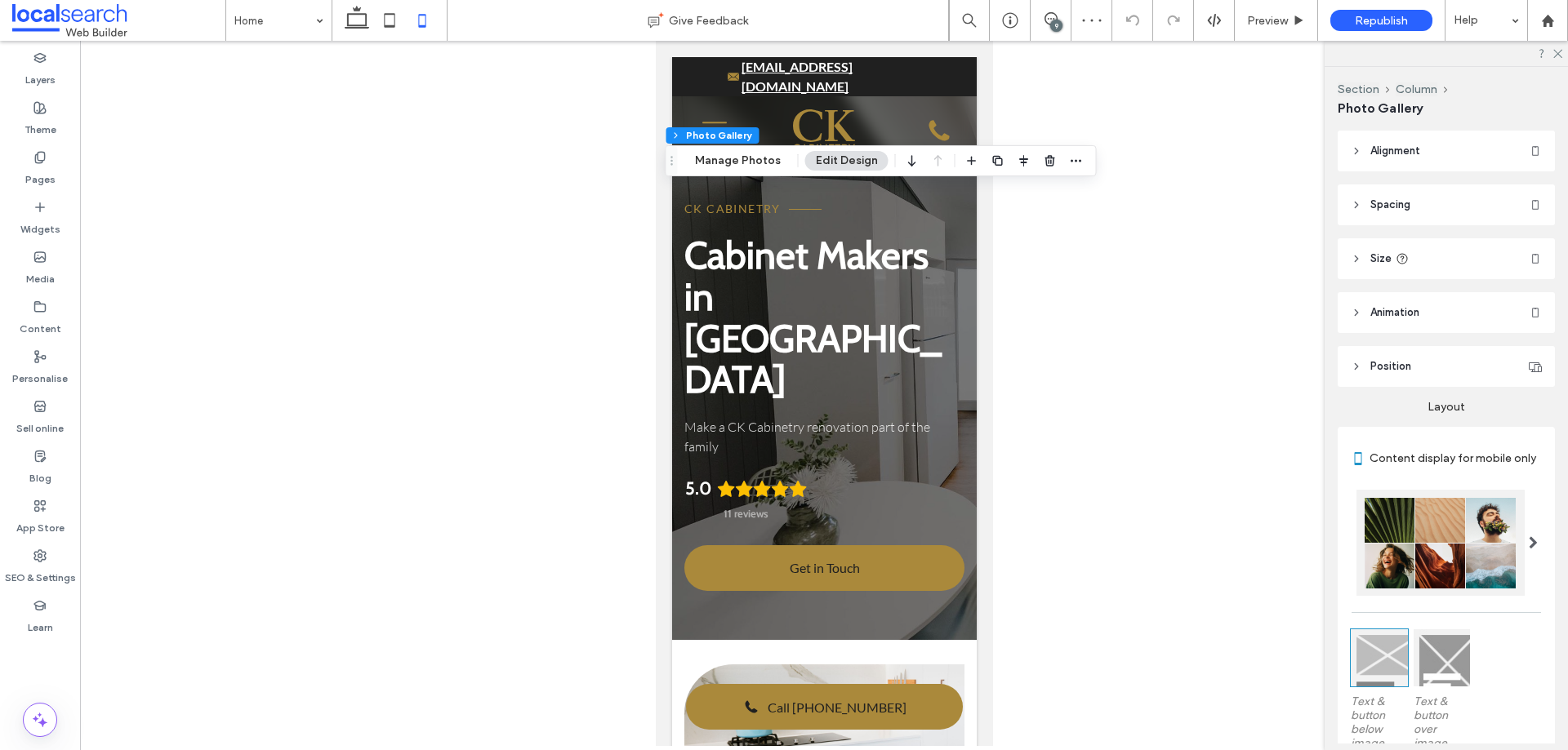
click at [1228, 357] on div at bounding box center [824, 393] width 1488 height 706
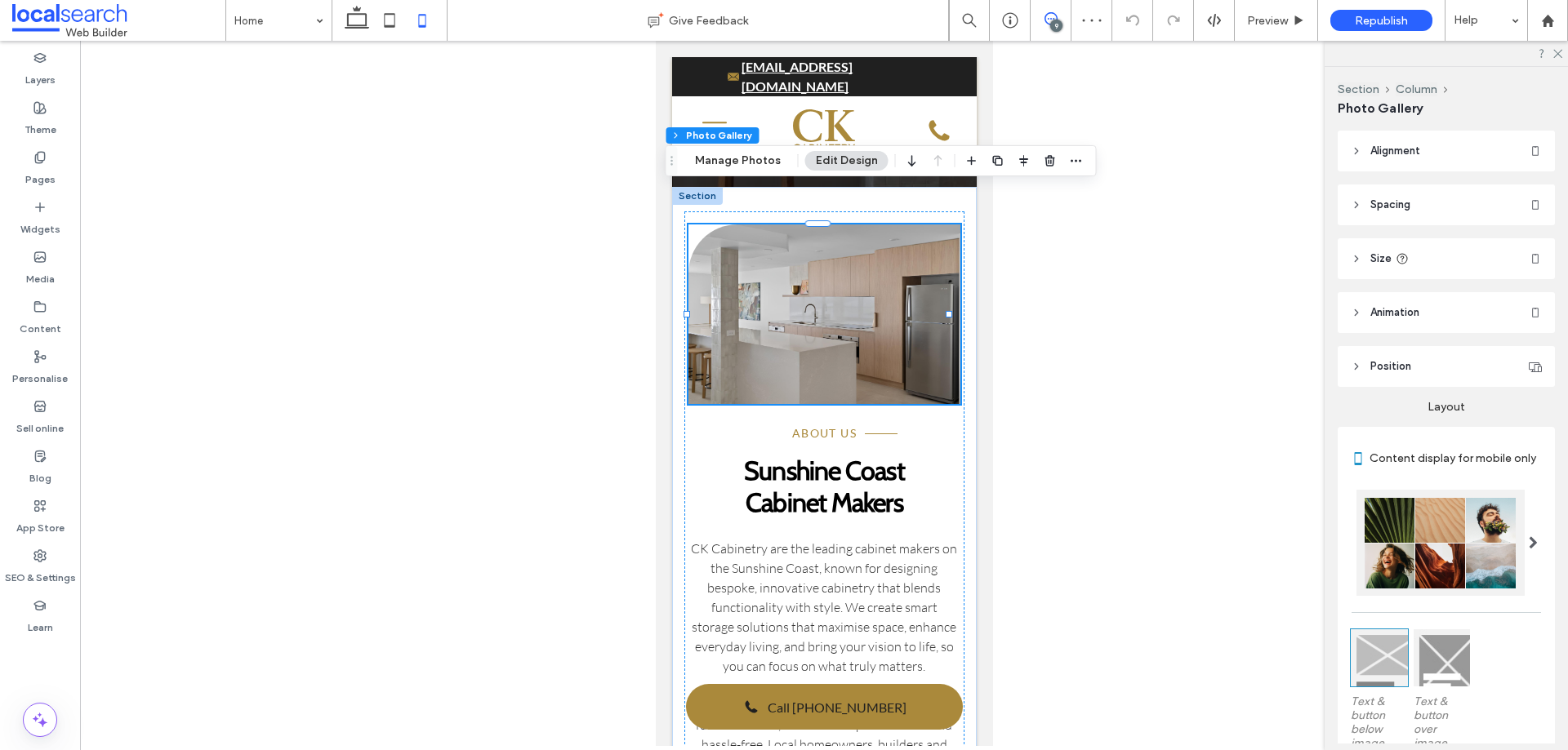
click at [1050, 20] on icon at bounding box center [1052, 19] width 14 height 14
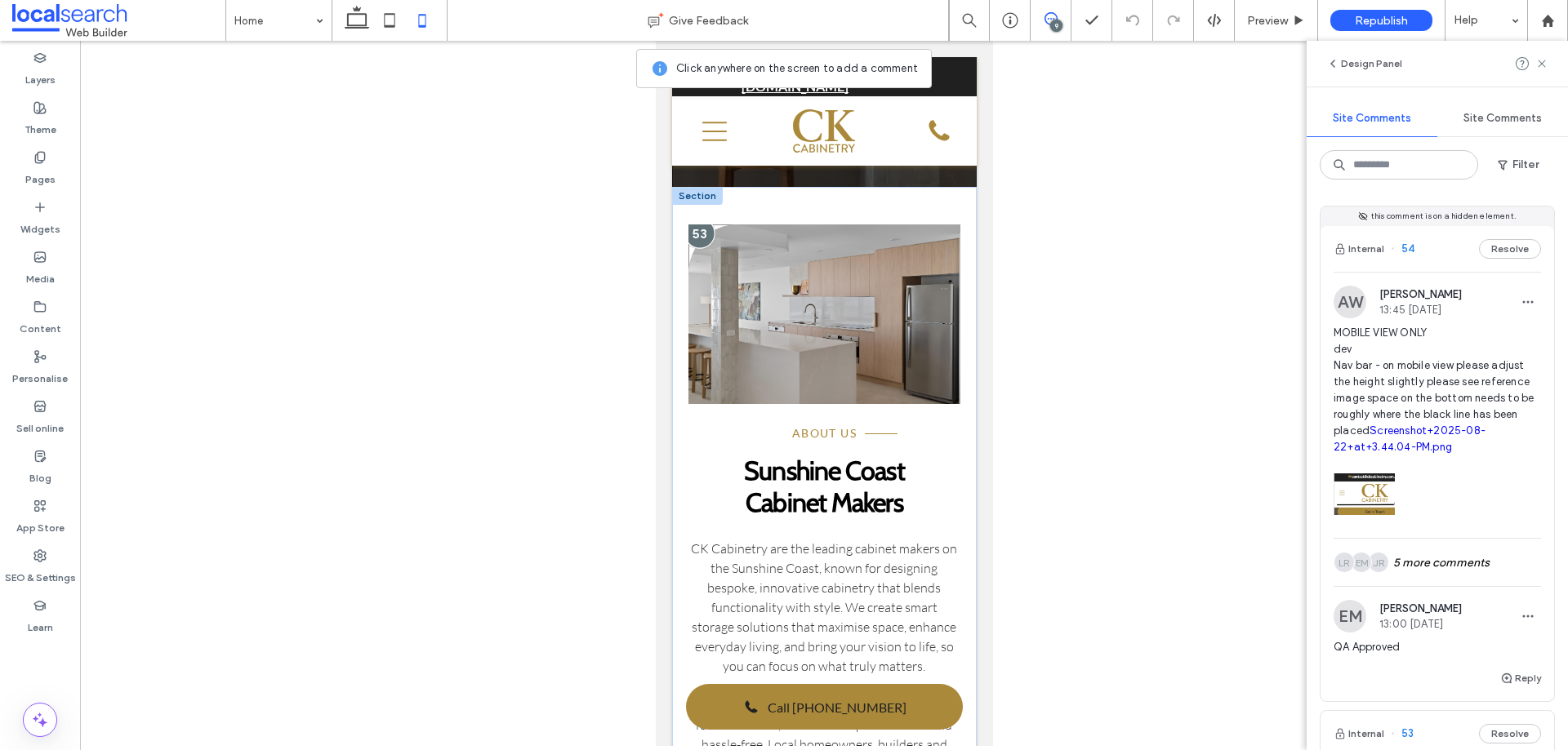
click at [698, 218] on div at bounding box center [698, 233] width 30 height 30
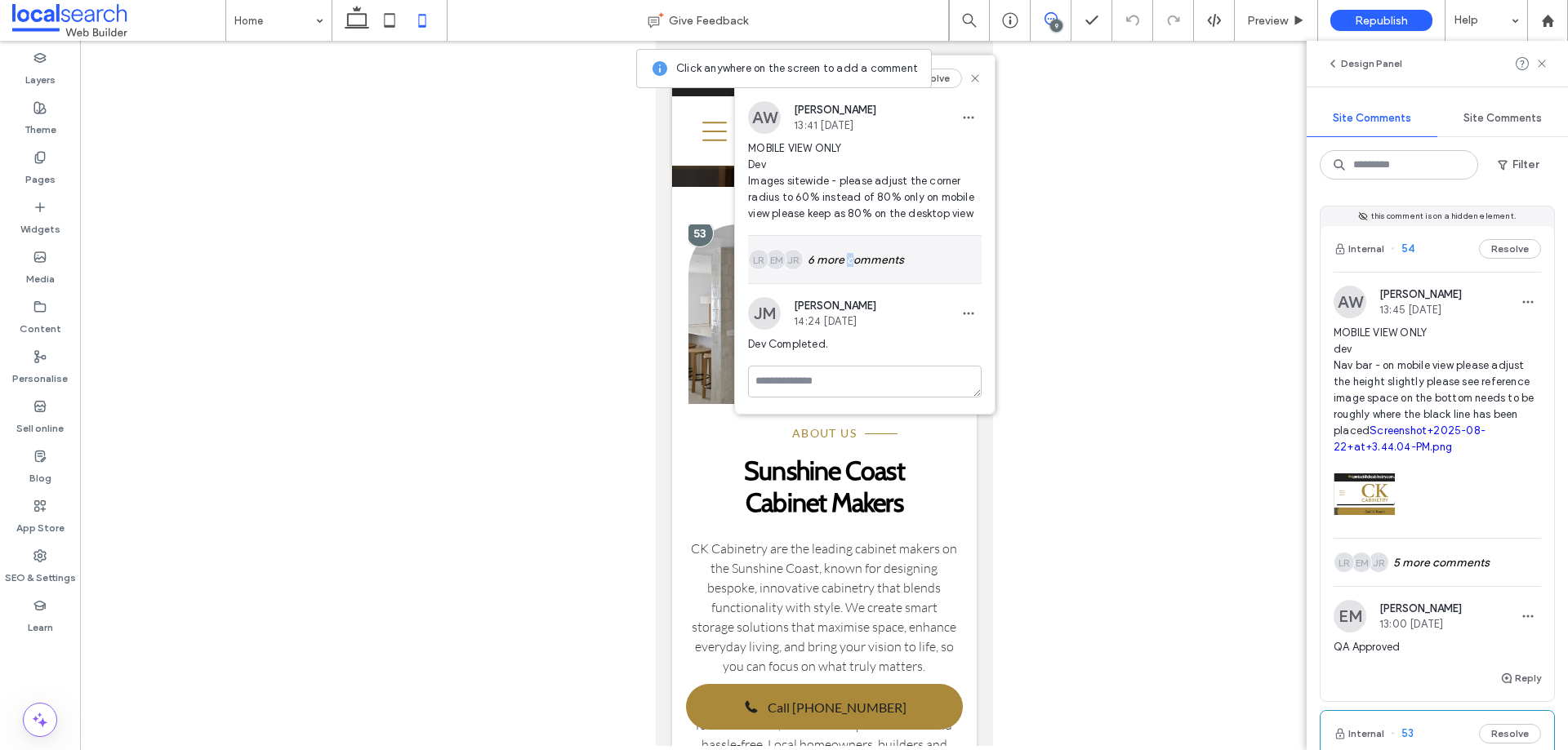
click at [851, 272] on div "JR EM LR 6 more comments" at bounding box center [865, 259] width 234 height 47
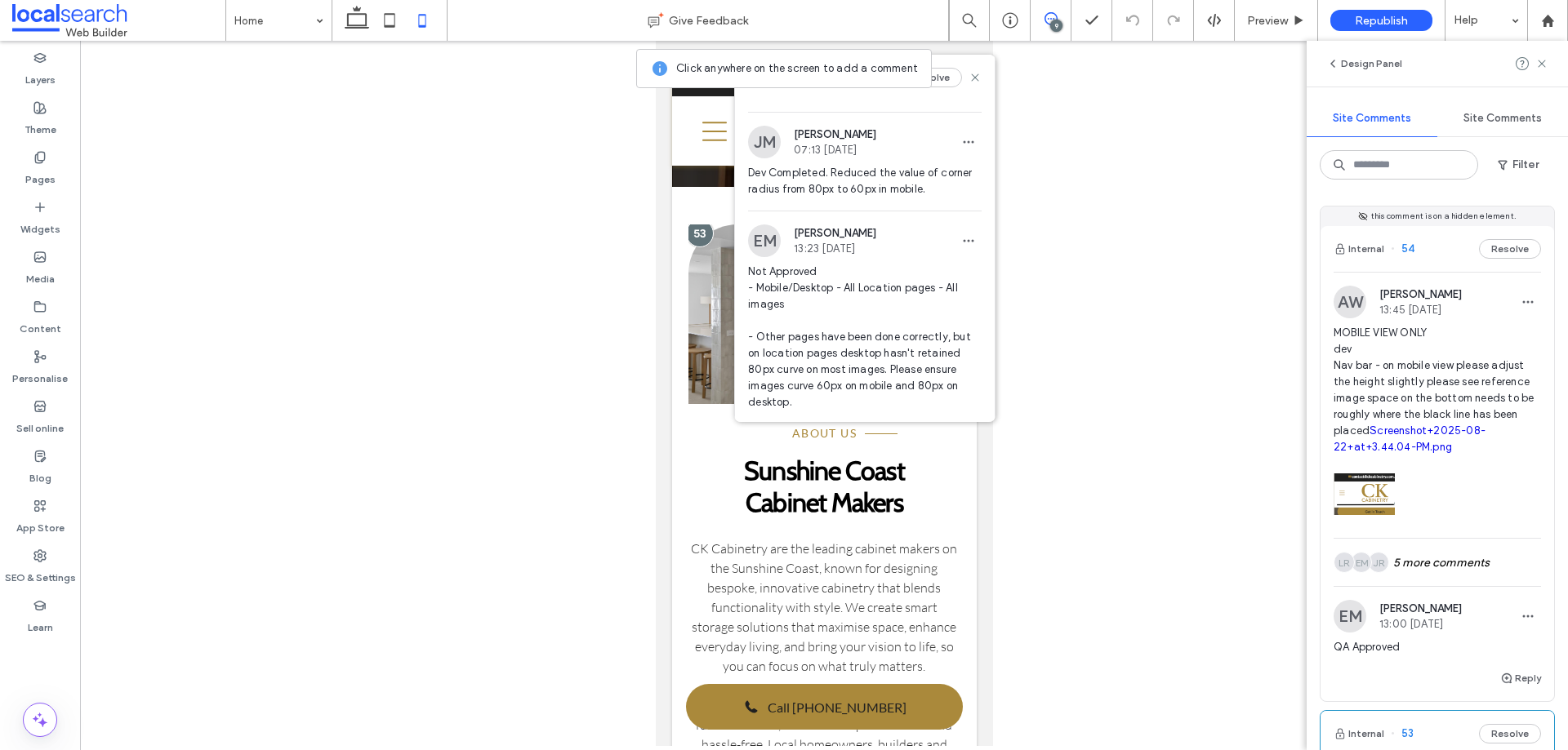
scroll to position [735, 0]
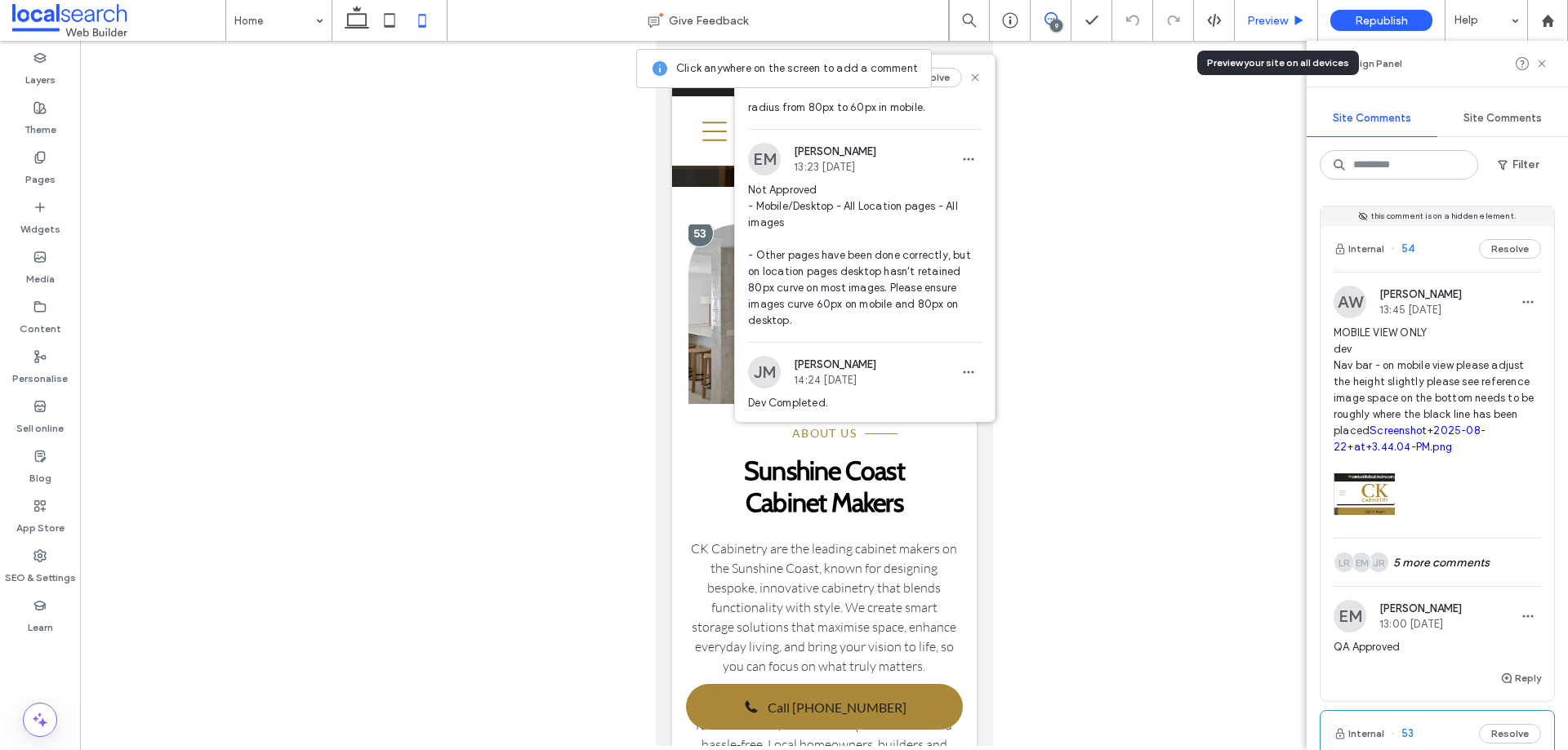
click at [1264, 22] on span "Preview" at bounding box center [1267, 20] width 41 height 14
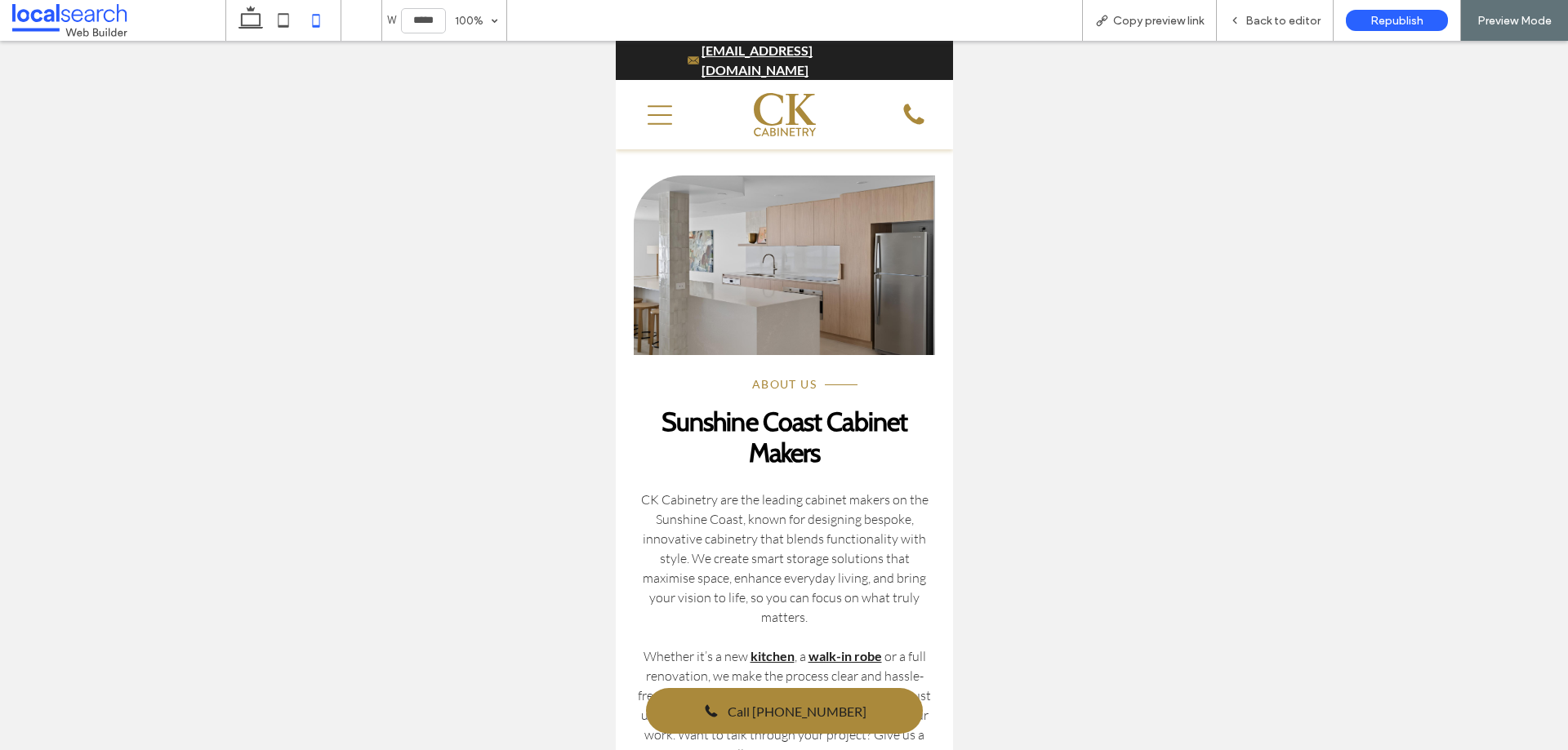
scroll to position [386, 0]
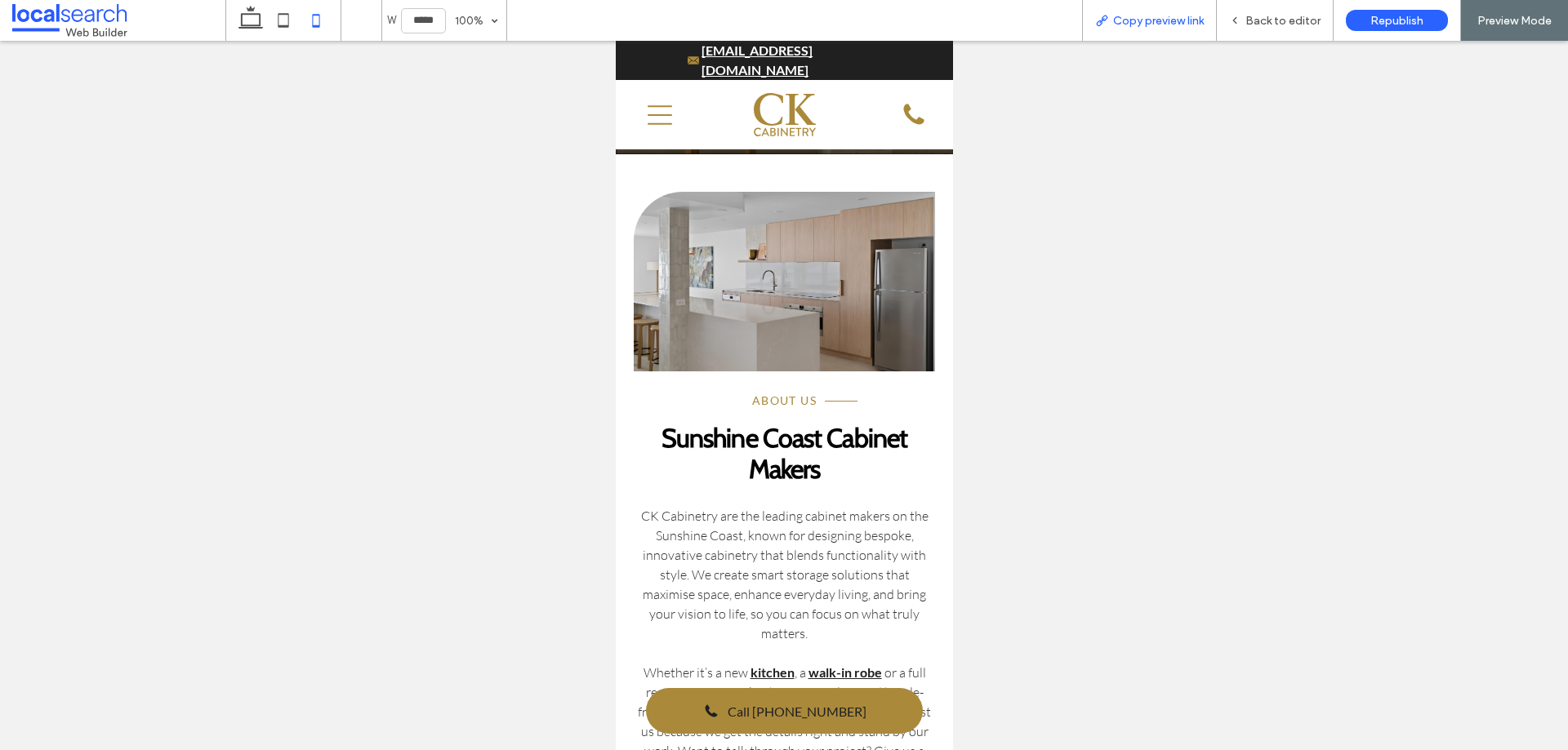
click at [1178, 18] on span "Copy preview link" at bounding box center [1159, 20] width 91 height 14
click at [1274, 18] on span "Back to editor" at bounding box center [1284, 20] width 75 height 14
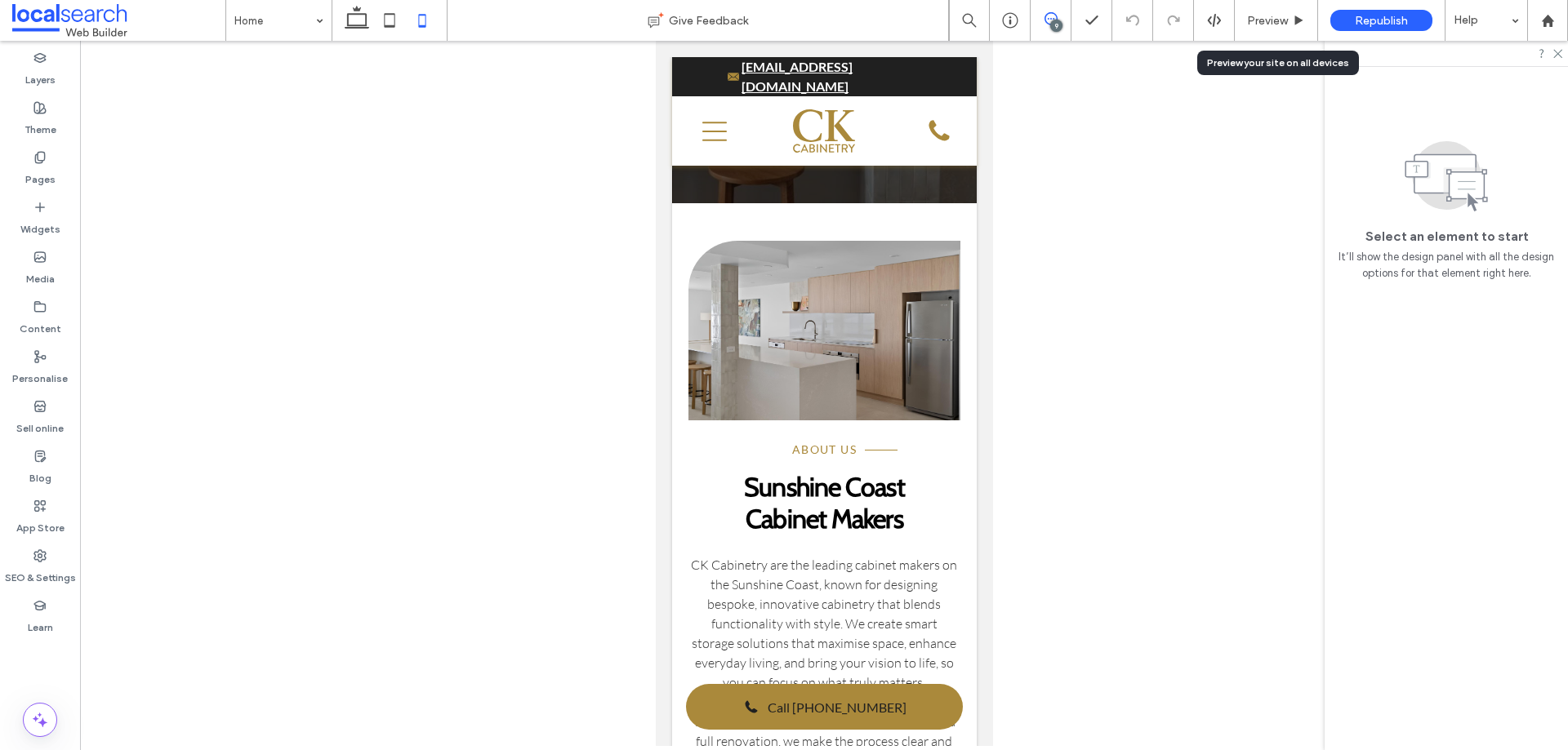
scroll to position [402, 0]
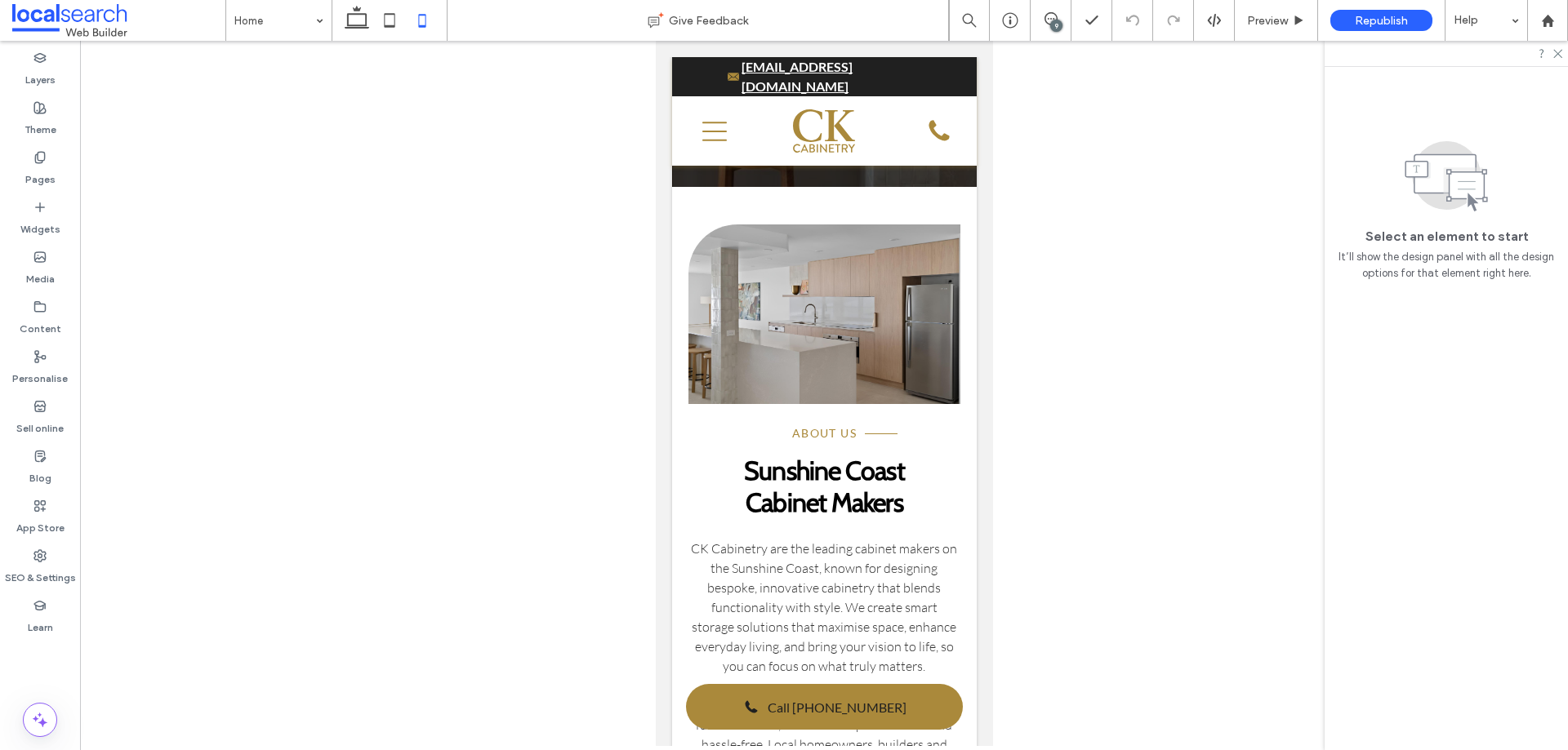
drag, startPoint x: 1052, startPoint y: 23, endPoint x: 1026, endPoint y: 71, distance: 54.6
click at [1052, 22] on div "9" at bounding box center [1057, 25] width 13 height 13
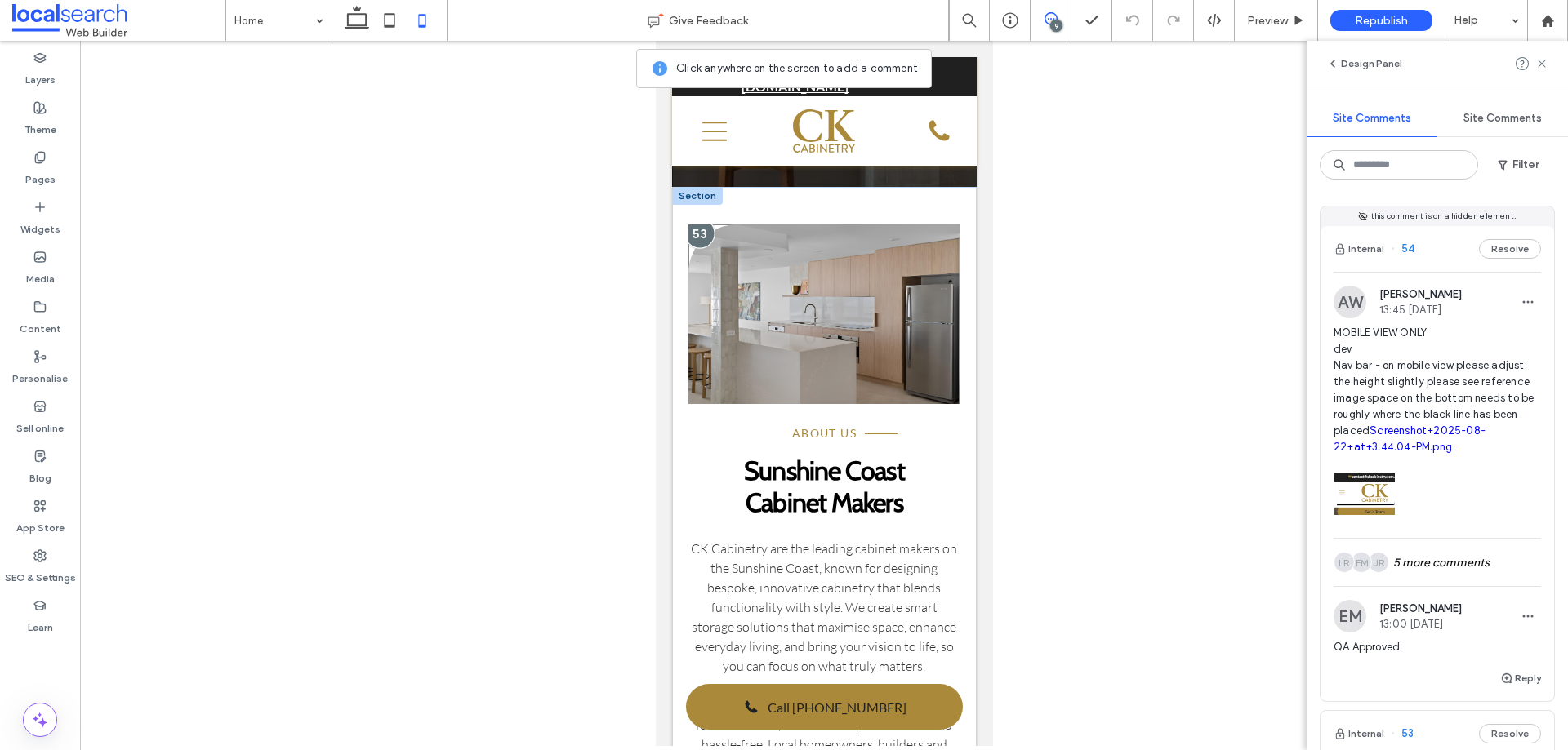
click at [702, 218] on div at bounding box center [698, 233] width 30 height 30
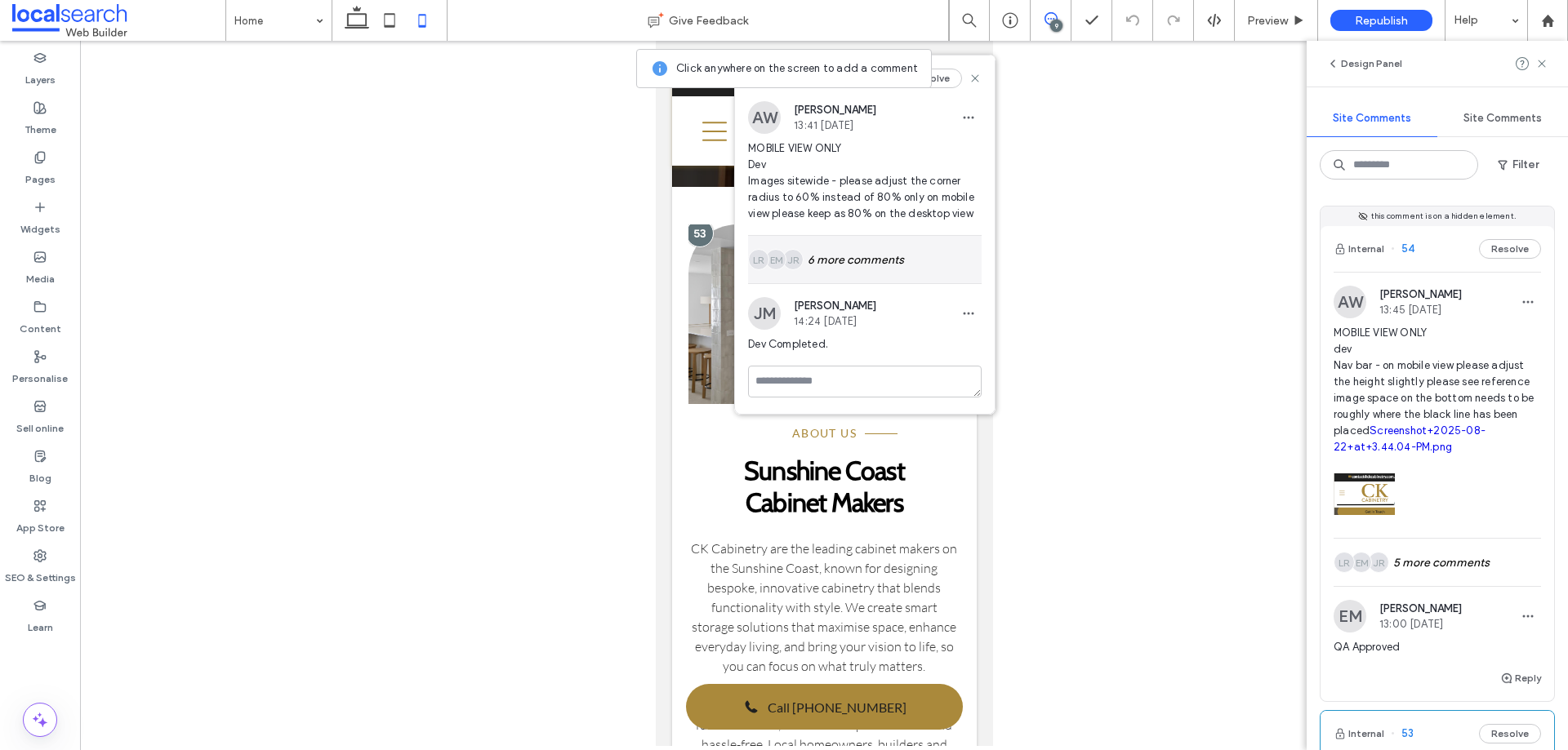
click at [819, 261] on div "JR EM LR 6 more comments" at bounding box center [865, 259] width 234 height 47
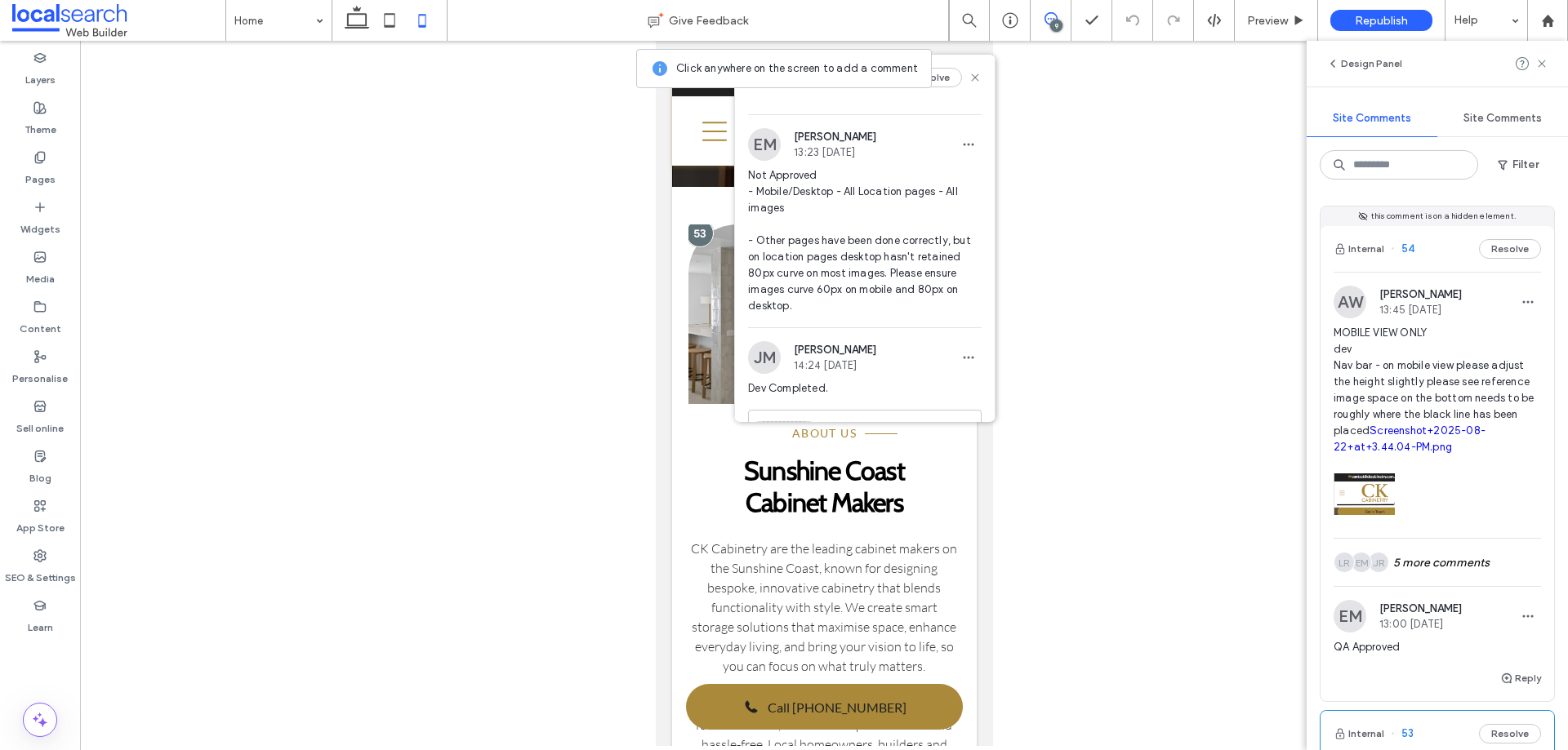
scroll to position [721, 0]
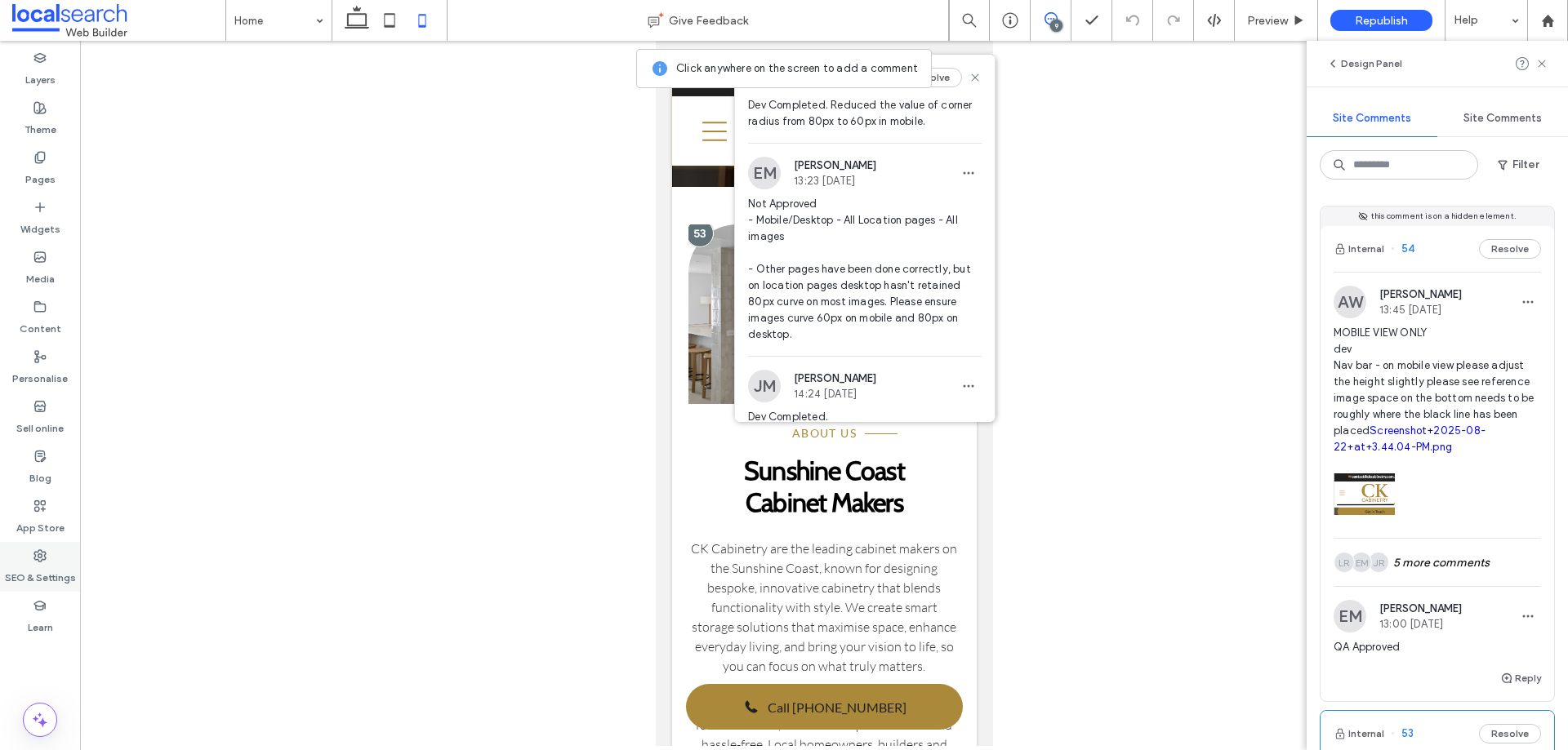
click at [41, 559] on icon at bounding box center [41, 557] width 14 height 14
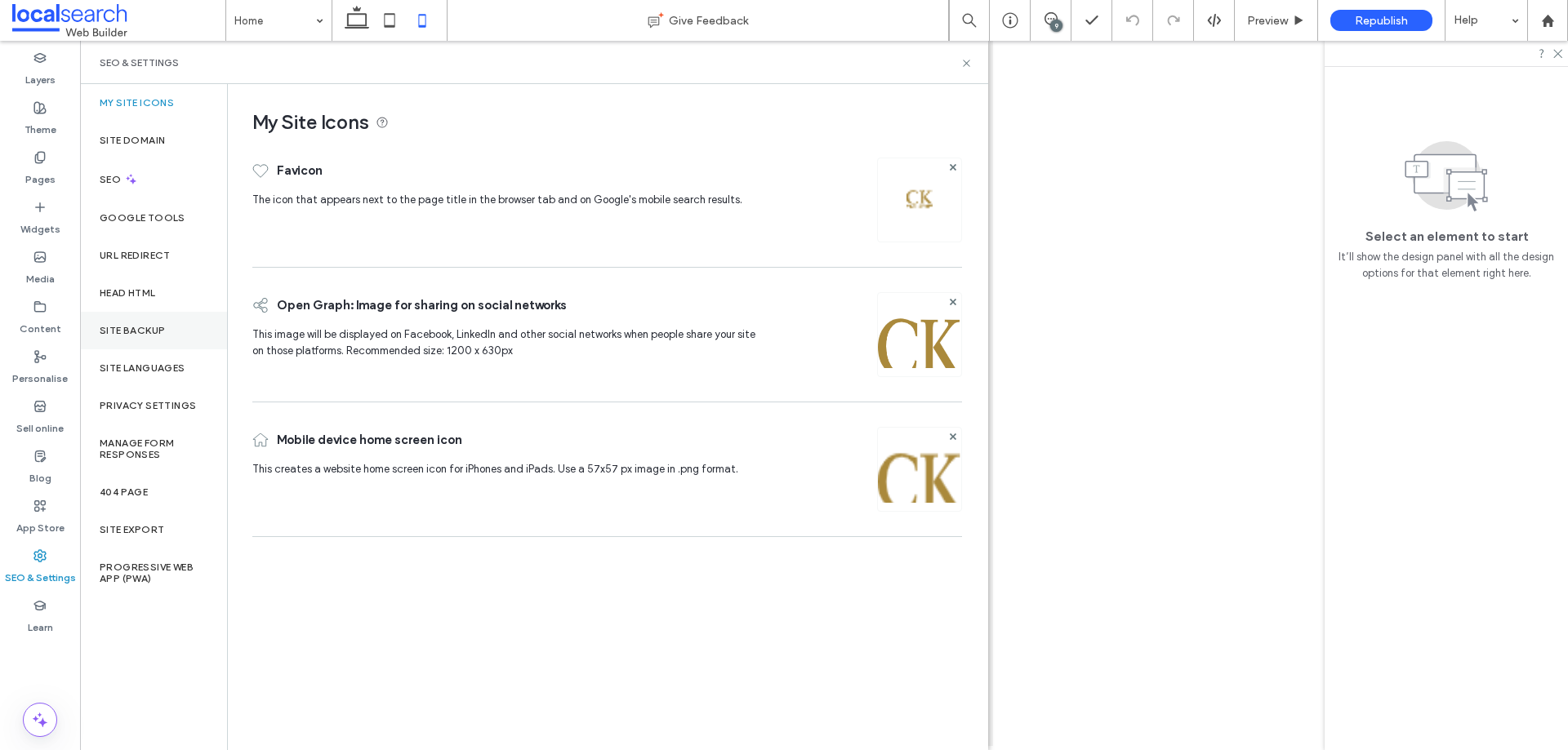
click at [177, 338] on div "Site backup" at bounding box center [154, 331] width 147 height 38
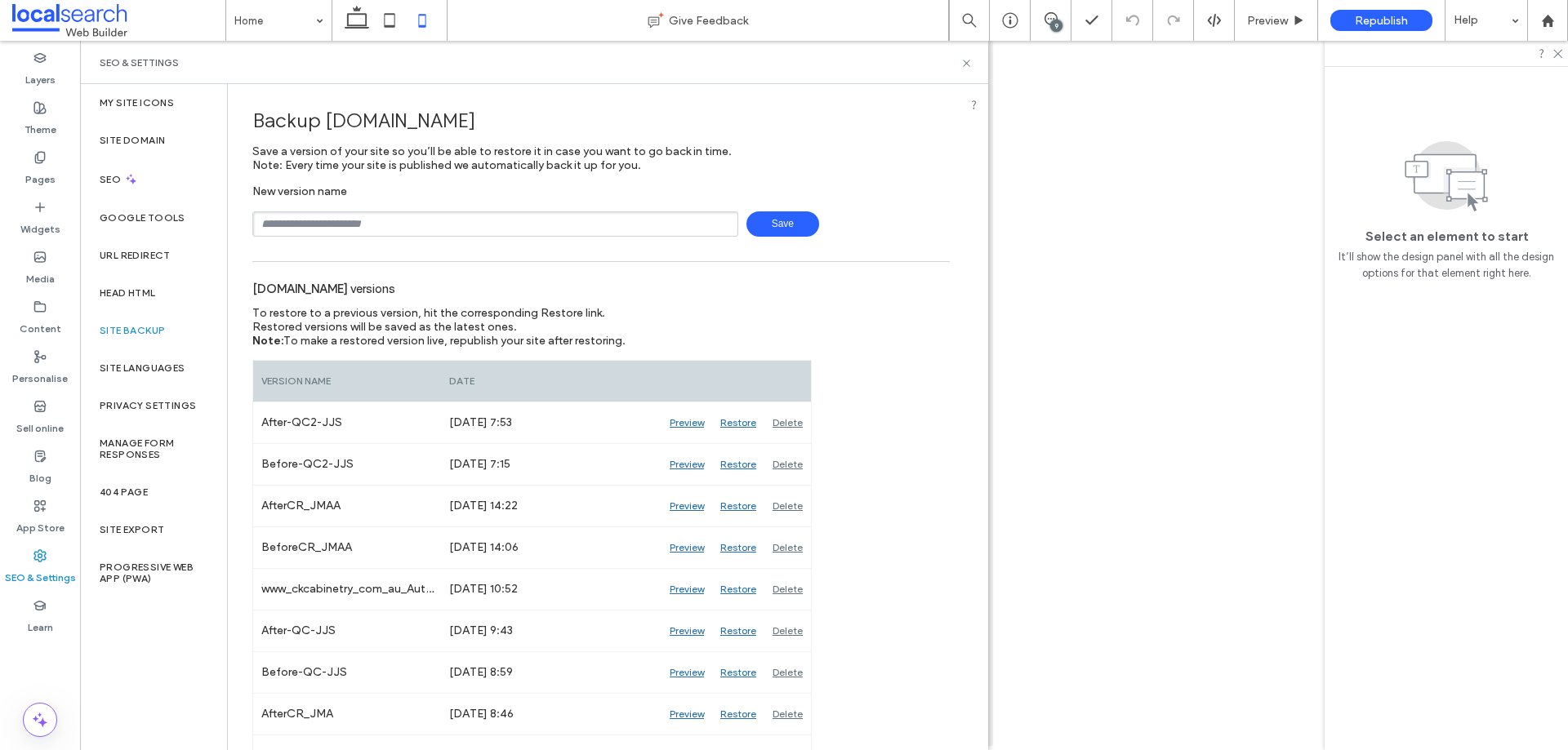
click at [977, 59] on div "SEO & Settings" at bounding box center [535, 62] width 909 height 43
click at [963, 68] on icon at bounding box center [967, 63] width 13 height 13
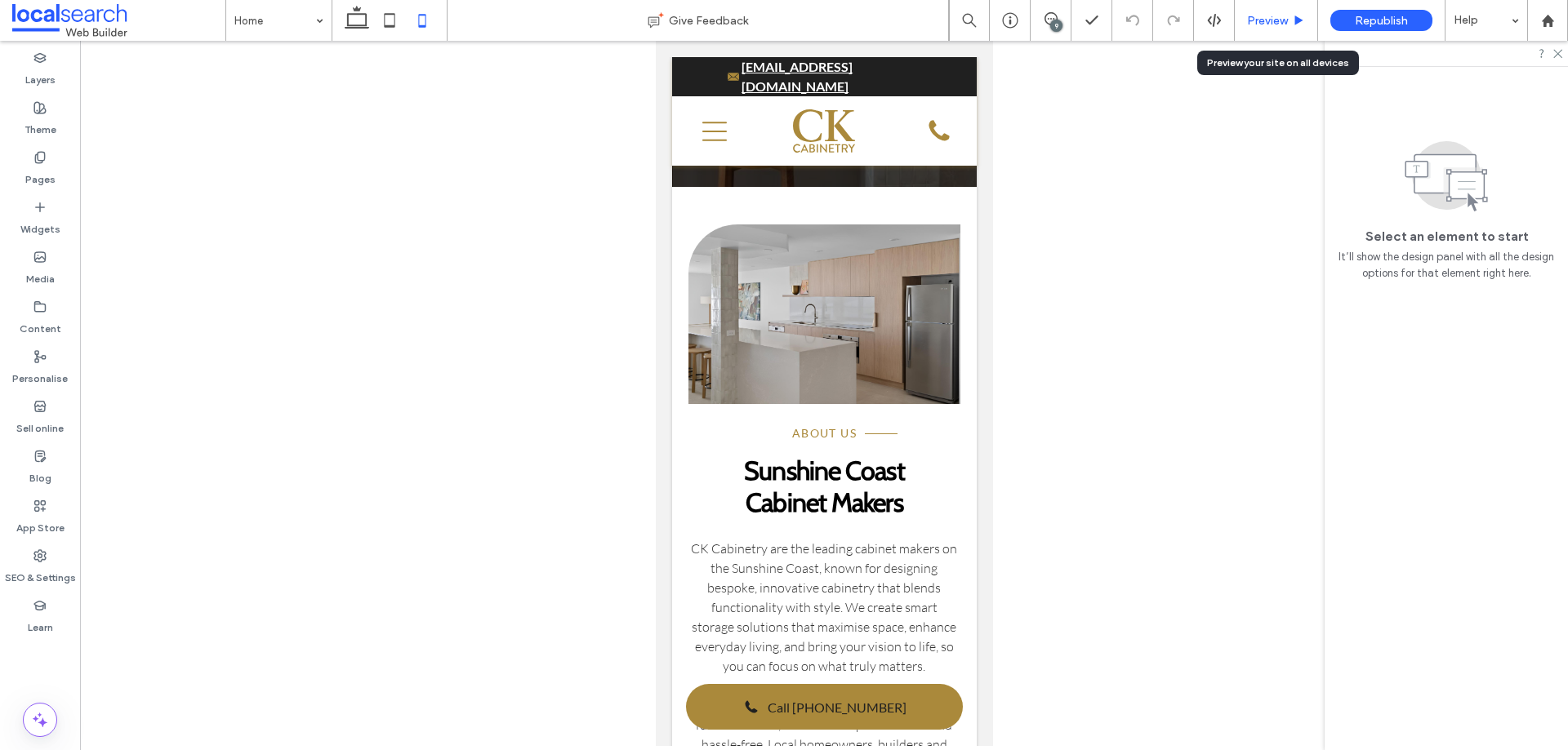
click at [1256, 22] on span "Preview" at bounding box center [1267, 20] width 41 height 14
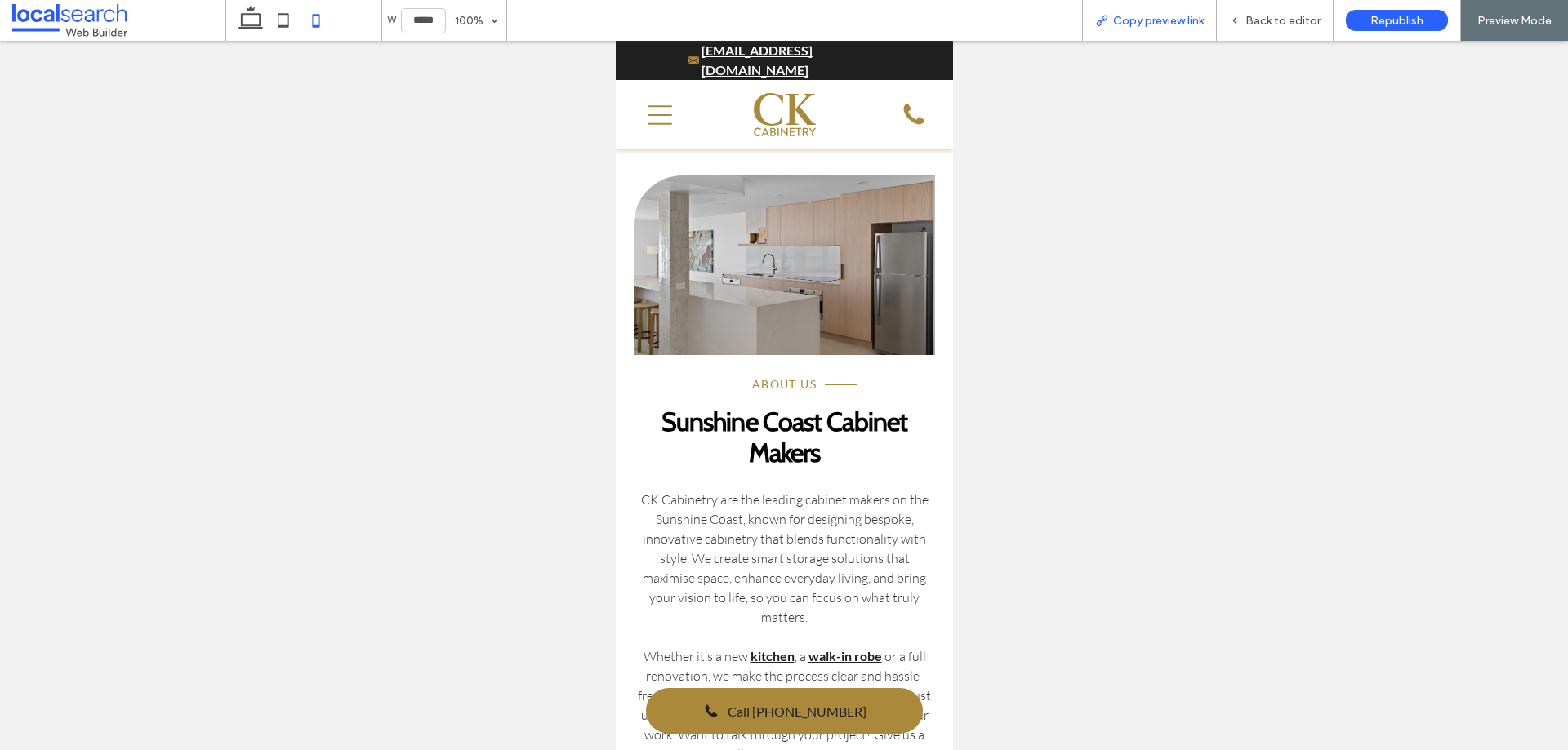
scroll to position [386, 0]
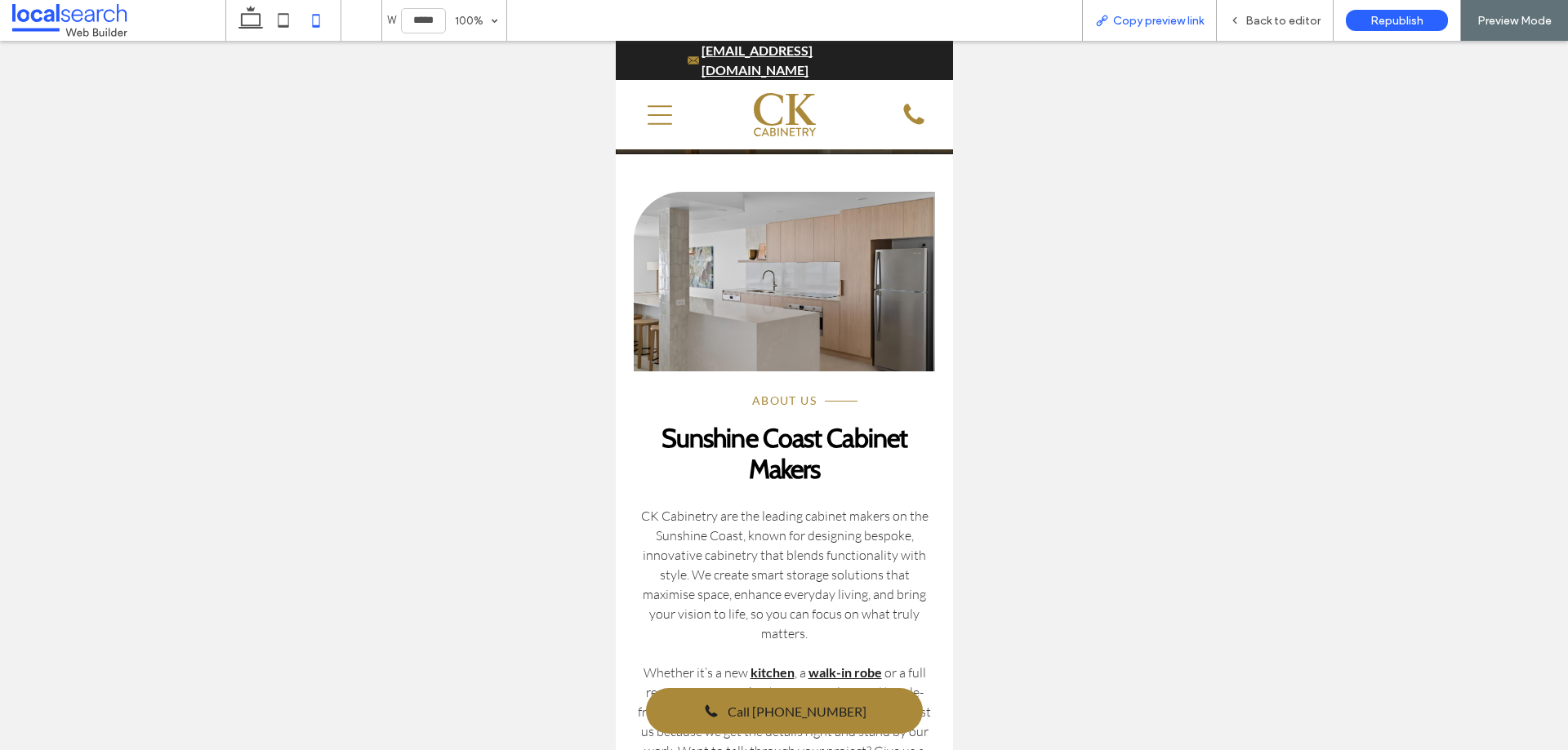
click at [1184, 24] on span "Copy preview link" at bounding box center [1159, 20] width 91 height 14
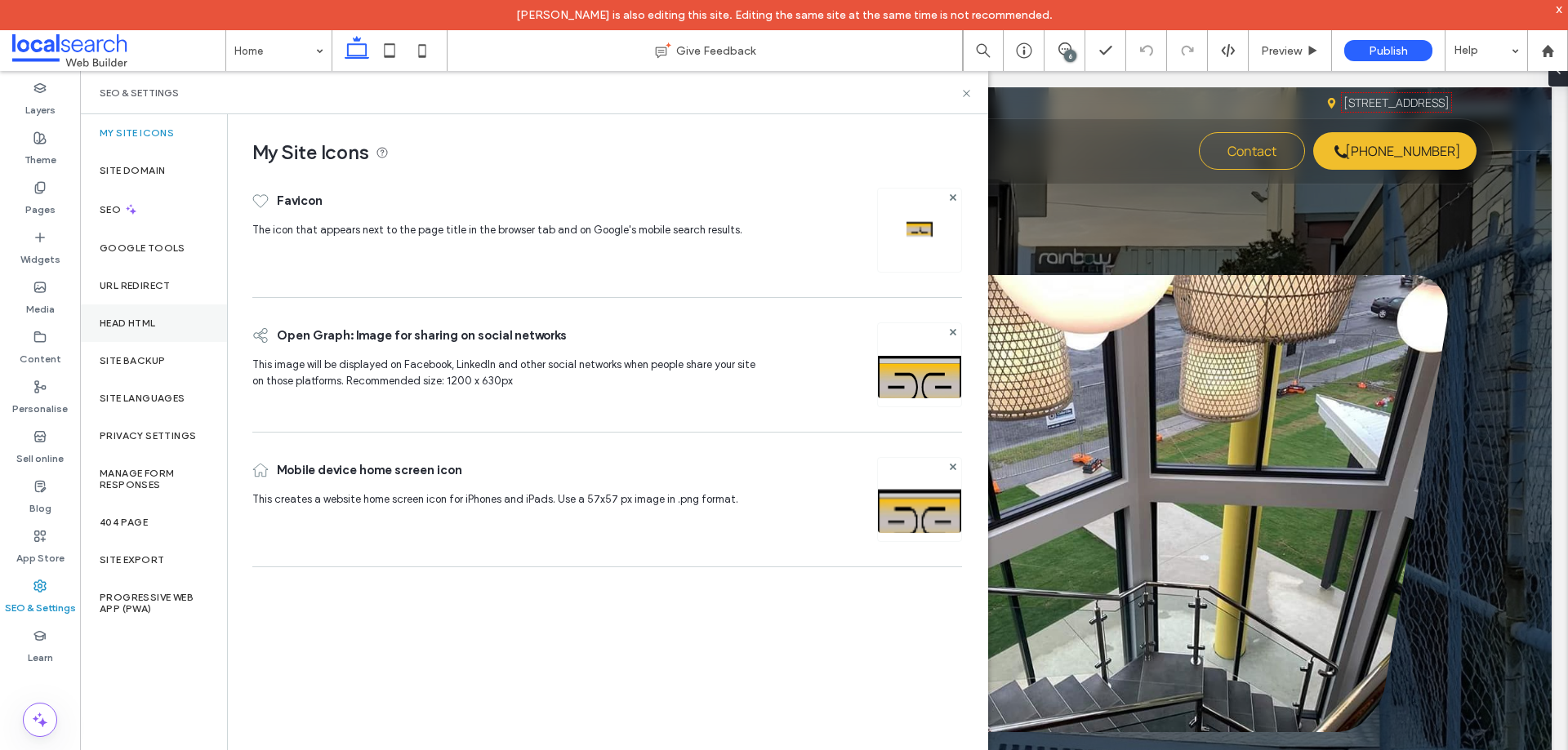
click at [163, 324] on div "Head HTML" at bounding box center [154, 323] width 147 height 38
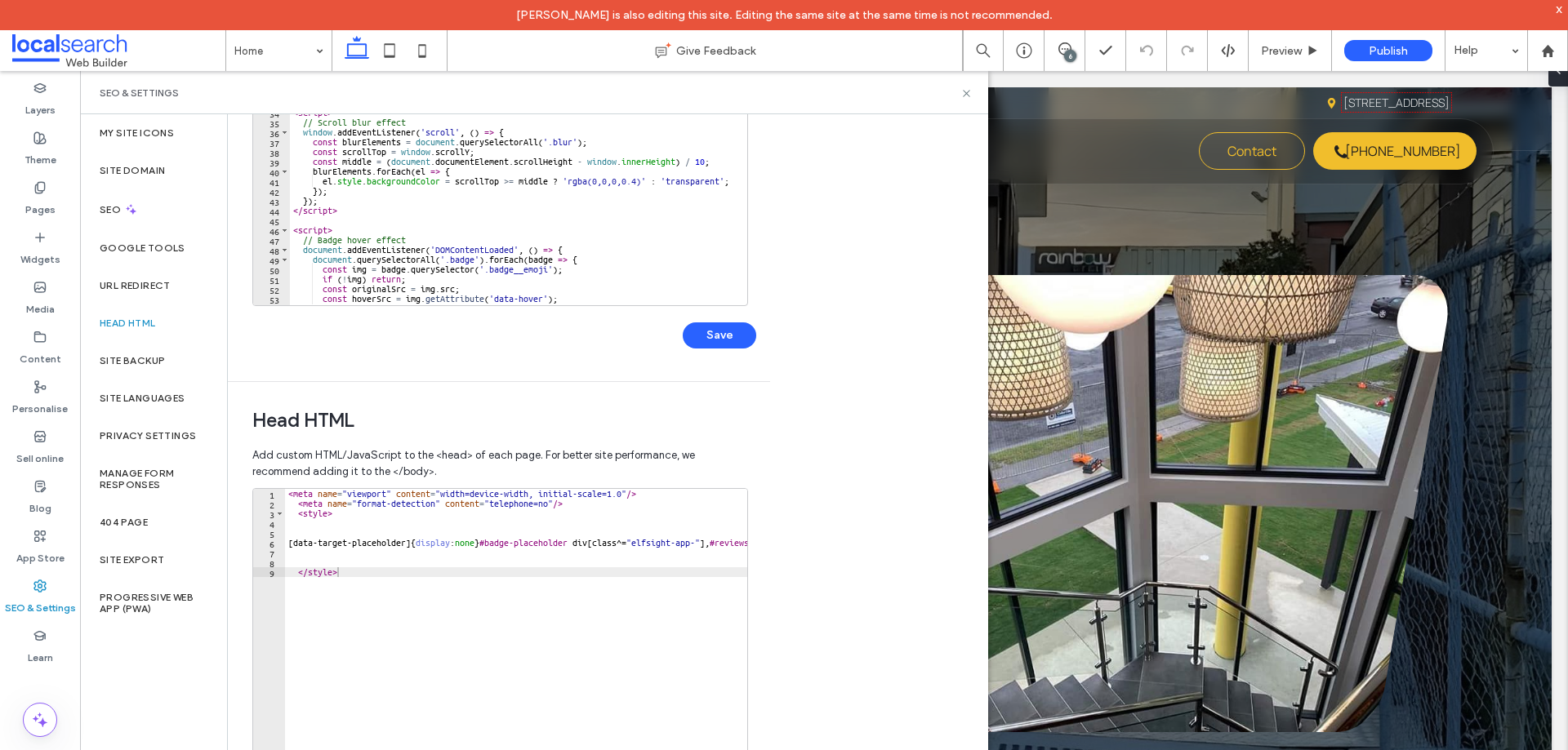
scroll to position [368, 0]
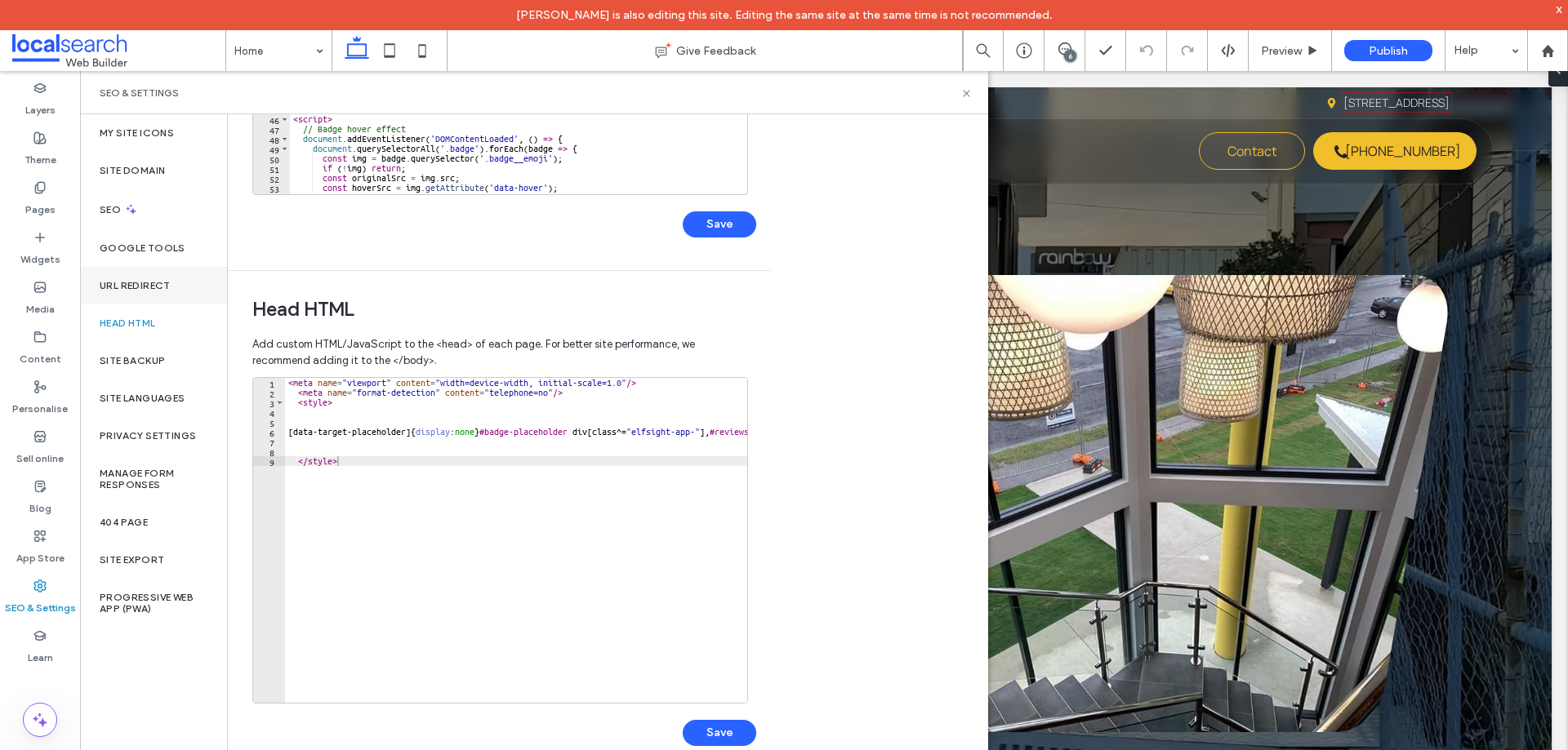
click at [150, 284] on label "URL Redirect" at bounding box center [135, 286] width 72 height 12
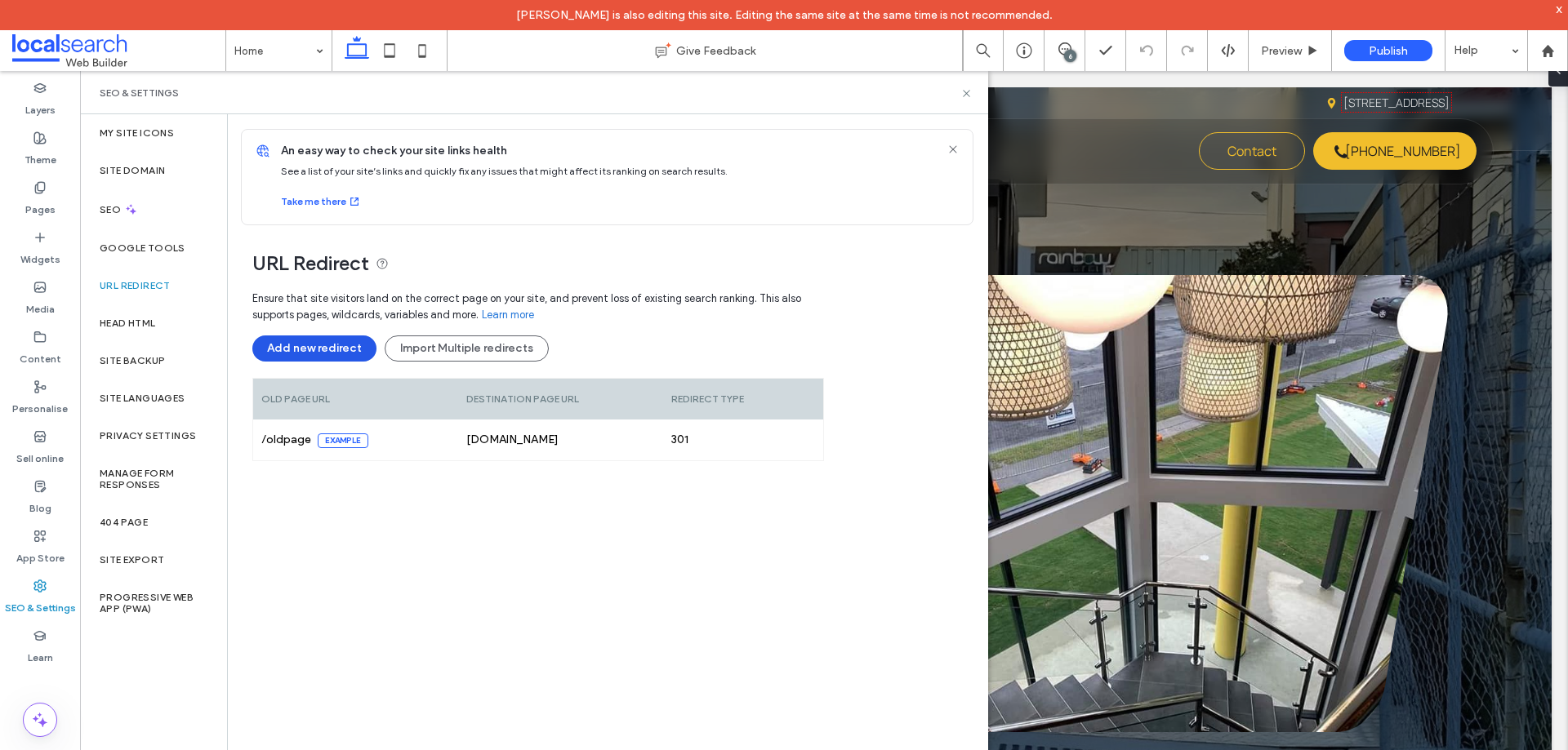
click at [323, 345] on button "Add new redirect" at bounding box center [314, 348] width 124 height 26
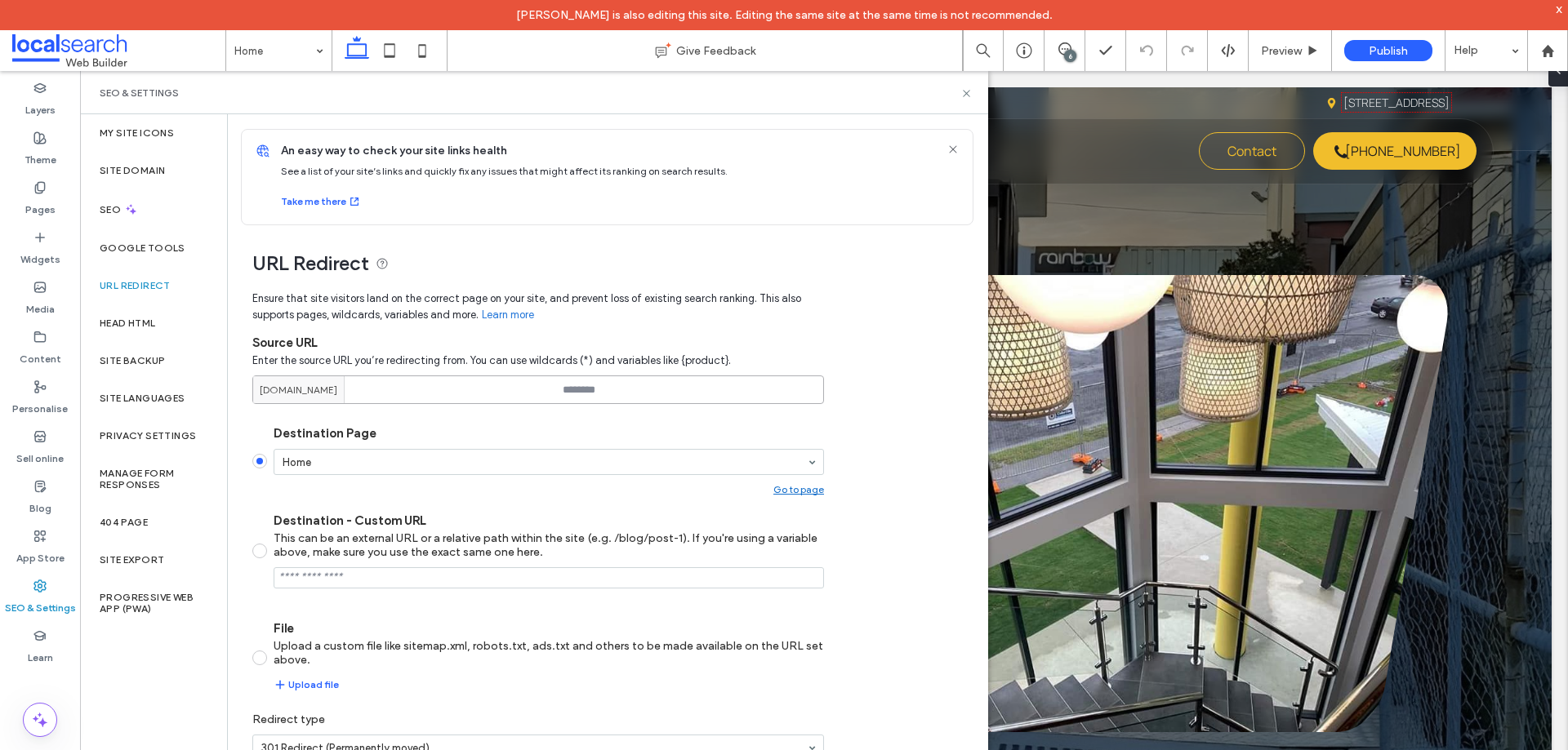
click at [596, 387] on input at bounding box center [537, 390] width 571 height 29
paste input "**********"
drag, startPoint x: 595, startPoint y: 391, endPoint x: 436, endPoint y: 397, distance: 159.1
click at [436, 397] on div "**********" at bounding box center [537, 390] width 571 height 29
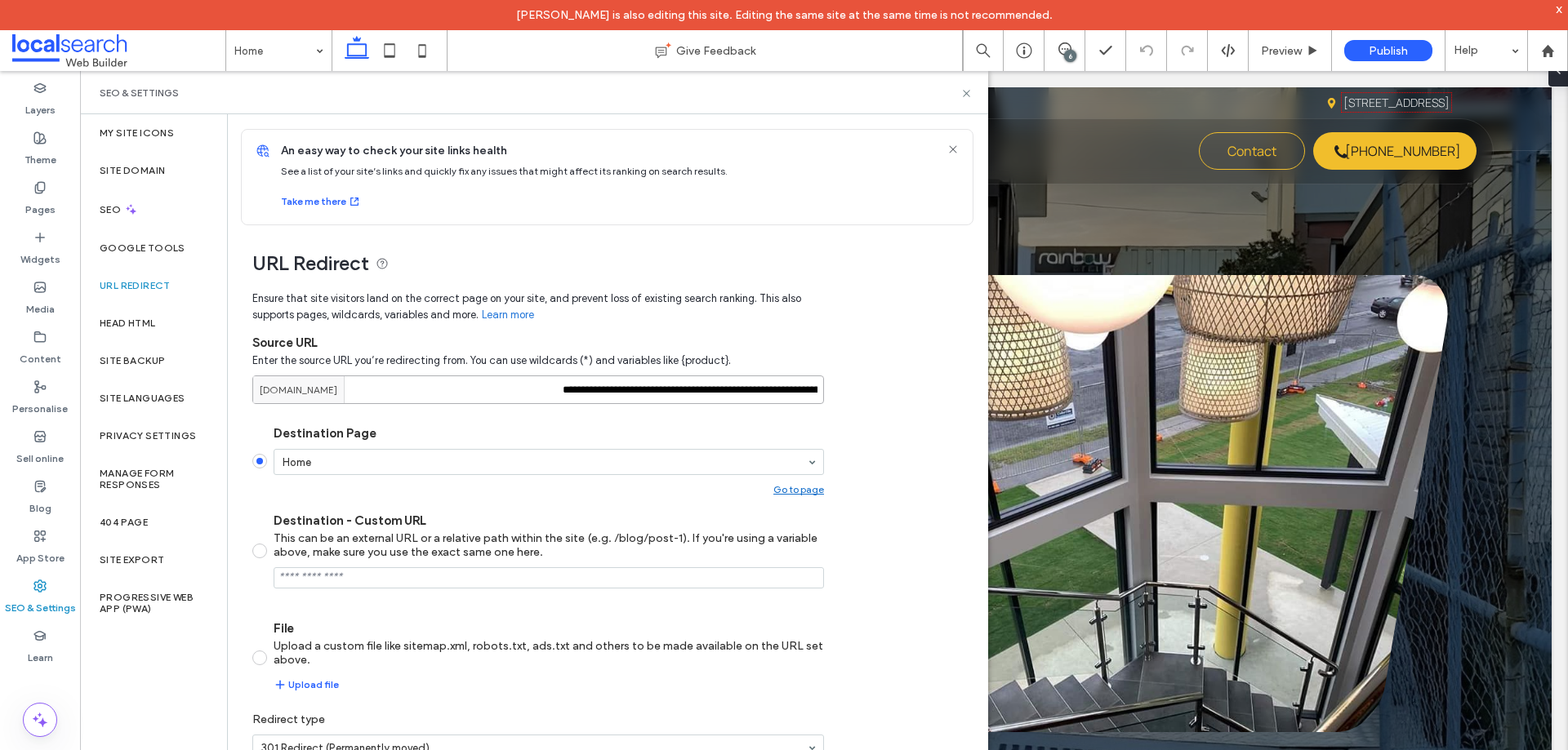
type input "**********"
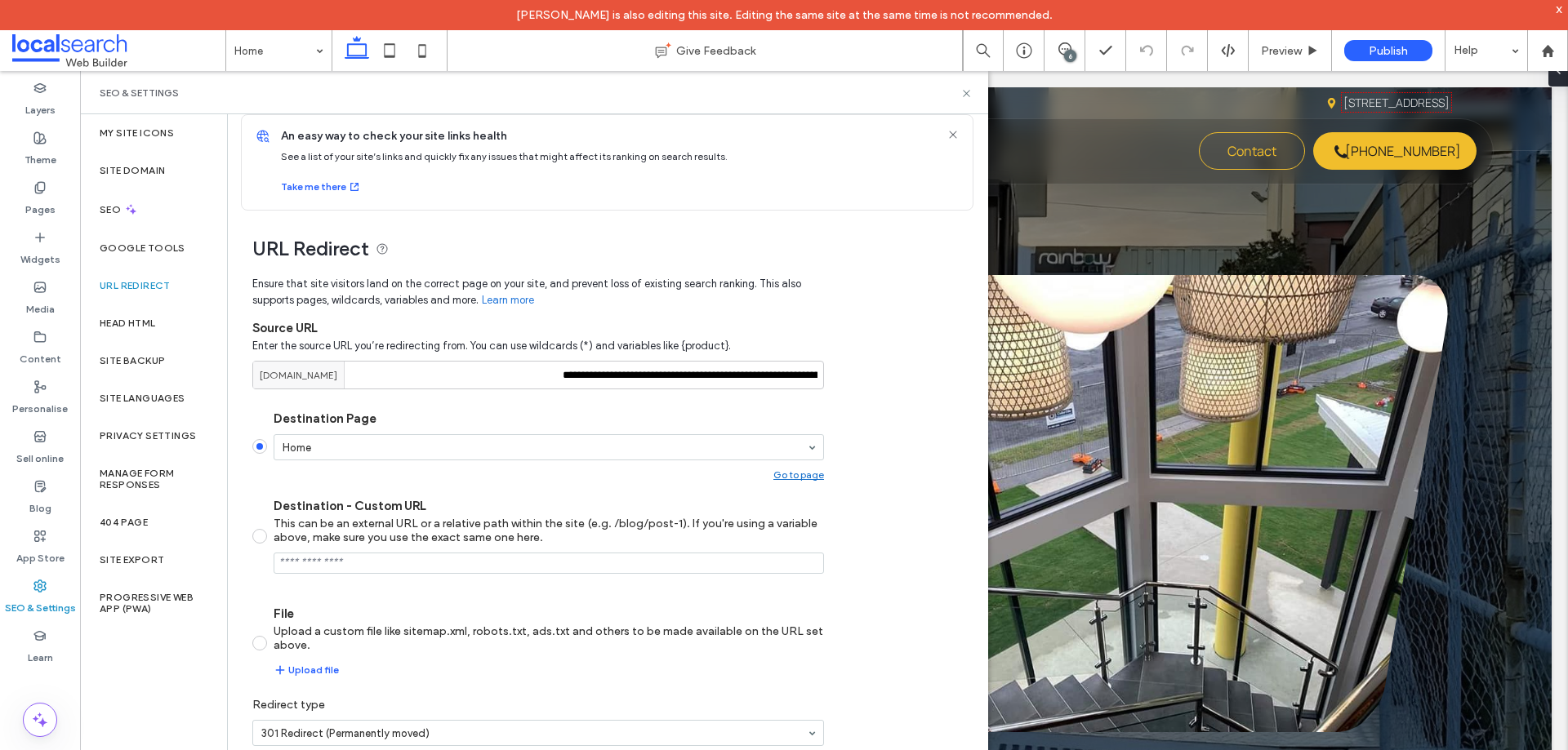
scroll to position [59, 0]
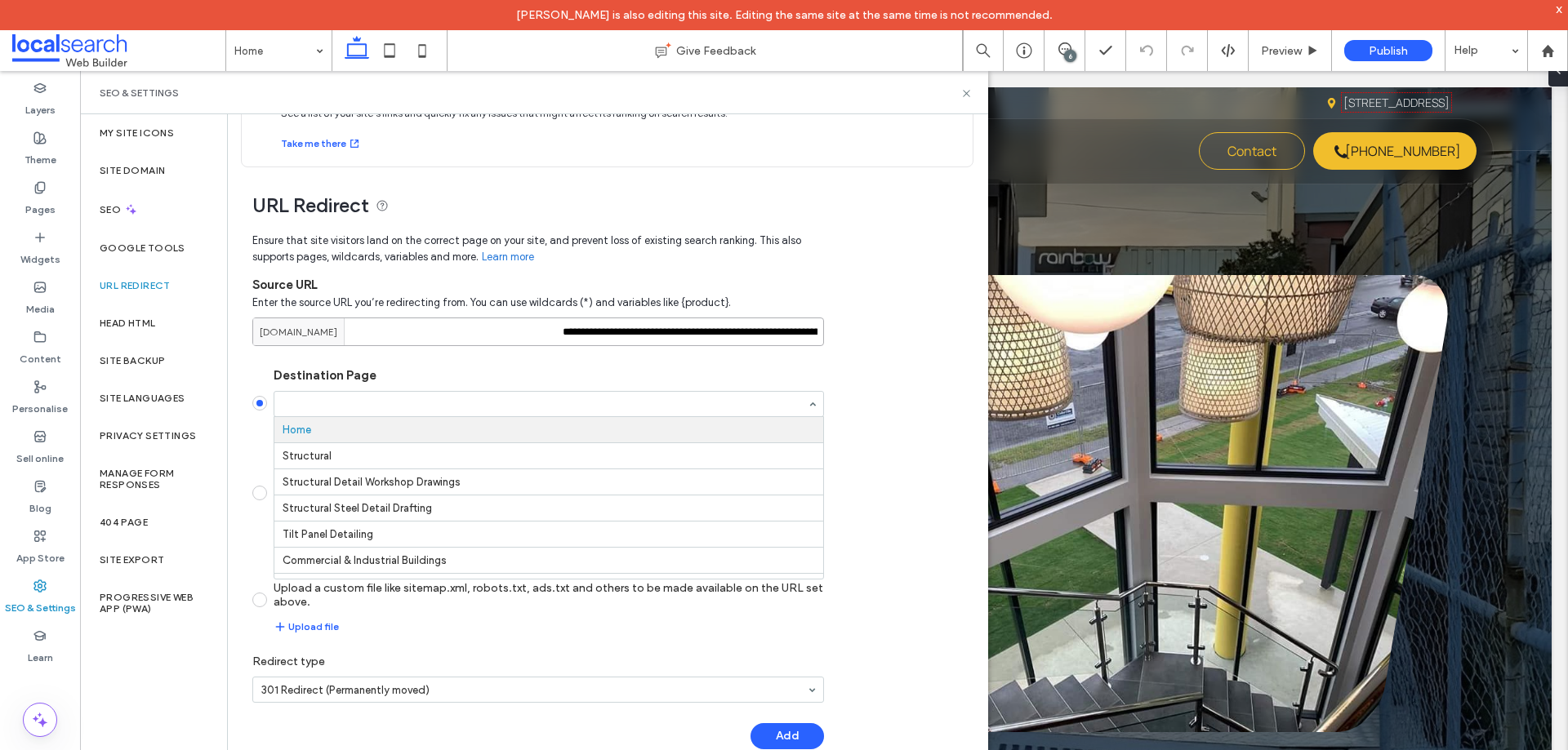
click at [619, 325] on input "**********" at bounding box center [537, 332] width 571 height 29
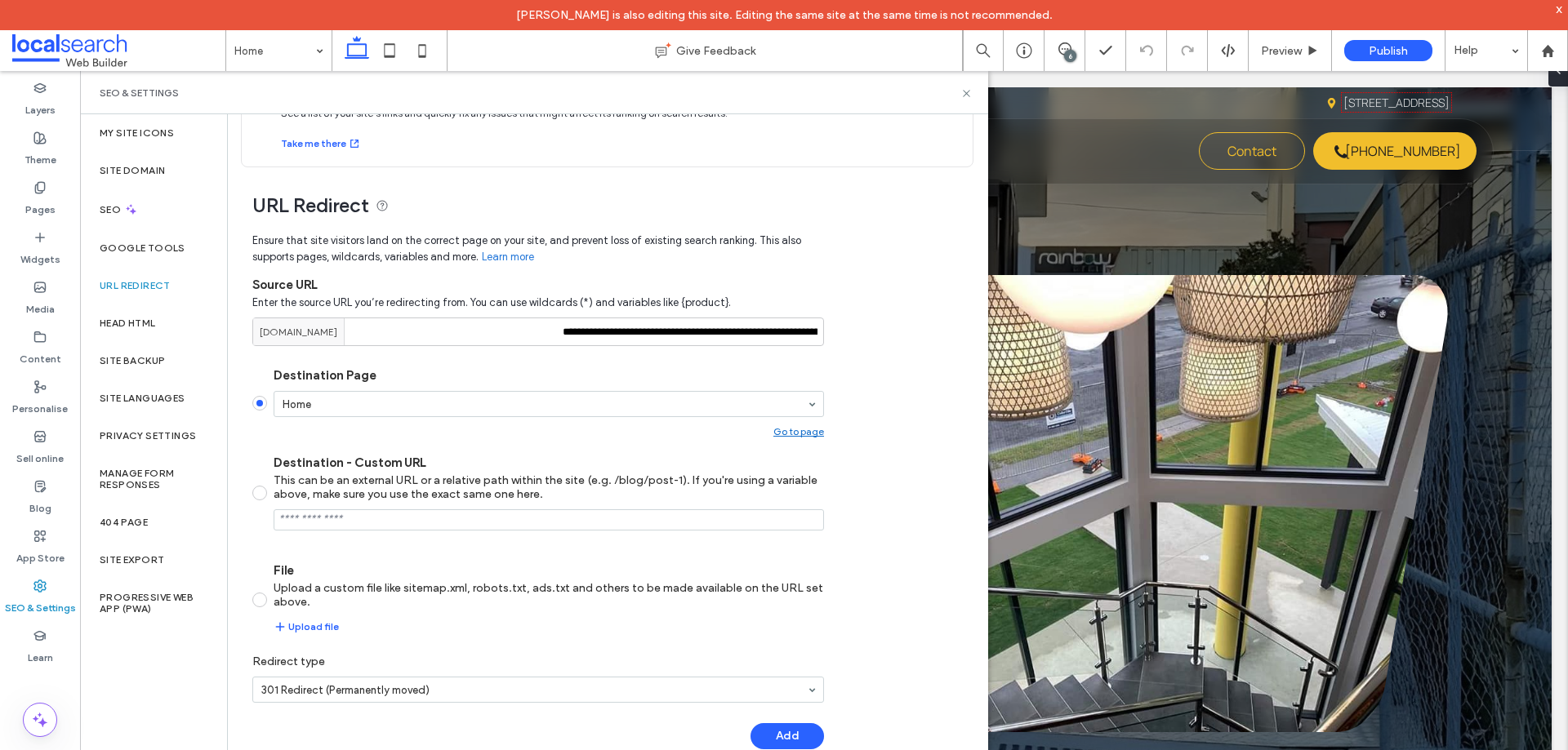
drag, startPoint x: 559, startPoint y: 330, endPoint x: 655, endPoint y: 330, distance: 96.0
click at [655, 330] on div "**********" at bounding box center [537, 332] width 571 height 29
click at [656, 332] on input "**********" at bounding box center [537, 332] width 571 height 29
click at [793, 727] on button "Add" at bounding box center [787, 736] width 73 height 26
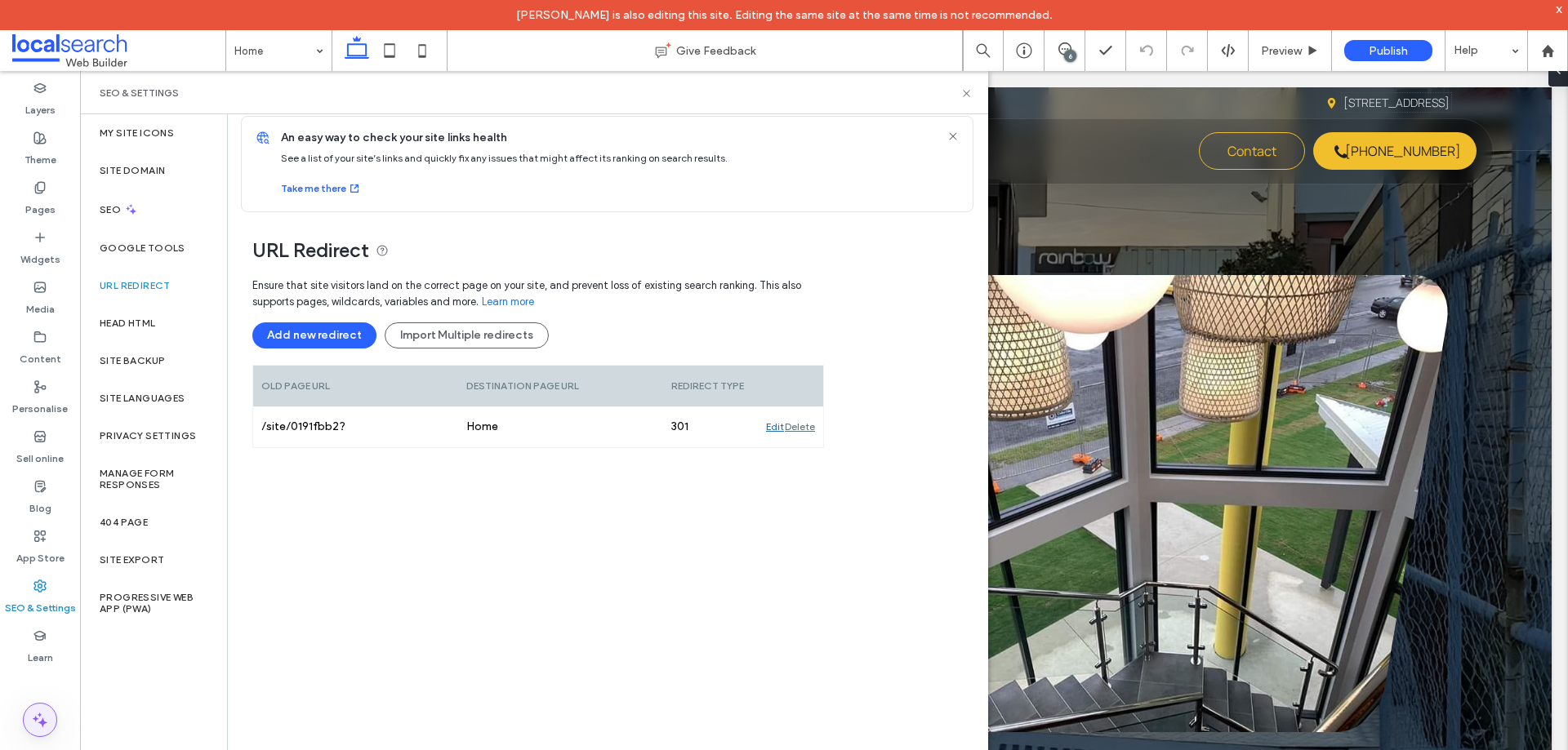
click at [42, 719] on icon at bounding box center [40, 720] width 19 height 19
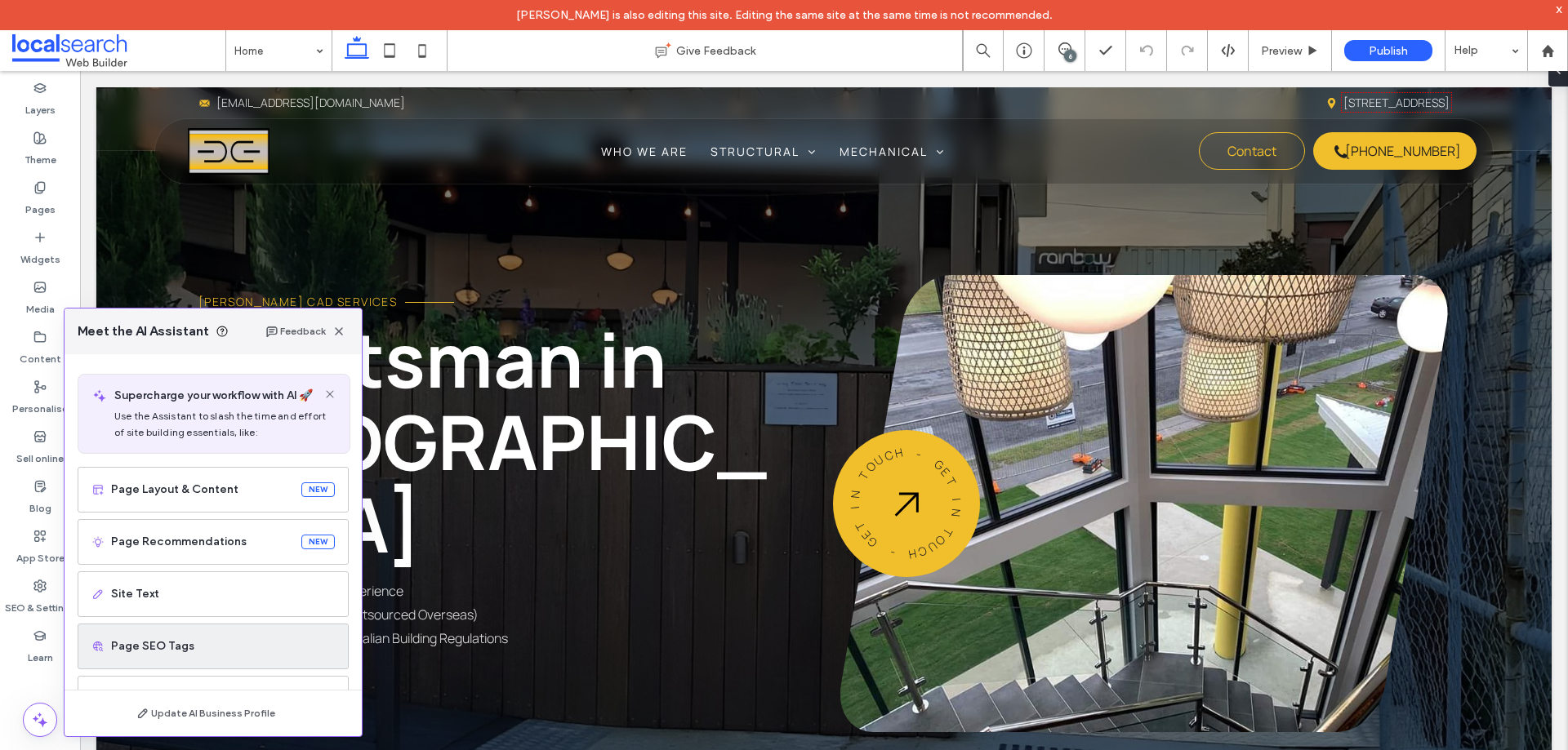
click at [173, 650] on span "Page SEO Tags" at bounding box center [223, 647] width 224 height 16
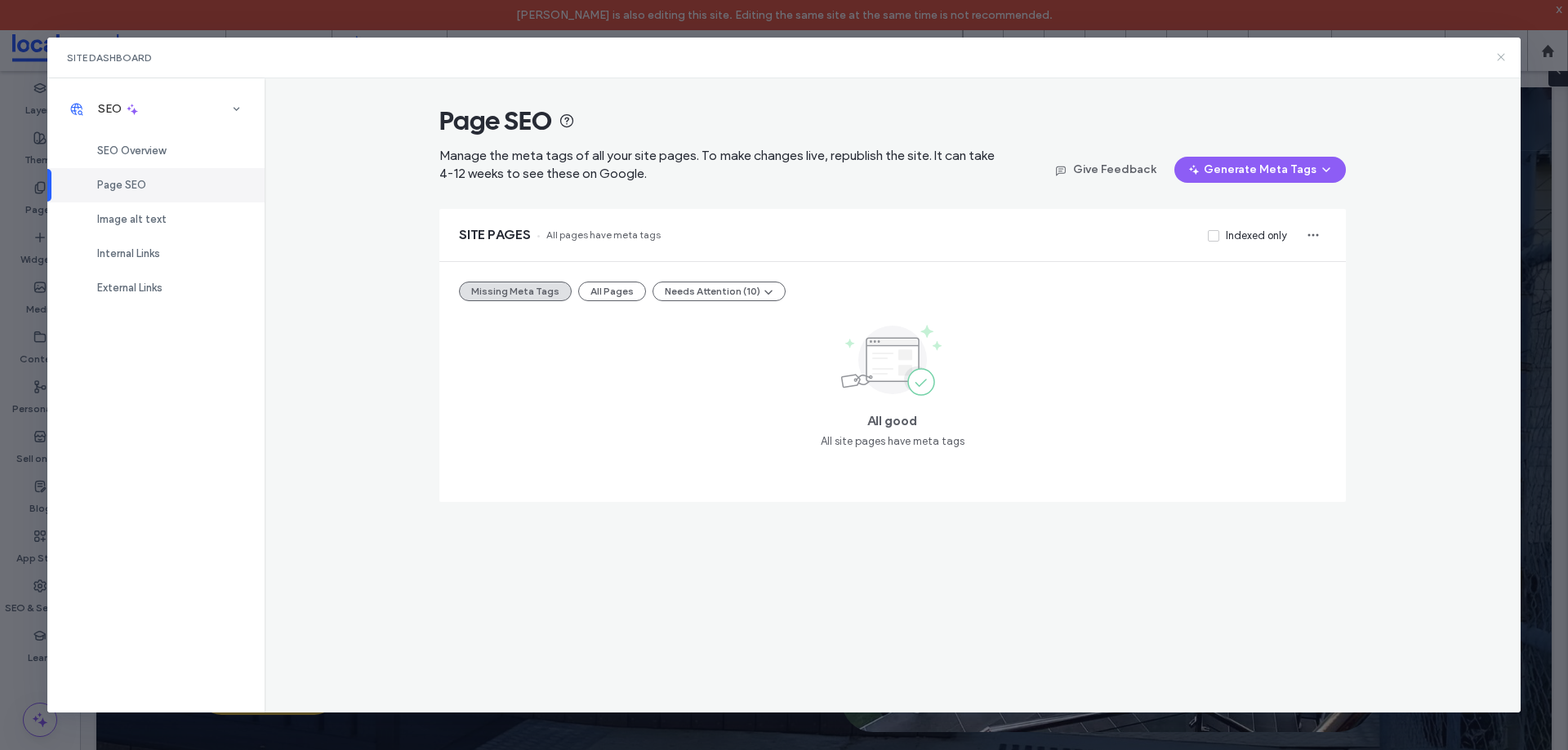
click at [1504, 59] on icon at bounding box center [1501, 57] width 14 height 14
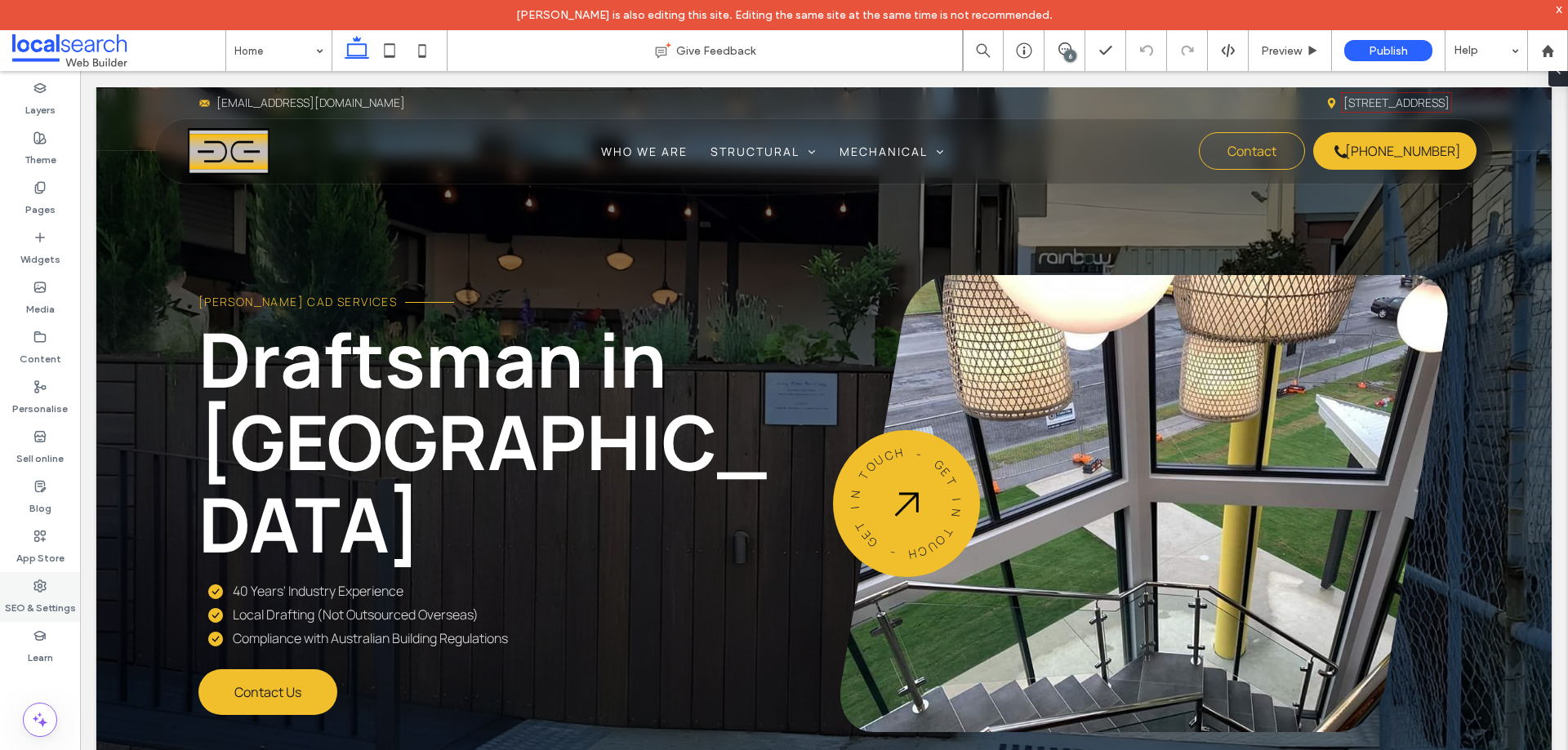
click at [44, 592] on label "SEO & Settings" at bounding box center [41, 604] width 72 height 23
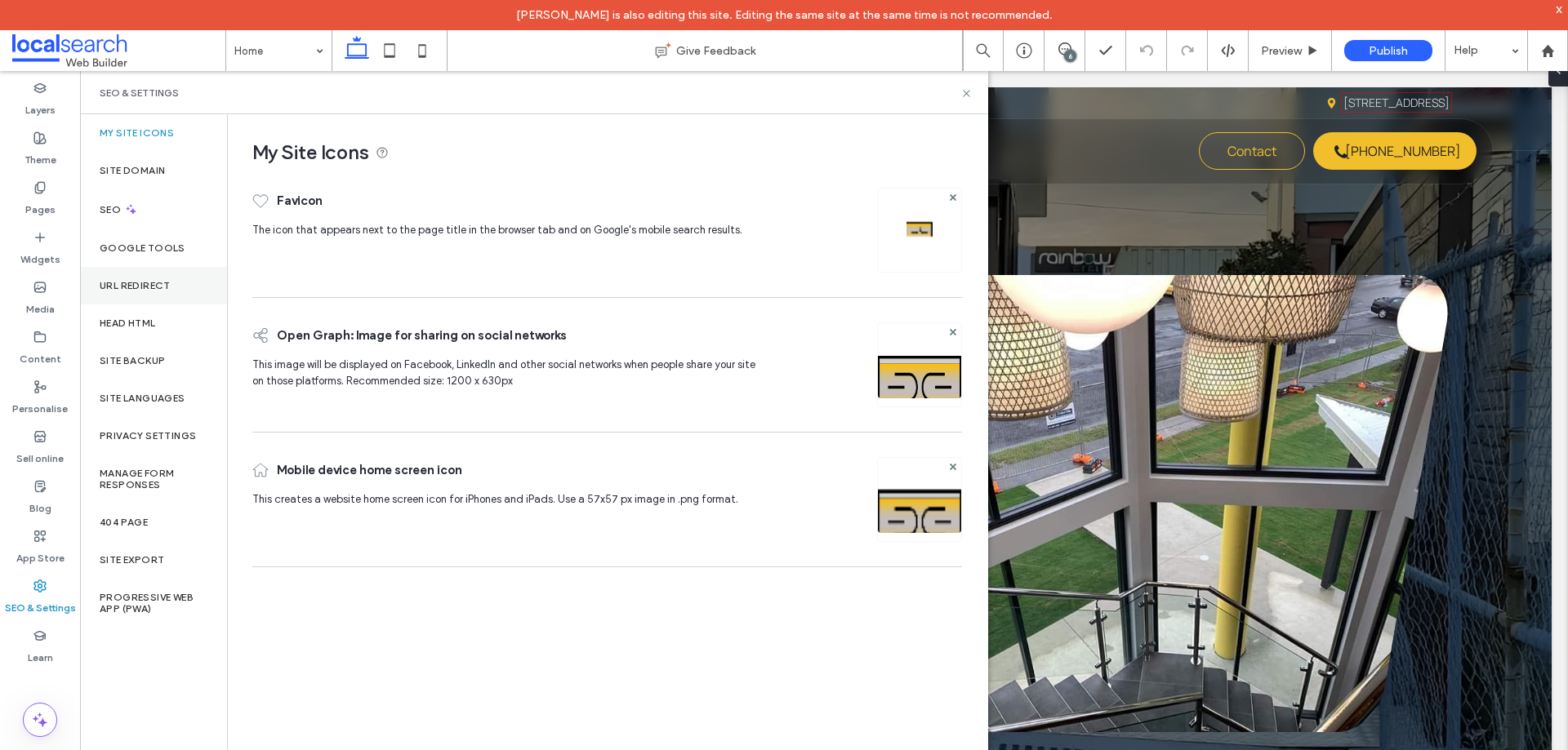
click at [152, 292] on div "URL Redirect" at bounding box center [154, 285] width 147 height 38
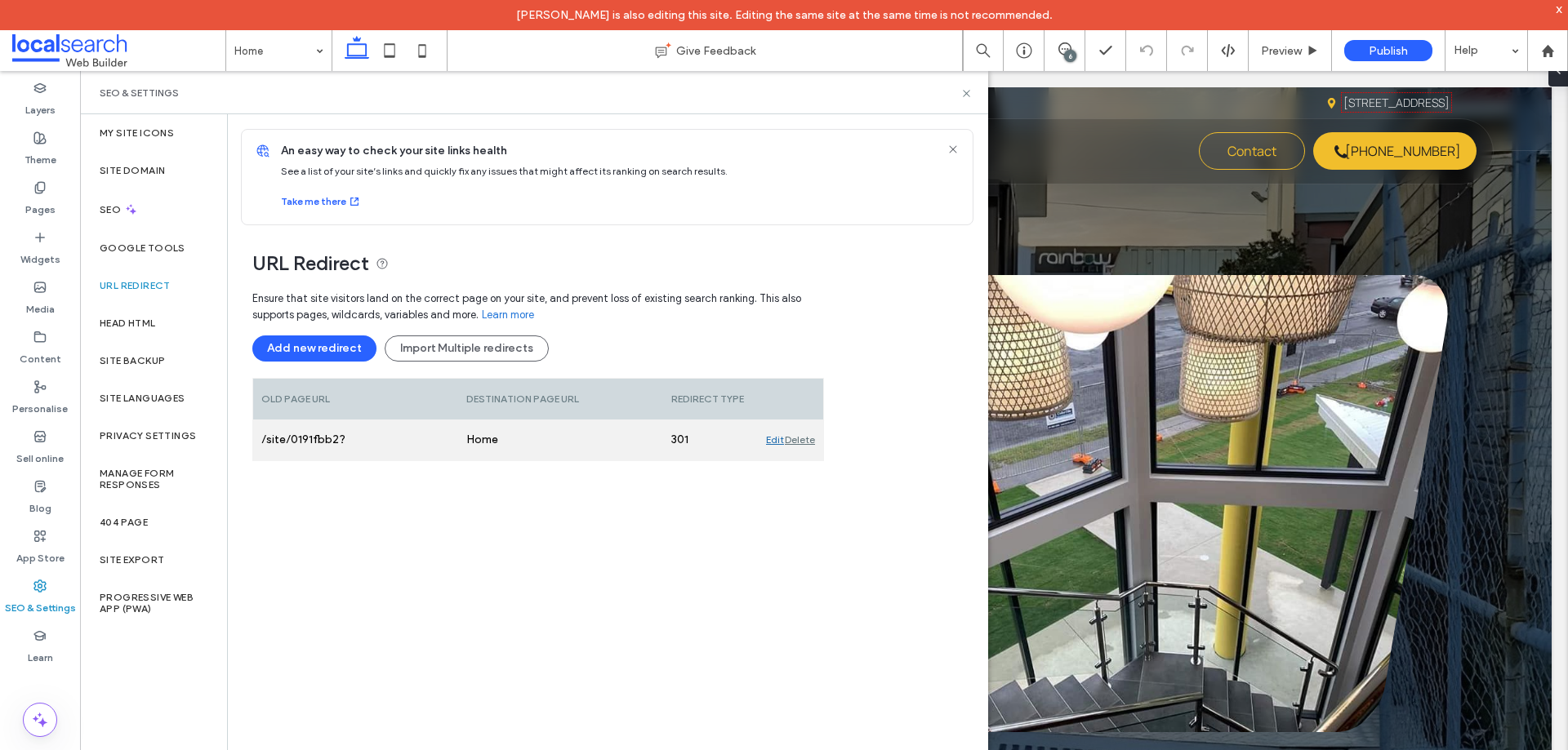
click at [807, 439] on div "Delete" at bounding box center [799, 440] width 30 height 41
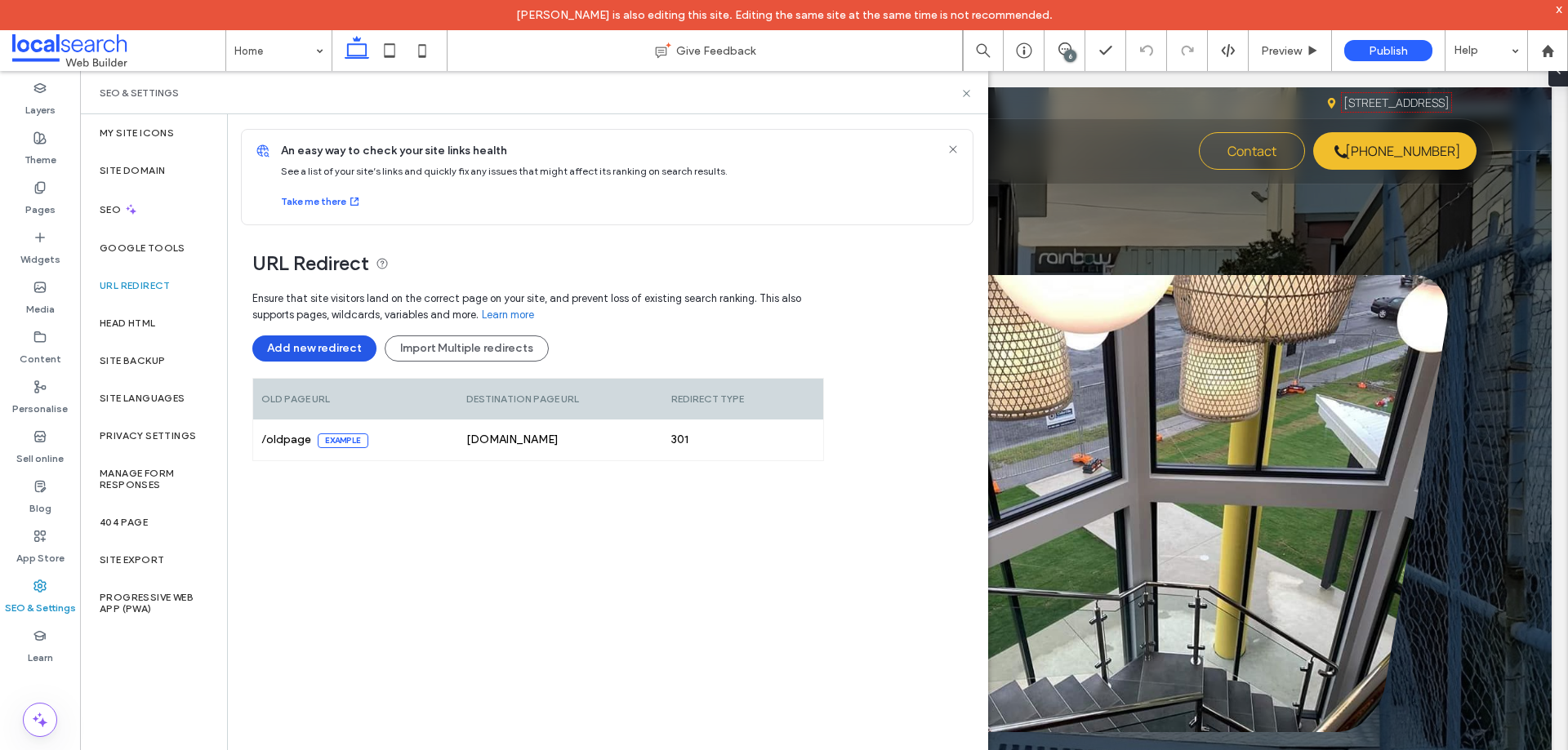
click at [343, 352] on button "Add new redirect" at bounding box center [314, 348] width 124 height 26
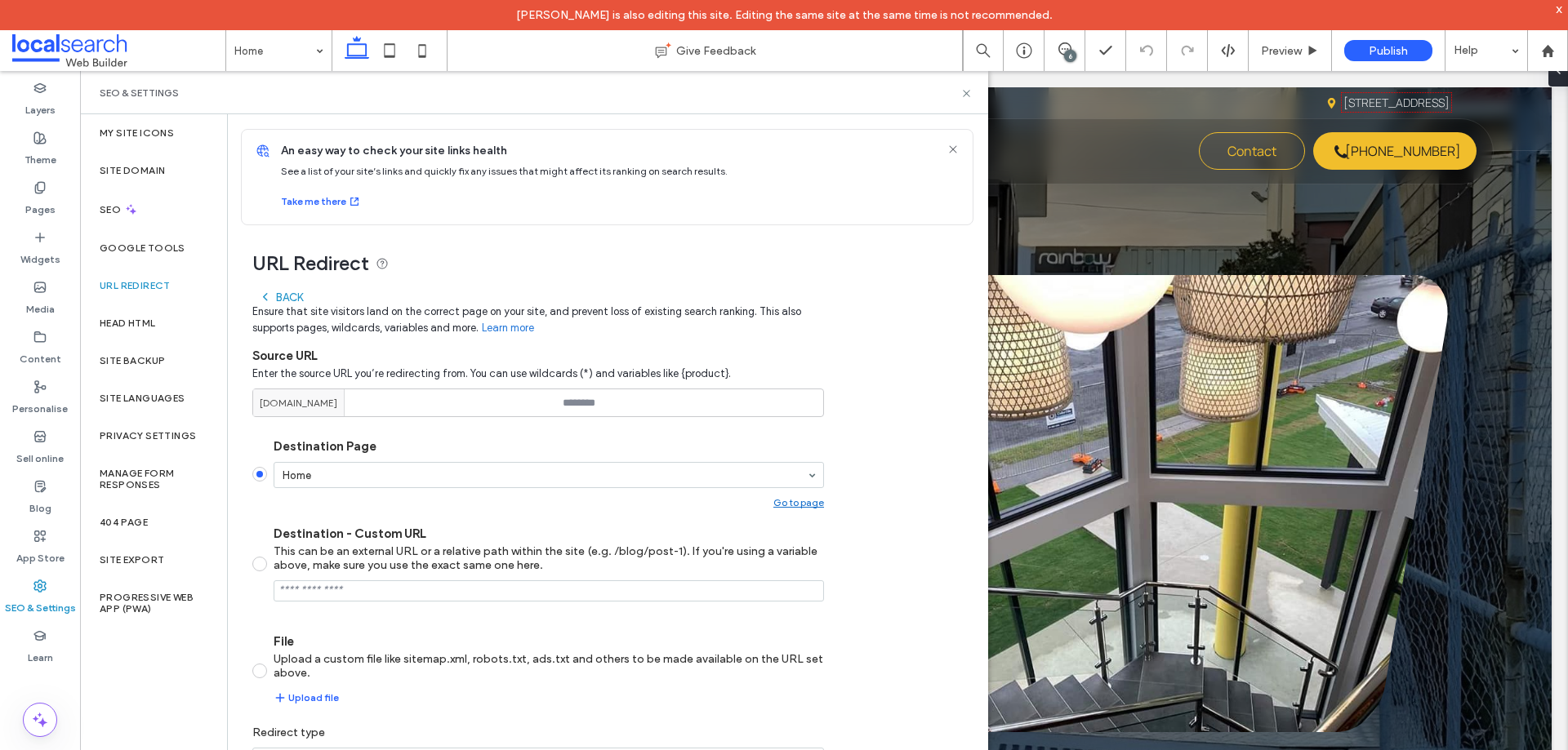
click at [345, 390] on div "darrengraycadservicesd84dd012.webbuilder.localsearch.com.au" at bounding box center [299, 403] width 92 height 27
click at [587, 403] on input at bounding box center [537, 403] width 571 height 29
paste input "**********"
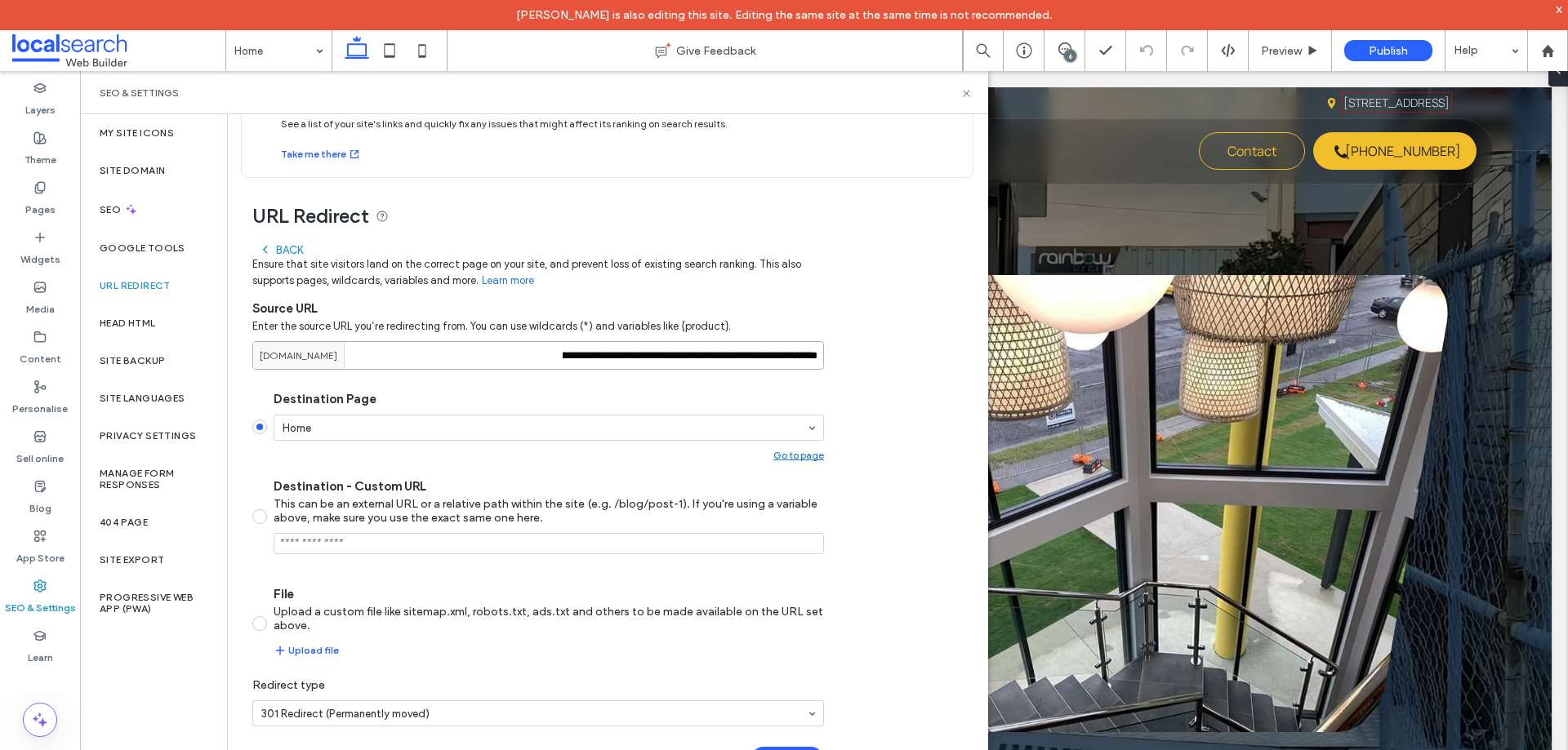
scroll to position [72, 0]
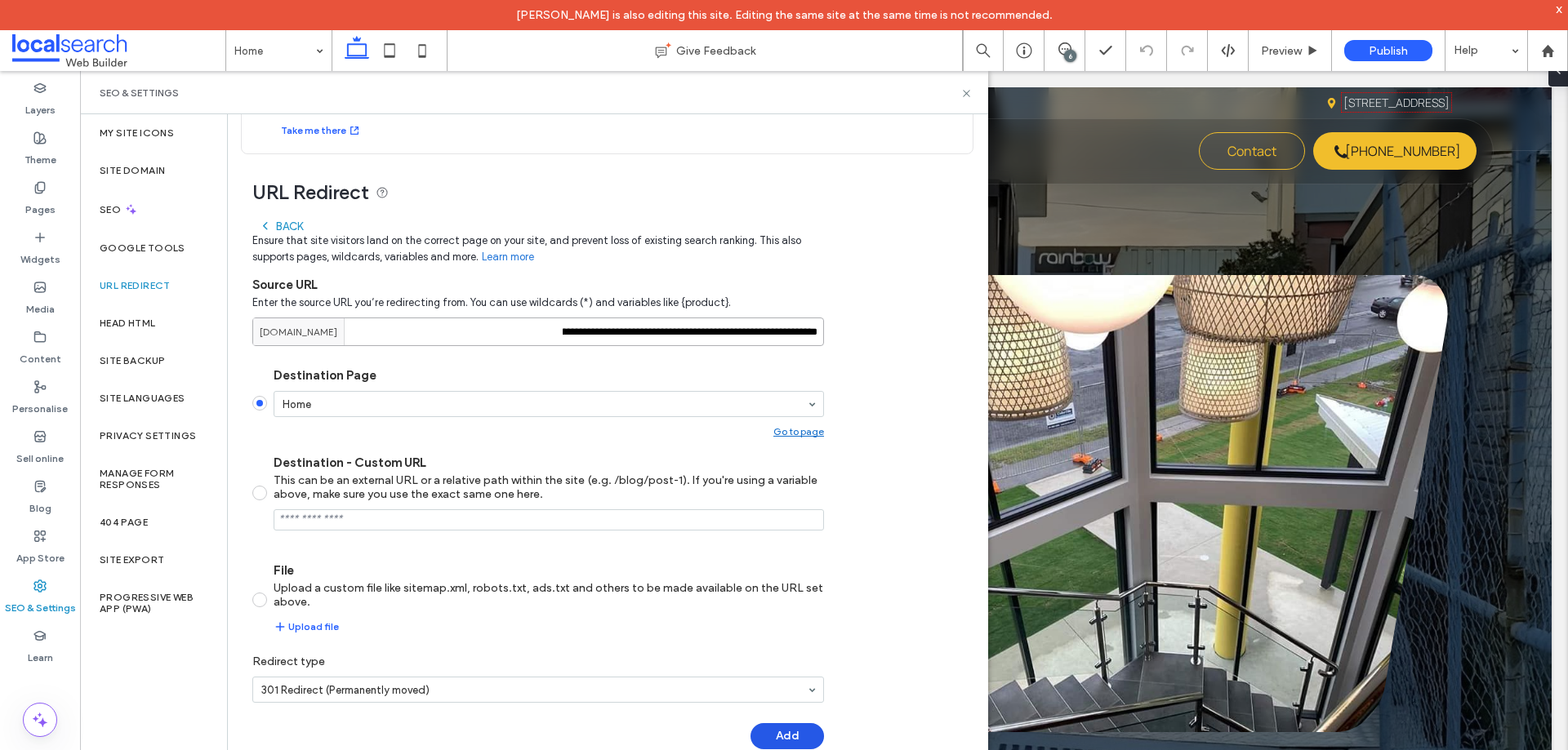
type input "**********"
click at [800, 743] on button "Add" at bounding box center [787, 736] width 73 height 26
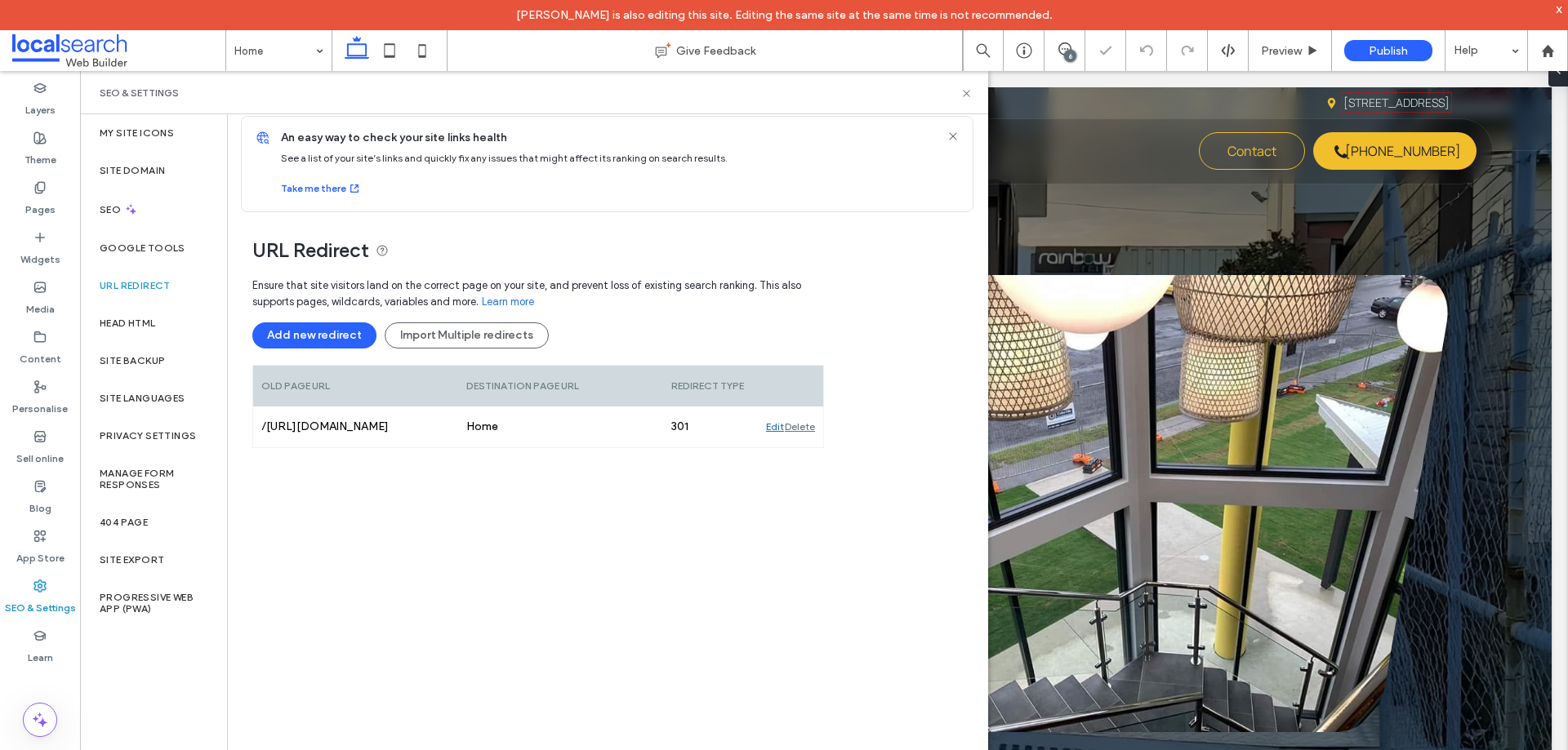
scroll to position [14, 0]
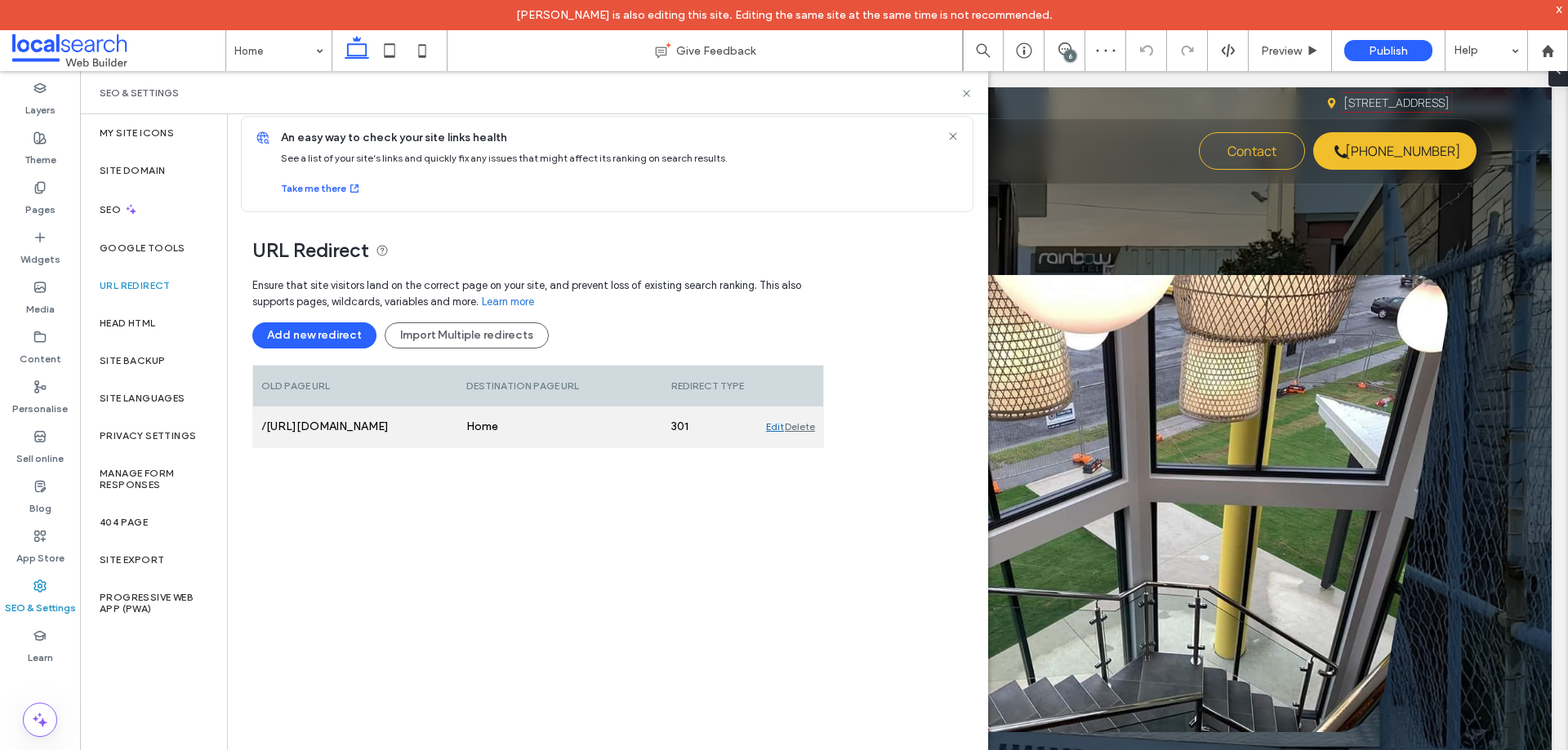
click at [808, 427] on div "Delete" at bounding box center [799, 427] width 30 height 41
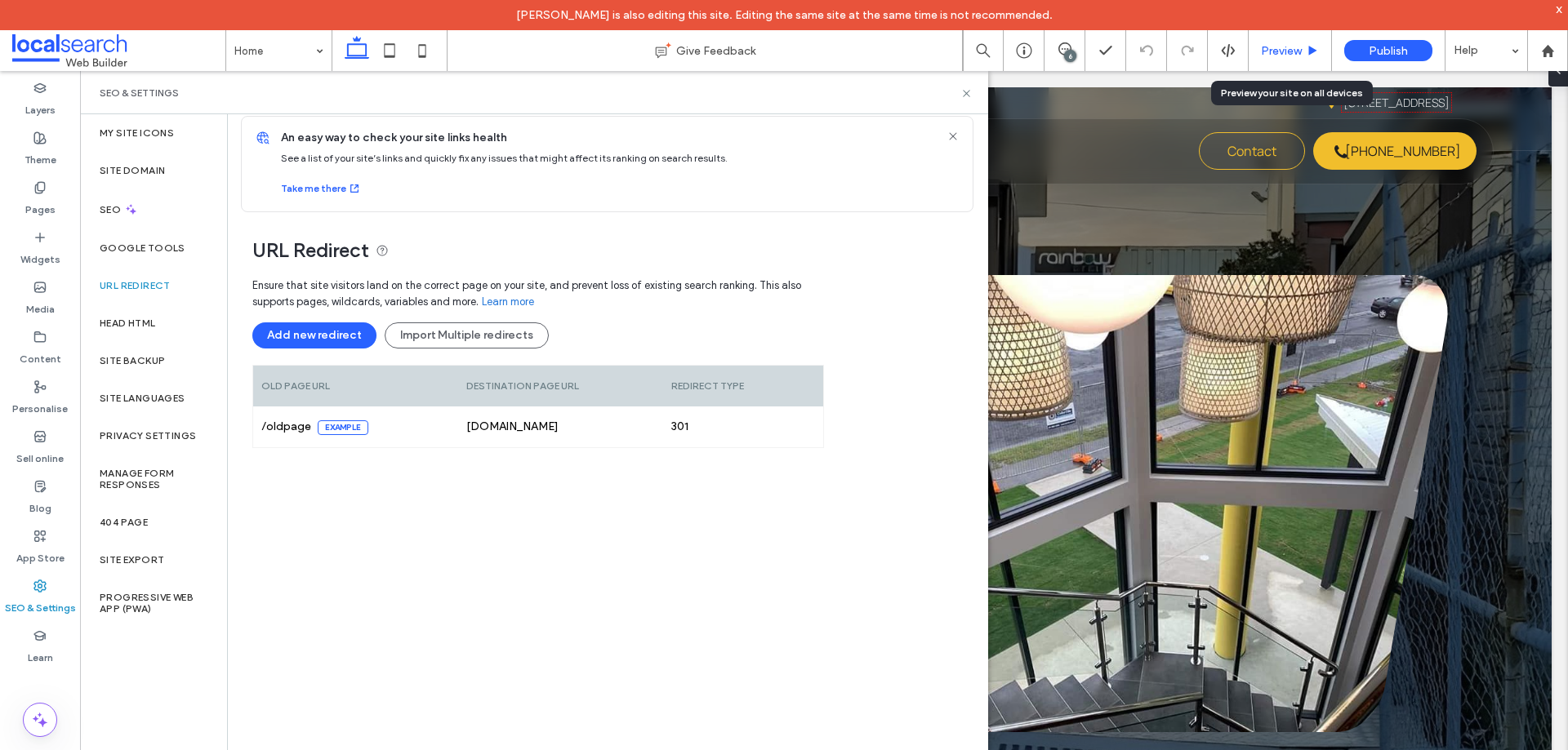
click at [1287, 55] on span "Preview" at bounding box center [1282, 51] width 41 height 14
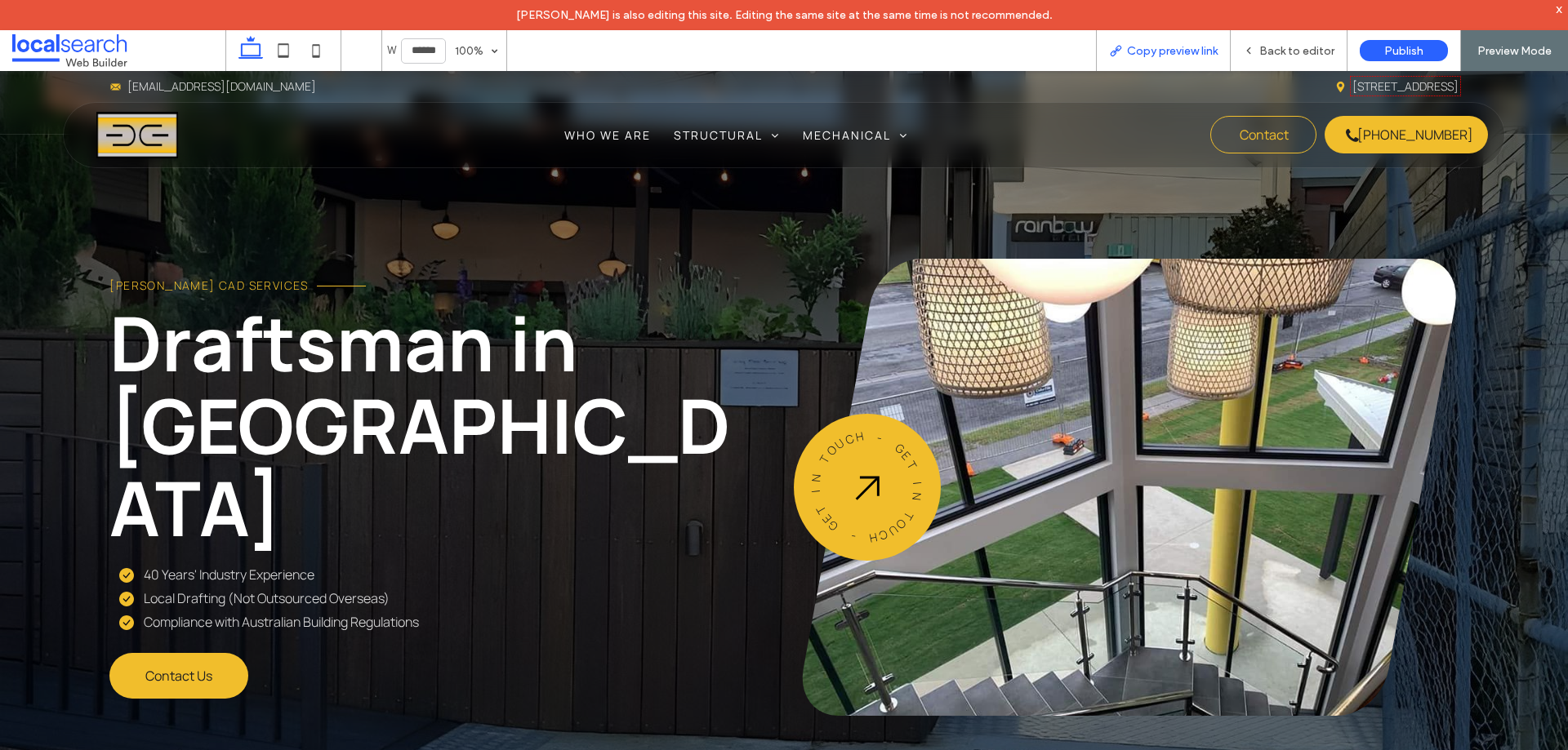
click at [1147, 48] on span "Copy preview link" at bounding box center [1173, 51] width 91 height 14
